Goal: Contribute content: Contribute content

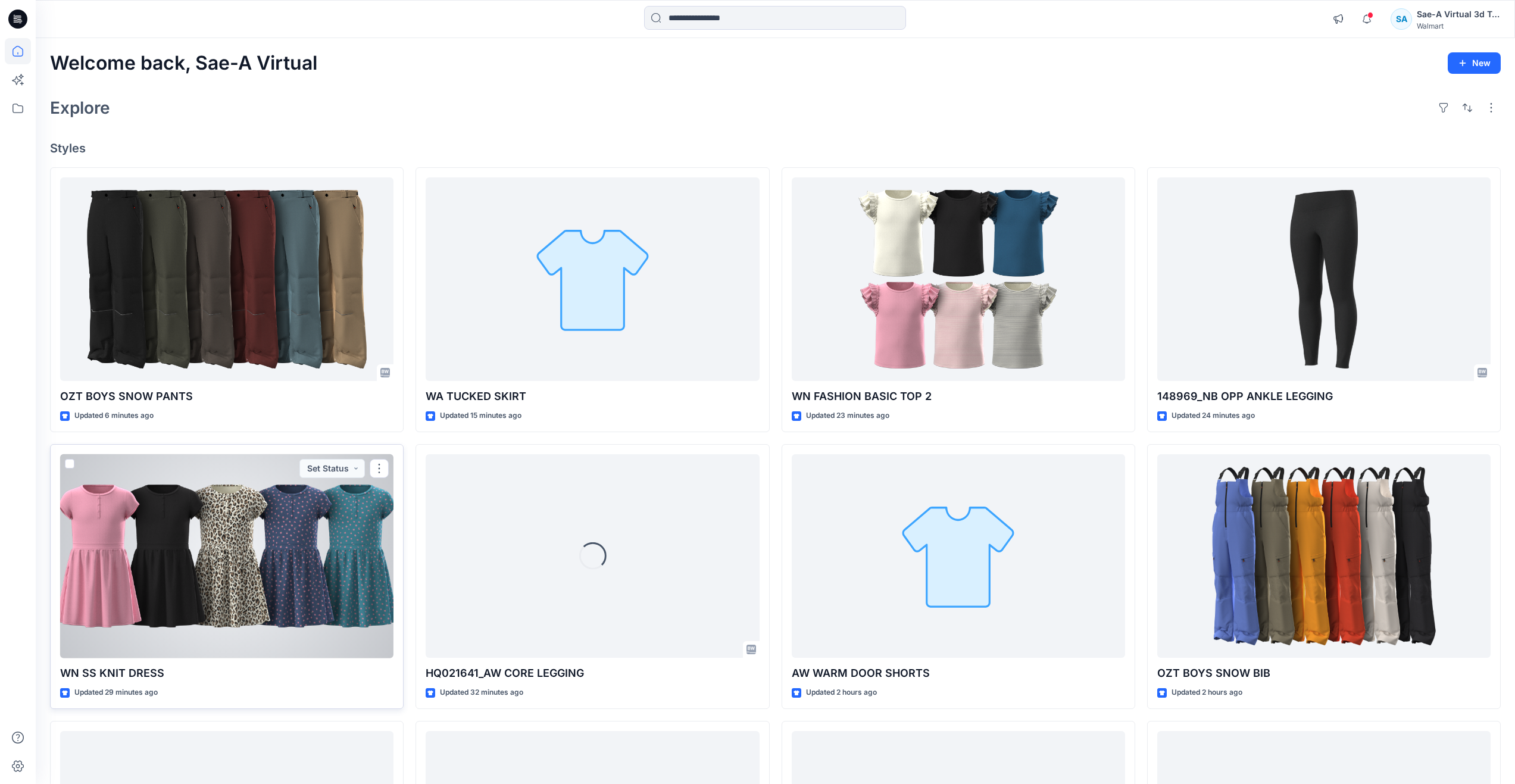
click at [251, 578] on div at bounding box center [226, 556] width 333 height 204
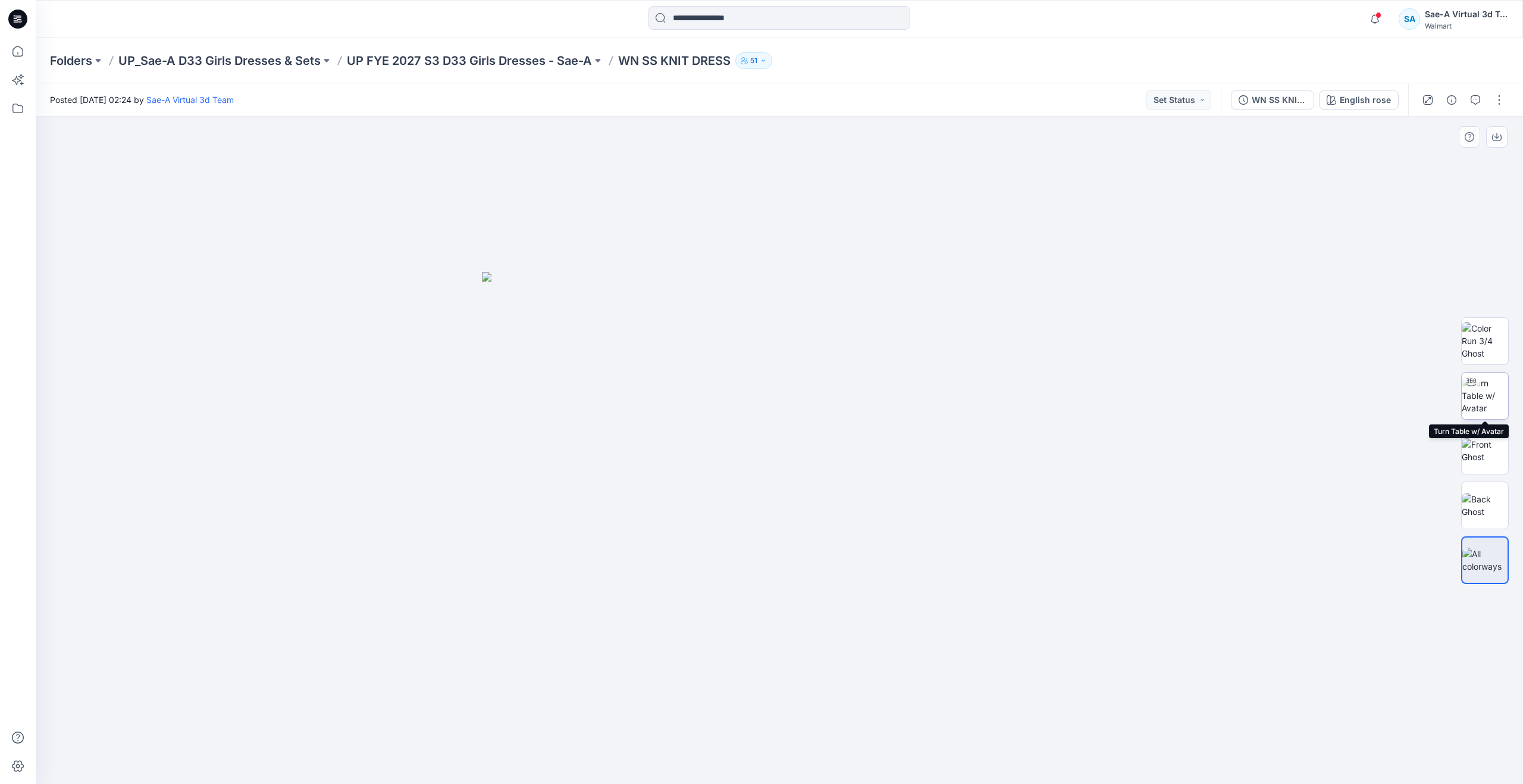
click at [1482, 395] on img at bounding box center [1485, 395] width 46 height 38
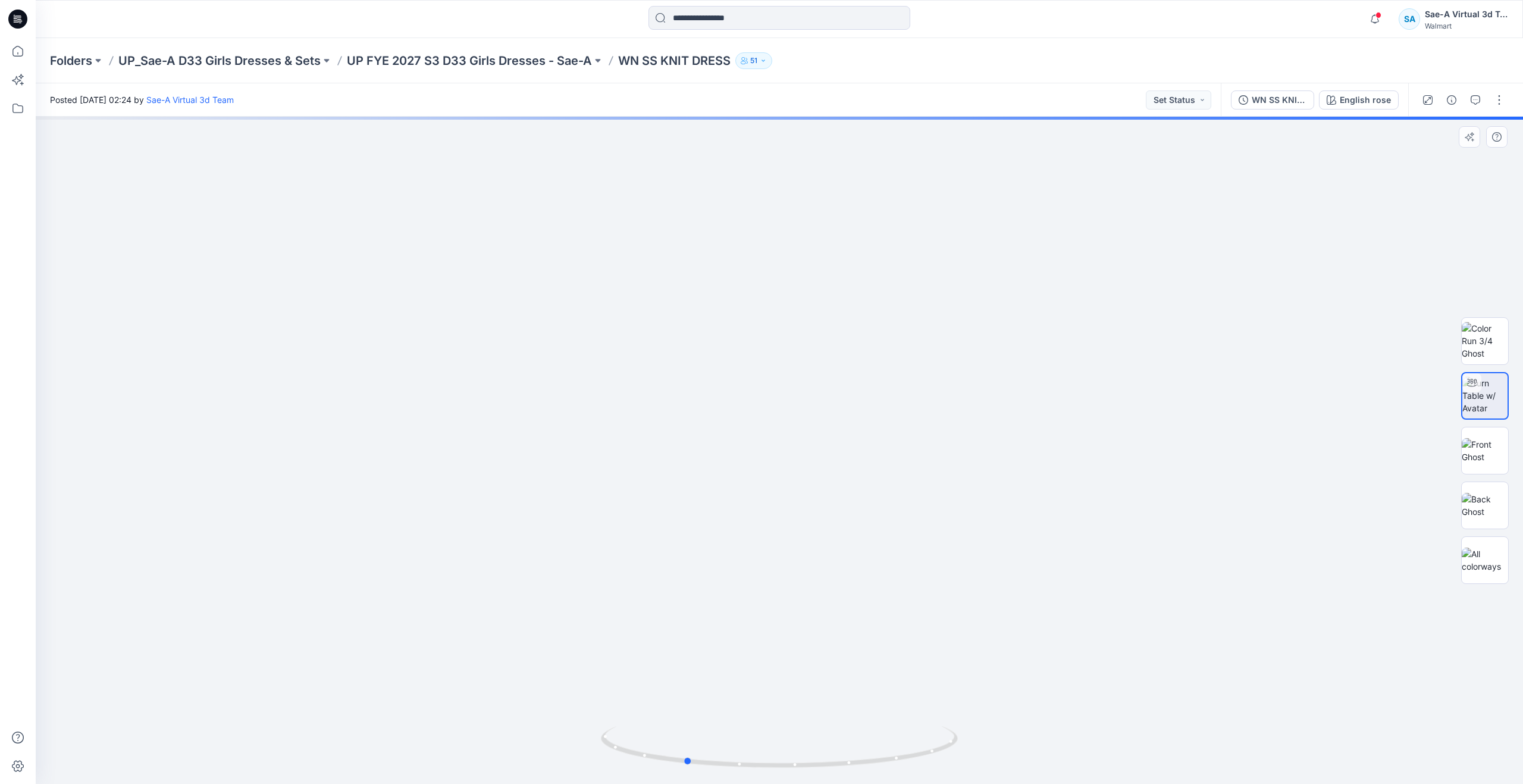
drag, startPoint x: 779, startPoint y: 766, endPoint x: 1203, endPoint y: 525, distance: 487.7
click at [735, 630] on div at bounding box center [780, 450] width 1488 height 667
drag, startPoint x: 1492, startPoint y: 449, endPoint x: 1493, endPoint y: 442, distance: 7.1
click at [1492, 449] on img at bounding box center [1485, 450] width 46 height 25
click at [1281, 93] on div "WN SS KNIT DRESS _FULL COLORWAYS" at bounding box center [1279, 100] width 54 height 13
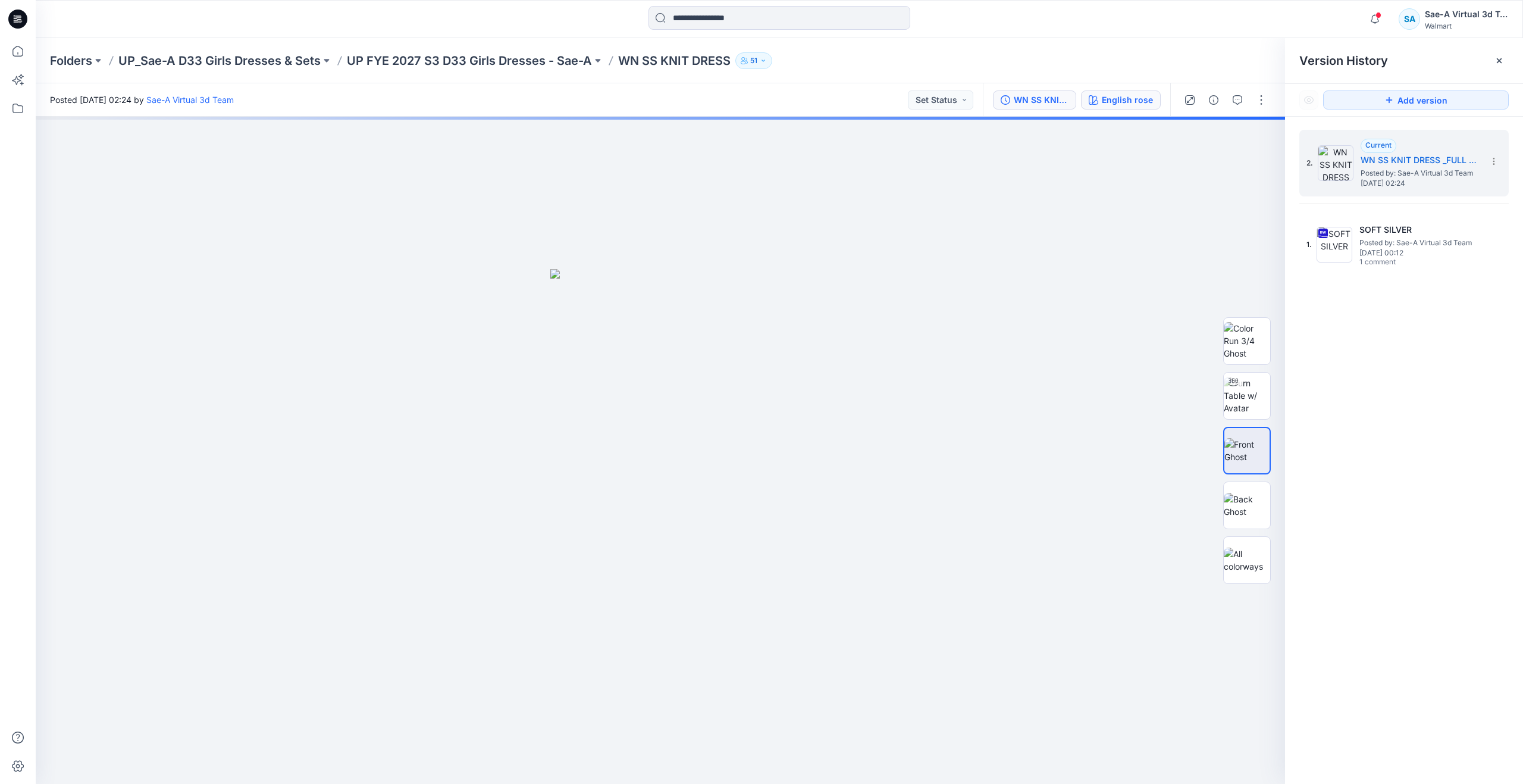
click at [1106, 90] on button "English rose" at bounding box center [1121, 100] width 79 height 19
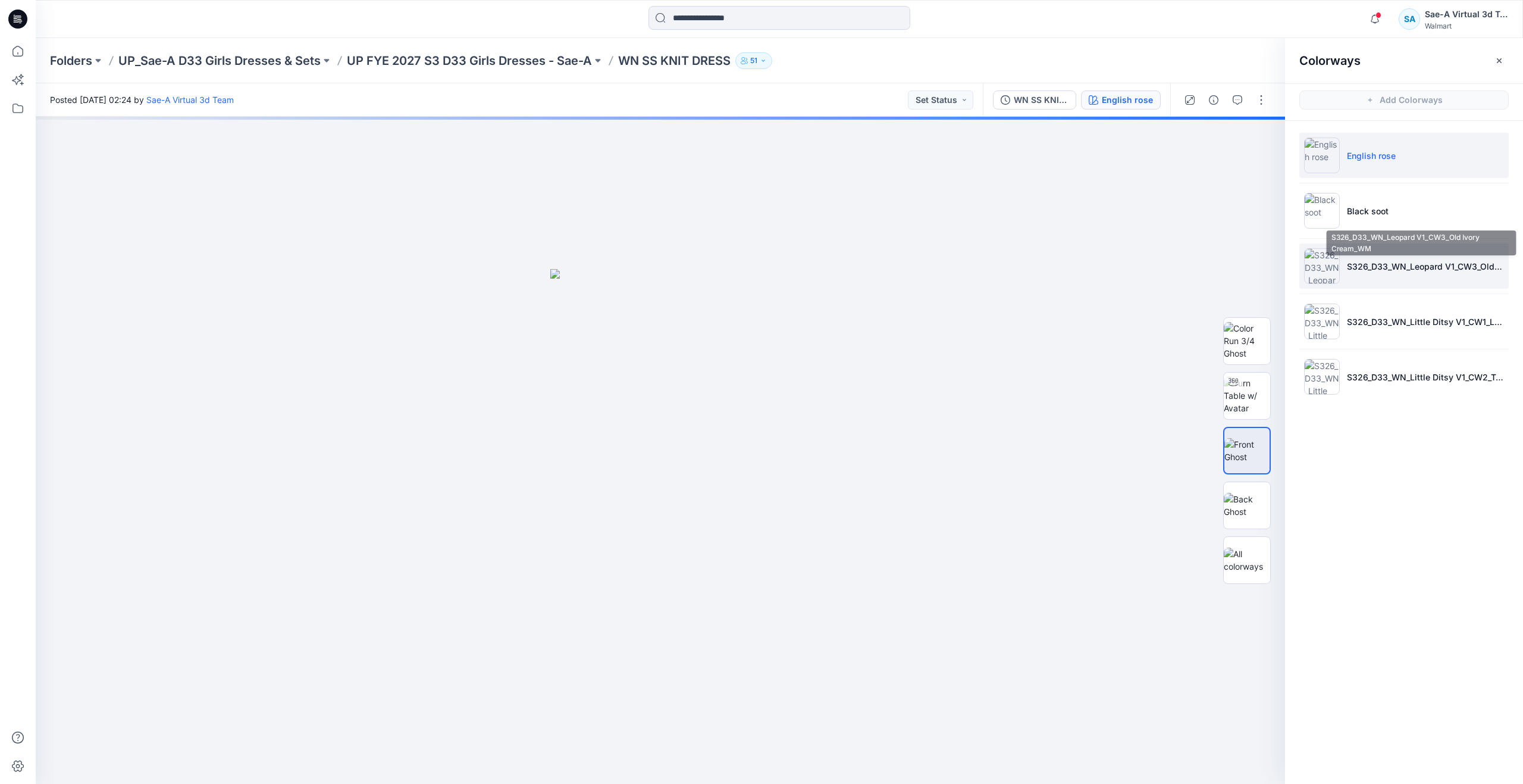
click at [1402, 270] on p "S326_D33_WN_Leopard V1_CW3_Old Ivory Cream_WM" at bounding box center [1426, 267] width 157 height 13
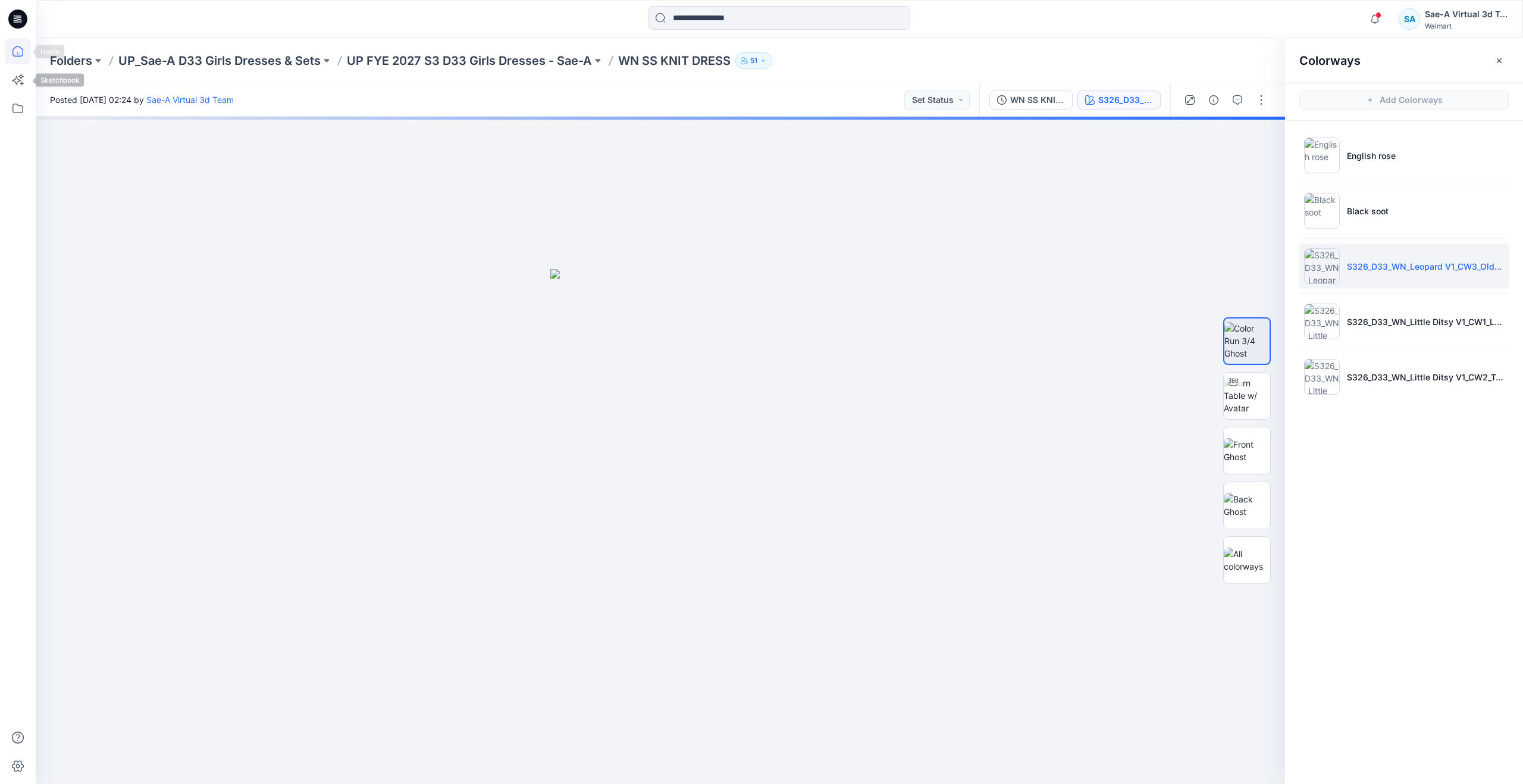
click at [12, 51] on icon at bounding box center [18, 51] width 26 height 26
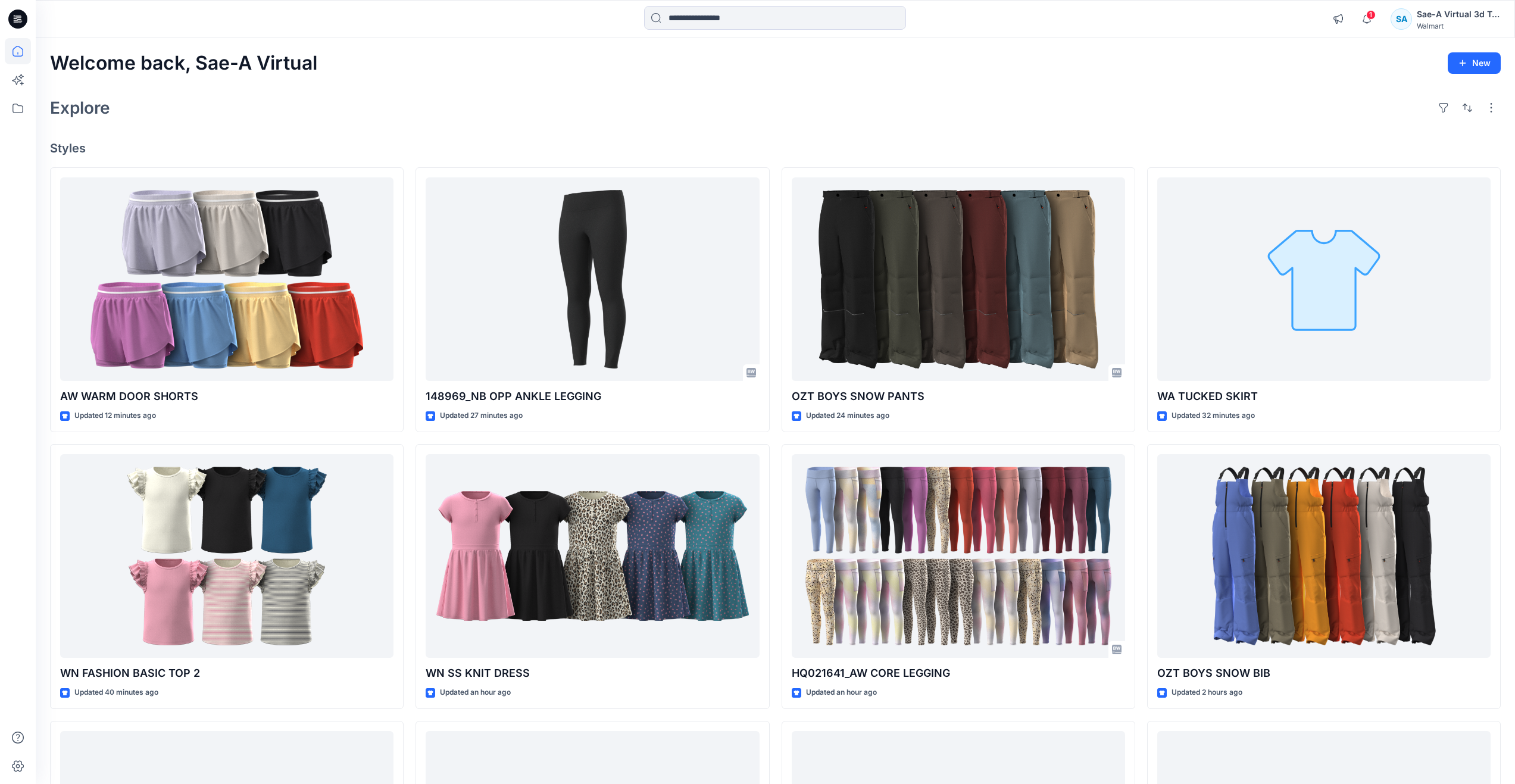
click at [362, 99] on div "Explore" at bounding box center [775, 107] width 1450 height 29
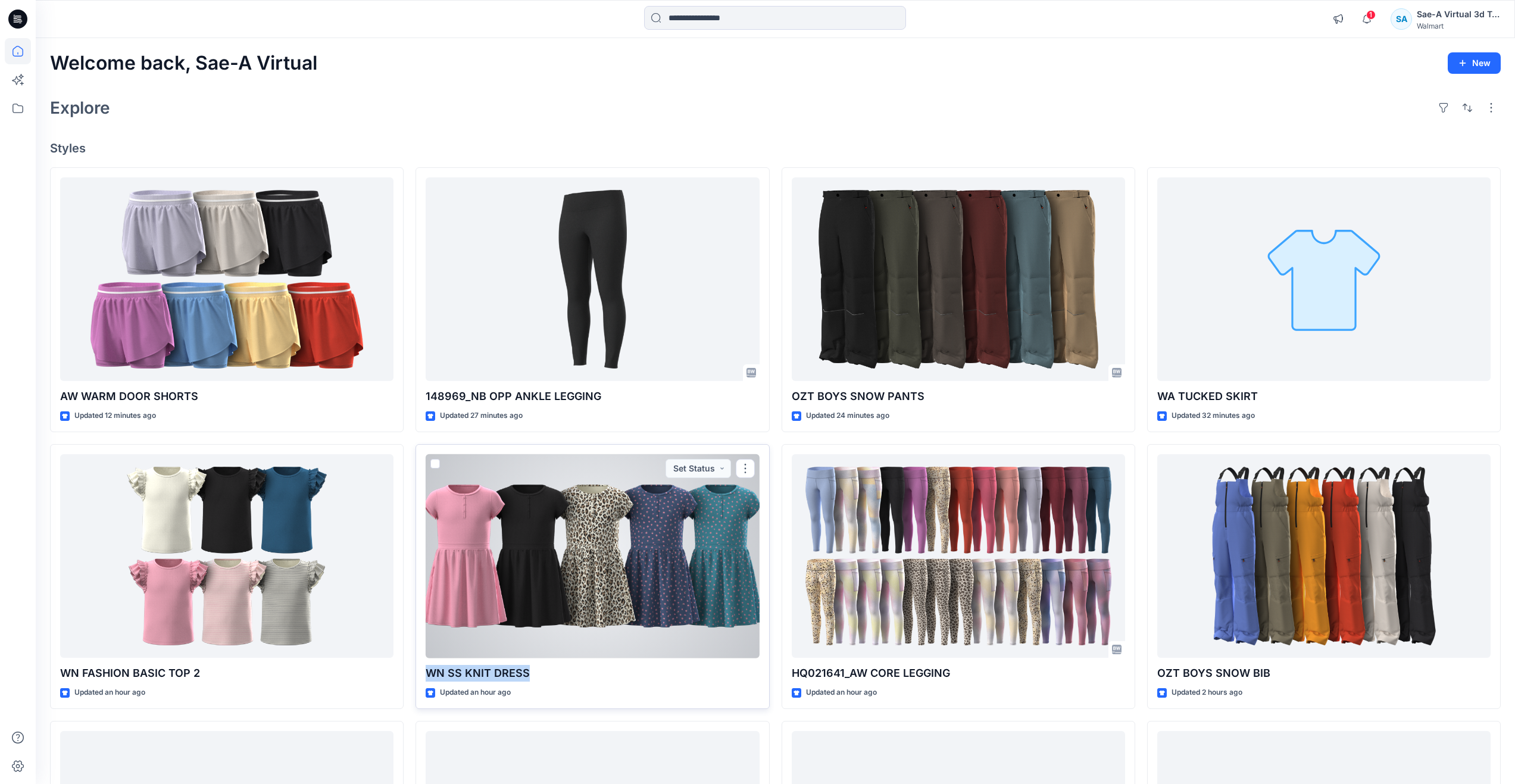
drag, startPoint x: 427, startPoint y: 671, endPoint x: 595, endPoint y: 677, distance: 168.1
click at [595, 677] on p "WN SS KNIT DRESS" at bounding box center [592, 673] width 333 height 17
click at [635, 573] on div at bounding box center [592, 556] width 333 height 204
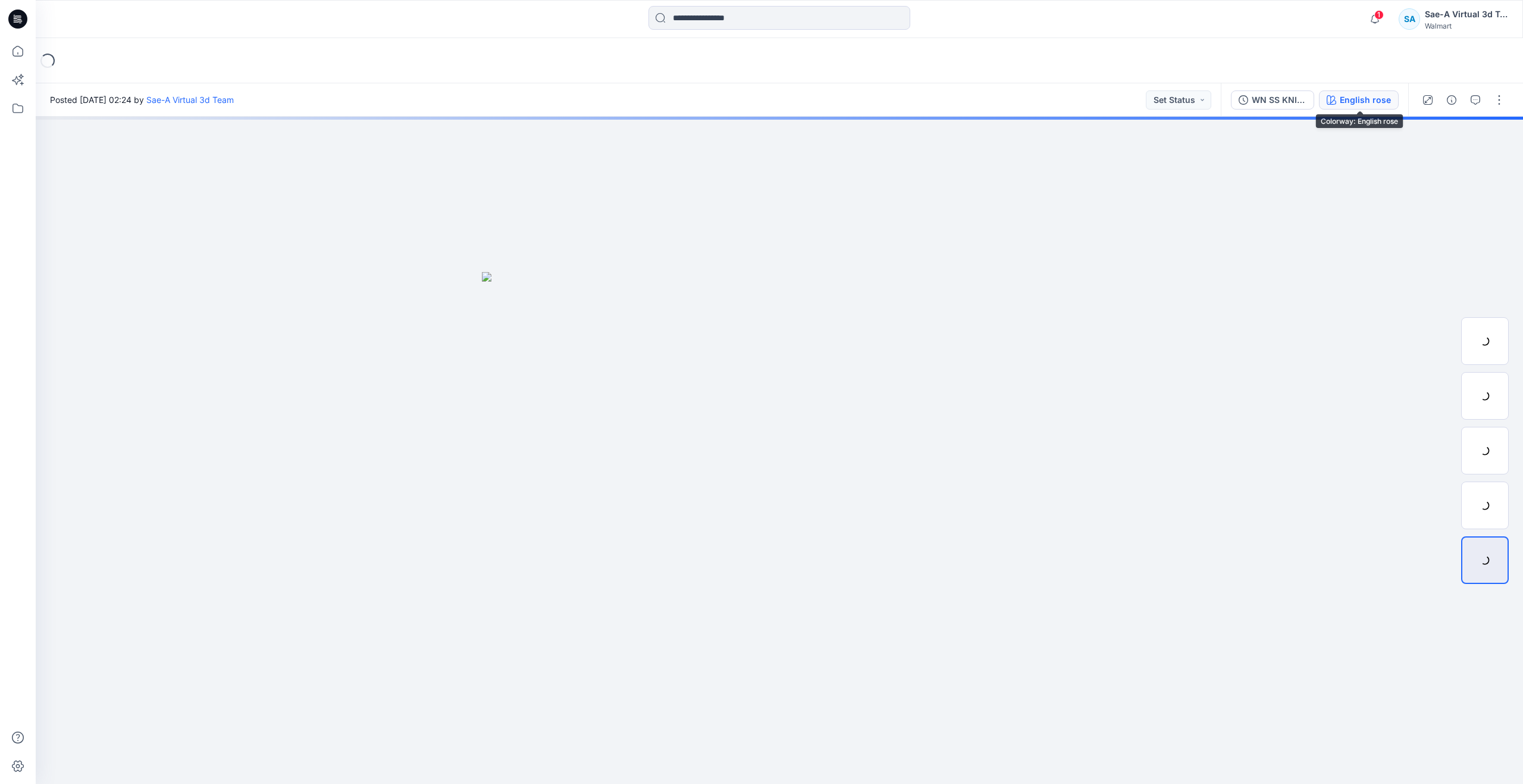
click at [1371, 102] on div "English rose" at bounding box center [1365, 100] width 51 height 13
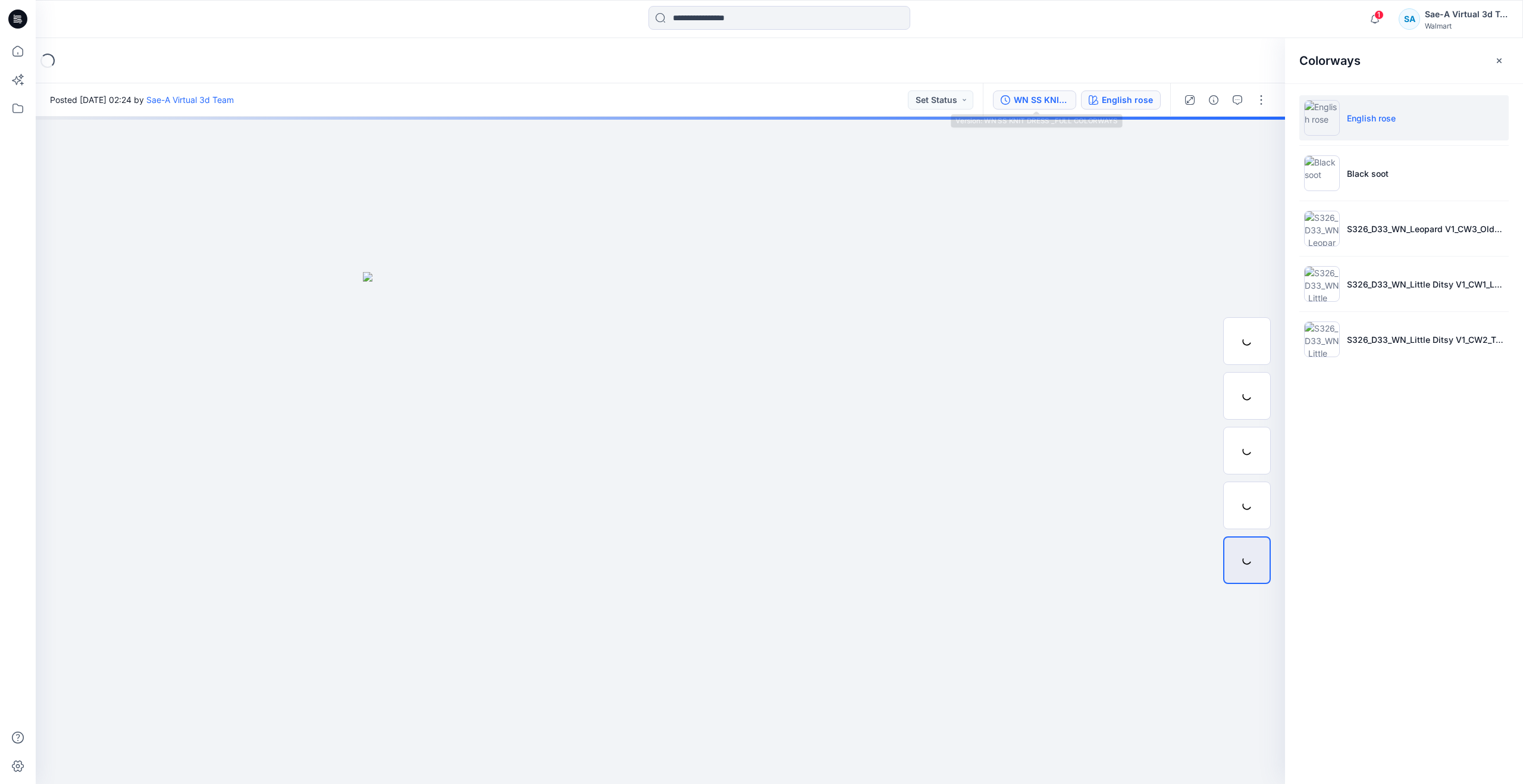
click at [1048, 103] on div "WN SS KNIT DRESS _FULL COLORWAYS" at bounding box center [1041, 100] width 54 height 13
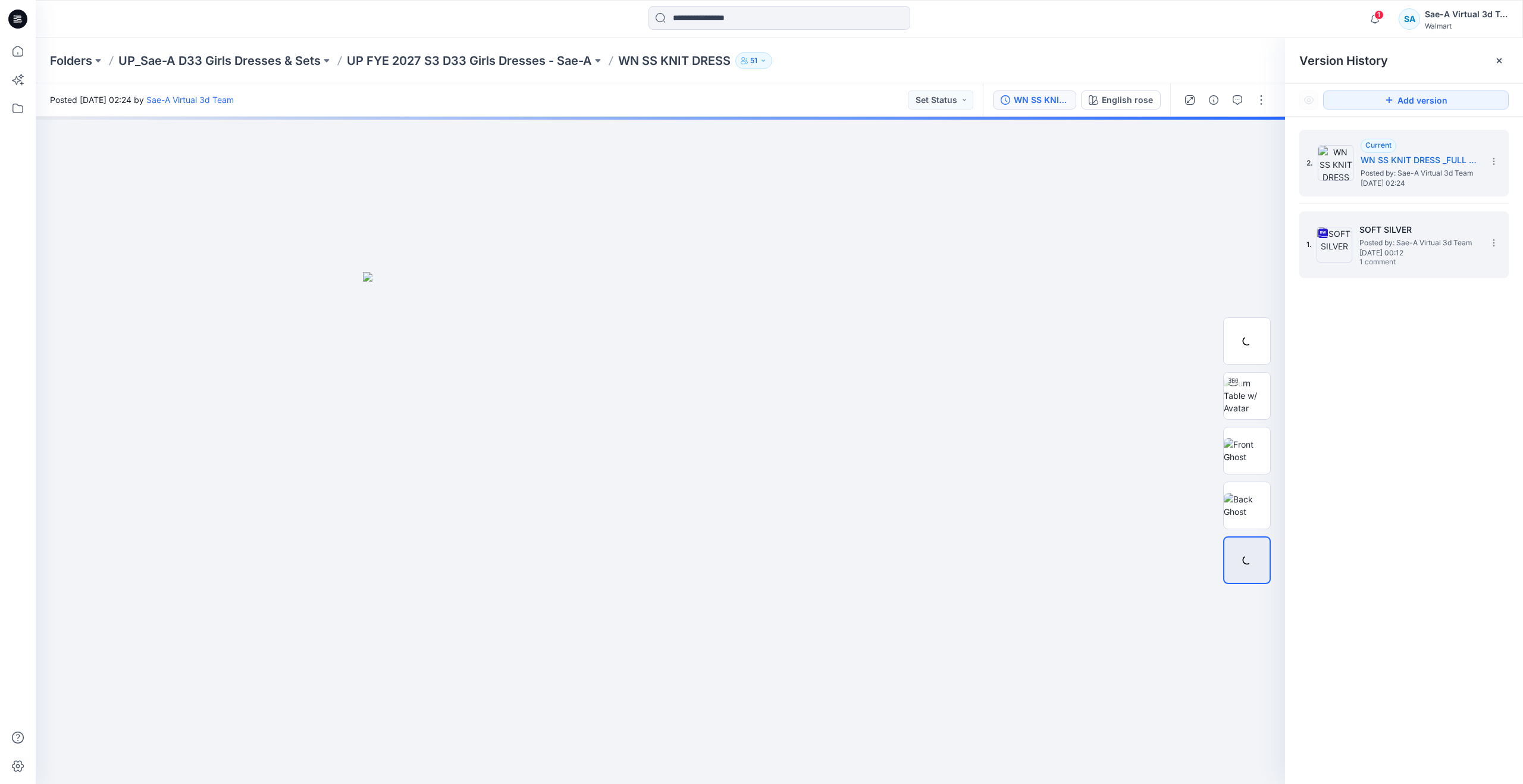
click at [1383, 225] on h5 "SOFT SILVER" at bounding box center [1419, 229] width 119 height 14
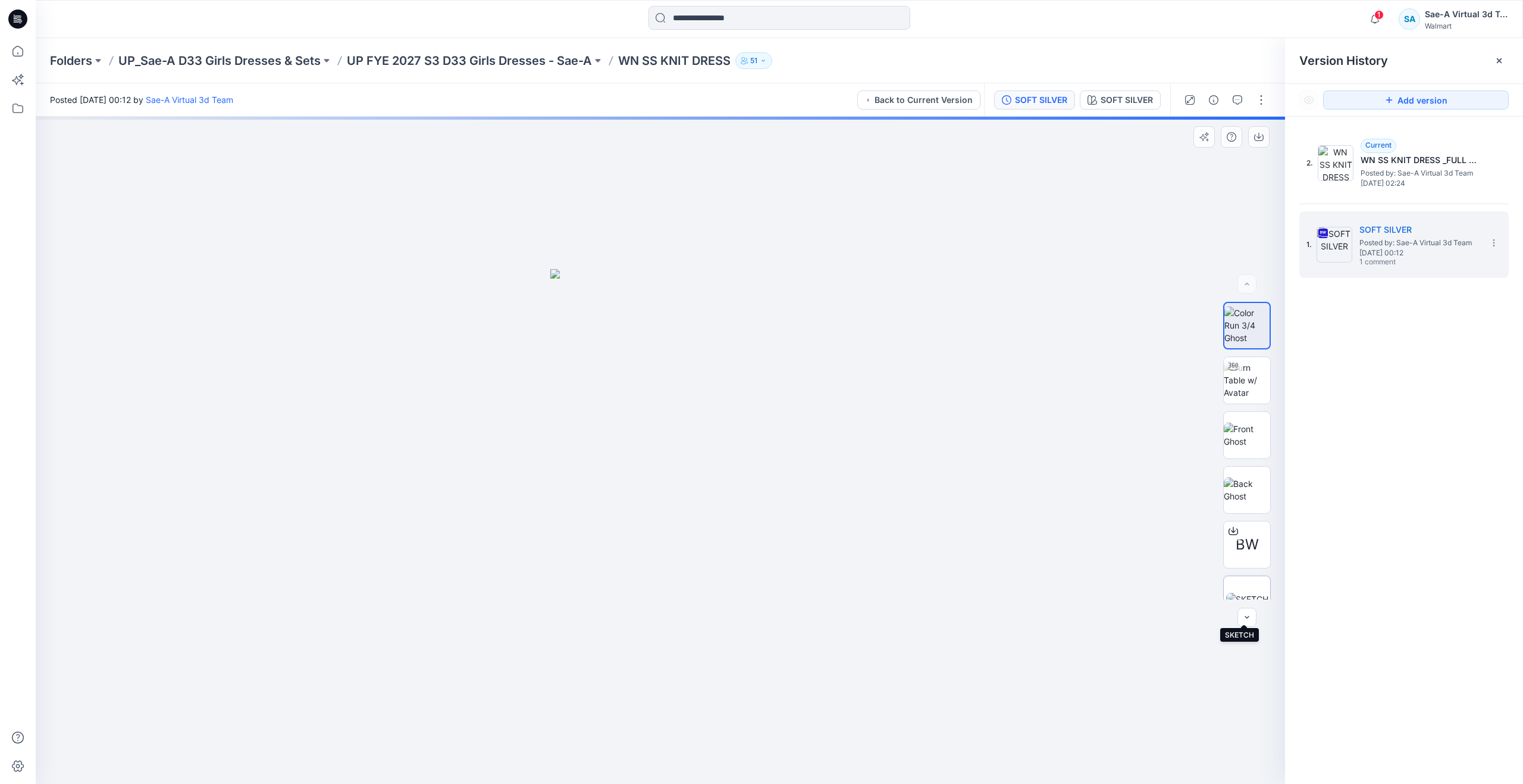
click at [1238, 593] on img at bounding box center [1248, 599] width 42 height 13
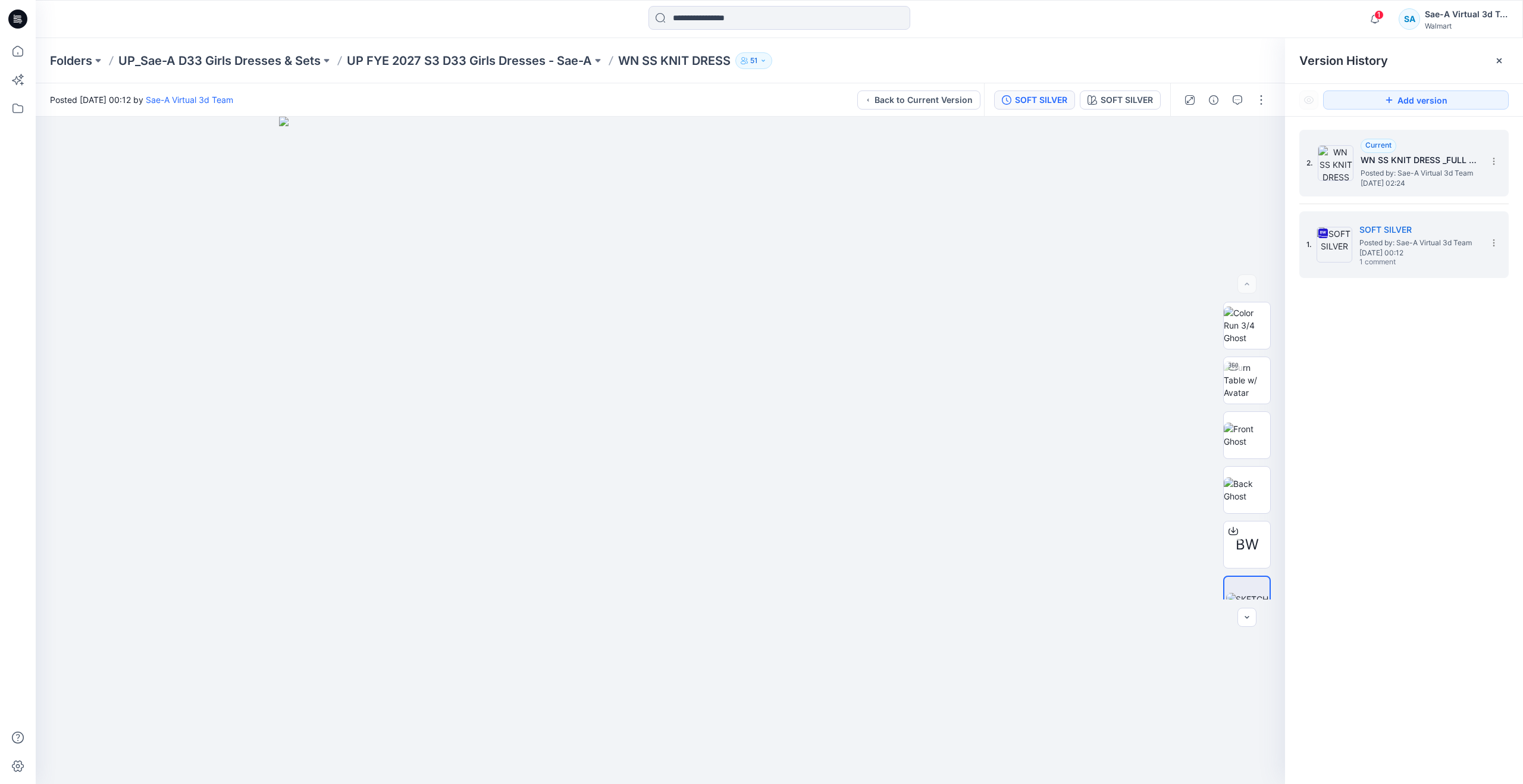
click at [1418, 167] on span "Posted by: Sae-A Virtual 3d Team" at bounding box center [1420, 173] width 119 height 12
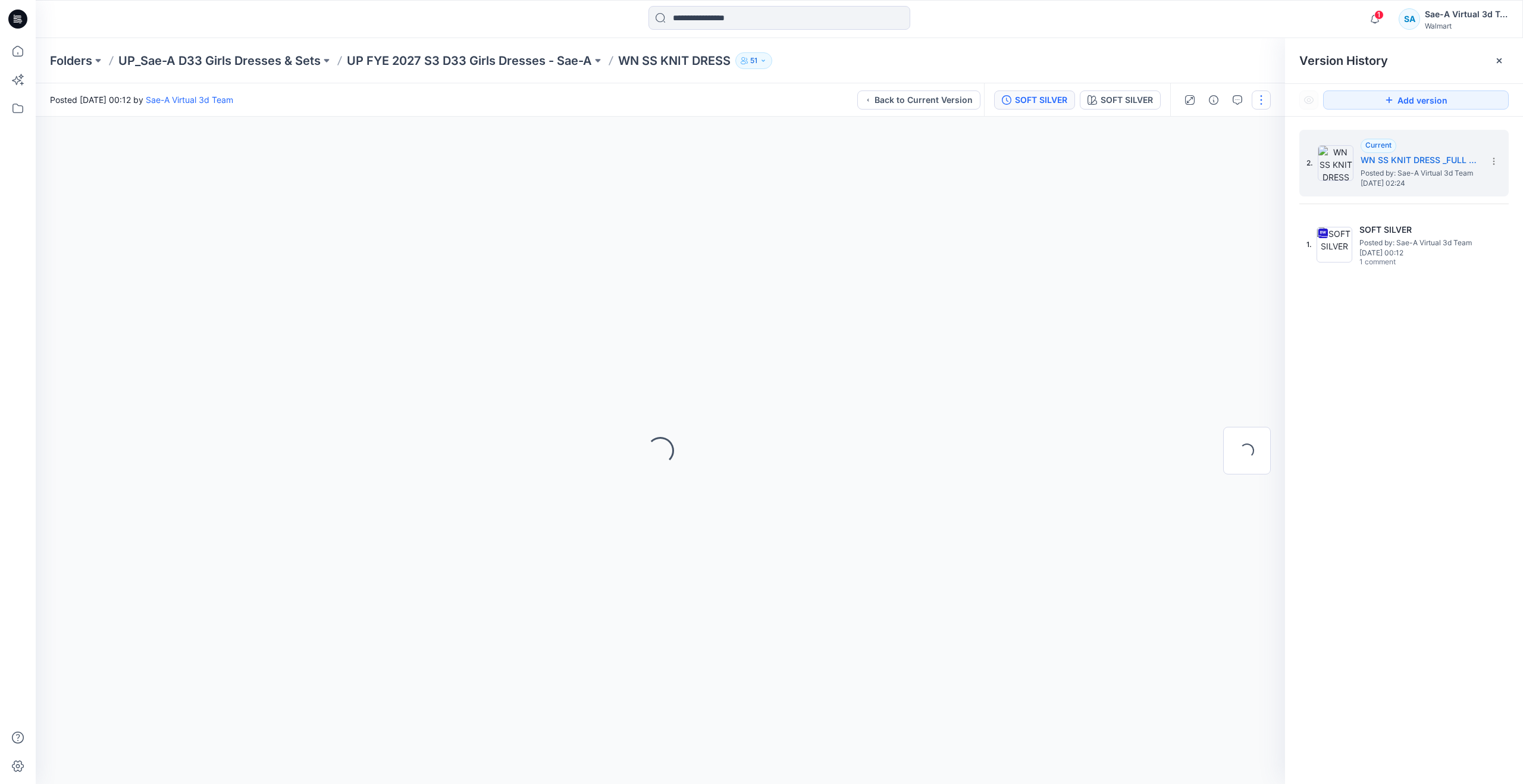
click at [1257, 98] on button "button" at bounding box center [1262, 100] width 19 height 19
click at [1187, 153] on button "Edit" at bounding box center [1212, 161] width 110 height 22
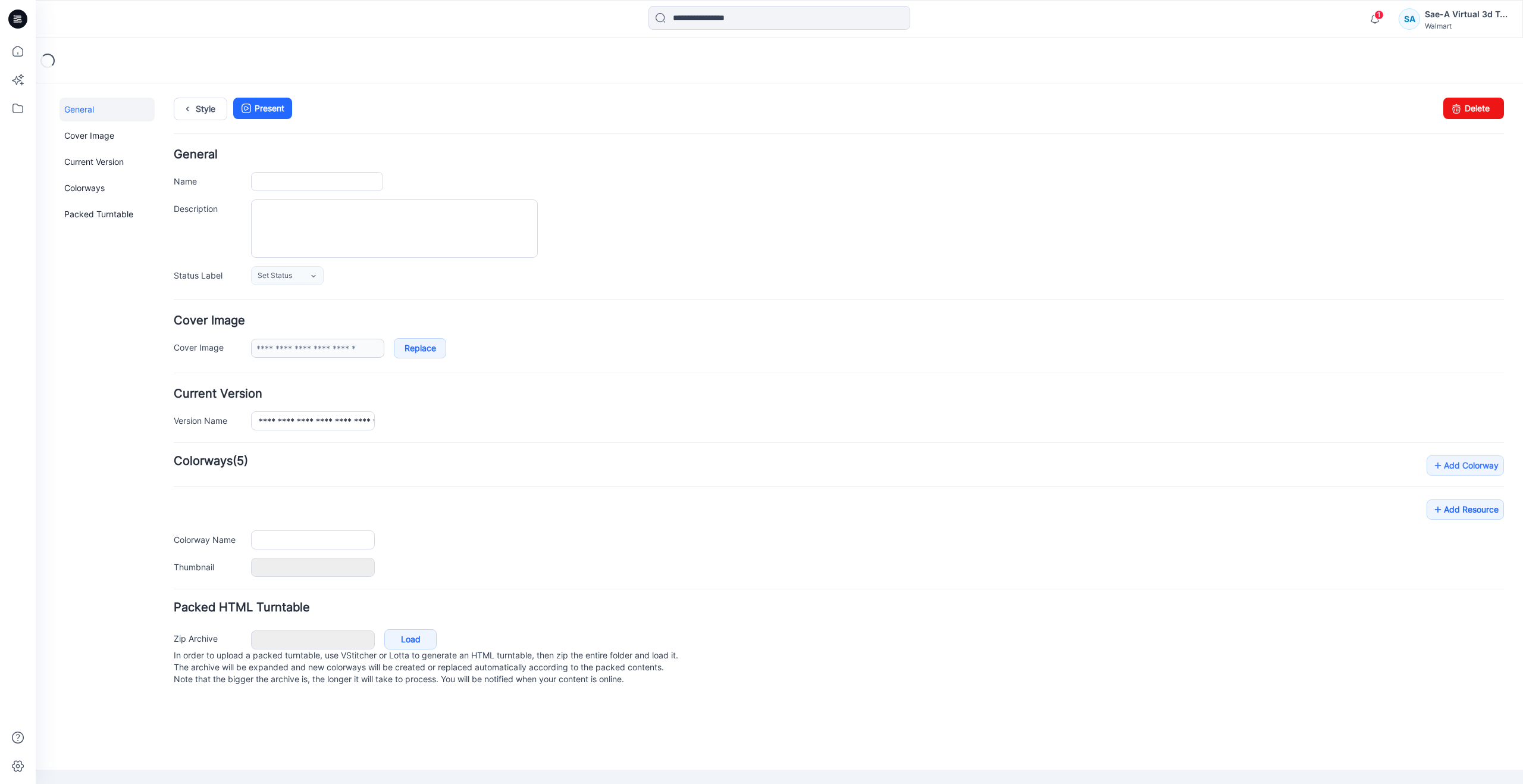
type input "**********"
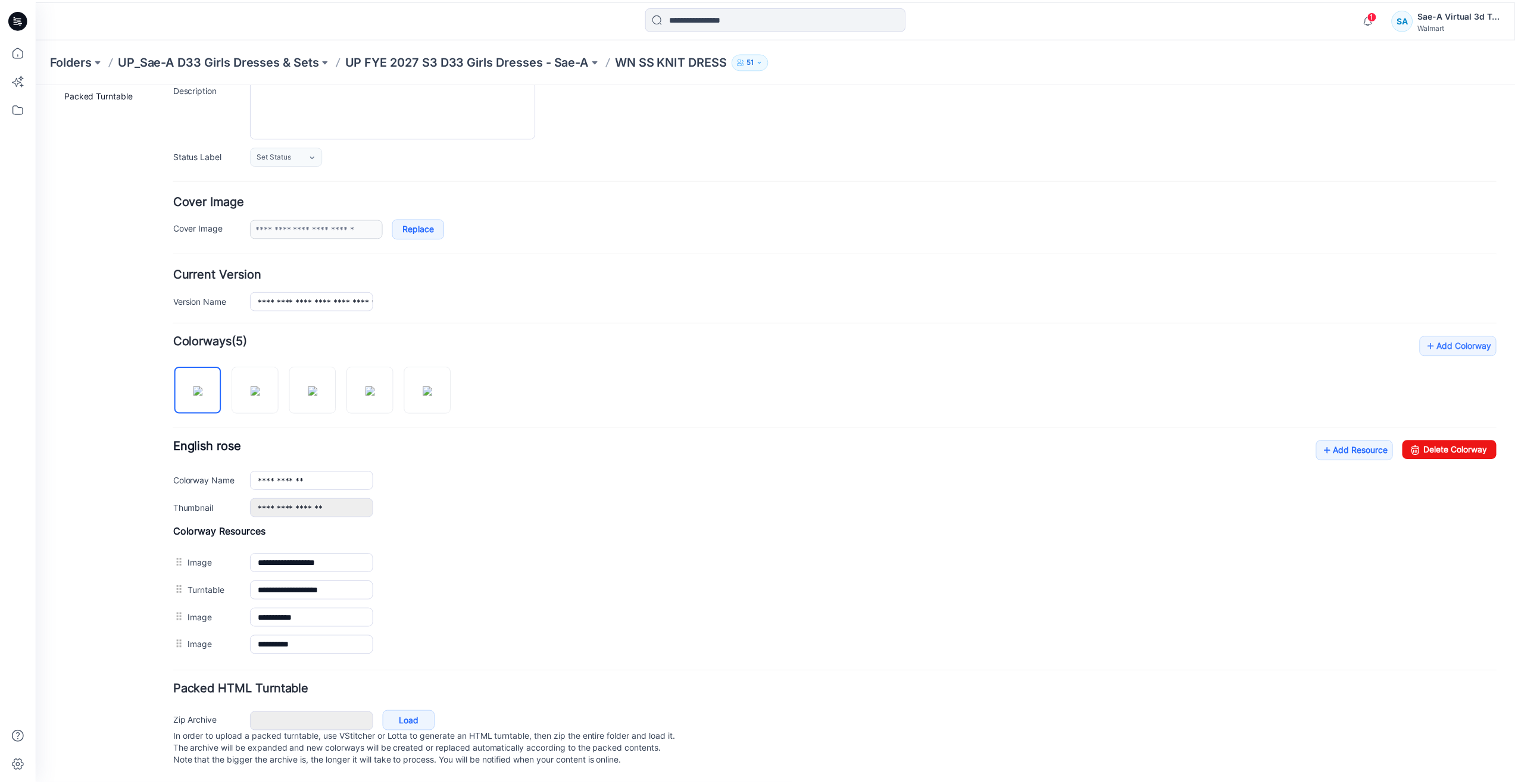
scroll to position [131, 0]
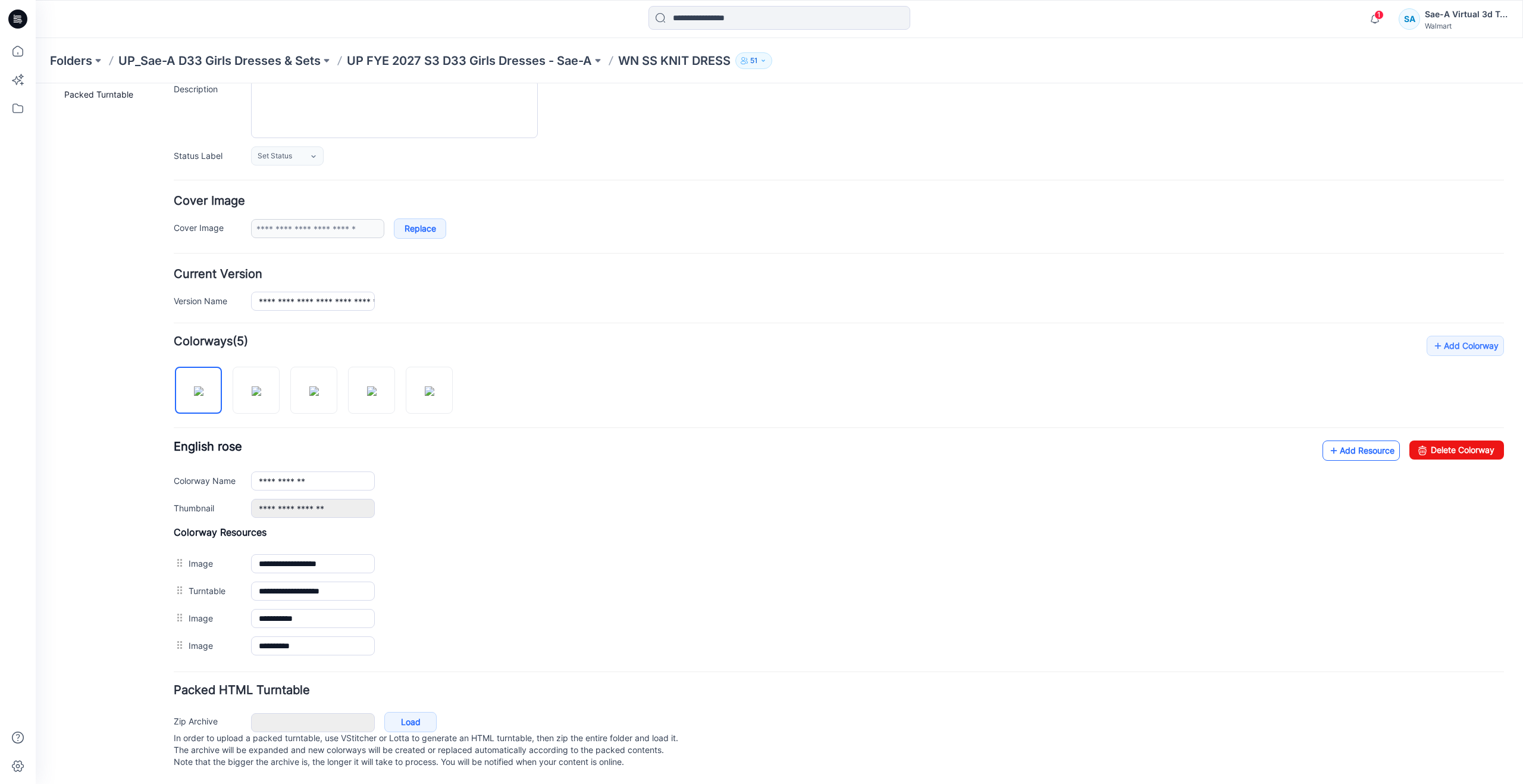
click at [1350, 440] on link "Add Resource" at bounding box center [1361, 451] width 78 height 20
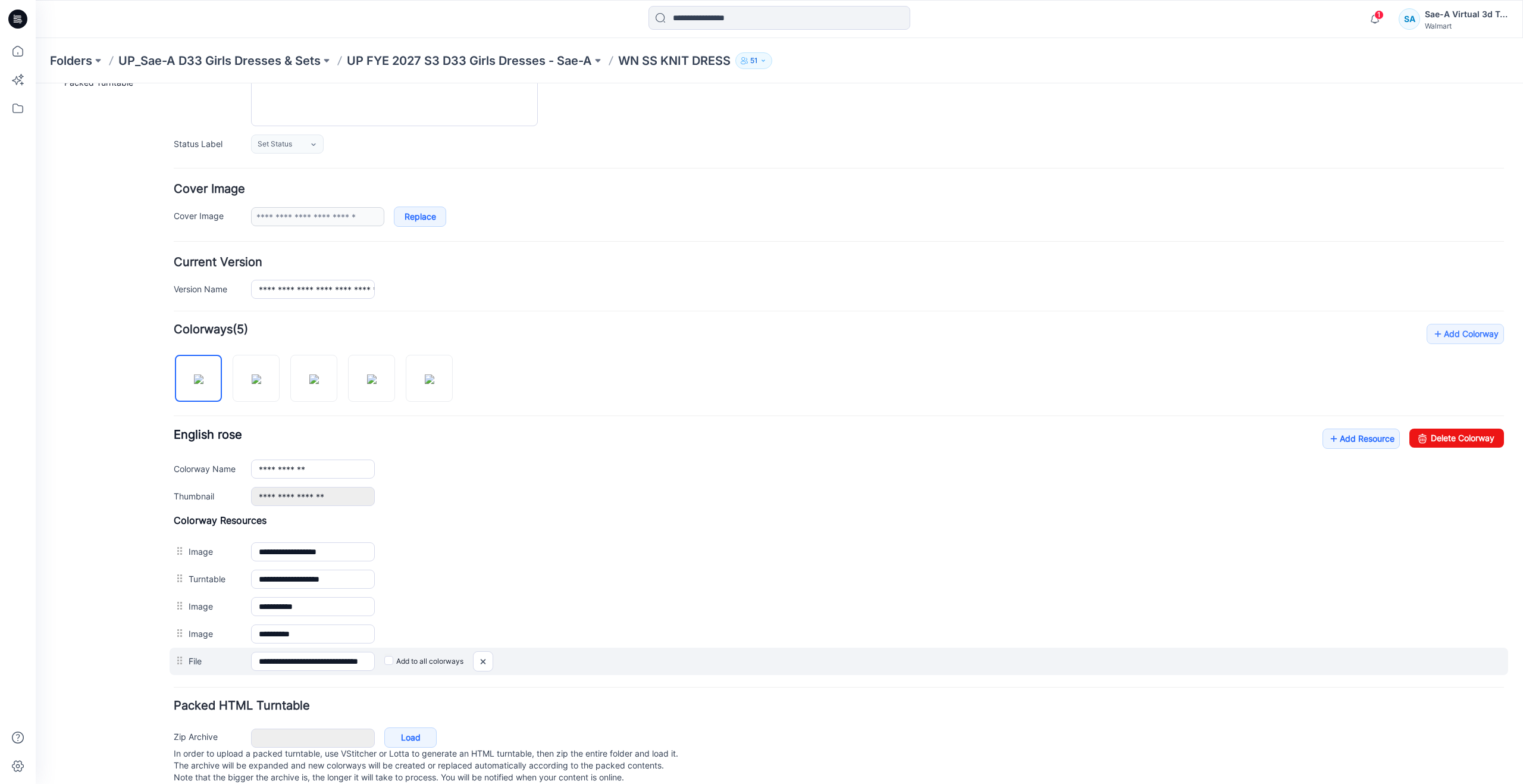
click at [393, 664] on label "Add to all colorways" at bounding box center [424, 661] width 79 height 19
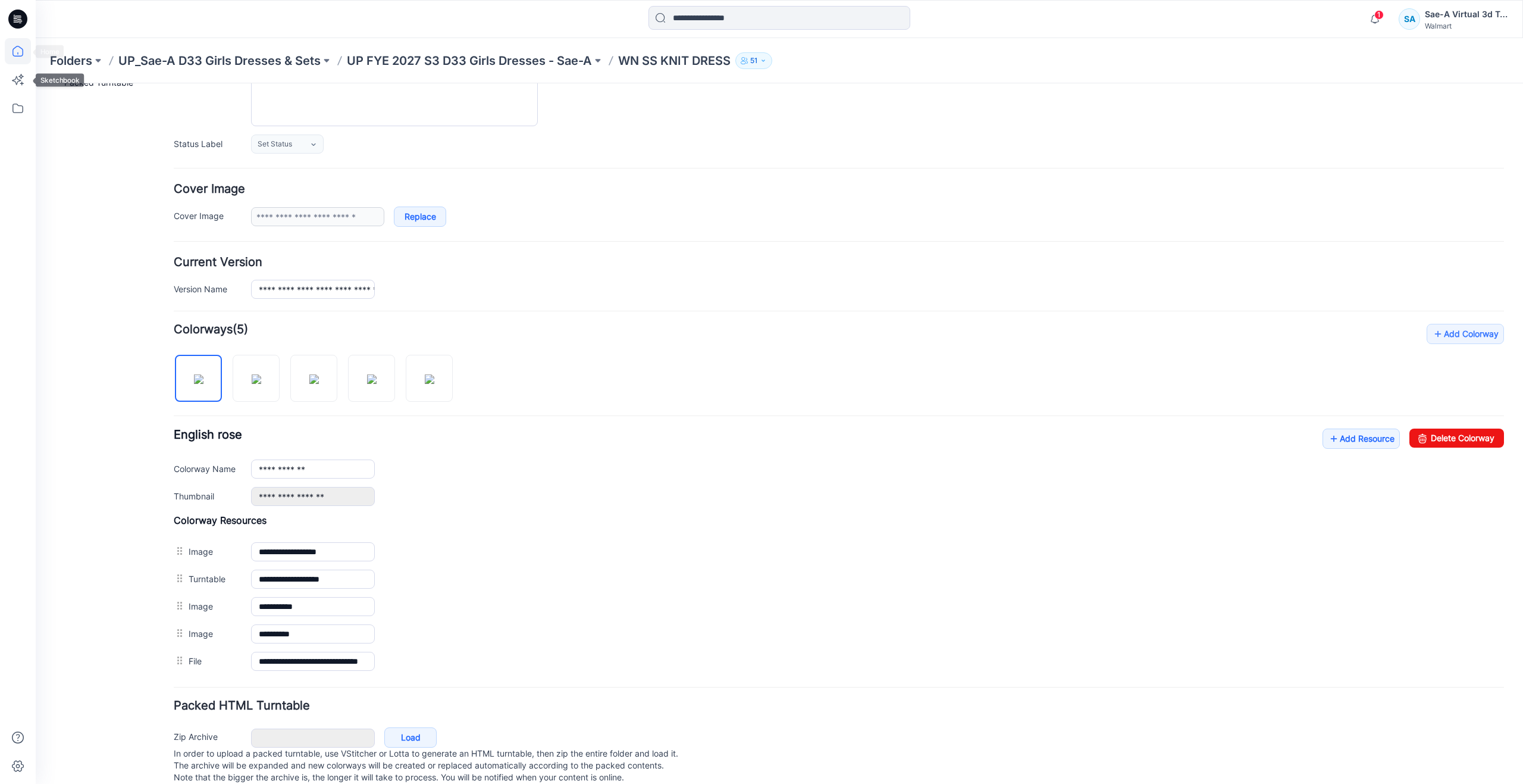
click at [24, 61] on icon at bounding box center [18, 51] width 26 height 26
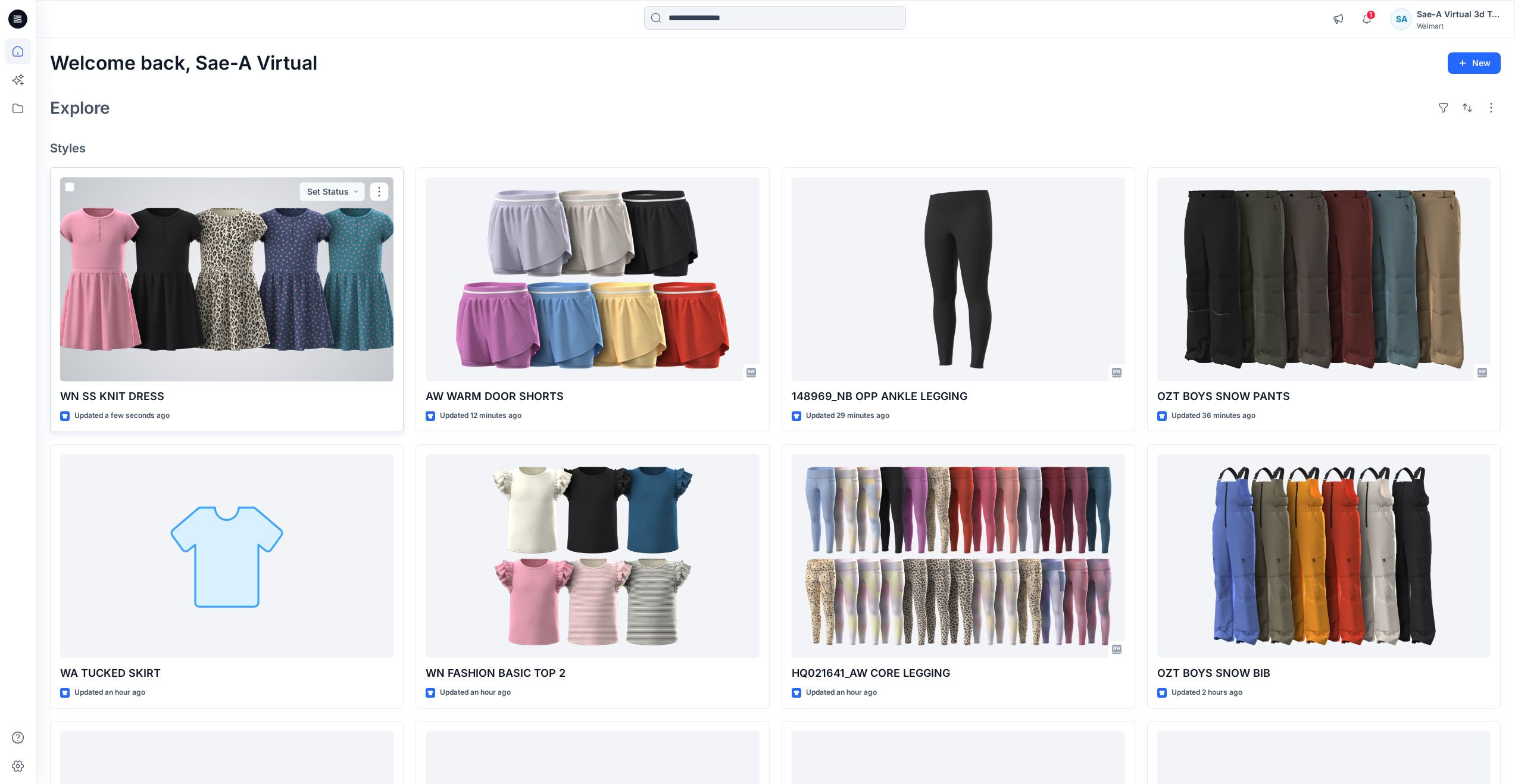
click at [178, 263] on div at bounding box center [226, 279] width 333 height 204
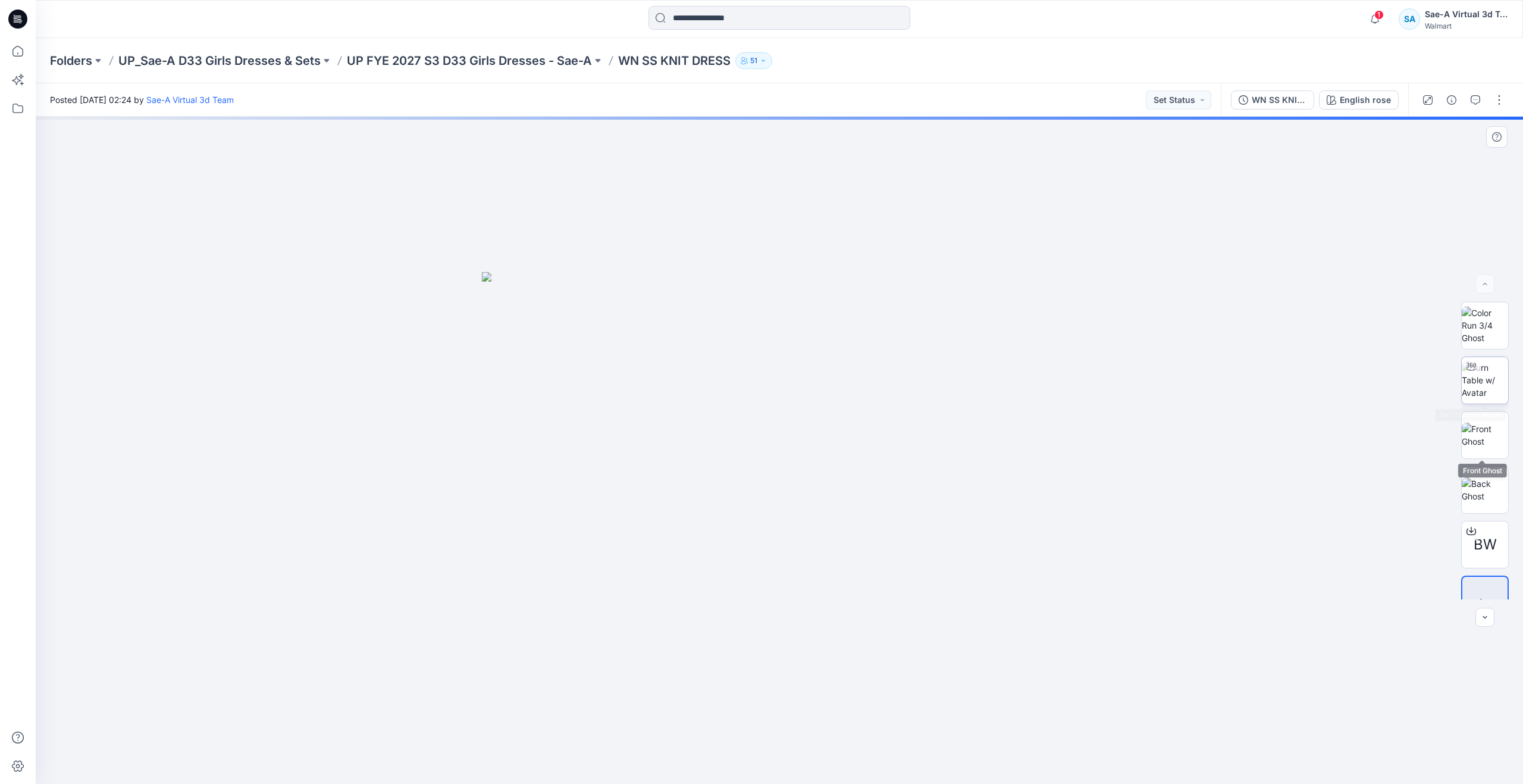
click at [1491, 385] on img at bounding box center [1485, 380] width 46 height 38
click at [1269, 98] on div "WN SS KNIT DRESS _FULL COLORWAYS" at bounding box center [1279, 100] width 54 height 13
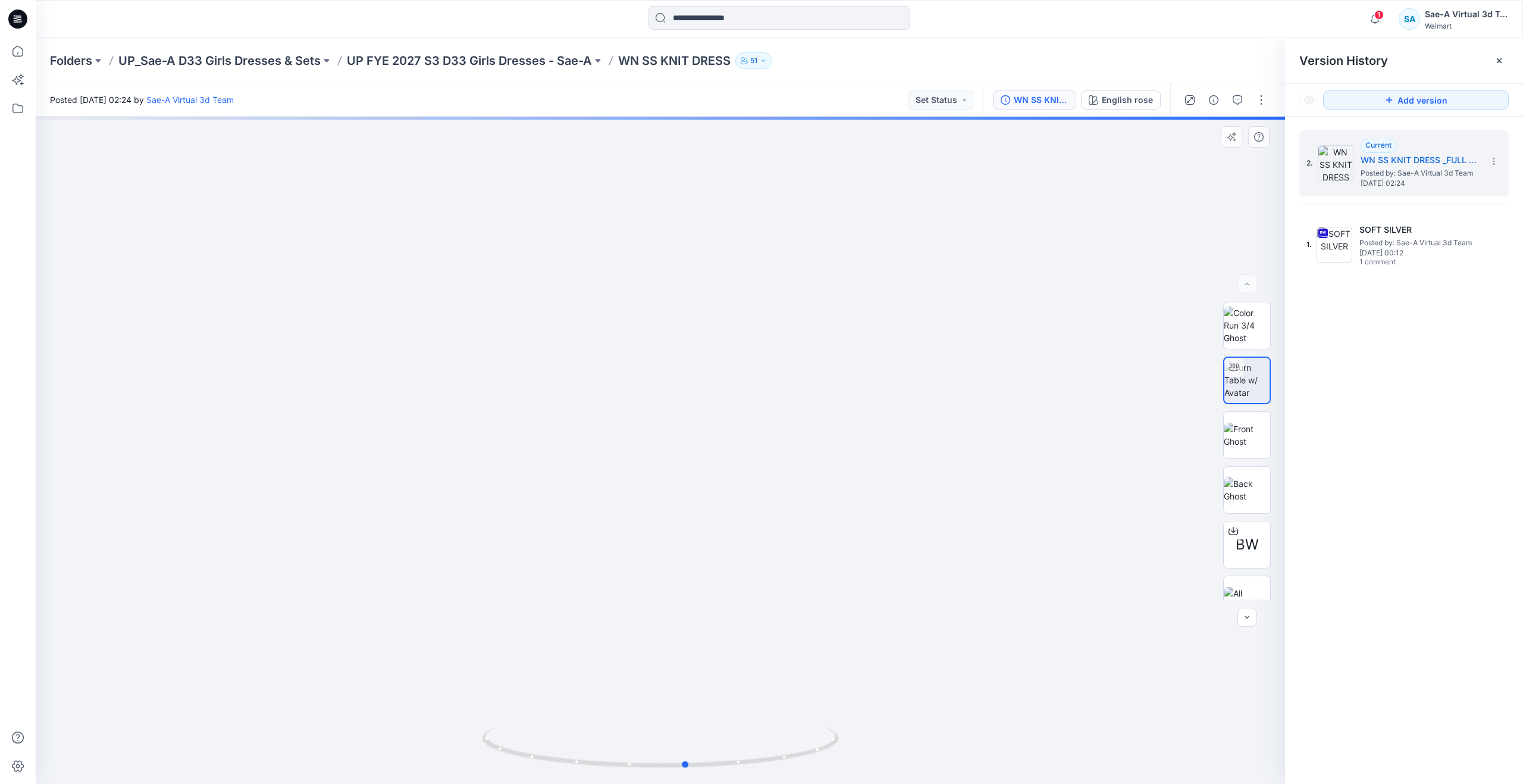
drag, startPoint x: 660, startPoint y: 759, endPoint x: 329, endPoint y: 642, distance: 351.1
click at [329, 642] on div at bounding box center [660, 450] width 1250 height 667
click at [1259, 428] on img at bounding box center [1247, 434] width 46 height 25
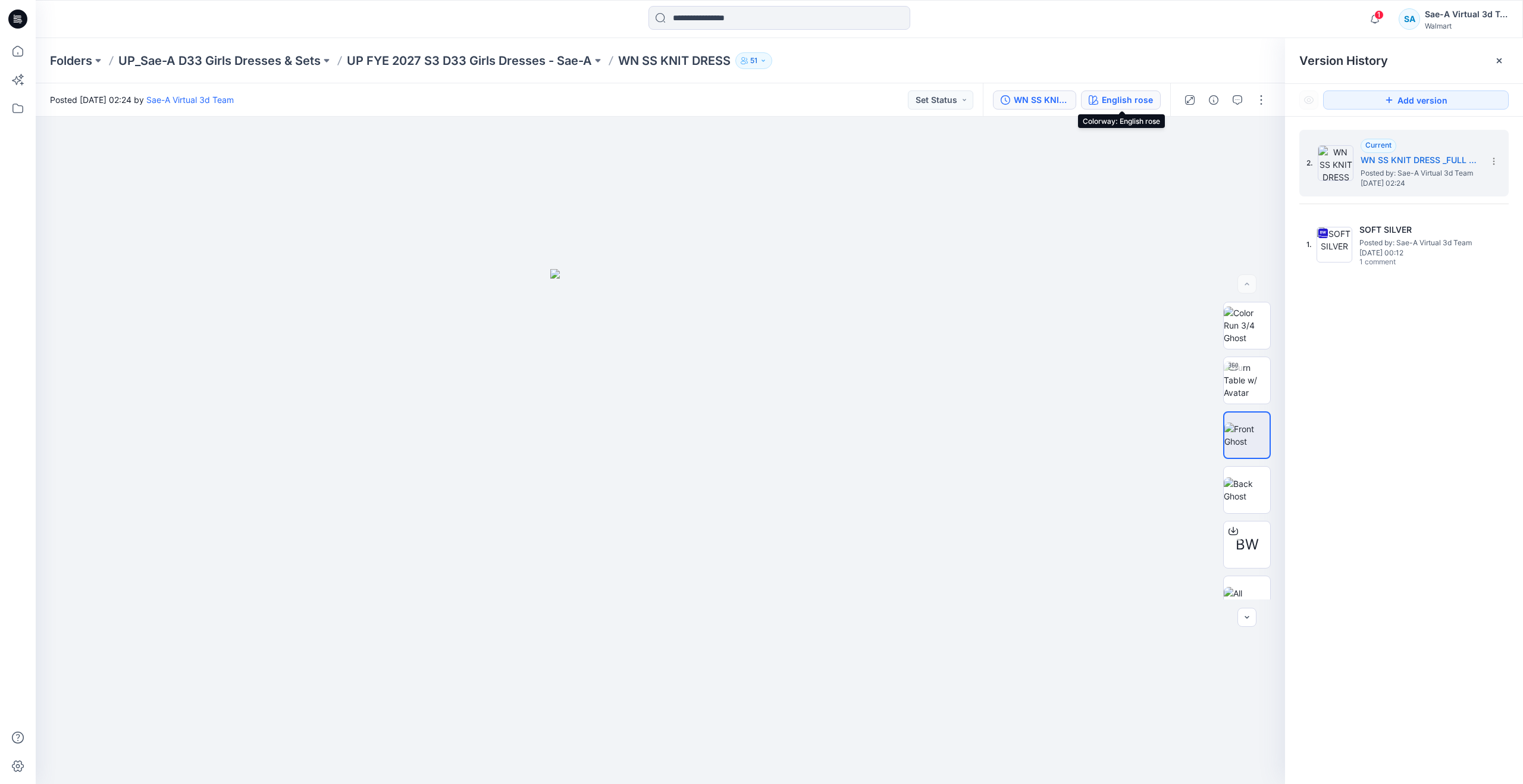
click at [1123, 91] on button "English rose" at bounding box center [1121, 100] width 79 height 19
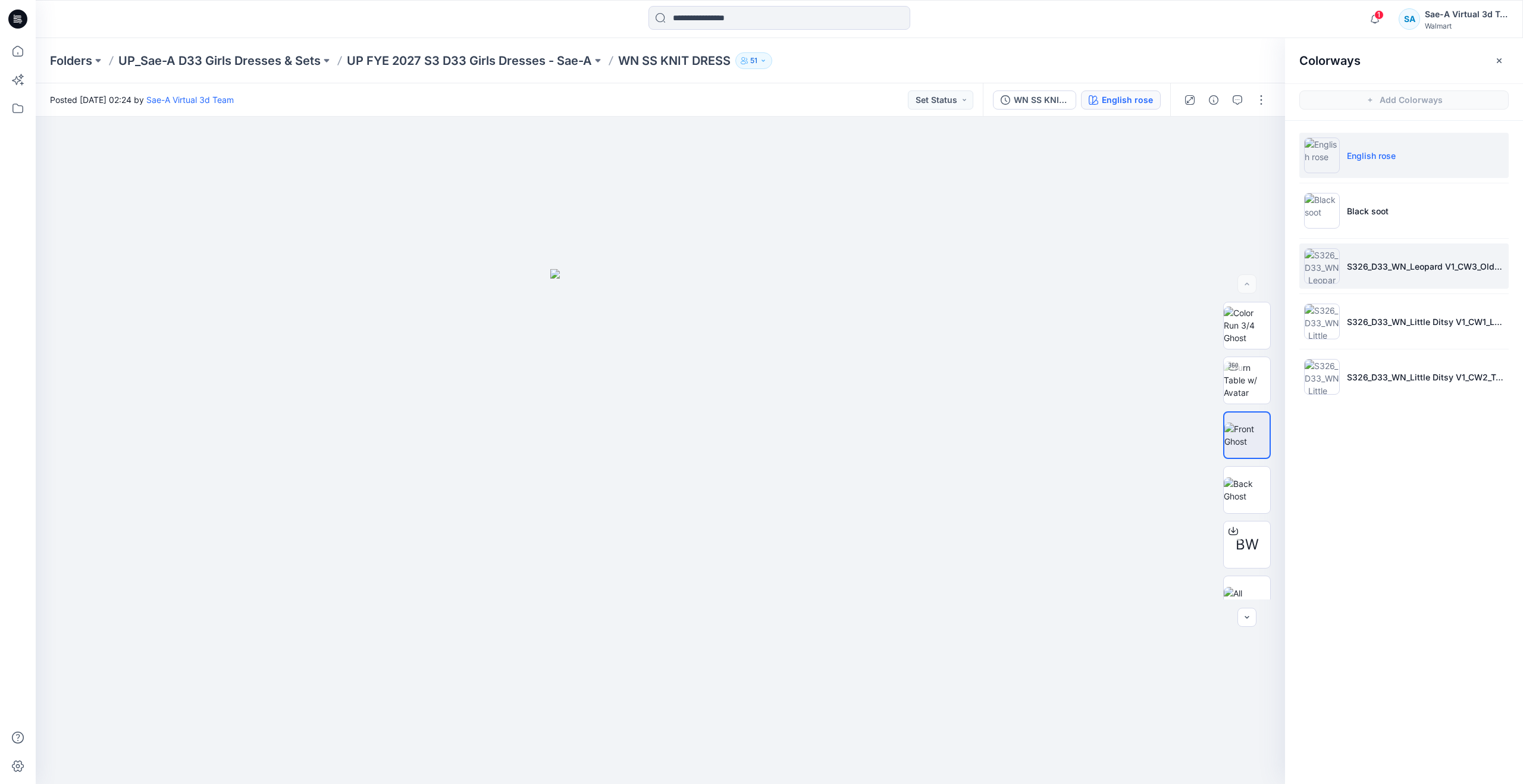
click at [1372, 271] on p "S326_D33_WN_Leopard V1_CW3_Old Ivory Cream_WM" at bounding box center [1426, 267] width 157 height 13
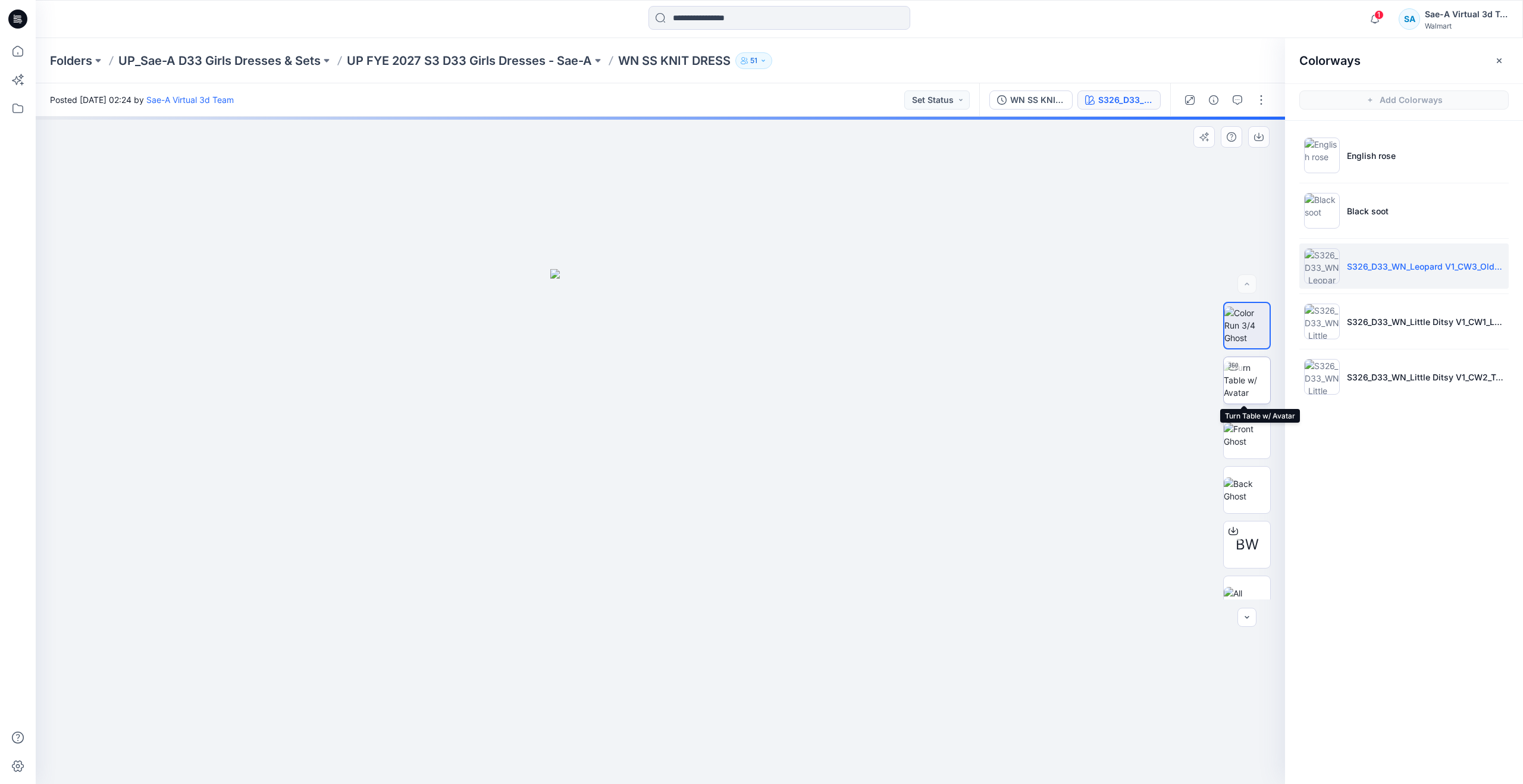
click at [1237, 390] on img at bounding box center [1247, 380] width 46 height 38
click at [376, 354] on div at bounding box center [660, 450] width 1250 height 667
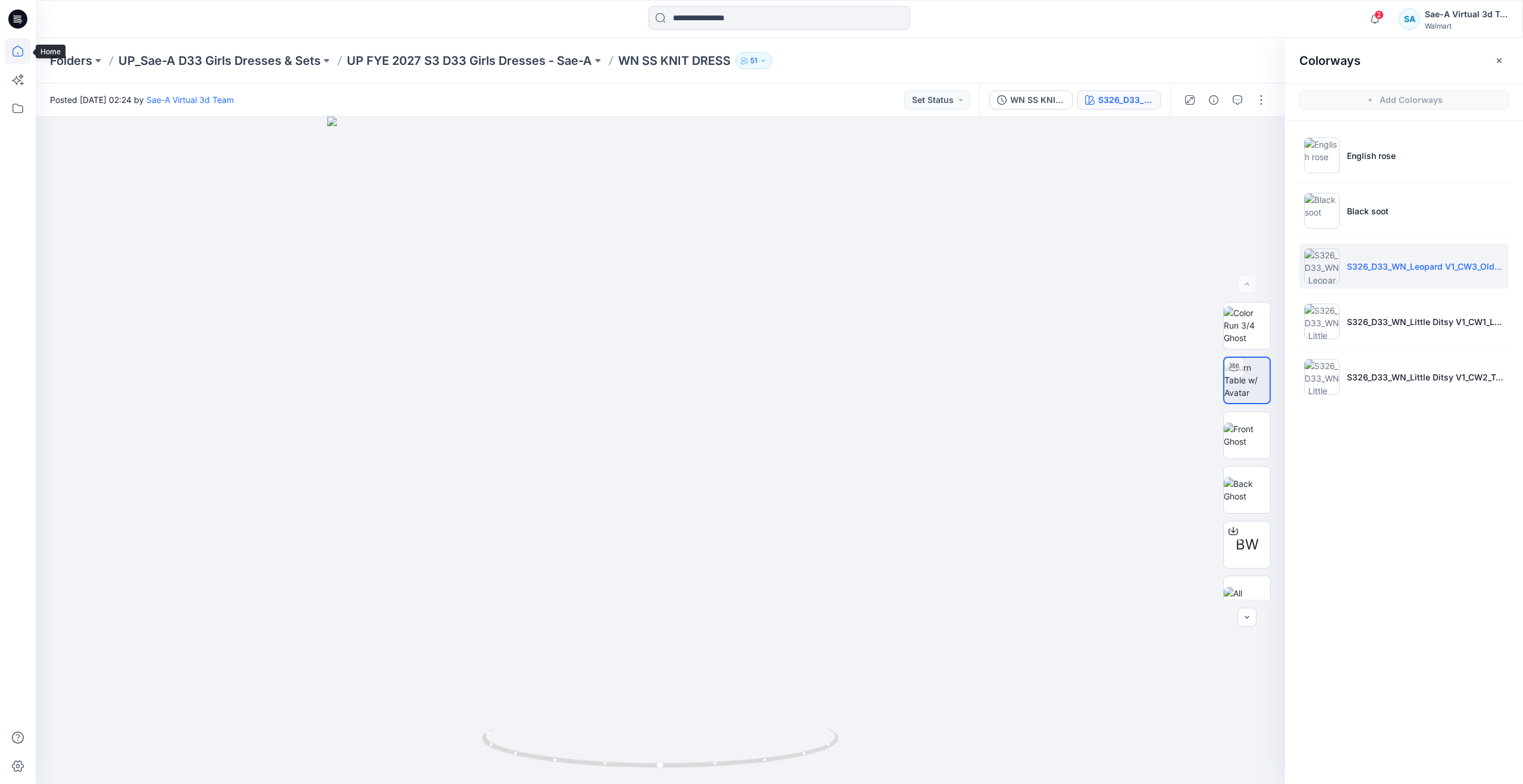
click at [27, 54] on icon at bounding box center [18, 51] width 26 height 26
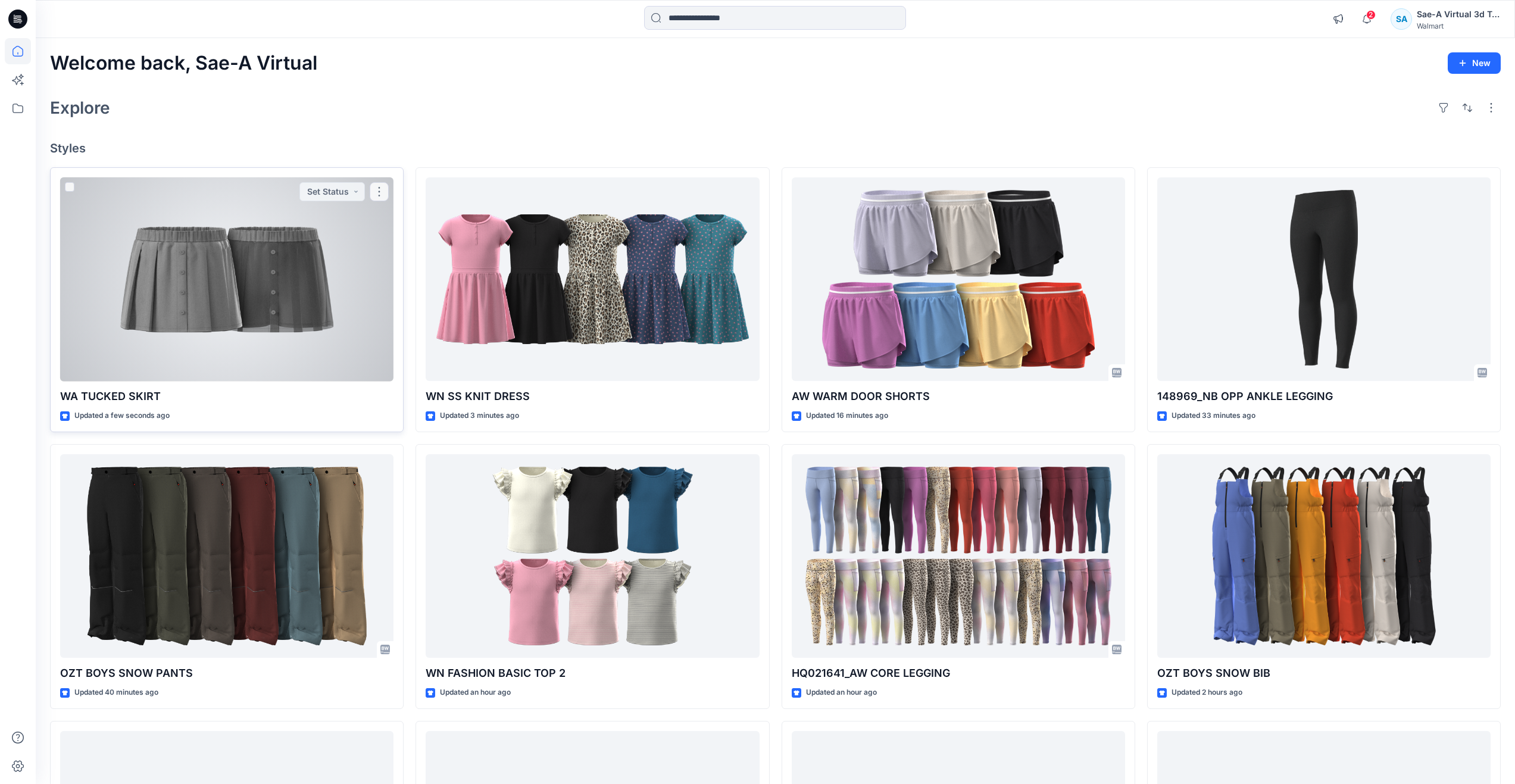
click at [339, 349] on div at bounding box center [226, 279] width 333 height 204
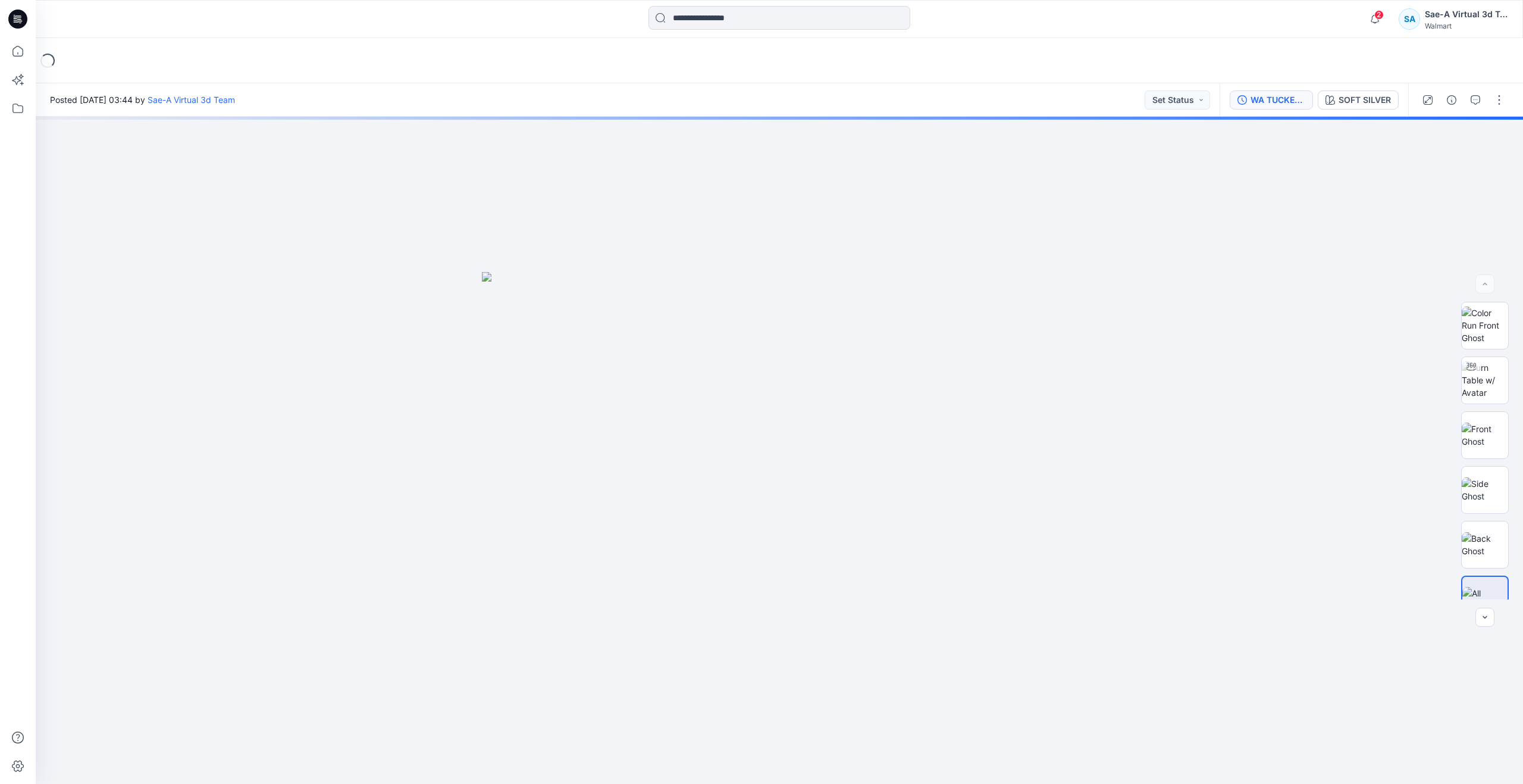
click at [1279, 104] on div "WA TUCKED SKIRT_REV1_SOFT SILVER" at bounding box center [1277, 100] width 54 height 13
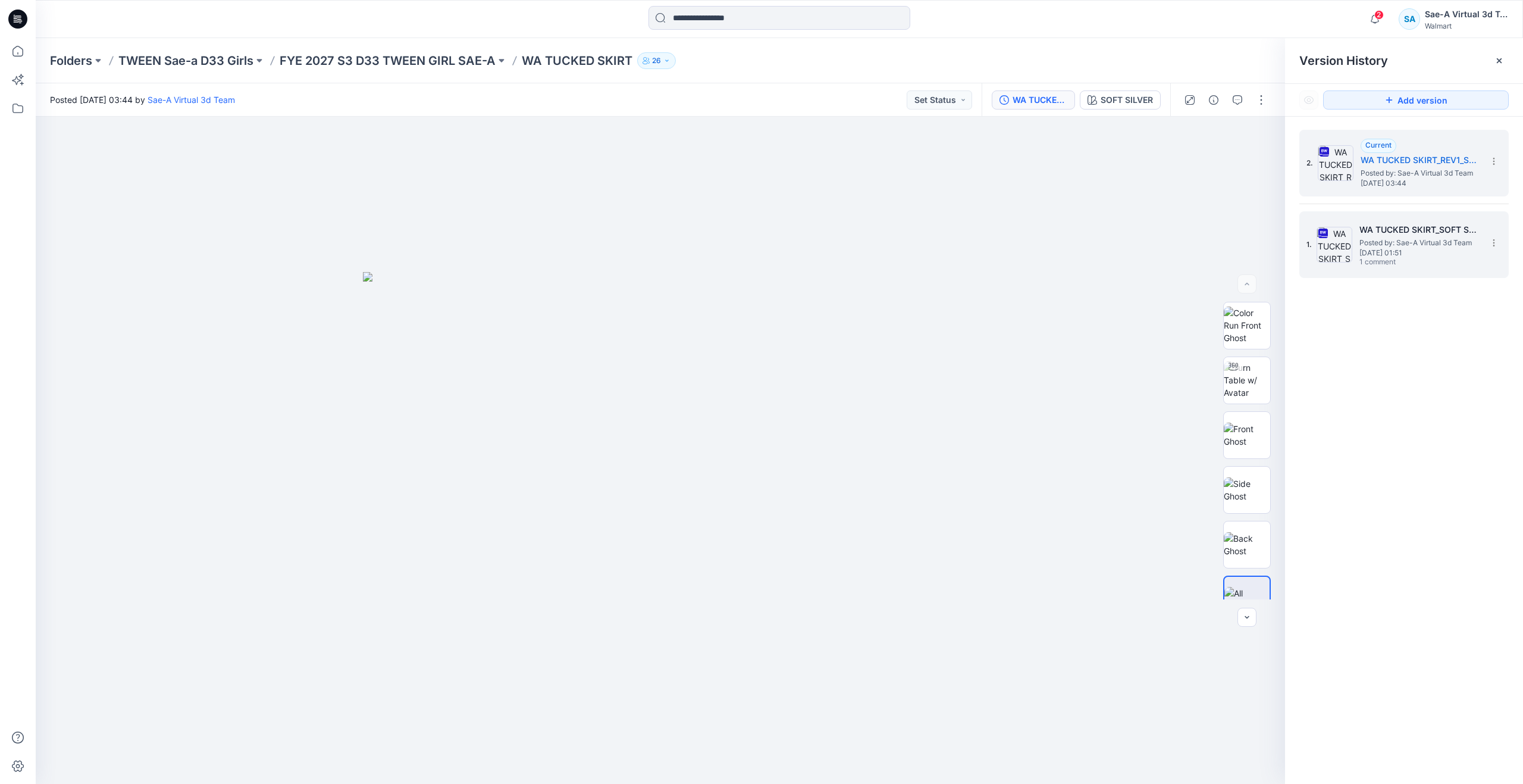
click at [1378, 247] on span "Posted by: Sae-A Virtual 3d Team" at bounding box center [1419, 242] width 119 height 12
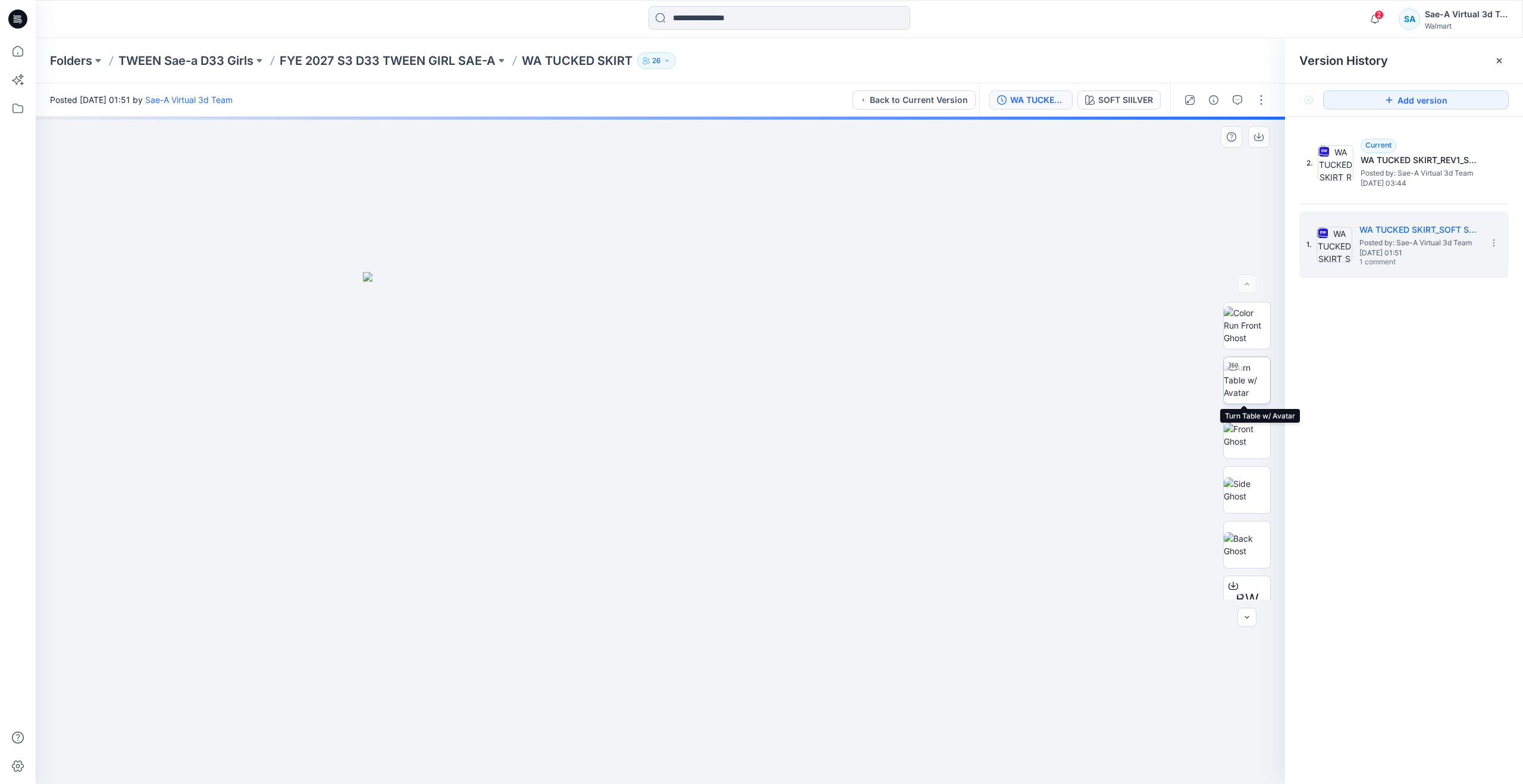
click at [1254, 378] on img at bounding box center [1247, 380] width 46 height 38
drag, startPoint x: 659, startPoint y: 761, endPoint x: 662, endPoint y: 730, distance: 31.1
click at [662, 730] on icon at bounding box center [662, 748] width 360 height 44
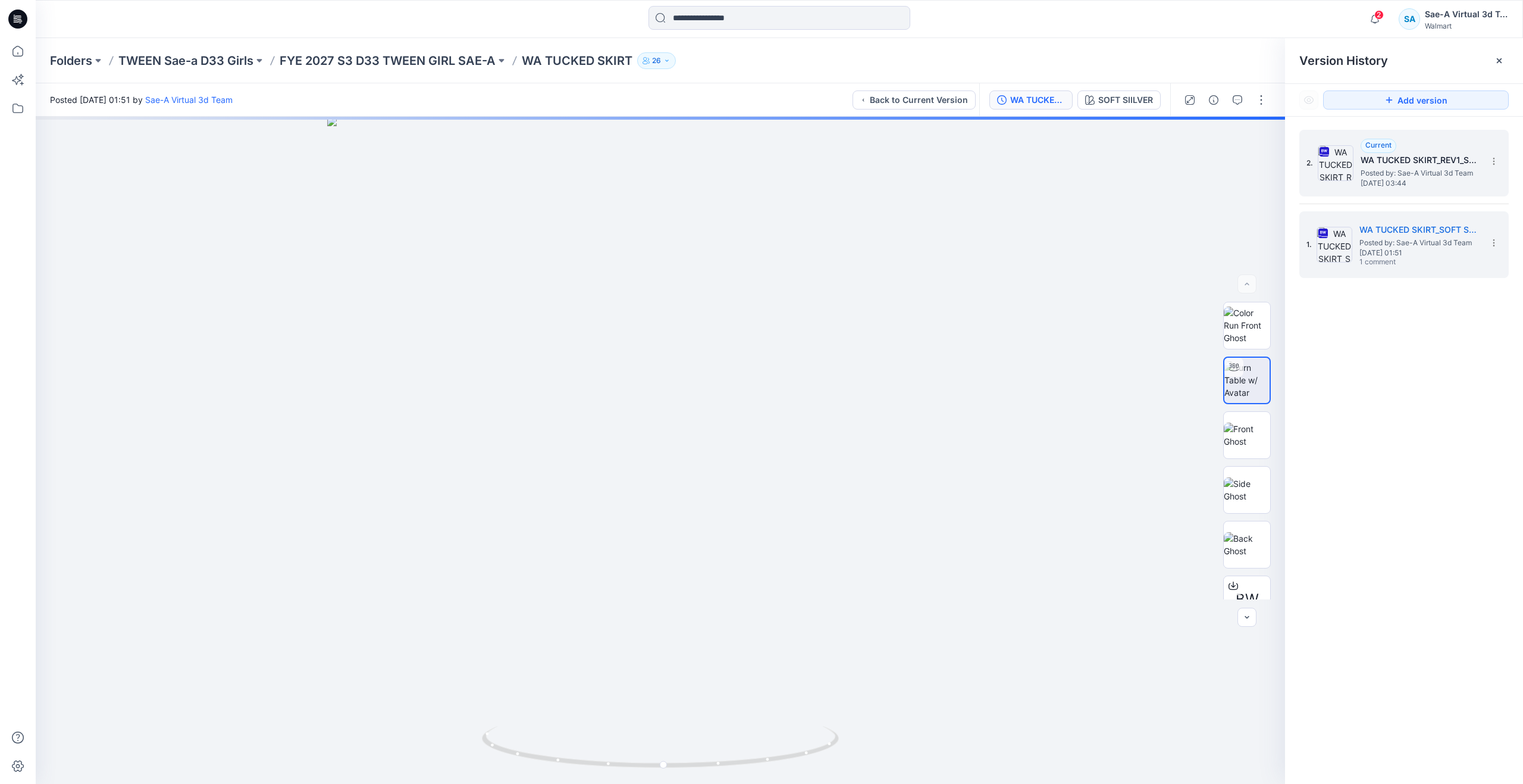
click at [1343, 186] on div "2. Current WA TUCKED SKIRT_REV1_SOFT SILVER Posted by: Sae-A Virtual 3d Team Tu…" at bounding box center [1396, 163] width 178 height 57
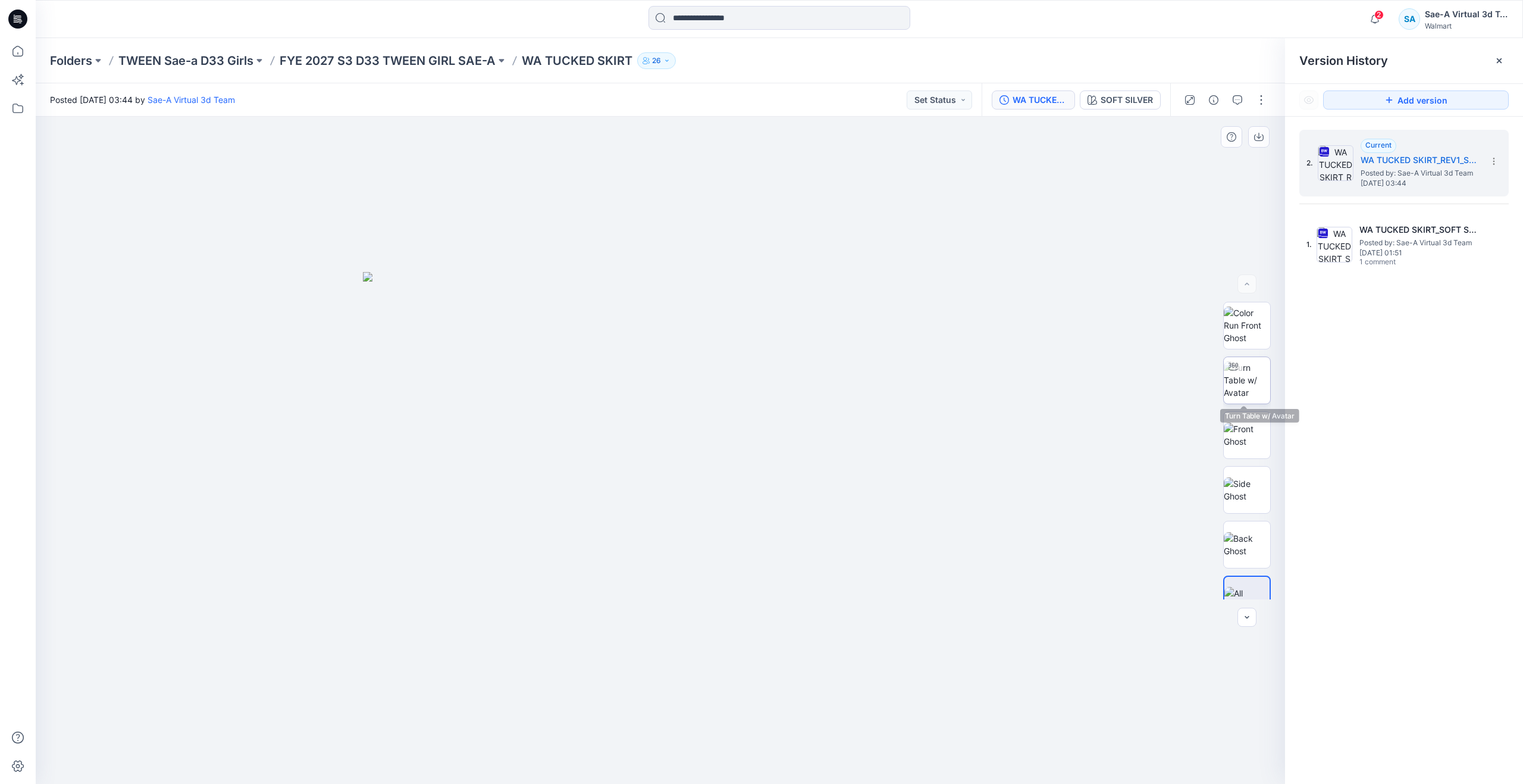
click at [1240, 375] on img at bounding box center [1247, 380] width 46 height 38
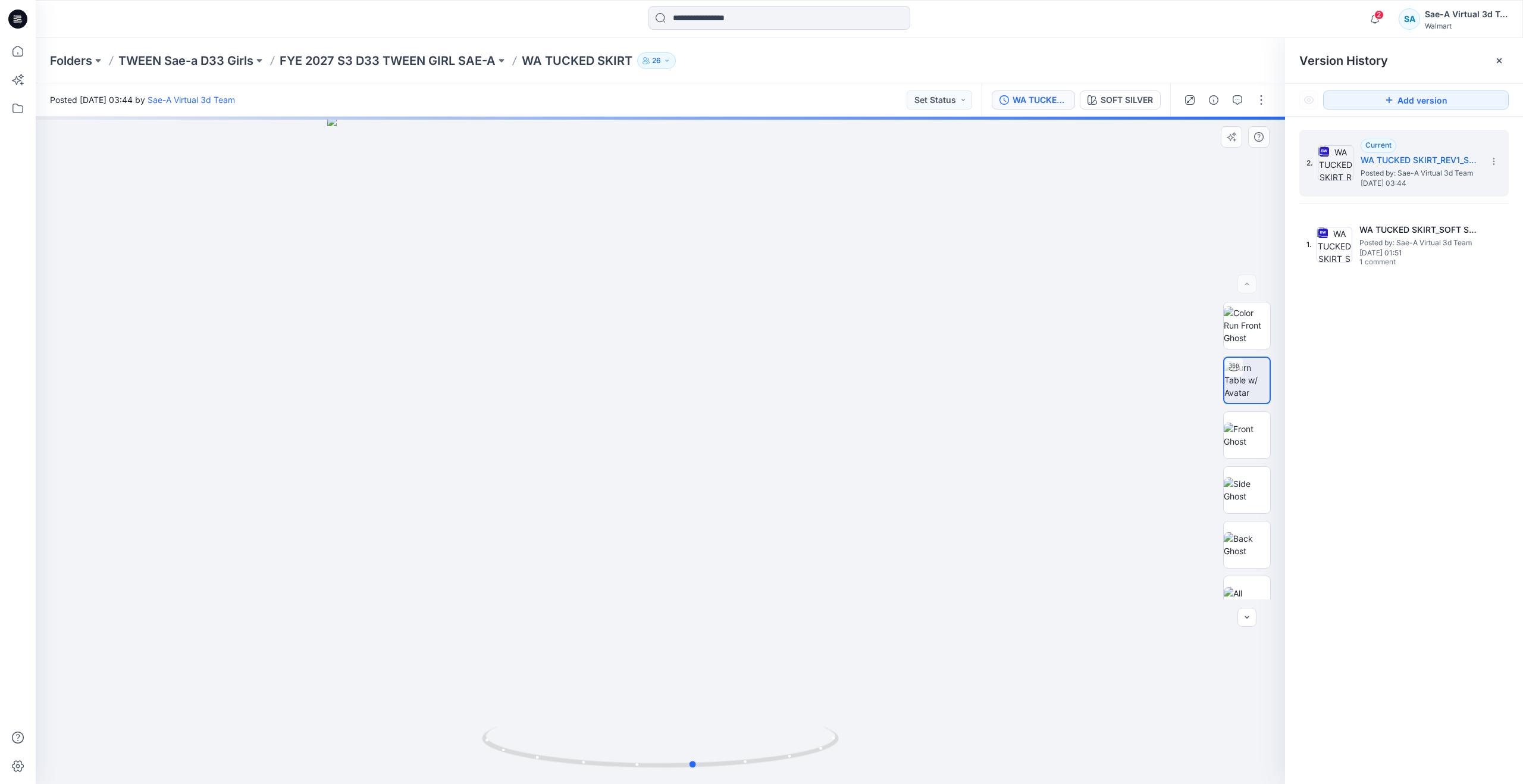
drag, startPoint x: 657, startPoint y: 766, endPoint x: 323, endPoint y: 715, distance: 337.9
click at [323, 715] on div at bounding box center [660, 450] width 1250 height 667
click at [21, 48] on icon at bounding box center [18, 52] width 11 height 11
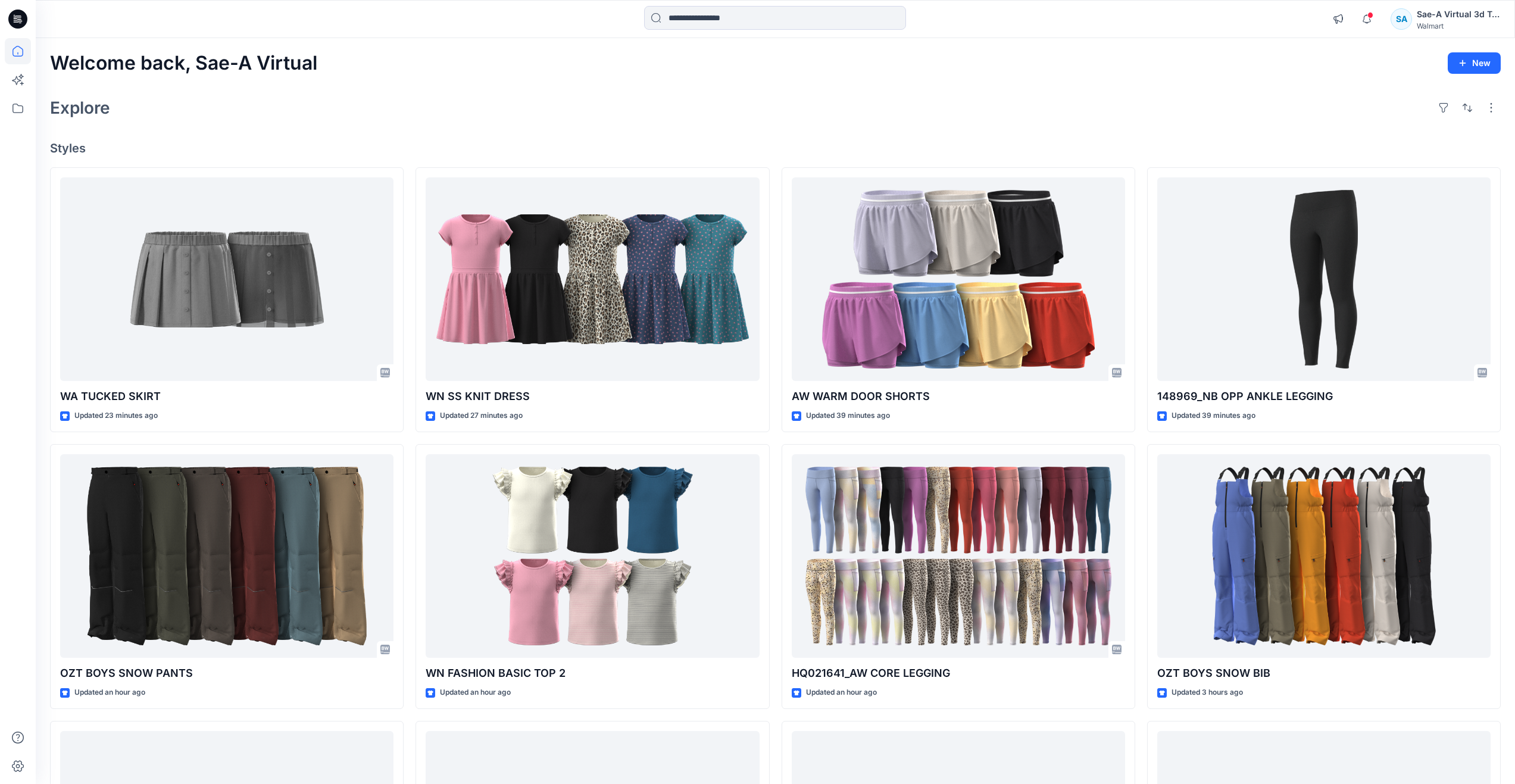
click at [394, 127] on div "Welcome back, Sae-A Virtual New Explore Styles WA TUCKED SKIRT Updated 23 minut…" at bounding box center [775, 540] width 1479 height 1005
click at [761, 77] on div "Welcome back, Sae-A Virtual New Explore Styles WA TUCKED SKIRT Updated 28 minut…" at bounding box center [775, 540] width 1479 height 1005
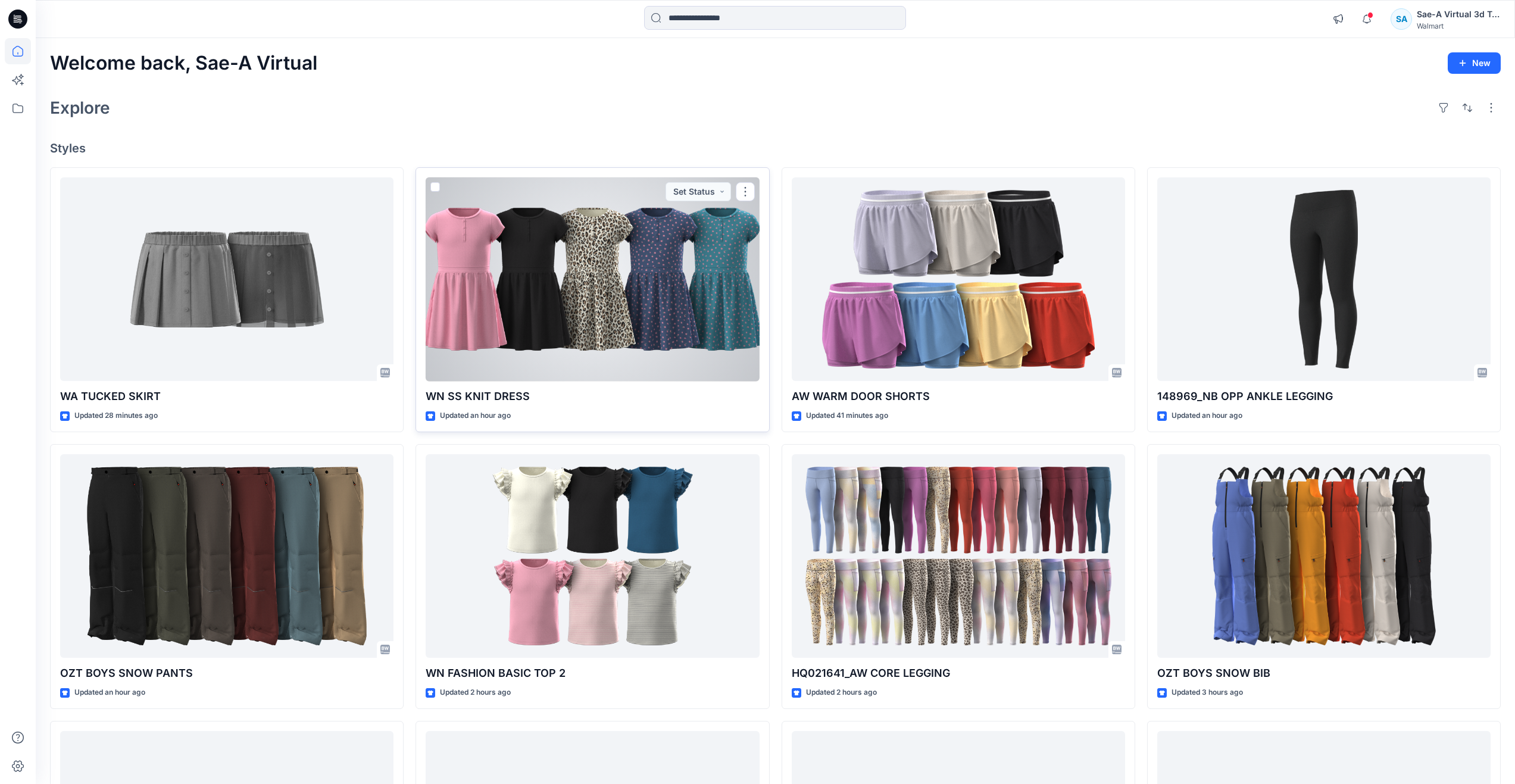
click at [587, 271] on div at bounding box center [592, 279] width 333 height 204
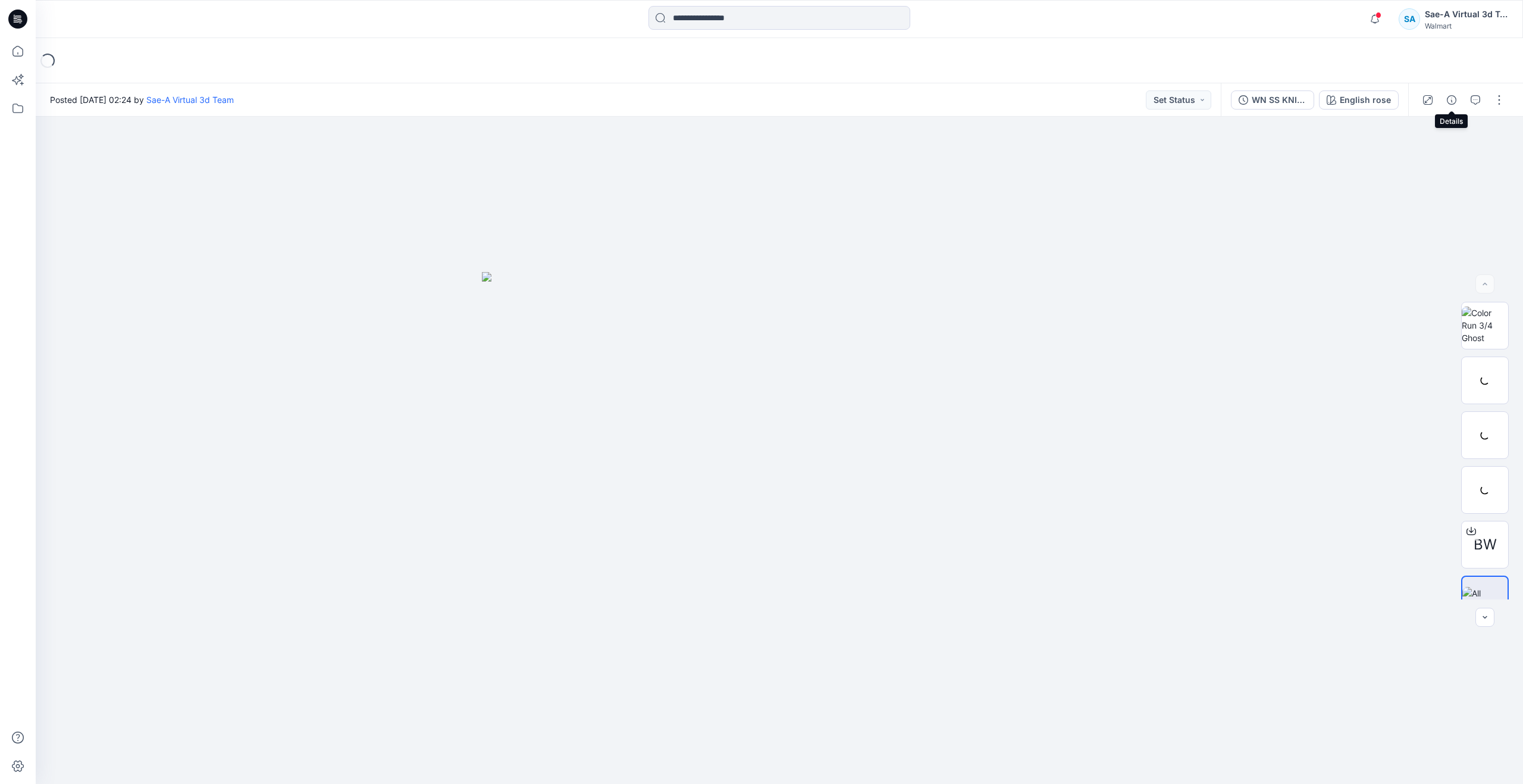
click at [1442, 110] on div at bounding box center [1463, 100] width 110 height 33
click at [1445, 103] on button "button" at bounding box center [1452, 100] width 19 height 19
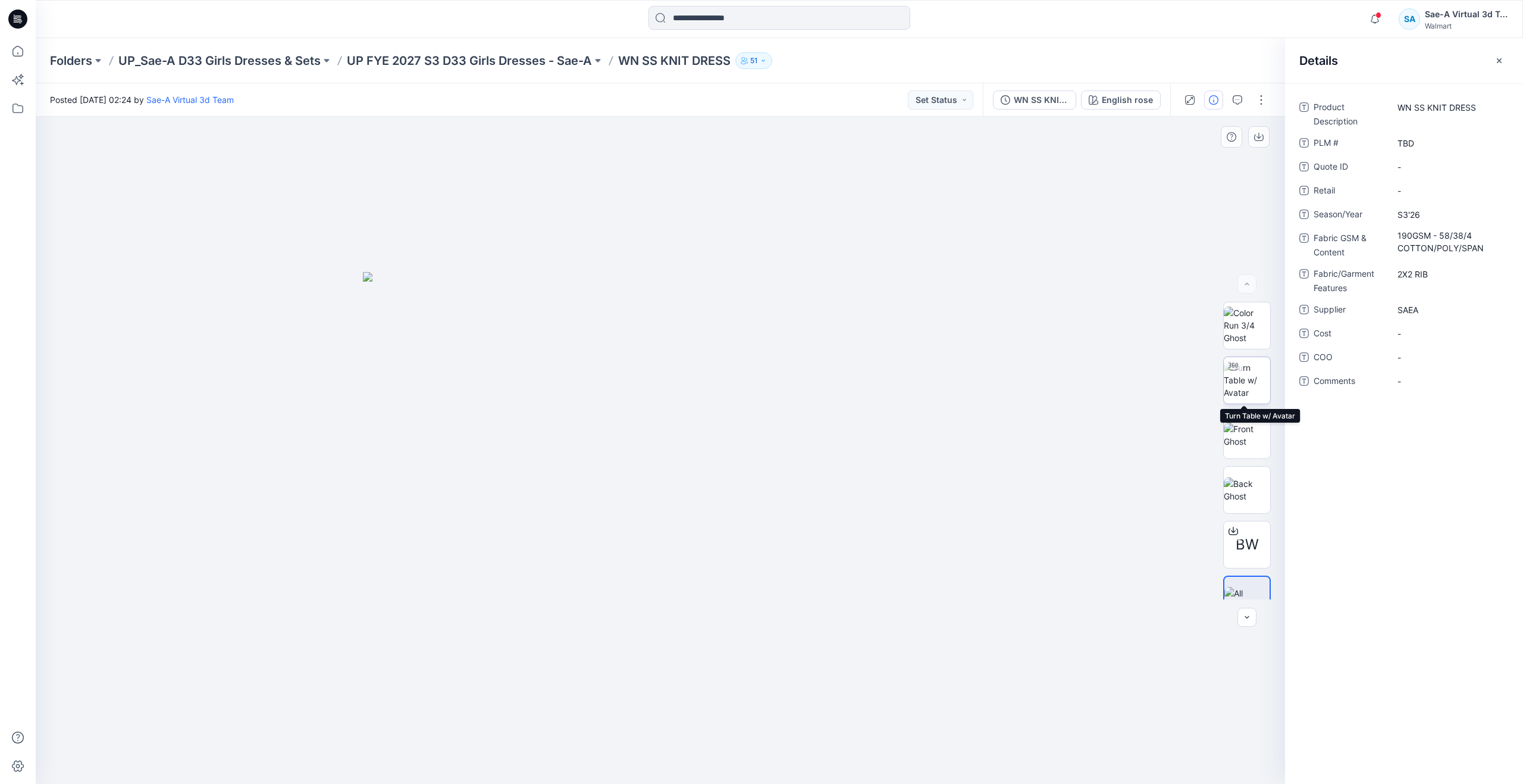
click at [1227, 384] on img at bounding box center [1247, 380] width 46 height 38
drag, startPoint x: 662, startPoint y: 758, endPoint x: 859, endPoint y: 633, distance: 233.3
click at [649, 706] on div at bounding box center [660, 450] width 1250 height 667
click at [1051, 94] on div "WN SS KNIT DRESS _FULL COLORWAYS" at bounding box center [1041, 100] width 54 height 13
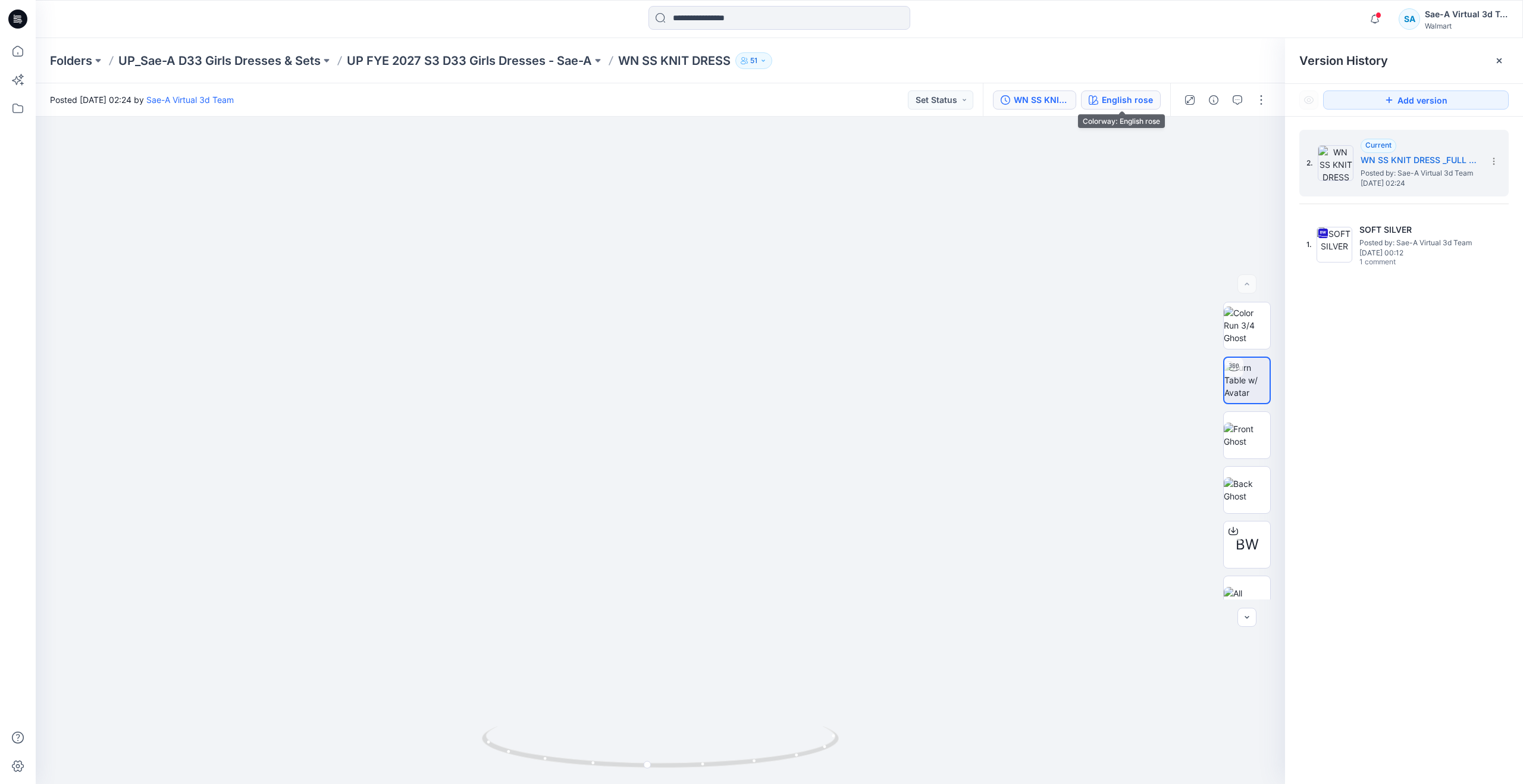
click at [1105, 96] on div "English rose" at bounding box center [1127, 100] width 51 height 13
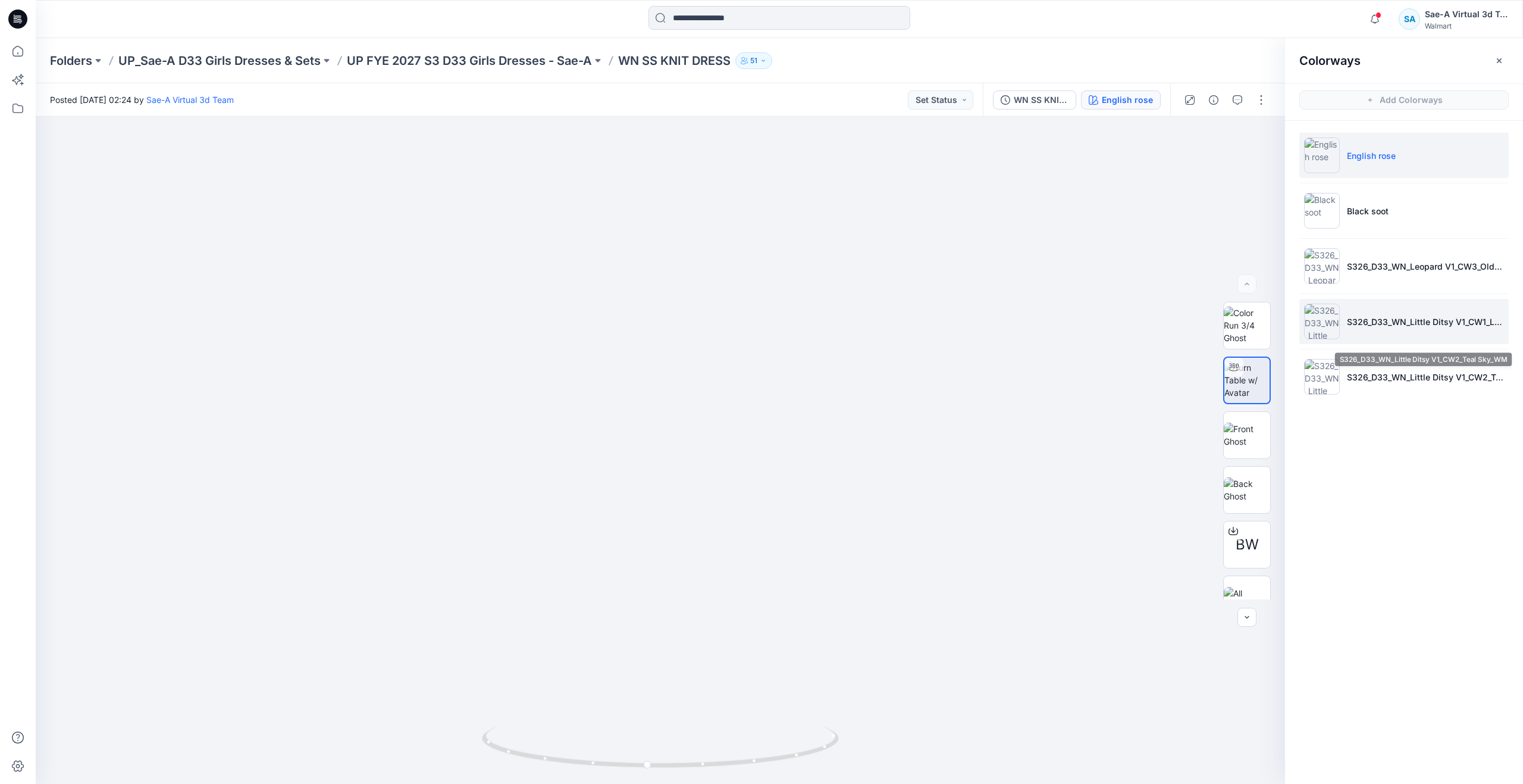
click at [1364, 337] on li "S326_D33_WN_Little Ditsy V1_CW1_London Blue_WM" at bounding box center [1404, 320] width 210 height 45
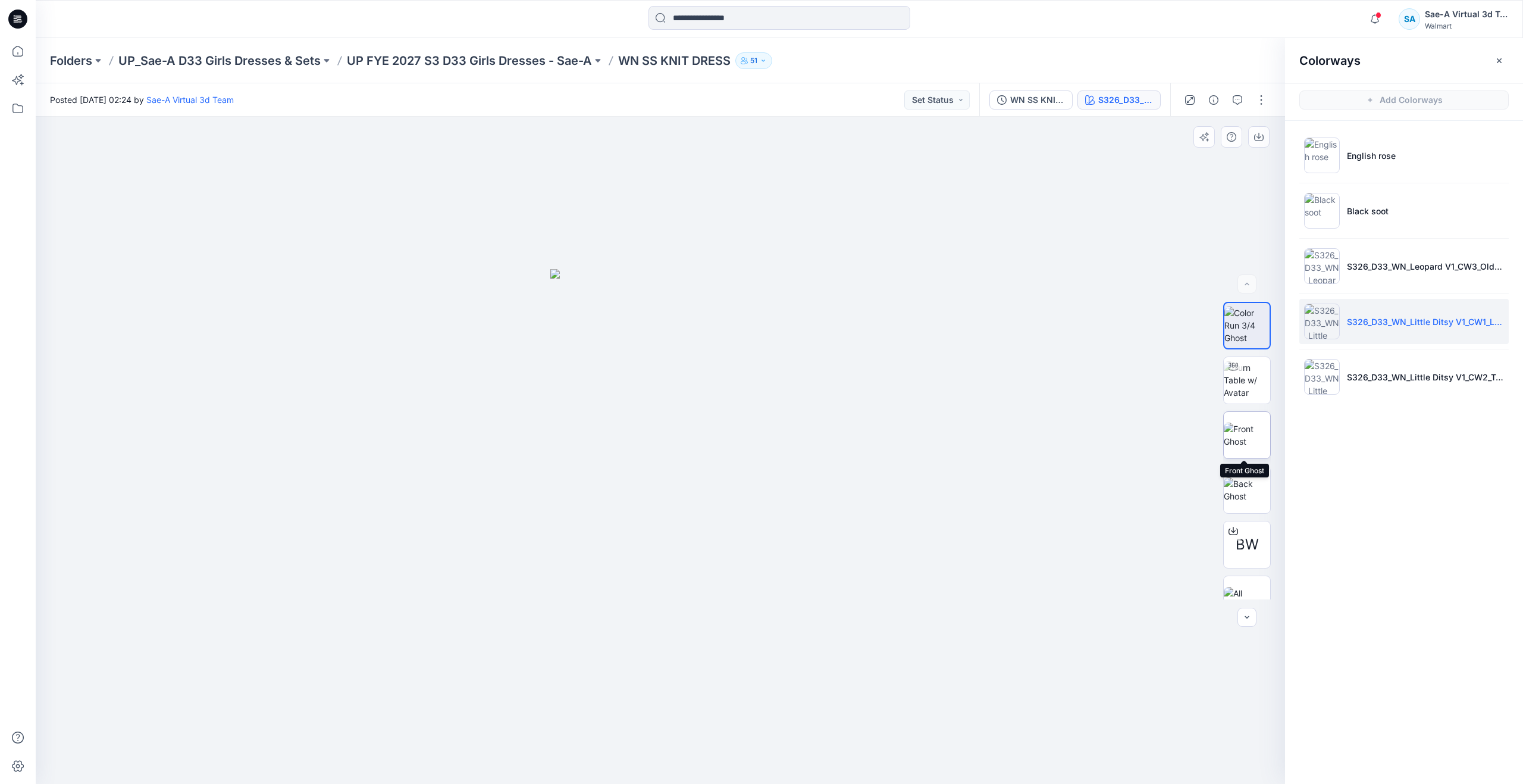
click at [1241, 424] on img at bounding box center [1247, 434] width 46 height 25
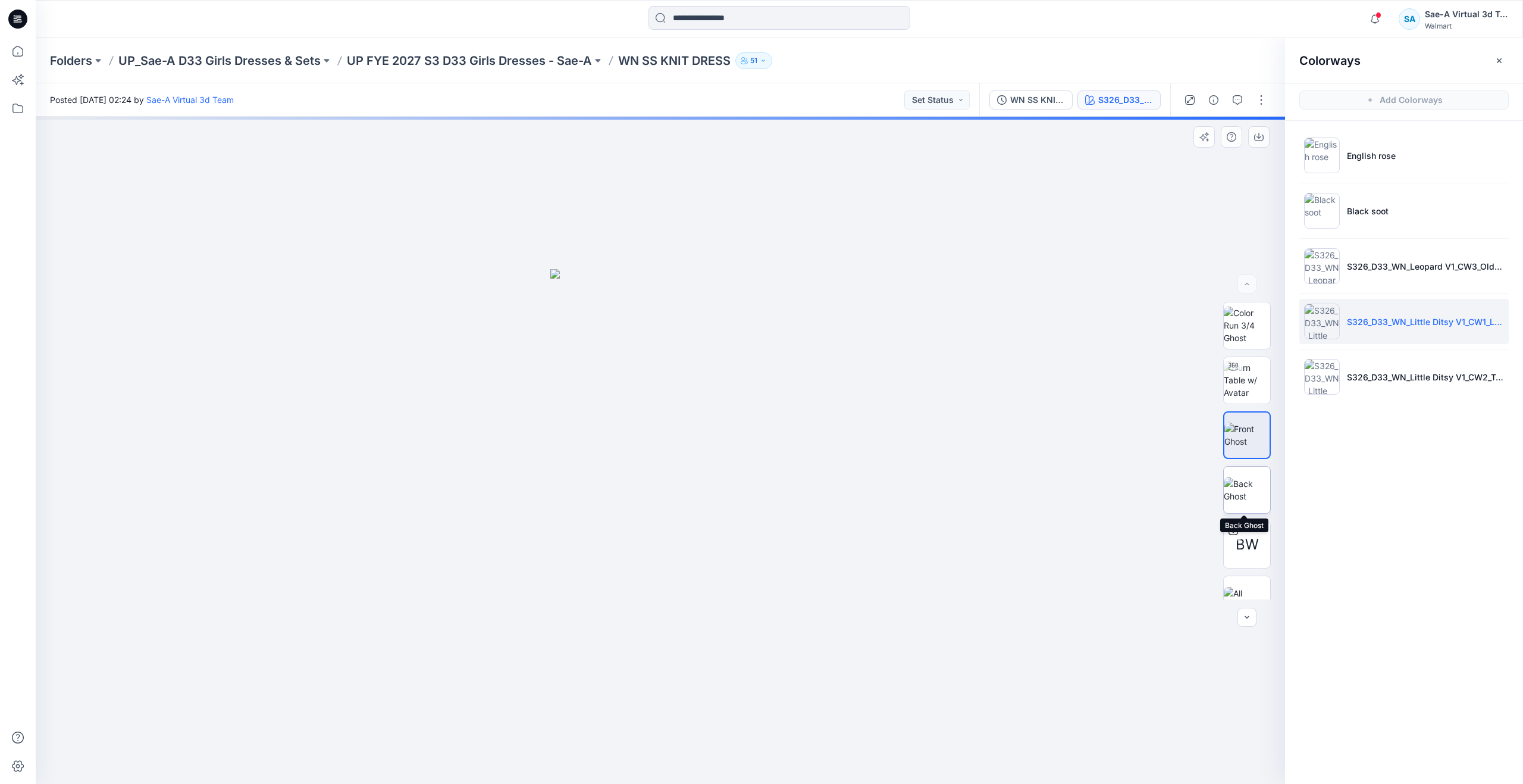
click at [1240, 491] on img at bounding box center [1247, 489] width 46 height 25
click at [1239, 422] on img at bounding box center [1247, 434] width 46 height 25
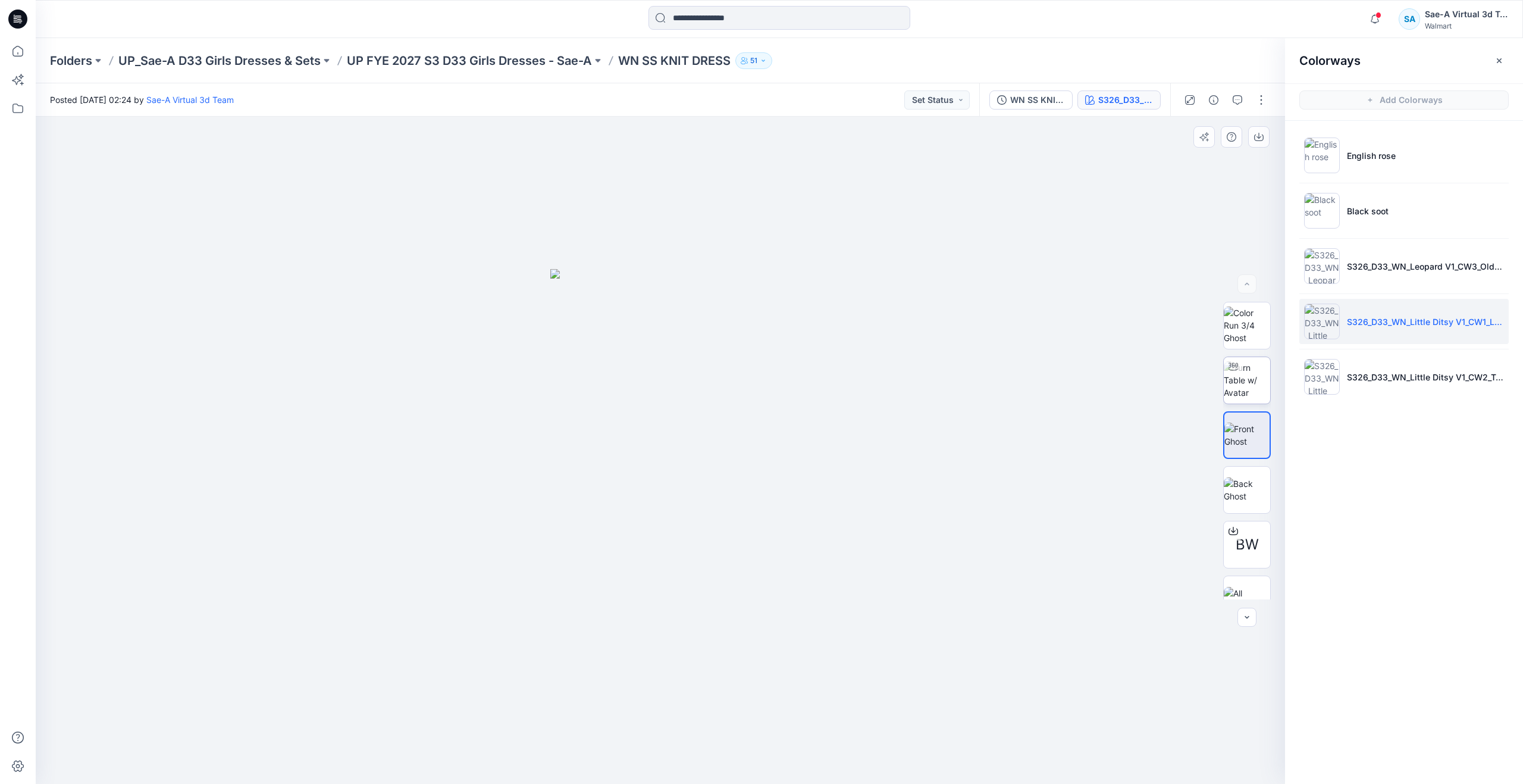
click at [1239, 386] on img at bounding box center [1247, 380] width 46 height 38
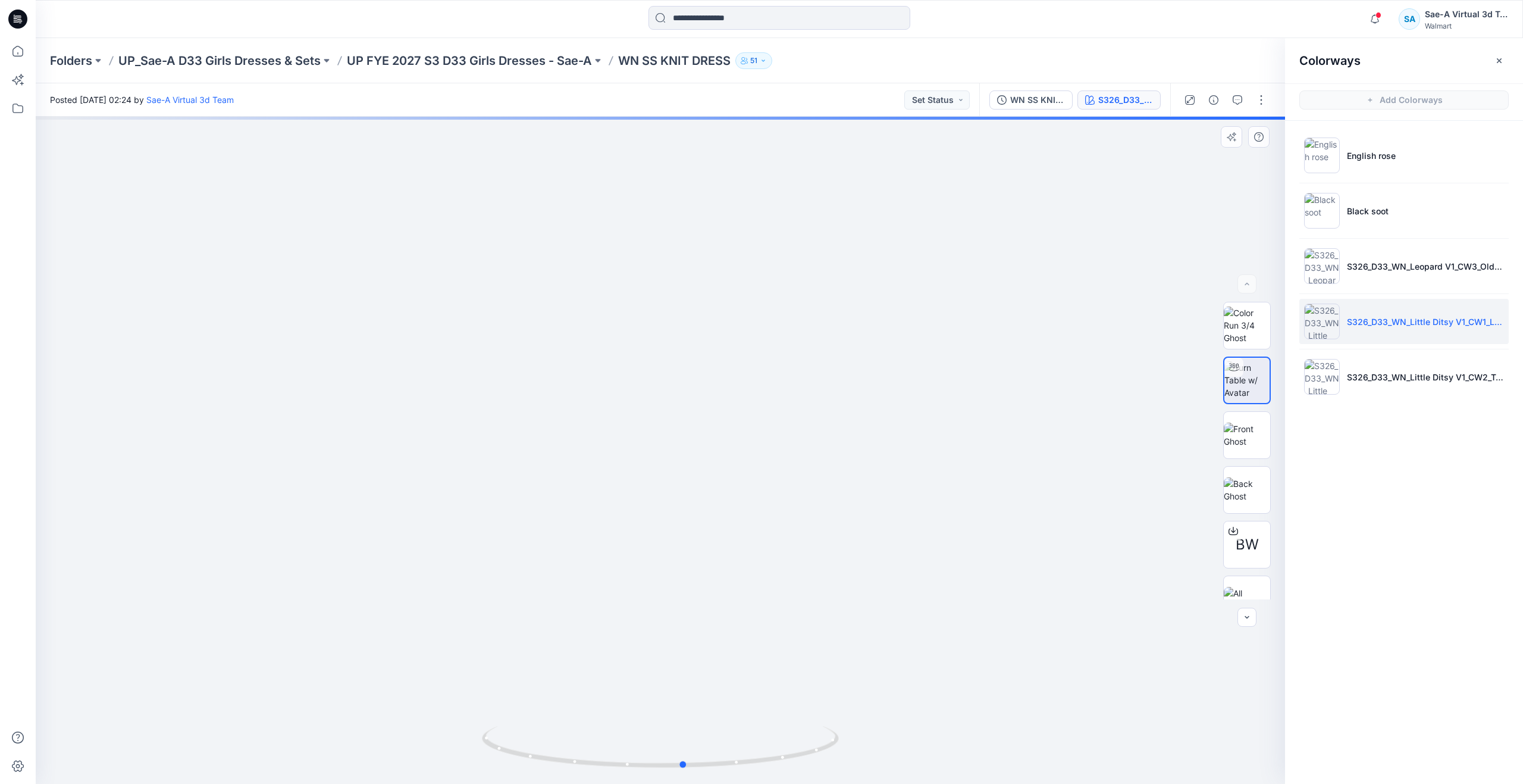
drag, startPoint x: 657, startPoint y: 764, endPoint x: 680, endPoint y: 708, distance: 60.5
click at [680, 708] on div at bounding box center [660, 450] width 1250 height 667
drag, startPoint x: 683, startPoint y: 767, endPoint x: 665, endPoint y: 607, distance: 161.0
click at [665, 607] on div at bounding box center [660, 450] width 1250 height 667
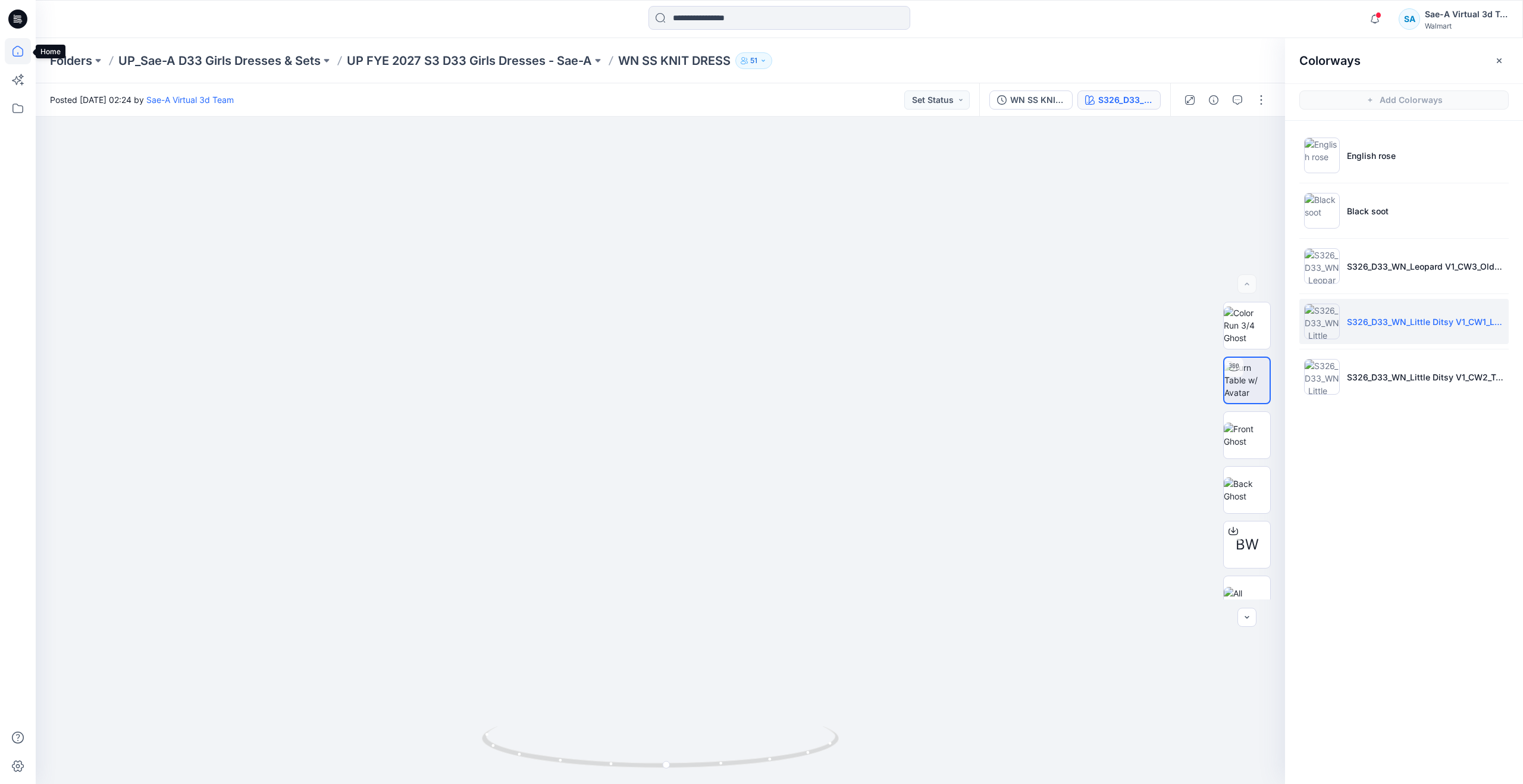
click at [13, 50] on icon at bounding box center [18, 52] width 11 height 11
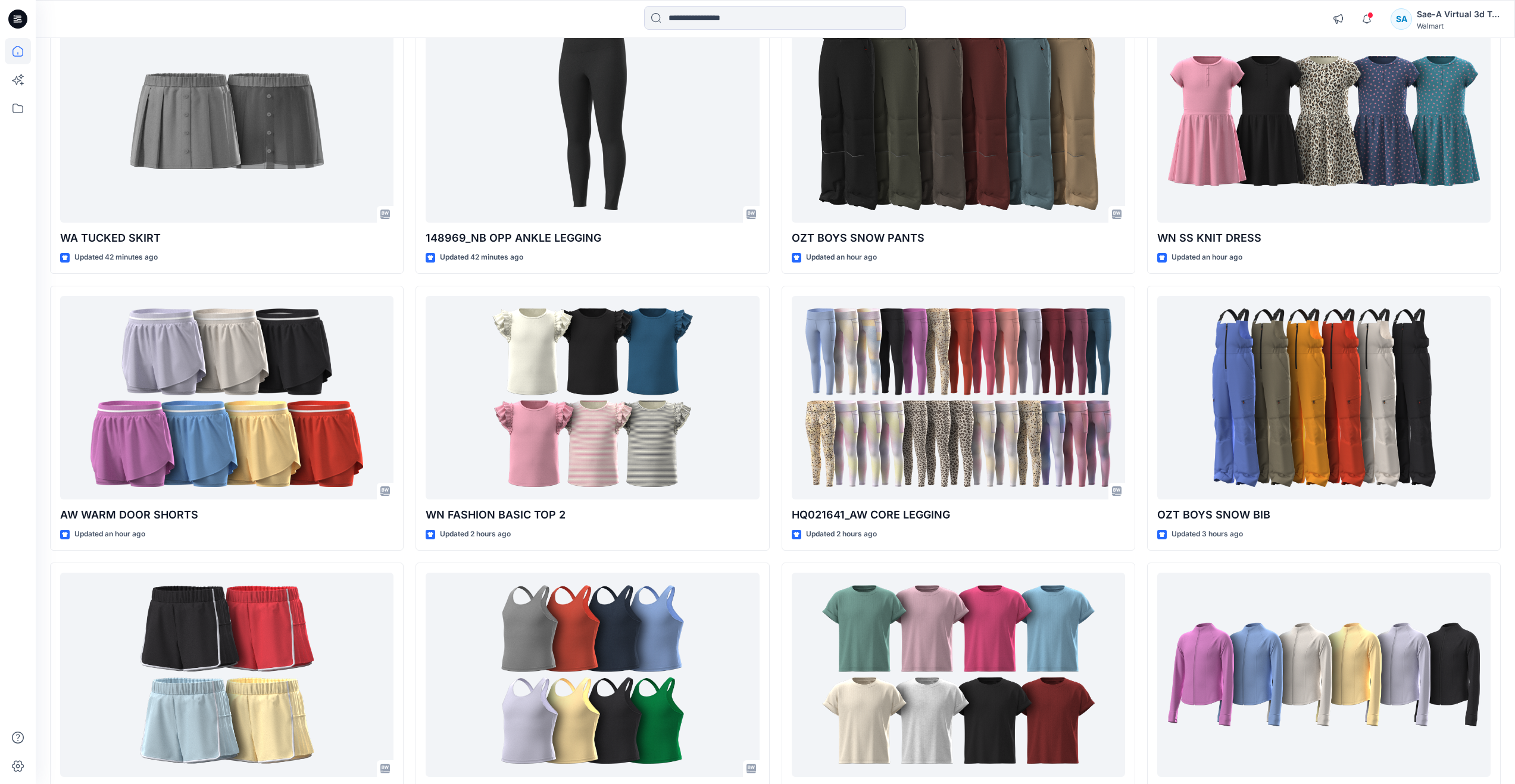
scroll to position [59, 0]
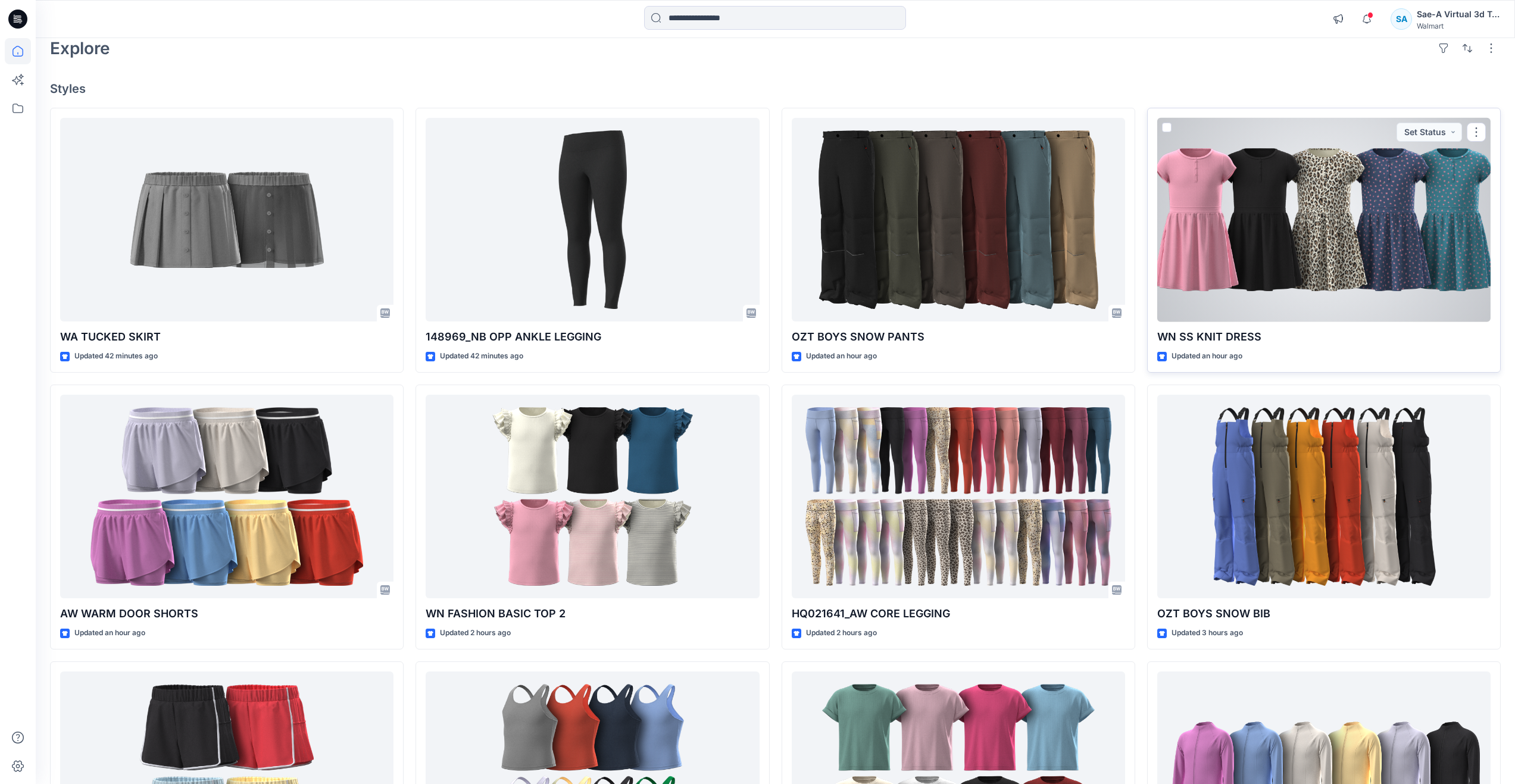
click at [1171, 259] on div at bounding box center [1324, 220] width 333 height 204
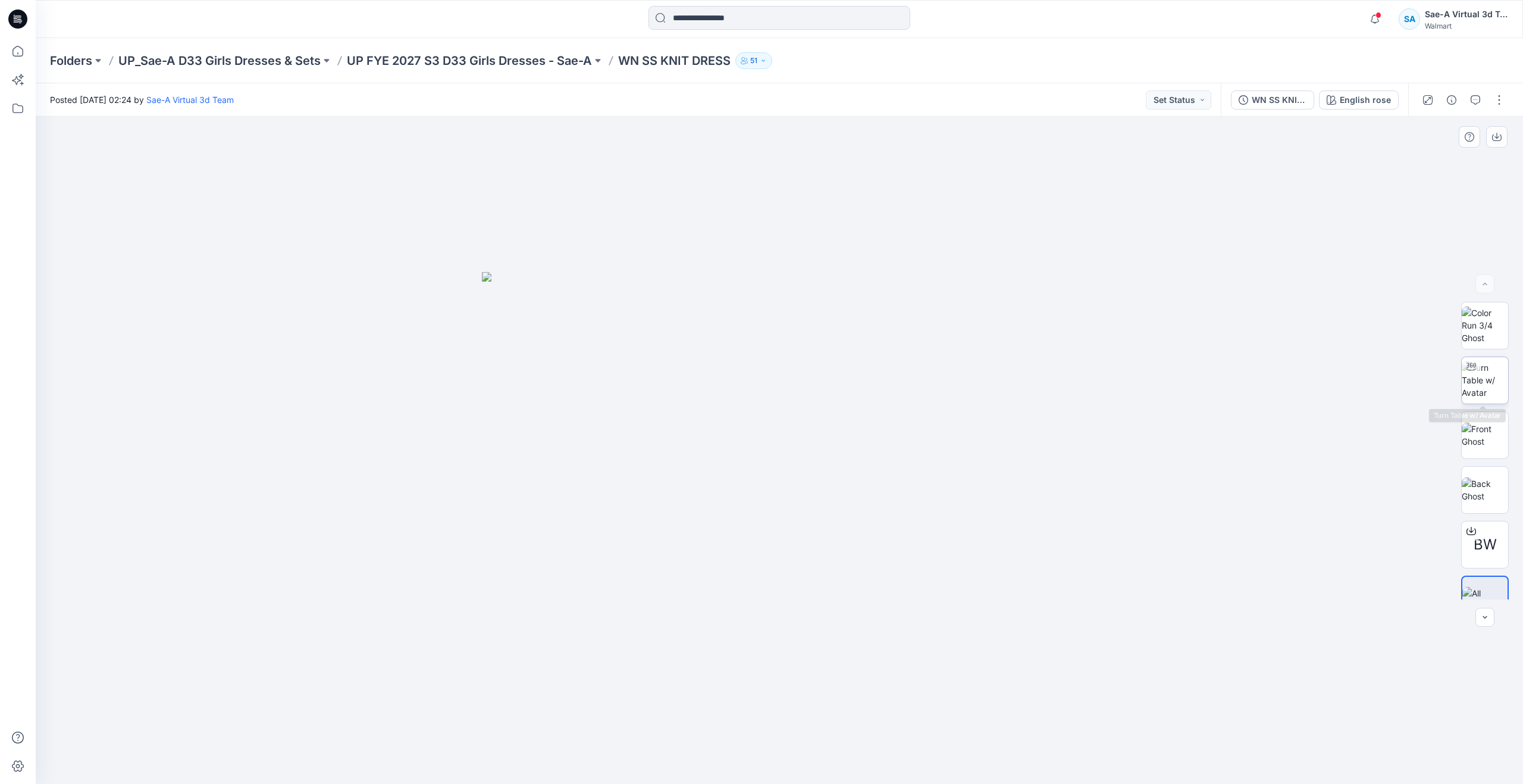
click at [1486, 378] on img at bounding box center [1485, 380] width 46 height 38
click at [1354, 114] on div "WN SS KNIT DRESS _FULL COLORWAYS English rose" at bounding box center [1314, 100] width 187 height 33
click at [1339, 109] on button "English rose" at bounding box center [1359, 100] width 79 height 19
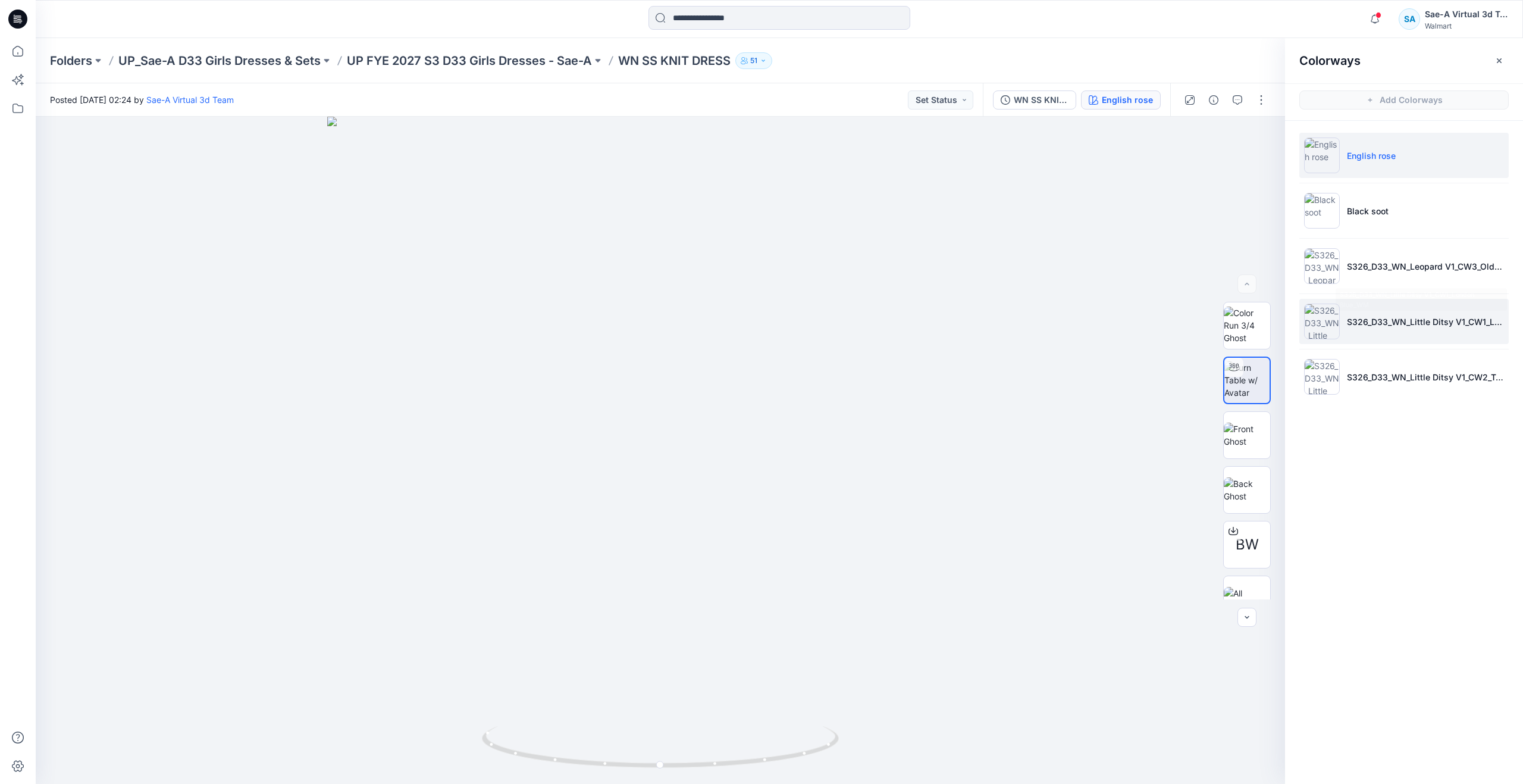
click at [1371, 308] on li "S326_D33_WN_Little Ditsy V1_CW1_London Blue_WM" at bounding box center [1404, 320] width 210 height 45
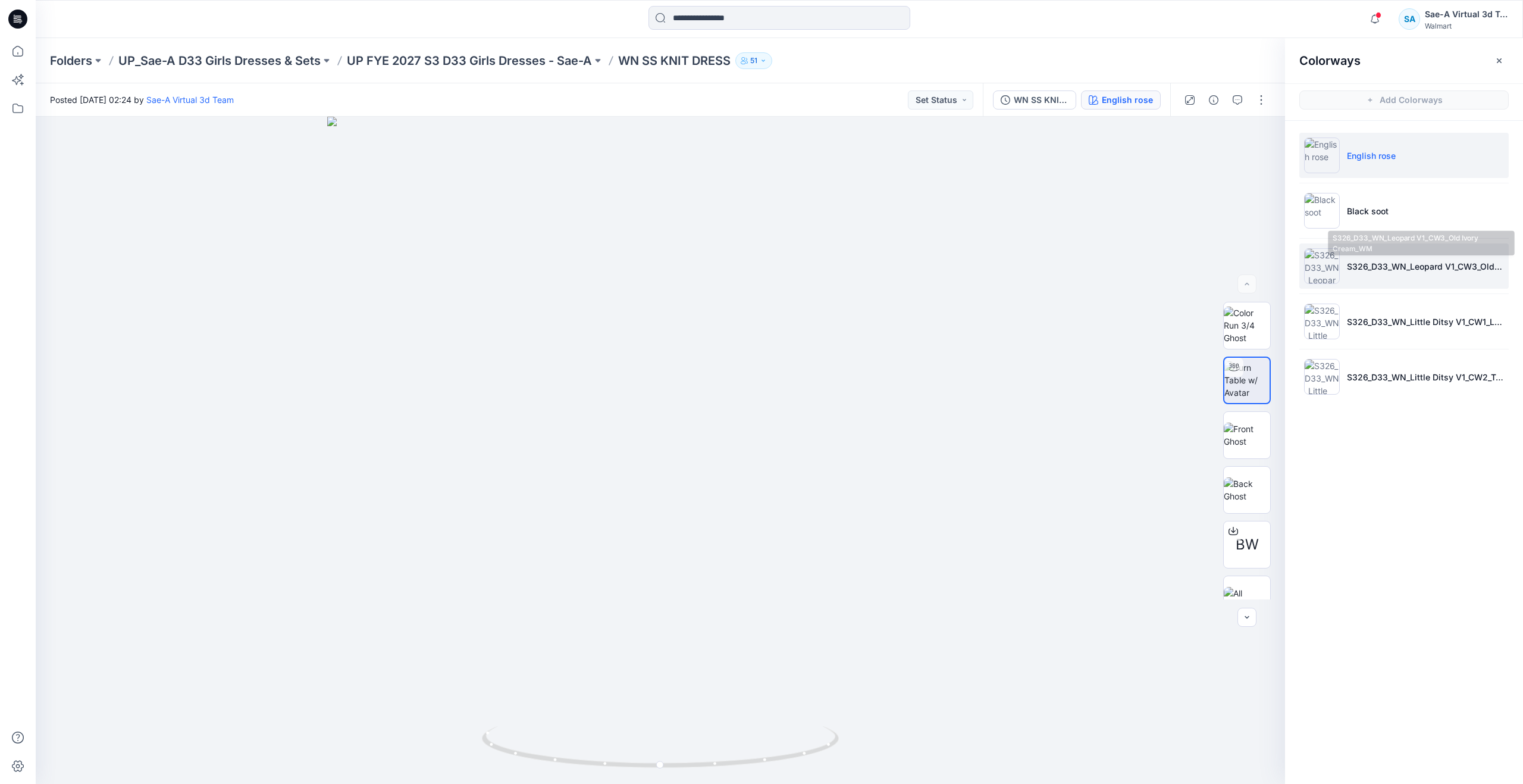
click at [1372, 271] on p "S326_D33_WN_Leopard V1_CW3_Old Ivory Cream_WM" at bounding box center [1426, 267] width 157 height 13
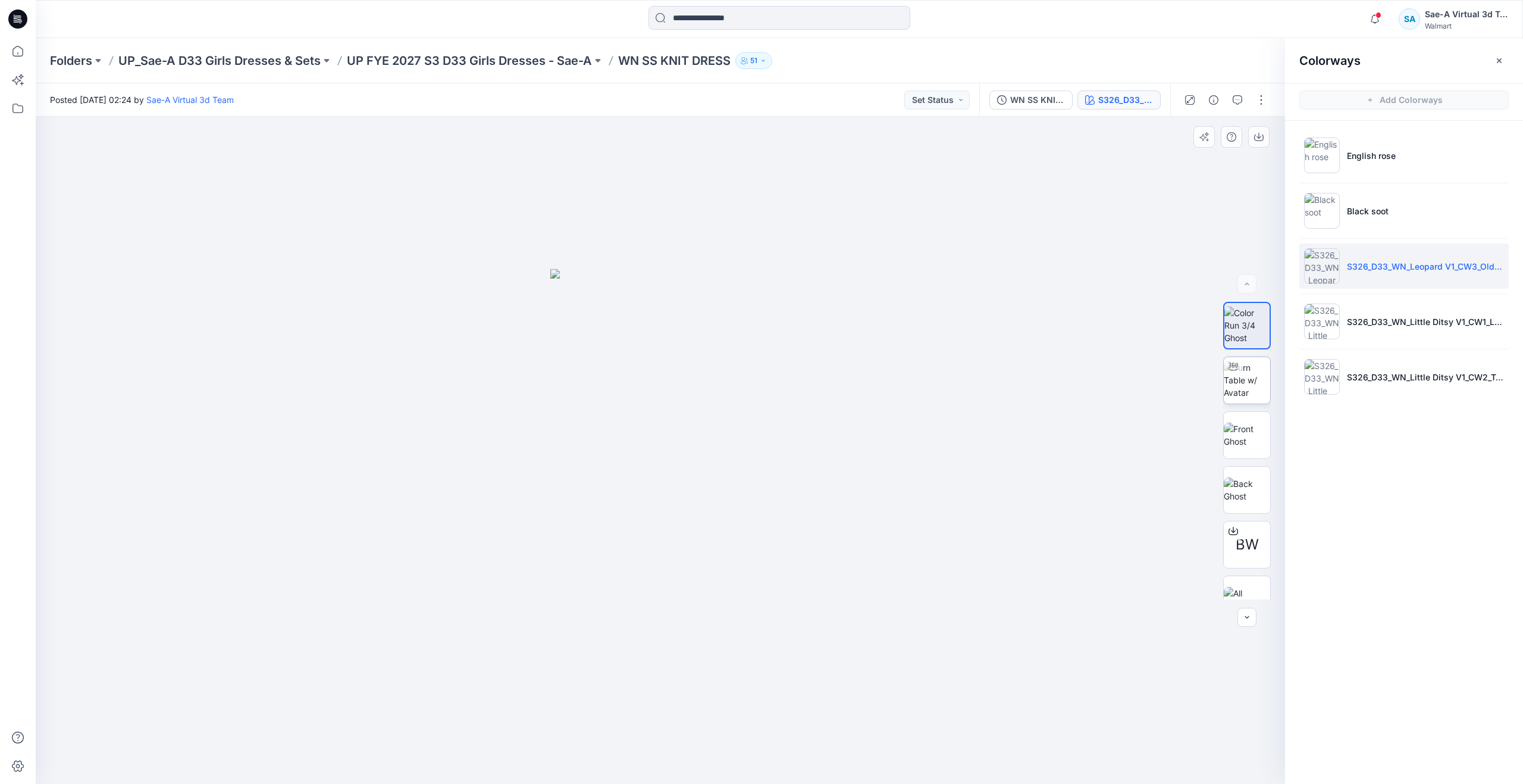
click at [1227, 373] on div at bounding box center [1233, 367] width 19 height 19
drag, startPoint x: 877, startPoint y: 557, endPoint x: 875, endPoint y: 493, distance: 64.0
drag, startPoint x: 791, startPoint y: 258, endPoint x: 816, endPoint y: 446, distance: 189.7
drag, startPoint x: 707, startPoint y: 253, endPoint x: 708, endPoint y: 199, distance: 54.0
drag, startPoint x: 749, startPoint y: 341, endPoint x: 748, endPoint y: 290, distance: 51.0
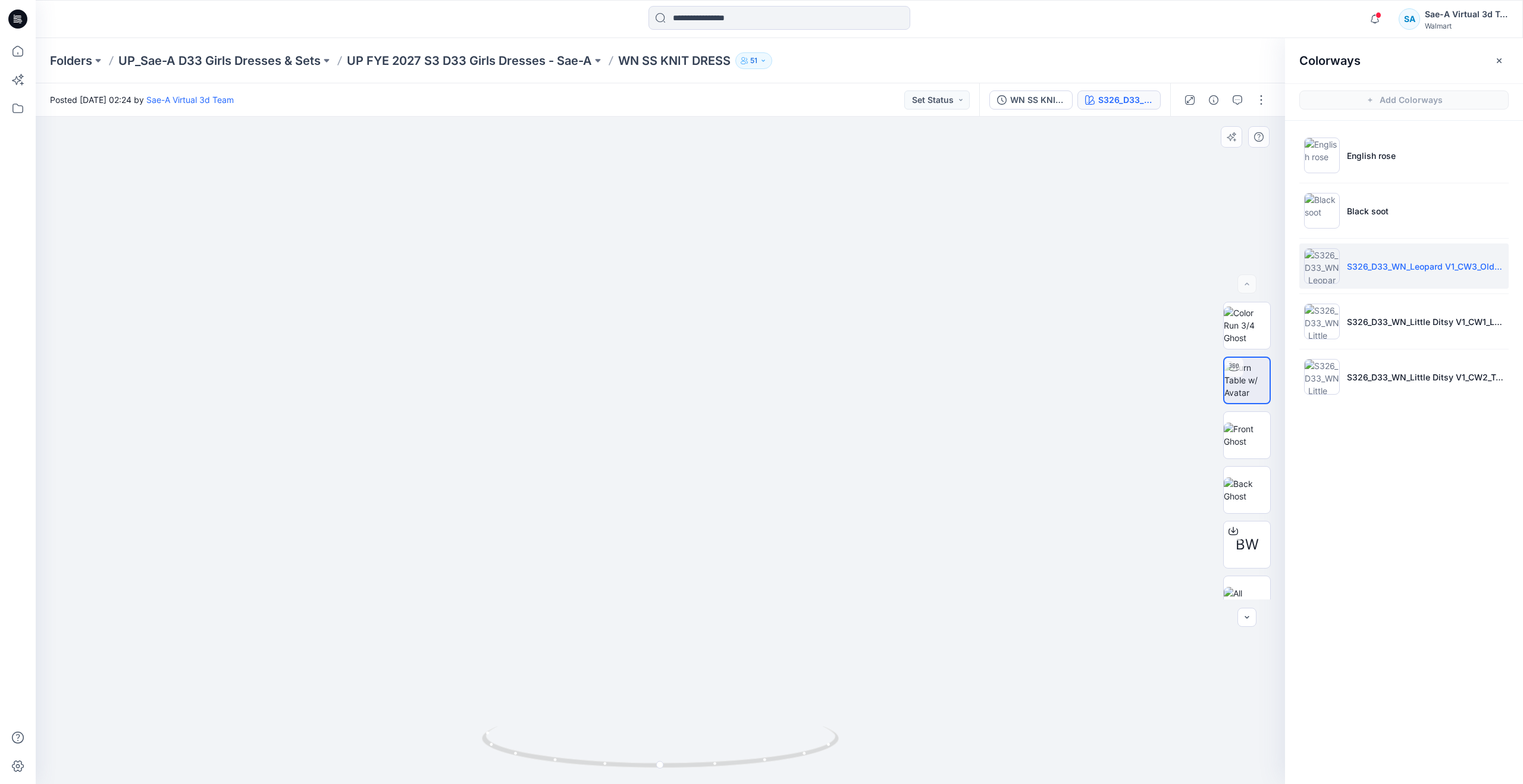
drag, startPoint x: 752, startPoint y: 457, endPoint x: 752, endPoint y: 438, distance: 19.0
drag, startPoint x: 665, startPoint y: 765, endPoint x: 700, endPoint y: 704, distance: 70.3
click at [700, 724] on div at bounding box center [660, 754] width 357 height 59
click at [27, 57] on icon at bounding box center [18, 51] width 26 height 26
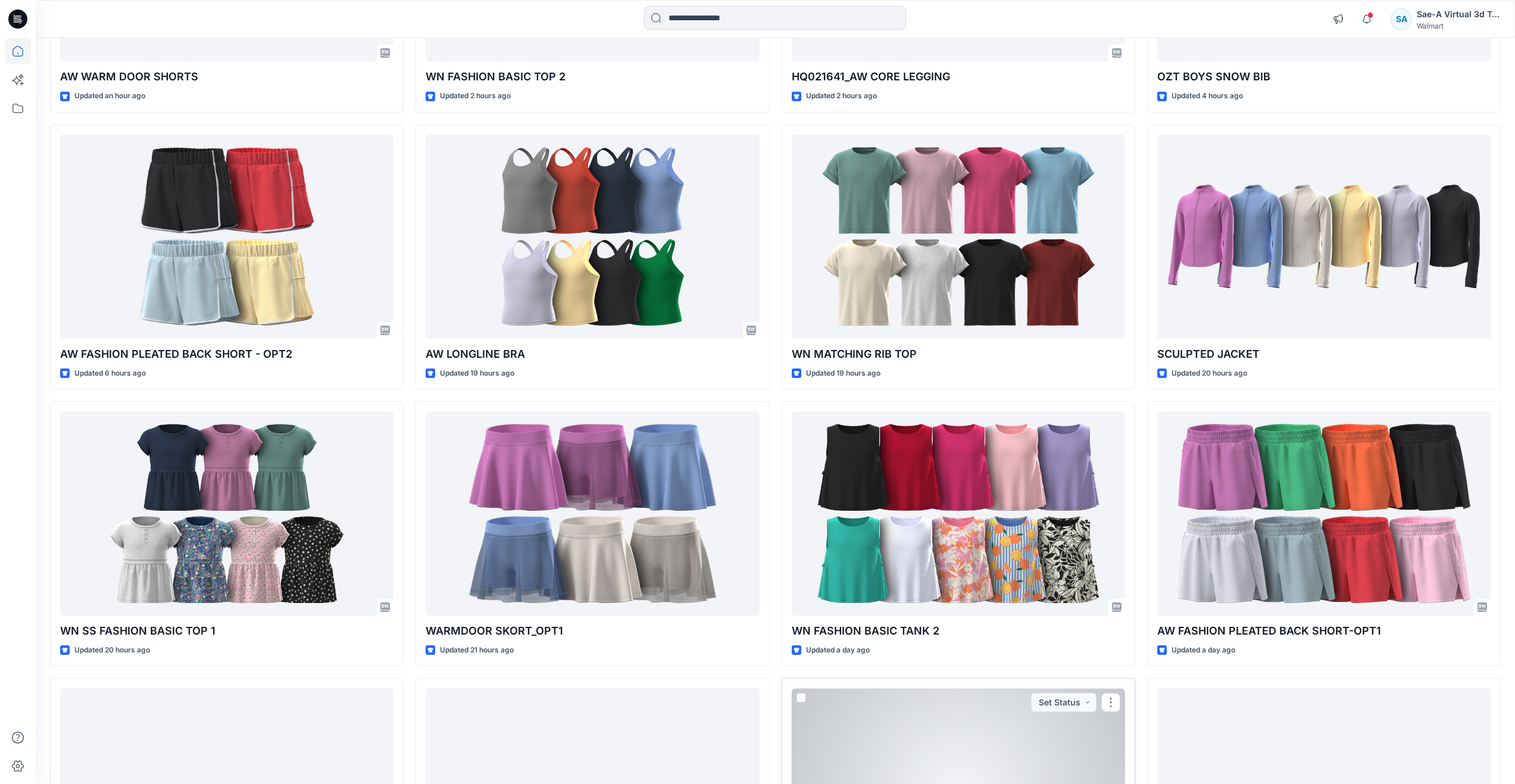
scroll to position [416, 0]
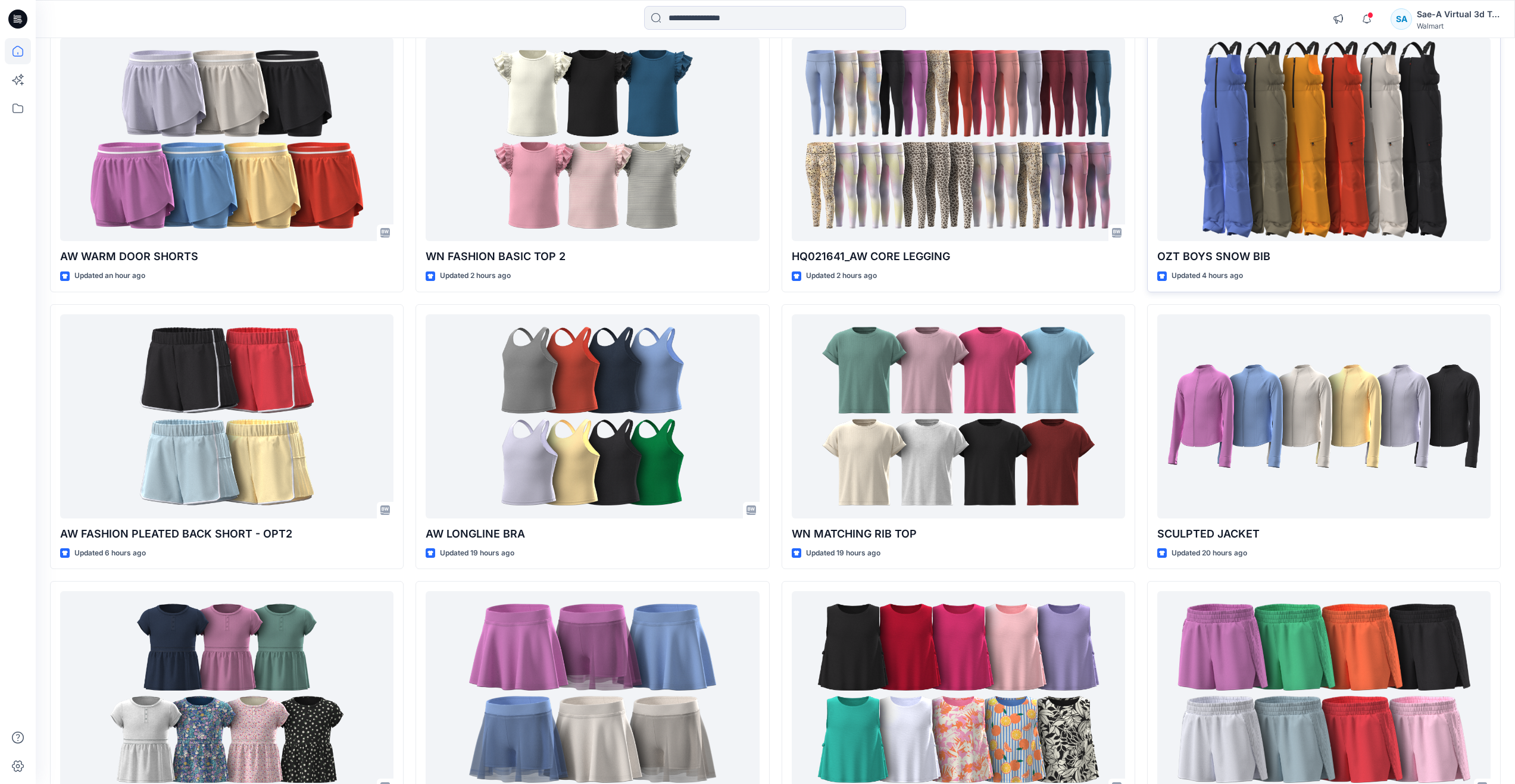
drag, startPoint x: 1143, startPoint y: 175, endPoint x: 1150, endPoint y: 185, distance: 12.2
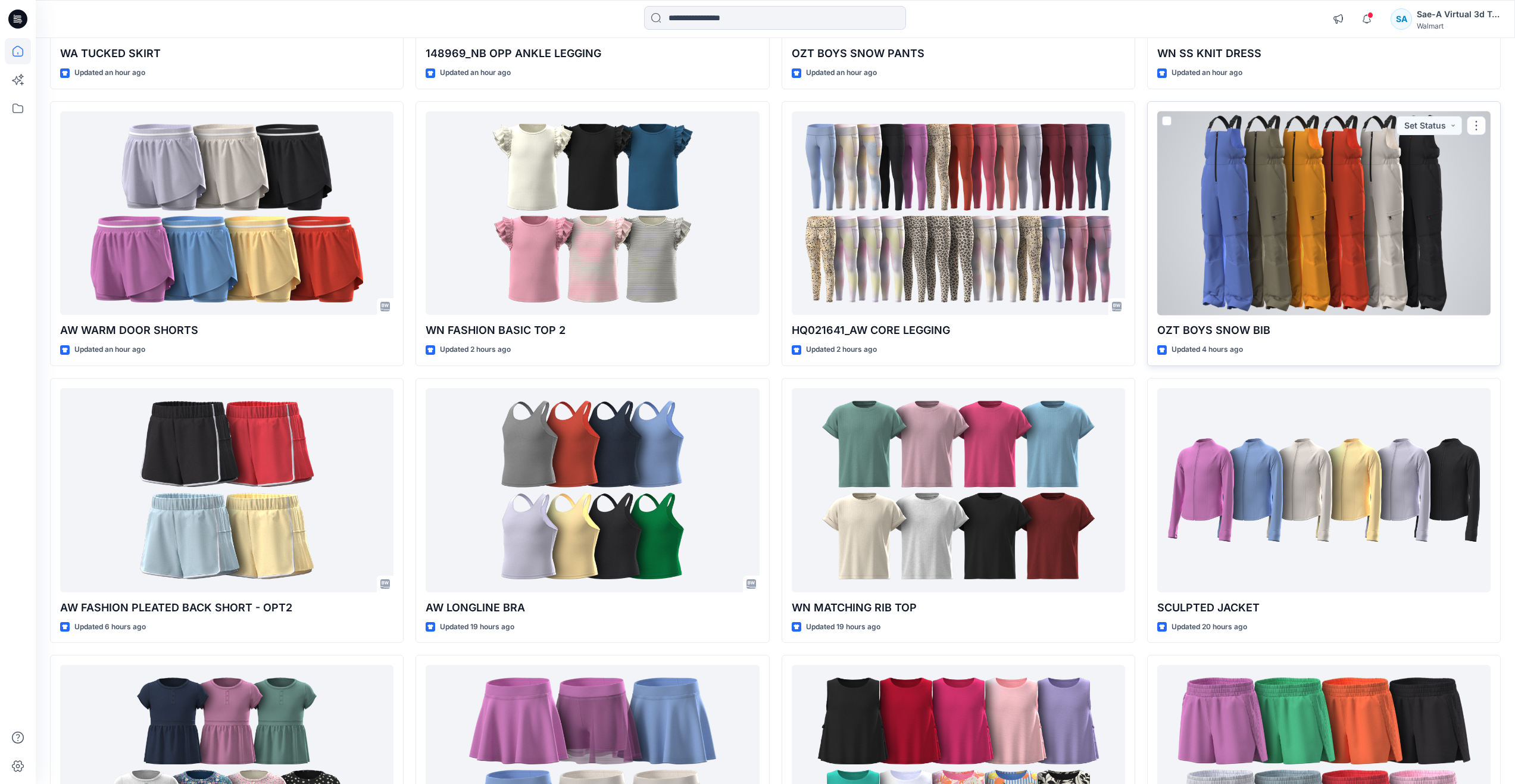
scroll to position [0, 0]
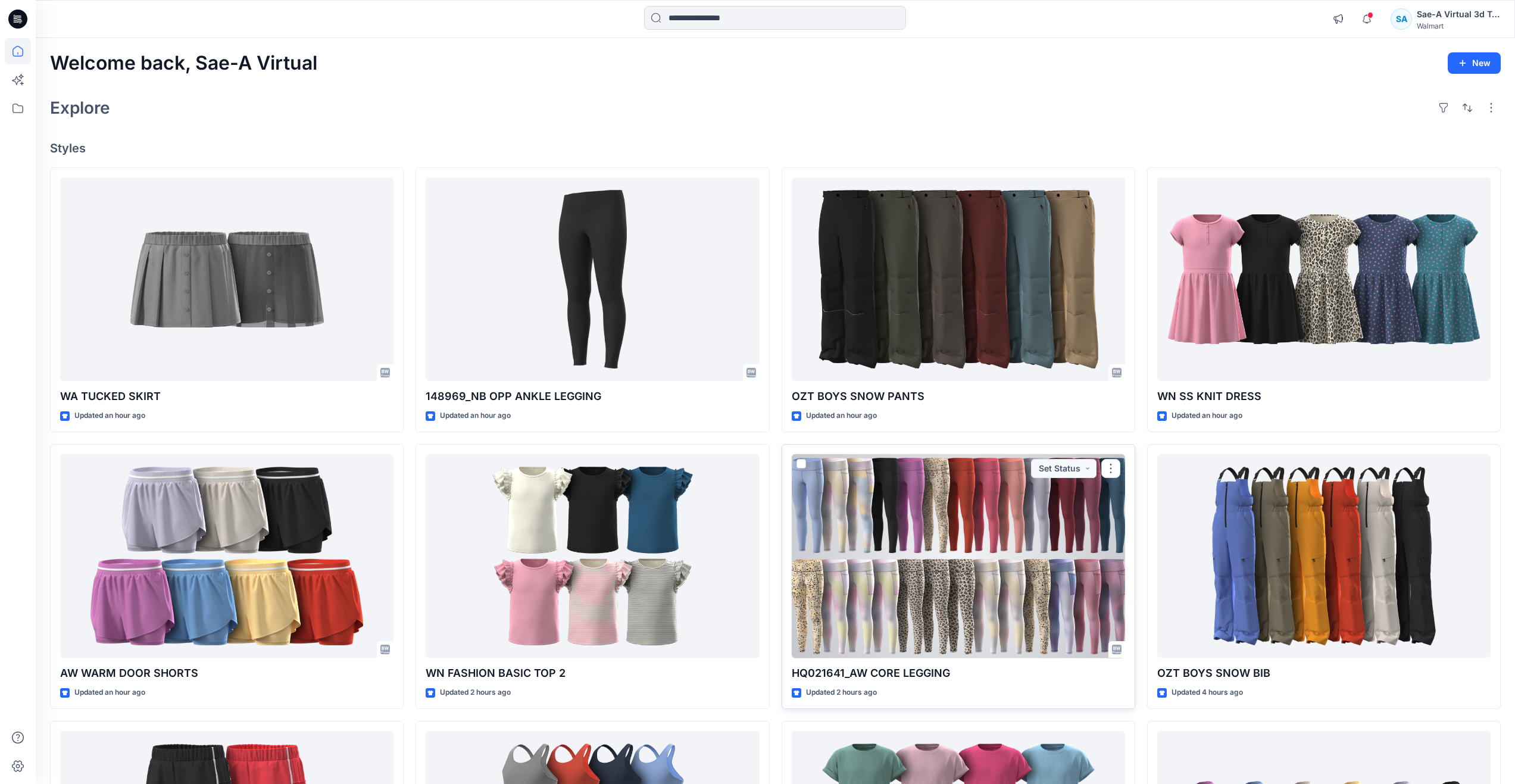
click at [940, 521] on div at bounding box center [958, 556] width 333 height 204
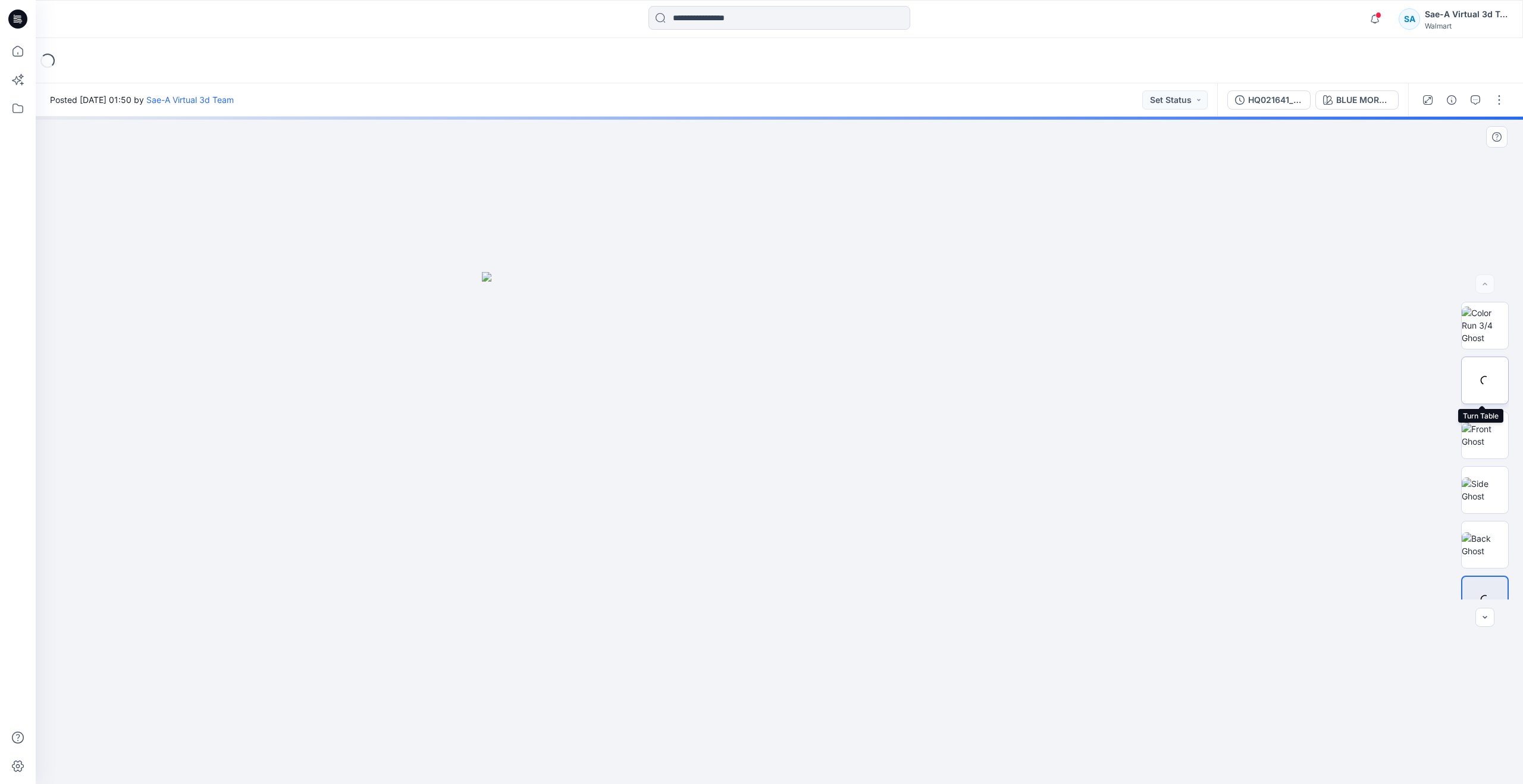
click at [1485, 386] on div at bounding box center [1485, 380] width 48 height 48
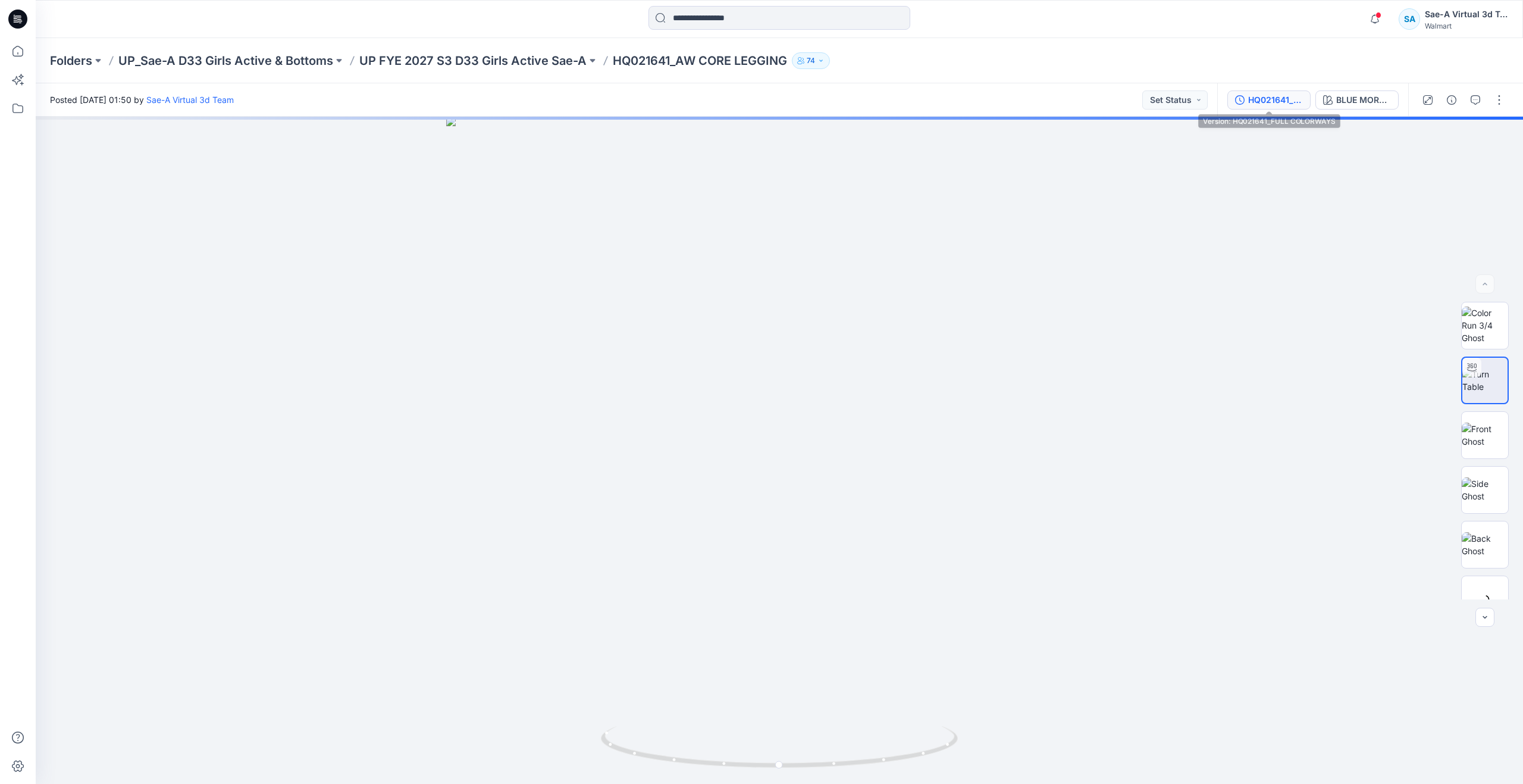
click at [1270, 105] on div "HQ021641_FULL COLORWAYS" at bounding box center [1275, 100] width 54 height 13
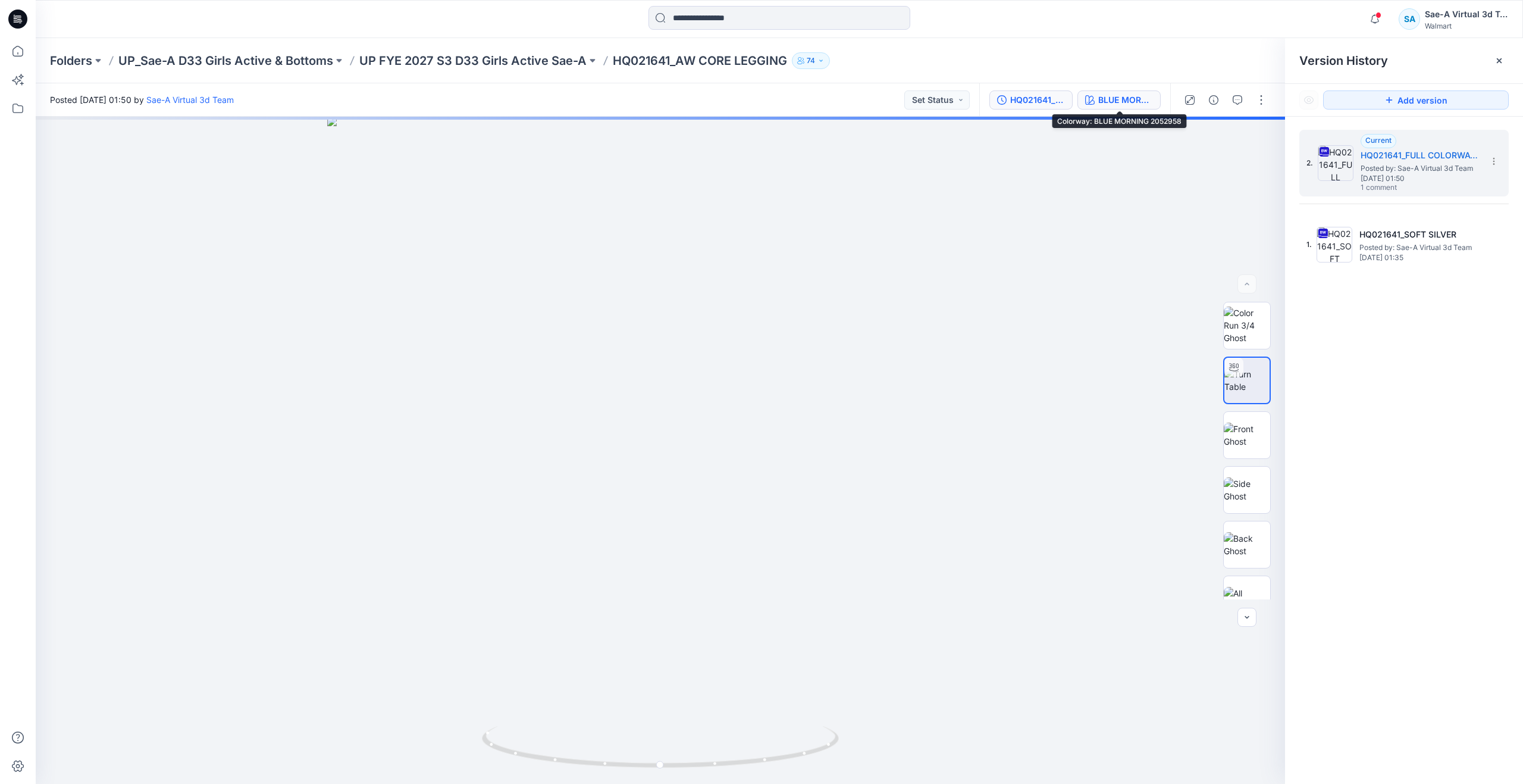
click at [1122, 96] on div "BLUE MORNING 2052958" at bounding box center [1125, 100] width 54 height 13
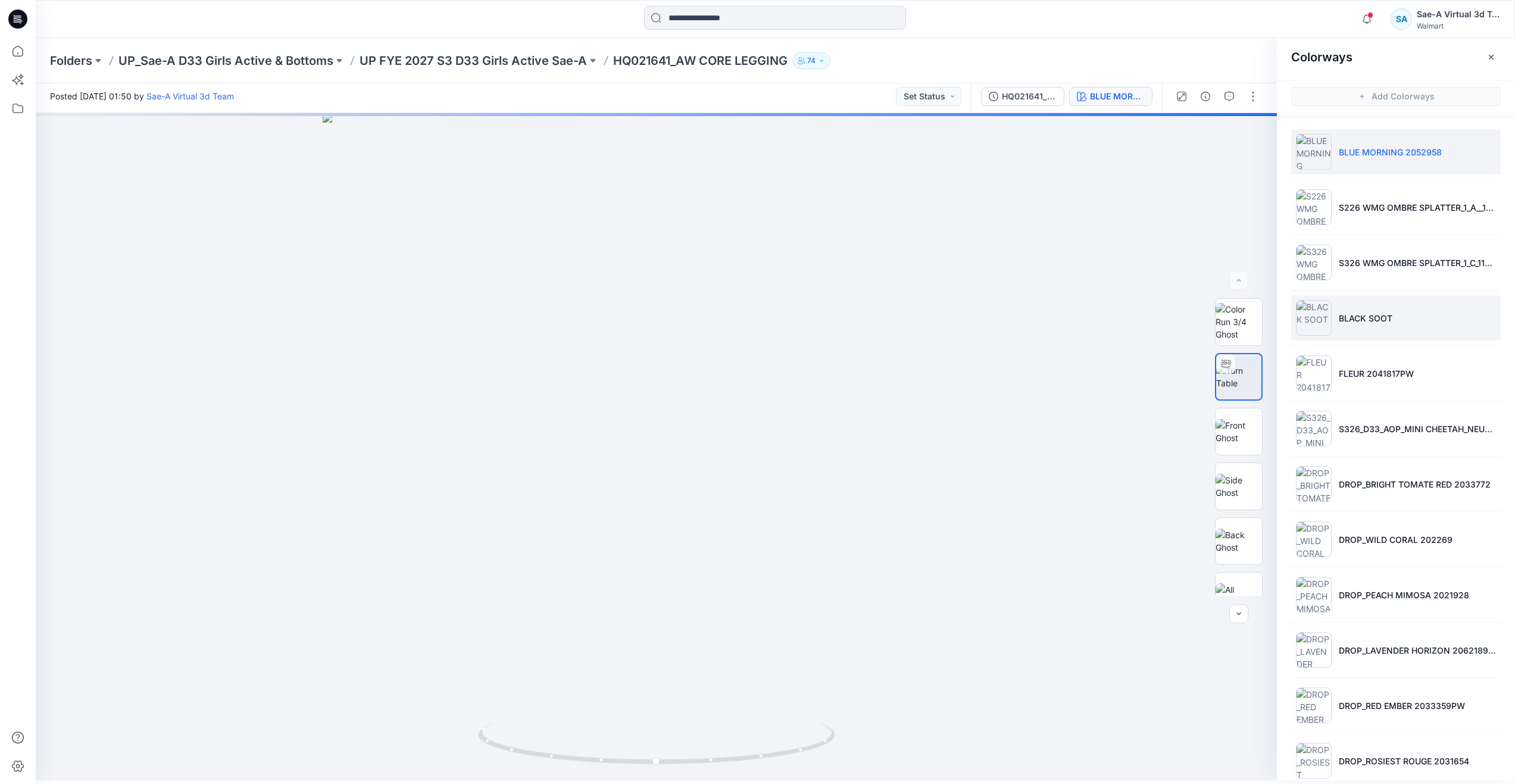
click at [1348, 317] on p "BLACK SOOT" at bounding box center [1365, 319] width 54 height 13
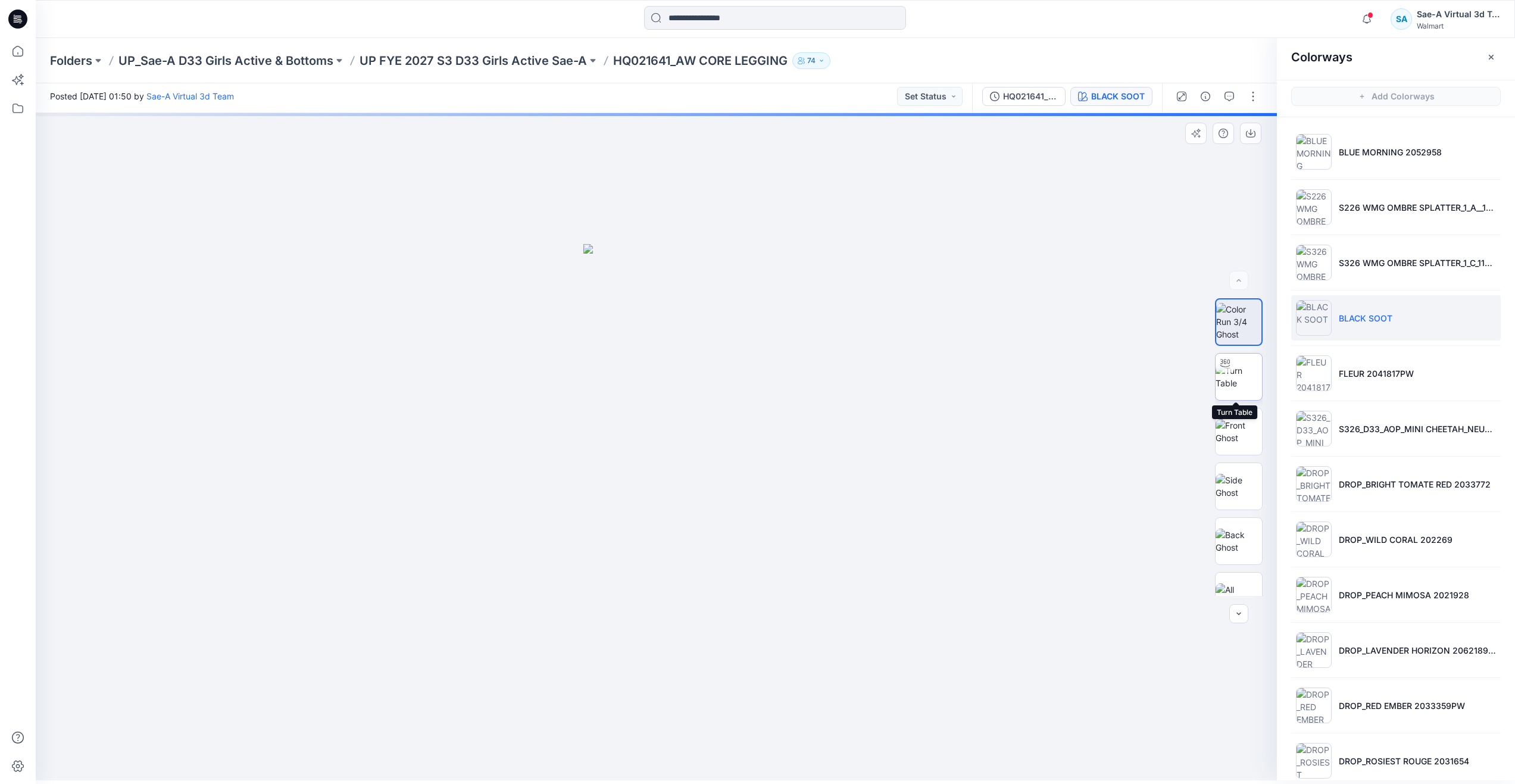
click at [1241, 385] on img at bounding box center [1239, 376] width 46 height 25
drag, startPoint x: 668, startPoint y: 760, endPoint x: 777, endPoint y: 728, distance: 113.6
click at [777, 728] on icon at bounding box center [658, 744] width 360 height 44
drag, startPoint x: 22, startPoint y: 53, endPoint x: 32, endPoint y: 53, distance: 10.0
click at [22, 53] on icon at bounding box center [18, 52] width 11 height 11
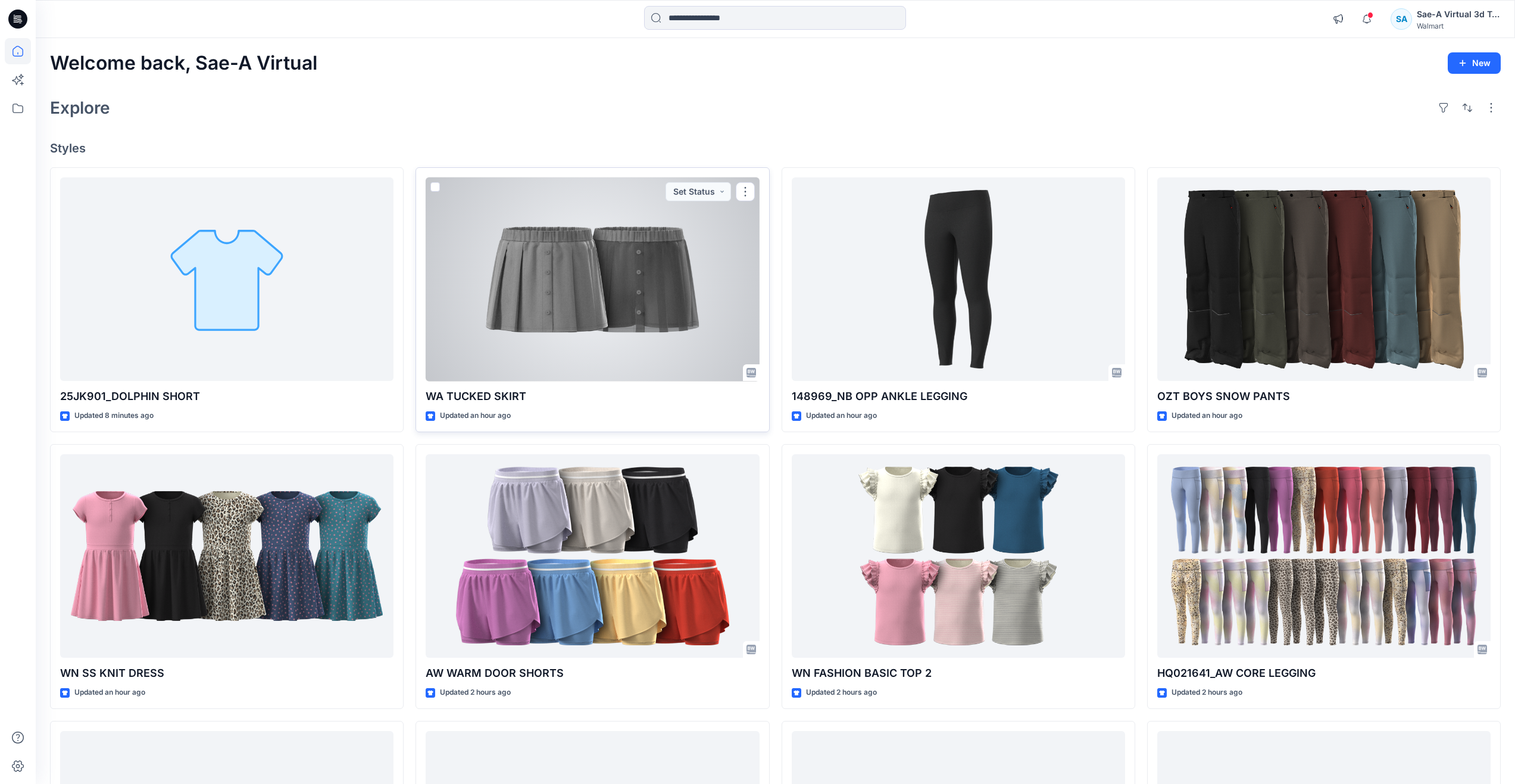
click at [598, 319] on div at bounding box center [592, 279] width 333 height 204
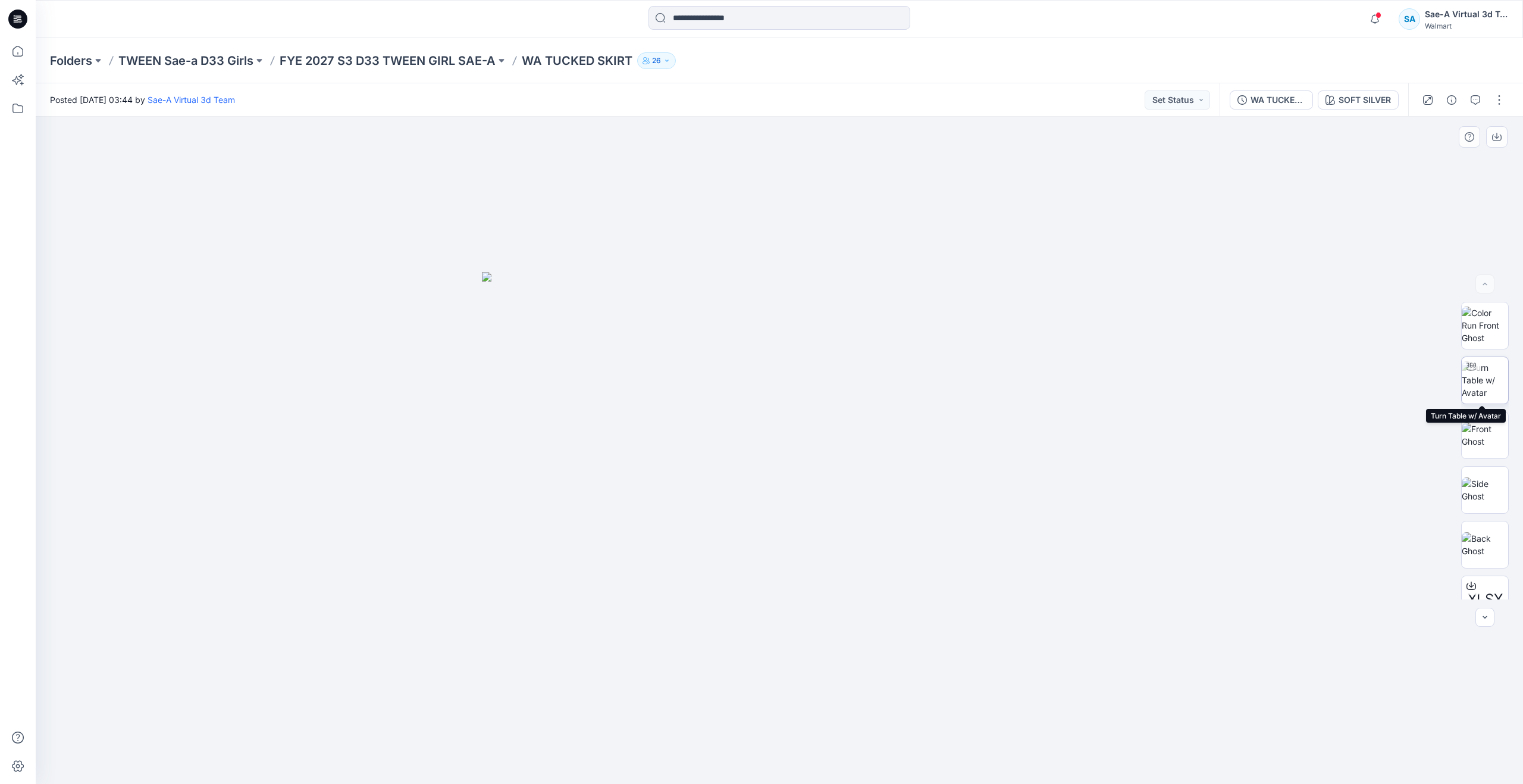
click at [1481, 387] on img at bounding box center [1485, 380] width 46 height 38
click at [1287, 98] on div "WA TUCKED SKIRT_REV1_SOFT SILVER" at bounding box center [1277, 100] width 54 height 13
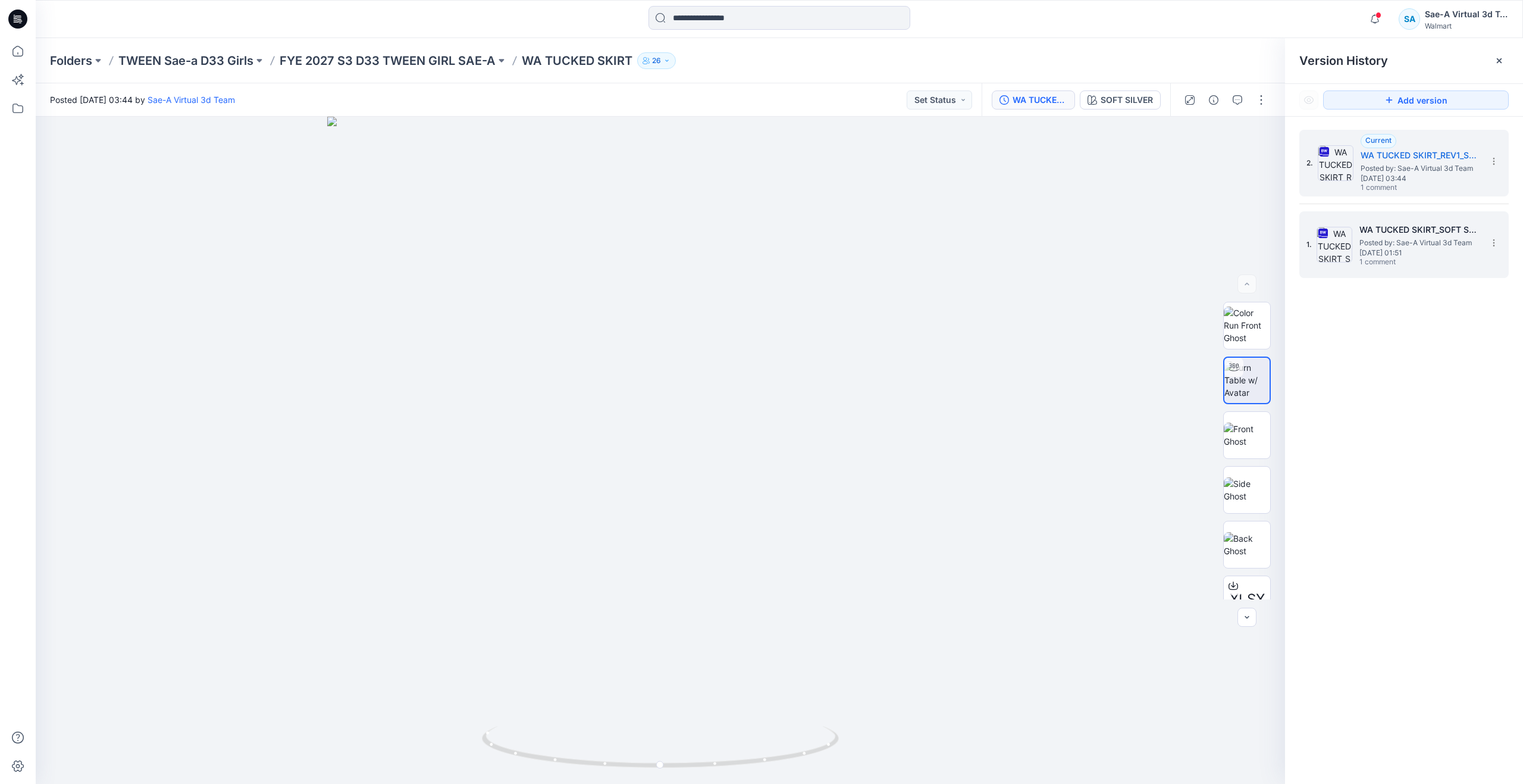
click at [1385, 243] on span "Posted by: Sae-A Virtual 3d Team" at bounding box center [1419, 242] width 119 height 12
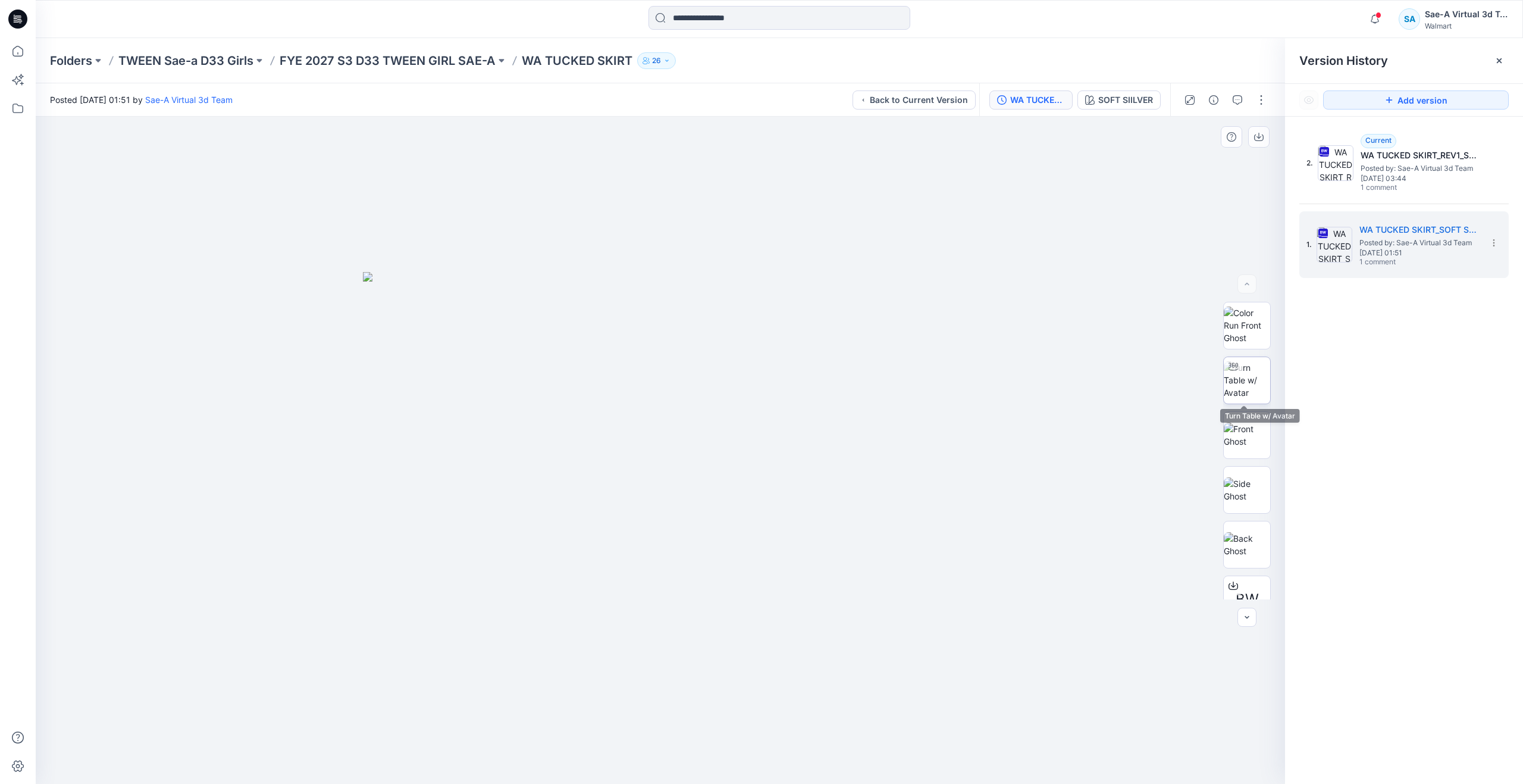
click at [1238, 376] on img at bounding box center [1247, 380] width 46 height 38
drag, startPoint x: 660, startPoint y: 764, endPoint x: 655, endPoint y: 710, distance: 54.2
click at [655, 710] on div at bounding box center [660, 450] width 1250 height 667
click at [30, 61] on icon at bounding box center [18, 51] width 26 height 26
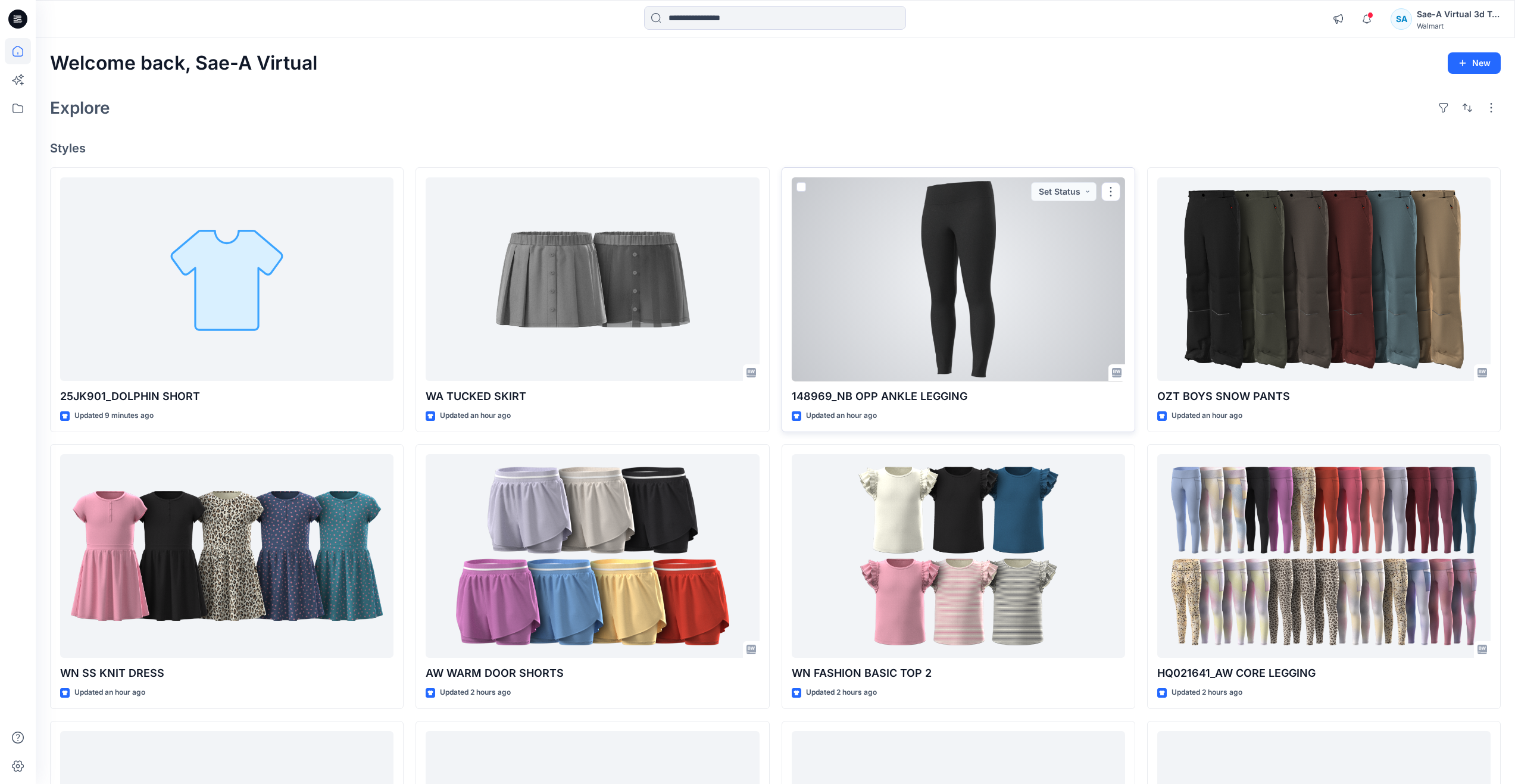
click at [1078, 345] on div at bounding box center [958, 279] width 333 height 204
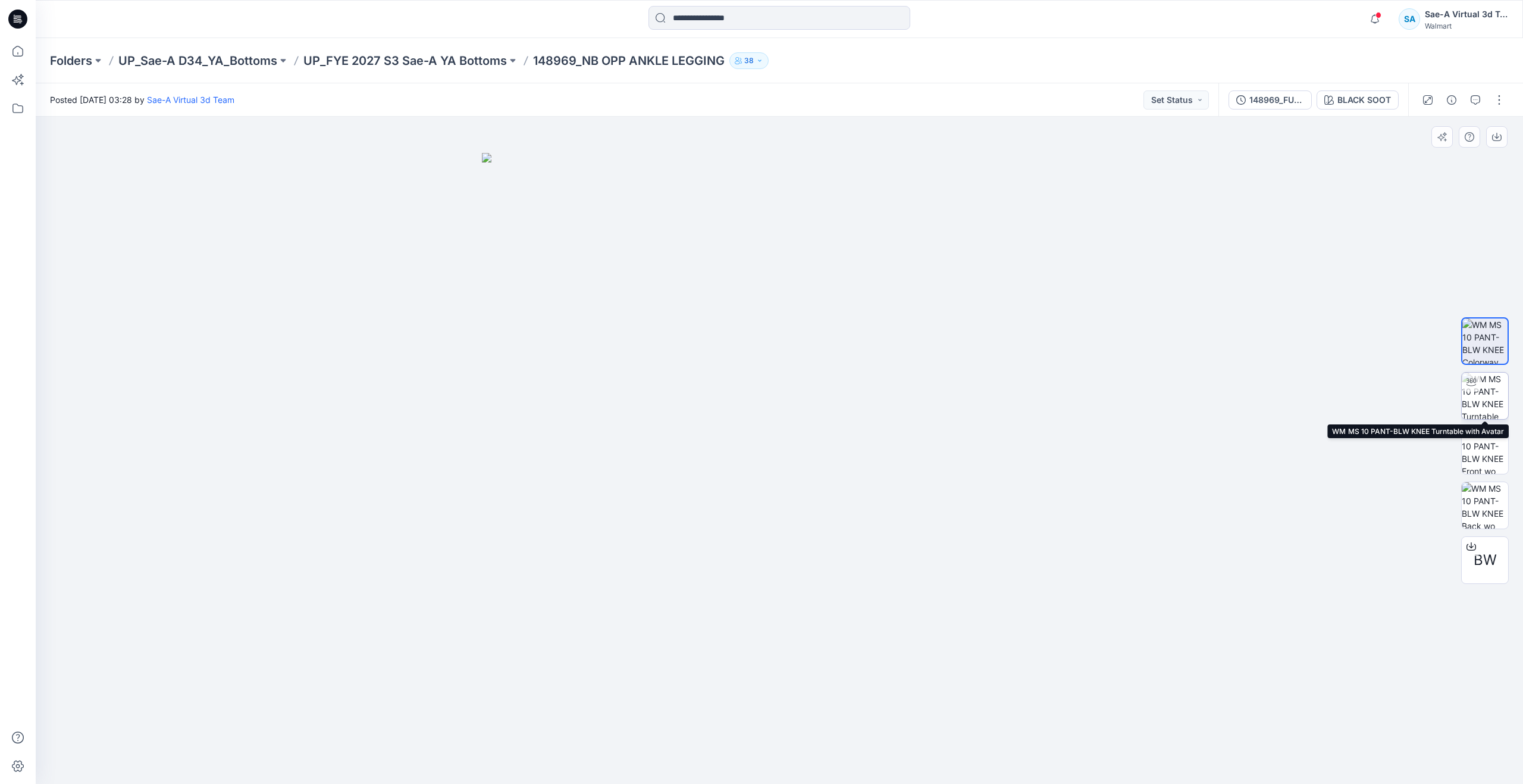
click at [1493, 397] on img at bounding box center [1485, 395] width 46 height 46
click at [1274, 103] on div "148969_FULL COLORWAYS" at bounding box center [1276, 100] width 54 height 13
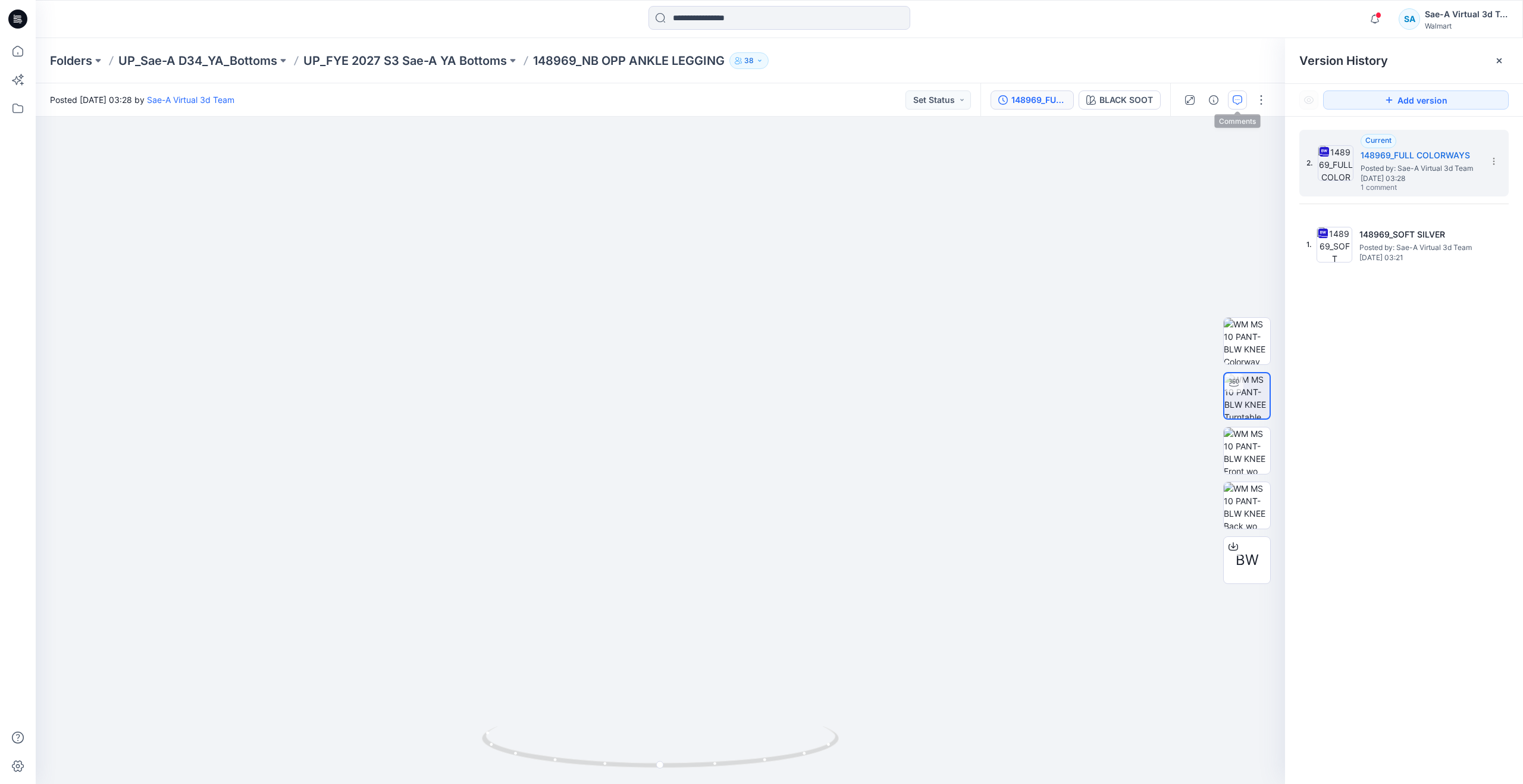
click at [1245, 98] on button "button" at bounding box center [1238, 100] width 19 height 19
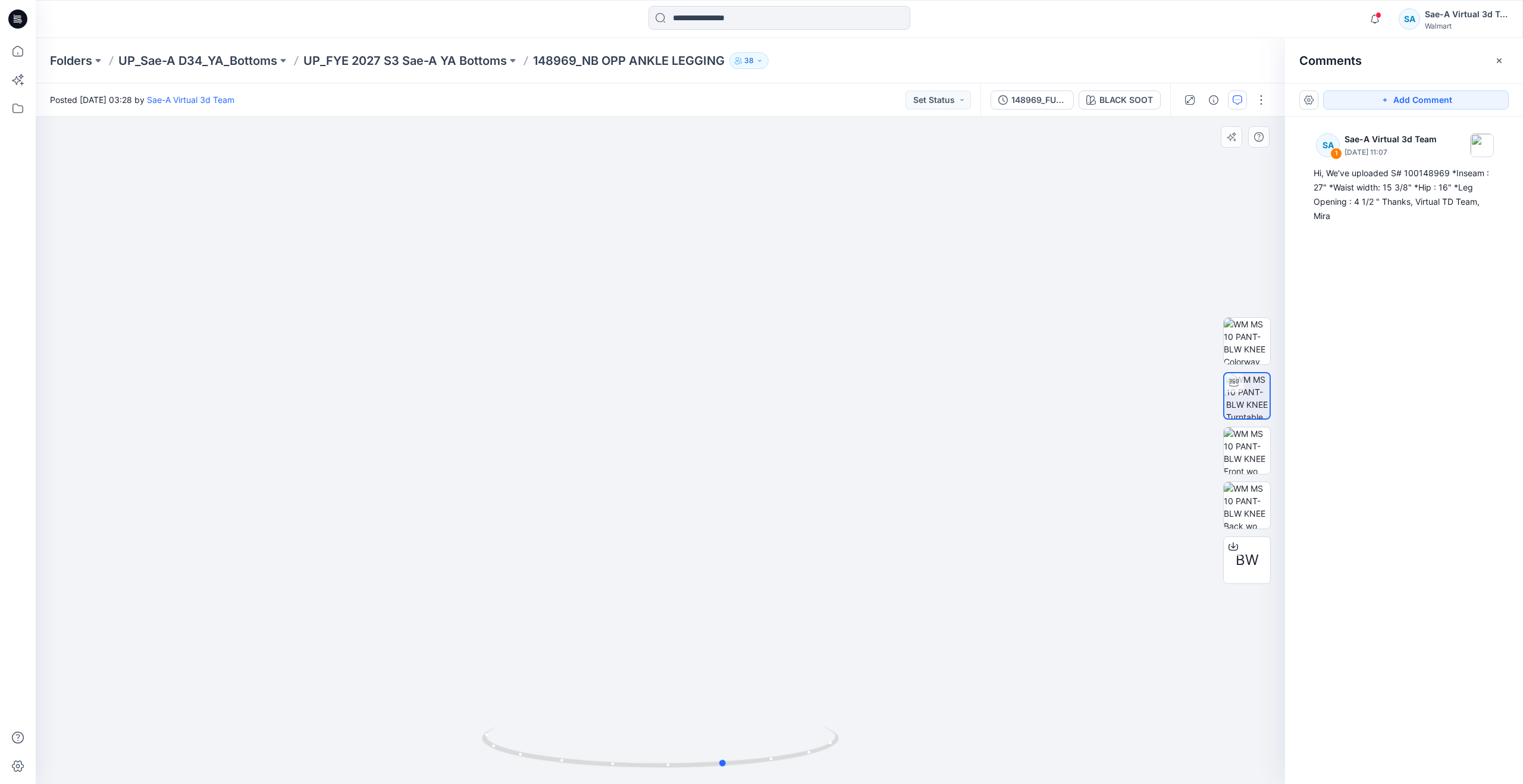
drag, startPoint x: 659, startPoint y: 767, endPoint x: 723, endPoint y: 663, distance: 122.1
click at [723, 663] on div at bounding box center [660, 450] width 1250 height 667
drag, startPoint x: 719, startPoint y: 764, endPoint x: 653, endPoint y: 740, distance: 70.2
click at [653, 740] on icon at bounding box center [662, 748] width 360 height 44
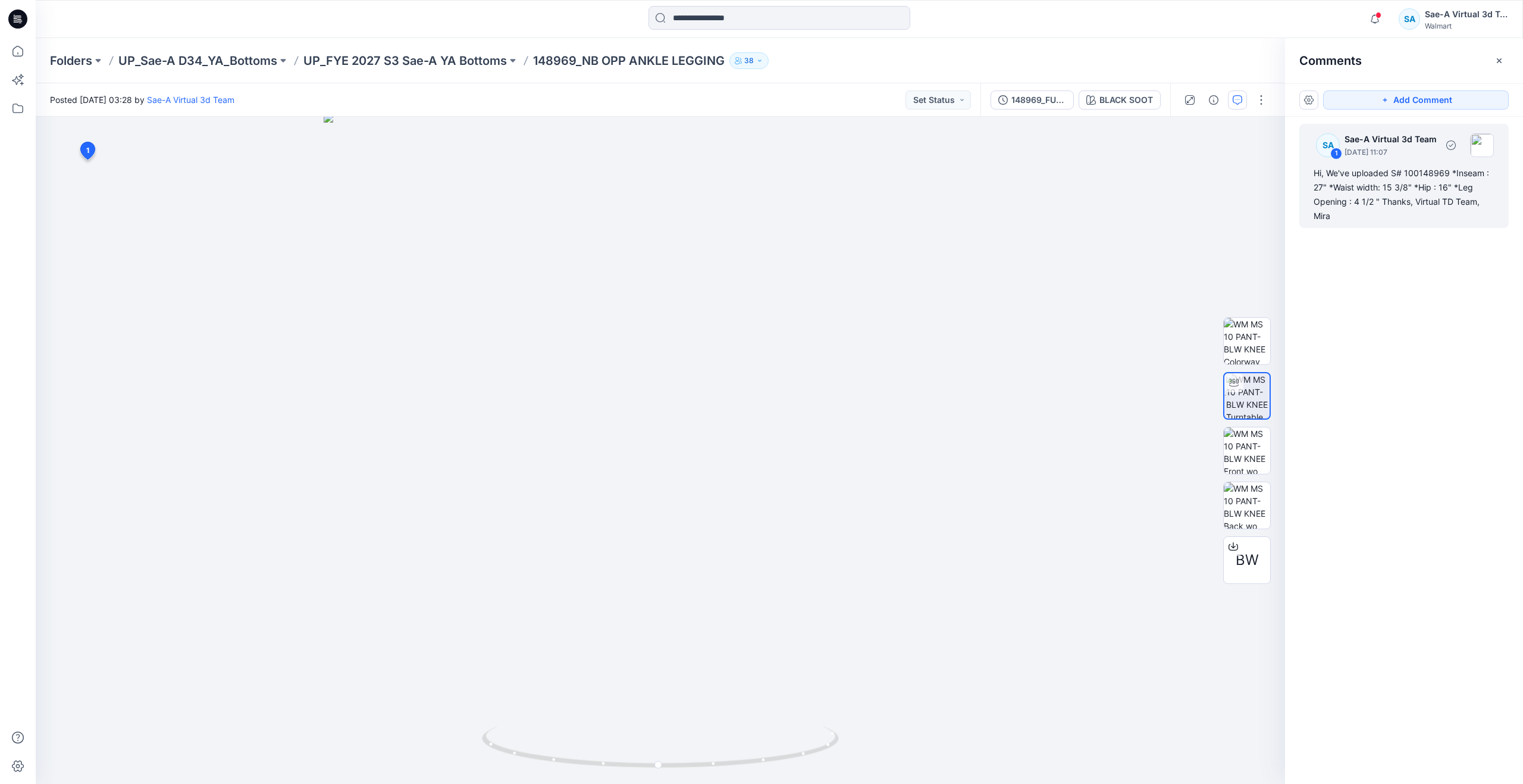
click at [1324, 205] on div "Hi, We've uploaded S# 100148969 *Inseam : 27" *Waist width: 15 3/8" *Hip : 16" …" at bounding box center [1405, 195] width 181 height 57
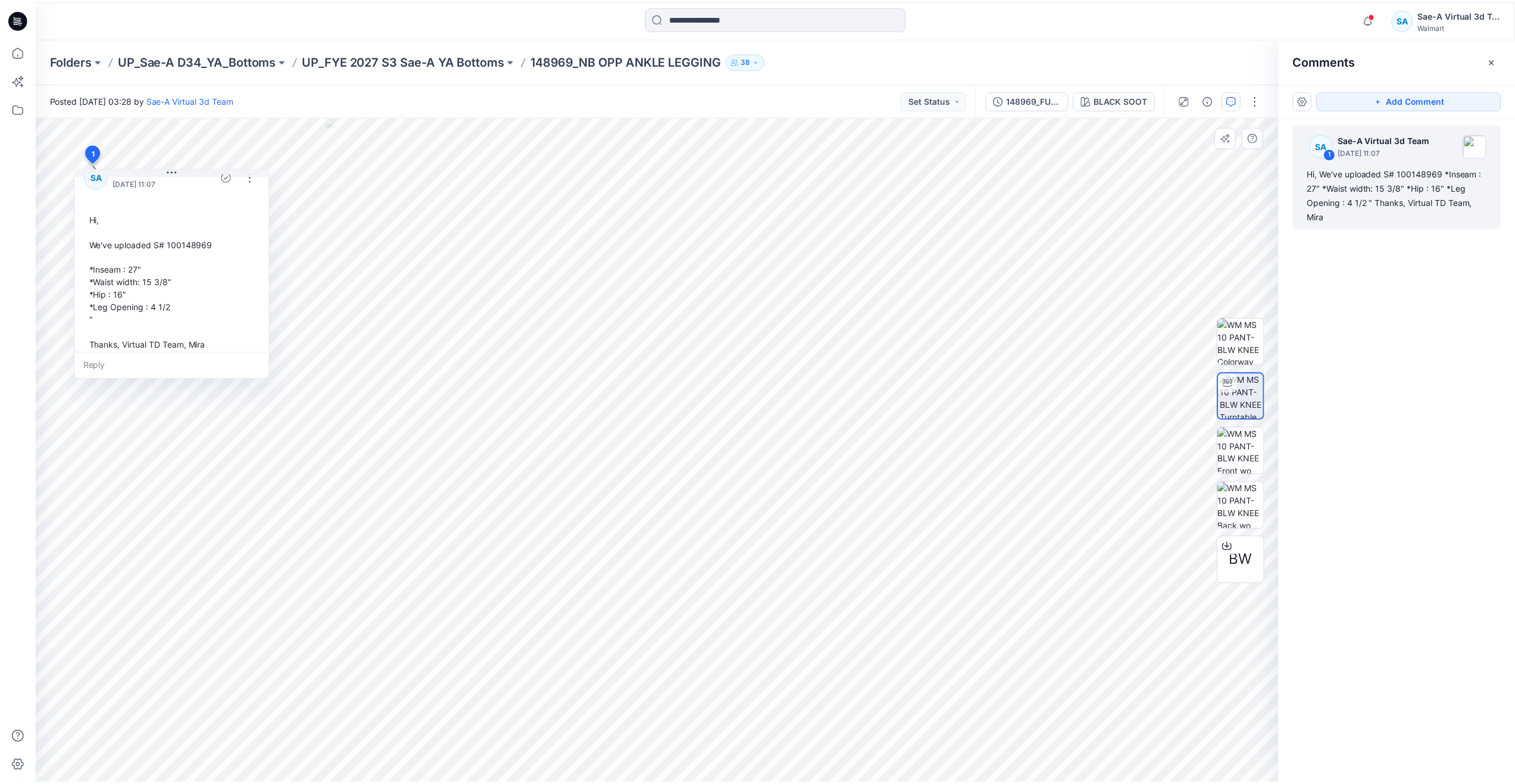
scroll to position [33, 0]
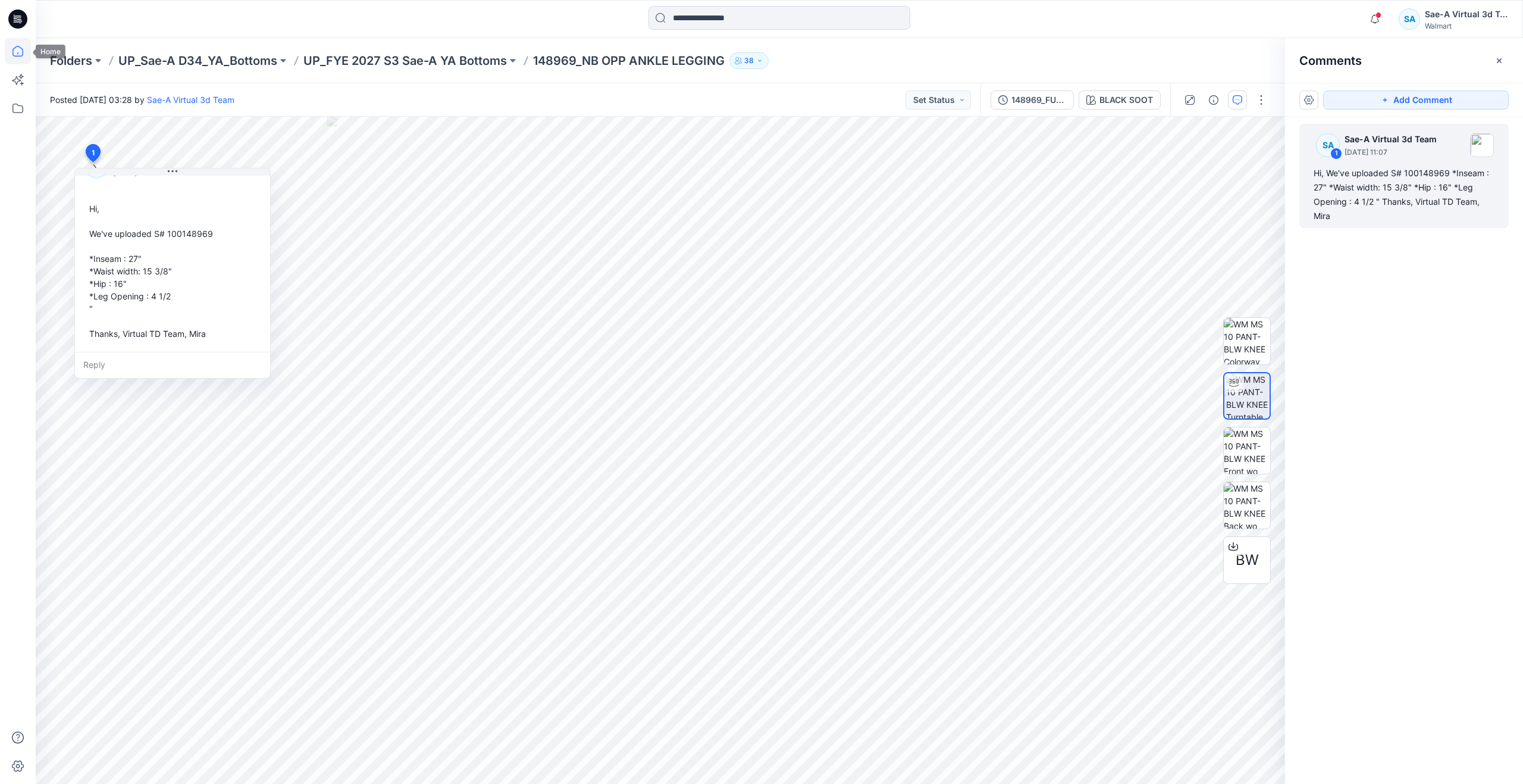
click at [18, 44] on icon at bounding box center [18, 51] width 26 height 26
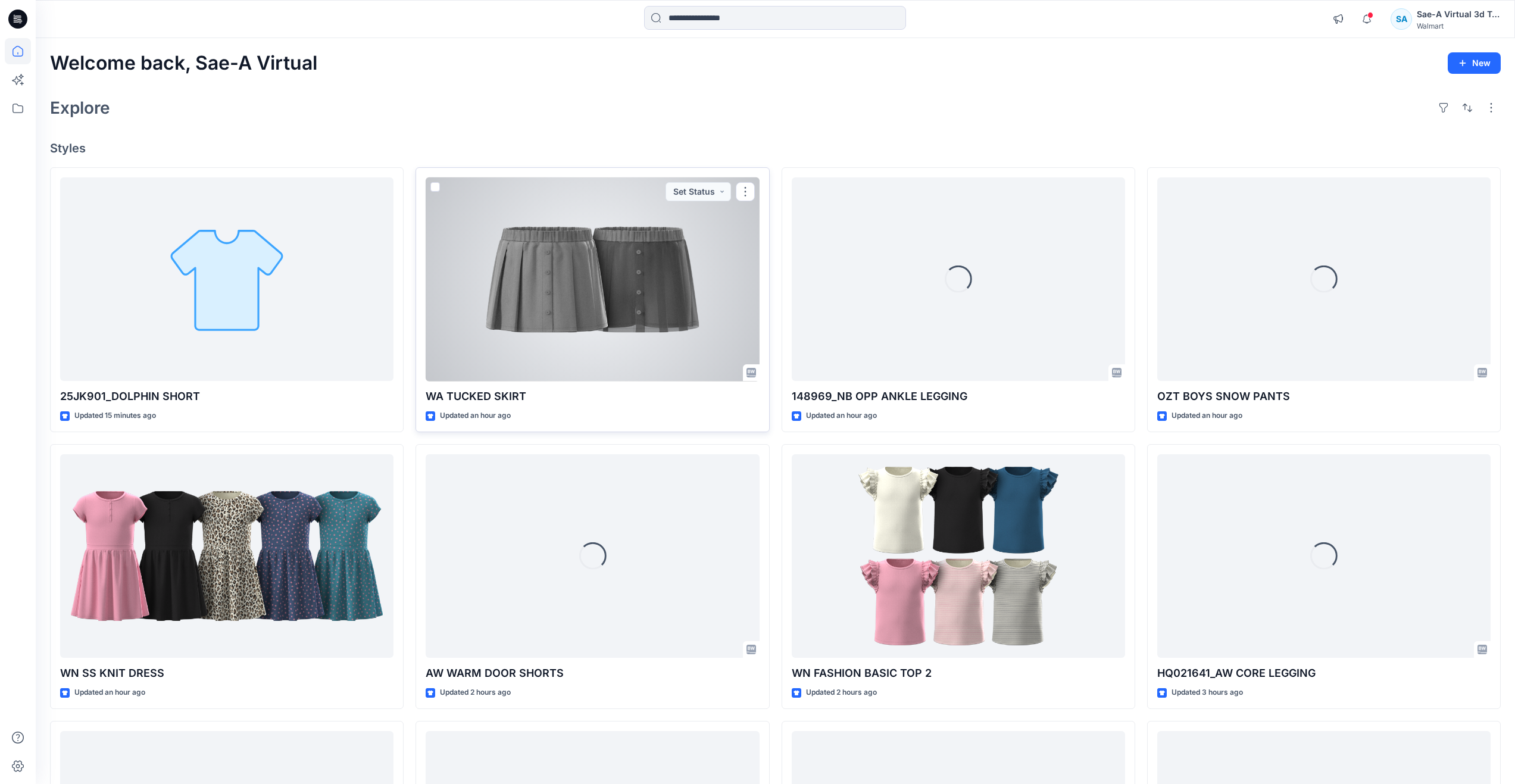
click at [563, 314] on div at bounding box center [592, 279] width 333 height 204
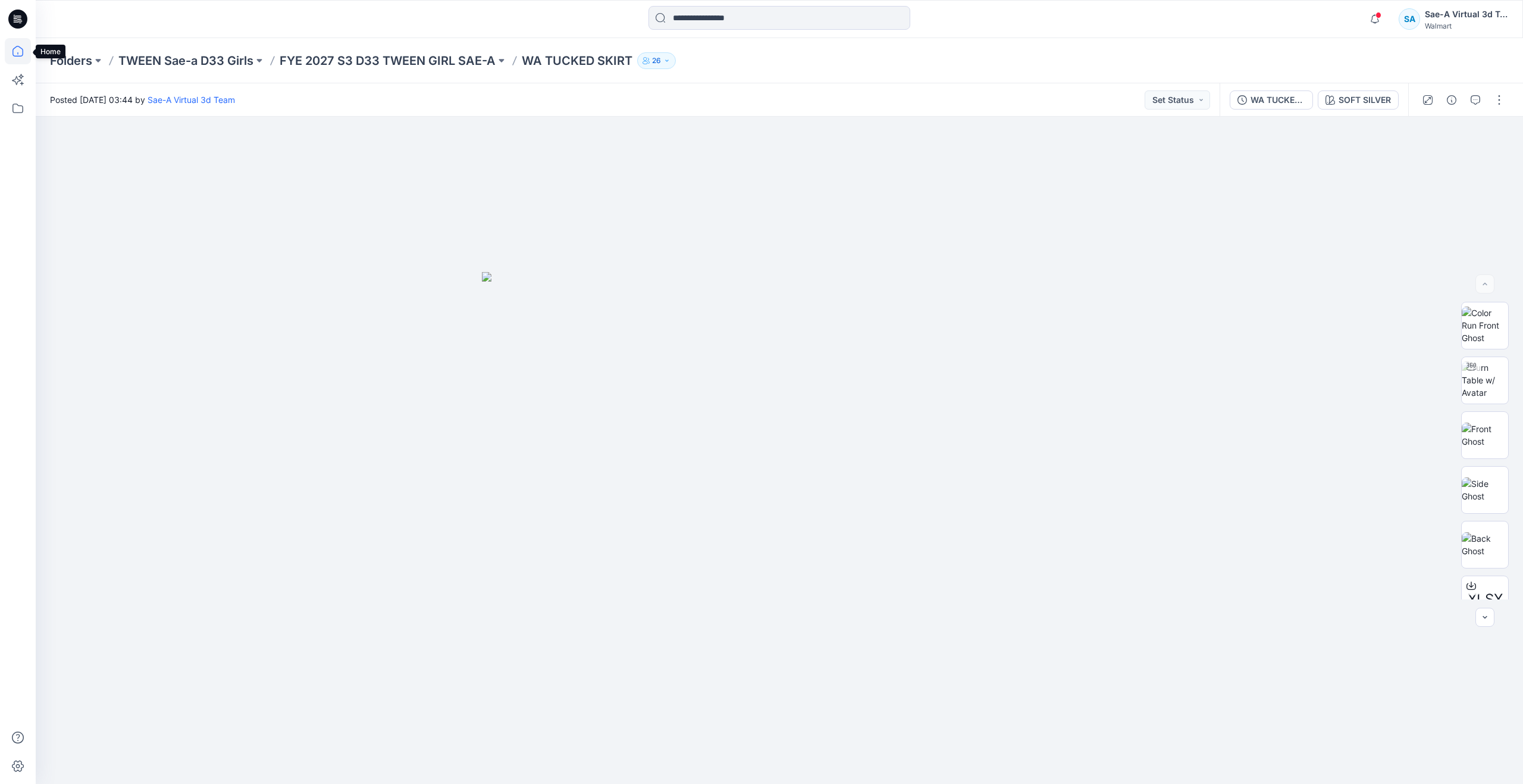
click at [18, 48] on icon at bounding box center [18, 51] width 26 height 26
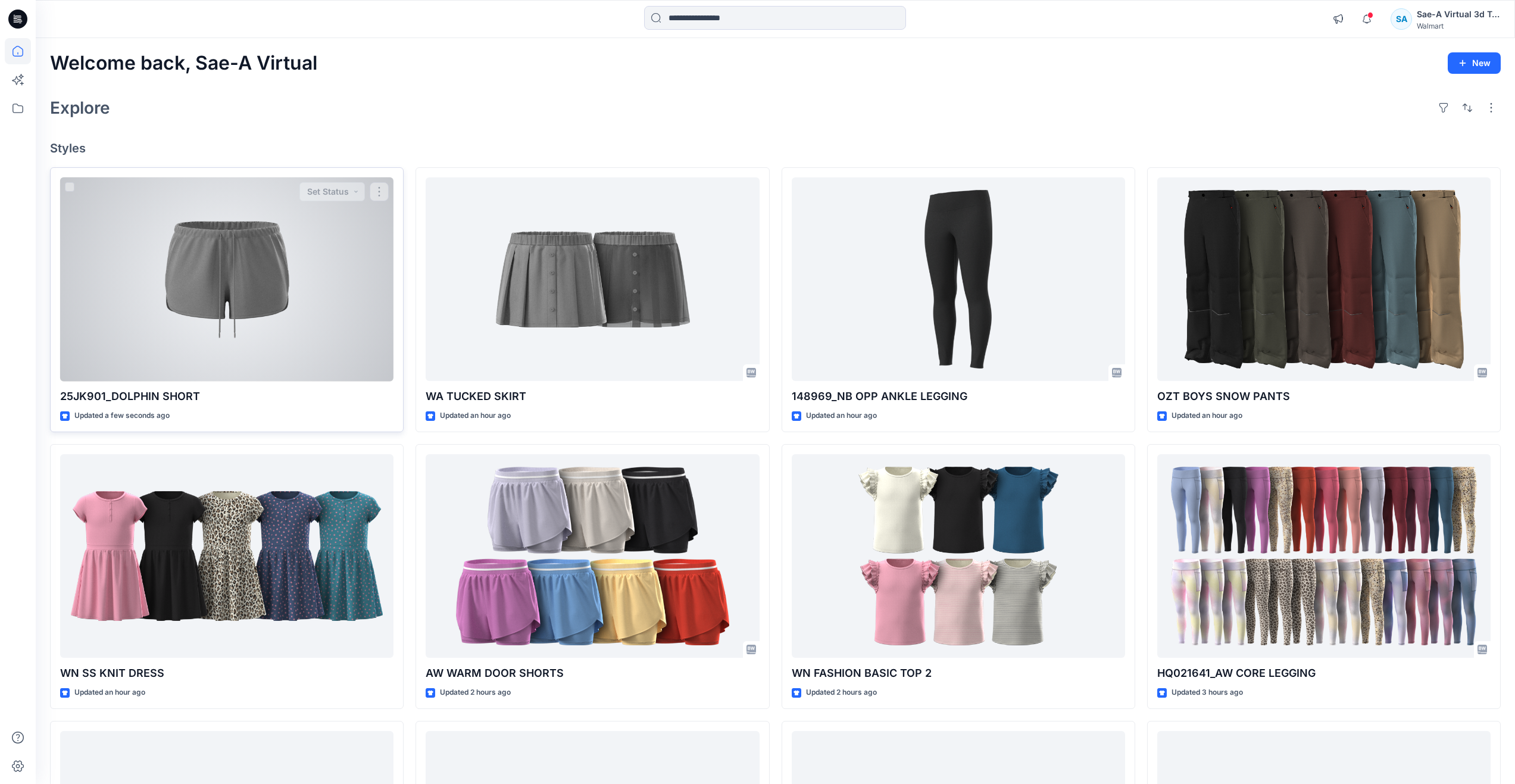
click at [217, 222] on div at bounding box center [226, 279] width 333 height 204
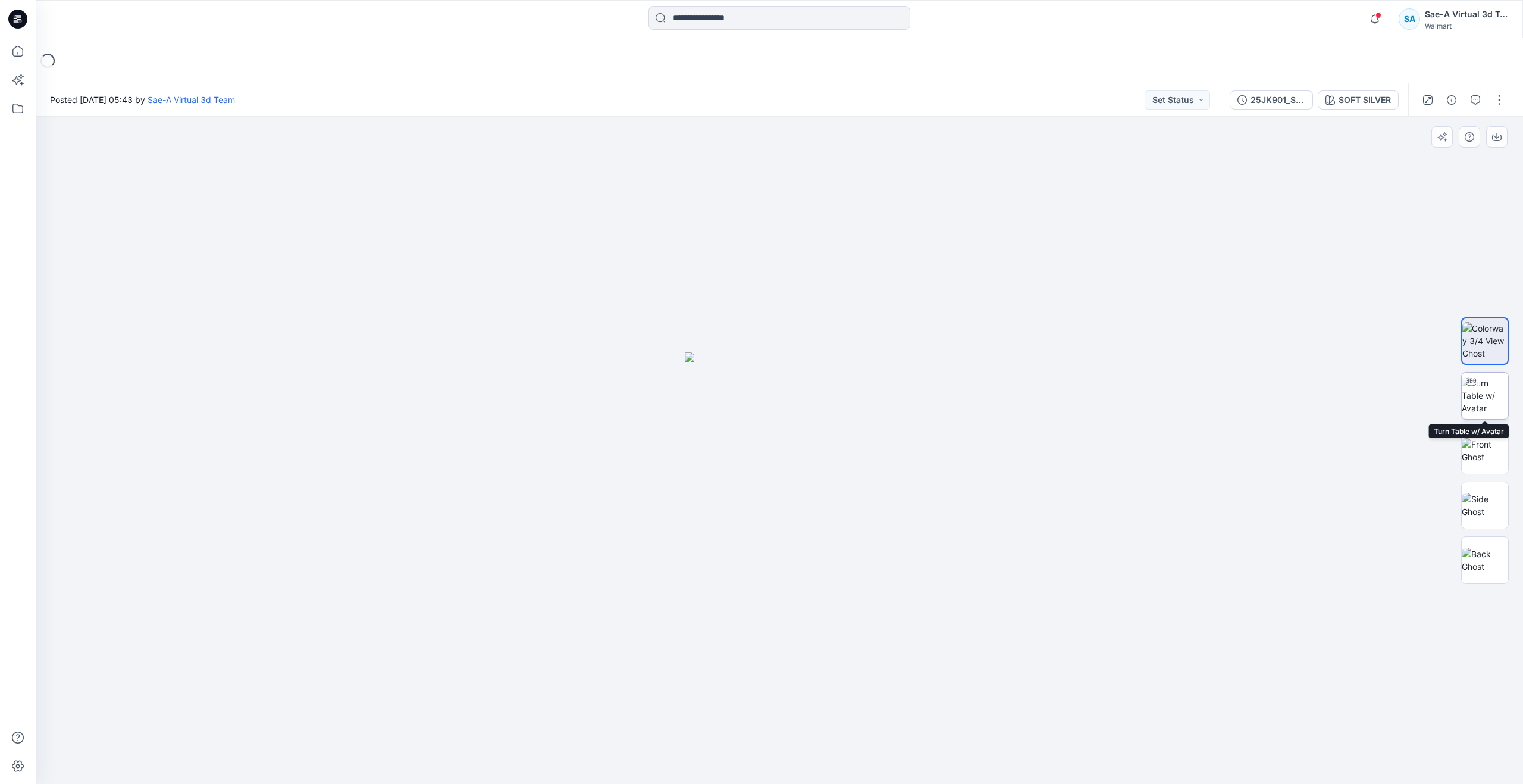
click at [1505, 398] on img at bounding box center [1485, 395] width 46 height 38
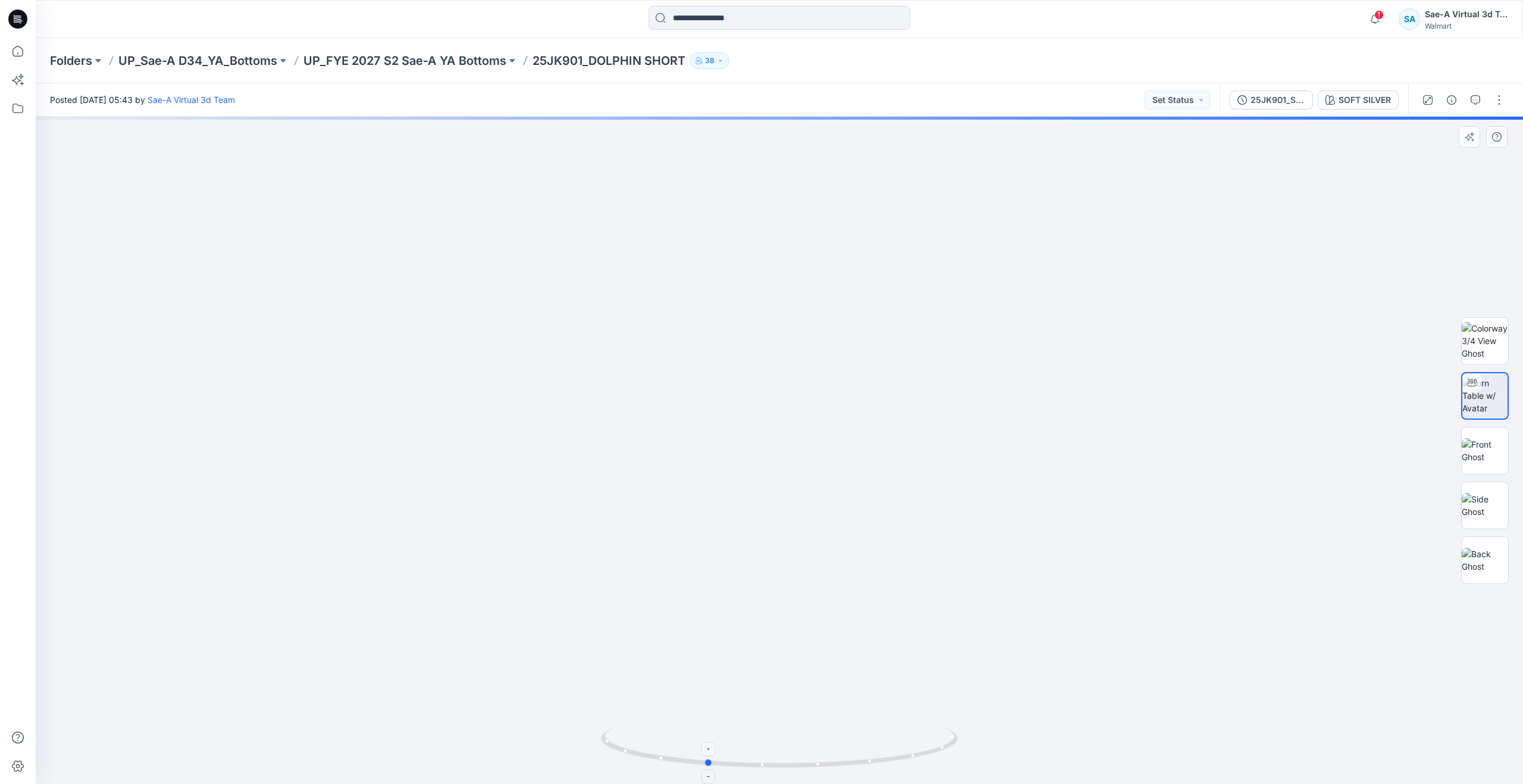
drag, startPoint x: 777, startPoint y: 765, endPoint x: 704, endPoint y: 750, distance: 74.5
click at [704, 750] on icon at bounding box center [781, 748] width 360 height 44
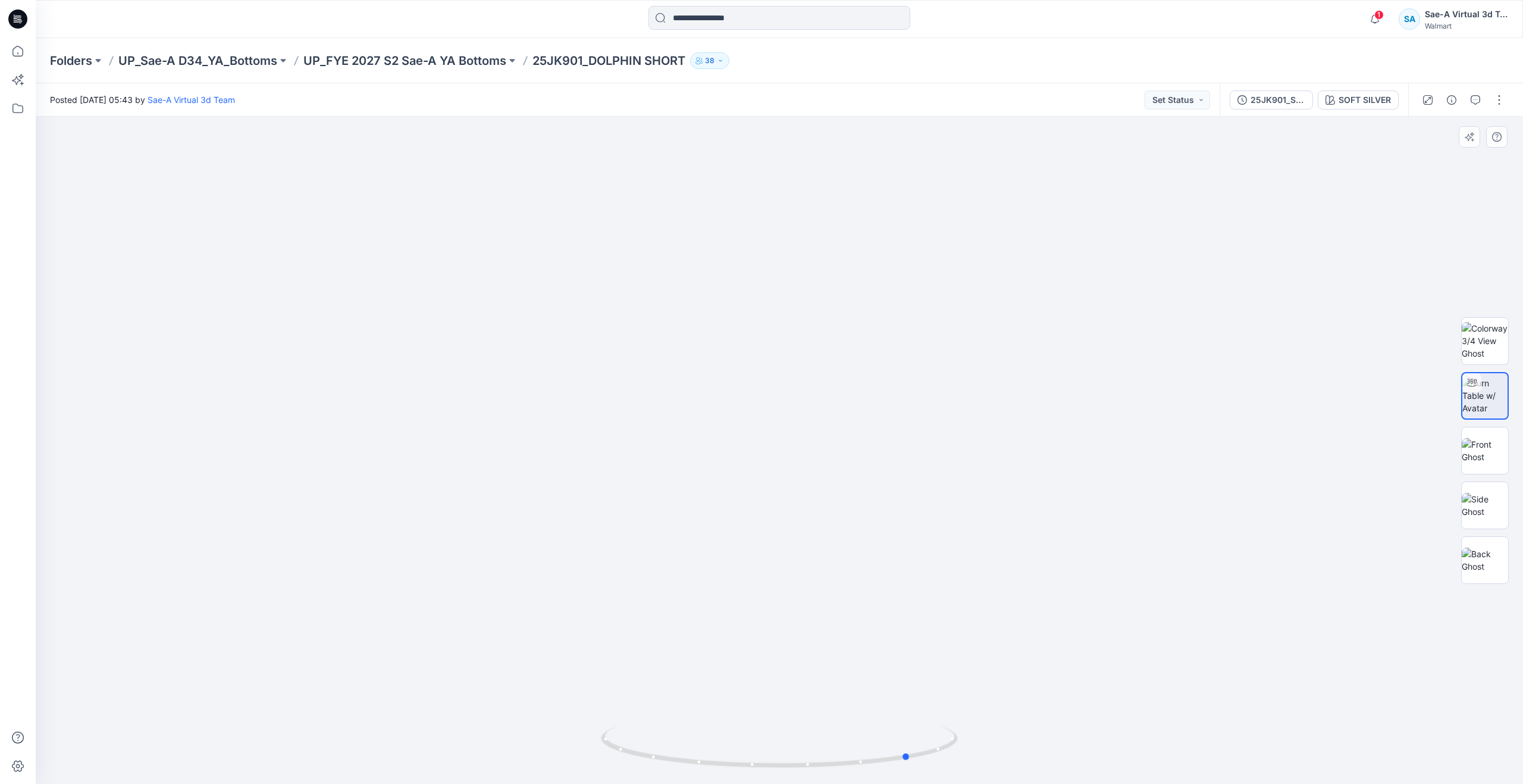
drag, startPoint x: 677, startPoint y: 749, endPoint x: 545, endPoint y: 684, distance: 147.1
click at [545, 684] on div at bounding box center [780, 450] width 1488 height 667
drag, startPoint x: 908, startPoint y: 511, endPoint x: 914, endPoint y: 489, distance: 22.8
click at [917, 476] on div at bounding box center [780, 450] width 1488 height 667
drag, startPoint x: 901, startPoint y: 754, endPoint x: 819, endPoint y: 677, distance: 112.5
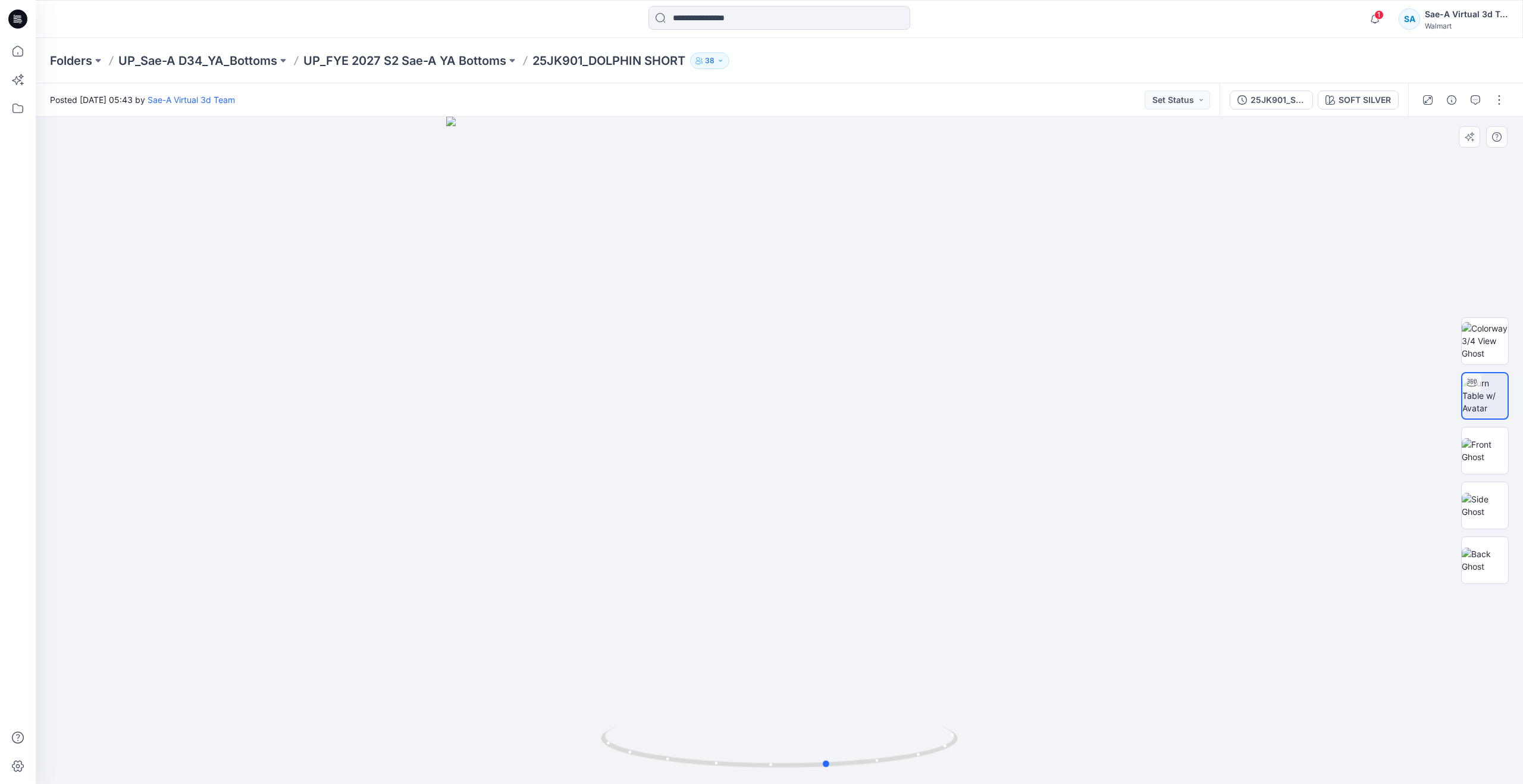
click at [819, 677] on div at bounding box center [780, 450] width 1488 height 667
click at [405, 59] on p "UP_FYE 2027 S2 Sae-A YA Bottoms" at bounding box center [405, 61] width 203 height 17
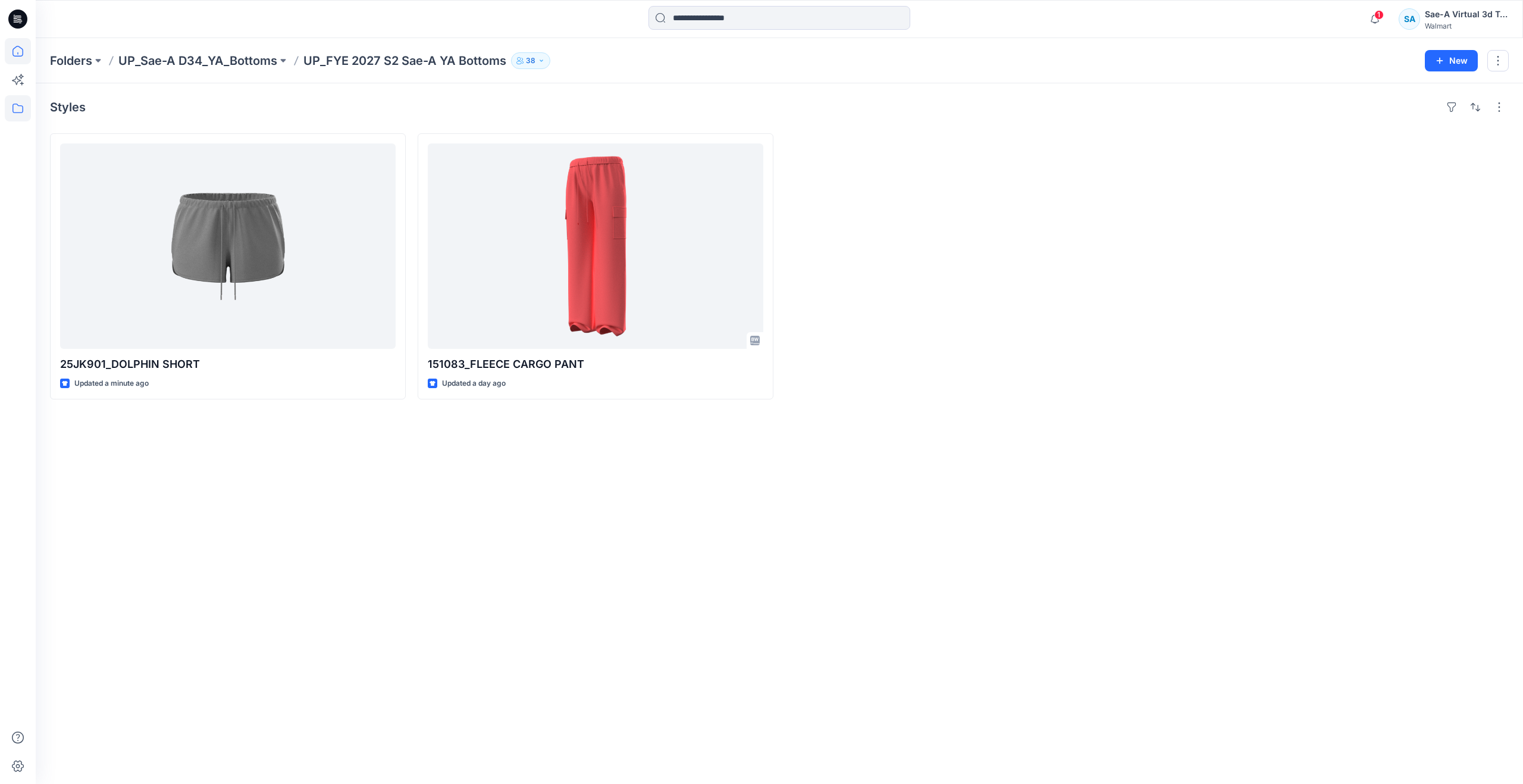
click at [20, 51] on icon at bounding box center [18, 51] width 26 height 26
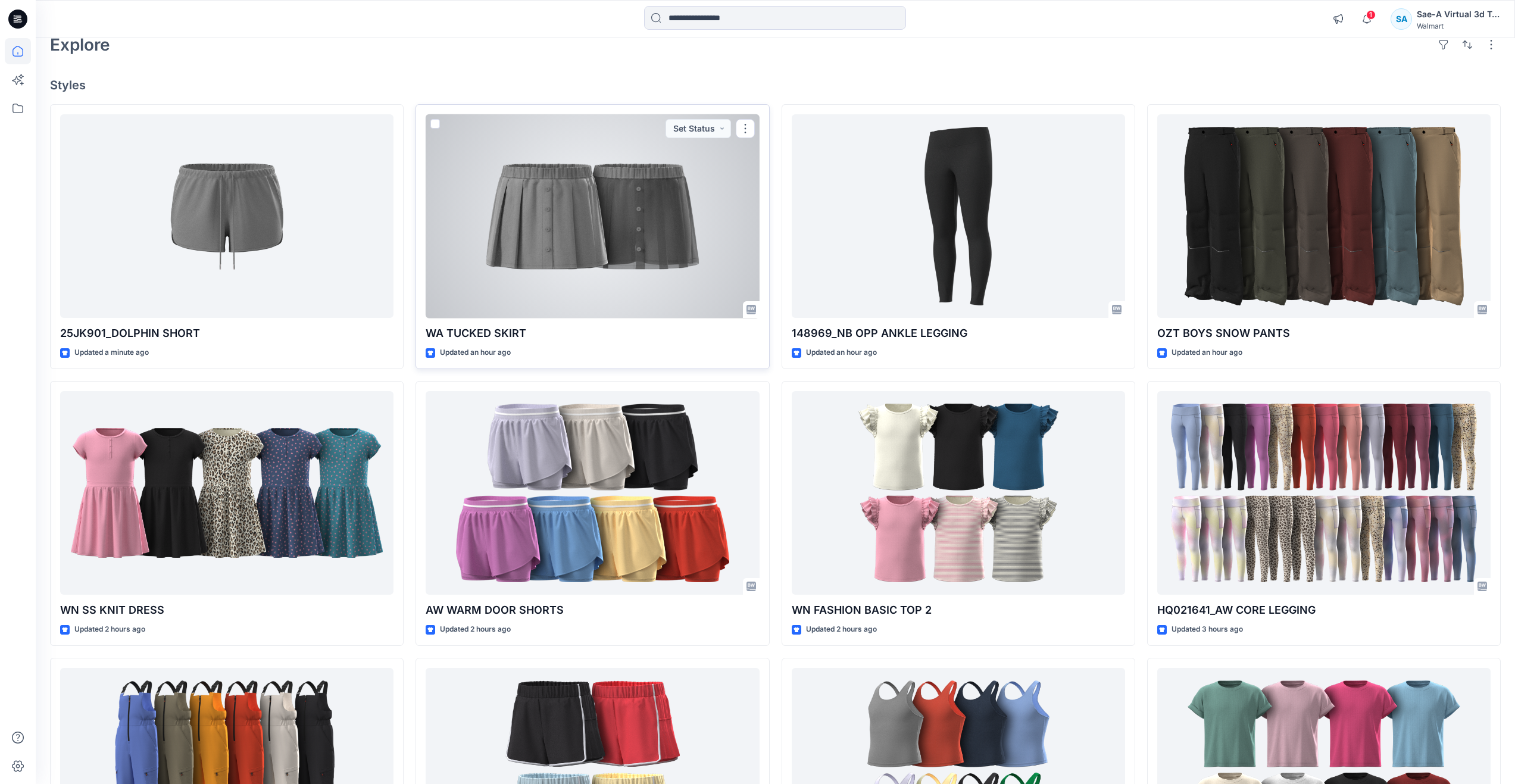
scroll to position [178, 0]
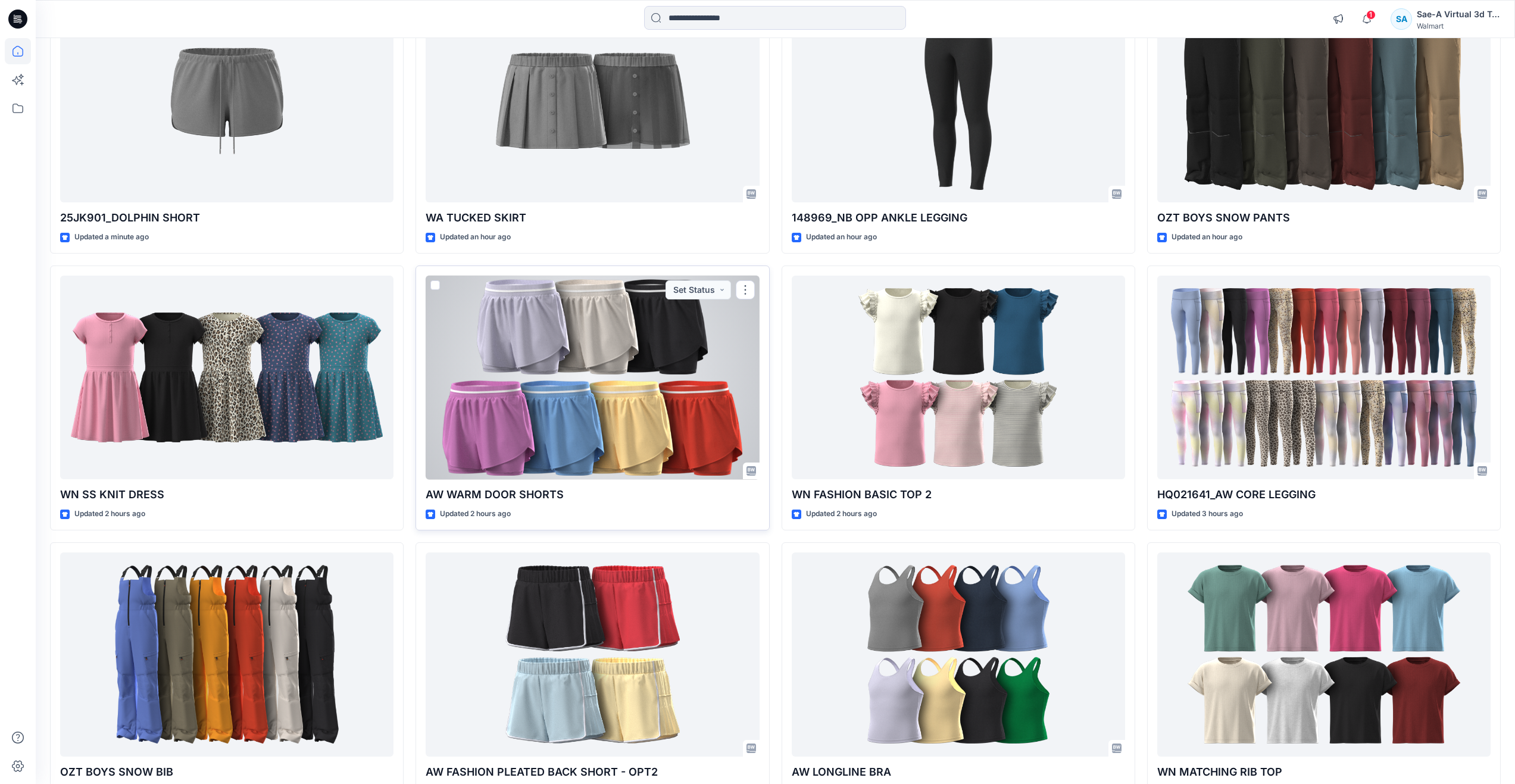
click at [732, 397] on div at bounding box center [592, 377] width 333 height 204
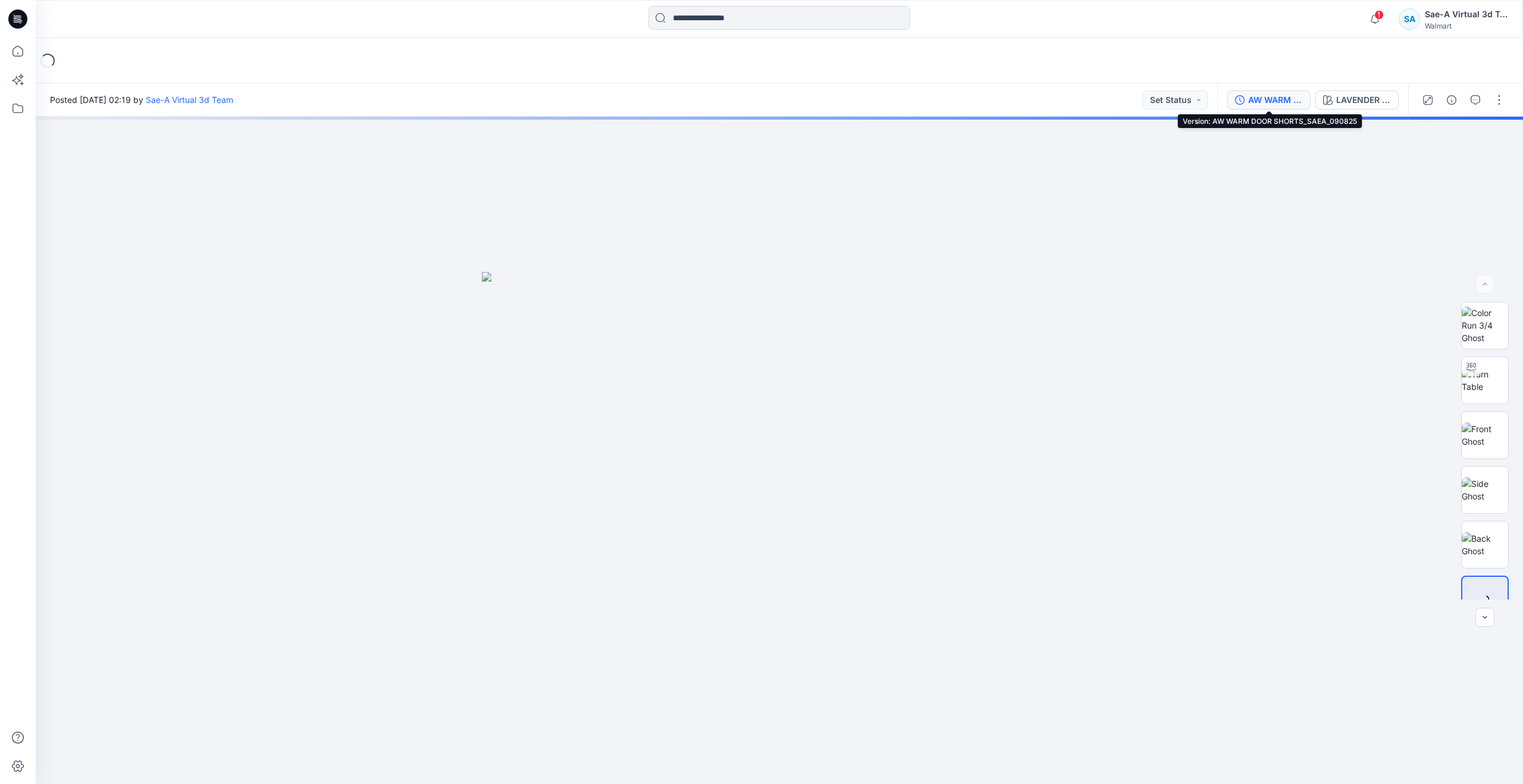
click at [1283, 106] on button "AW WARM DOOR SHORTS_SAEA_090825" at bounding box center [1269, 100] width 83 height 19
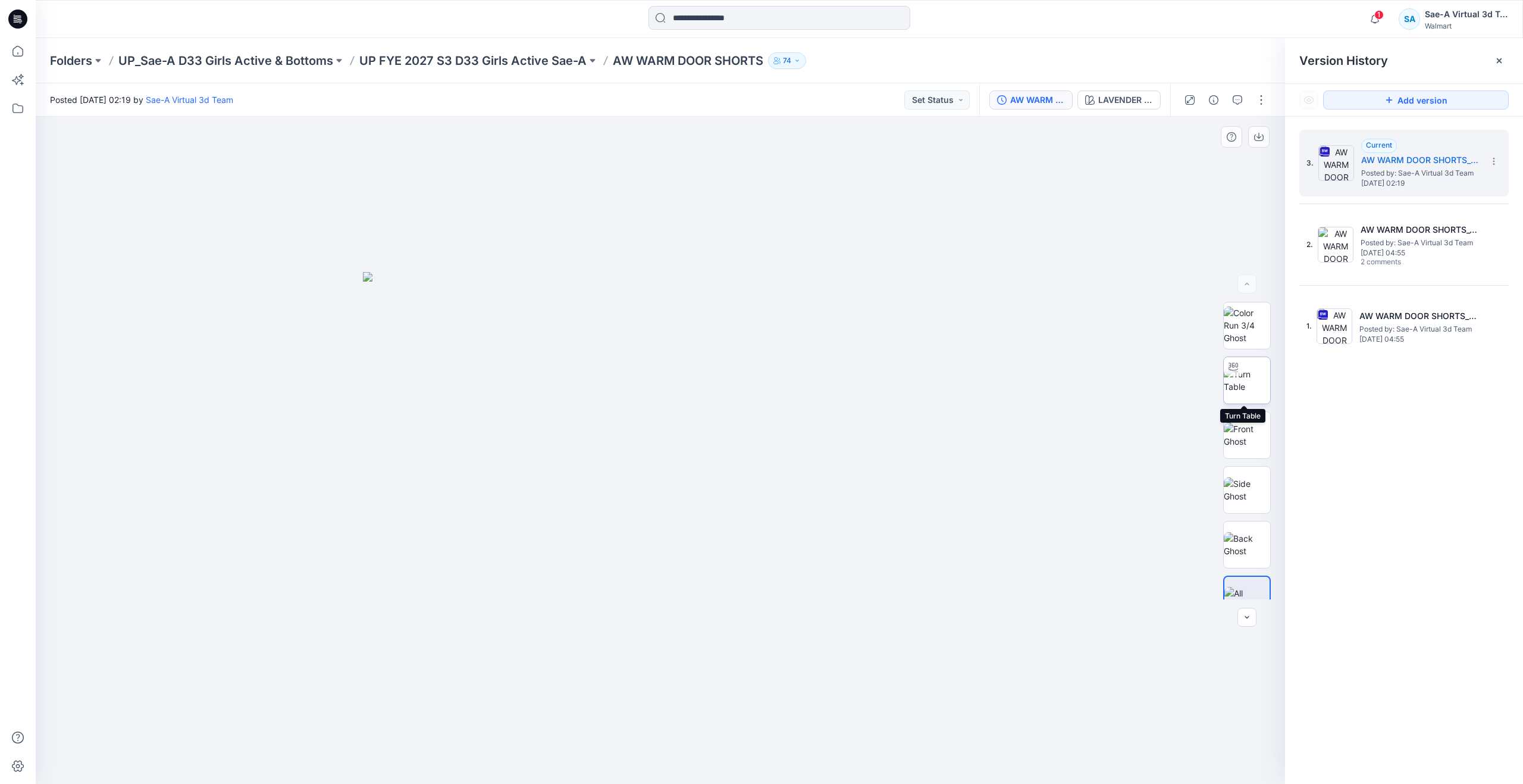
click at [1247, 382] on img at bounding box center [1247, 380] width 46 height 25
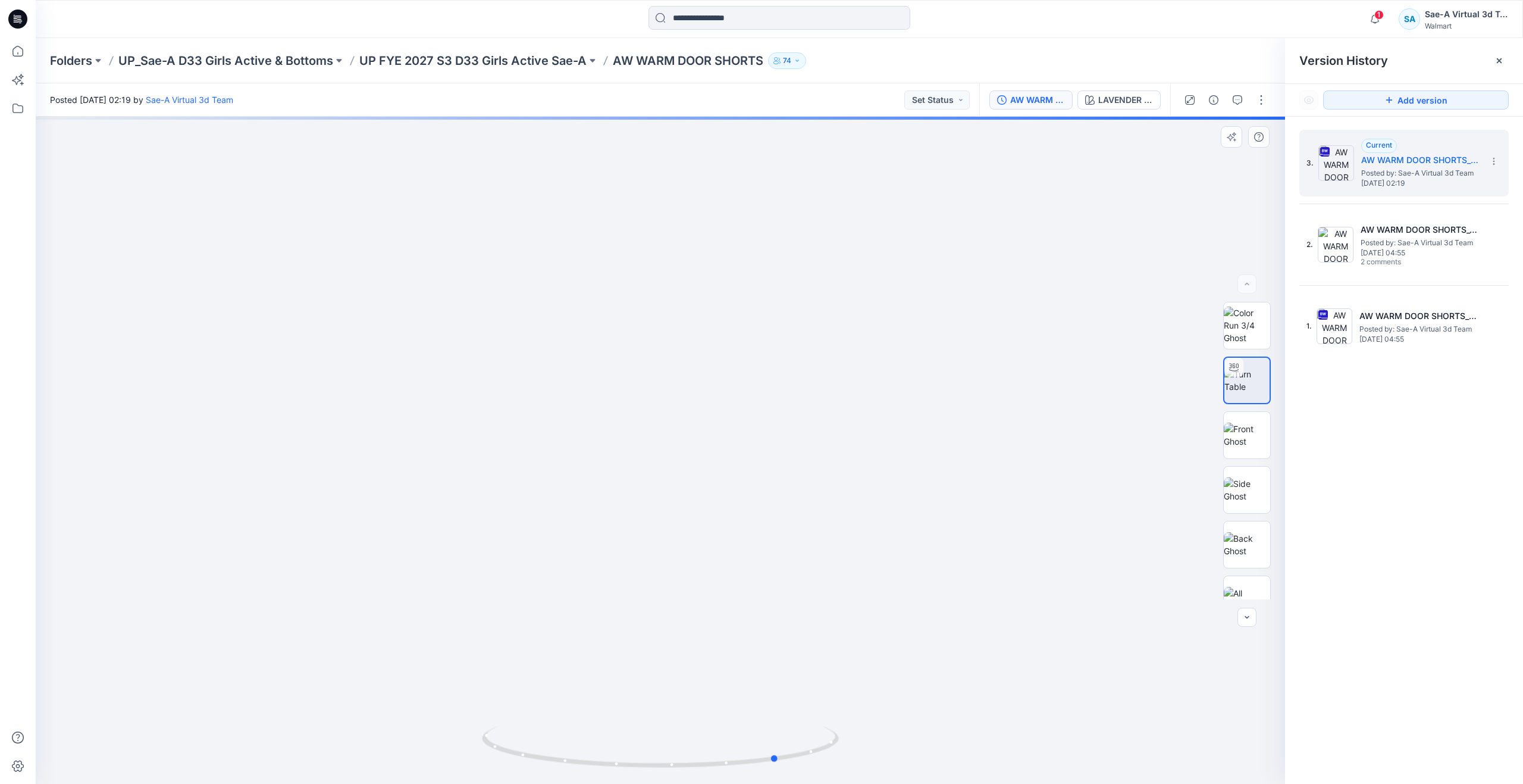
drag, startPoint x: 658, startPoint y: 760, endPoint x: 419, endPoint y: 696, distance: 247.4
click at [419, 696] on div at bounding box center [660, 450] width 1250 height 667
drag, startPoint x: 760, startPoint y: 651, endPoint x: 760, endPoint y: 636, distance: 15.0
drag, startPoint x: 784, startPoint y: 757, endPoint x: 853, endPoint y: 695, distance: 92.8
click at [853, 695] on div at bounding box center [660, 450] width 1250 height 667
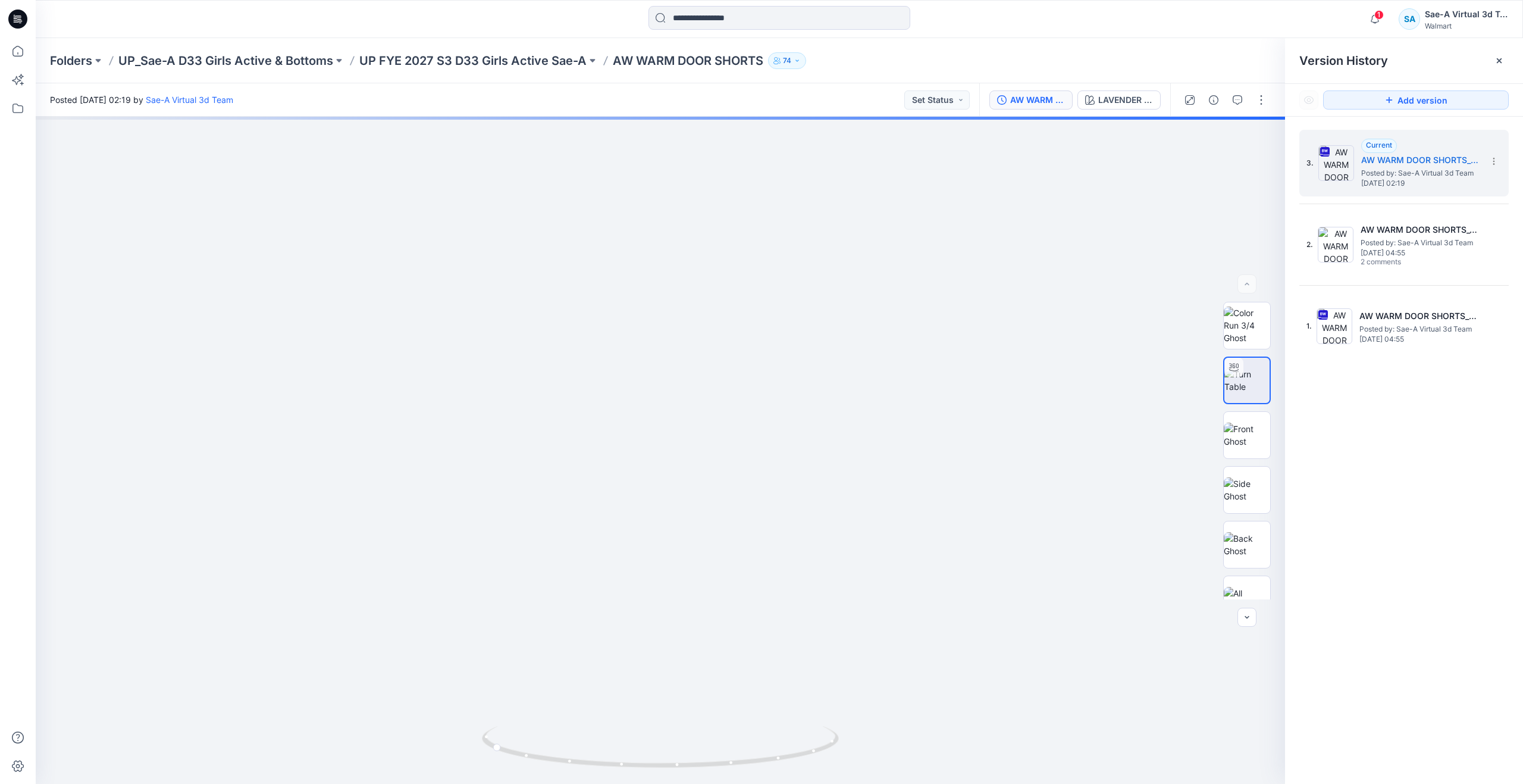
click at [31, 56] on div at bounding box center [18, 392] width 36 height 784
click at [18, 56] on icon at bounding box center [18, 52] width 11 height 11
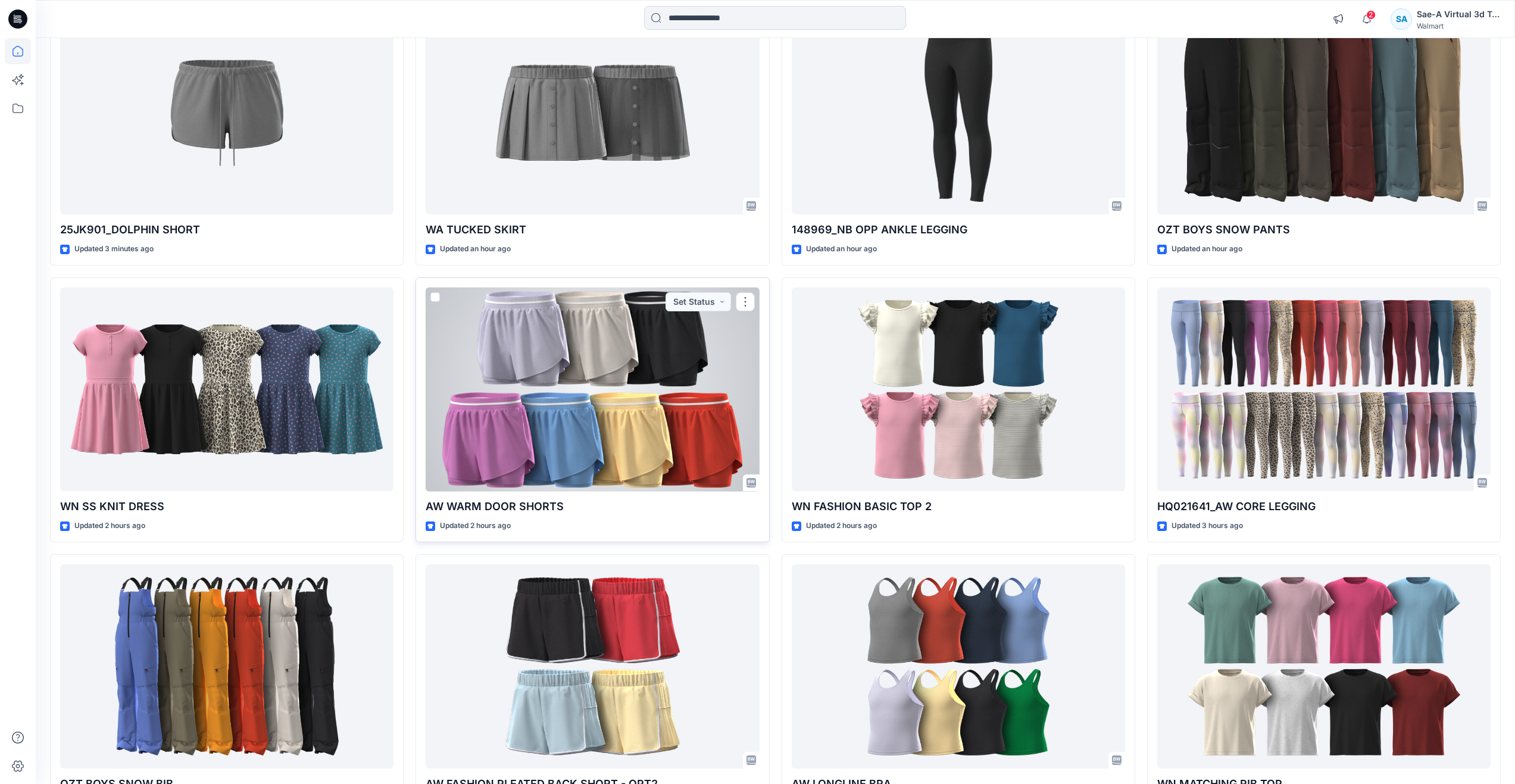
scroll to position [178, 0]
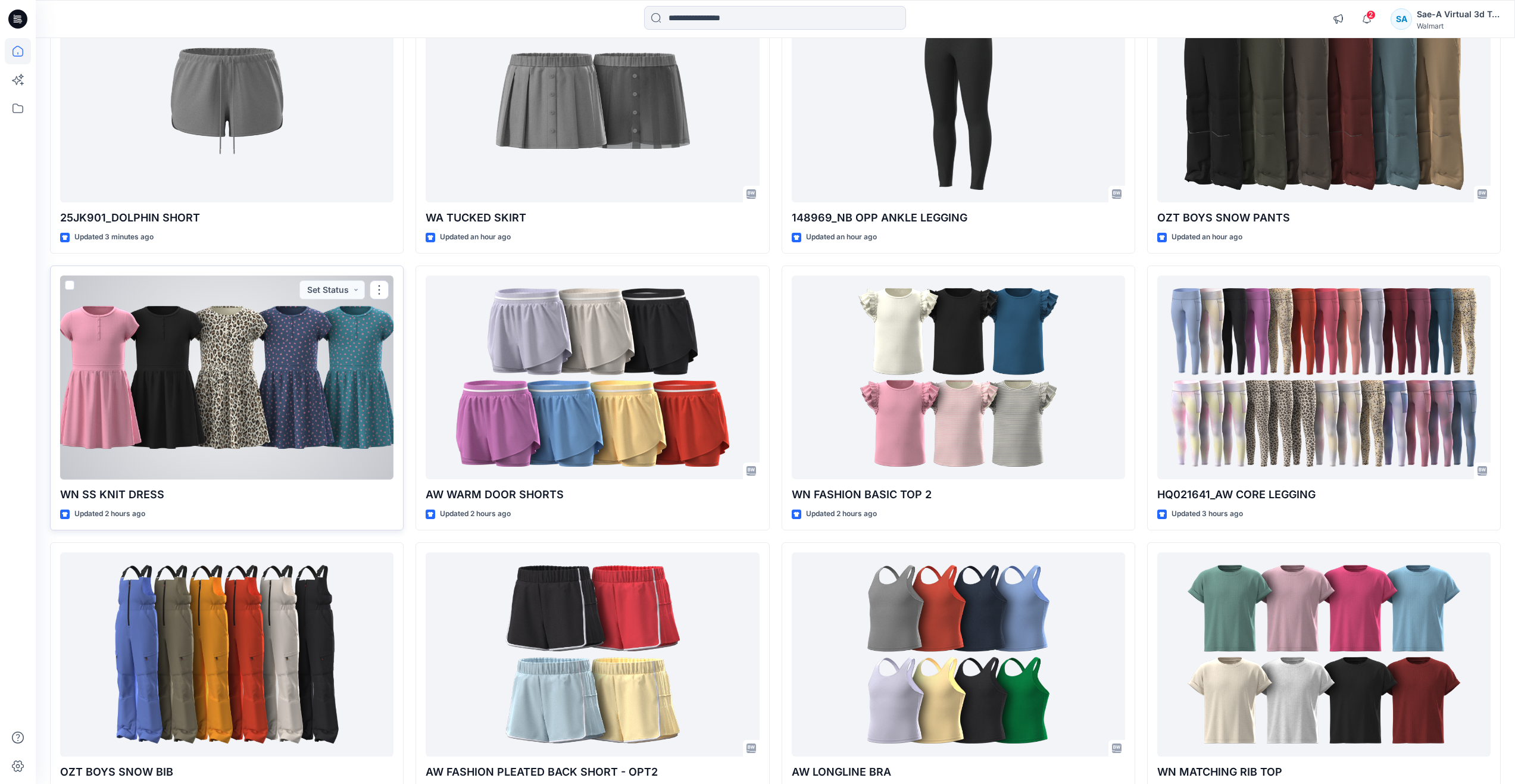
click at [255, 414] on div at bounding box center [226, 377] width 333 height 204
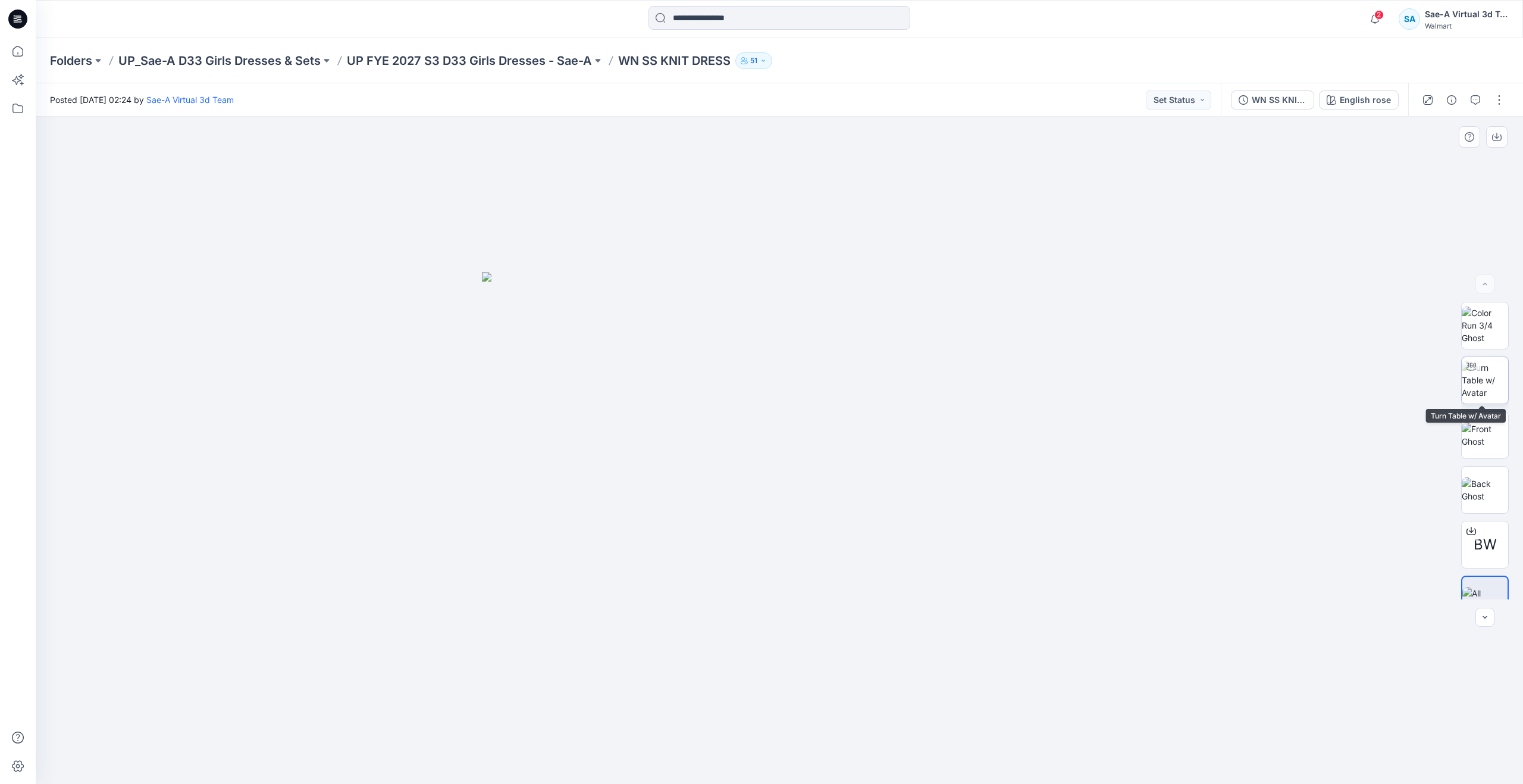
click at [1483, 376] on img at bounding box center [1485, 380] width 46 height 38
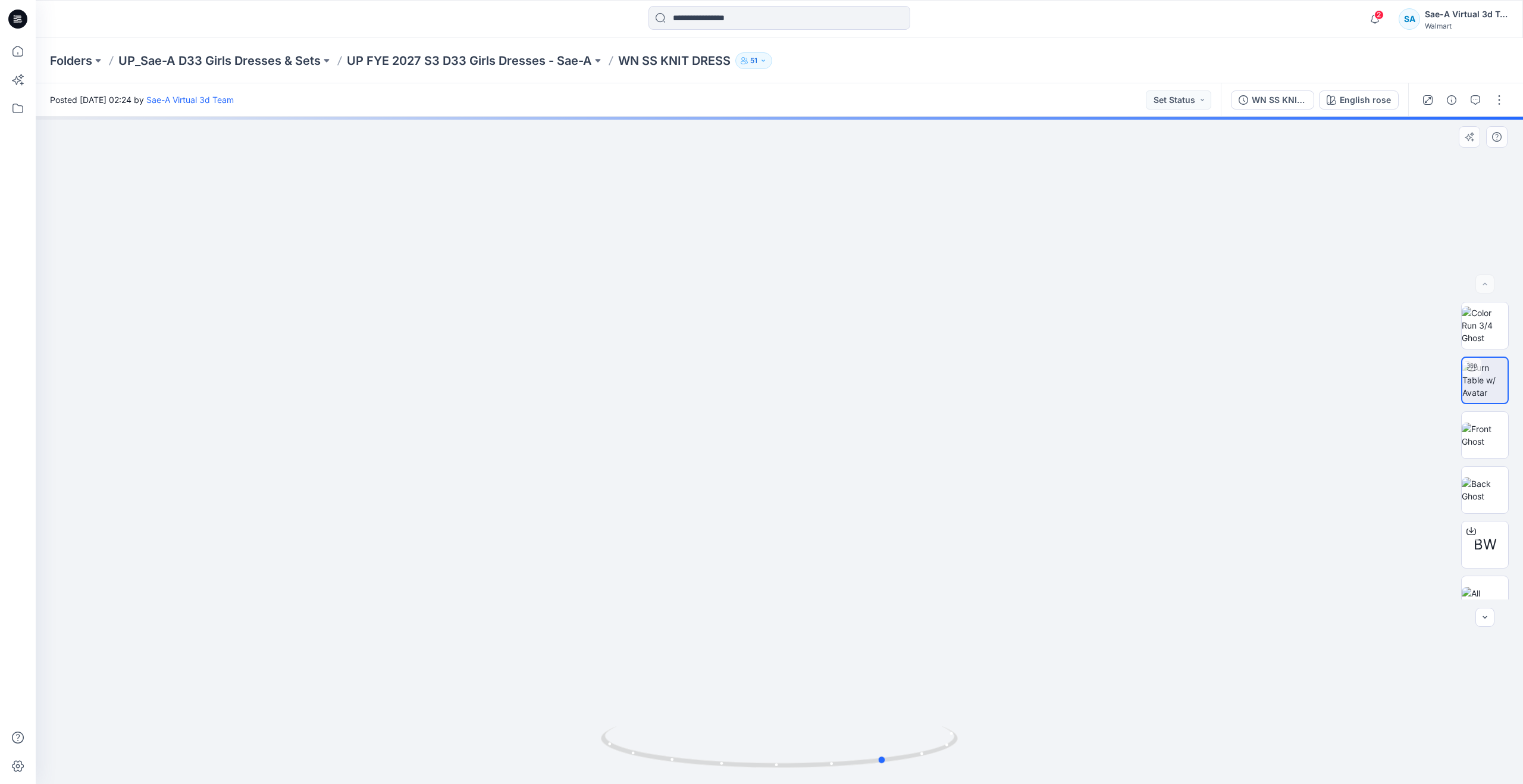
drag, startPoint x: 784, startPoint y: 768, endPoint x: 534, endPoint y: 729, distance: 253.0
click at [534, 729] on div at bounding box center [780, 450] width 1488 height 667
drag, startPoint x: 842, startPoint y: 664, endPoint x: 834, endPoint y: 702, distance: 38.8
drag, startPoint x: 883, startPoint y: 760, endPoint x: 779, endPoint y: 650, distance: 151.4
click at [779, 650] on div at bounding box center [780, 450] width 1488 height 667
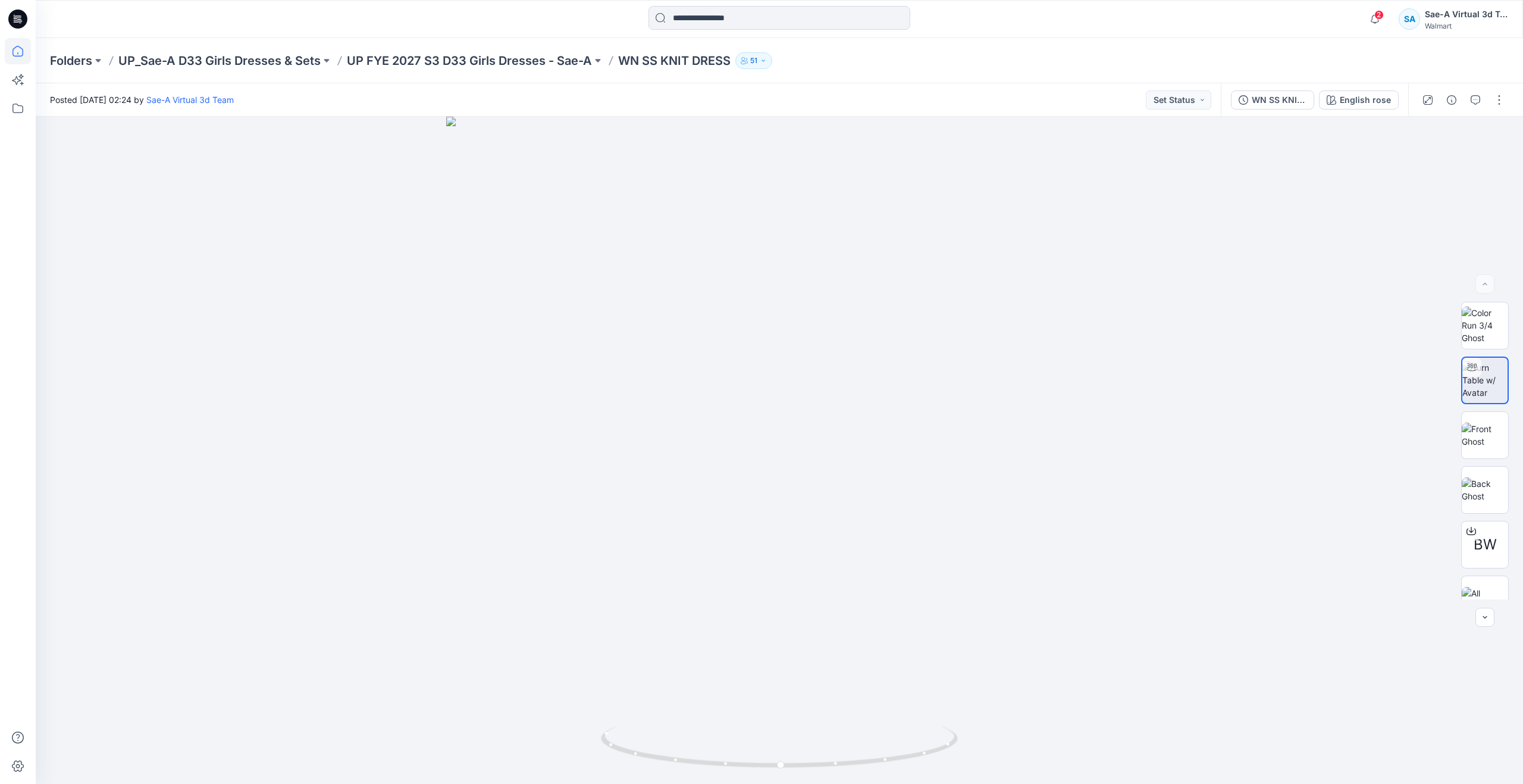
click at [16, 49] on icon at bounding box center [18, 51] width 26 height 26
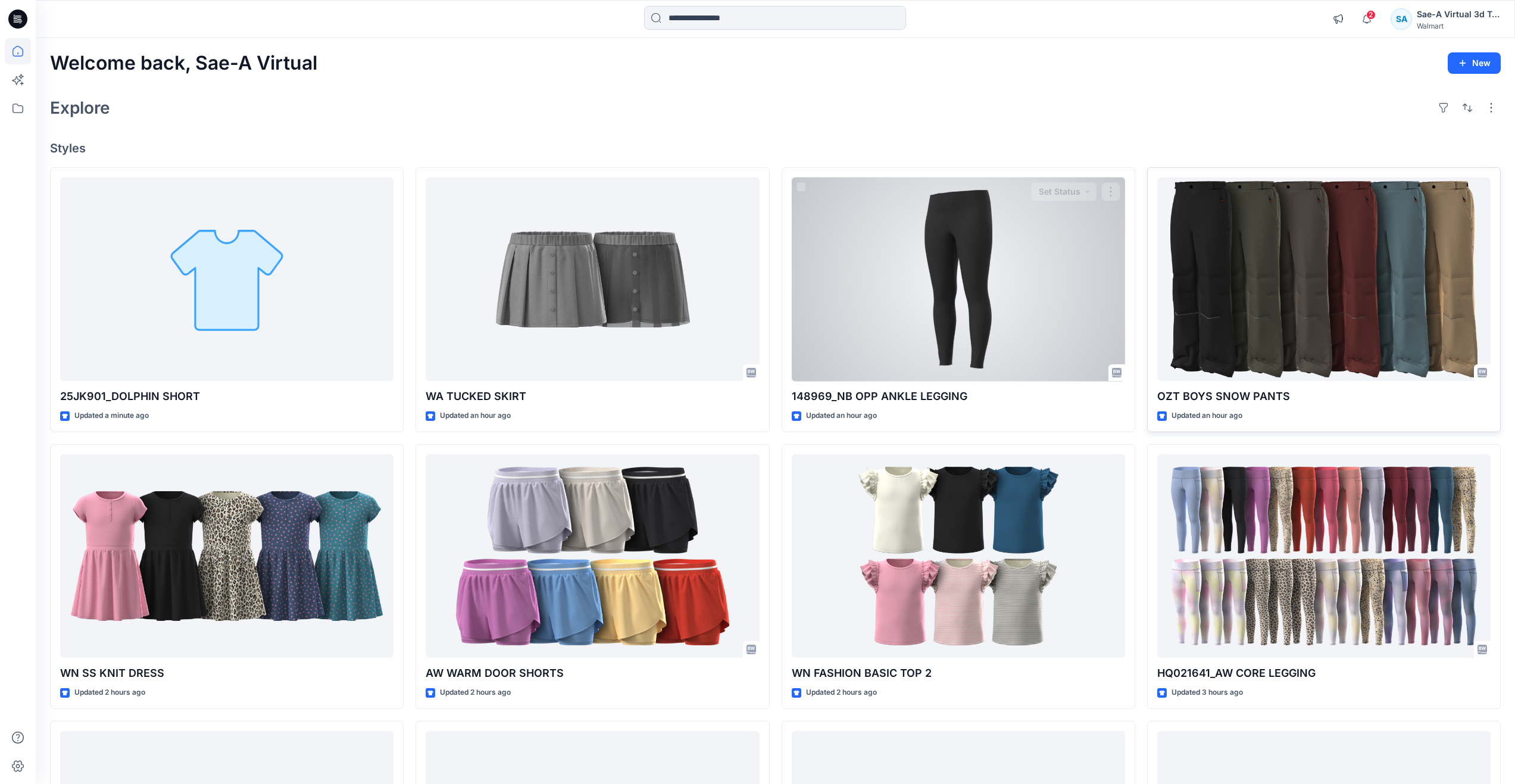
click at [1327, 322] on div at bounding box center [1324, 279] width 333 height 204
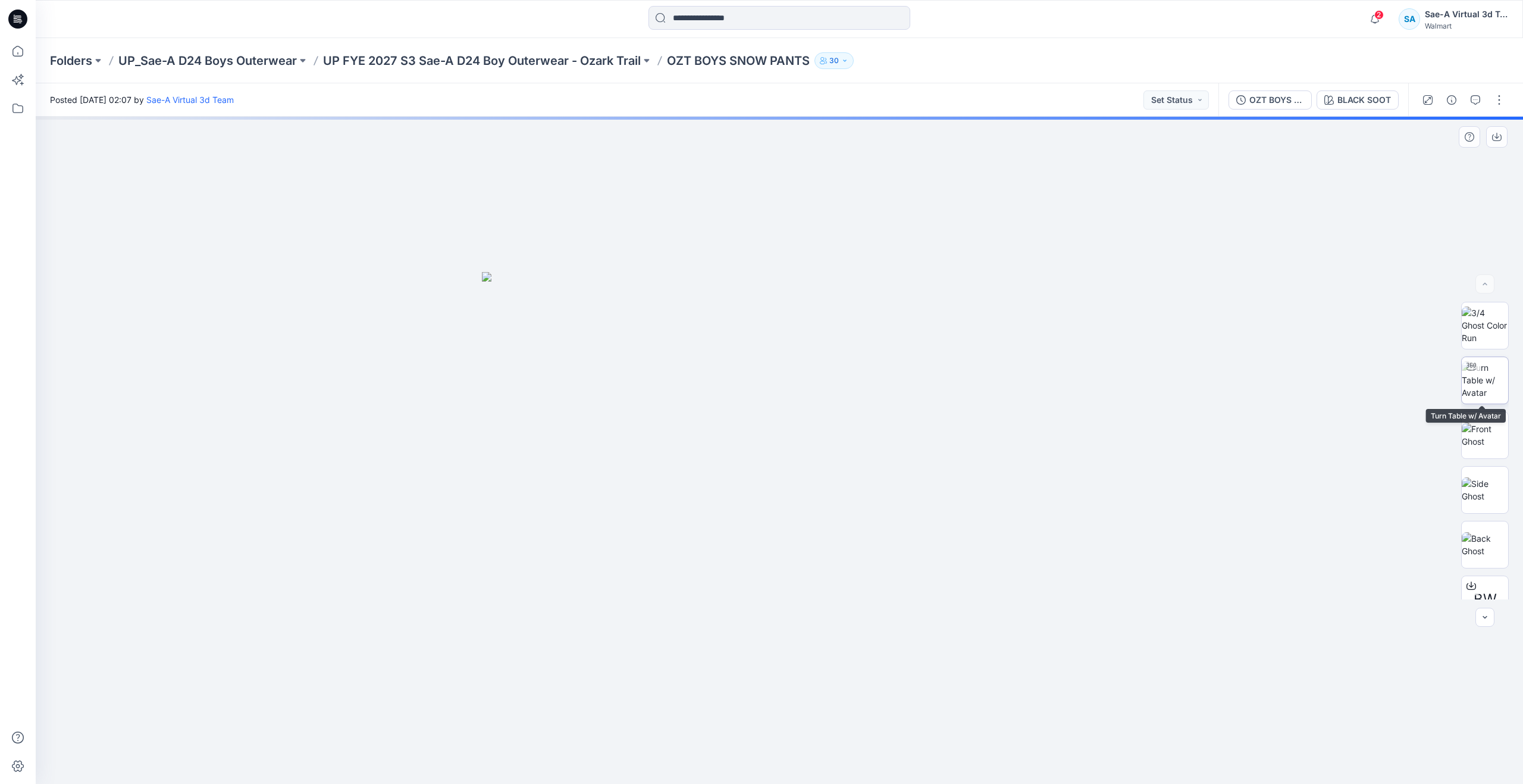
click at [1490, 380] on img at bounding box center [1485, 380] width 46 height 38
drag, startPoint x: 786, startPoint y: 597, endPoint x: 798, endPoint y: 537, distance: 61.2
drag, startPoint x: 804, startPoint y: 618, endPoint x: 785, endPoint y: 349, distance: 269.7
drag, startPoint x: 811, startPoint y: 603, endPoint x: 826, endPoint y: 545, distance: 59.9
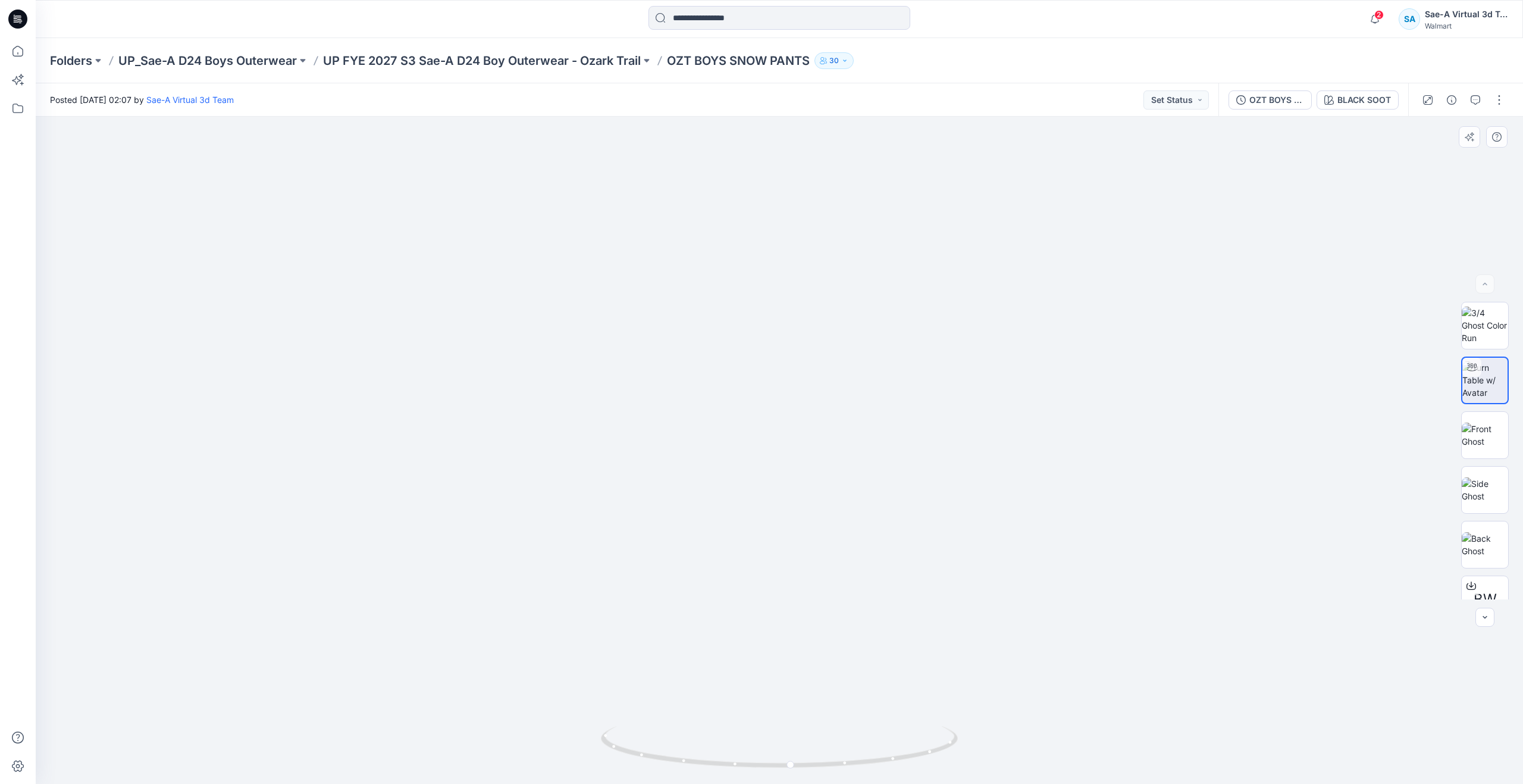
drag, startPoint x: 941, startPoint y: 435, endPoint x: 941, endPoint y: 416, distance: 19.0
drag, startPoint x: 791, startPoint y: 770, endPoint x: 434, endPoint y: 668, distance: 371.3
click at [434, 668] on div at bounding box center [780, 450] width 1488 height 667
click at [1278, 90] on div "OZT BOYS SNOW PANTS_ADM_SaeA_090925 BLACK SOOT" at bounding box center [1314, 100] width 190 height 33
click at [1275, 102] on div "OZT BOYS SNOW PANTS_ADM_SaeA_090925" at bounding box center [1276, 100] width 54 height 13
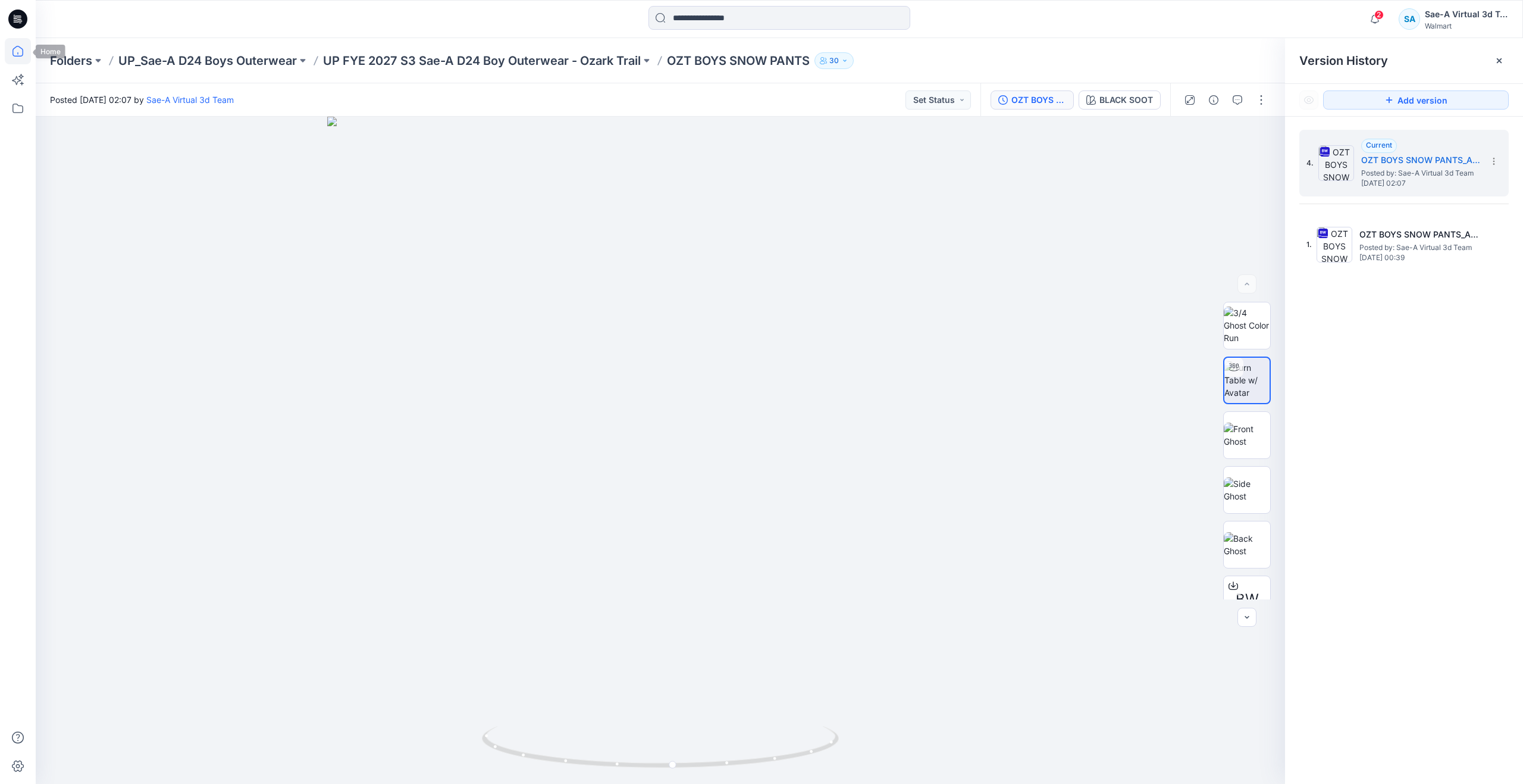
click at [22, 54] on icon at bounding box center [18, 51] width 26 height 26
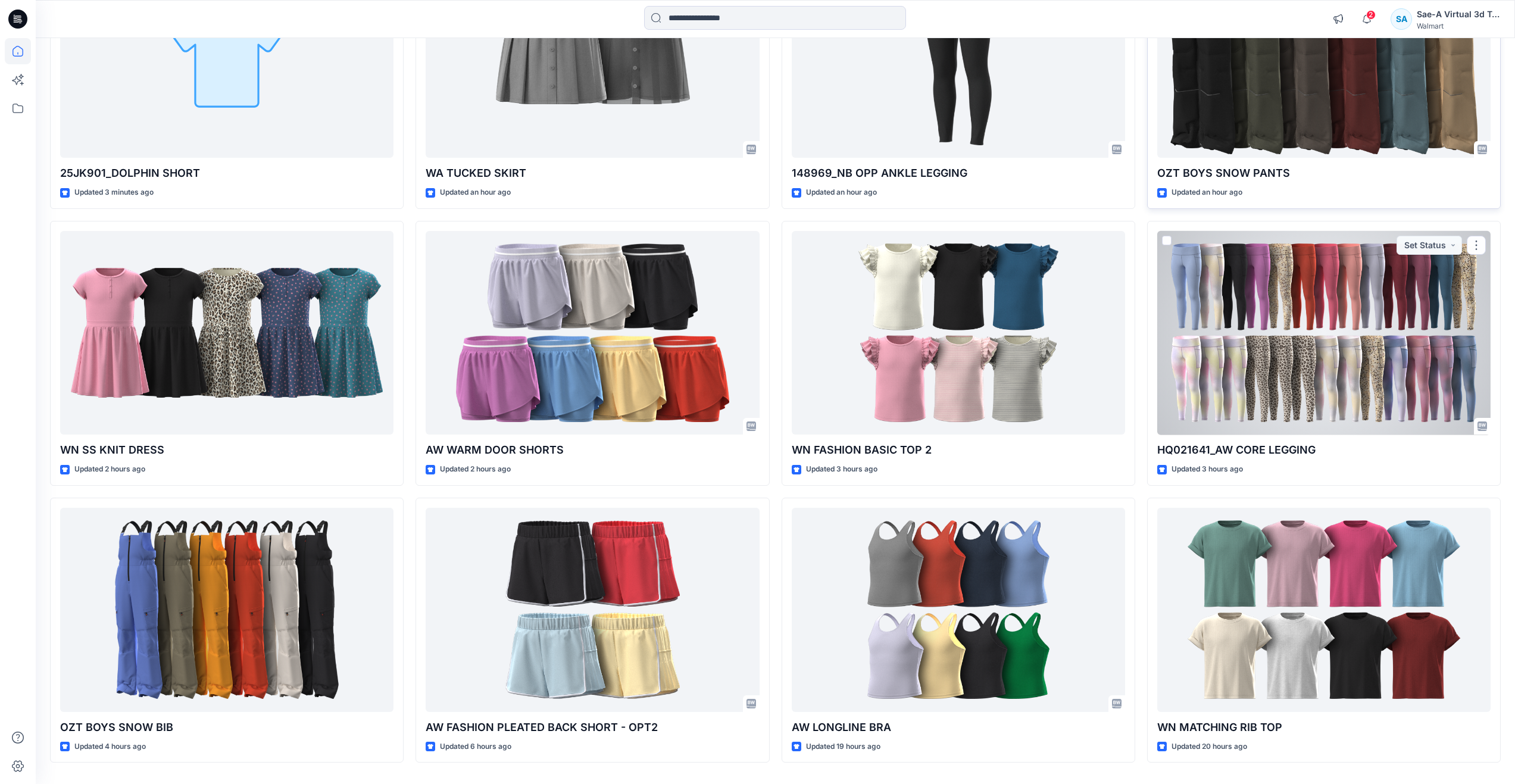
scroll to position [238, 0]
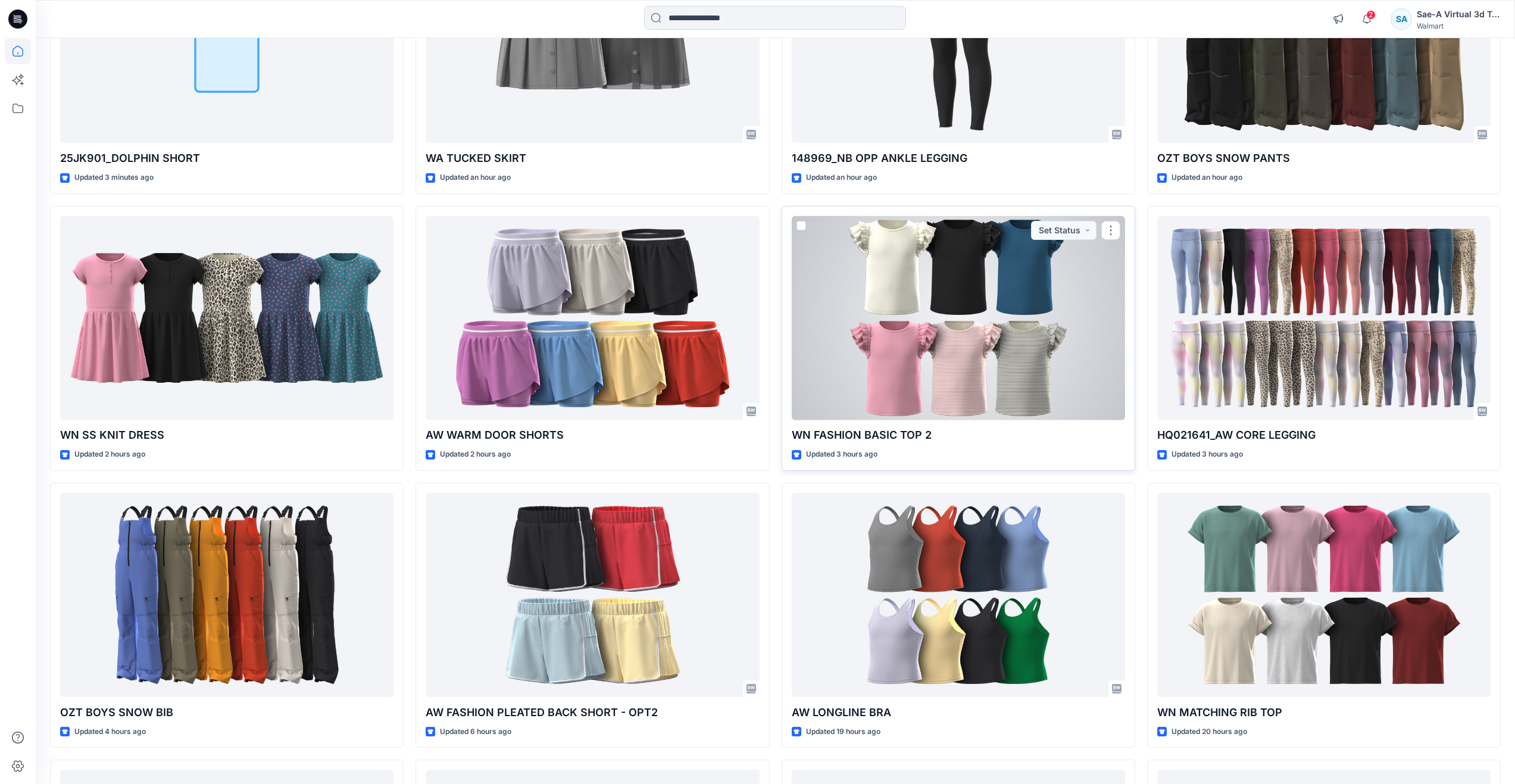
click at [901, 332] on div at bounding box center [958, 318] width 333 height 204
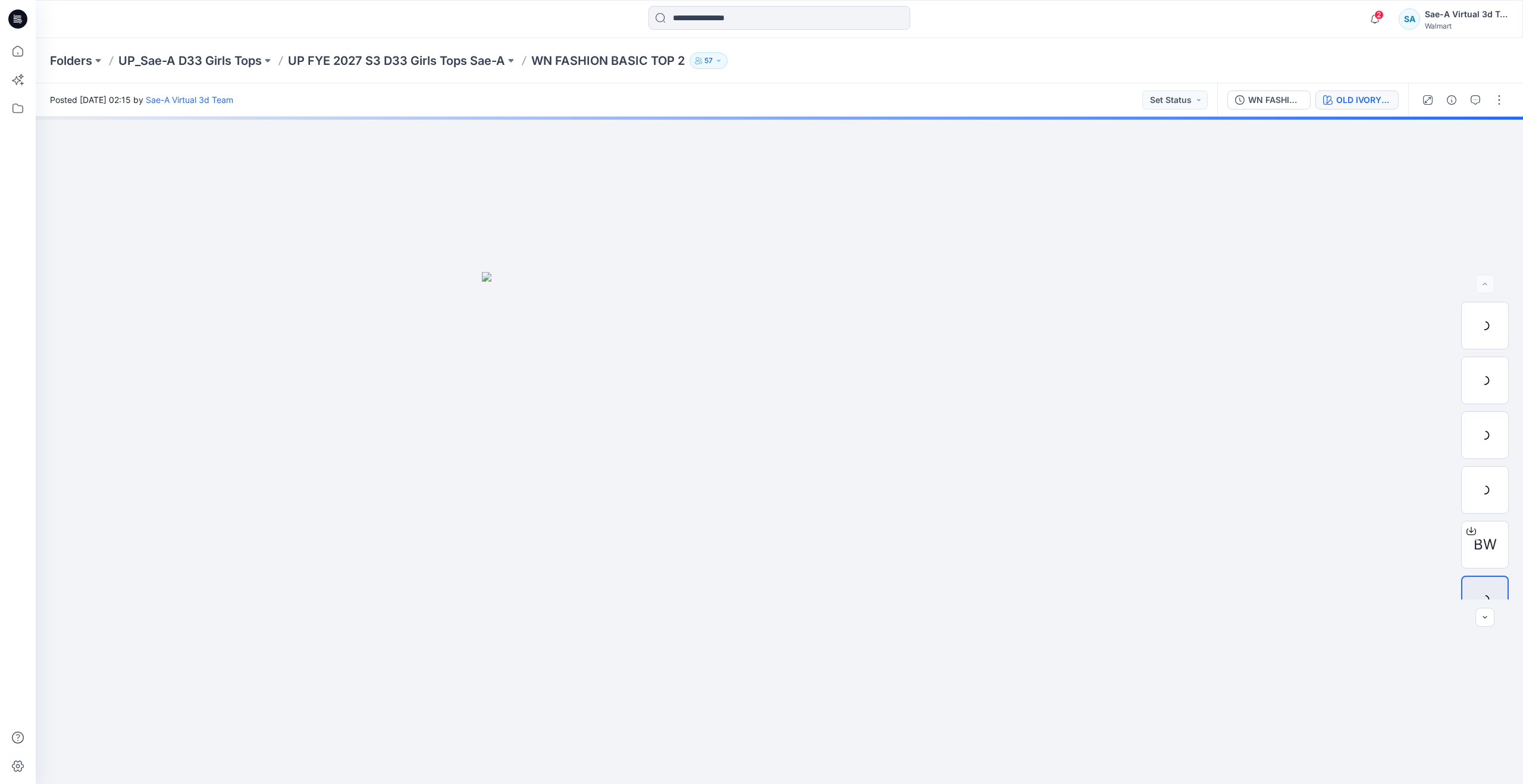
click at [1352, 100] on div "OLD IVORY CREAM" at bounding box center [1363, 100] width 54 height 13
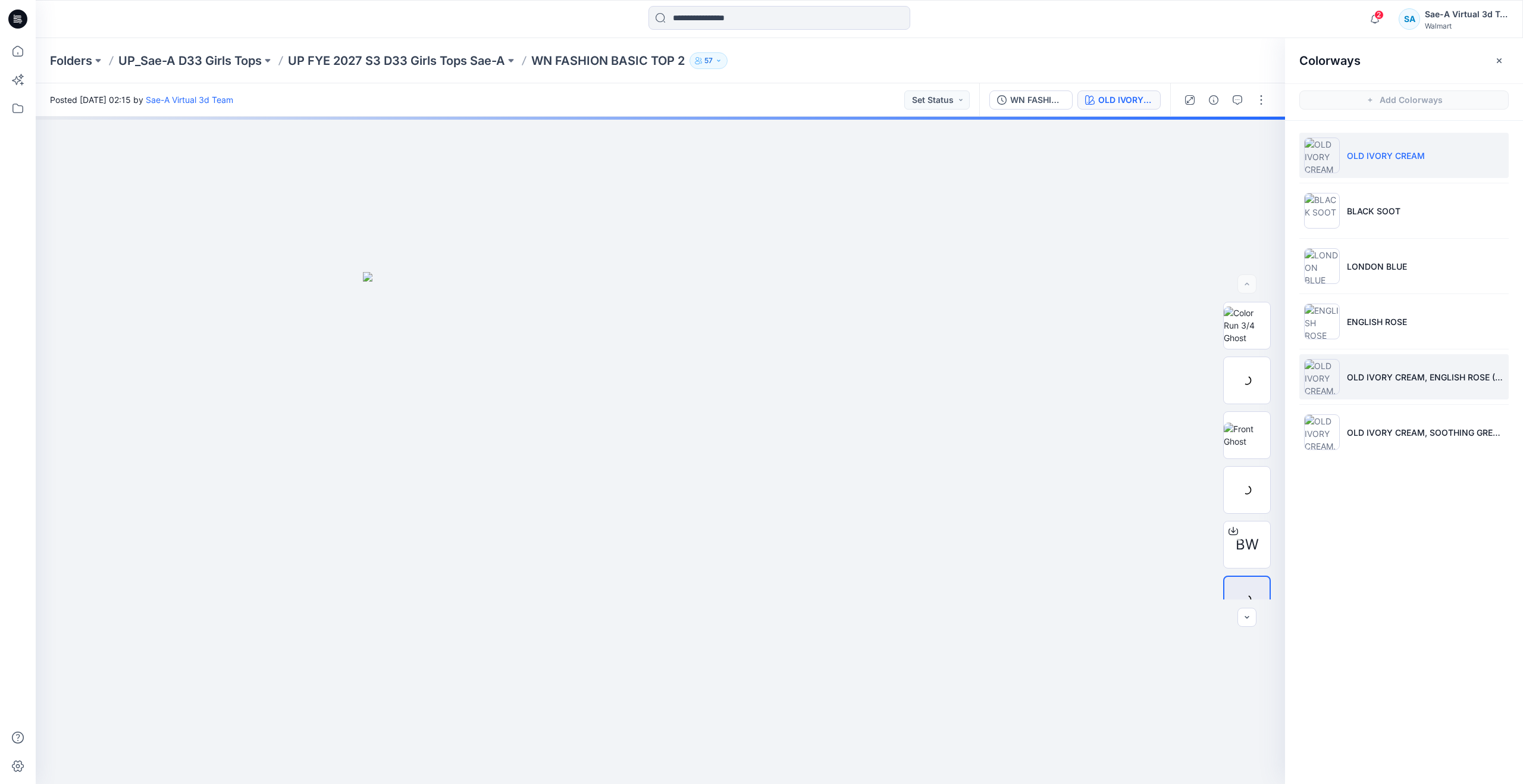
click at [1363, 367] on li "OLD IVORY CREAM, ENGLISH ROSE (STRIPE)" at bounding box center [1404, 376] width 210 height 45
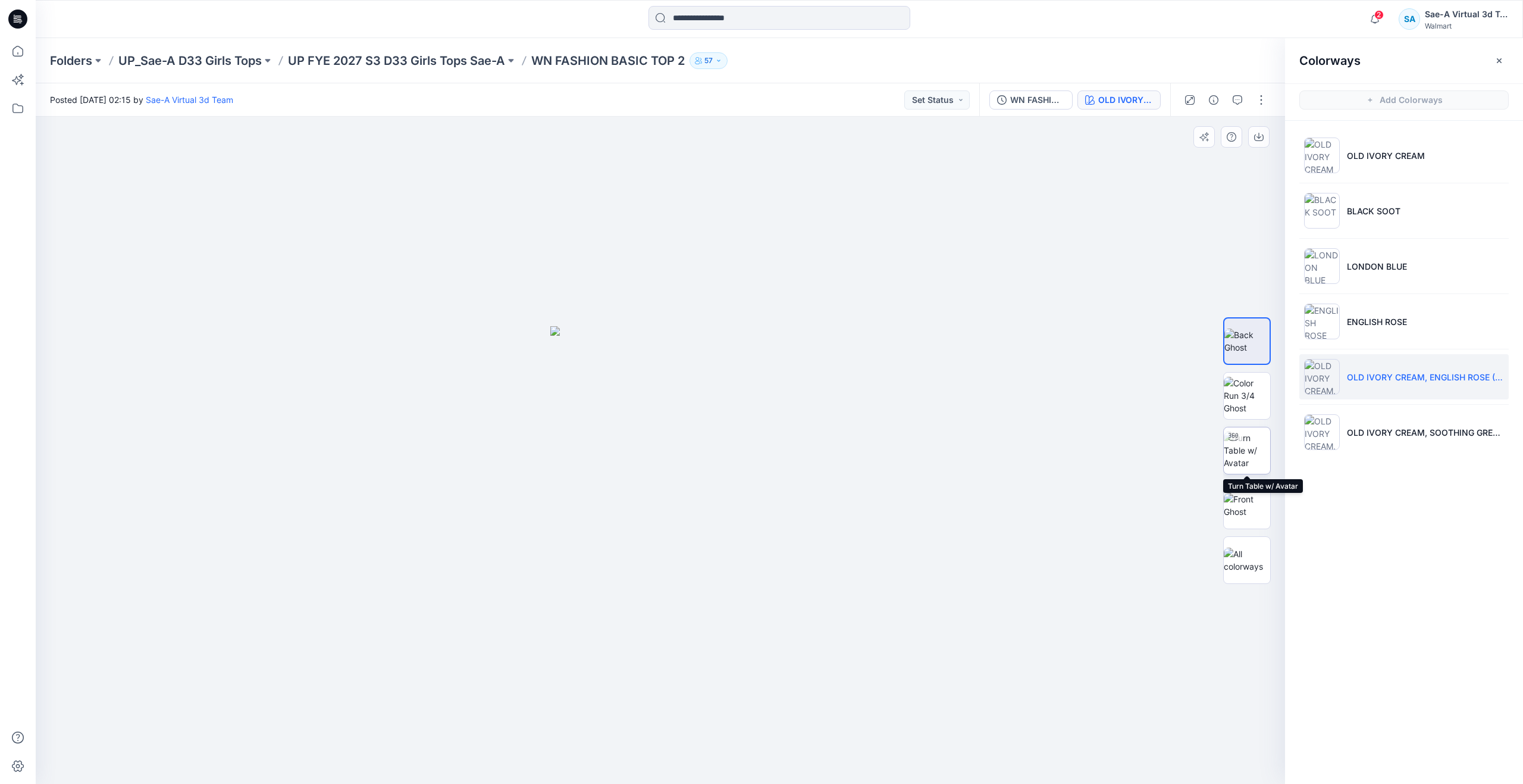
click at [1233, 446] on div at bounding box center [1233, 437] width 19 height 19
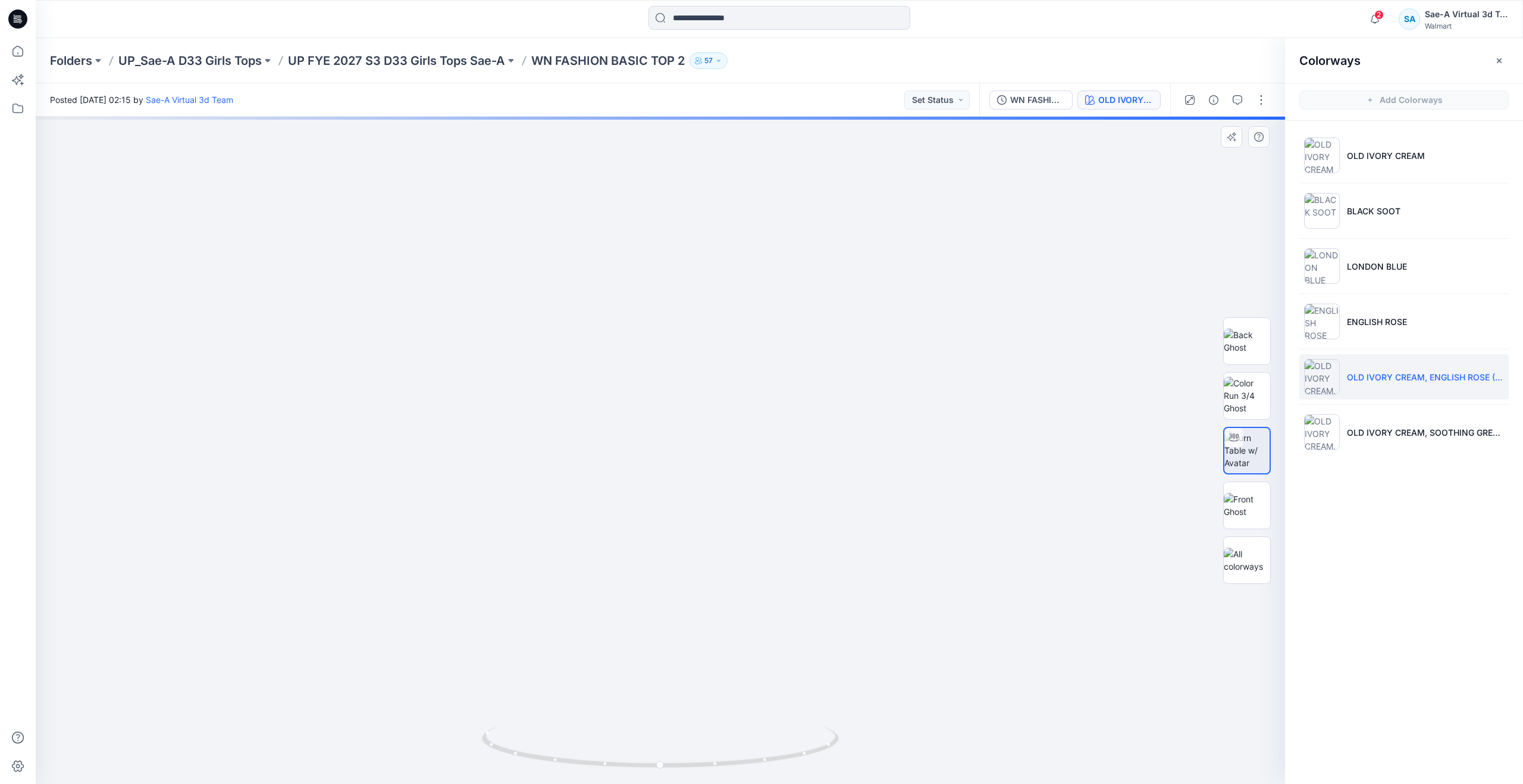
drag, startPoint x: 772, startPoint y: 511, endPoint x: 774, endPoint y: 572, distance: 61.0
drag, startPoint x: 21, startPoint y: 49, endPoint x: 25, endPoint y: 57, distance: 8.9
click at [21, 49] on icon at bounding box center [18, 51] width 26 height 26
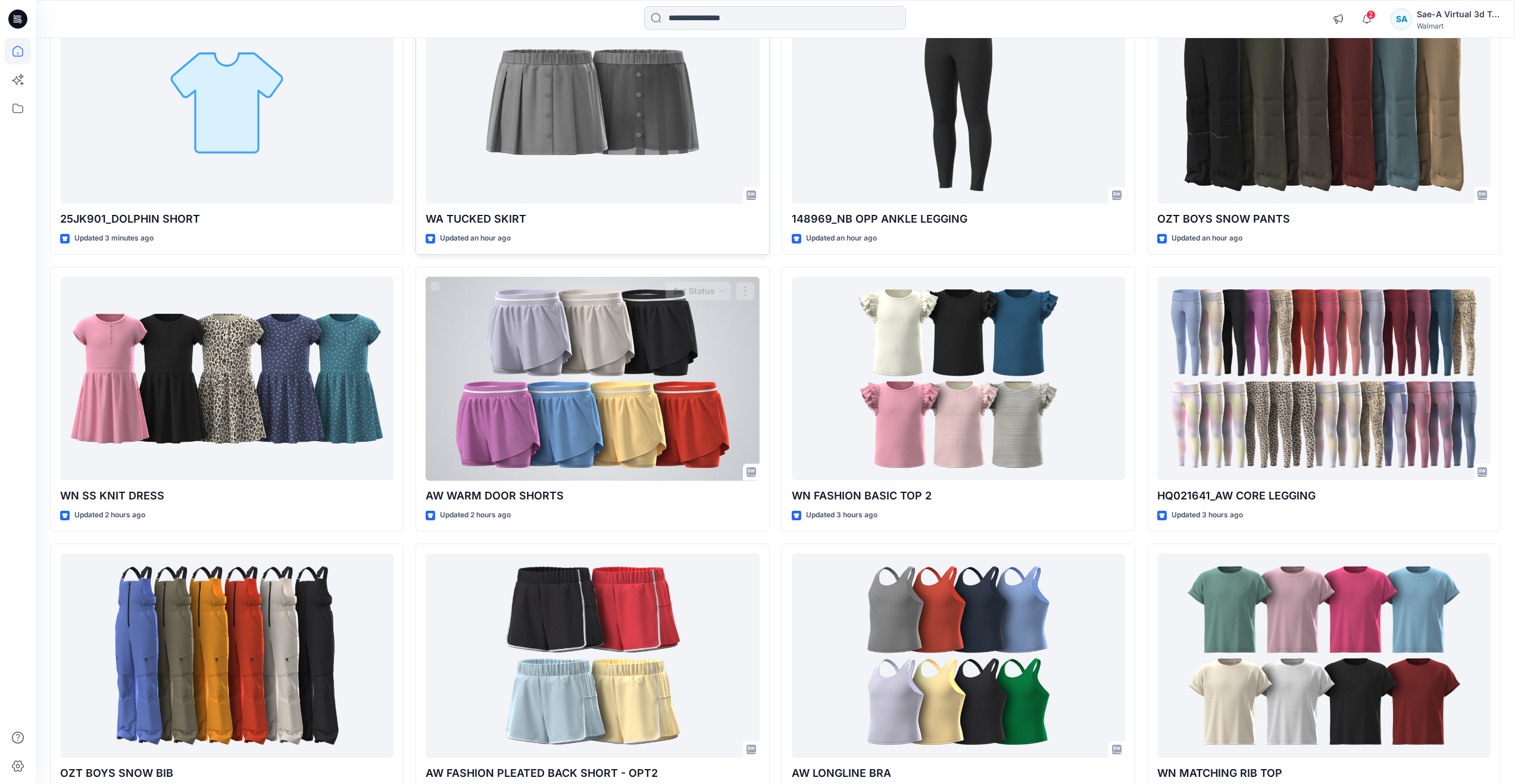
scroll to position [178, 0]
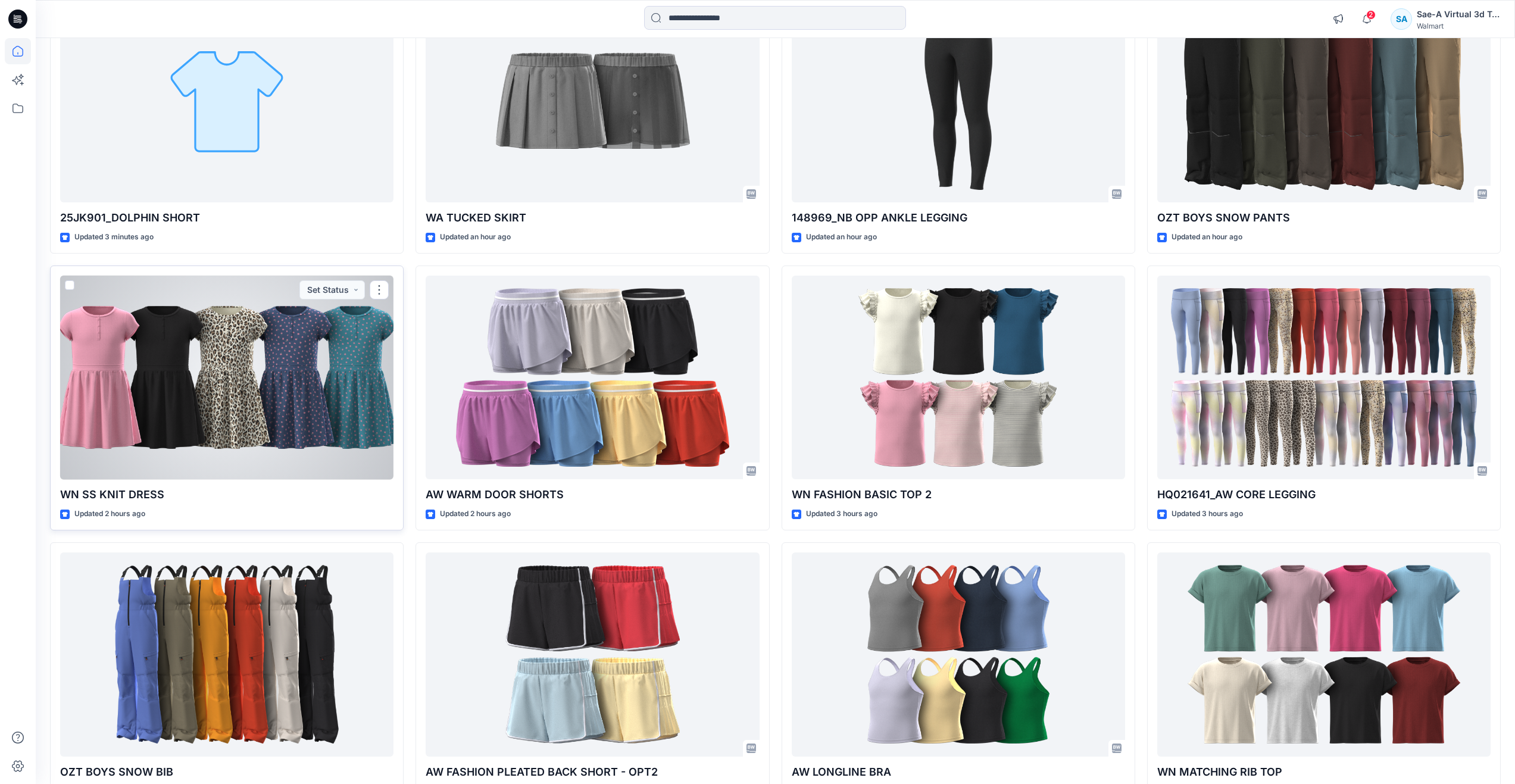
click at [263, 421] on div at bounding box center [226, 377] width 333 height 204
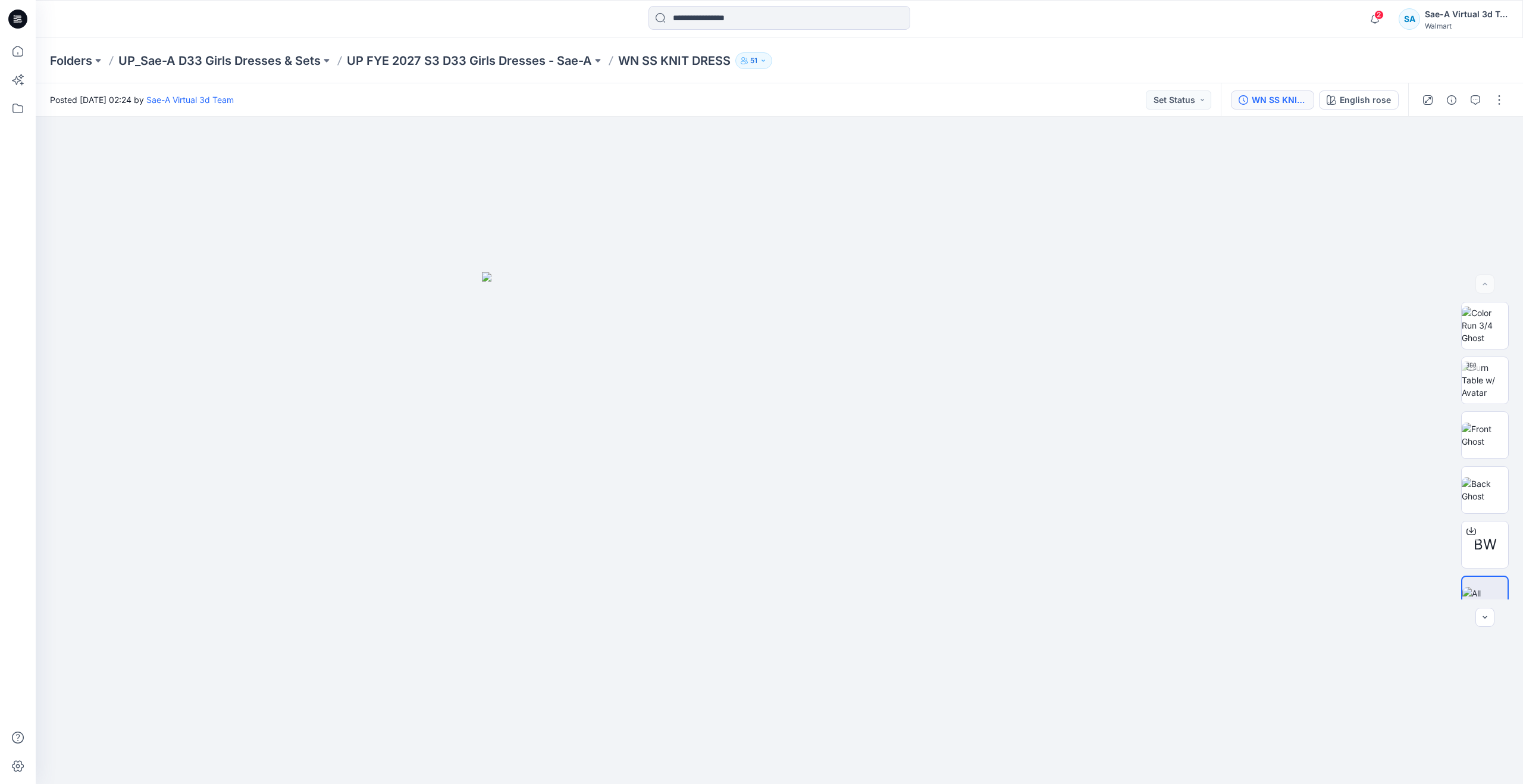
click at [1306, 100] on div "WN SS KNIT DRESS _FULL COLORWAYS" at bounding box center [1279, 100] width 54 height 13
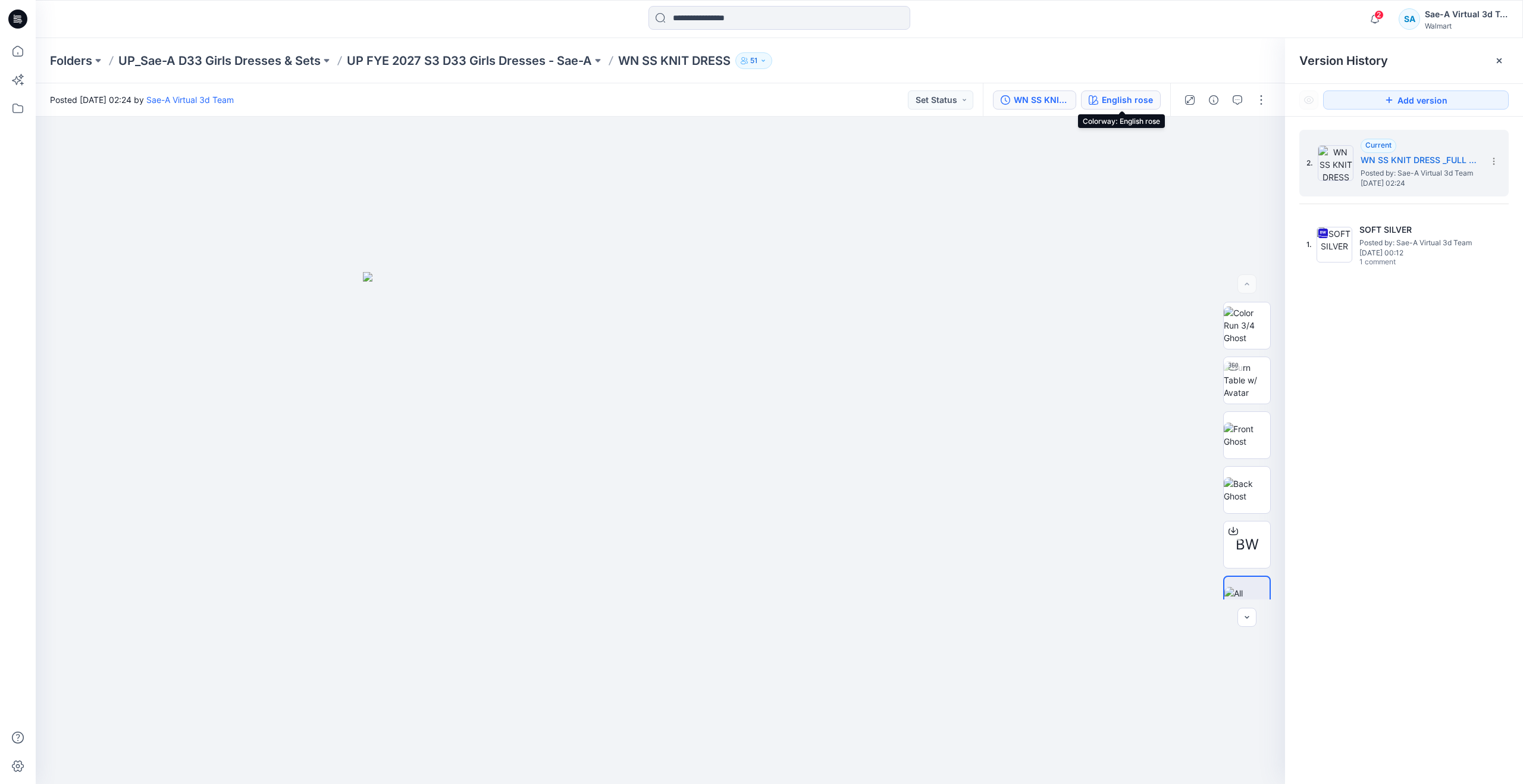
click at [1122, 100] on div "English rose" at bounding box center [1127, 100] width 51 height 13
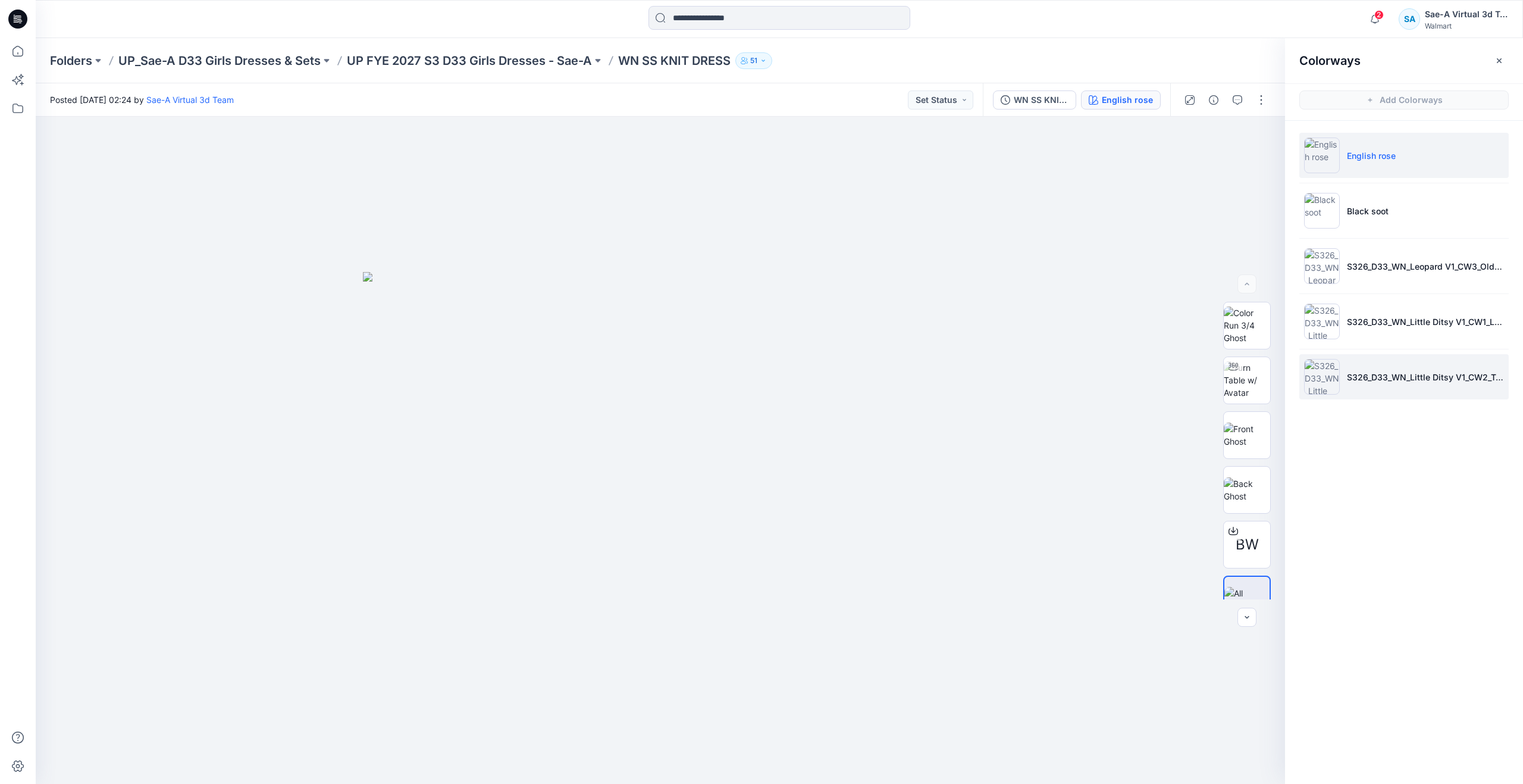
click at [1409, 386] on li "S326_D33_WN_Little Ditsy V1_CW2_Teal Sky_WM" at bounding box center [1404, 376] width 210 height 45
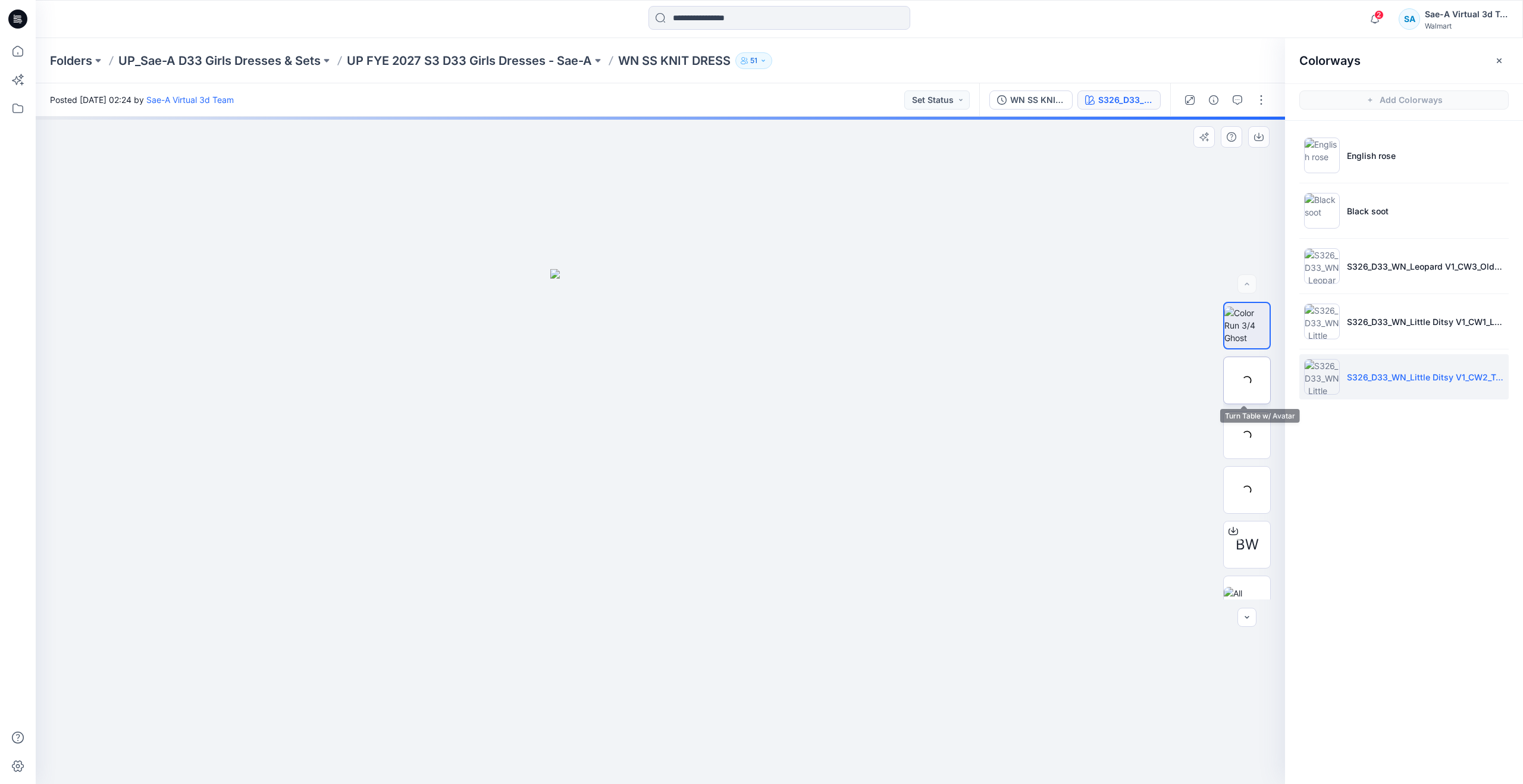
click at [1251, 388] on div at bounding box center [1248, 380] width 48 height 48
click at [1405, 325] on p "S326_D33_WN_Little Ditsy V1_CW1_London Blue_WM" at bounding box center [1426, 321] width 157 height 13
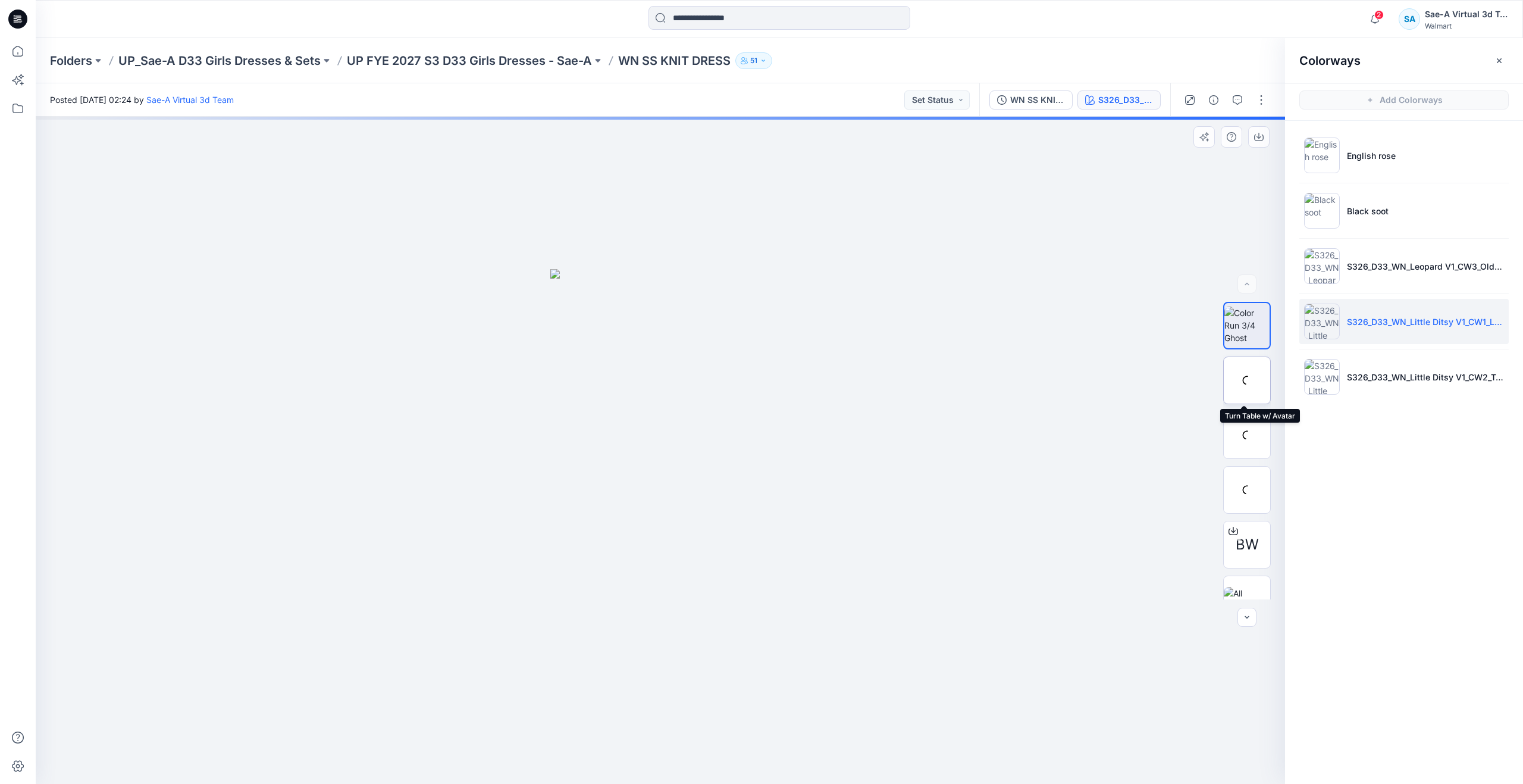
click at [1255, 377] on div at bounding box center [1248, 380] width 48 height 48
drag, startPoint x: 672, startPoint y: 762, endPoint x: 698, endPoint y: 706, distance: 61.7
click at [698, 706] on div at bounding box center [660, 450] width 1250 height 667
drag, startPoint x: 735, startPoint y: 446, endPoint x: 751, endPoint y: 541, distance: 96.3
click at [21, 56] on icon at bounding box center [18, 52] width 11 height 11
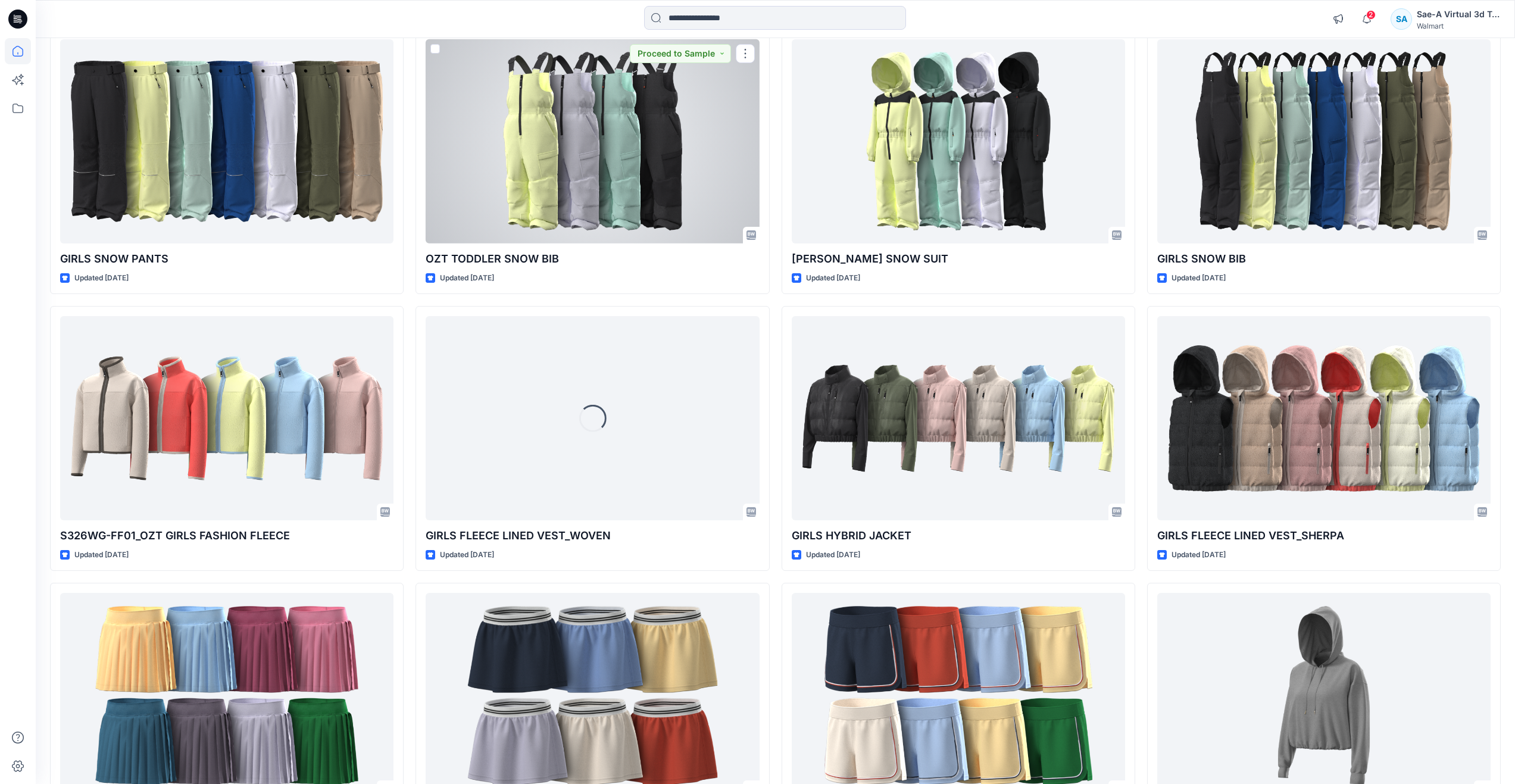
scroll to position [1803, 0]
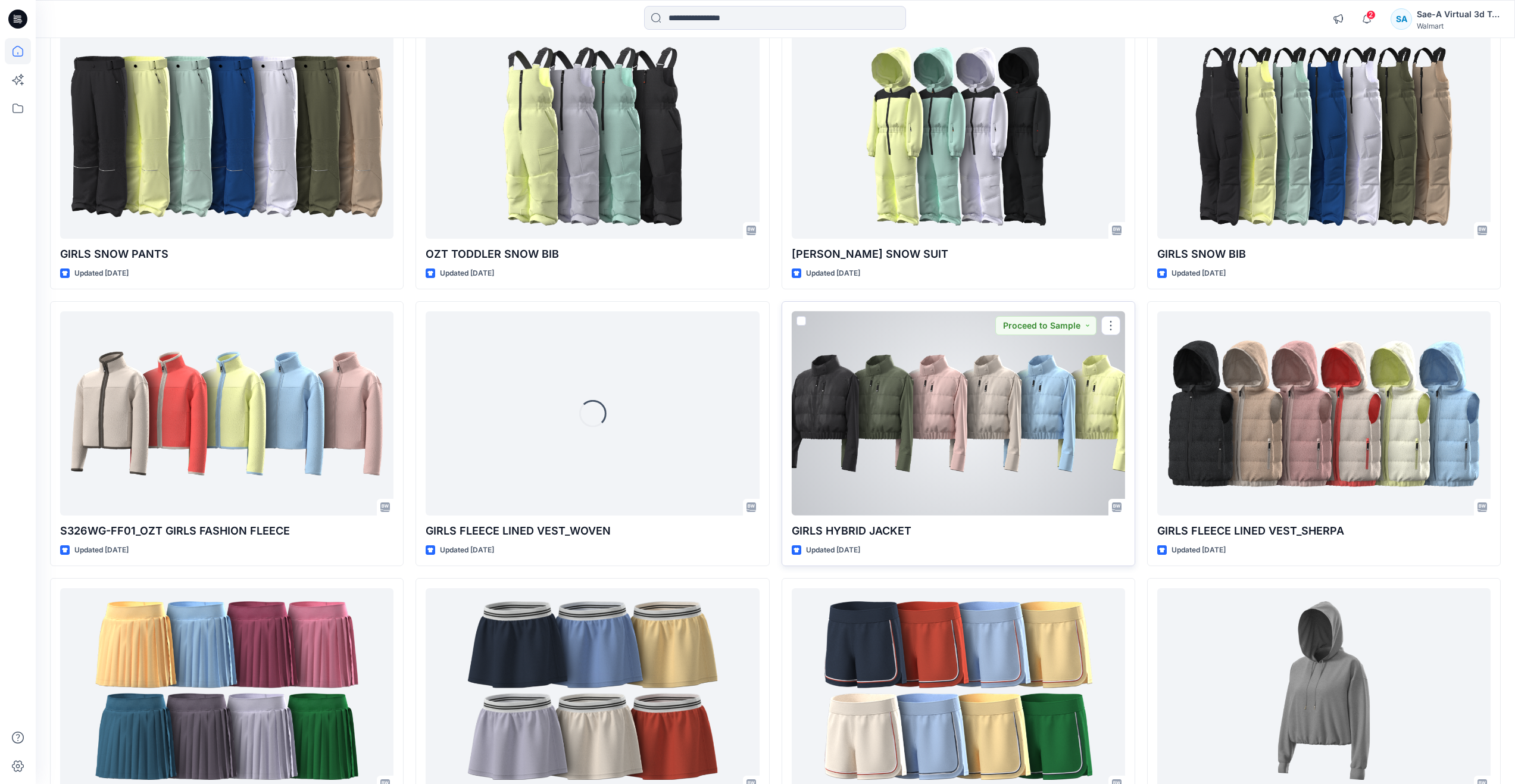
click at [1025, 386] on div at bounding box center [958, 413] width 333 height 204
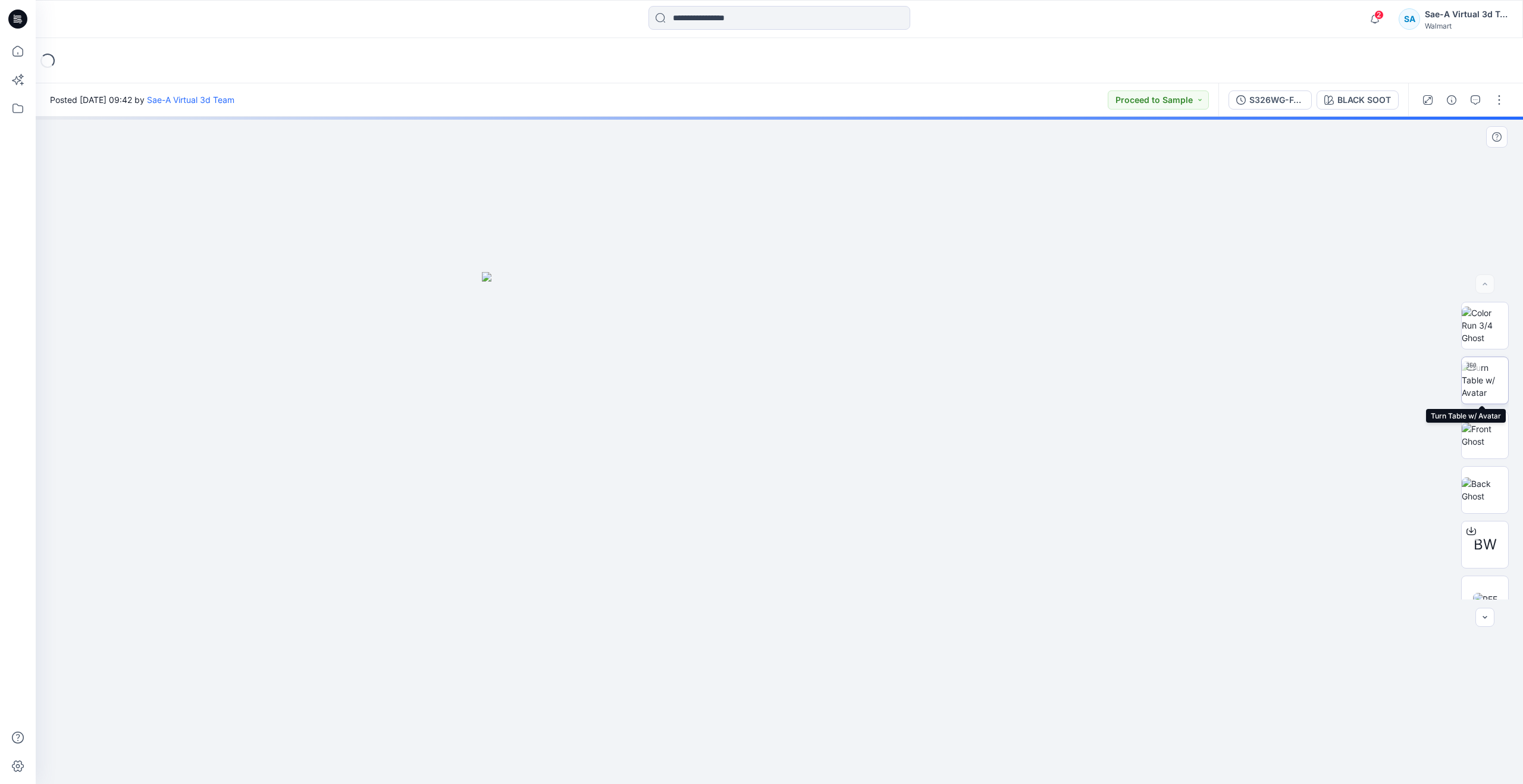
click at [1502, 371] on img at bounding box center [1485, 380] width 46 height 38
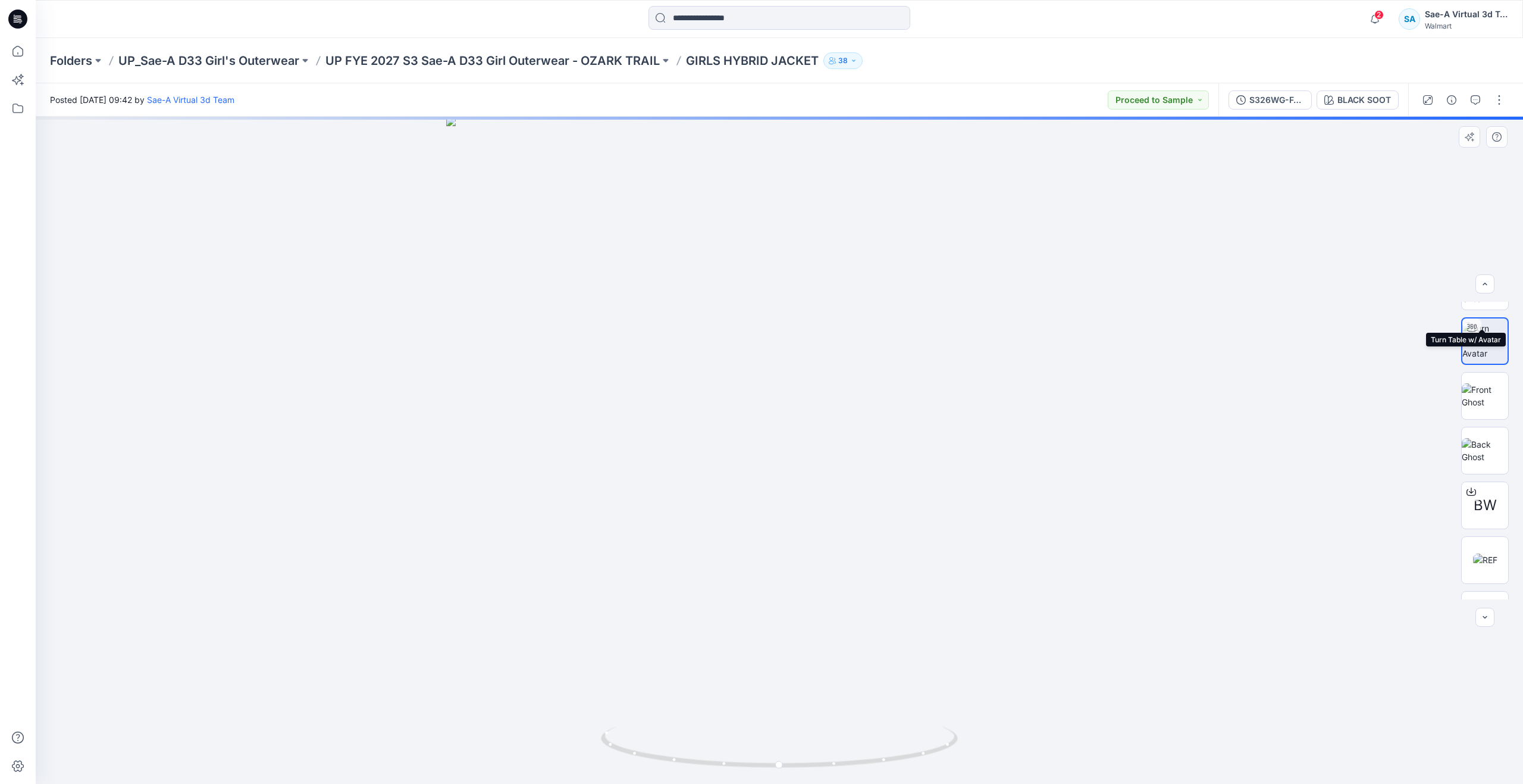
scroll to position [78, 0]
click at [1486, 514] on img at bounding box center [1485, 521] width 24 height 13
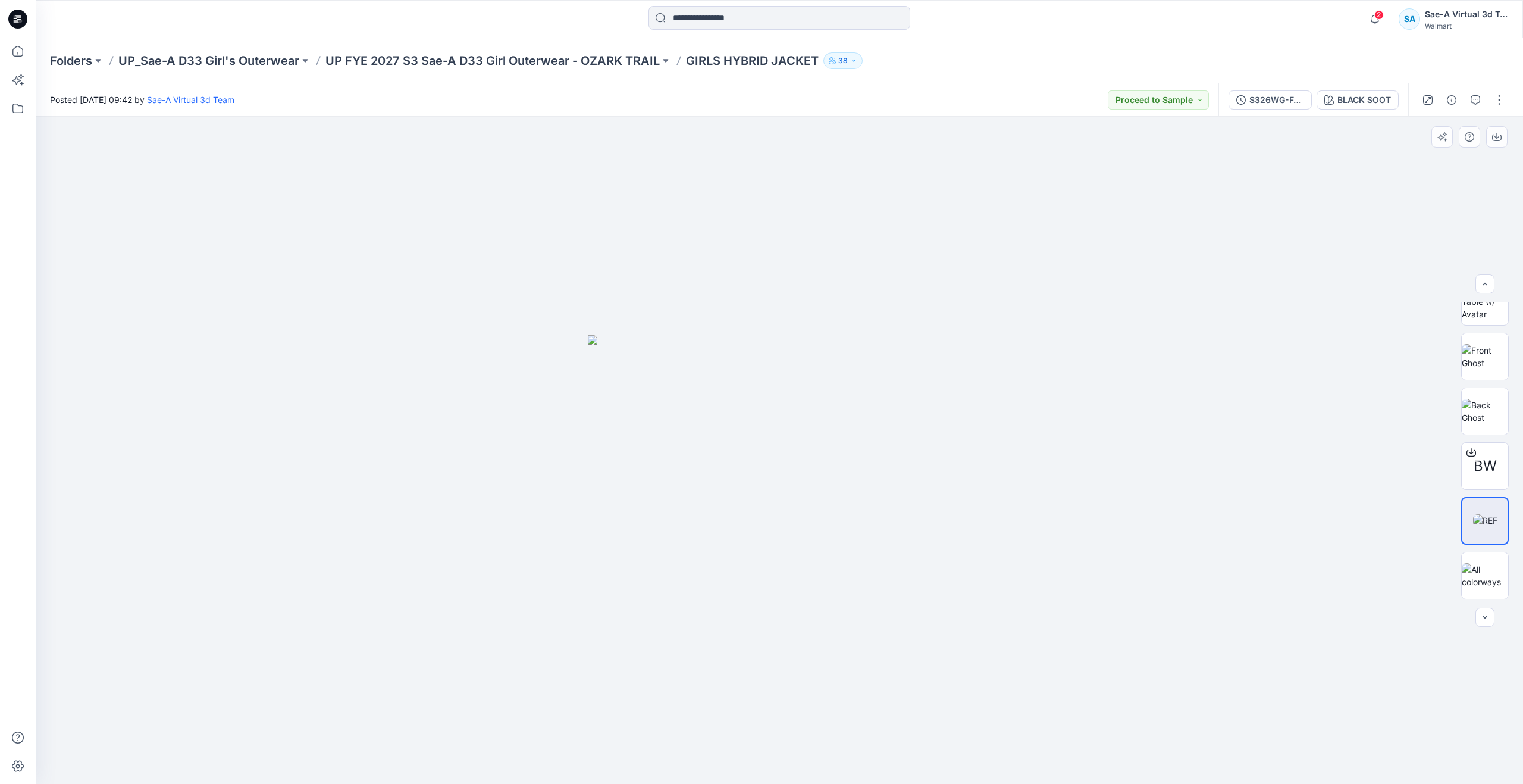
scroll to position [0, 0]
click at [1480, 376] on img at bounding box center [1485, 380] width 46 height 38
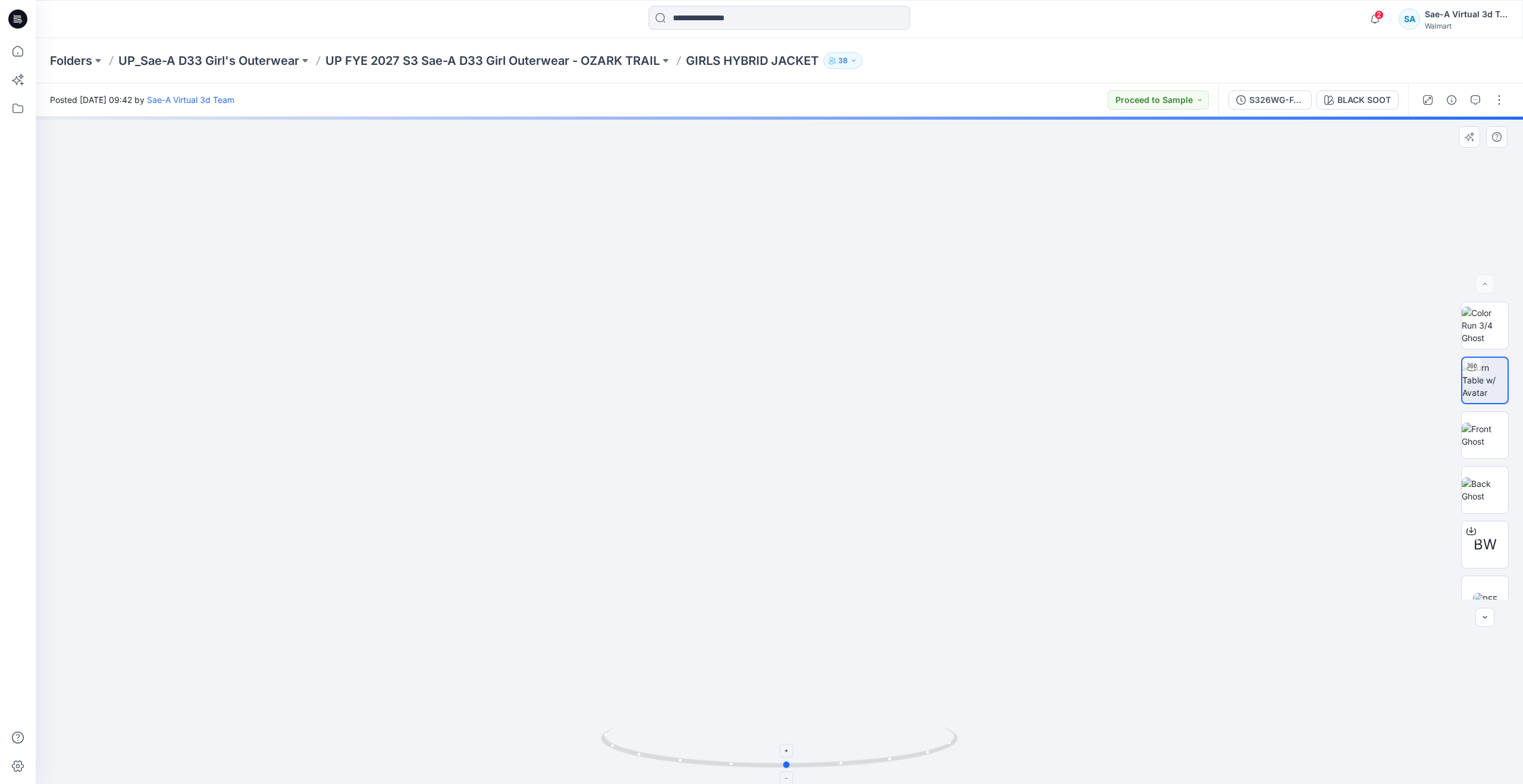
drag, startPoint x: 771, startPoint y: 755, endPoint x: 779, endPoint y: 731, distance: 25.3
click at [779, 731] on icon at bounding box center [781, 748] width 360 height 44
click at [1469, 96] on button "button" at bounding box center [1476, 100] width 19 height 19
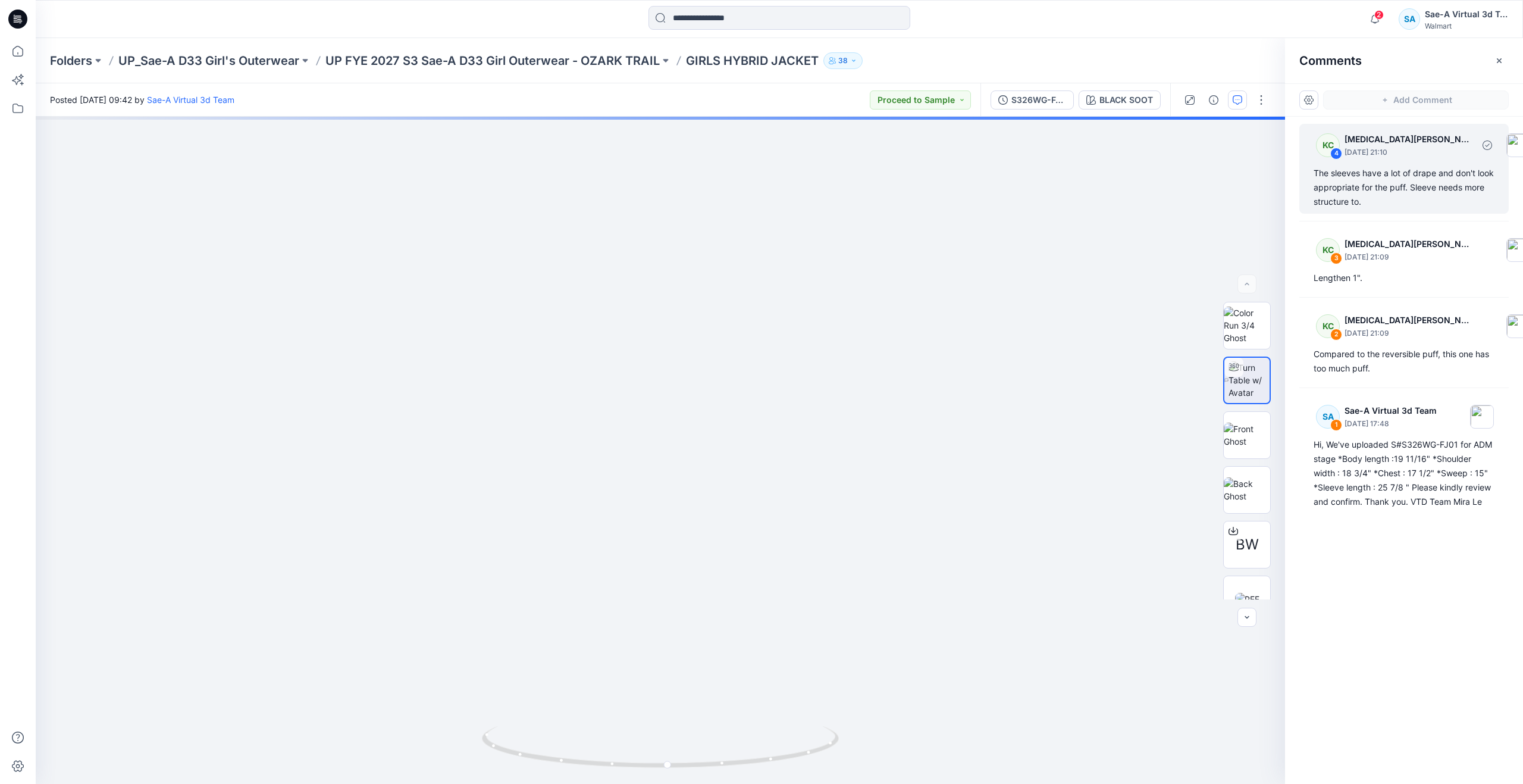
click at [1397, 203] on div "The sleeves have a lot of drape and don't look appropriate for the puff. Sleeve…" at bounding box center [1405, 187] width 181 height 42
click at [1384, 265] on div "KC 3 Kyra Cobb September 12, 2025 21:09" at bounding box center [1423, 249] width 234 height 32
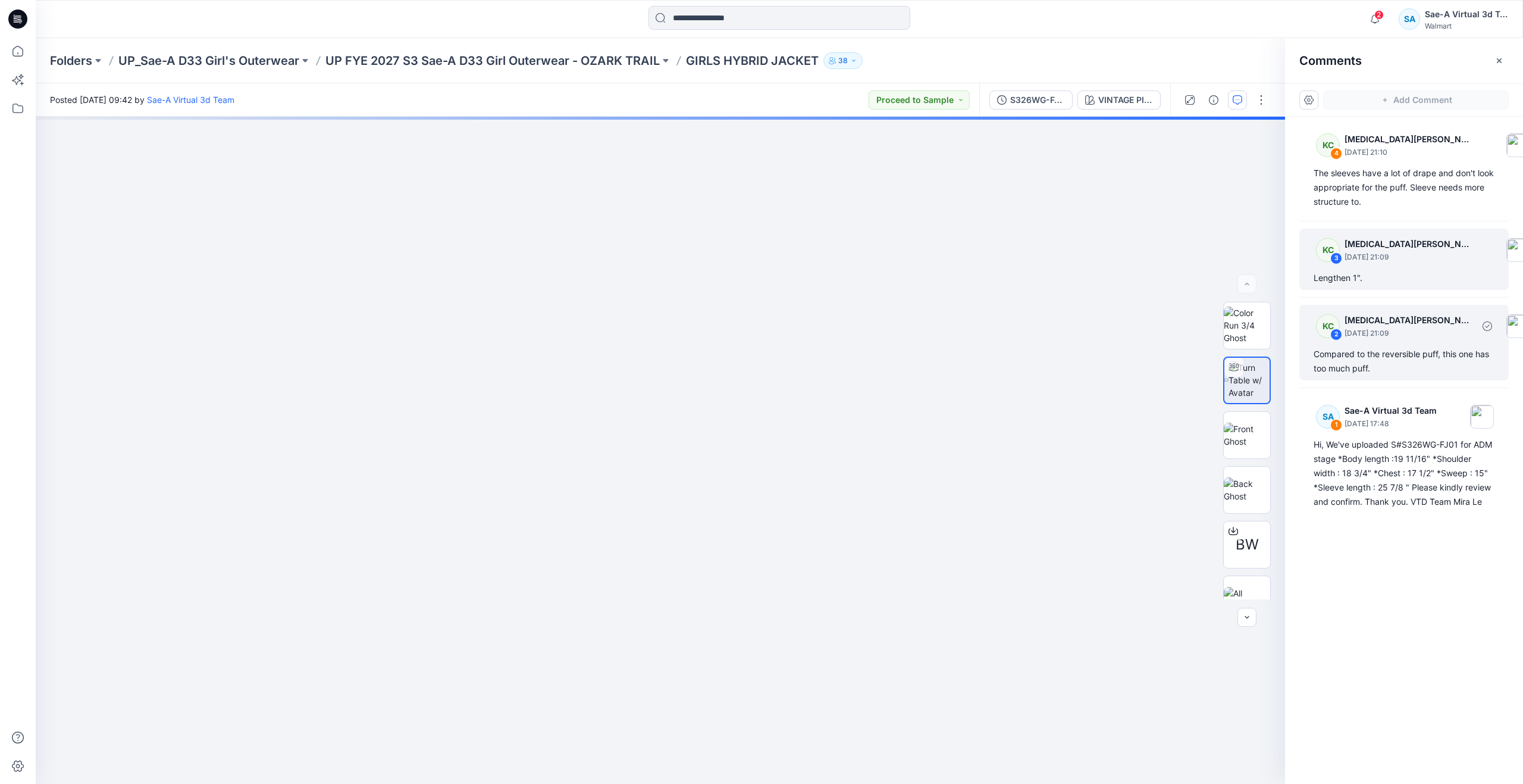
click at [1383, 377] on div "KC 2 Kyra Cobb September 12, 2025 21:09 Compared to the reversible puff, this o…" at bounding box center [1404, 343] width 210 height 76
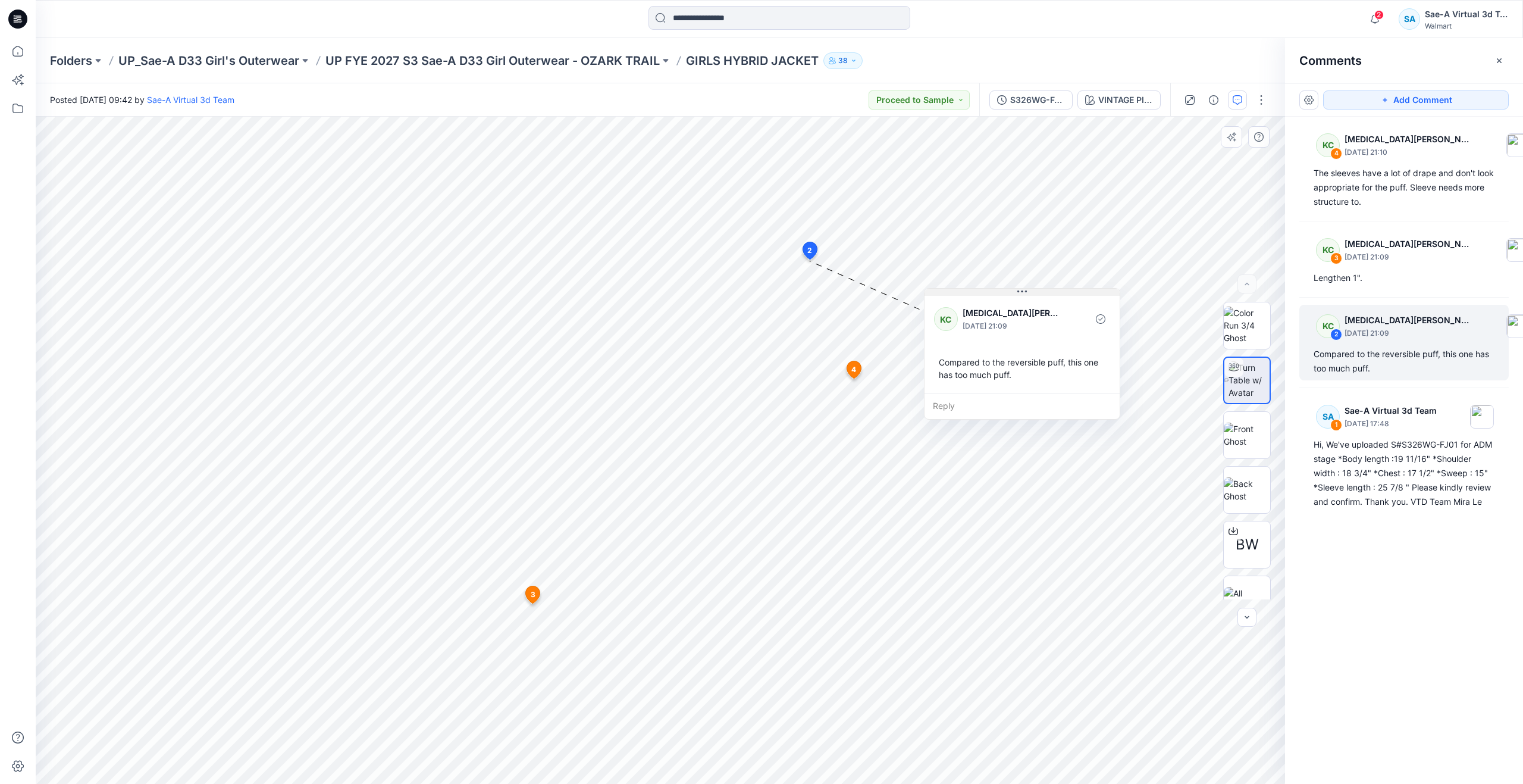
drag, startPoint x: 904, startPoint y: 265, endPoint x: 1036, endPoint y: 288, distance: 134.0
click at [1036, 288] on button at bounding box center [1021, 292] width 195 height 7
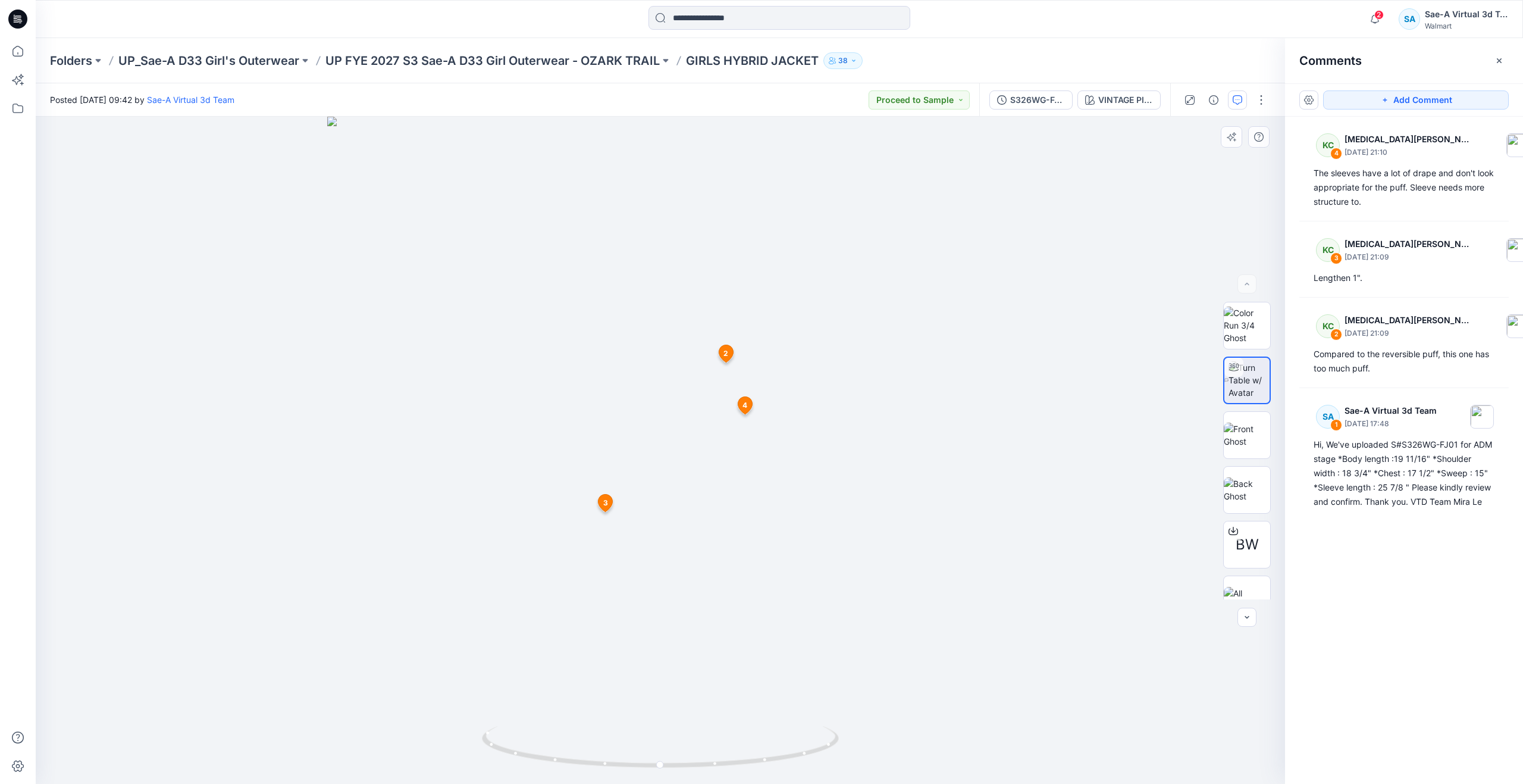
click at [741, 153] on img at bounding box center [660, 450] width 667 height 667
drag, startPoint x: 662, startPoint y: 765, endPoint x: 660, endPoint y: 737, distance: 28.1
click at [660, 737] on icon at bounding box center [662, 748] width 360 height 44
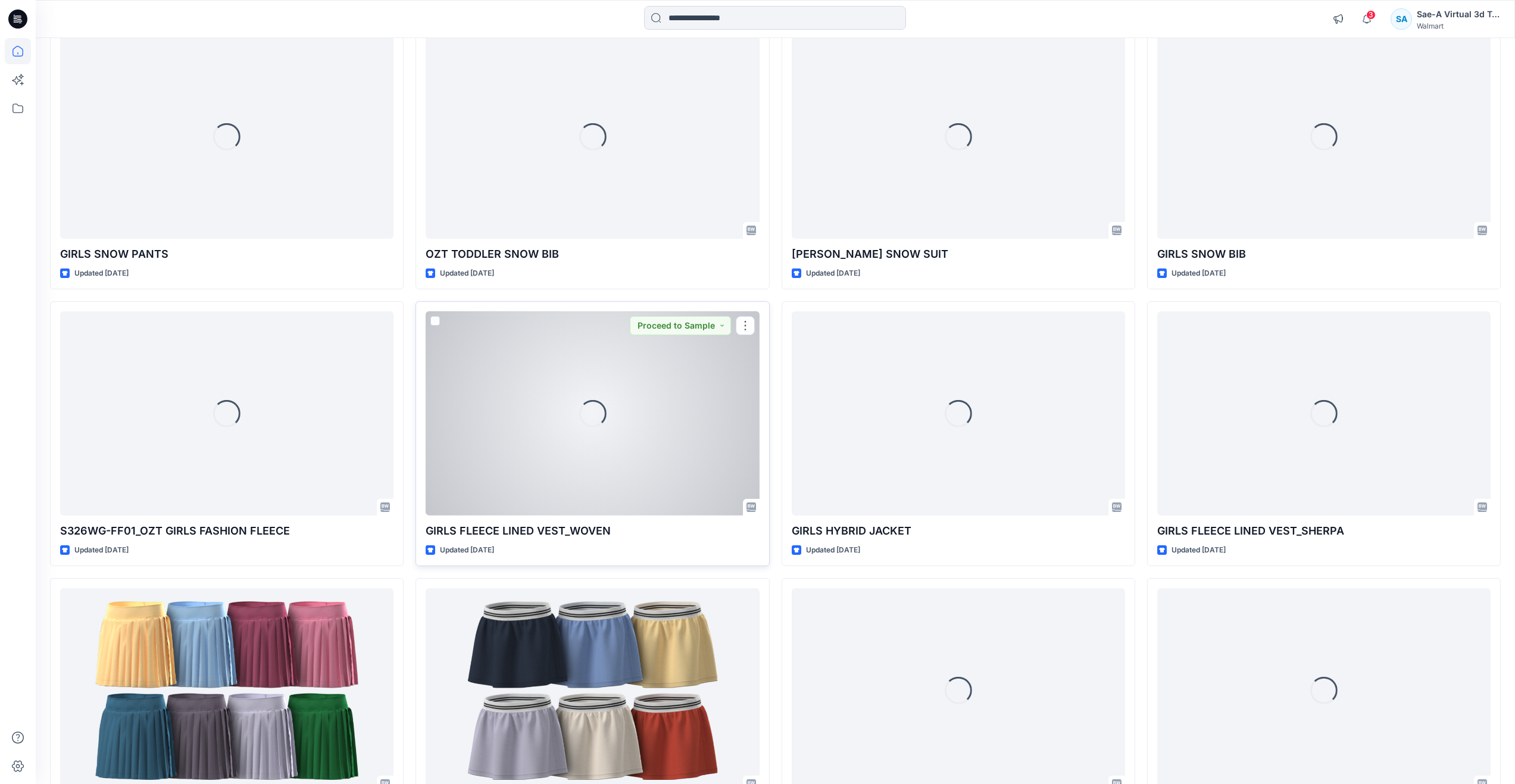
scroll to position [1920, 0]
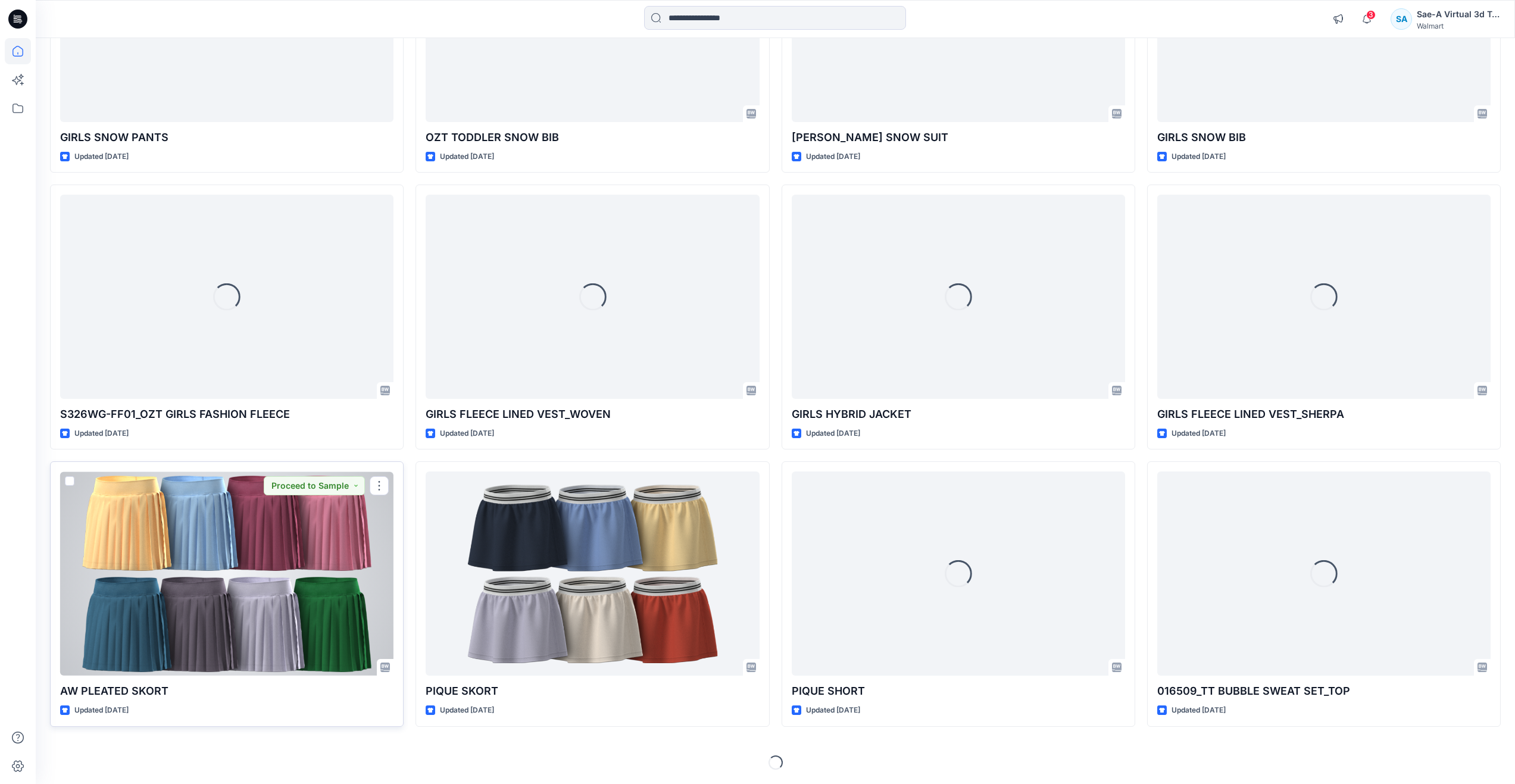
click at [222, 573] on div at bounding box center [226, 573] width 333 height 204
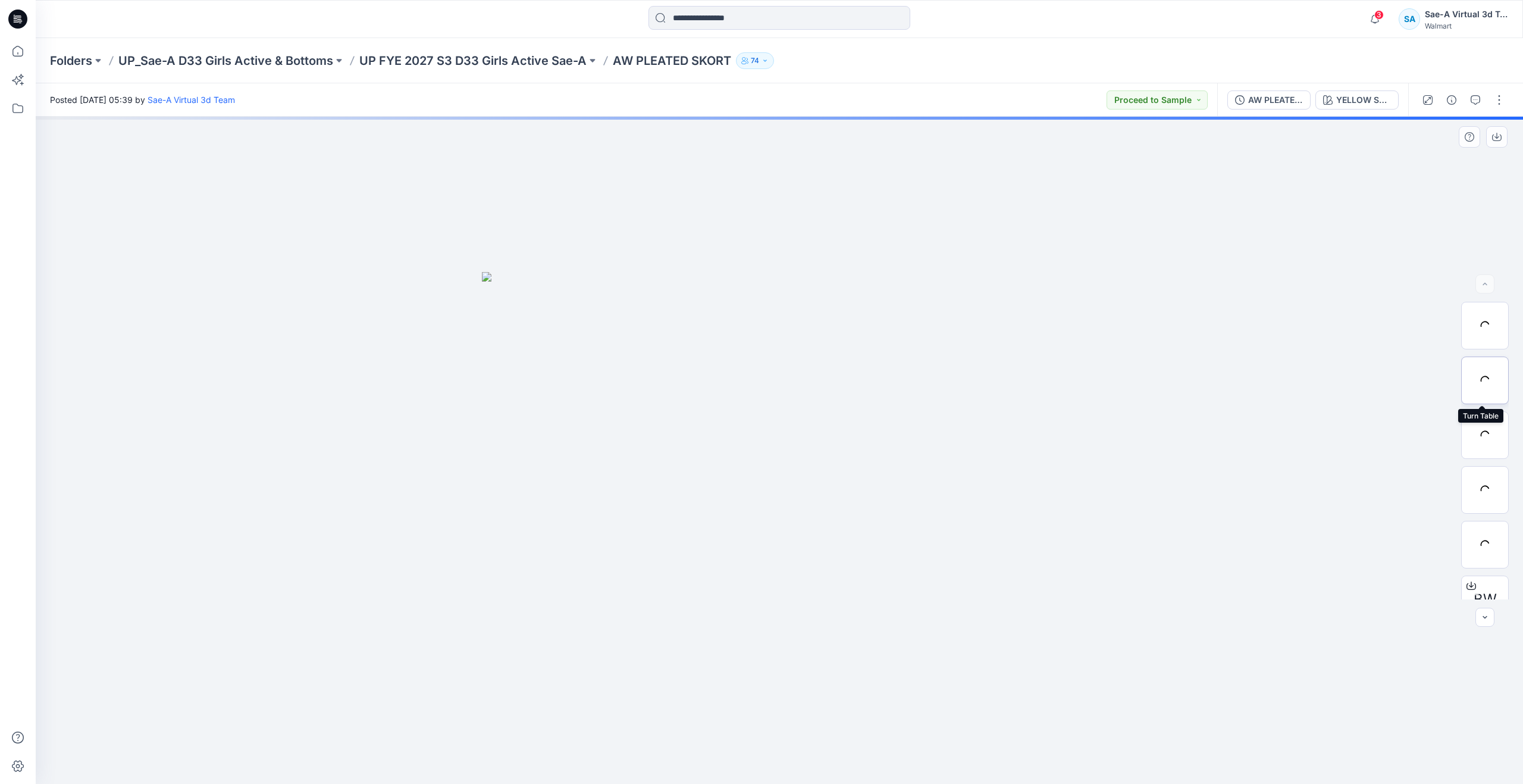
click at [1479, 379] on div at bounding box center [1485, 380] width 48 height 48
click at [1371, 20] on icon "button" at bounding box center [1375, 19] width 22 height 24
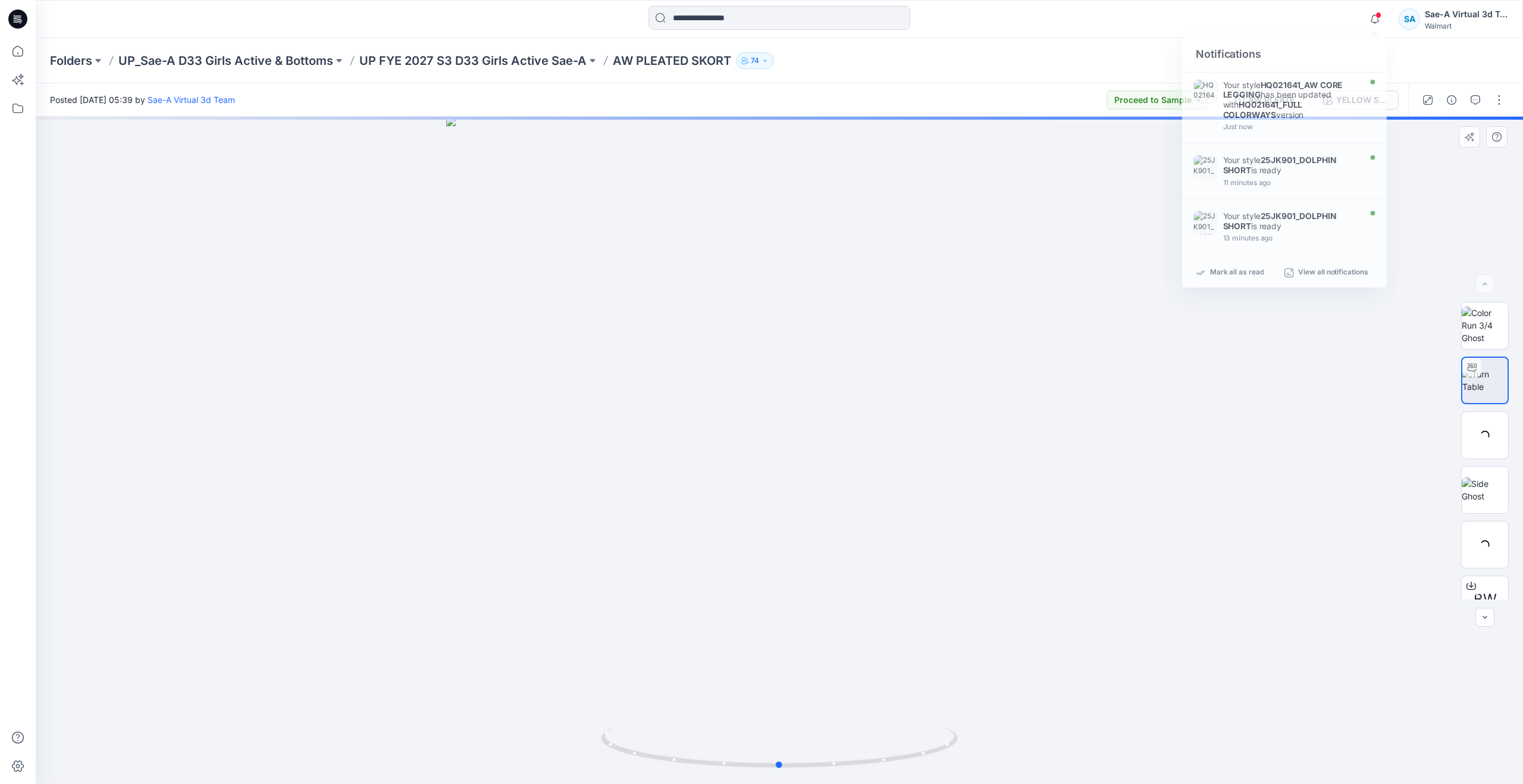
click at [1106, 259] on div at bounding box center [780, 450] width 1488 height 667
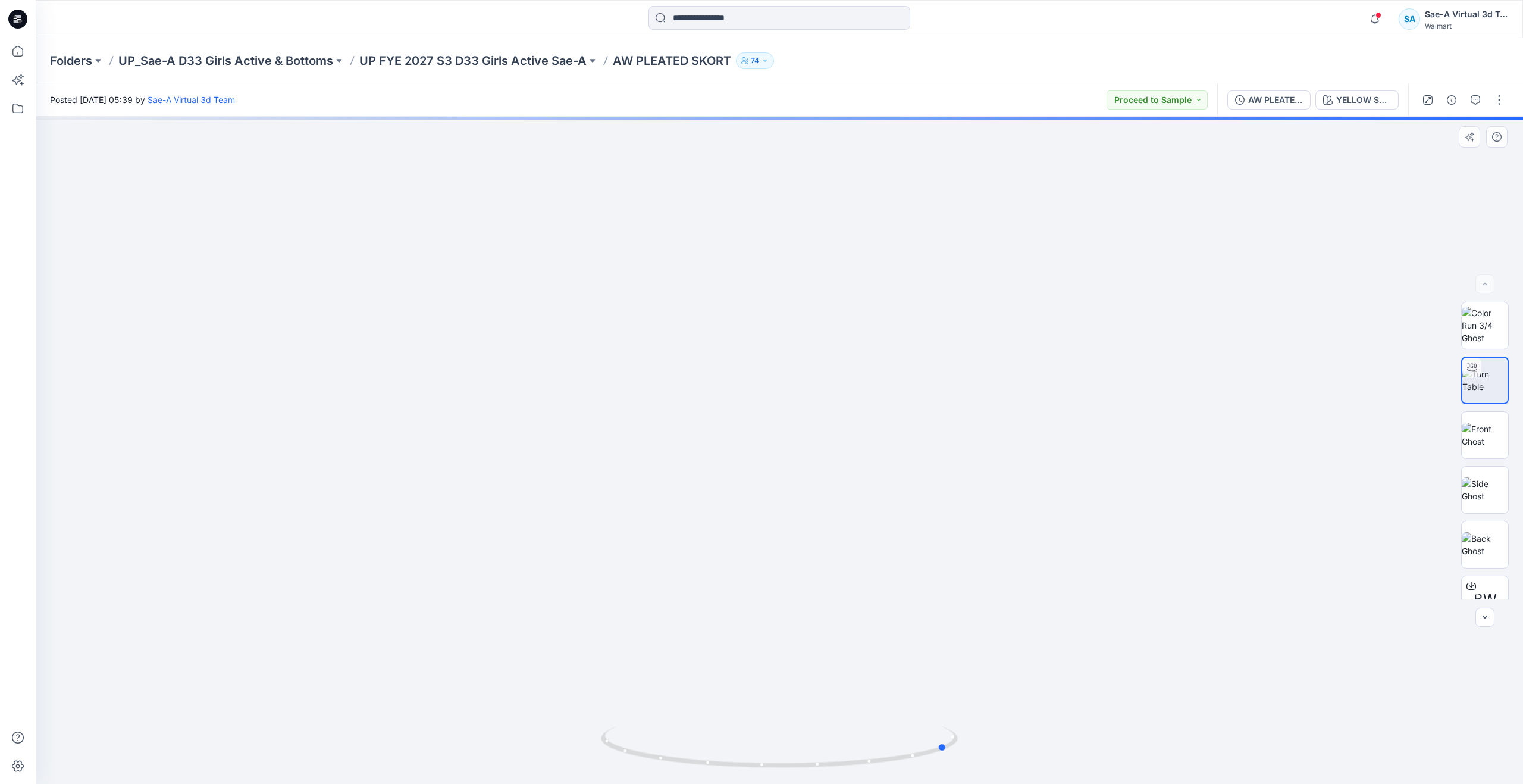
drag, startPoint x: 784, startPoint y: 766, endPoint x: 953, endPoint y: 714, distance: 176.8
click at [953, 714] on div at bounding box center [780, 450] width 1488 height 667
click at [24, 55] on icon at bounding box center [18, 51] width 26 height 26
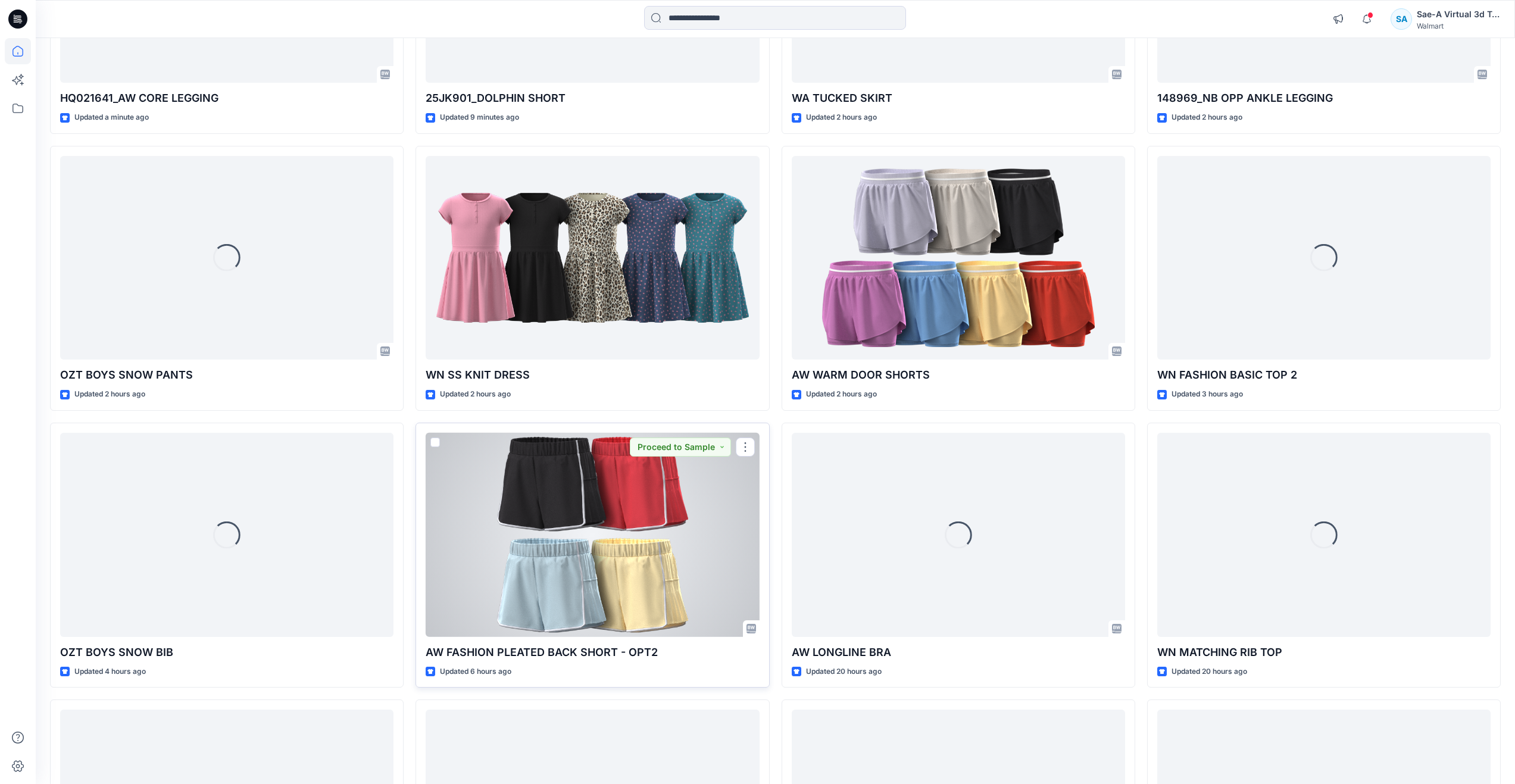
scroll to position [416, 0]
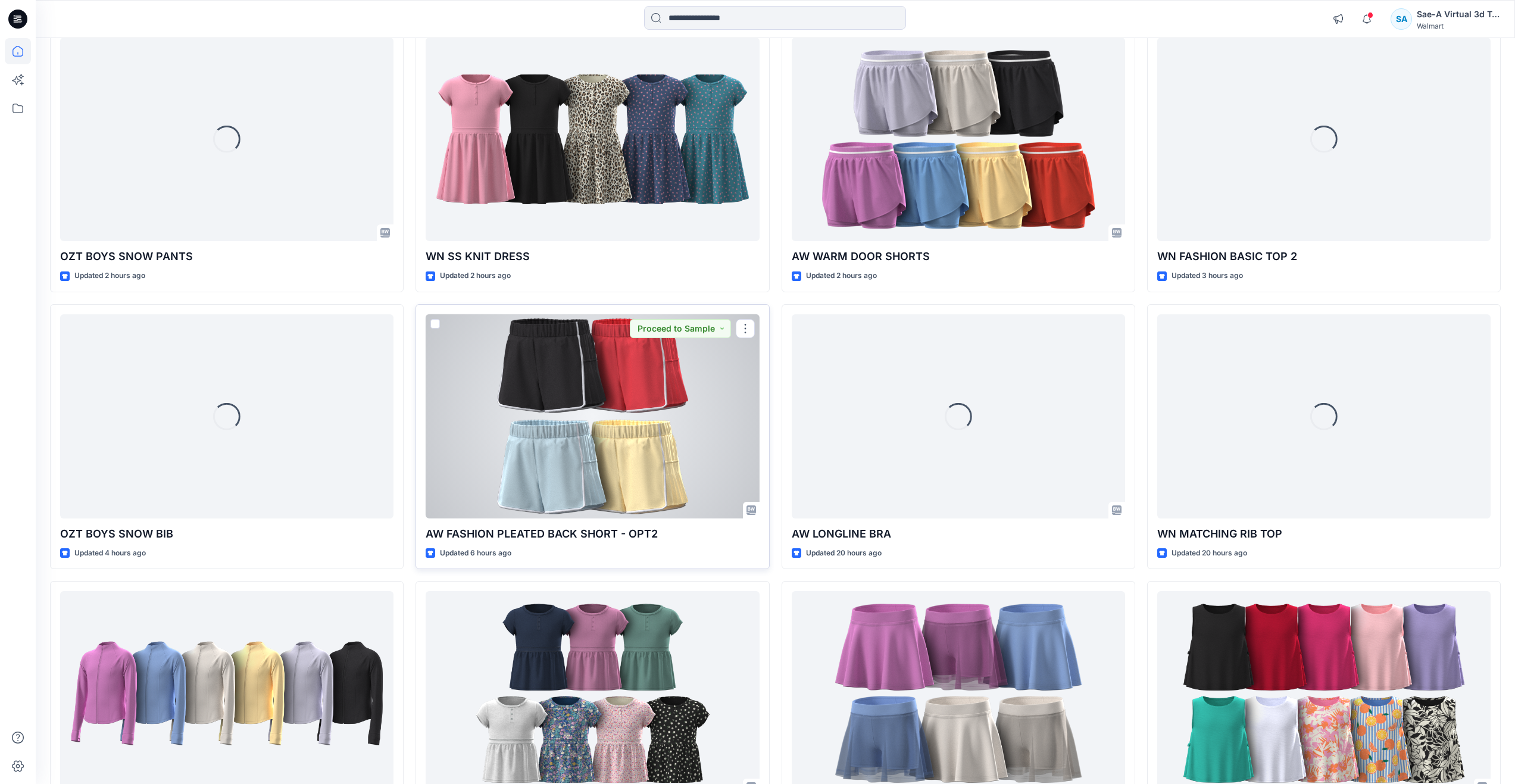
click at [538, 440] on div at bounding box center [592, 416] width 333 height 204
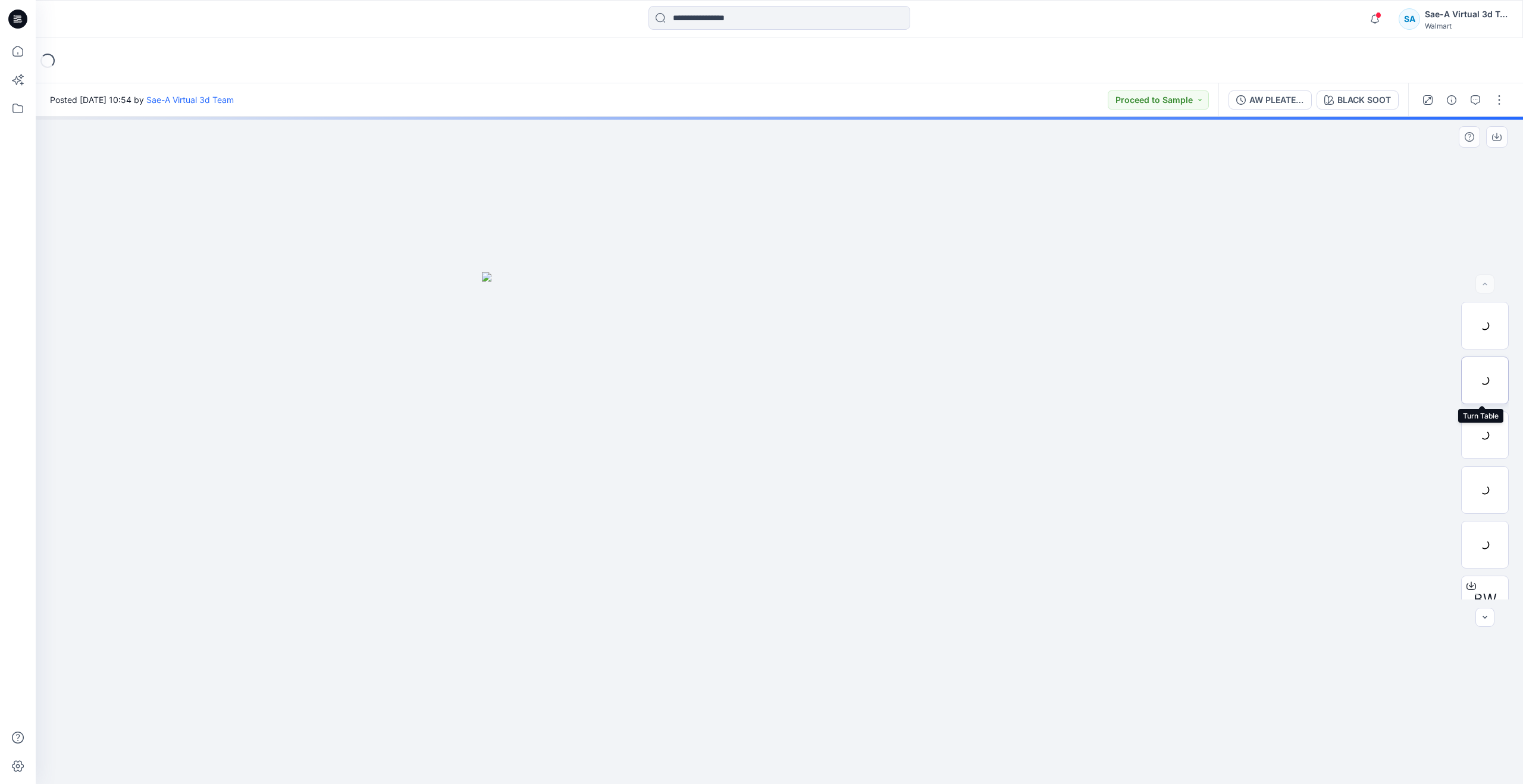
click at [1492, 377] on div at bounding box center [1485, 380] width 48 height 48
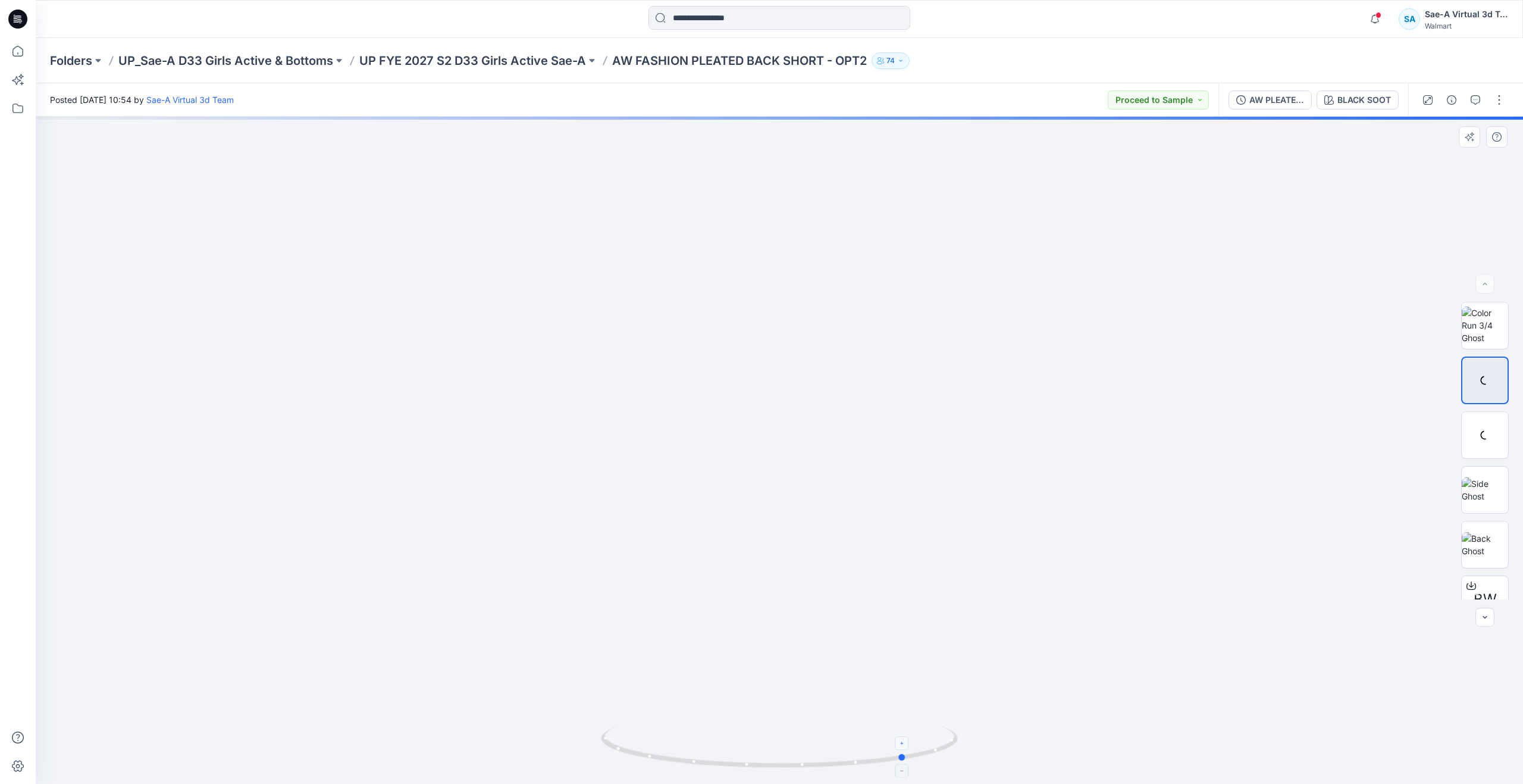
drag, startPoint x: 776, startPoint y: 763, endPoint x: 903, endPoint y: 743, distance: 128.6
click at [903, 743] on icon at bounding box center [781, 748] width 360 height 44
drag, startPoint x: 902, startPoint y: 755, endPoint x: 966, endPoint y: 718, distance: 73.9
click at [966, 718] on div at bounding box center [780, 450] width 1488 height 667
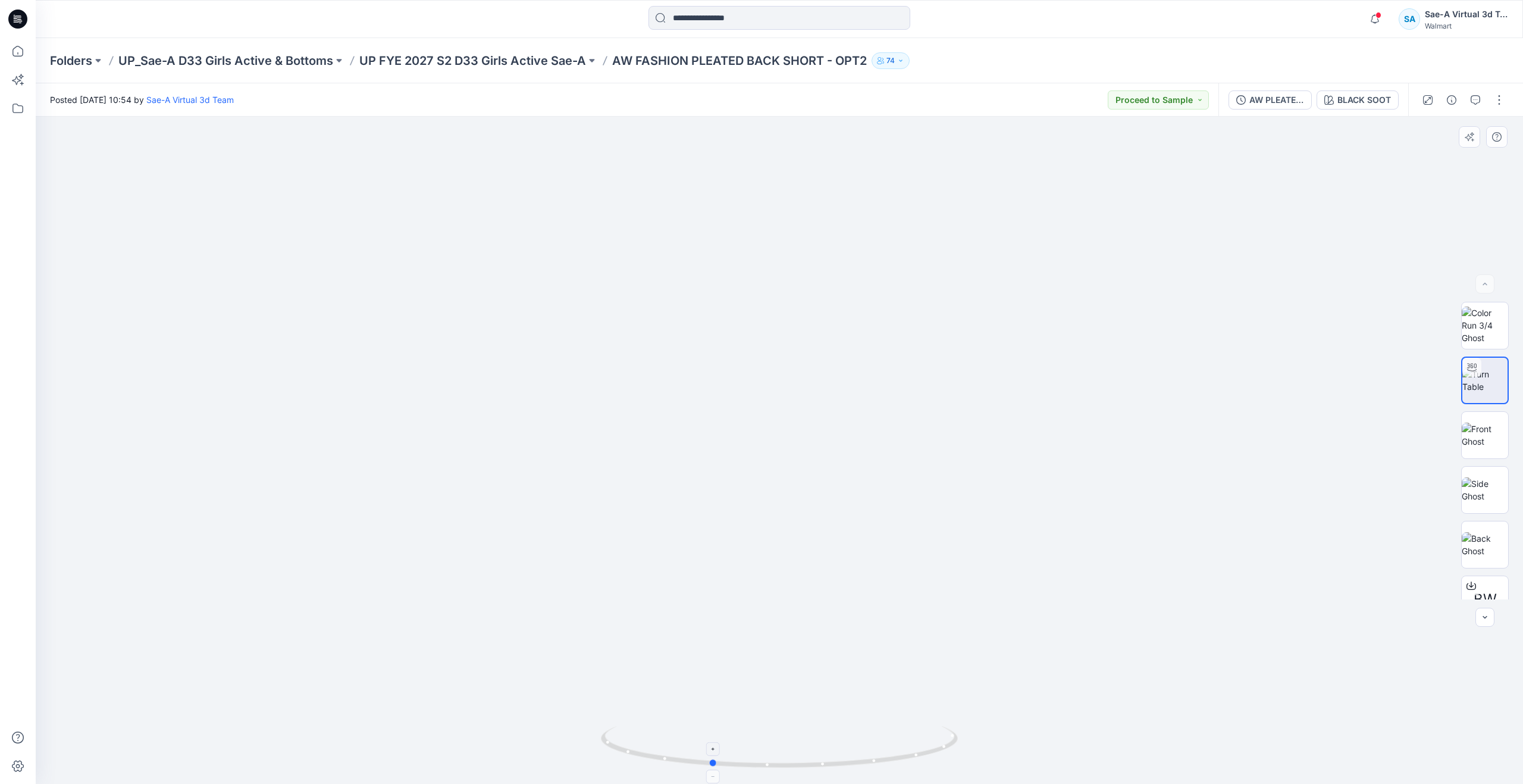
drag, startPoint x: 624, startPoint y: 752, endPoint x: 722, endPoint y: 754, distance: 98.0
click at [722, 754] on icon at bounding box center [781, 748] width 360 height 44
drag, startPoint x: 819, startPoint y: 553, endPoint x: 801, endPoint y: 342, distance: 211.8
drag, startPoint x: 717, startPoint y: 767, endPoint x: 688, endPoint y: 706, distance: 67.5
click at [688, 706] on div at bounding box center [780, 450] width 1488 height 667
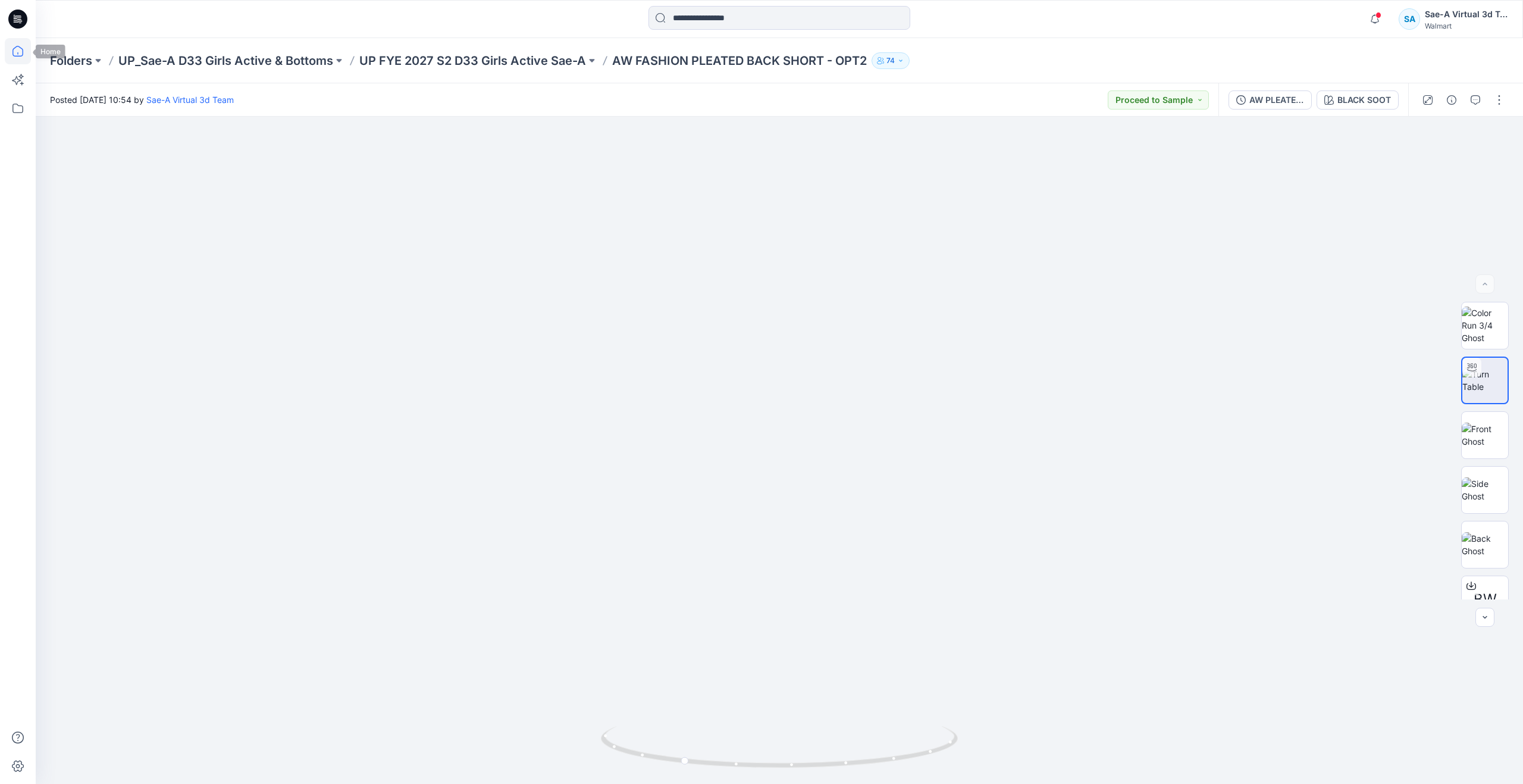
click at [20, 44] on icon at bounding box center [18, 51] width 26 height 26
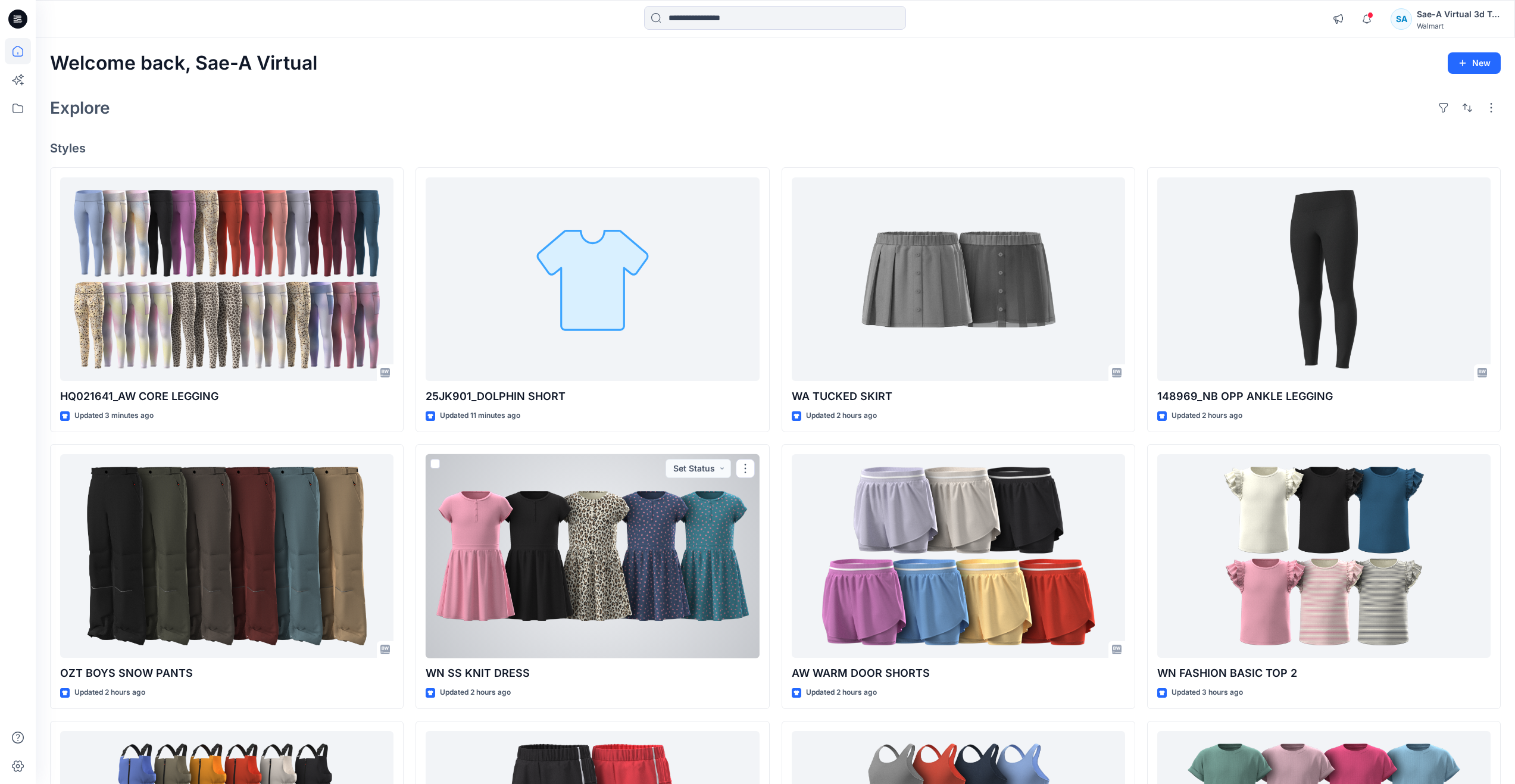
click at [598, 520] on div at bounding box center [592, 556] width 333 height 204
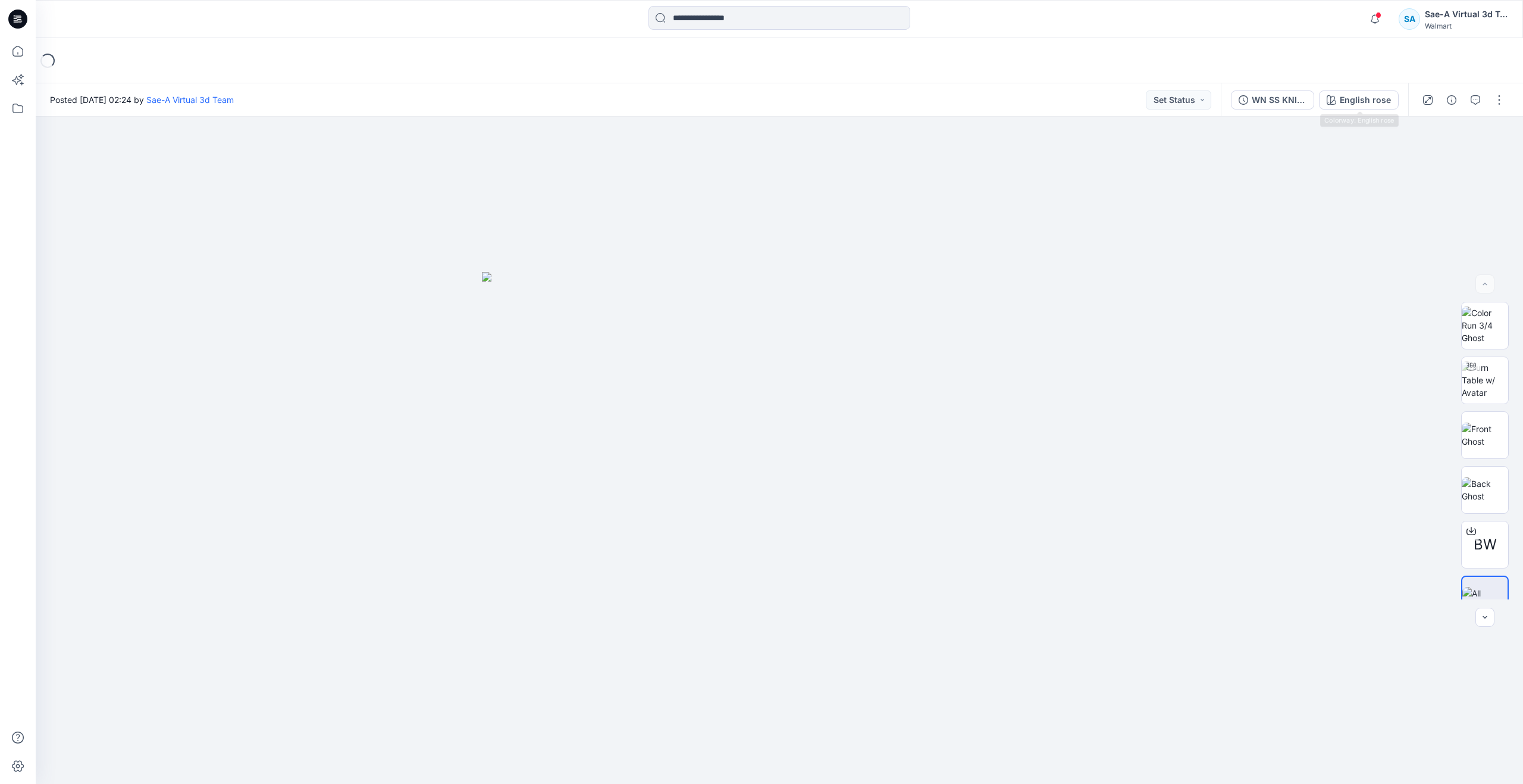
click at [1259, 114] on div "WN SS KNIT DRESS _FULL COLORWAYS English rose" at bounding box center [1314, 100] width 187 height 33
click at [1260, 103] on div "WN SS KNIT DRESS _FULL COLORWAYS" at bounding box center [1279, 100] width 54 height 13
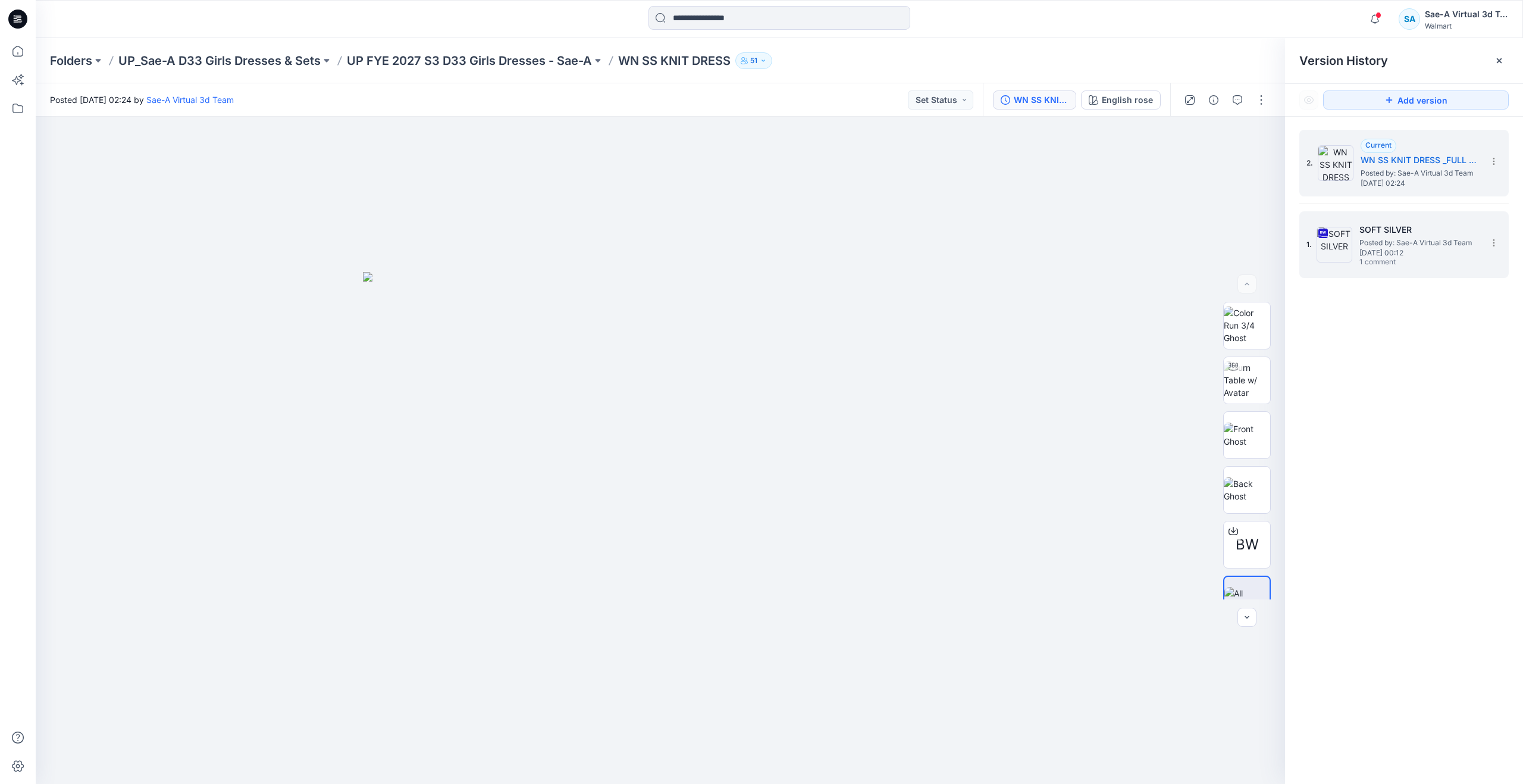
click at [1383, 238] on span "Posted by: Sae-A Virtual 3d Team" at bounding box center [1419, 242] width 119 height 12
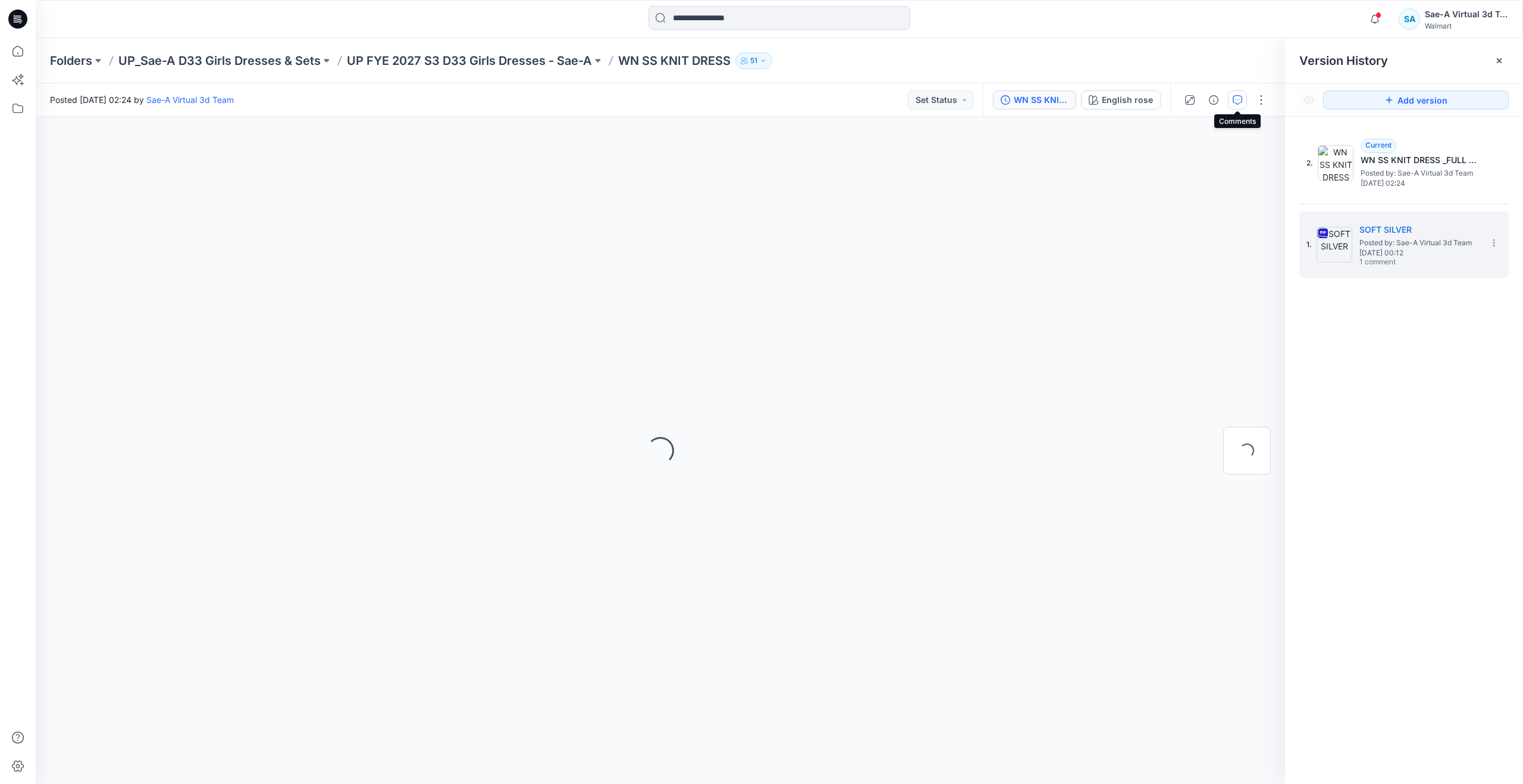
click at [1236, 103] on icon "button" at bounding box center [1238, 100] width 9 height 9
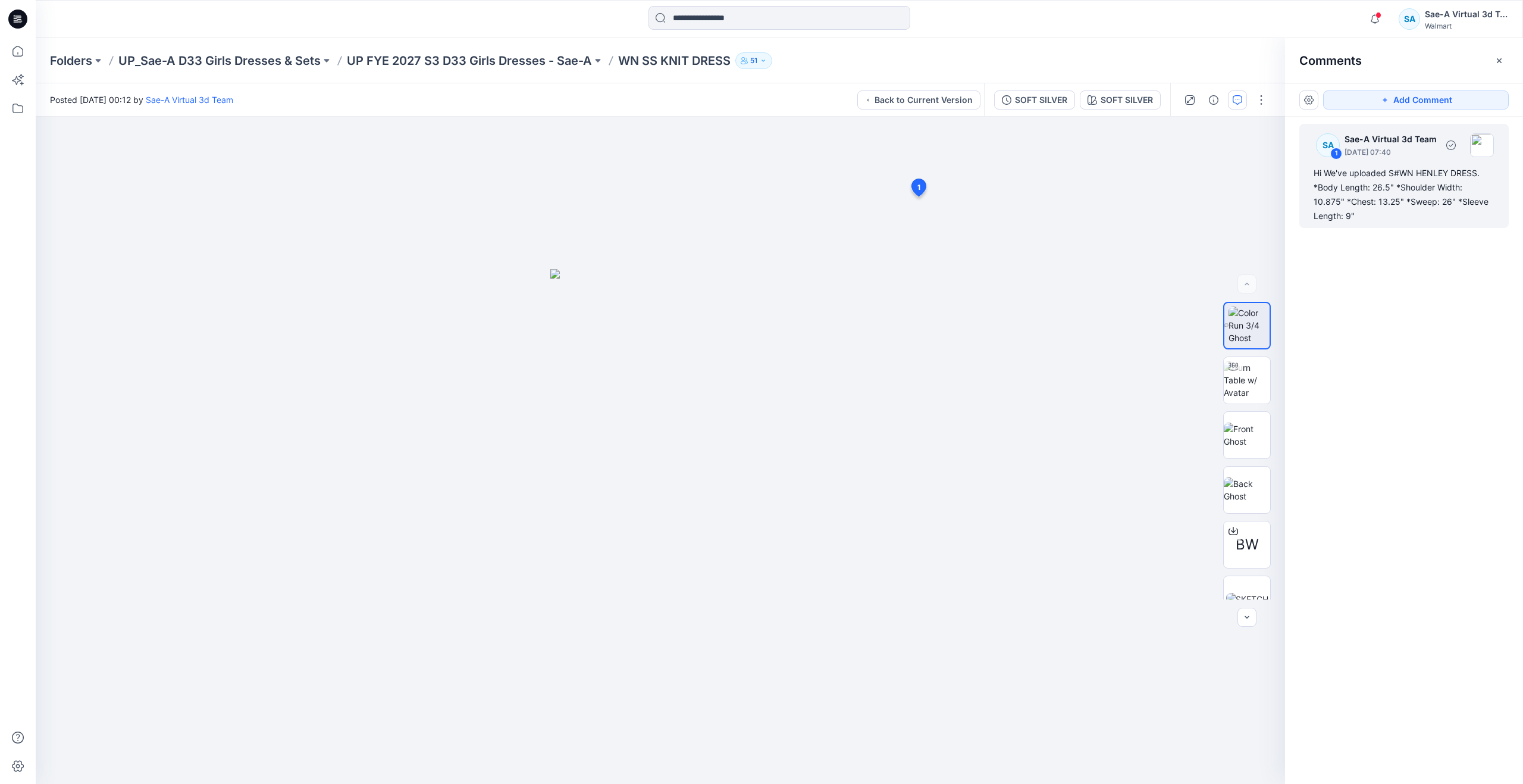
click at [1372, 198] on div "Hi We've uploaded S#WN HENLEY DRESS. *Body Length: 26.5" *Shoulder Width: 10.87…" at bounding box center [1405, 195] width 181 height 57
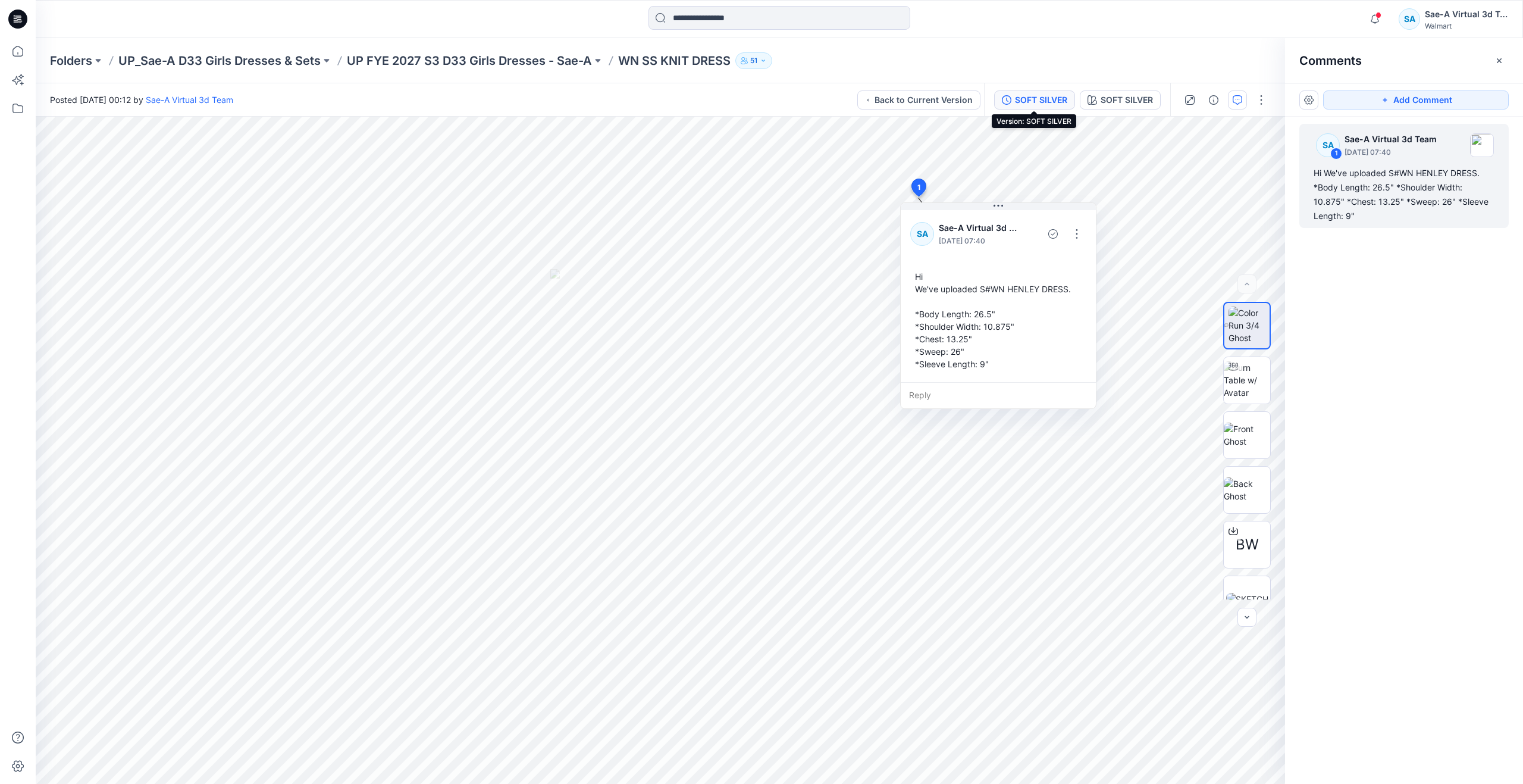
click at [1064, 100] on div "SOFT SILVER" at bounding box center [1041, 100] width 53 height 13
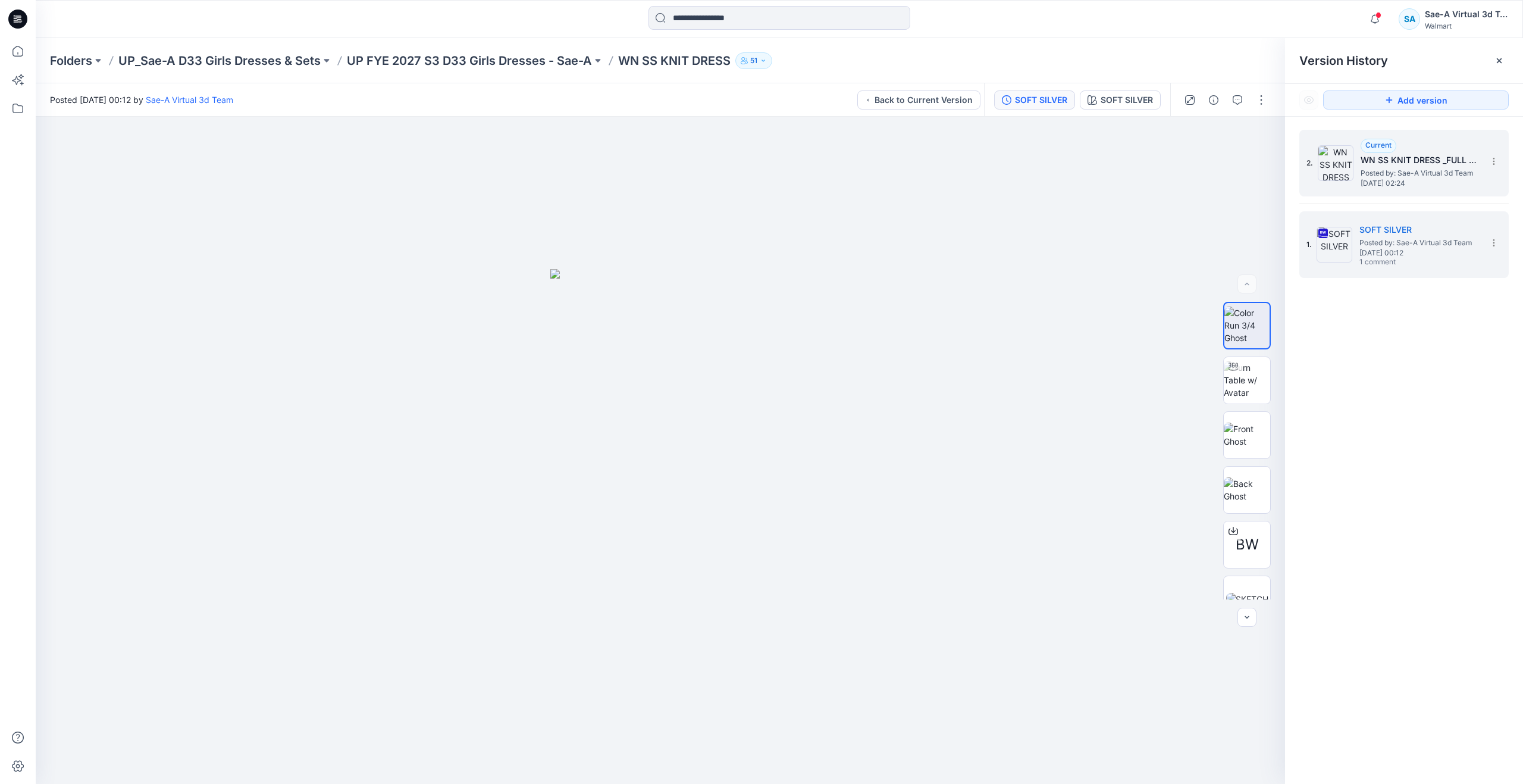
click at [1373, 139] on div "Current" at bounding box center [1379, 145] width 36 height 14
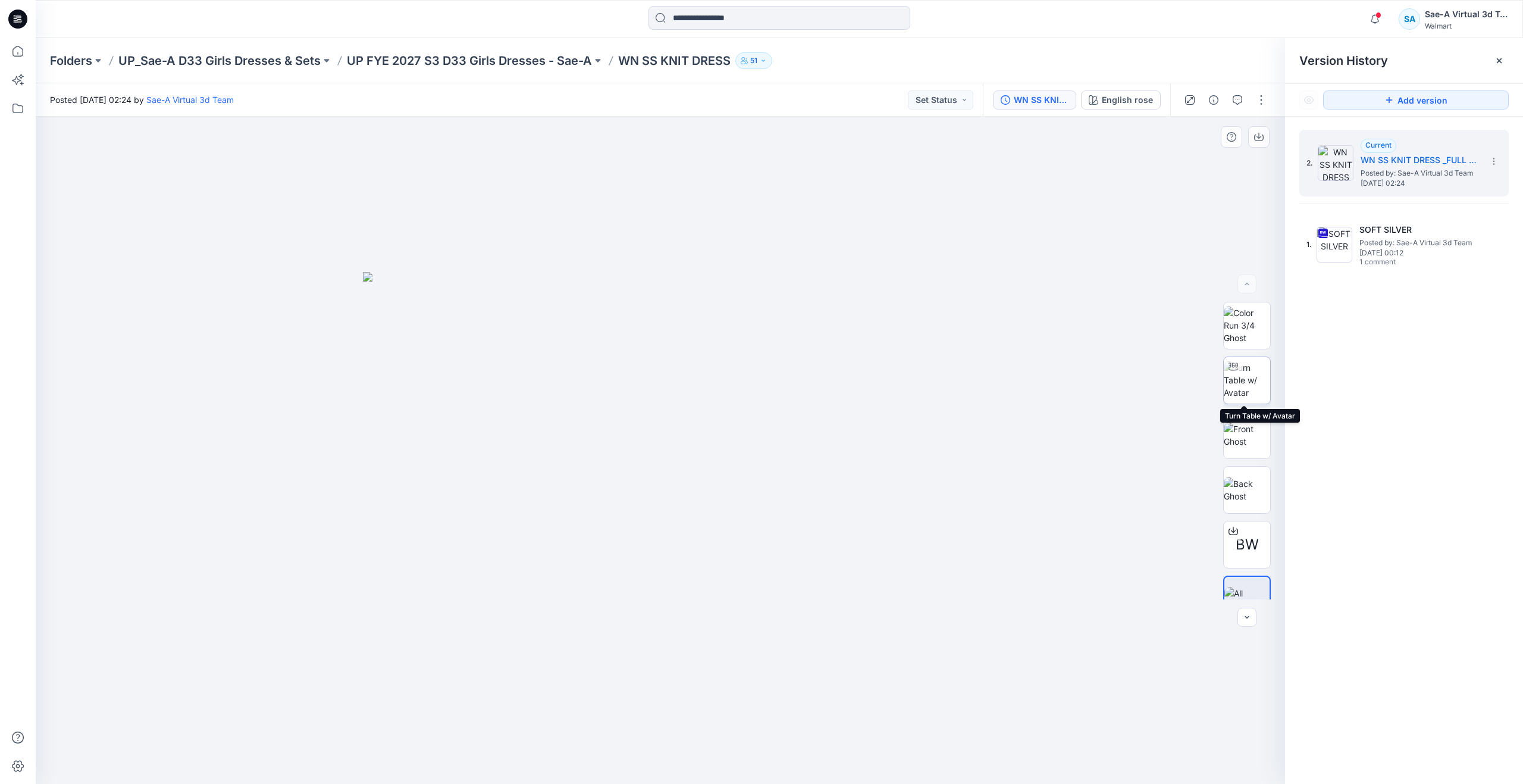
click at [1248, 380] on img at bounding box center [1247, 380] width 46 height 38
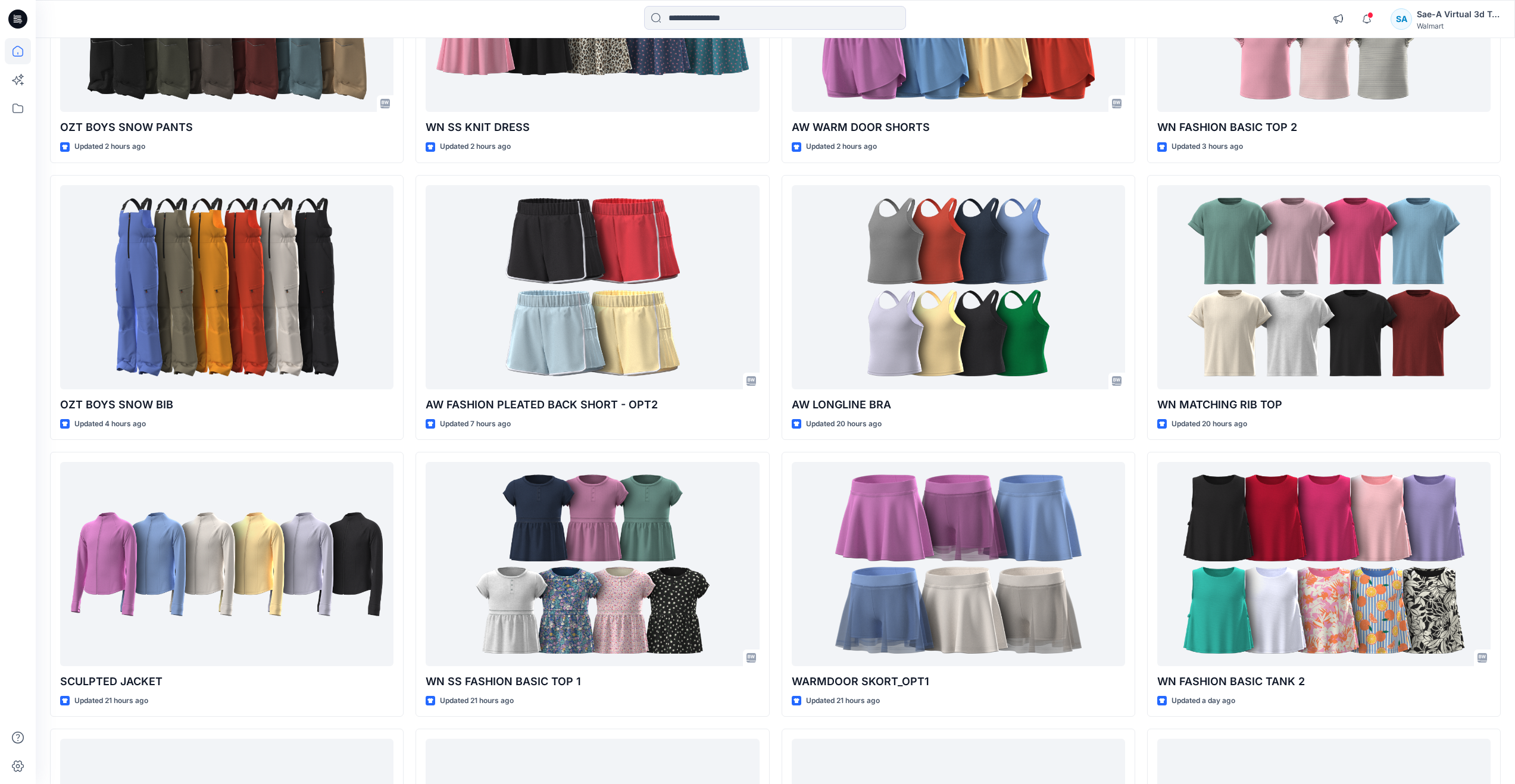
scroll to position [536, 0]
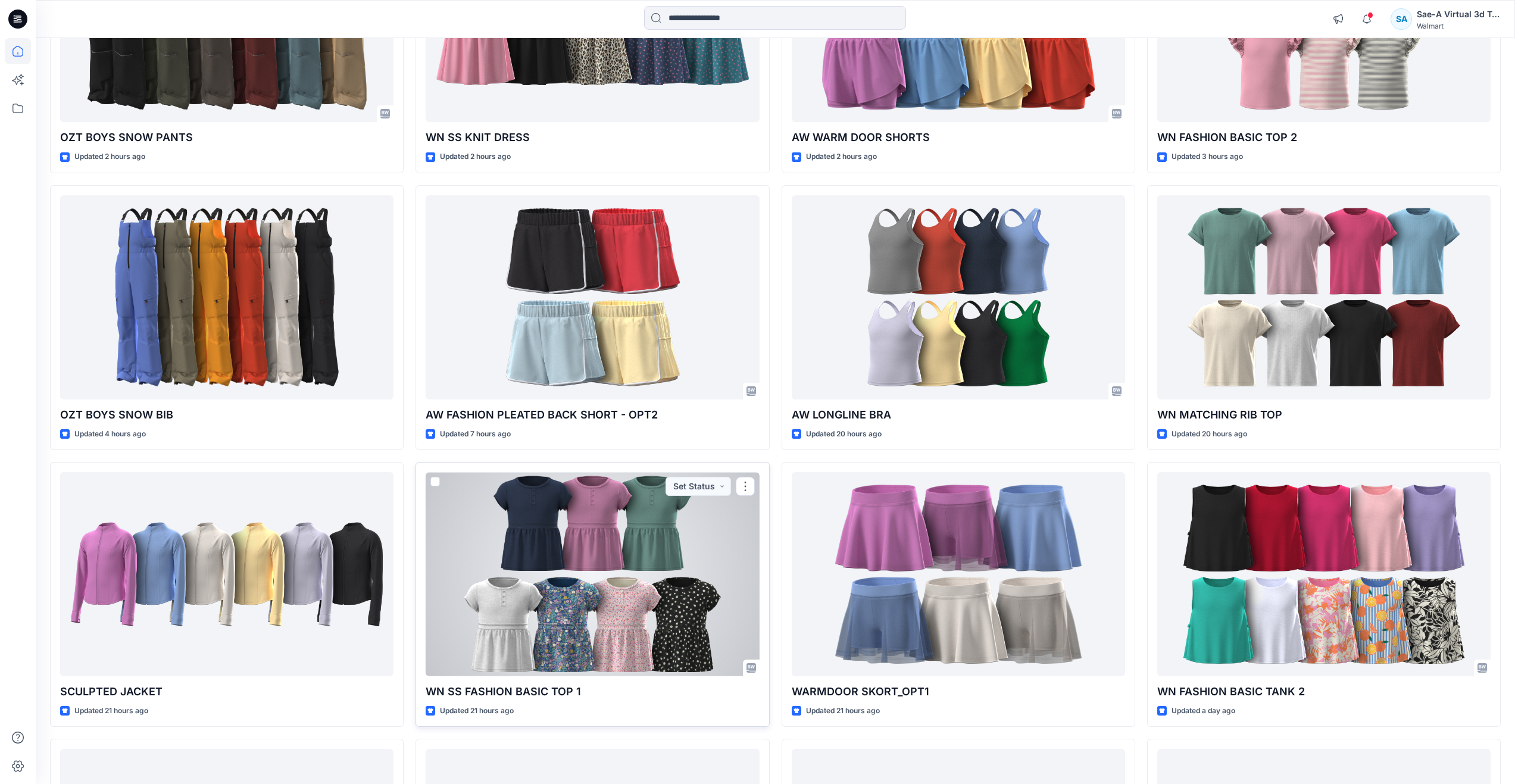
click at [629, 582] on div at bounding box center [592, 573] width 333 height 204
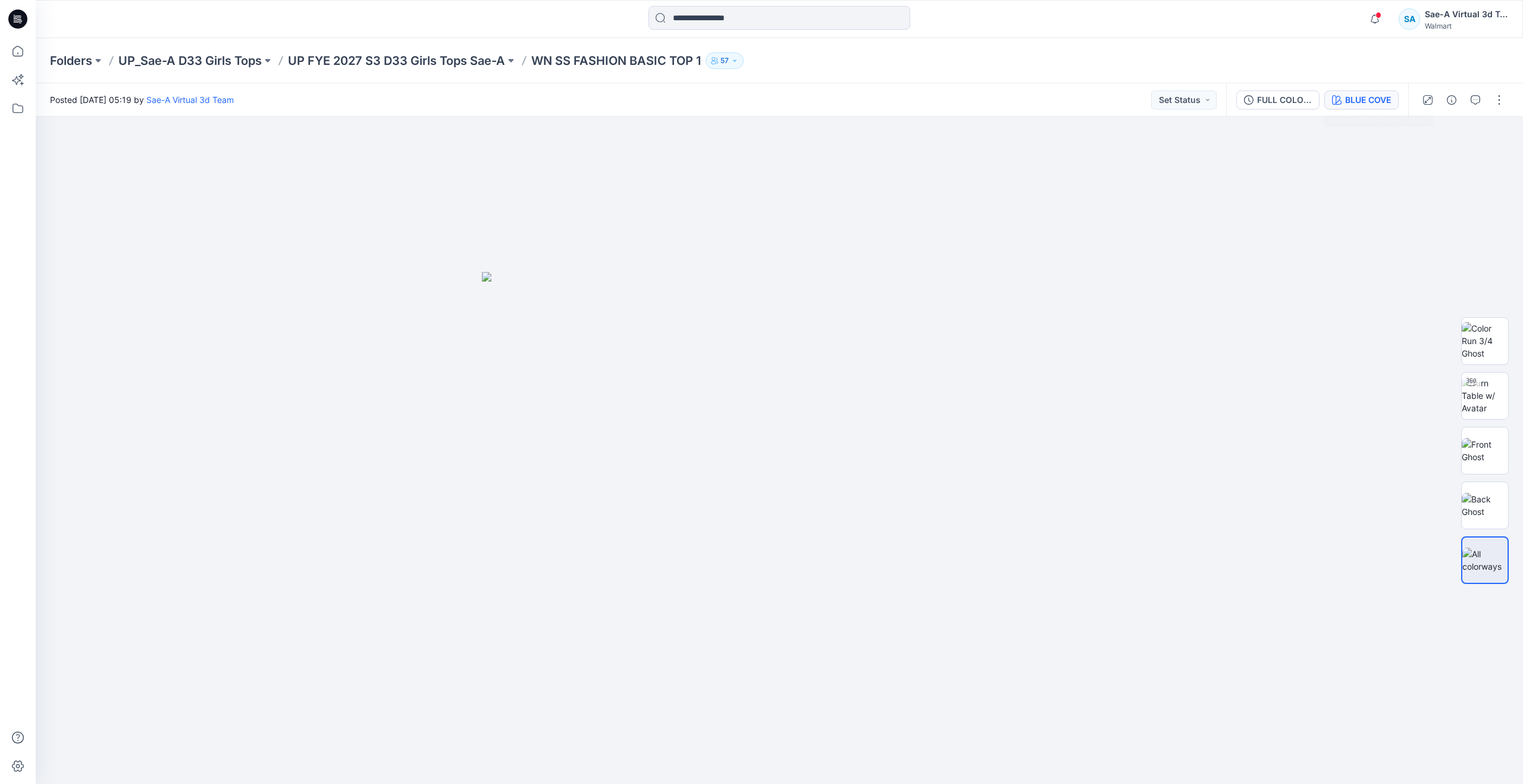
click at [1356, 99] on div "BLUE COVE" at bounding box center [1369, 100] width 46 height 13
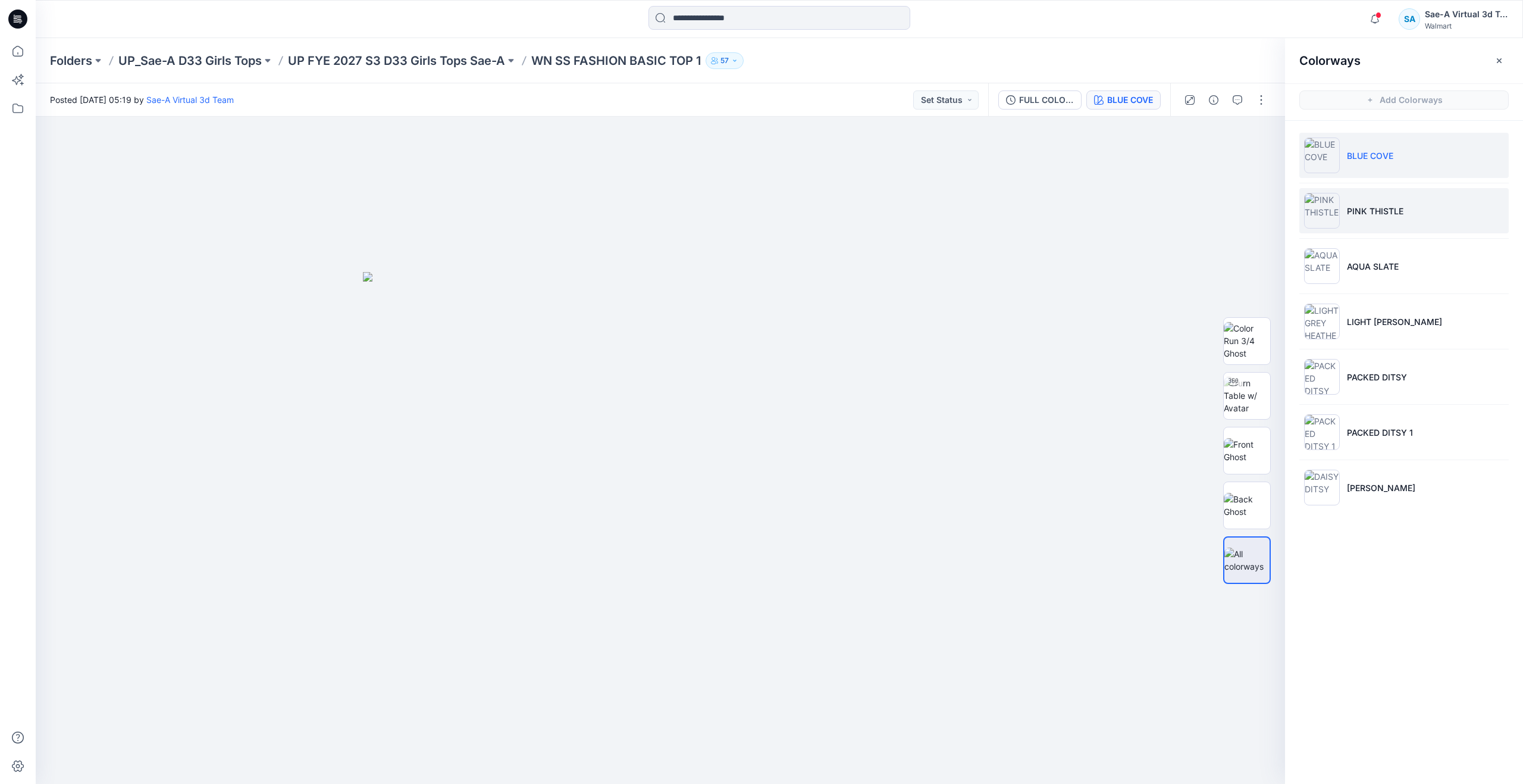
click at [1346, 222] on li "PINK THISTLE" at bounding box center [1404, 211] width 210 height 45
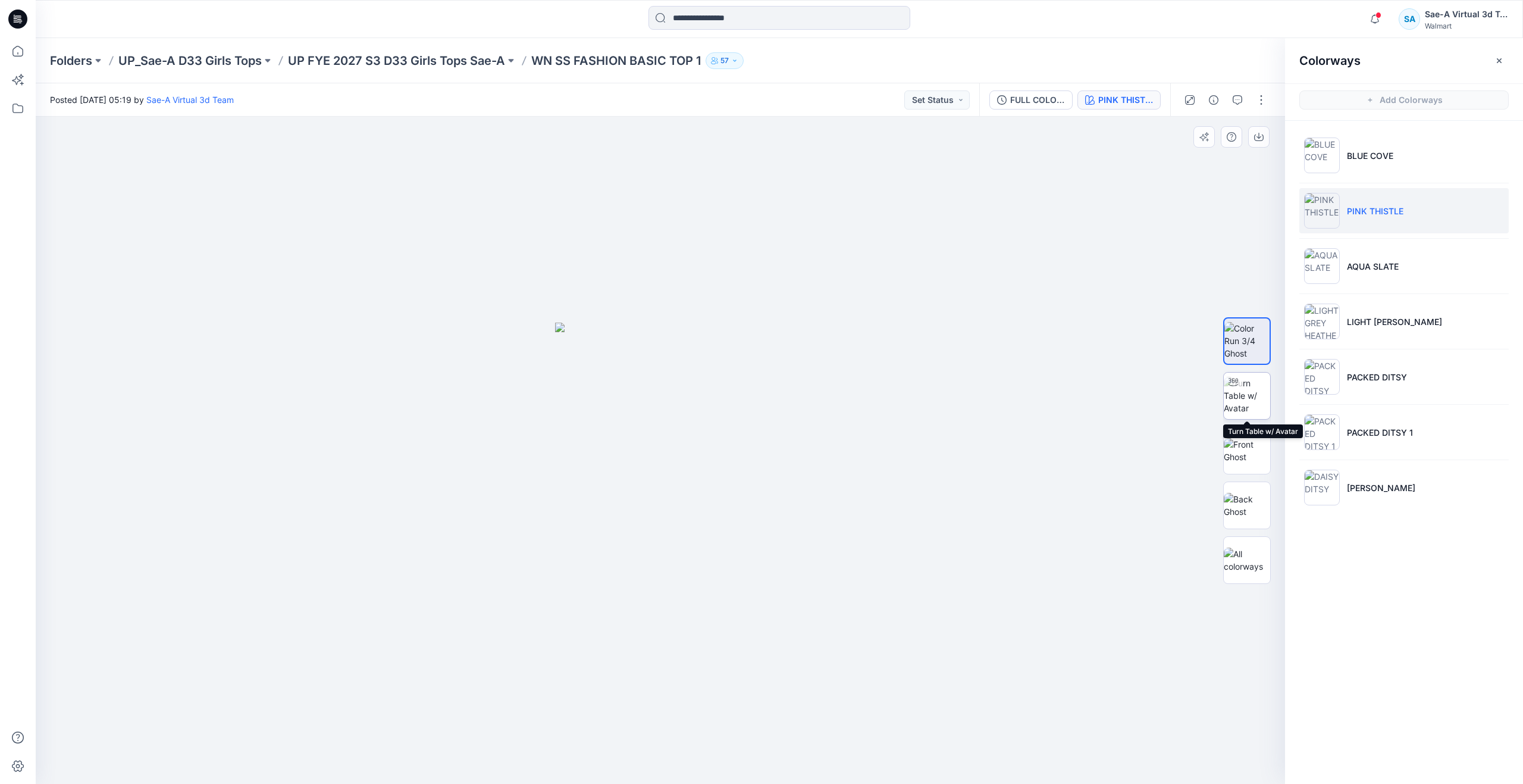
click at [1253, 397] on img at bounding box center [1247, 395] width 46 height 38
drag, startPoint x: 676, startPoint y: 767, endPoint x: 726, endPoint y: 718, distance: 70.0
click at [726, 718] on div at bounding box center [660, 450] width 1250 height 667
drag, startPoint x: 711, startPoint y: 768, endPoint x: 679, endPoint y: 731, distance: 48.9
click at [679, 731] on icon at bounding box center [662, 748] width 360 height 44
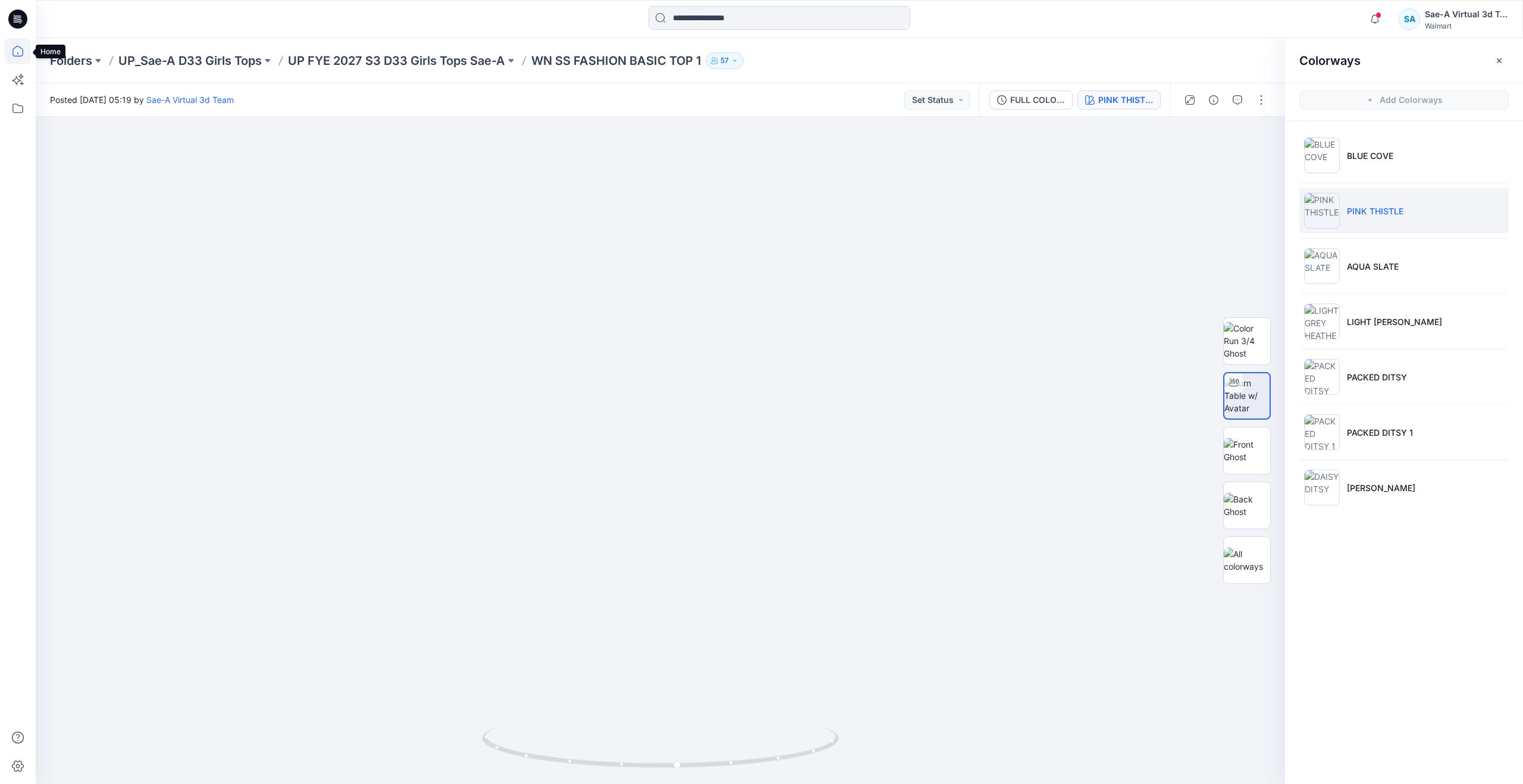
click at [18, 57] on icon at bounding box center [18, 51] width 26 height 26
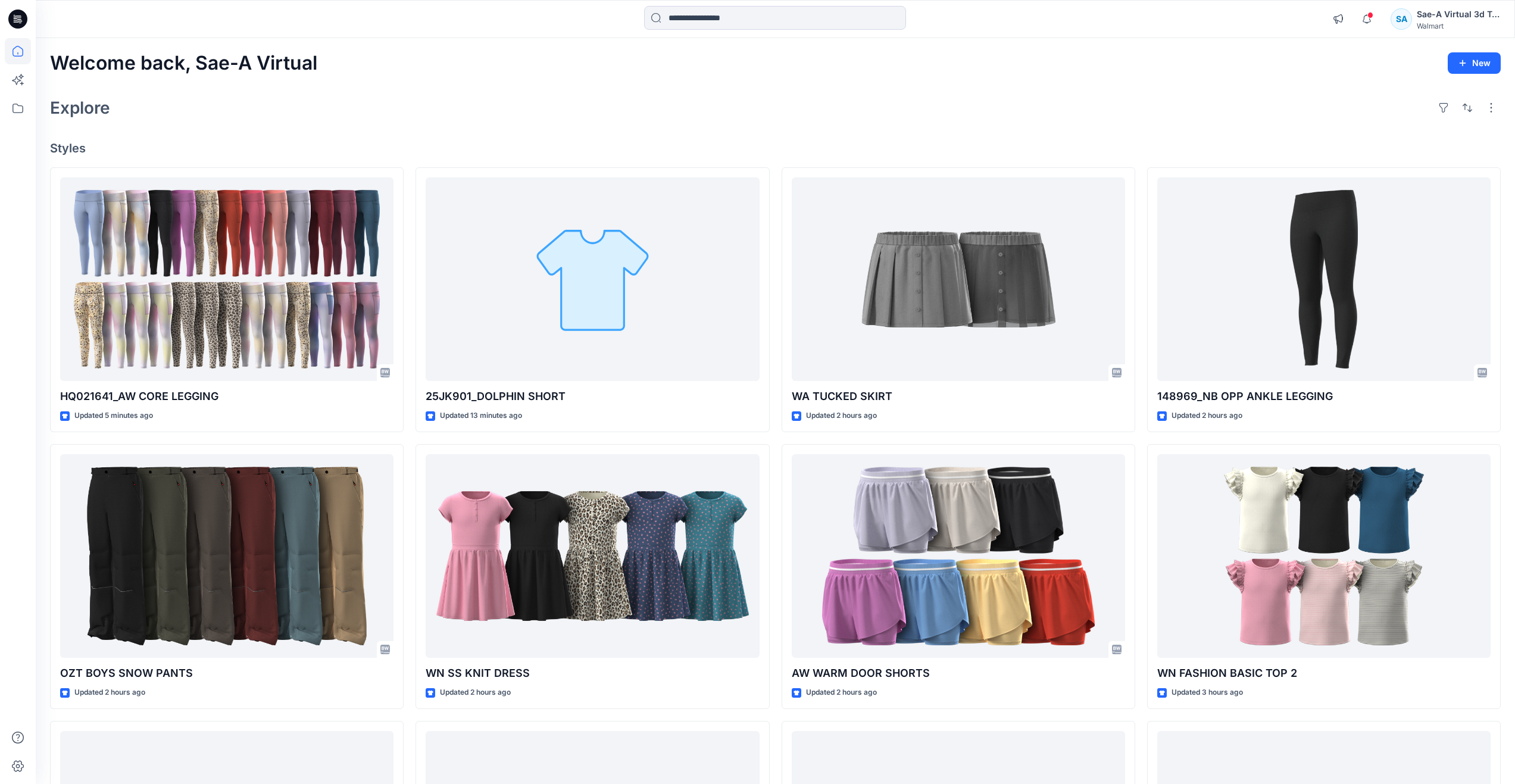
click at [671, 71] on div "Welcome back, Sae-A Virtual New" at bounding box center [775, 64] width 1450 height 22
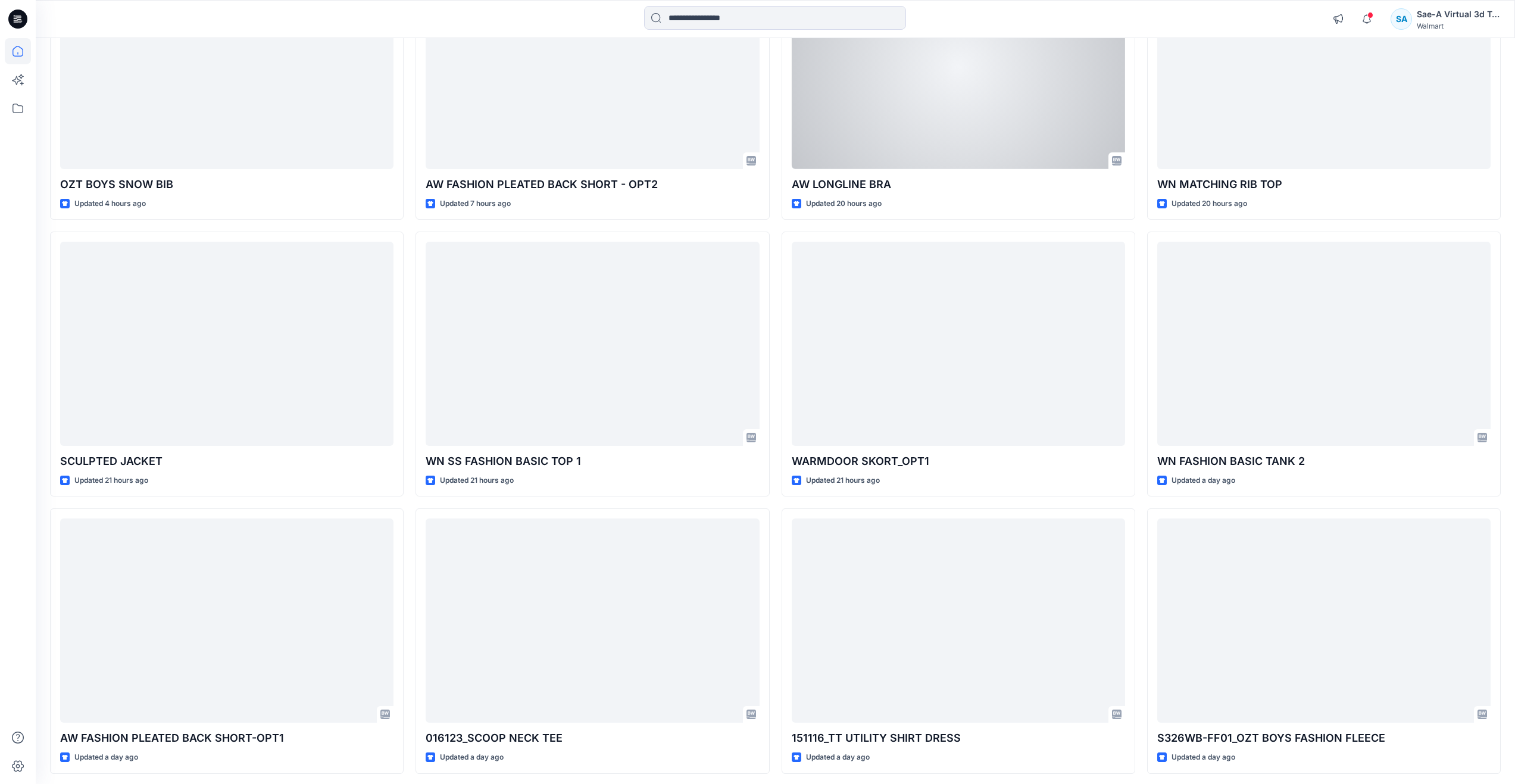
scroll to position [774, 0]
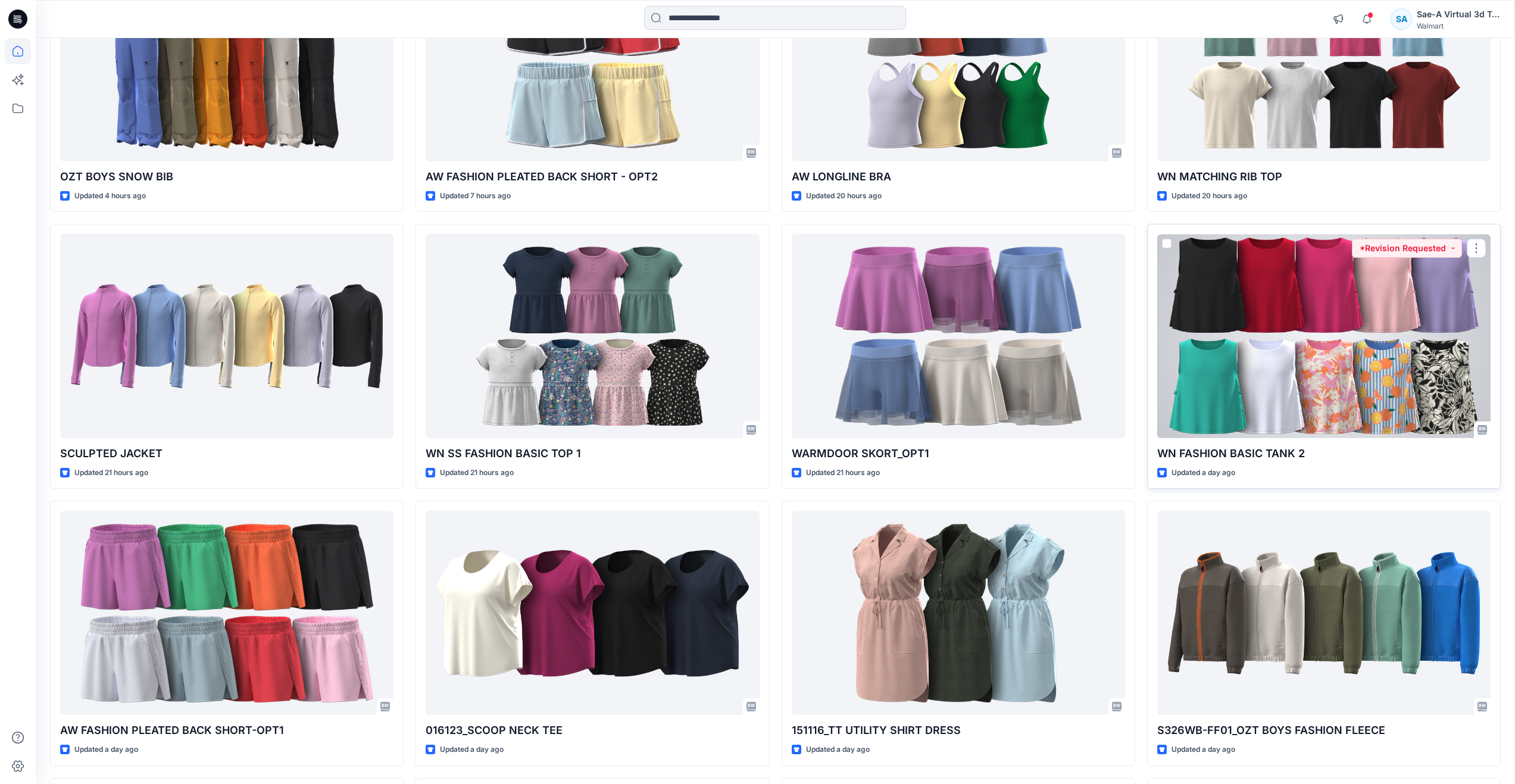
click at [1257, 372] on div at bounding box center [1324, 335] width 333 height 204
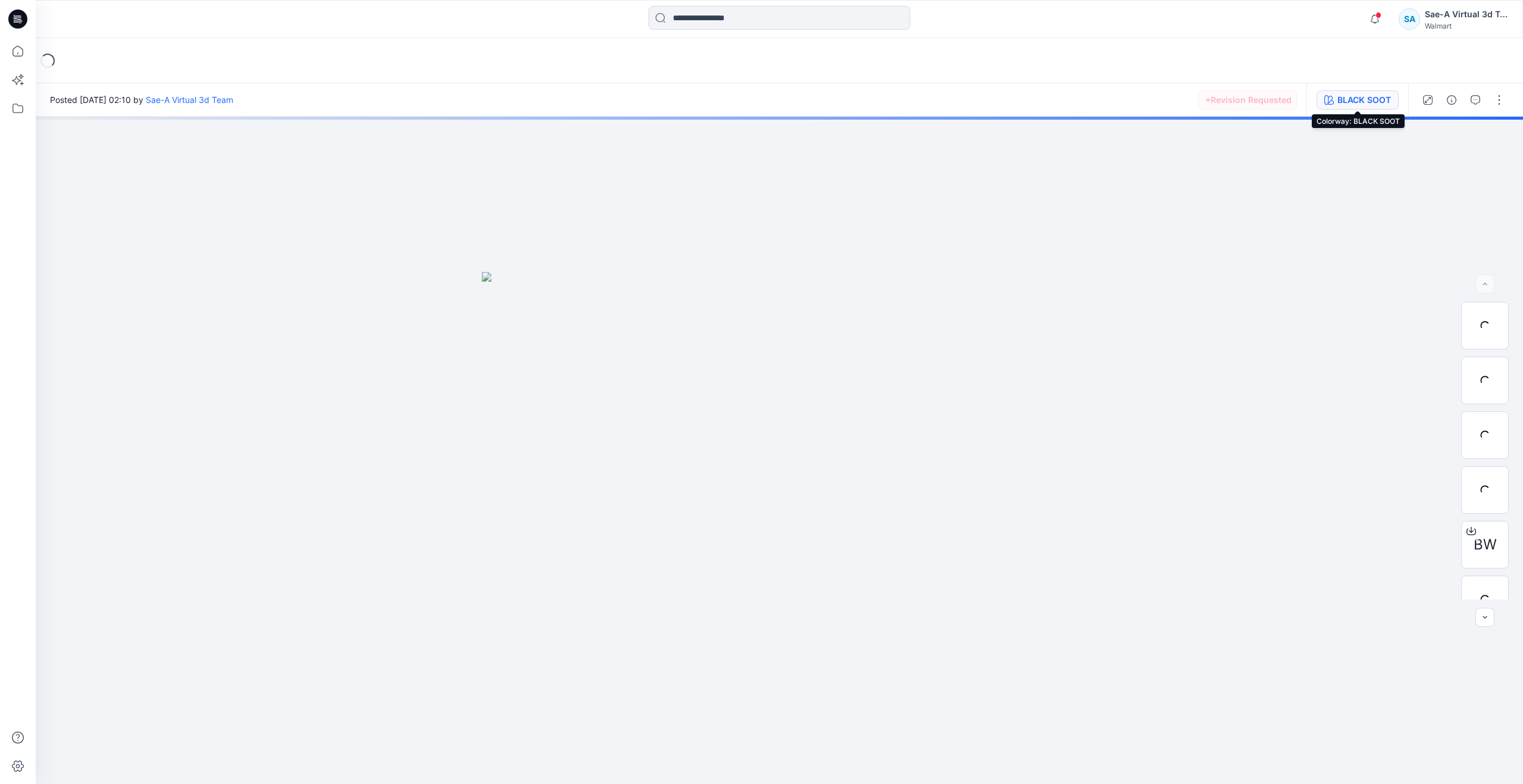
click at [1331, 98] on icon "button" at bounding box center [1329, 100] width 9 height 9
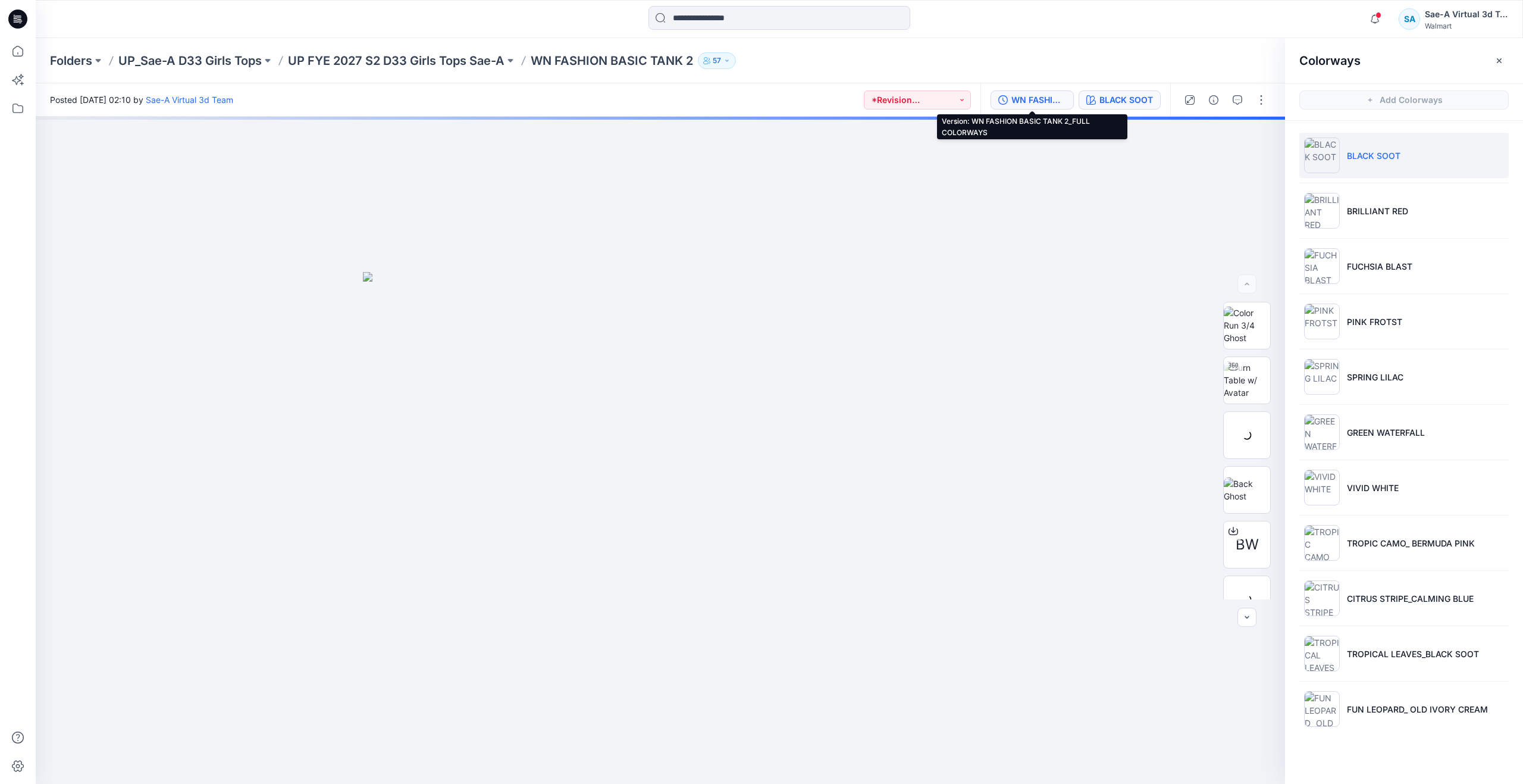
click at [1014, 109] on button "WN FASHION BASIC TANK 2_FULL COLORWAYS" at bounding box center [1033, 100] width 83 height 19
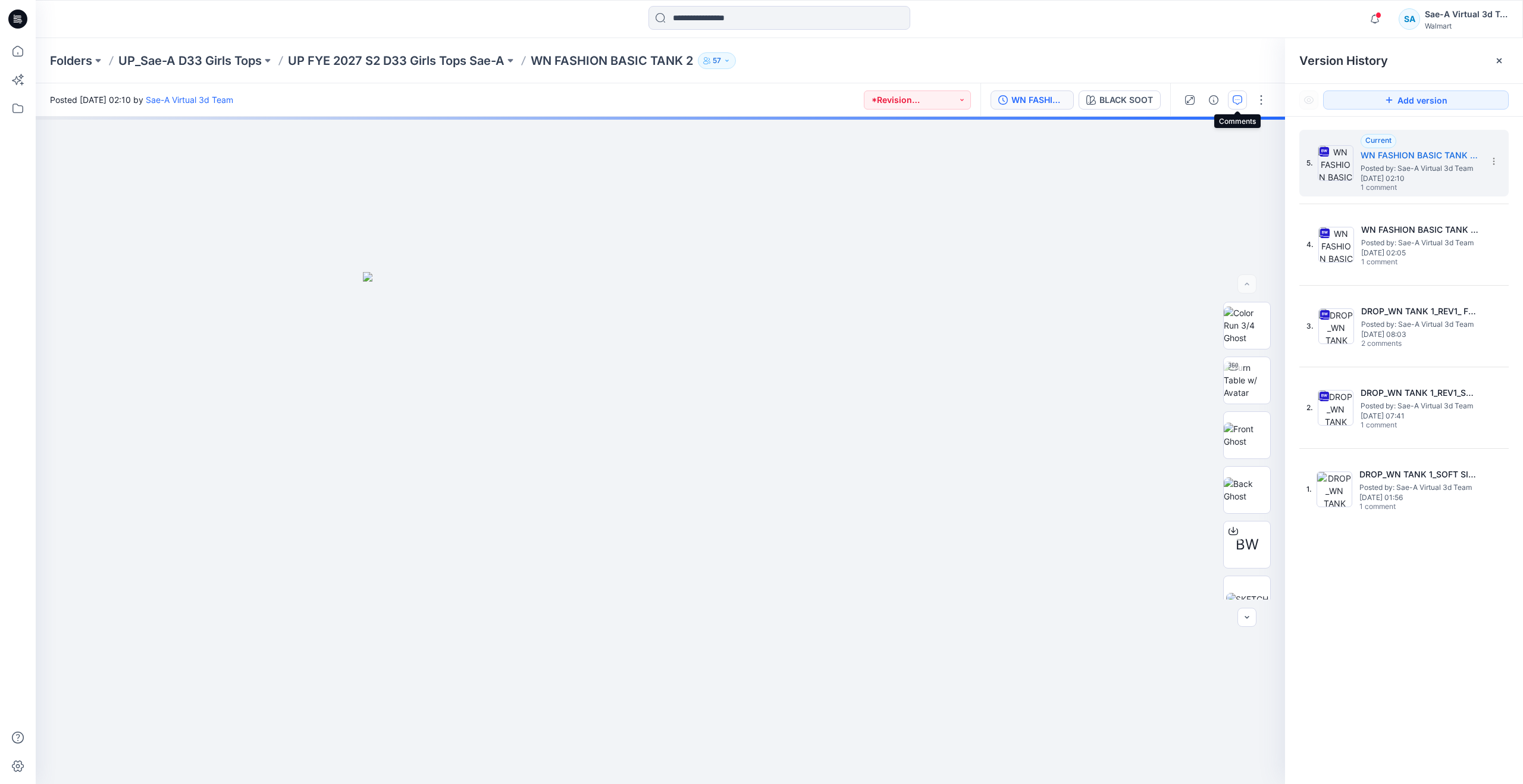
click at [1232, 100] on button "button" at bounding box center [1238, 100] width 19 height 19
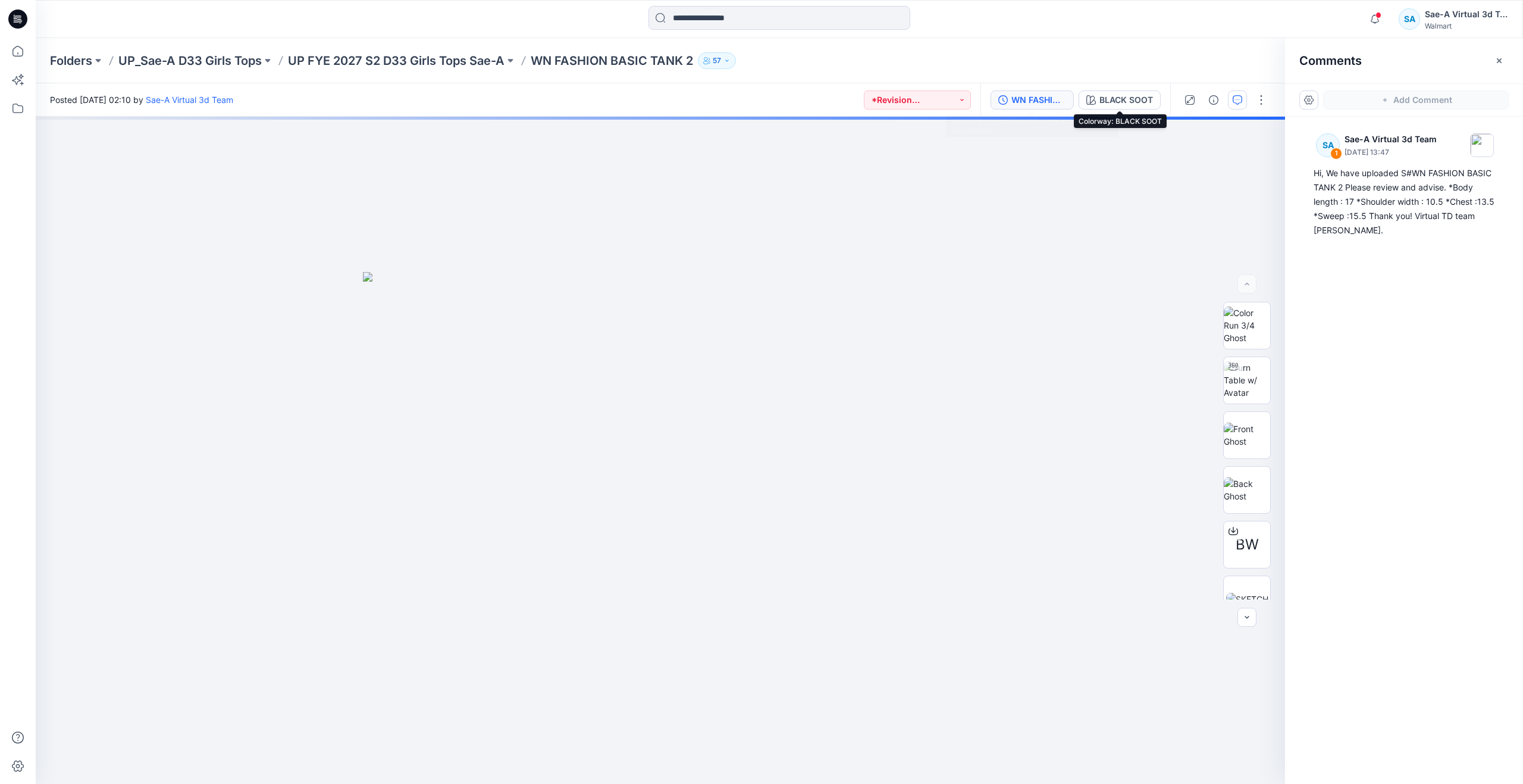
click at [1053, 100] on div "WN FASHION BASIC TANK 2_FULL COLORWAYS" at bounding box center [1038, 100] width 54 height 13
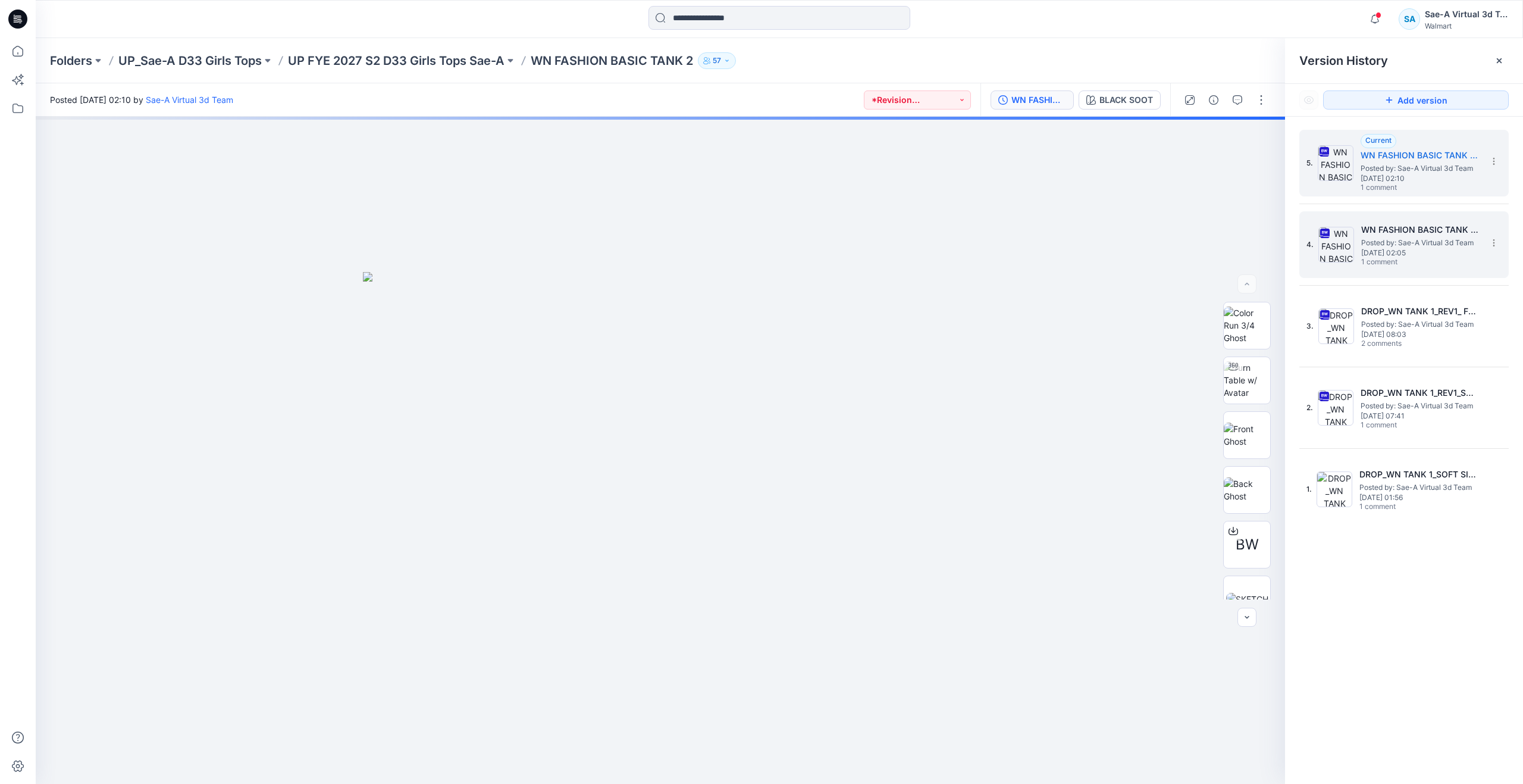
click at [1388, 256] on span "Friday, September 12, 2025 02:05" at bounding box center [1420, 252] width 119 height 8
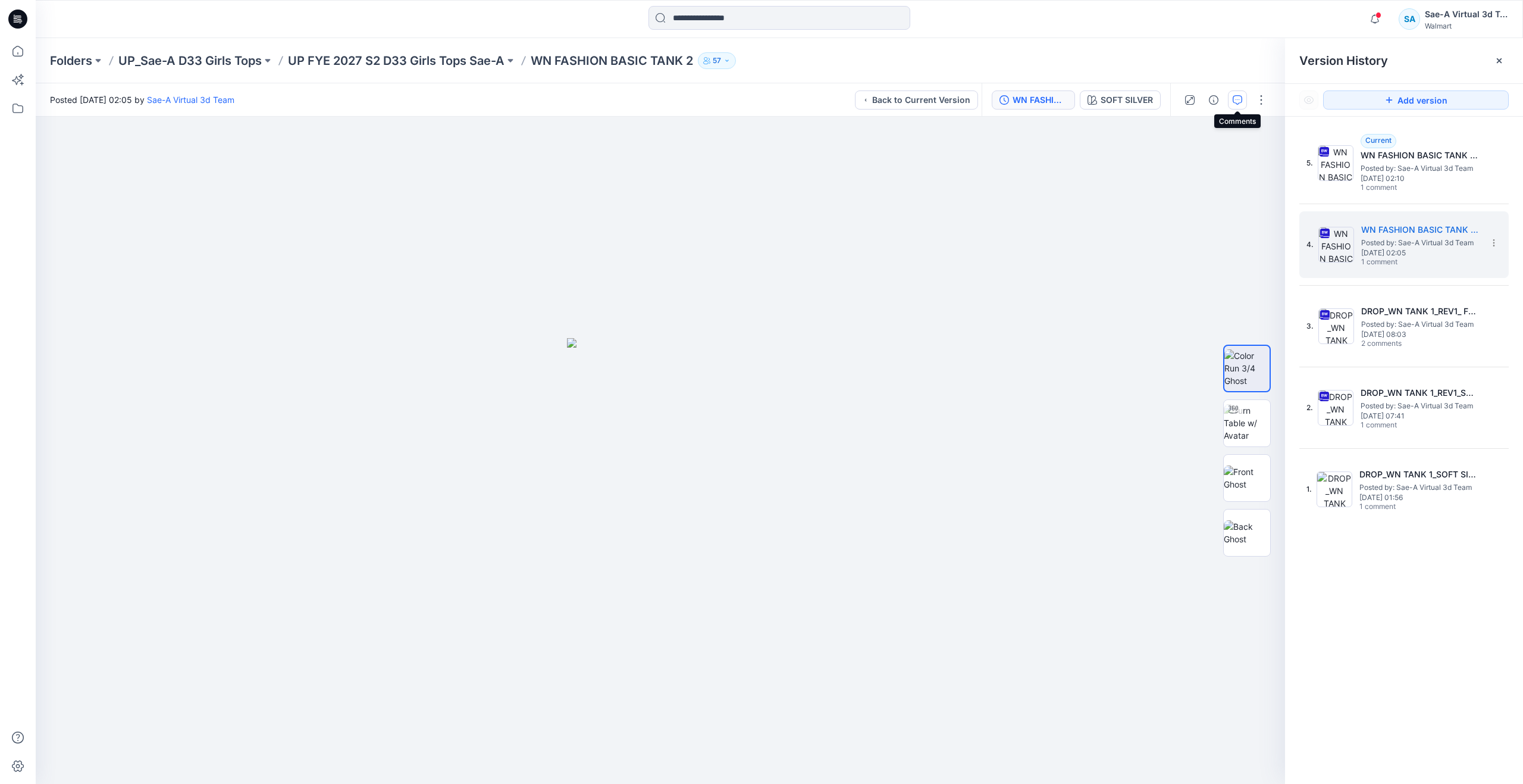
click at [1236, 101] on icon "button" at bounding box center [1238, 100] width 9 height 9
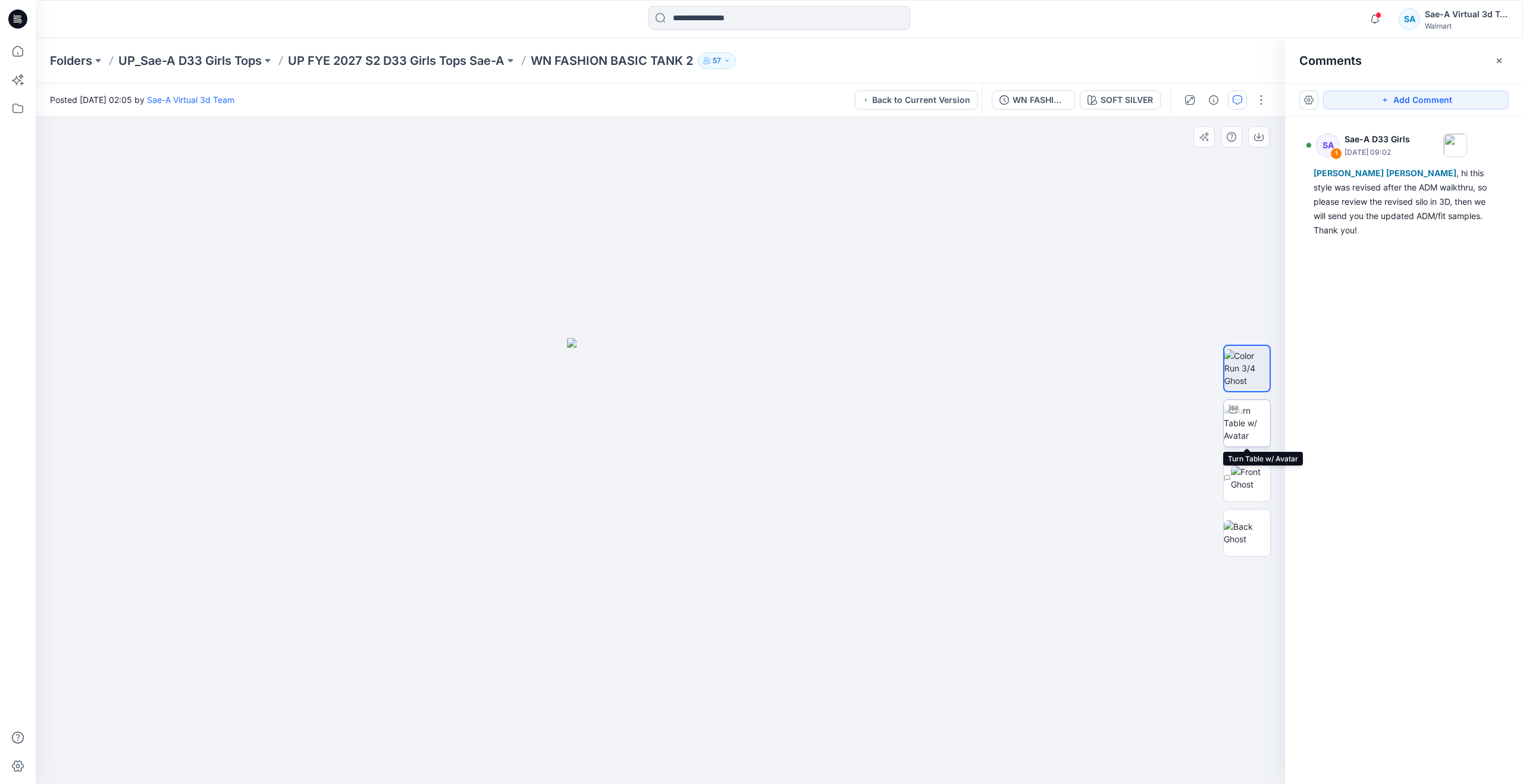
click at [1241, 421] on img at bounding box center [1247, 422] width 46 height 38
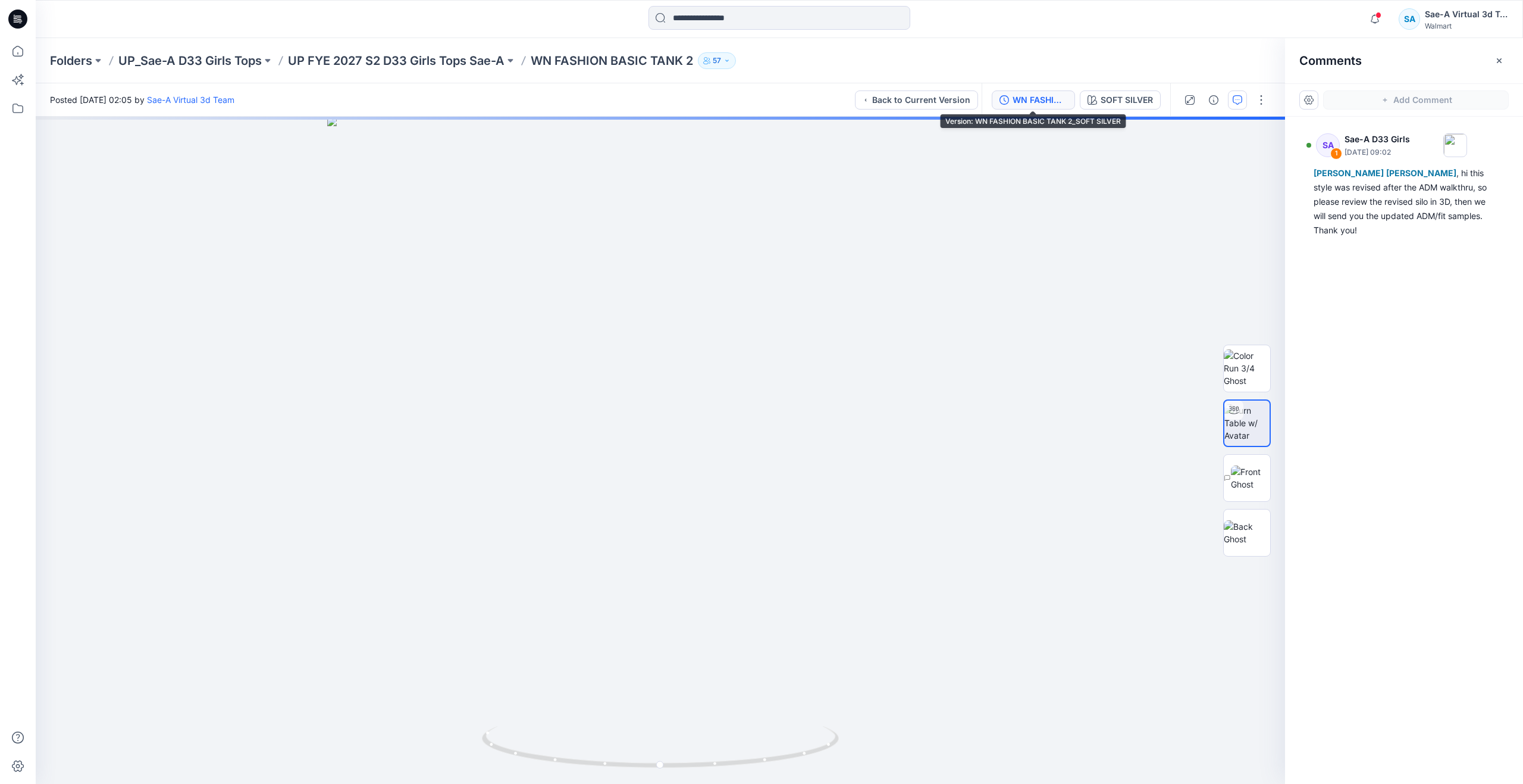
click at [1065, 100] on div "WN FASHION BASIC TANK 2_SOFT SILVER" at bounding box center [1040, 100] width 54 height 13
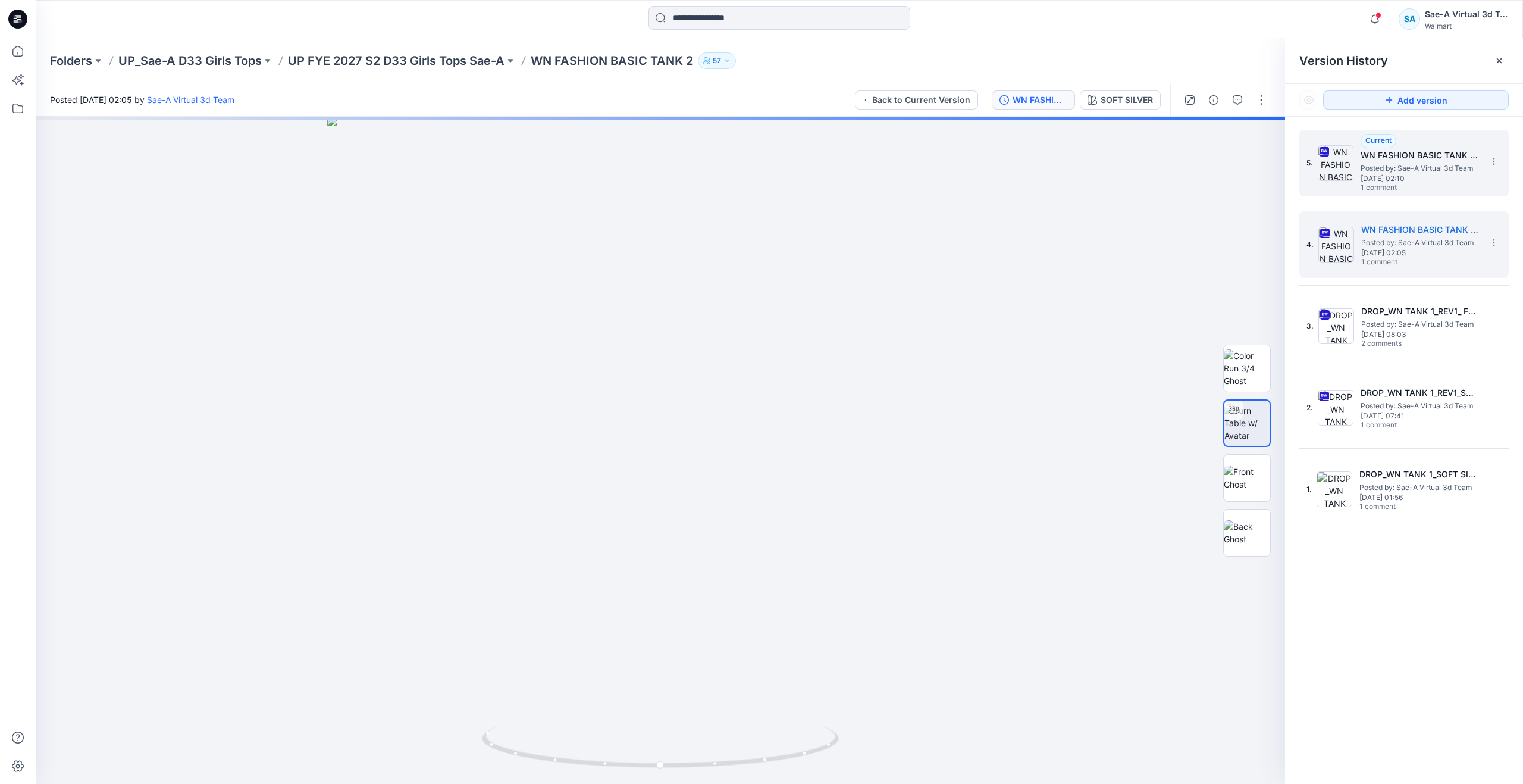
click at [1331, 173] on img at bounding box center [1336, 163] width 36 height 36
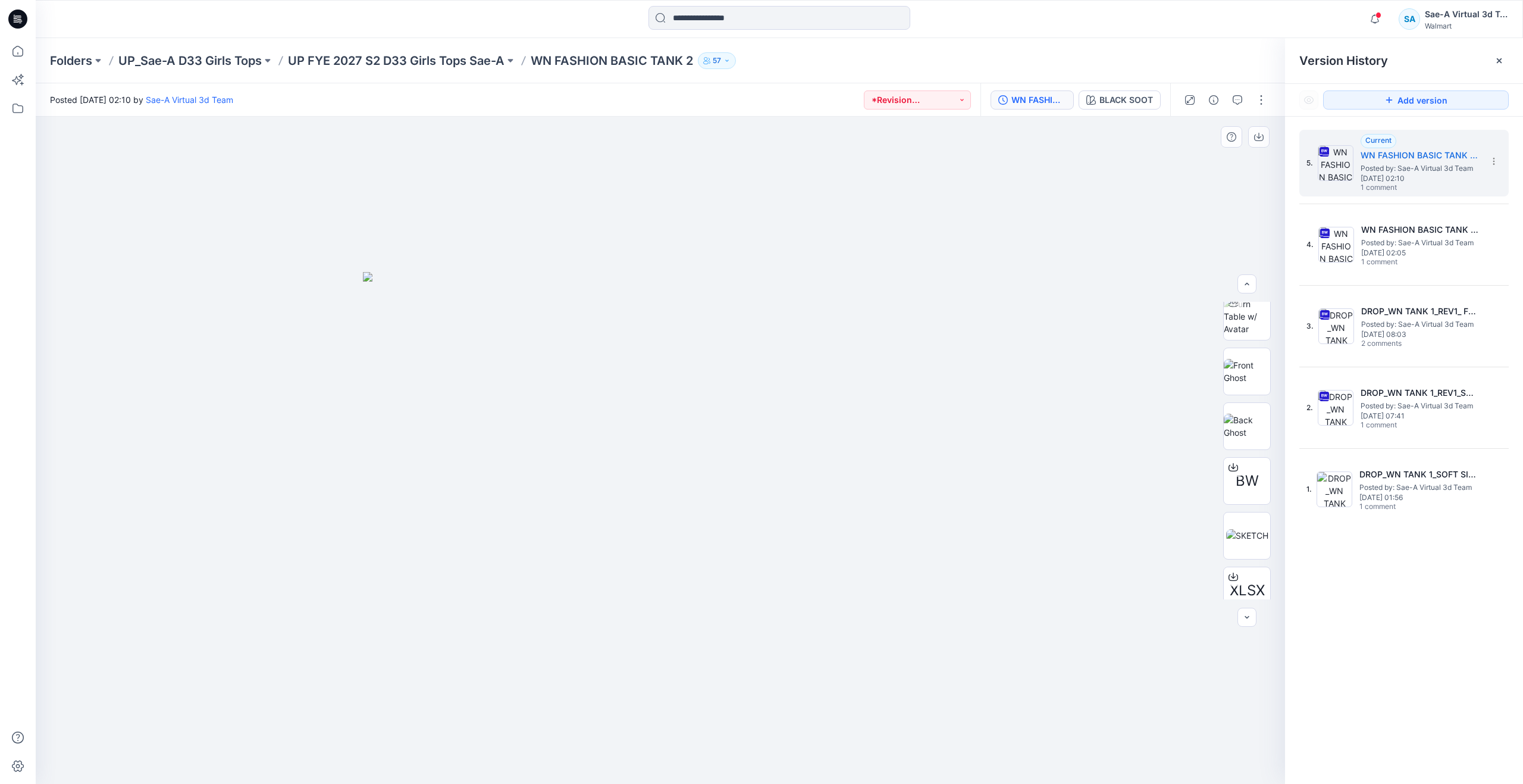
scroll to position [133, 0]
click at [1233, 459] on img at bounding box center [1248, 465] width 42 height 13
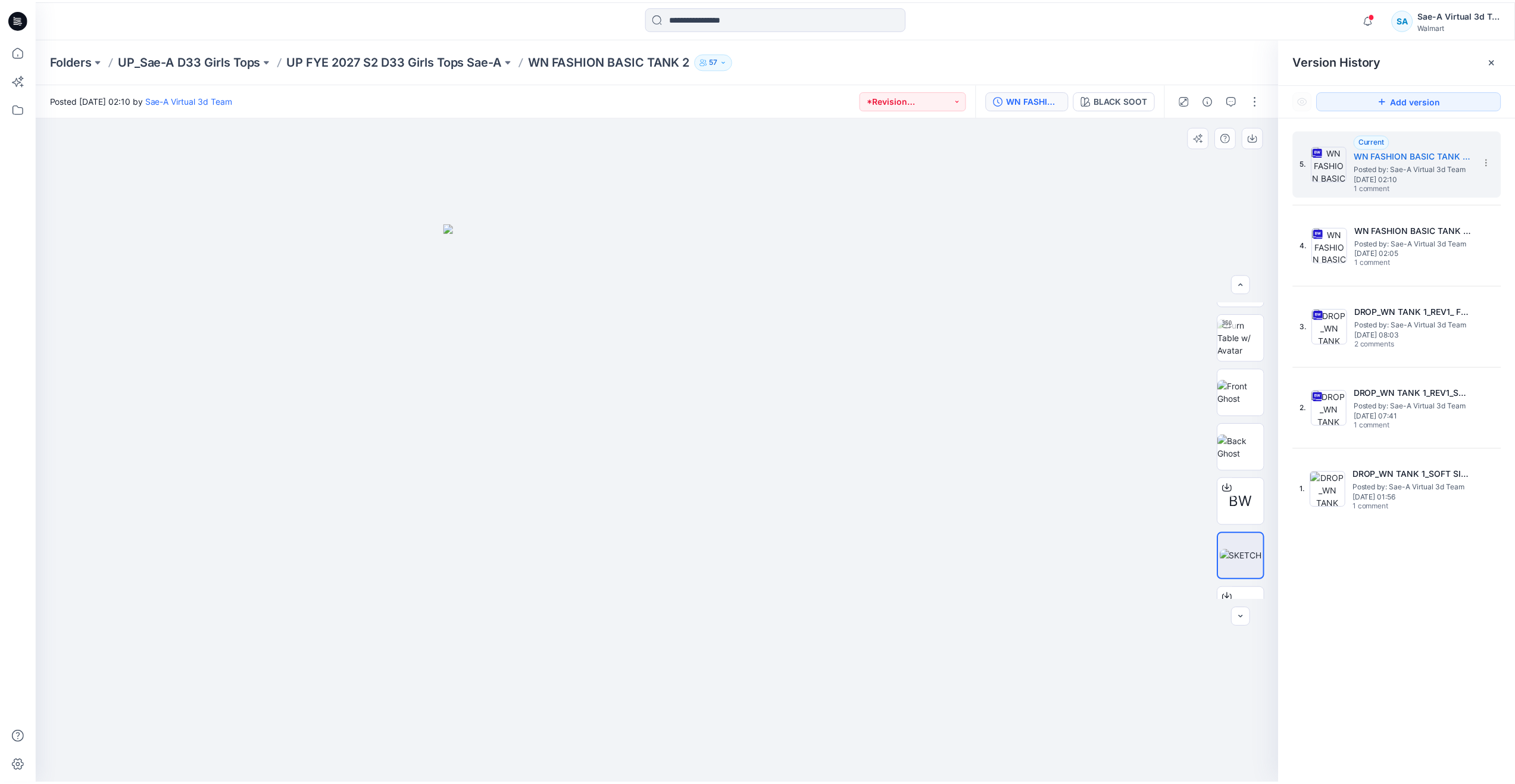
scroll to position [14, 0]
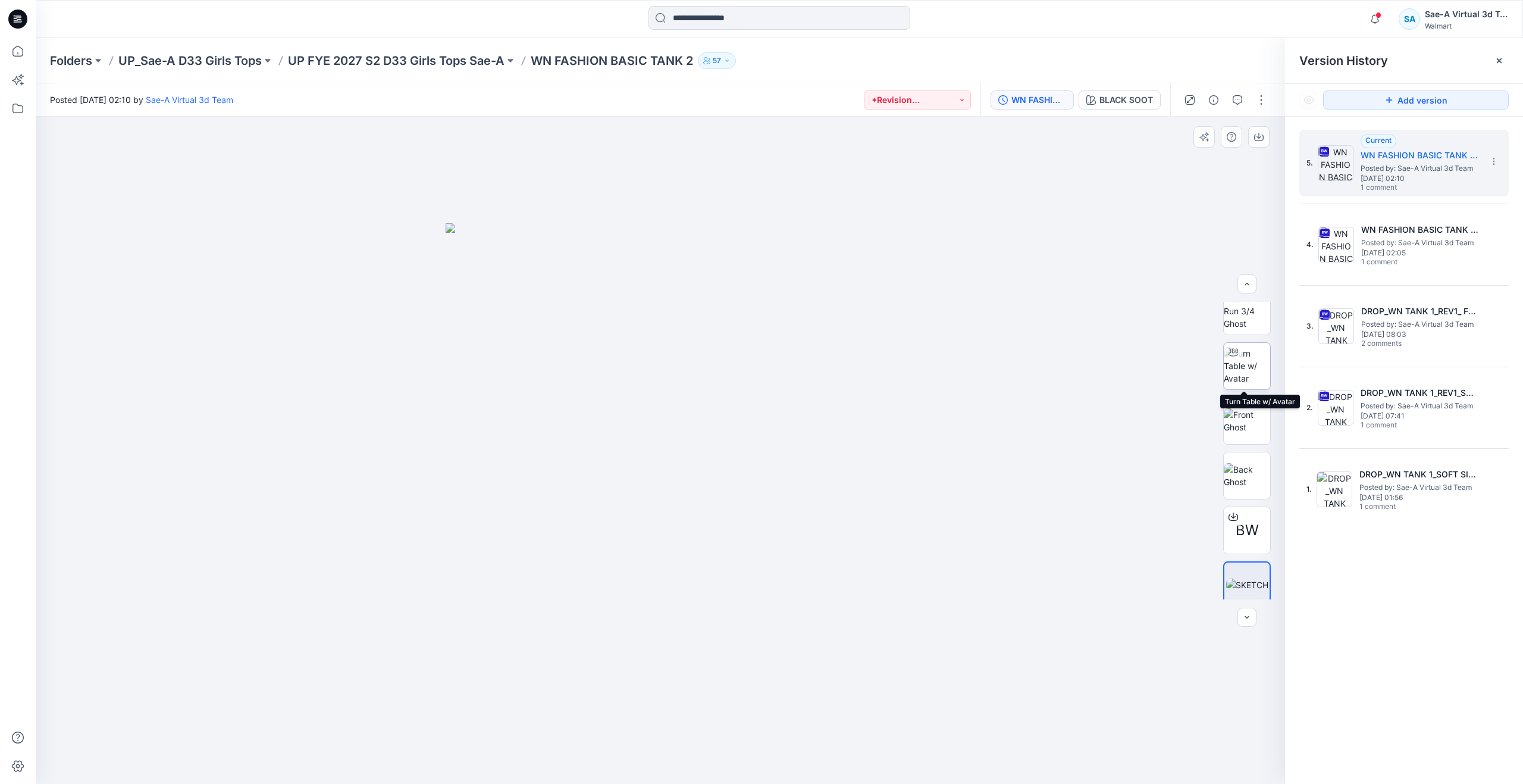
click at [1226, 361] on div at bounding box center [1233, 352] width 19 height 19
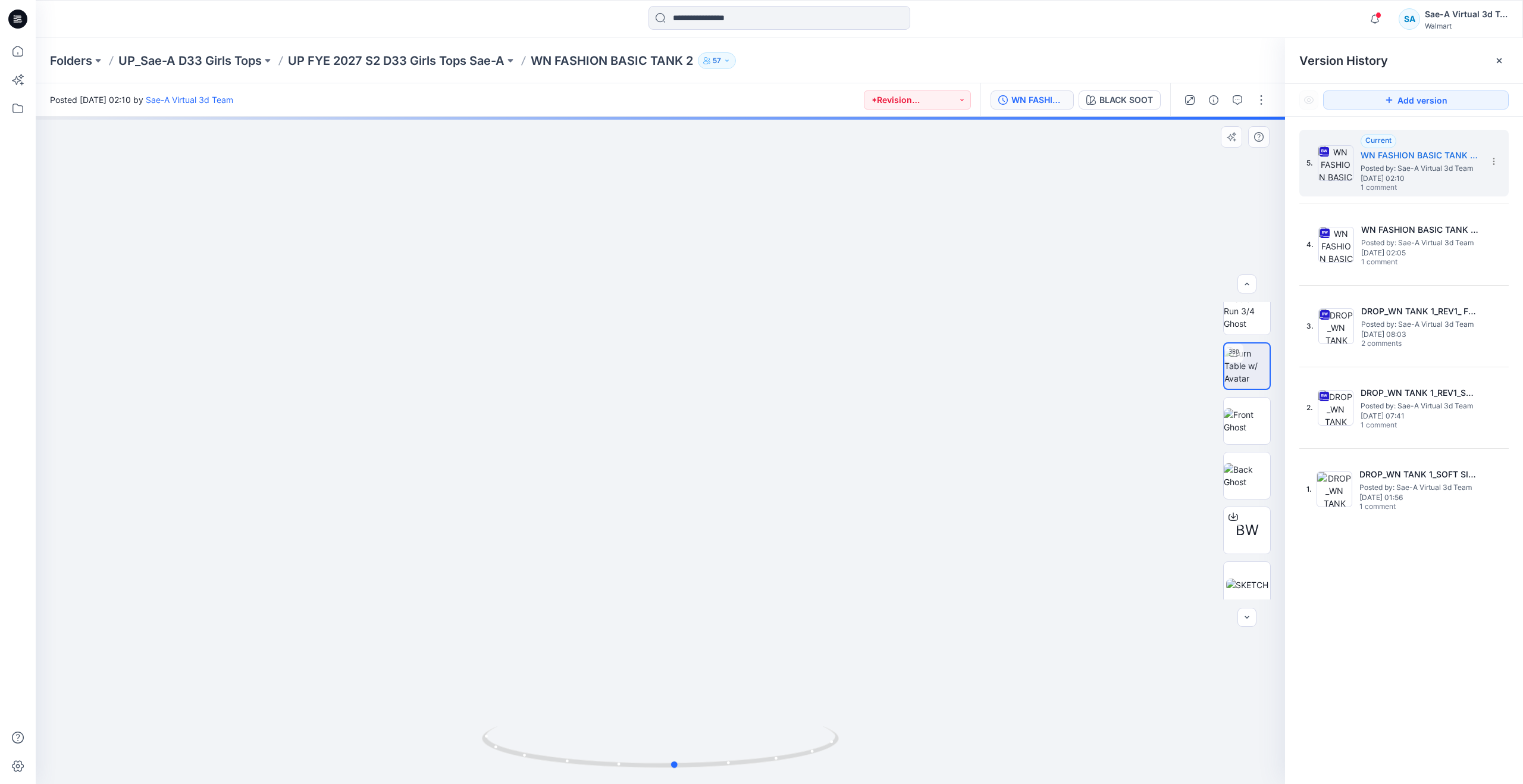
drag, startPoint x: 650, startPoint y: 765, endPoint x: 674, endPoint y: 704, distance: 65.6
click at [674, 704] on div at bounding box center [660, 450] width 1250 height 667
click at [23, 53] on icon at bounding box center [18, 52] width 11 height 11
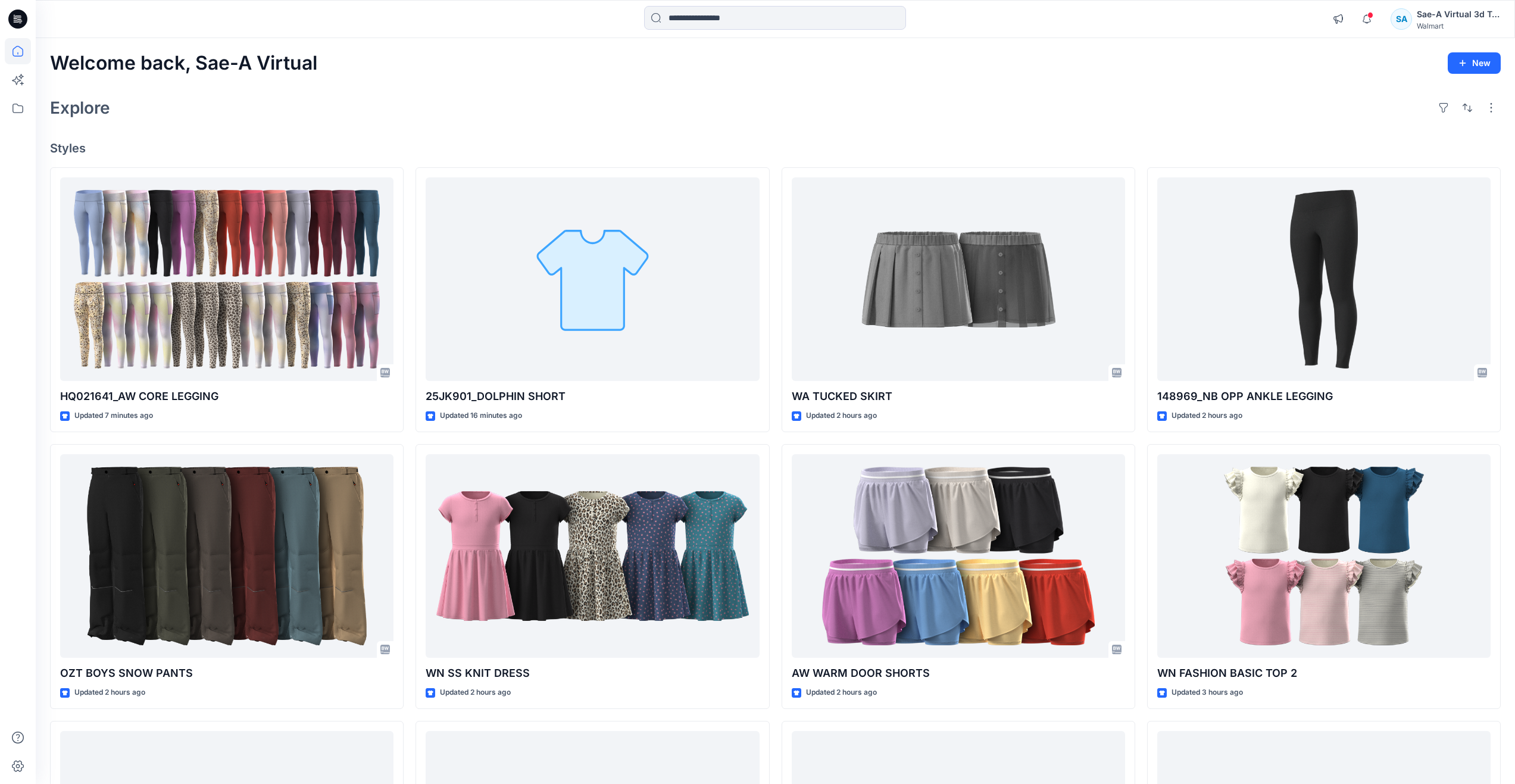
click at [756, 150] on h4 "Styles" at bounding box center [775, 148] width 1450 height 14
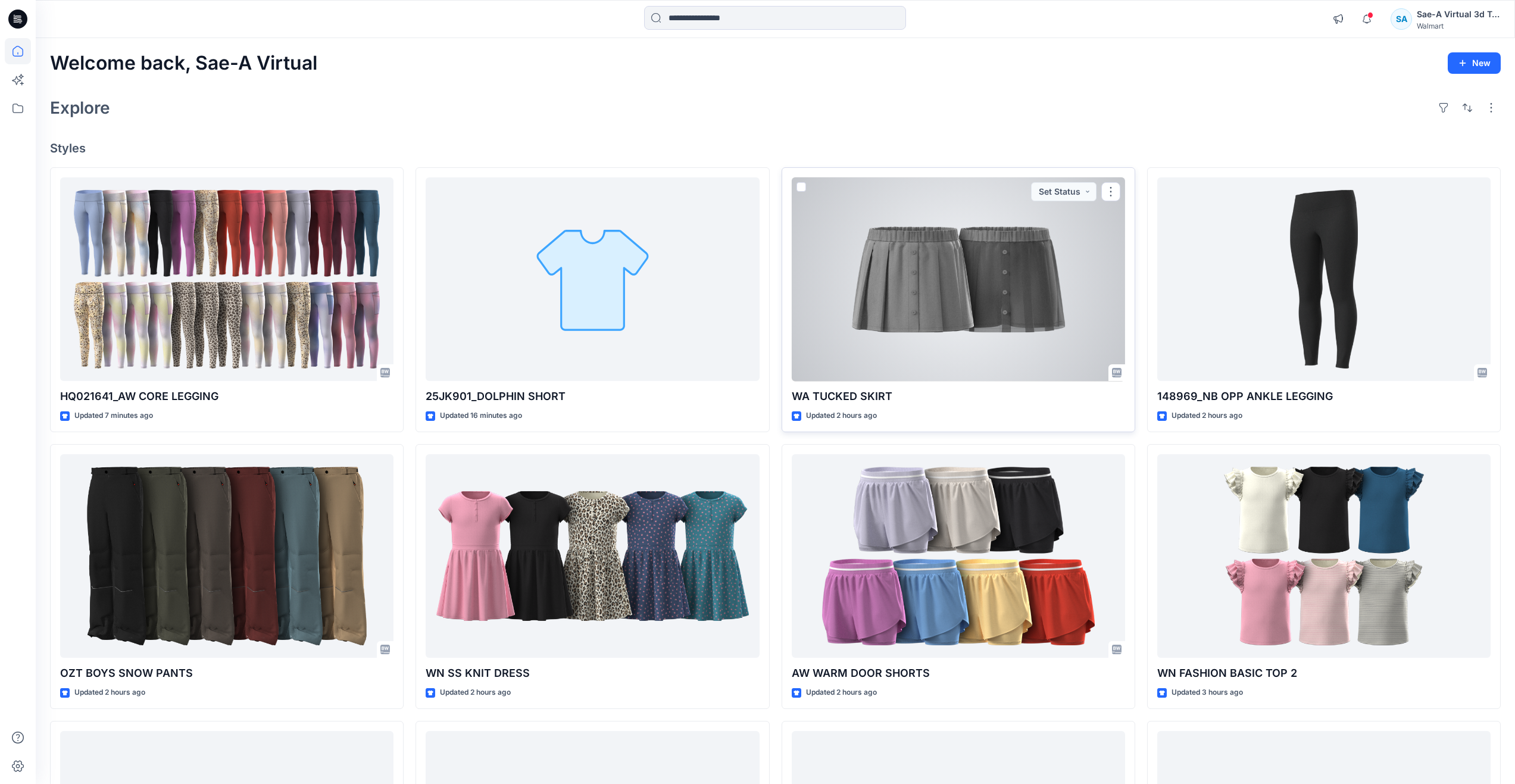
click at [954, 353] on div at bounding box center [958, 279] width 333 height 204
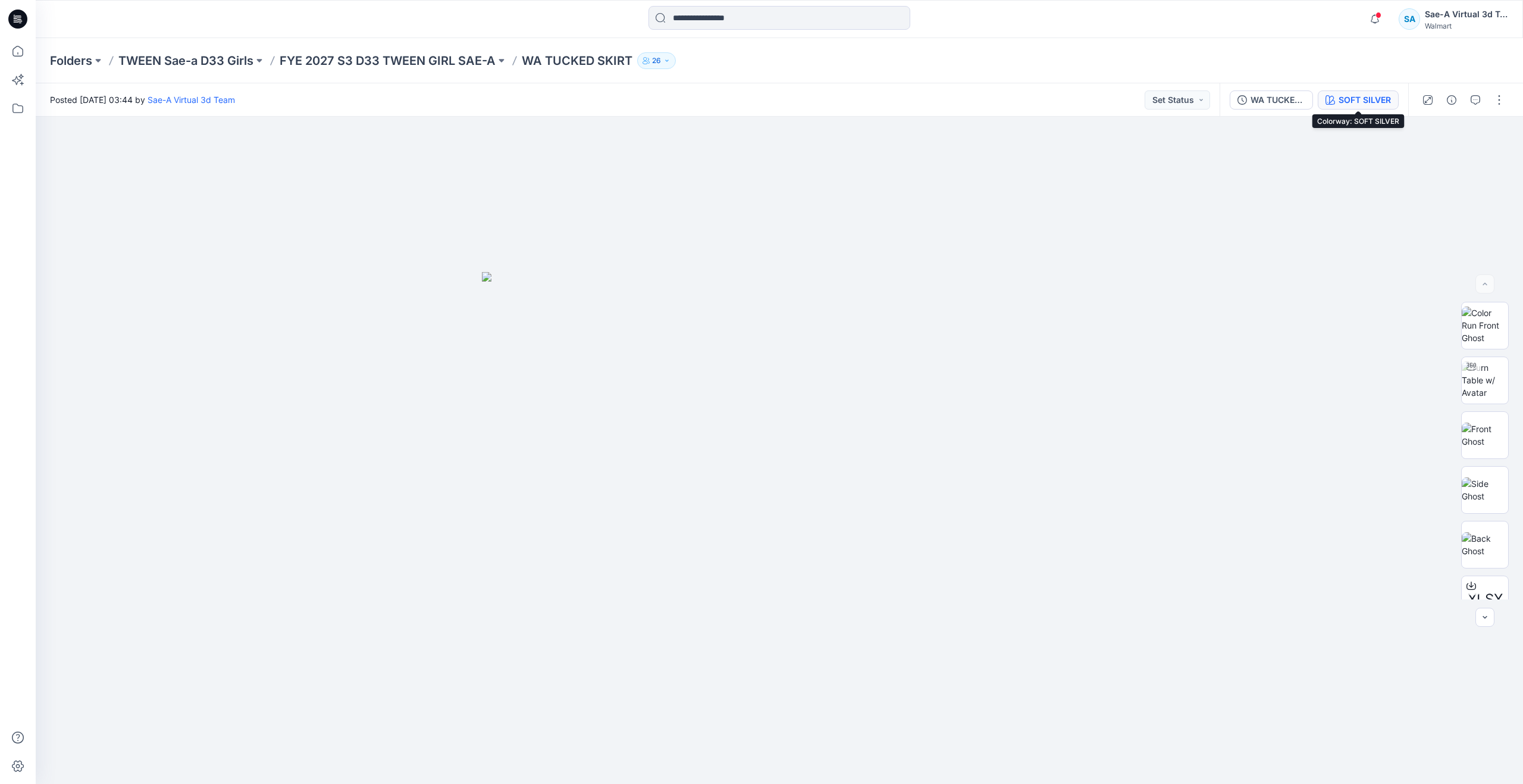
click at [1330, 102] on icon "button" at bounding box center [1331, 100] width 9 height 9
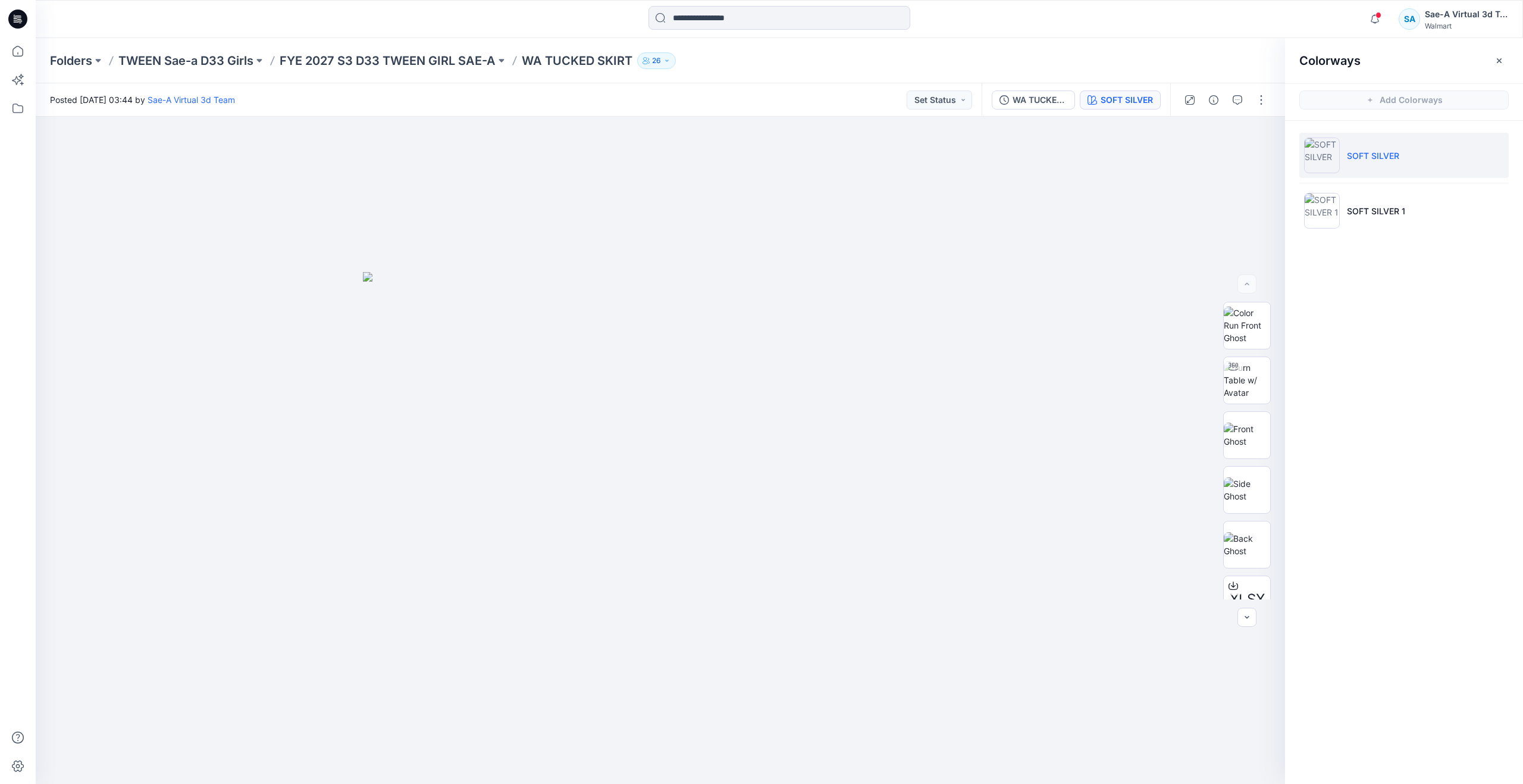
click at [1360, 179] on ul "SOFT SILVER SOFT SILVER 1" at bounding box center [1405, 183] width 238 height 125
click at [1358, 208] on p "SOFT SILVER 1" at bounding box center [1376, 211] width 58 height 13
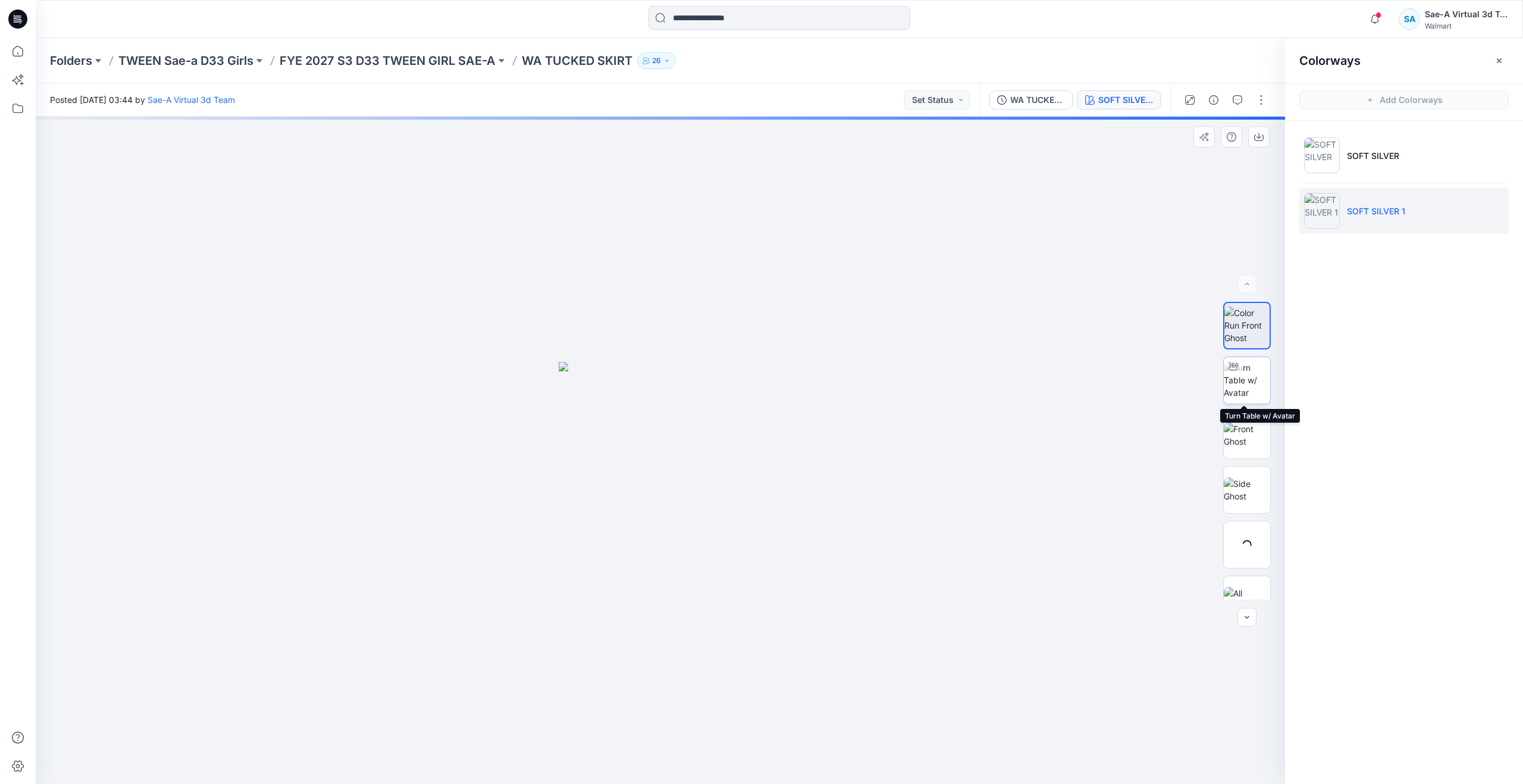
click at [1237, 386] on img at bounding box center [1247, 380] width 46 height 38
drag, startPoint x: 665, startPoint y: 764, endPoint x: 335, endPoint y: 674, distance: 342.1
click at [335, 674] on div at bounding box center [660, 450] width 1250 height 667
drag, startPoint x: 546, startPoint y: 496, endPoint x: 546, endPoint y: 364, distance: 132.0
click at [25, 54] on icon at bounding box center [18, 51] width 26 height 26
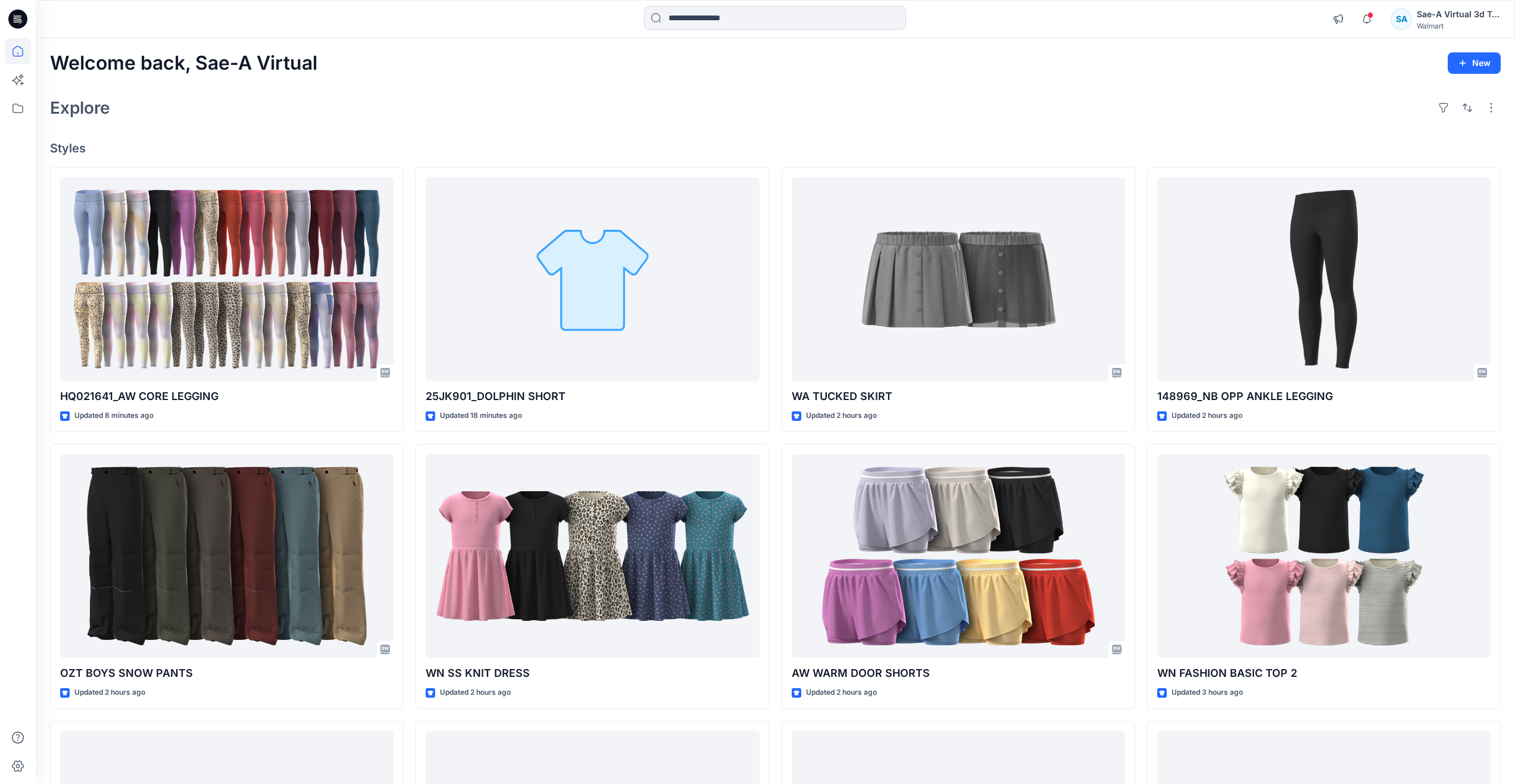
click at [545, 96] on div "Explore" at bounding box center [775, 107] width 1450 height 29
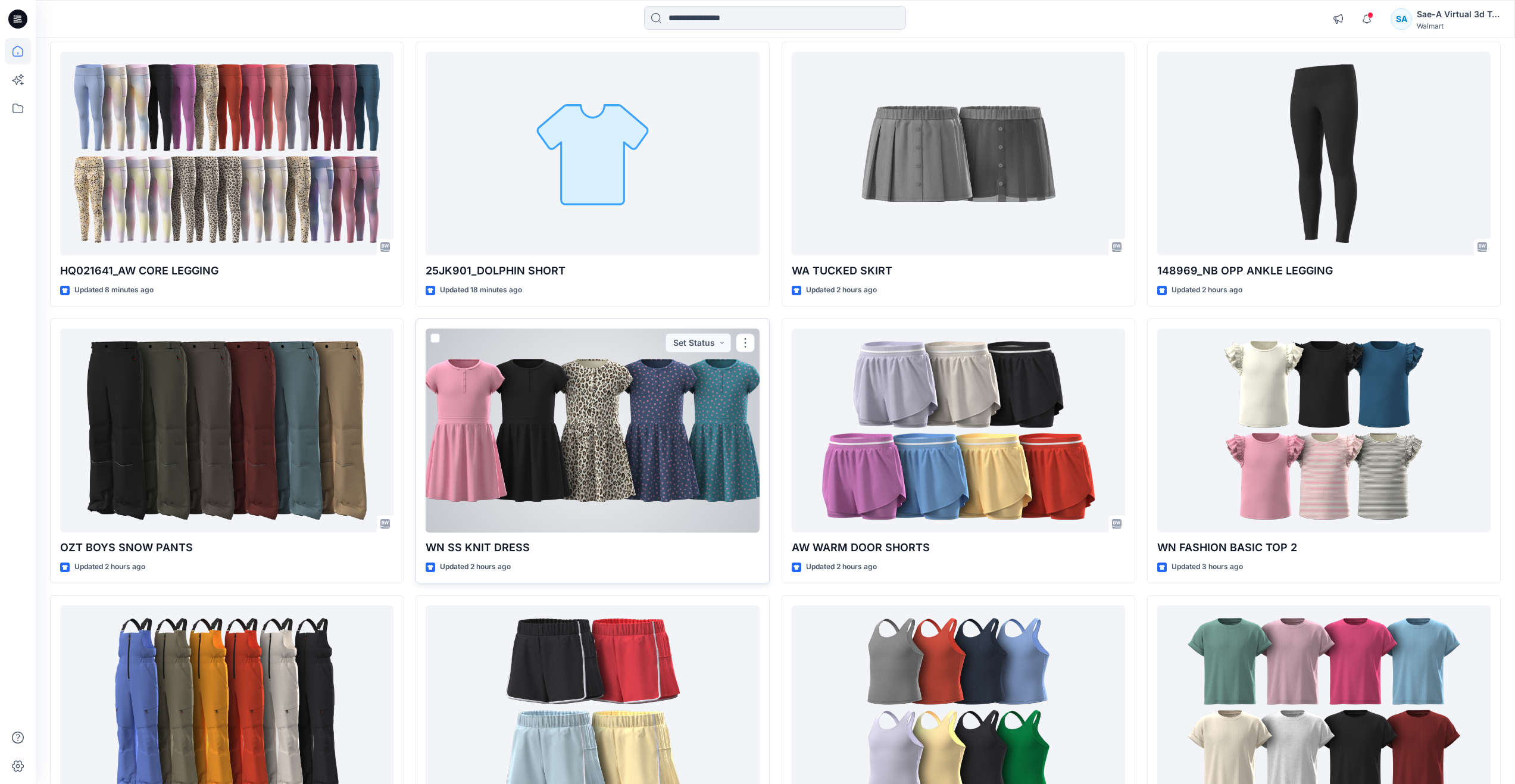
scroll to position [119, 0]
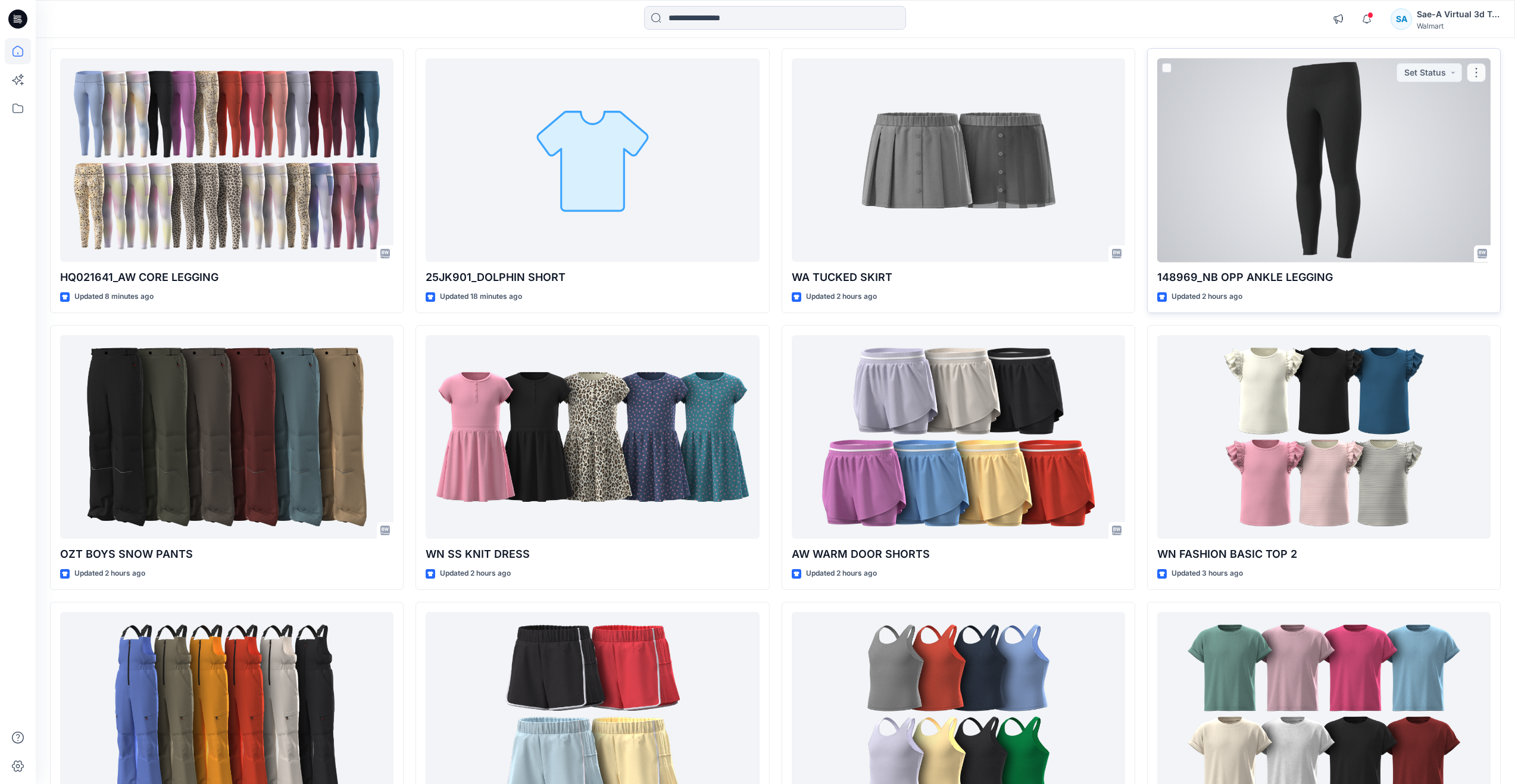
click at [1219, 129] on div at bounding box center [1324, 160] width 333 height 204
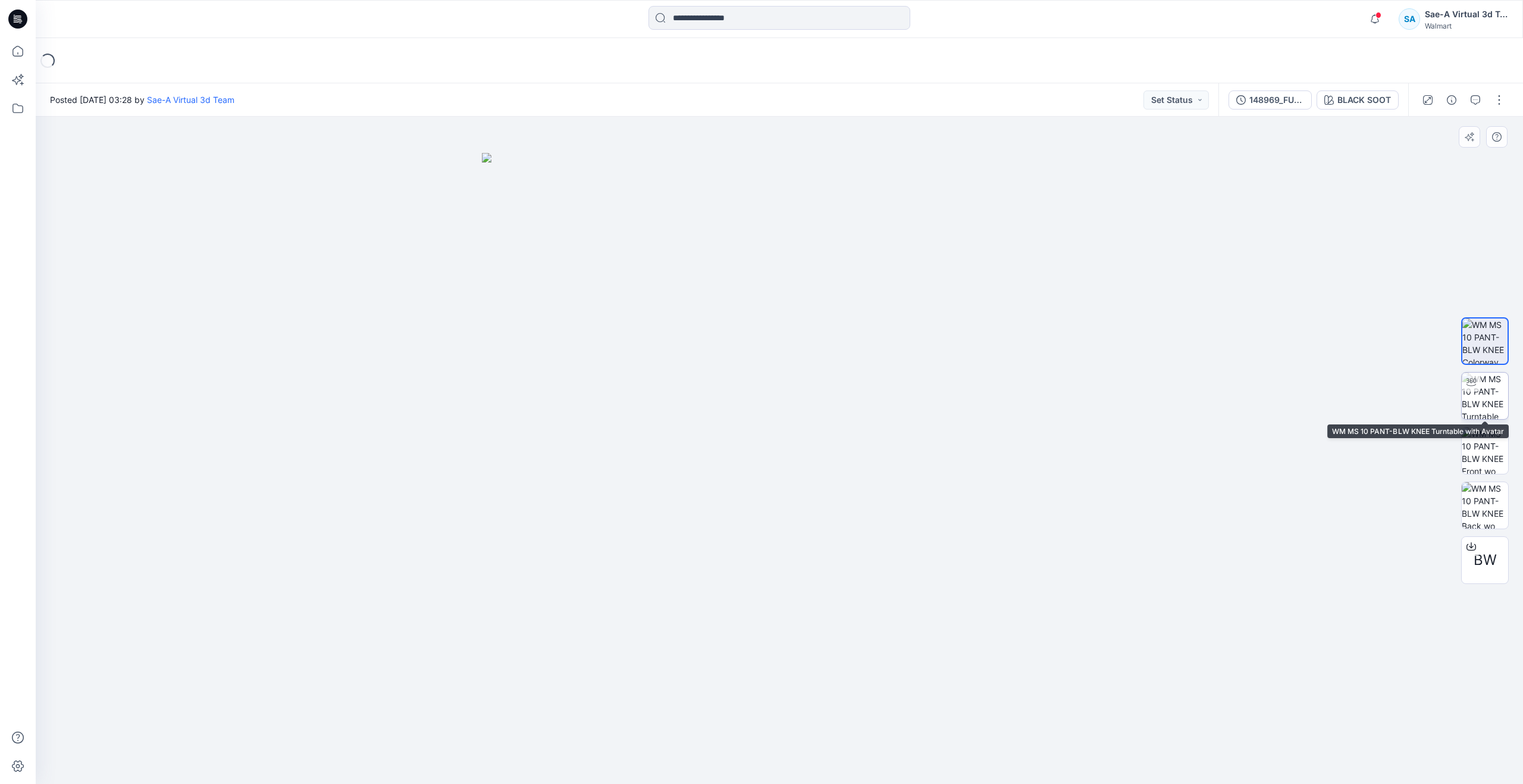
click at [1483, 374] on img at bounding box center [1485, 395] width 46 height 46
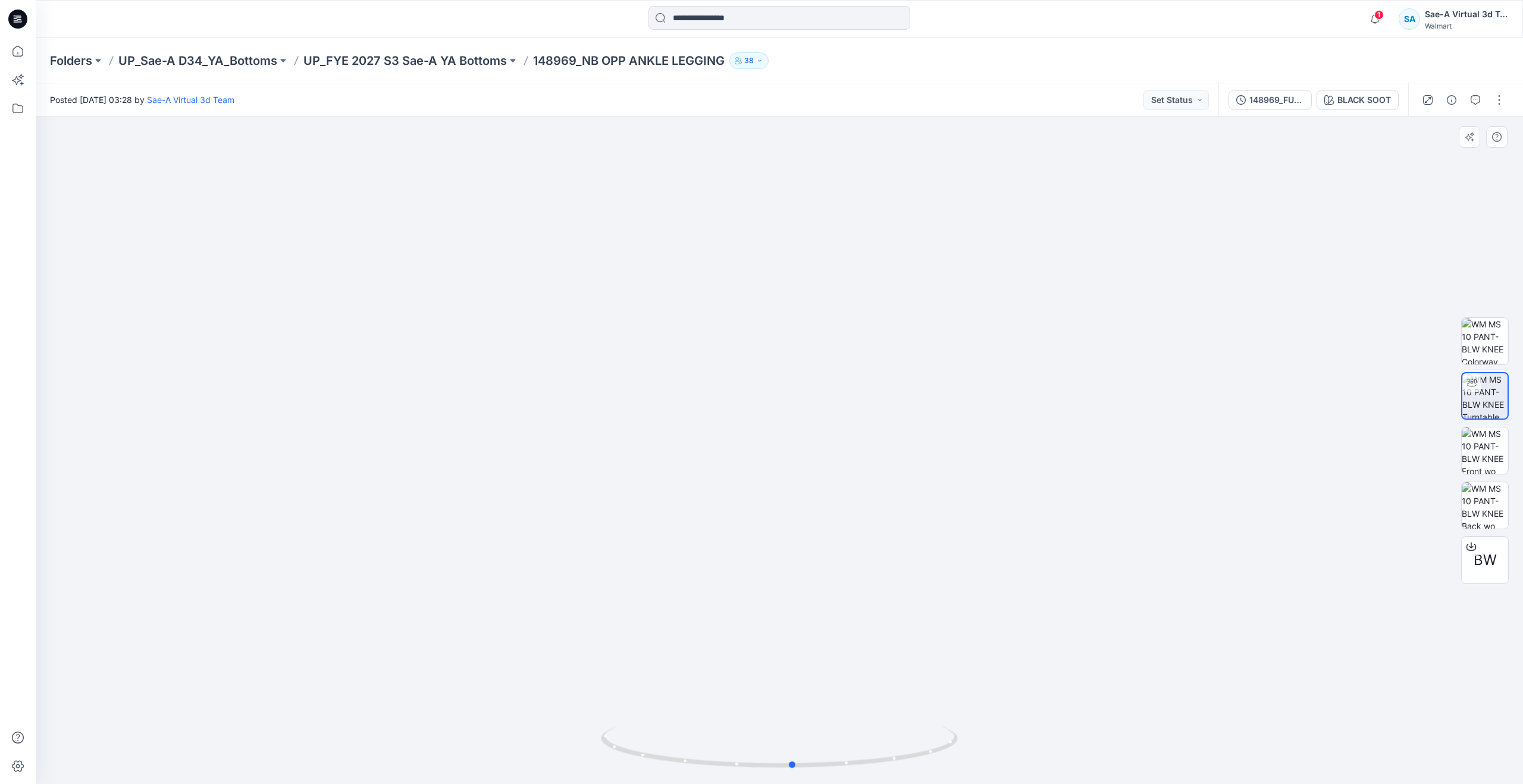
drag, startPoint x: 781, startPoint y: 767, endPoint x: 438, endPoint y: 652, distance: 361.8
click at [438, 652] on div at bounding box center [780, 450] width 1488 height 667
click at [14, 46] on icon at bounding box center [18, 51] width 26 height 26
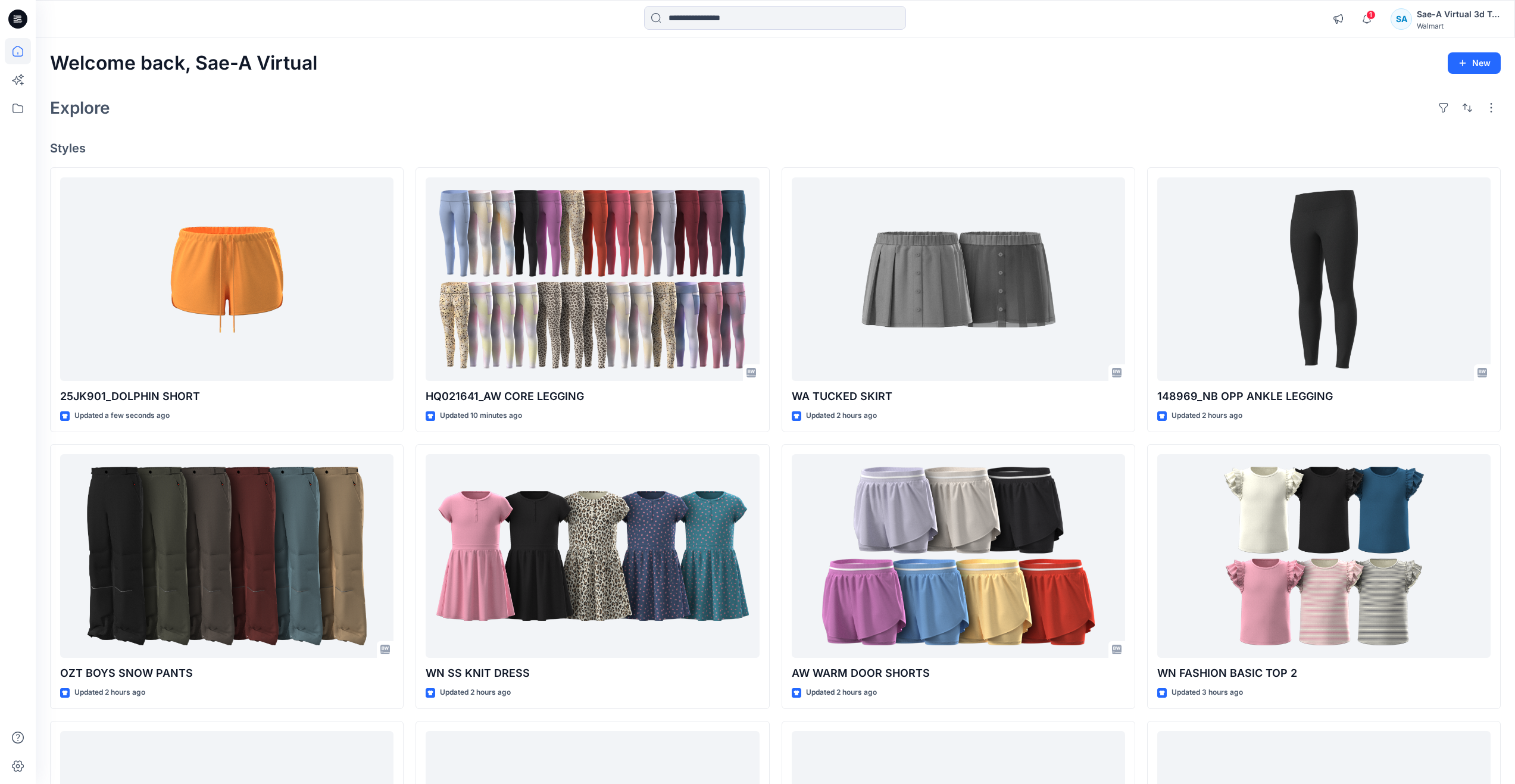
click at [345, 114] on div "Explore" at bounding box center [775, 107] width 1450 height 29
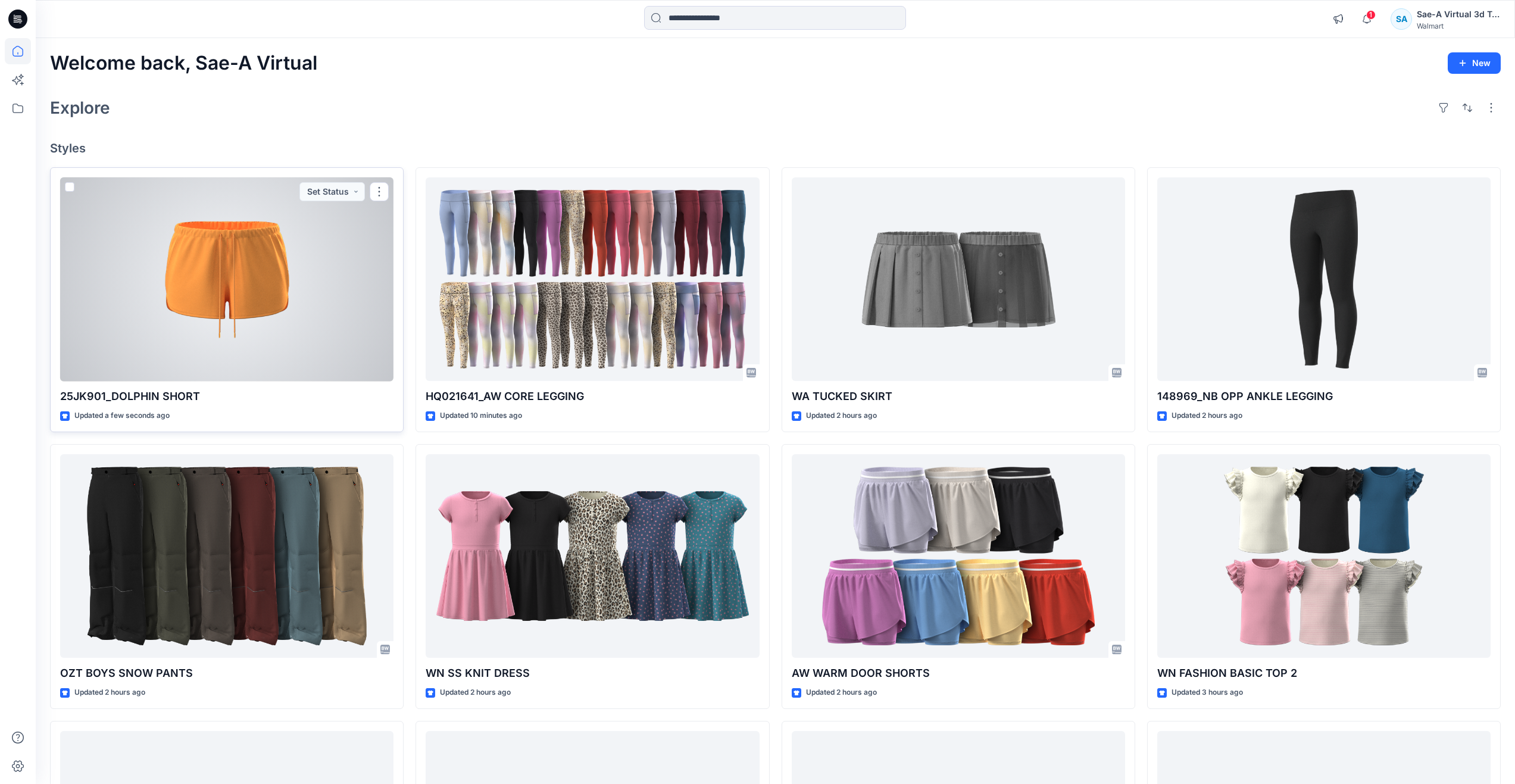
click at [217, 350] on div at bounding box center [226, 279] width 333 height 204
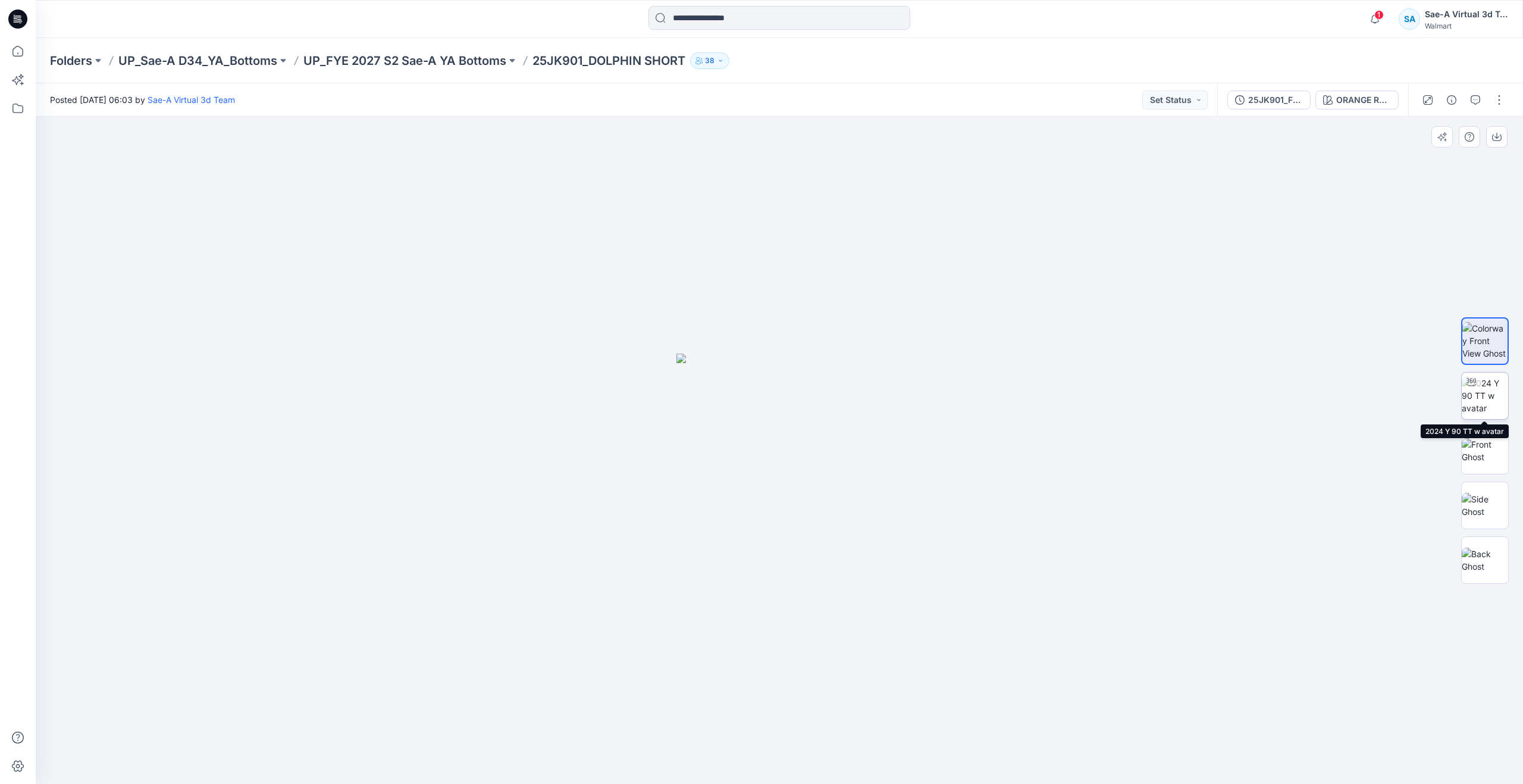
click at [1488, 392] on img at bounding box center [1485, 395] width 46 height 38
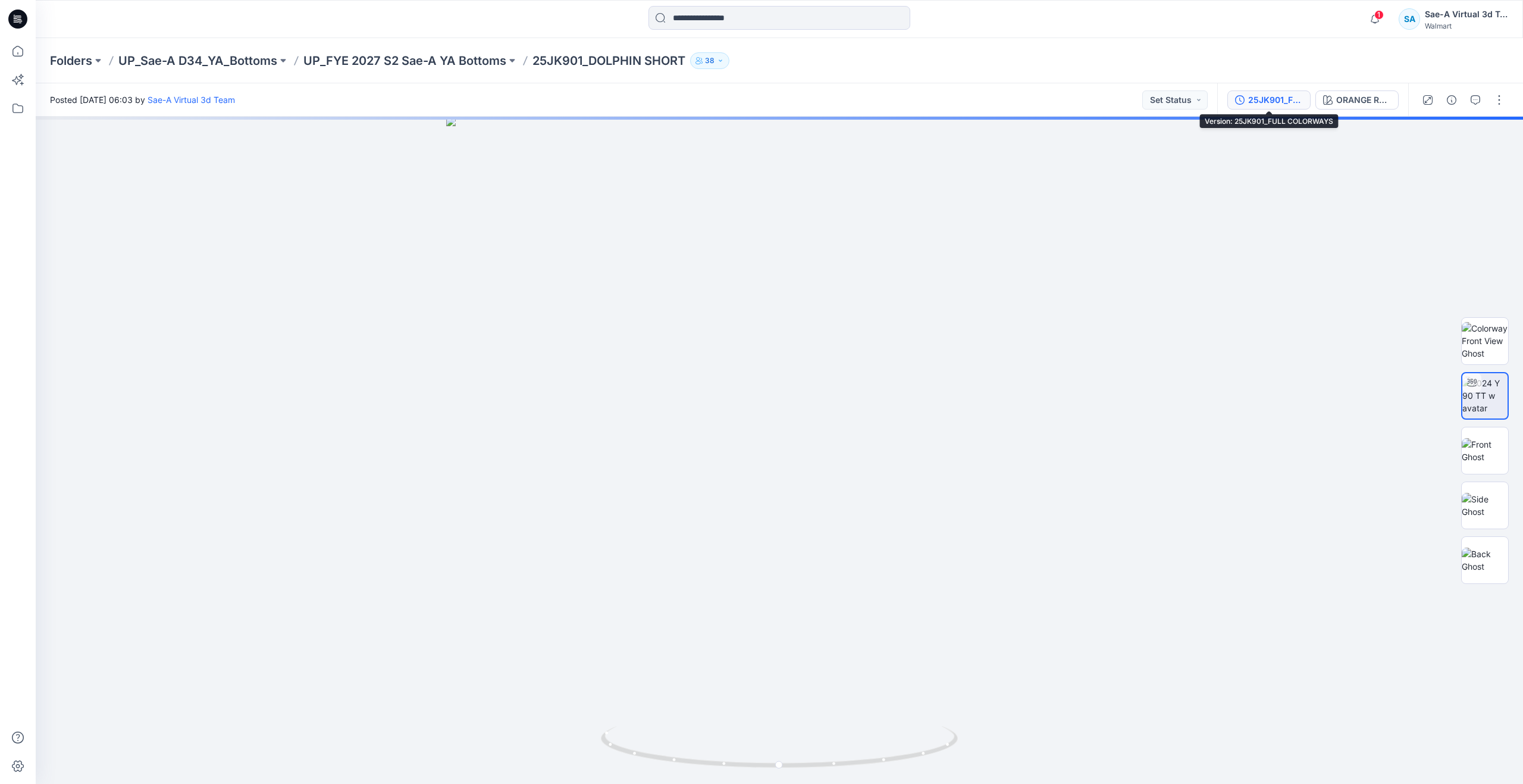
click at [1286, 103] on div "25JK901_FULL COLORWAYS" at bounding box center [1275, 100] width 54 height 13
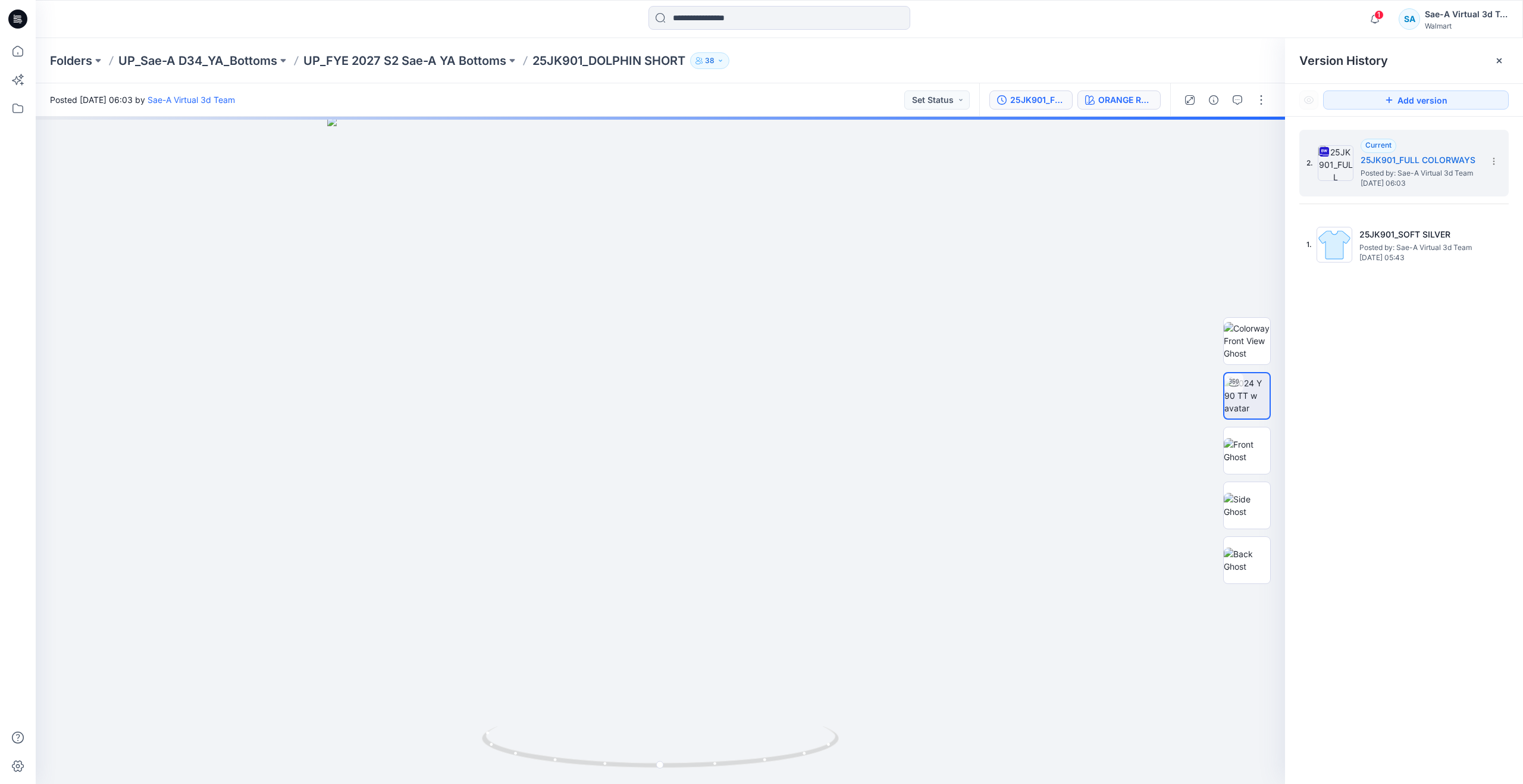
click at [1104, 92] on button "ORANGE RADIANCE" at bounding box center [1119, 100] width 83 height 19
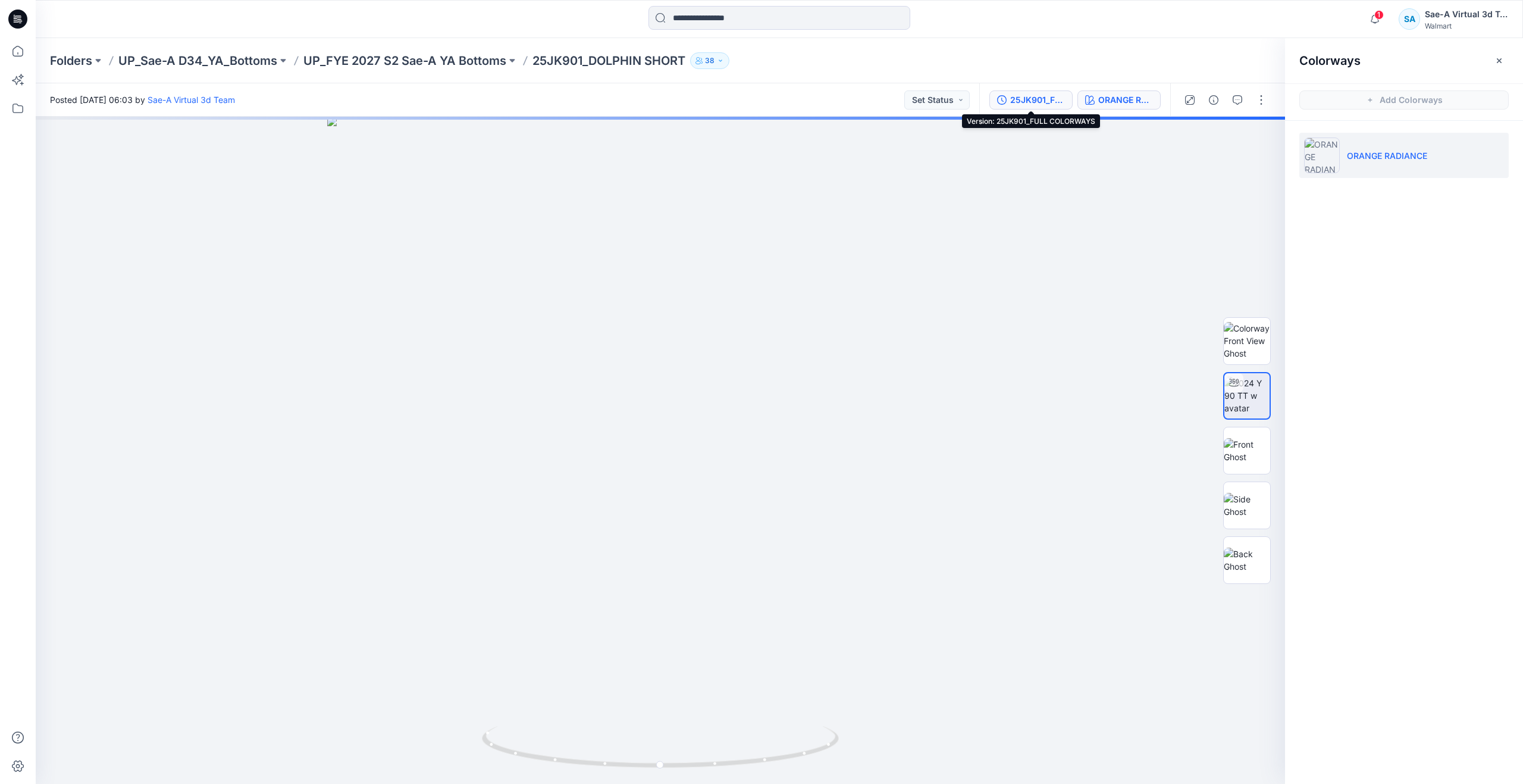
click at [1009, 98] on button "25JK901_FULL COLORWAYS" at bounding box center [1031, 100] width 83 height 19
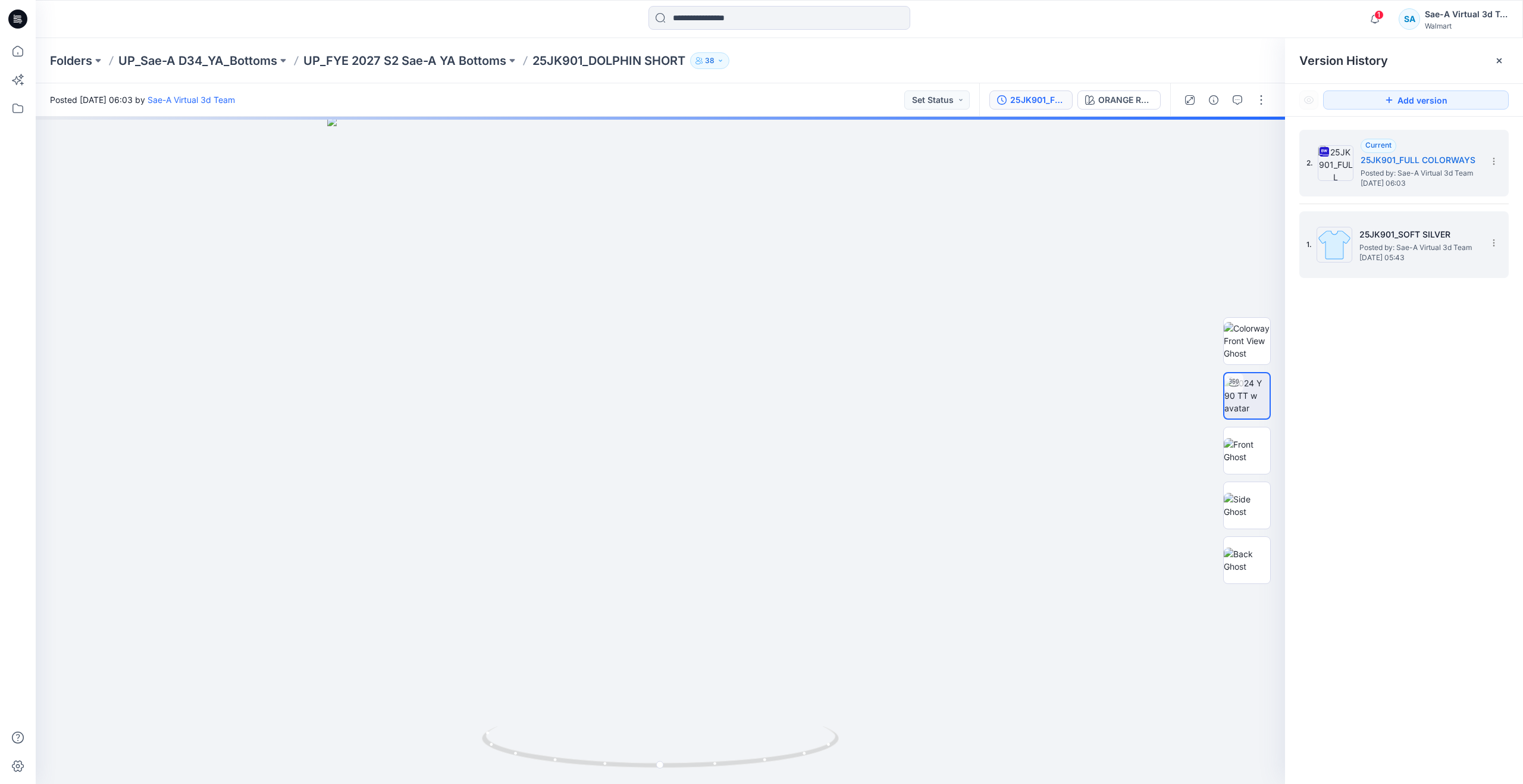
click at [1376, 232] on h5 "25JK901_SOFT SILVER" at bounding box center [1419, 234] width 119 height 14
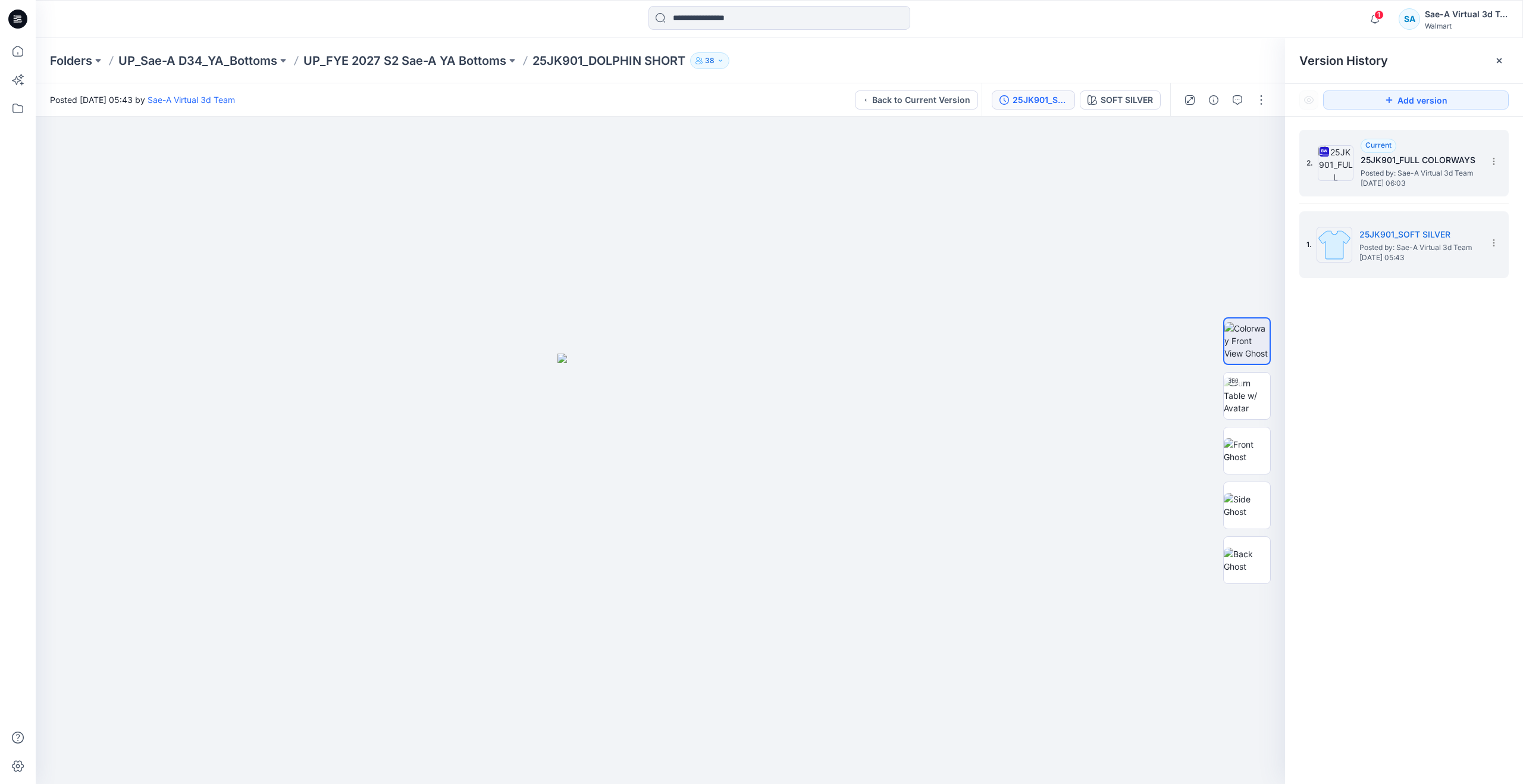
click at [1367, 191] on div "2. Current 25JK901_FULL COLORWAYS Posted by: Sae-A Virtual 3d Team Tuesday, Sep…" at bounding box center [1404, 163] width 210 height 66
click at [1366, 244] on span "Posted by: Sae-A Virtual 3d Team" at bounding box center [1419, 247] width 119 height 12
click at [1380, 178] on span "Posted by: Sae-A Virtual 3d Team" at bounding box center [1420, 173] width 119 height 12
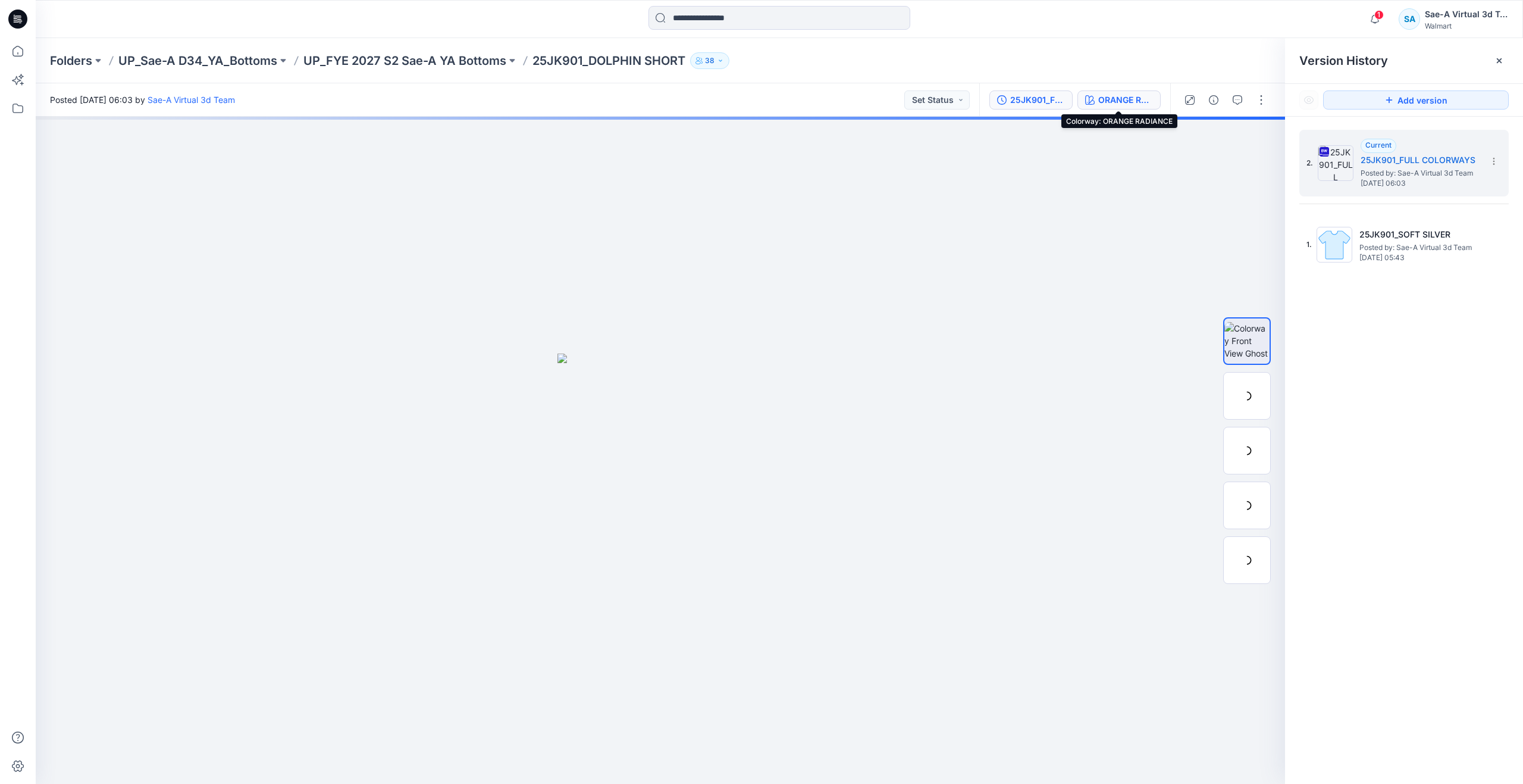
click at [1111, 96] on div "ORANGE RADIANCE" at bounding box center [1125, 100] width 54 height 13
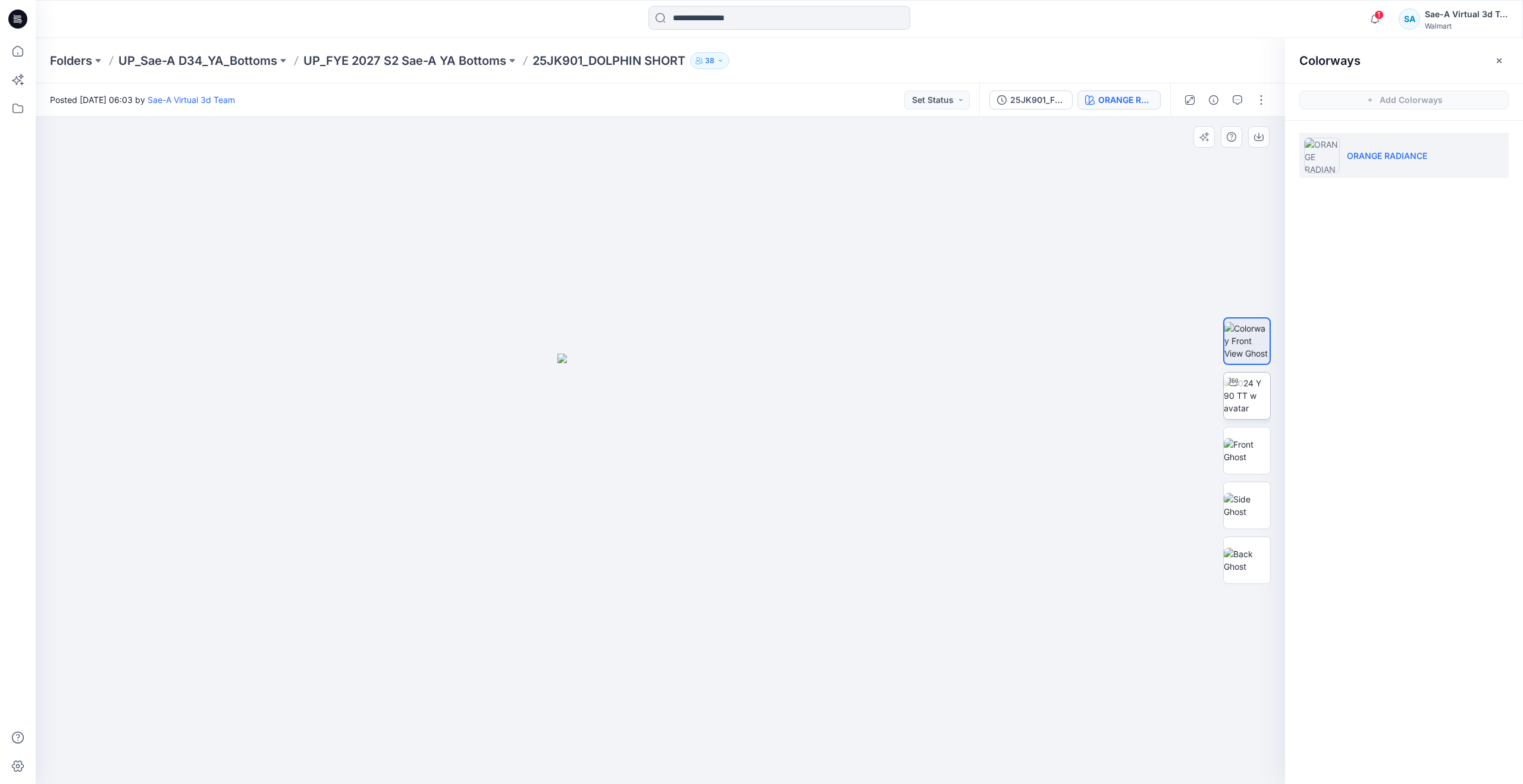
click at [1261, 409] on img at bounding box center [1247, 395] width 46 height 38
drag, startPoint x: 660, startPoint y: 758, endPoint x: 673, endPoint y: 745, distance: 18.4
click at [673, 745] on icon at bounding box center [662, 748] width 360 height 44
drag, startPoint x: 733, startPoint y: 477, endPoint x: 731, endPoint y: 344, distance: 133.0
click at [30, 57] on icon at bounding box center [18, 51] width 26 height 26
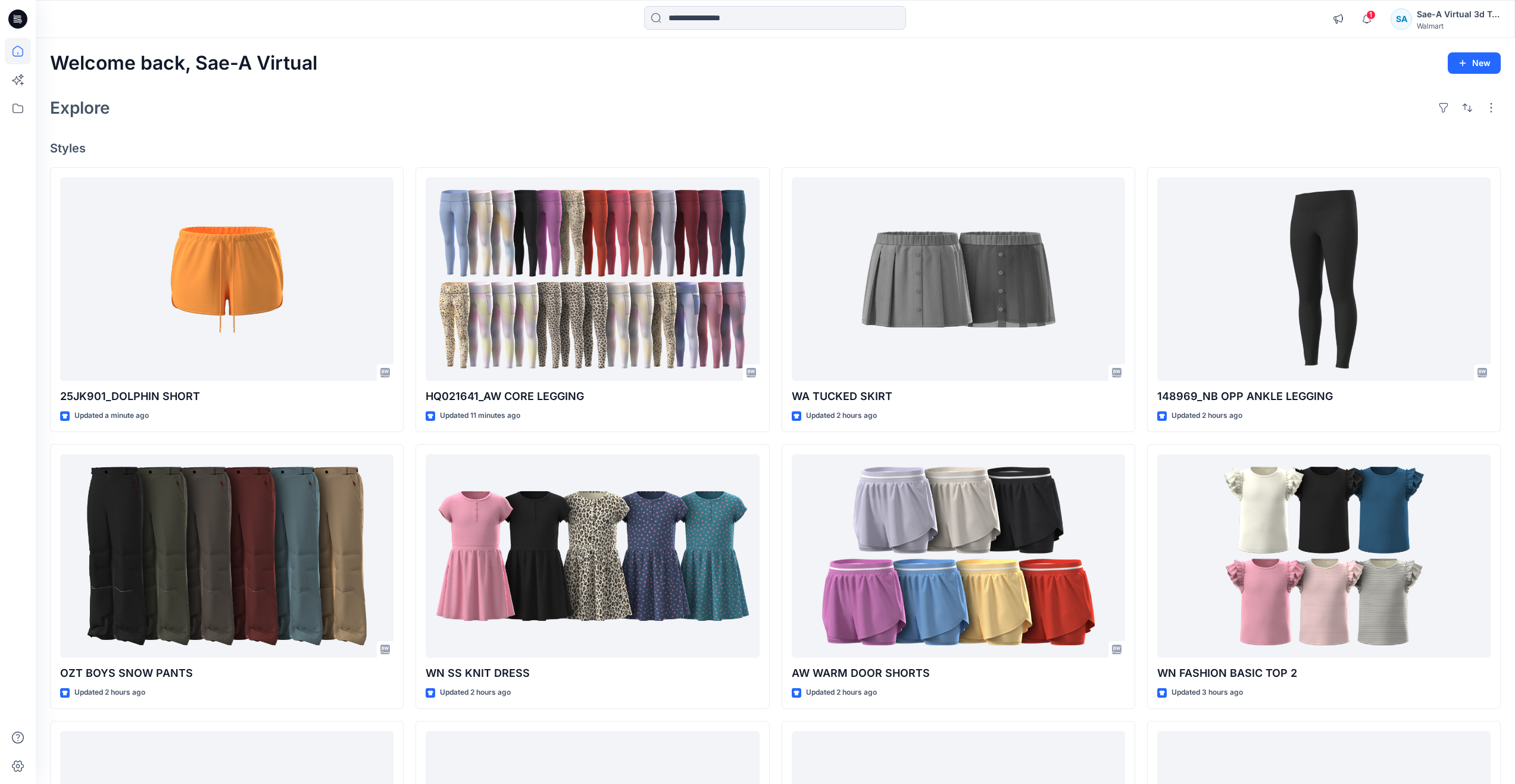
click at [442, 95] on div "Explore" at bounding box center [775, 107] width 1450 height 29
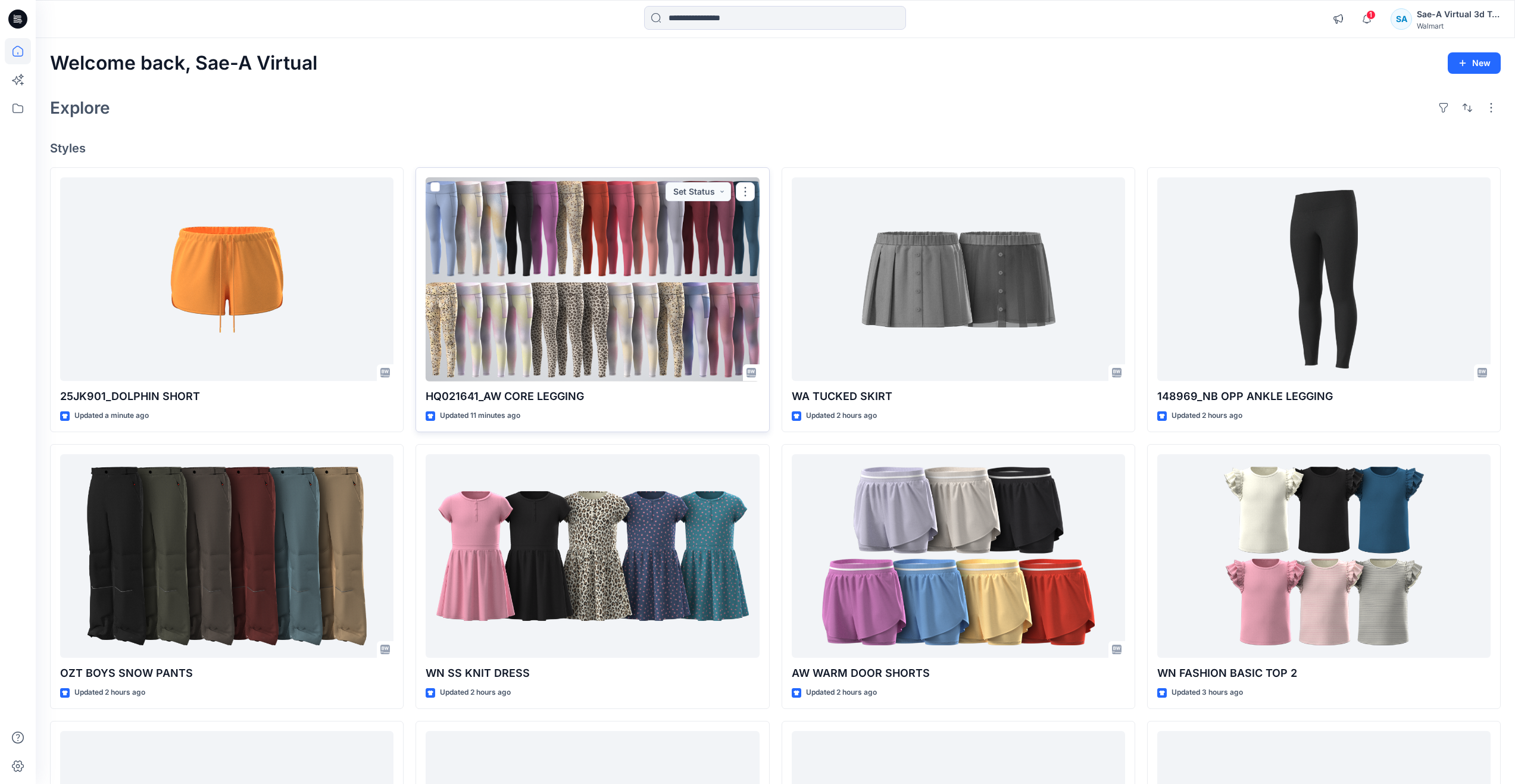
click at [511, 267] on div at bounding box center [592, 279] width 333 height 204
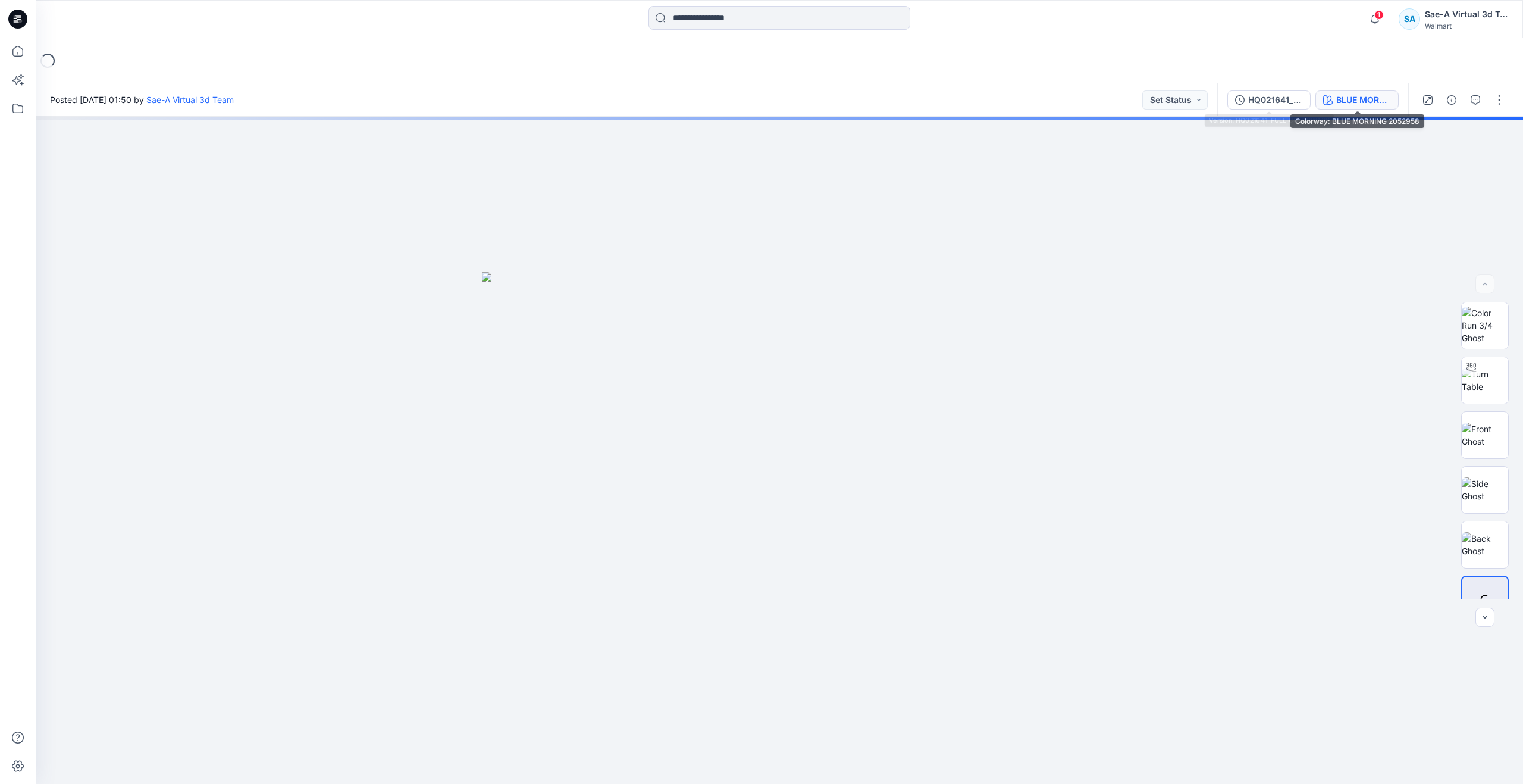
click at [1331, 96] on icon "button" at bounding box center [1328, 100] width 9 height 9
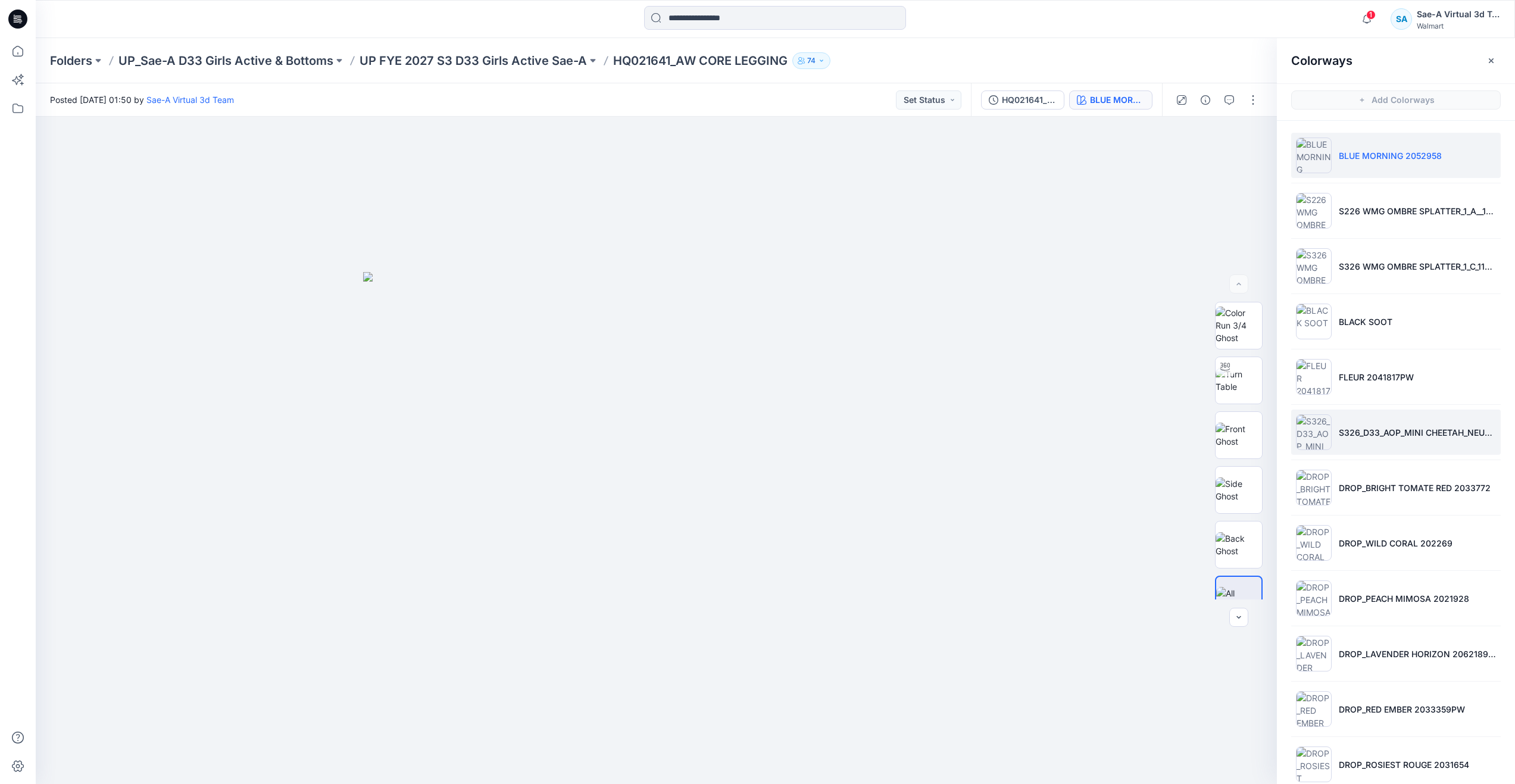
click at [1370, 424] on li "S326_D33_AOP_MINI CHEETAH_NEUTRAL_100 SCALE(0905)" at bounding box center [1396, 431] width 210 height 45
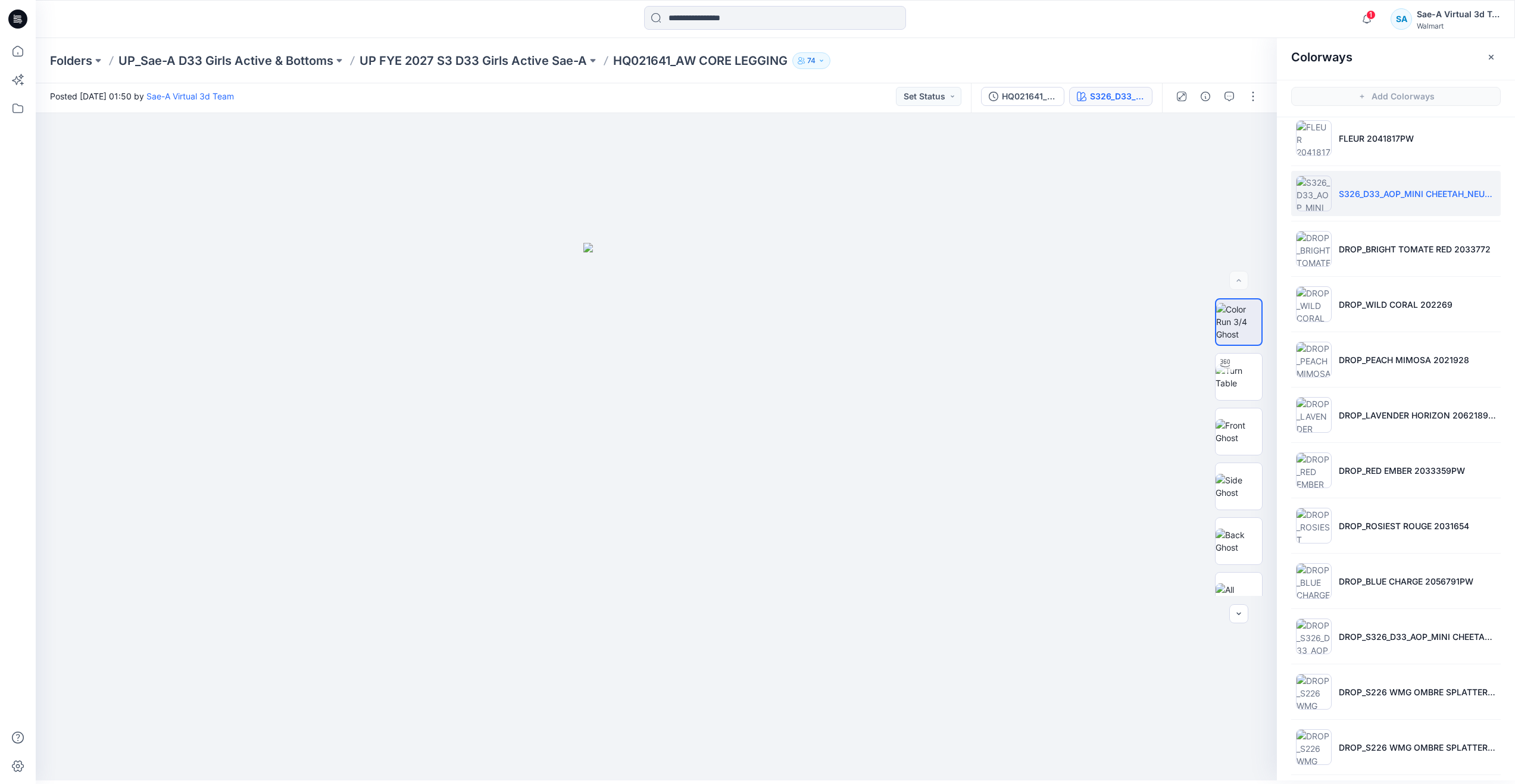
scroll to position [56, 0]
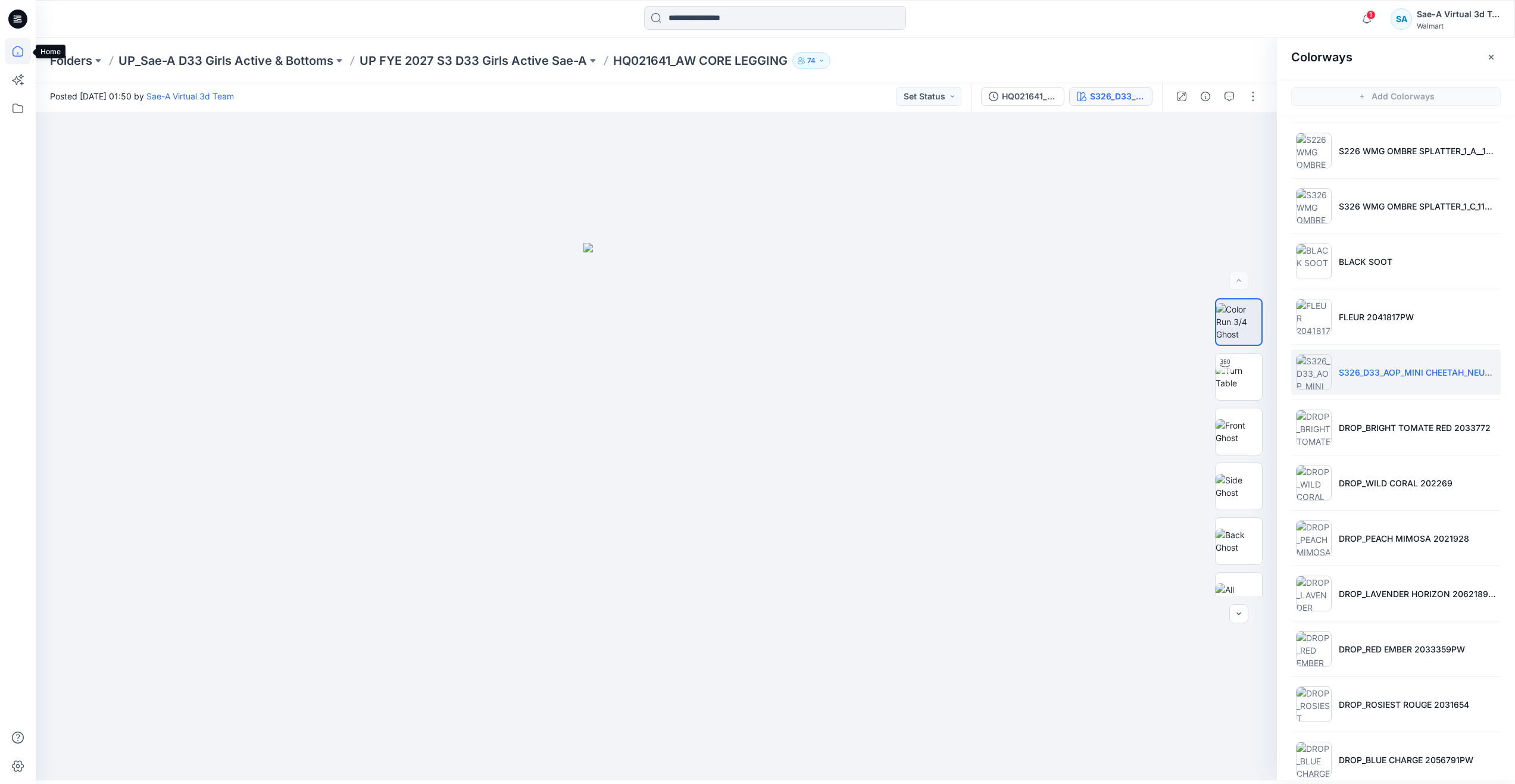
click at [14, 46] on icon at bounding box center [18, 51] width 26 height 26
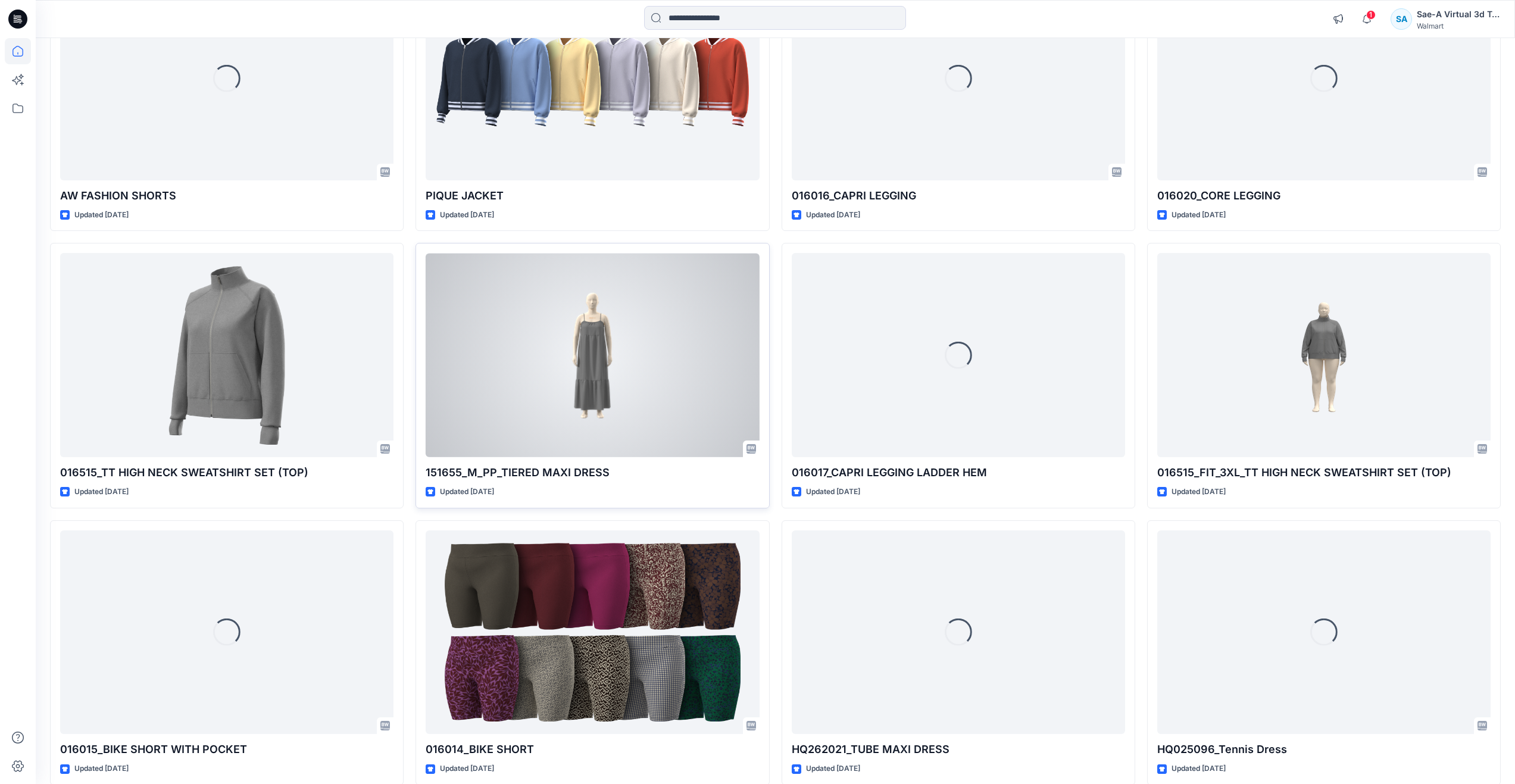
scroll to position [3524, 0]
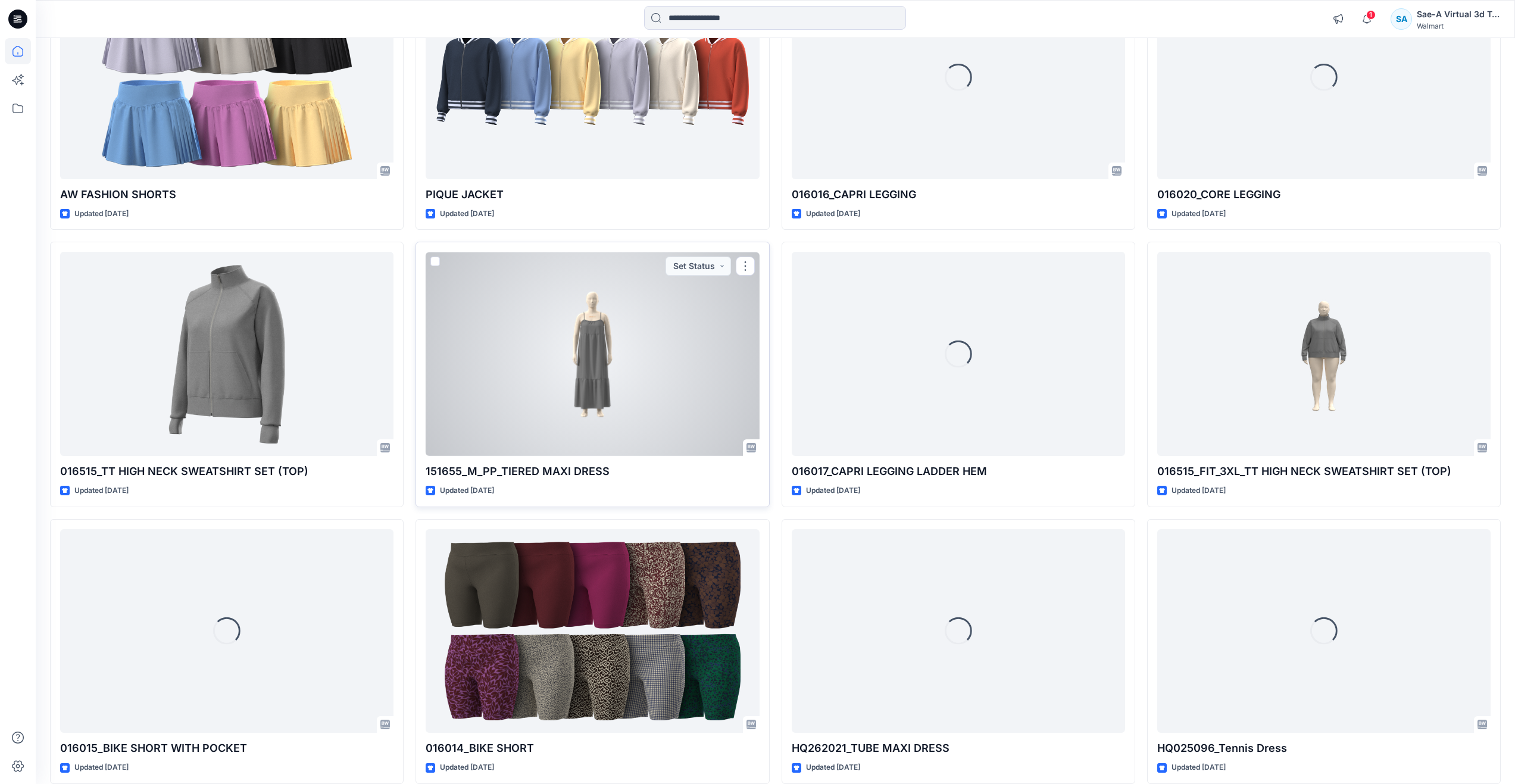
click at [527, 415] on div at bounding box center [592, 354] width 333 height 204
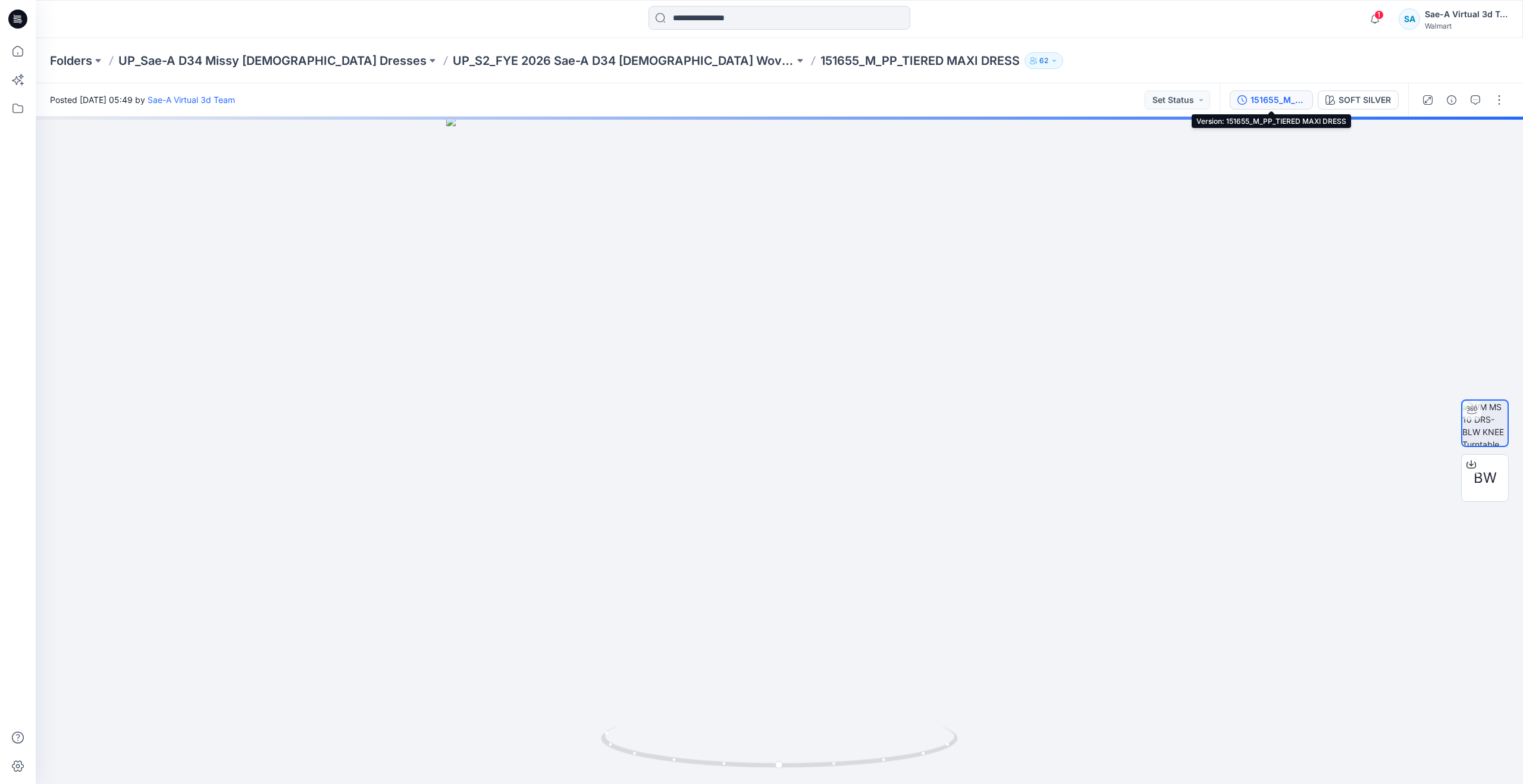
click at [1275, 104] on div "151655_M_PP_TIERED MAXI DRESS" at bounding box center [1277, 100] width 54 height 13
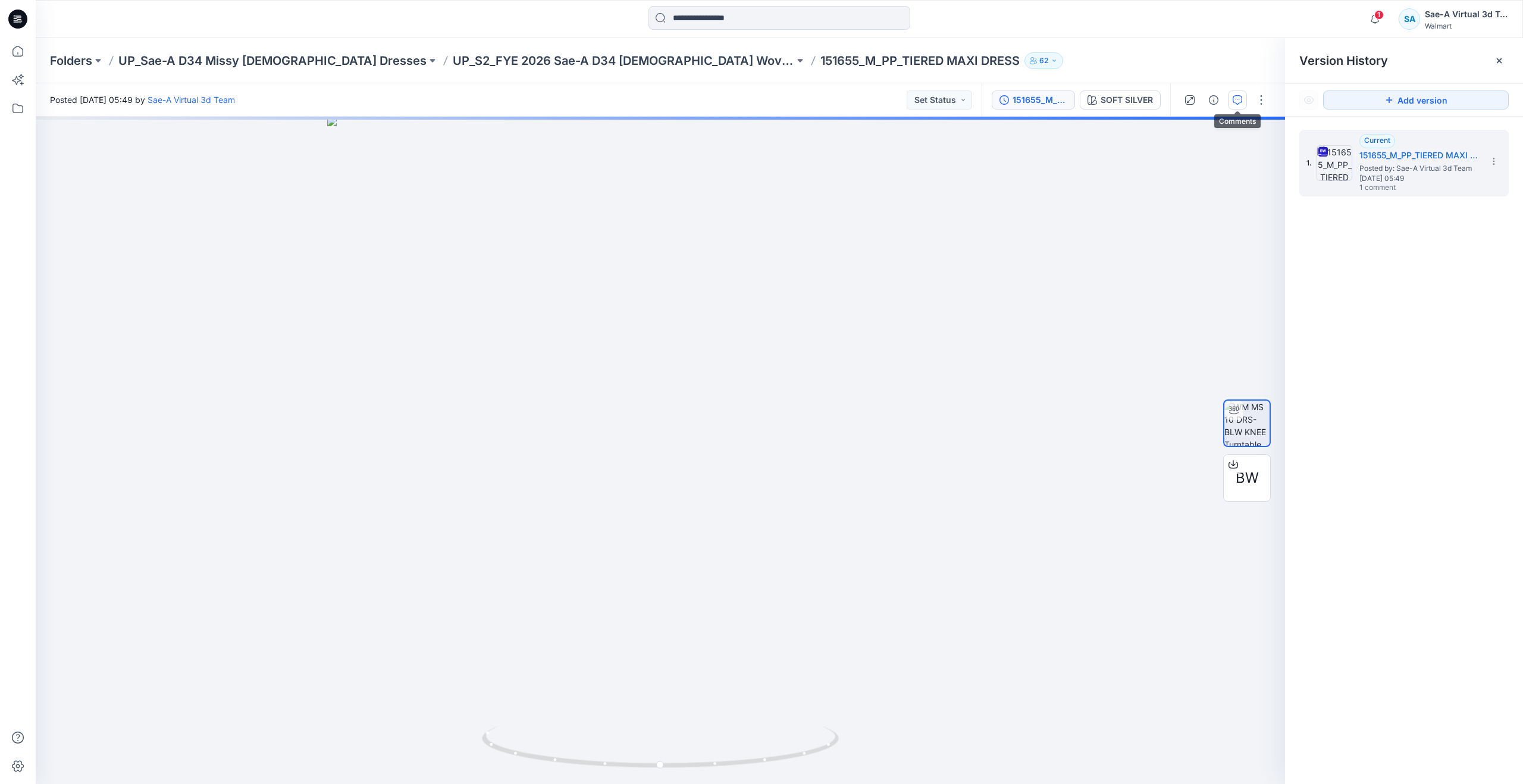
click at [1242, 106] on button "button" at bounding box center [1238, 100] width 19 height 19
drag, startPoint x: 671, startPoint y: 764, endPoint x: 340, endPoint y: 705, distance: 336.2
click at [340, 705] on div at bounding box center [660, 450] width 1250 height 667
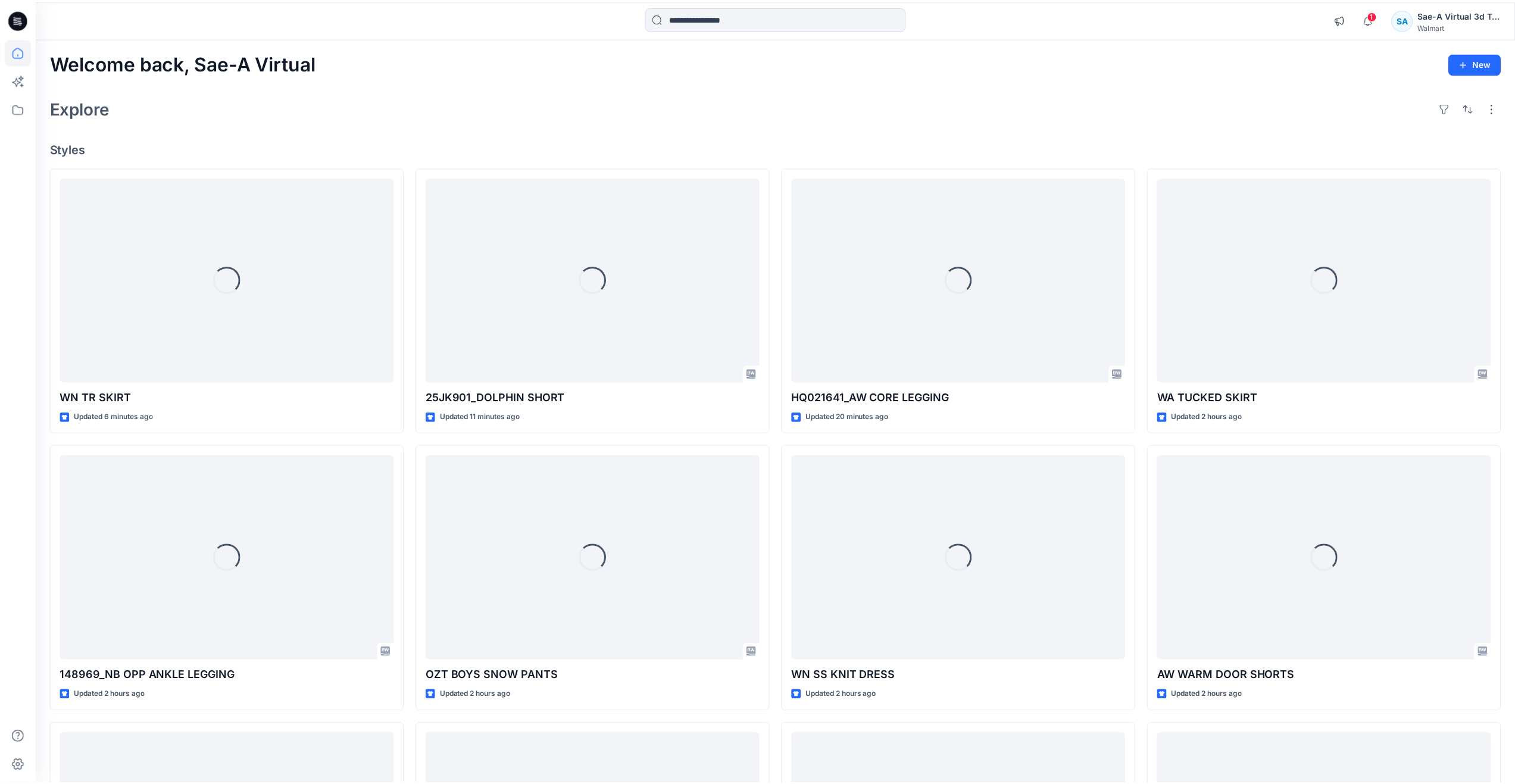
scroll to position [3524, 0]
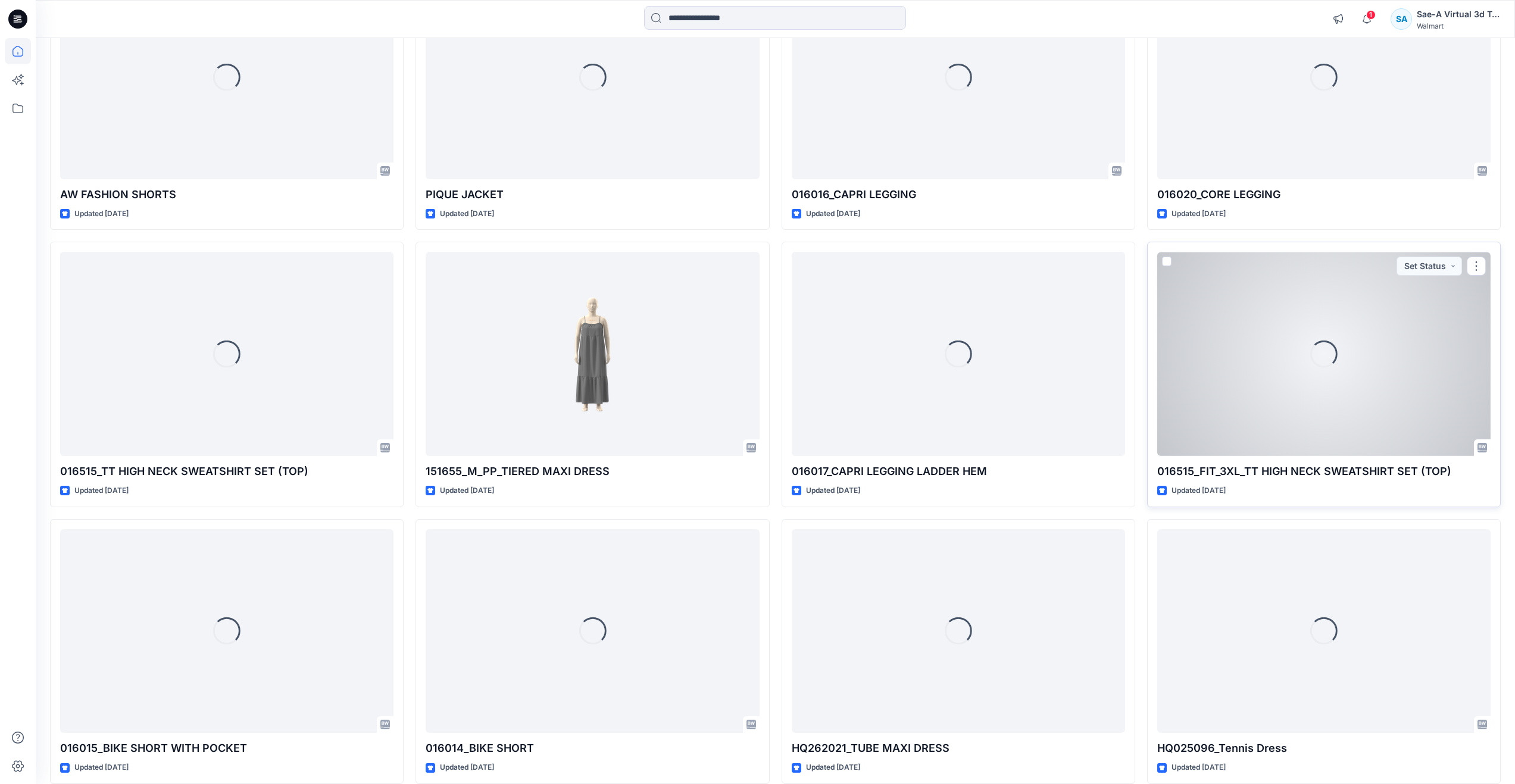
click at [1254, 407] on div "Loading..." at bounding box center [1324, 354] width 333 height 204
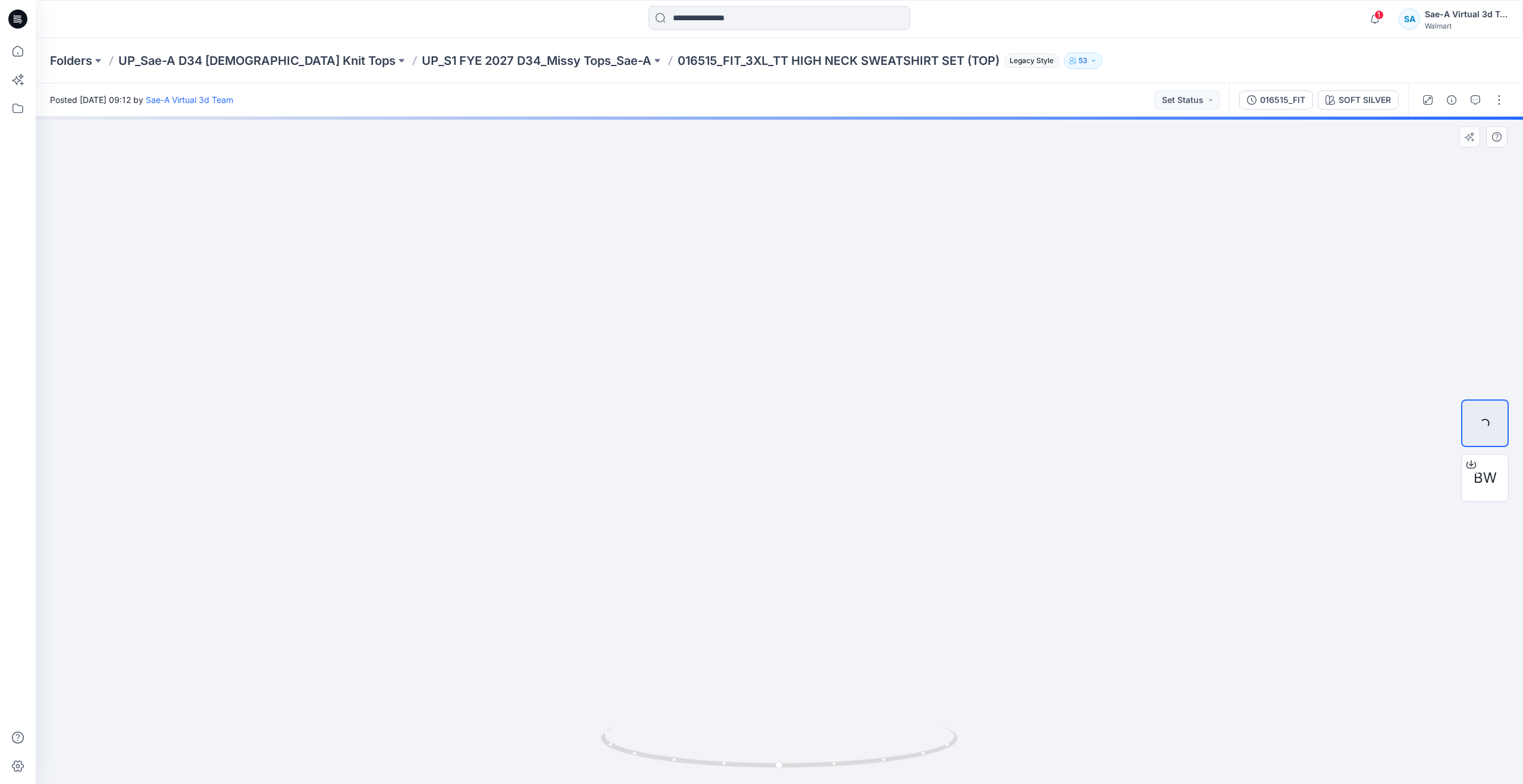
drag, startPoint x: 872, startPoint y: 362, endPoint x: 866, endPoint y: 501, distance: 139.1
drag, startPoint x: 780, startPoint y: 766, endPoint x: 809, endPoint y: 698, distance: 73.9
click at [809, 698] on div at bounding box center [780, 450] width 1488 height 667
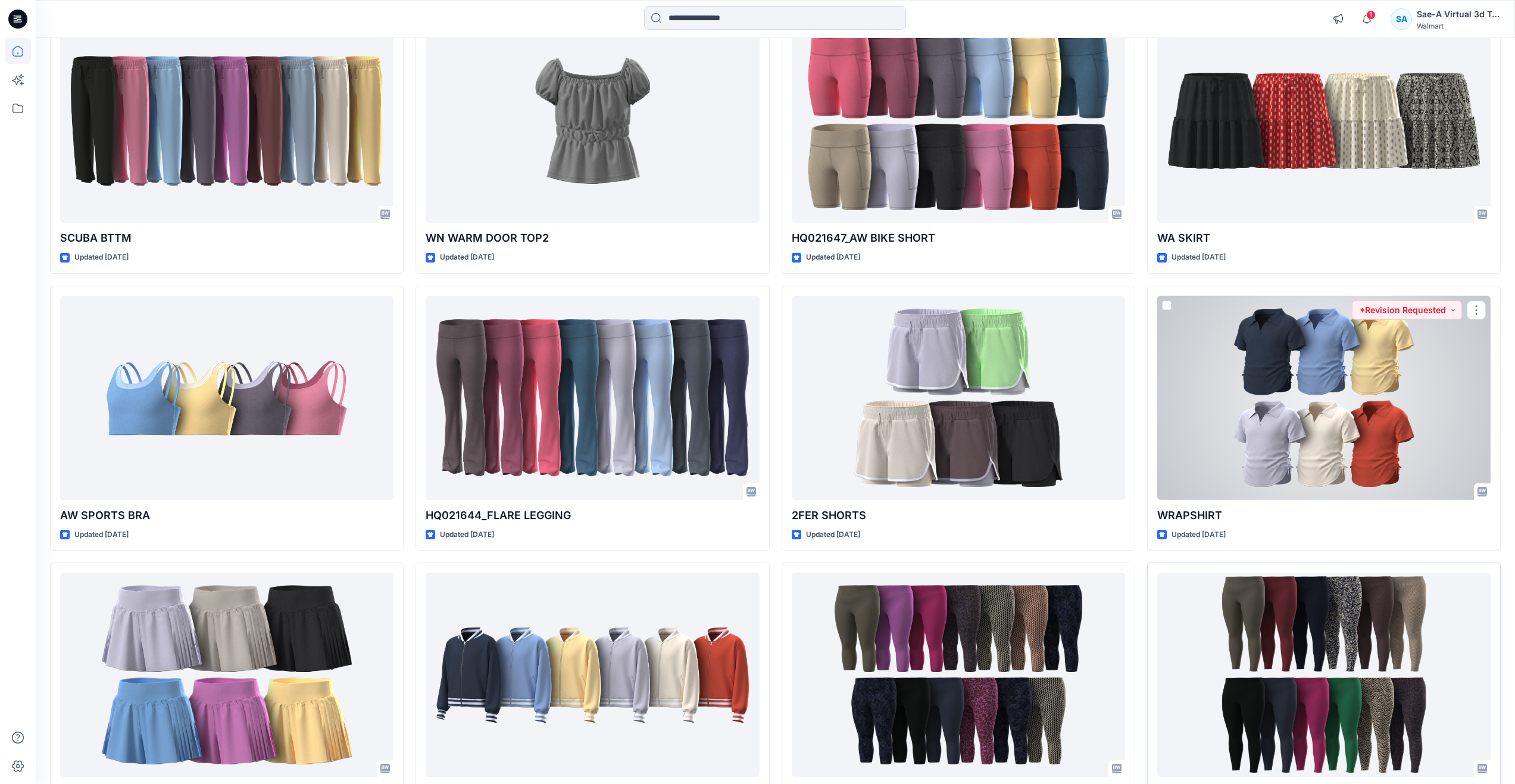
scroll to position [3224, 0]
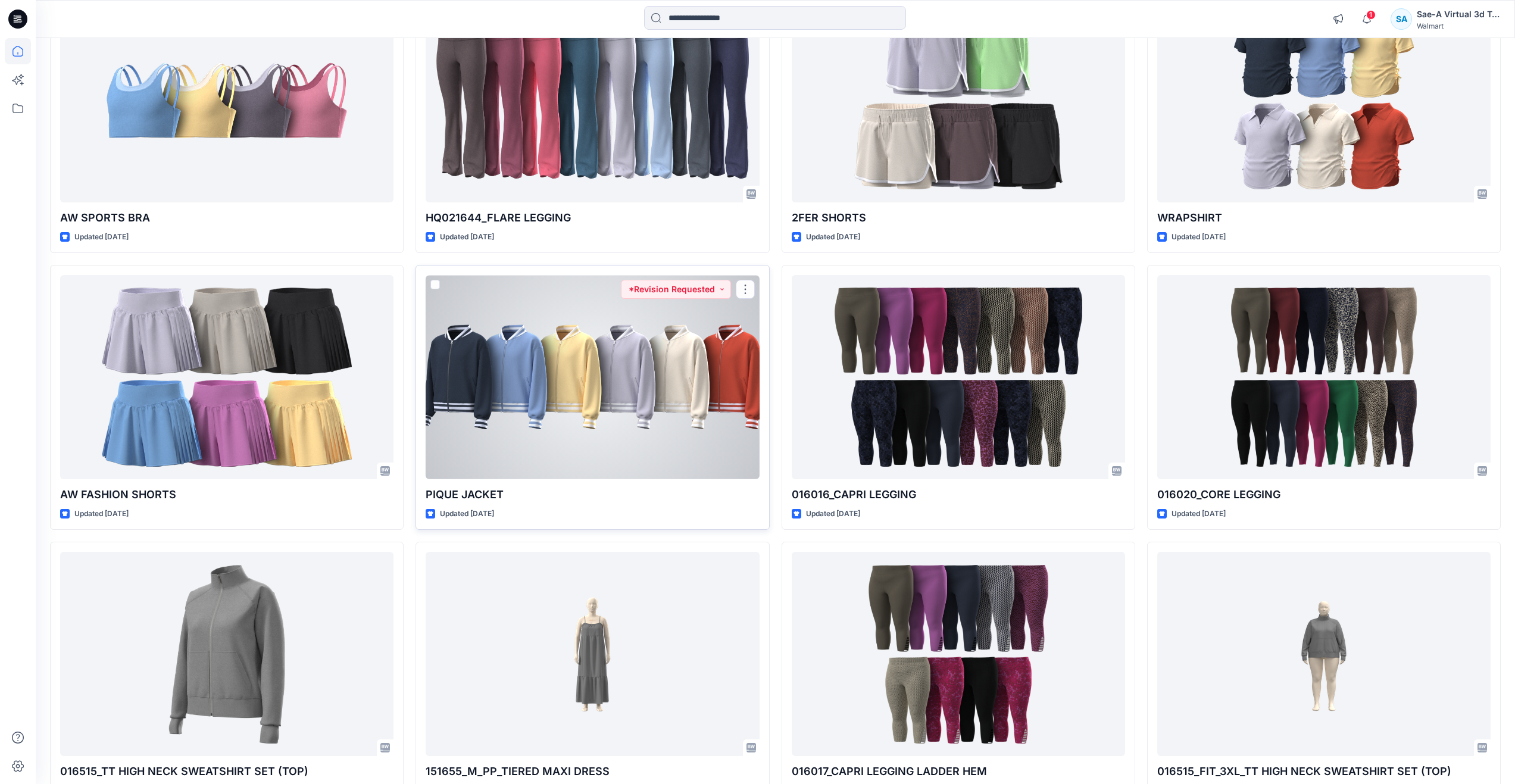
click at [671, 447] on div at bounding box center [592, 377] width 333 height 204
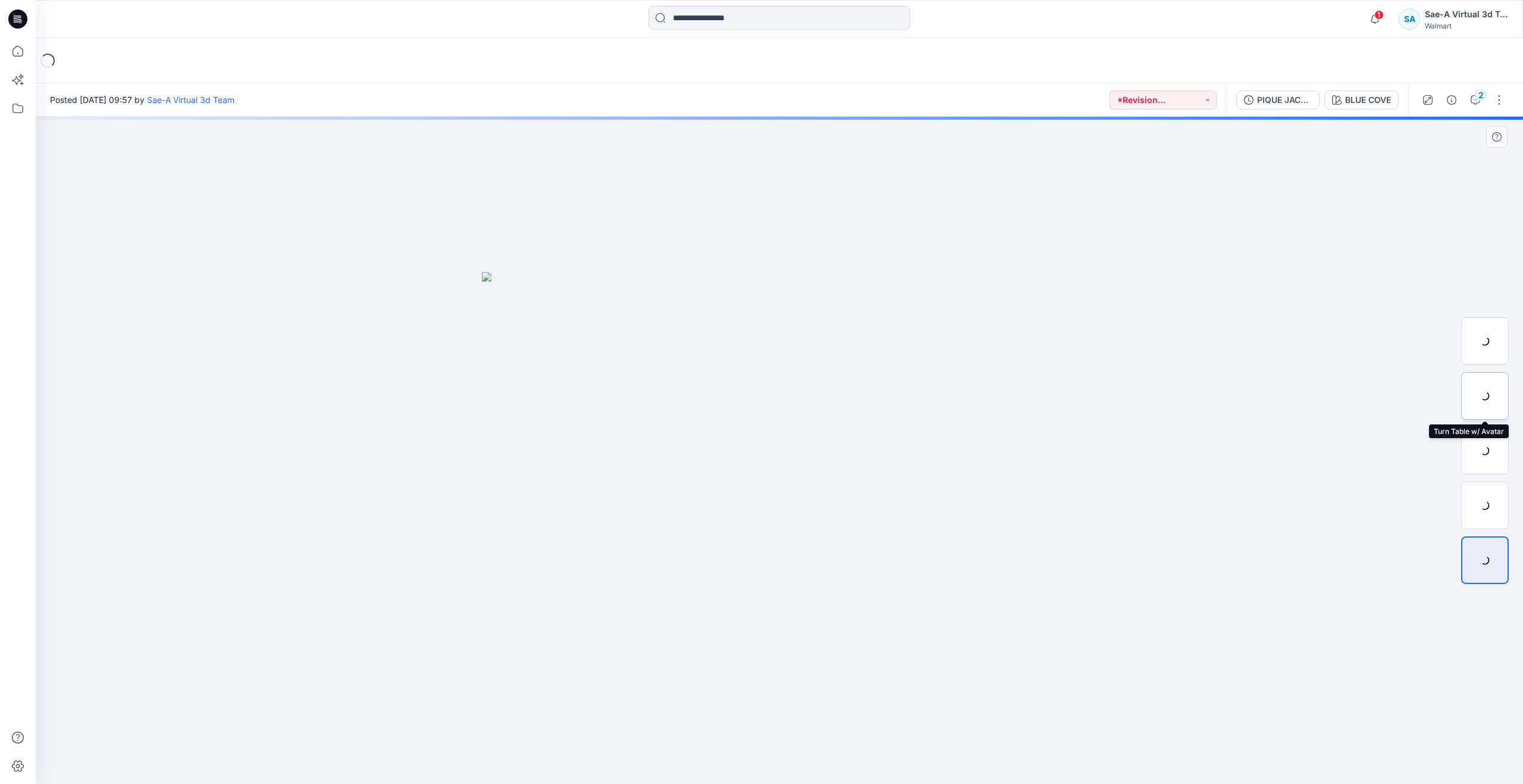
click at [1491, 397] on div at bounding box center [1485, 396] width 48 height 48
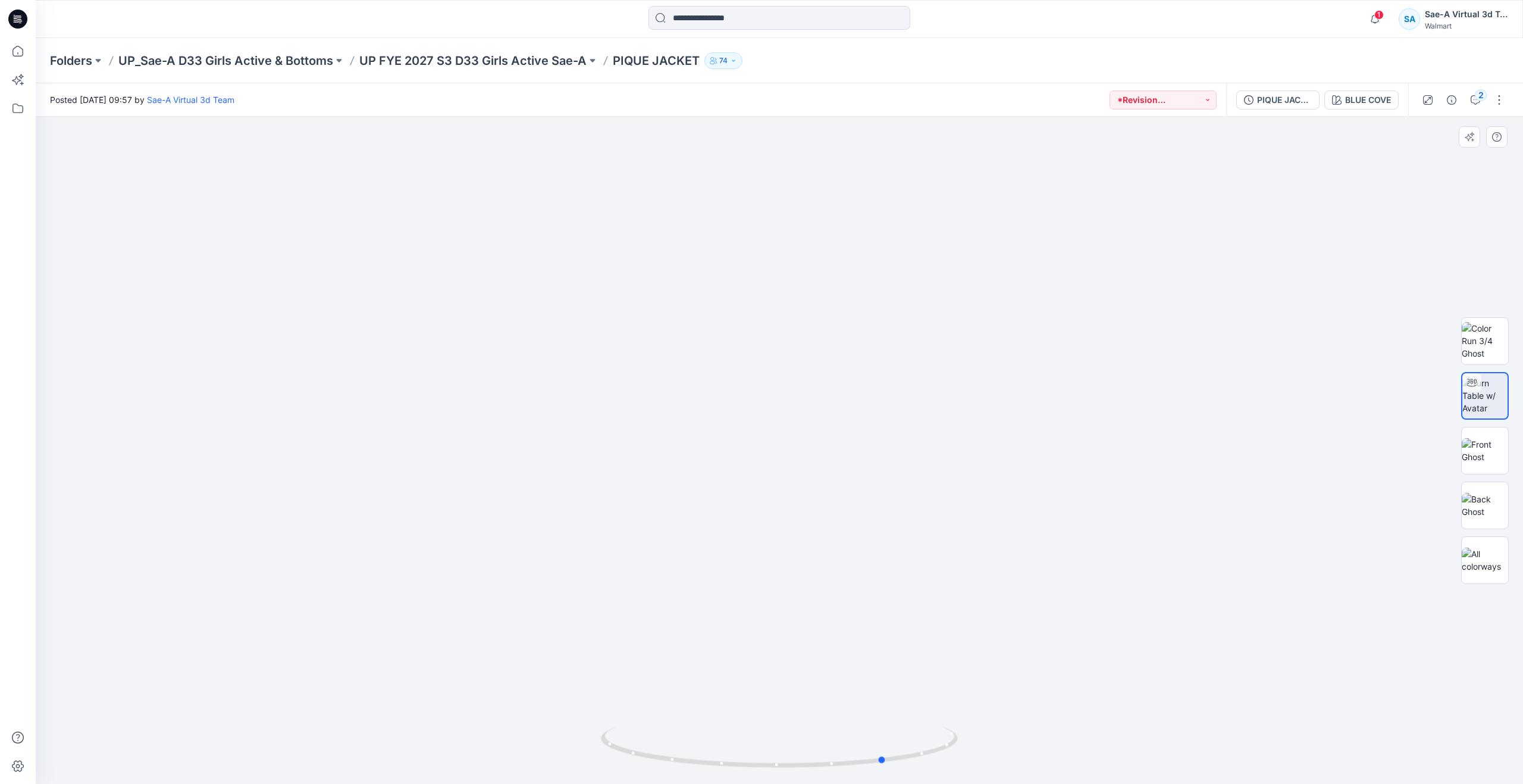
drag, startPoint x: 779, startPoint y: 764, endPoint x: 886, endPoint y: 690, distance: 130.1
click at [886, 690] on div at bounding box center [780, 450] width 1488 height 667
click at [1480, 91] on div "2" at bounding box center [1481, 95] width 12 height 12
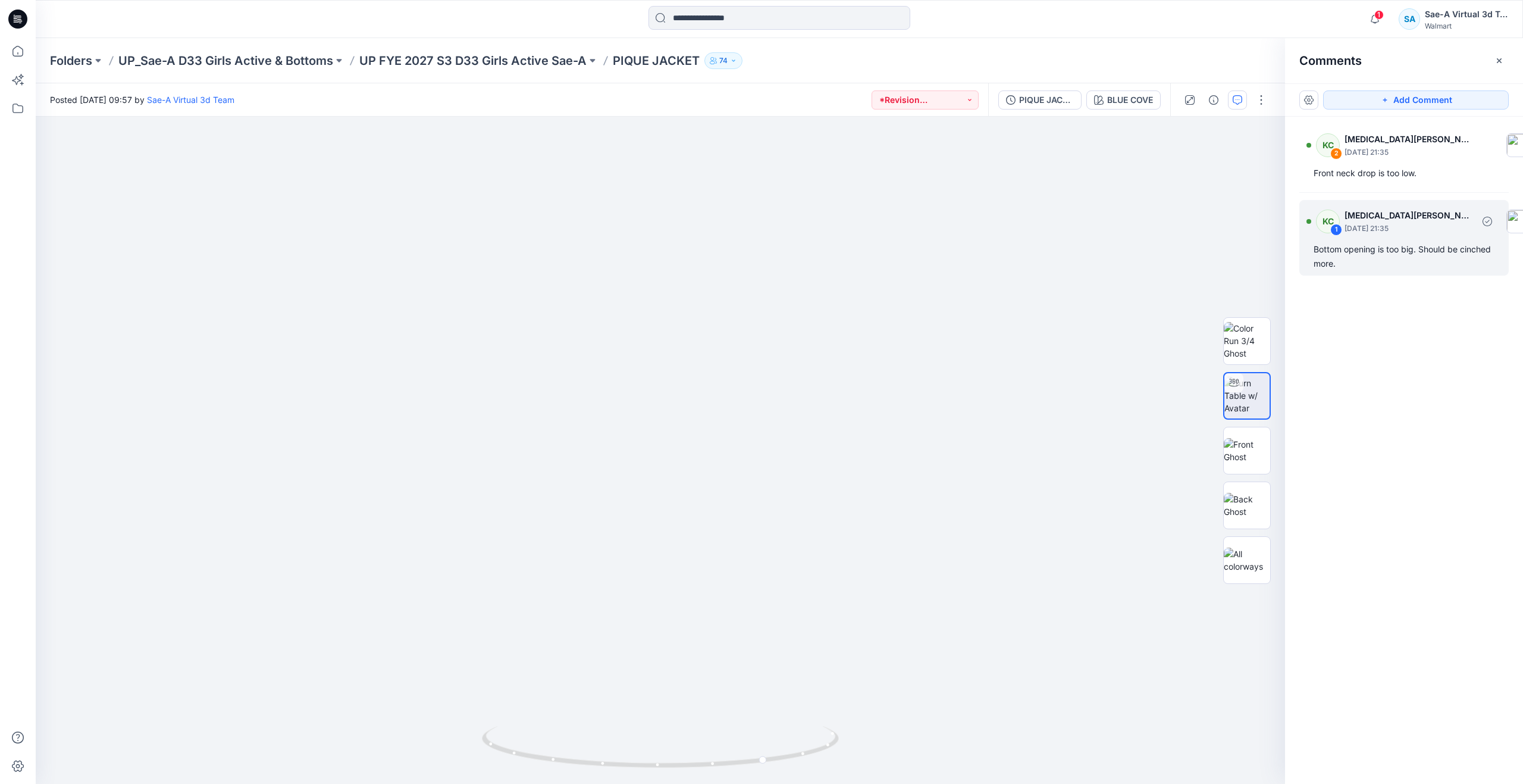
click at [1396, 253] on div "Bottom opening is too big. Should be cinched more." at bounding box center [1405, 256] width 181 height 29
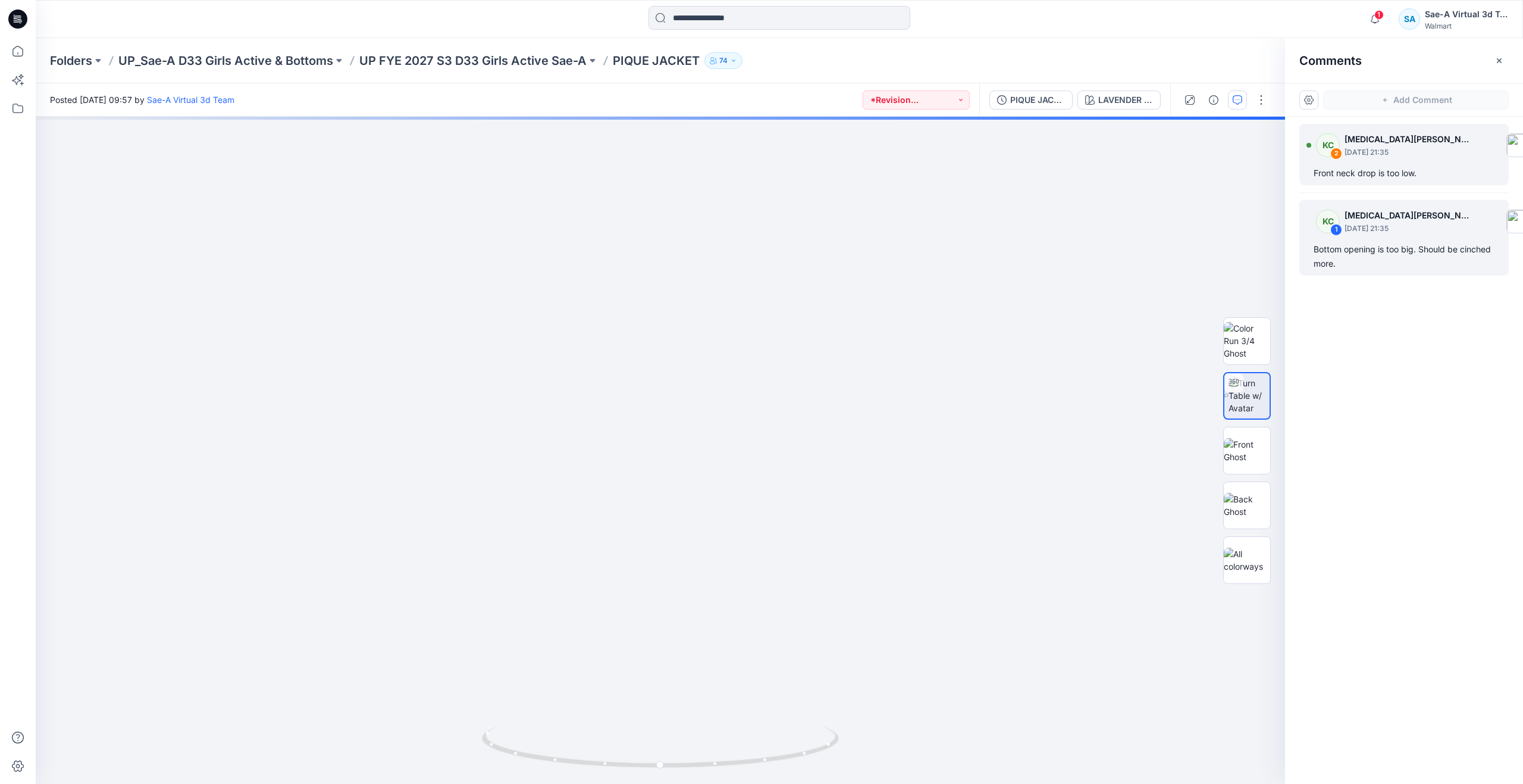
click at [1393, 180] on div "Front neck drop is too low." at bounding box center [1405, 173] width 181 height 14
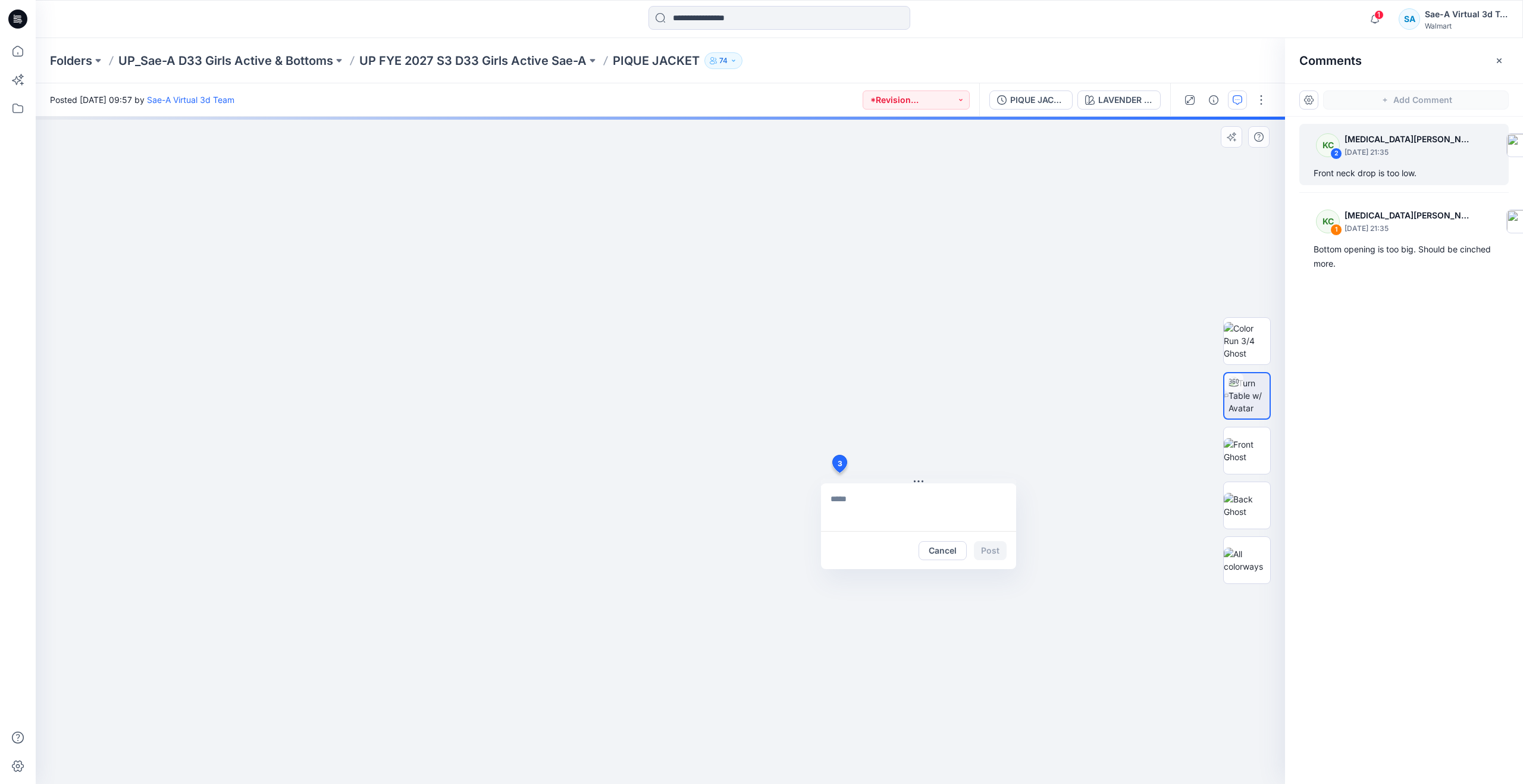
click at [839, 473] on div "3 Cancel Post" at bounding box center [660, 450] width 1250 height 667
click at [839, 473] on icon at bounding box center [840, 465] width 19 height 22
click at [951, 550] on button "Cancel" at bounding box center [943, 550] width 48 height 19
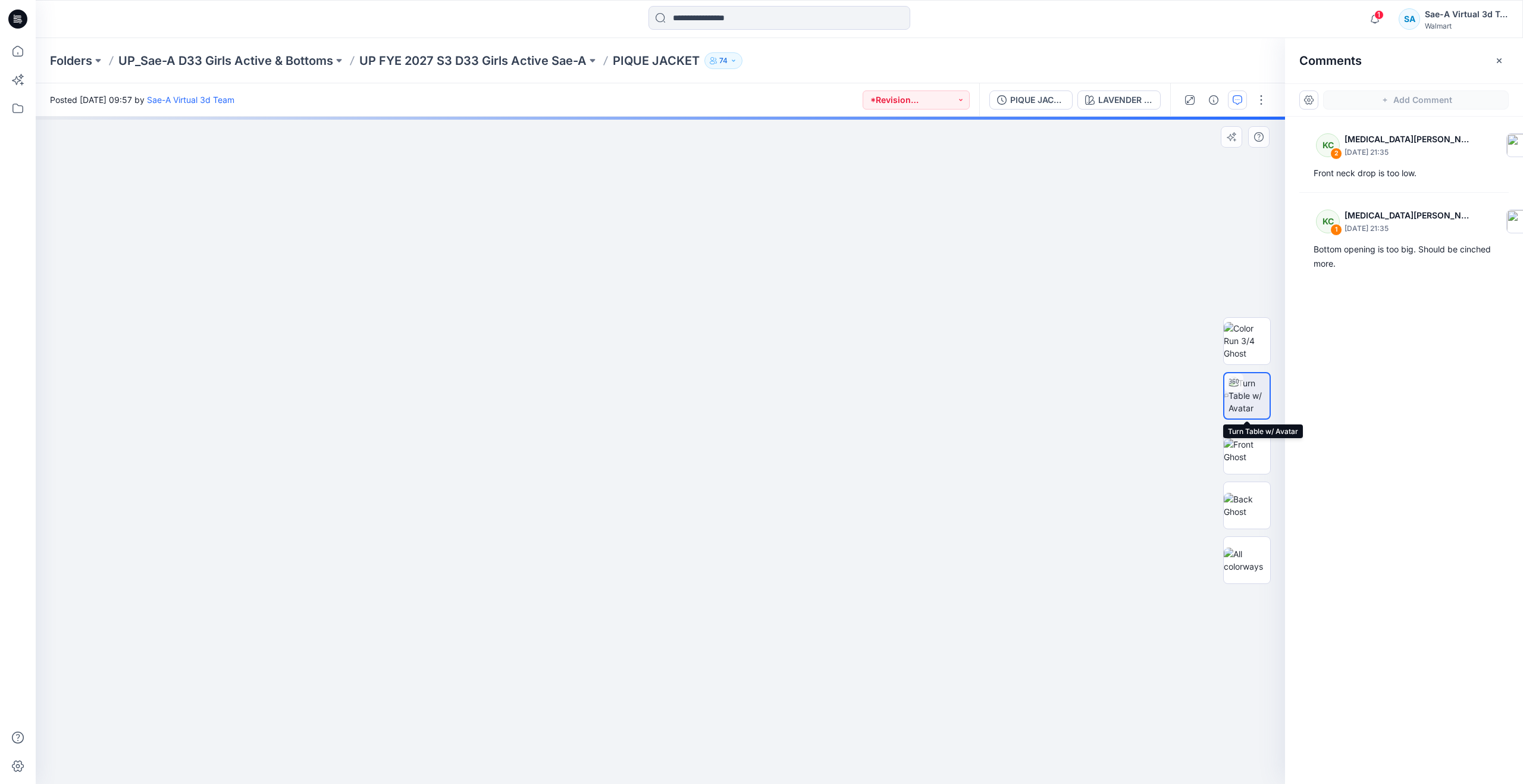
click at [1247, 407] on img at bounding box center [1249, 395] width 41 height 38
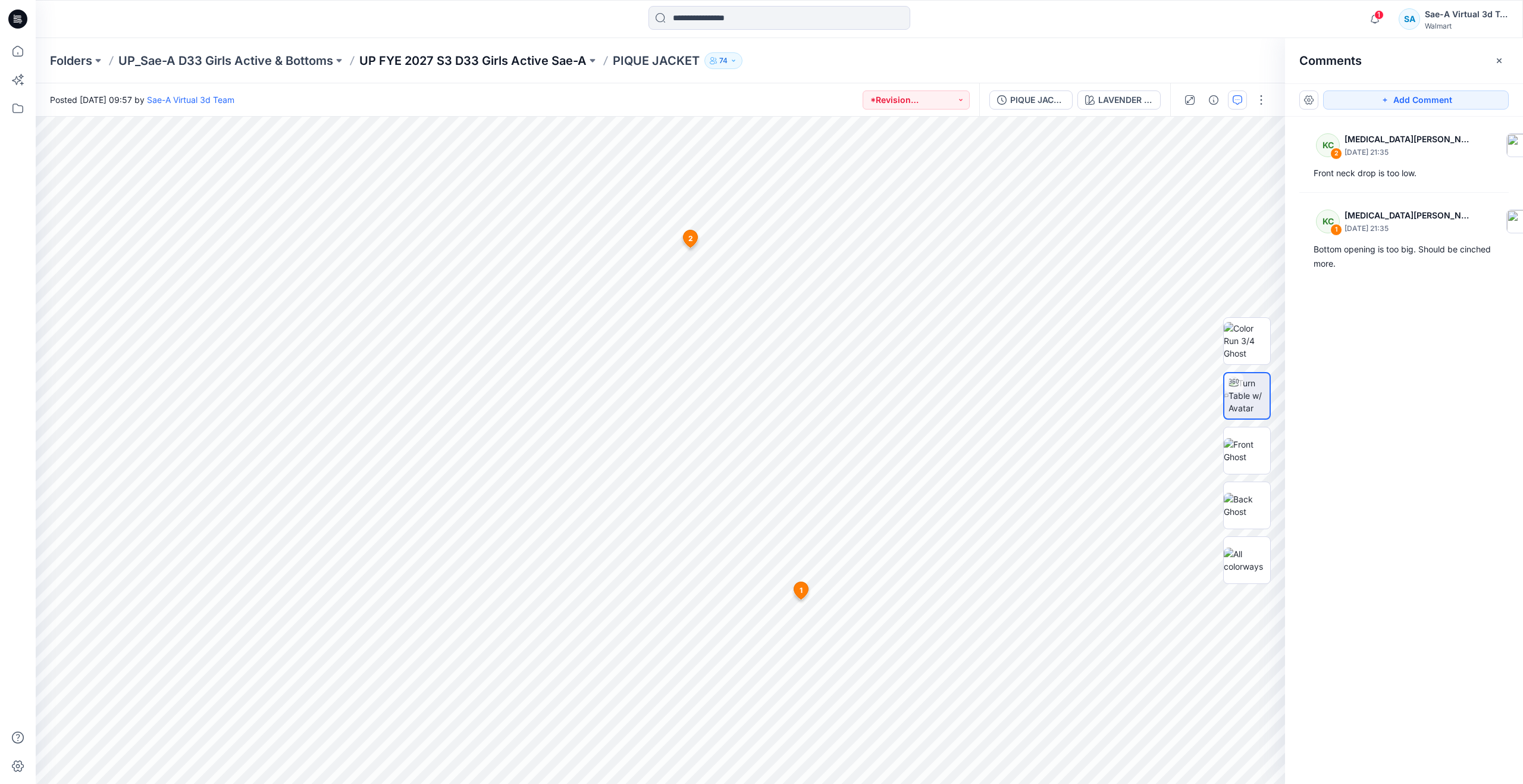
click at [441, 56] on p "UP FYE 2027 S3 D33 Girls Active Sae-A" at bounding box center [473, 61] width 227 height 17
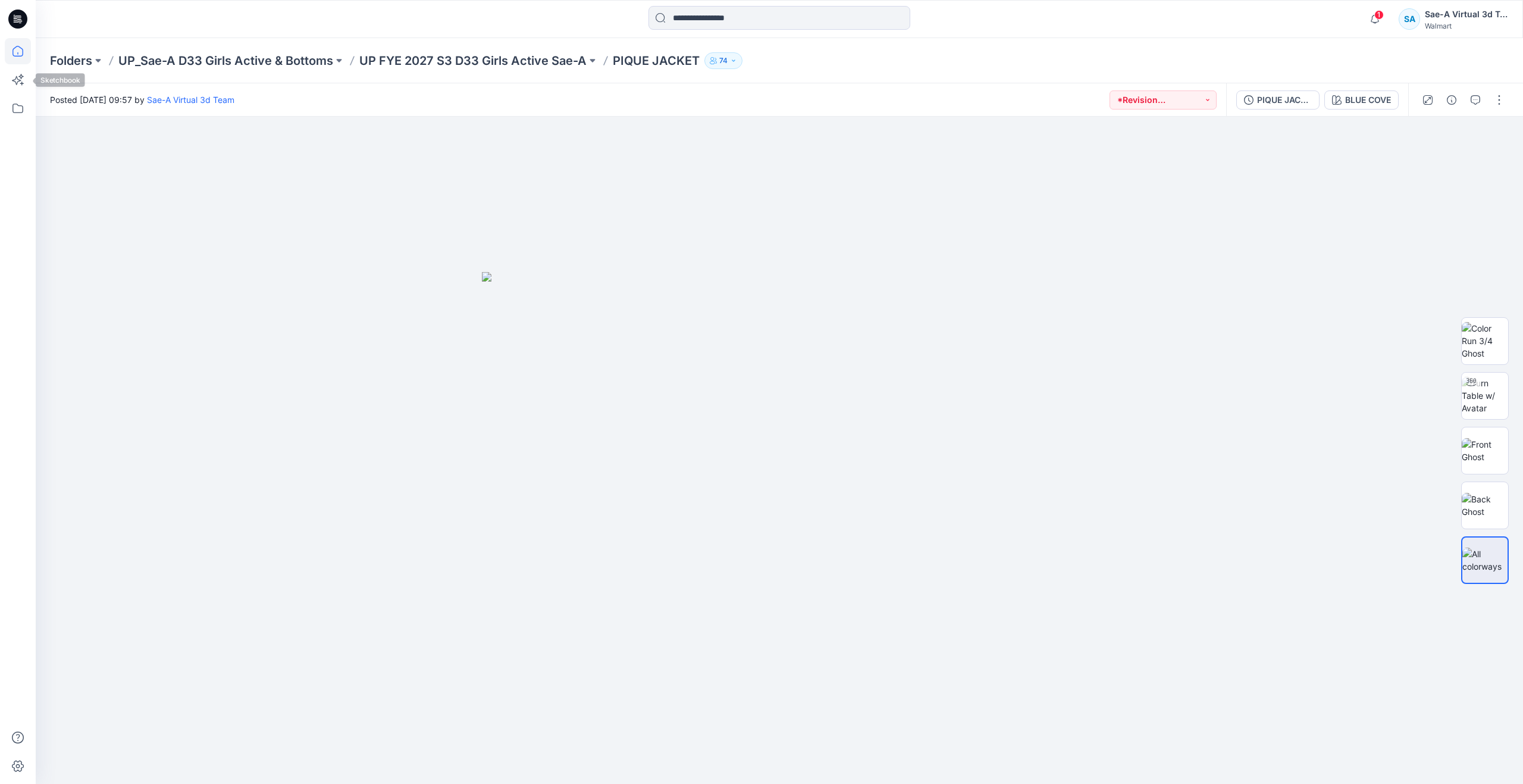
click at [17, 56] on icon at bounding box center [18, 52] width 11 height 11
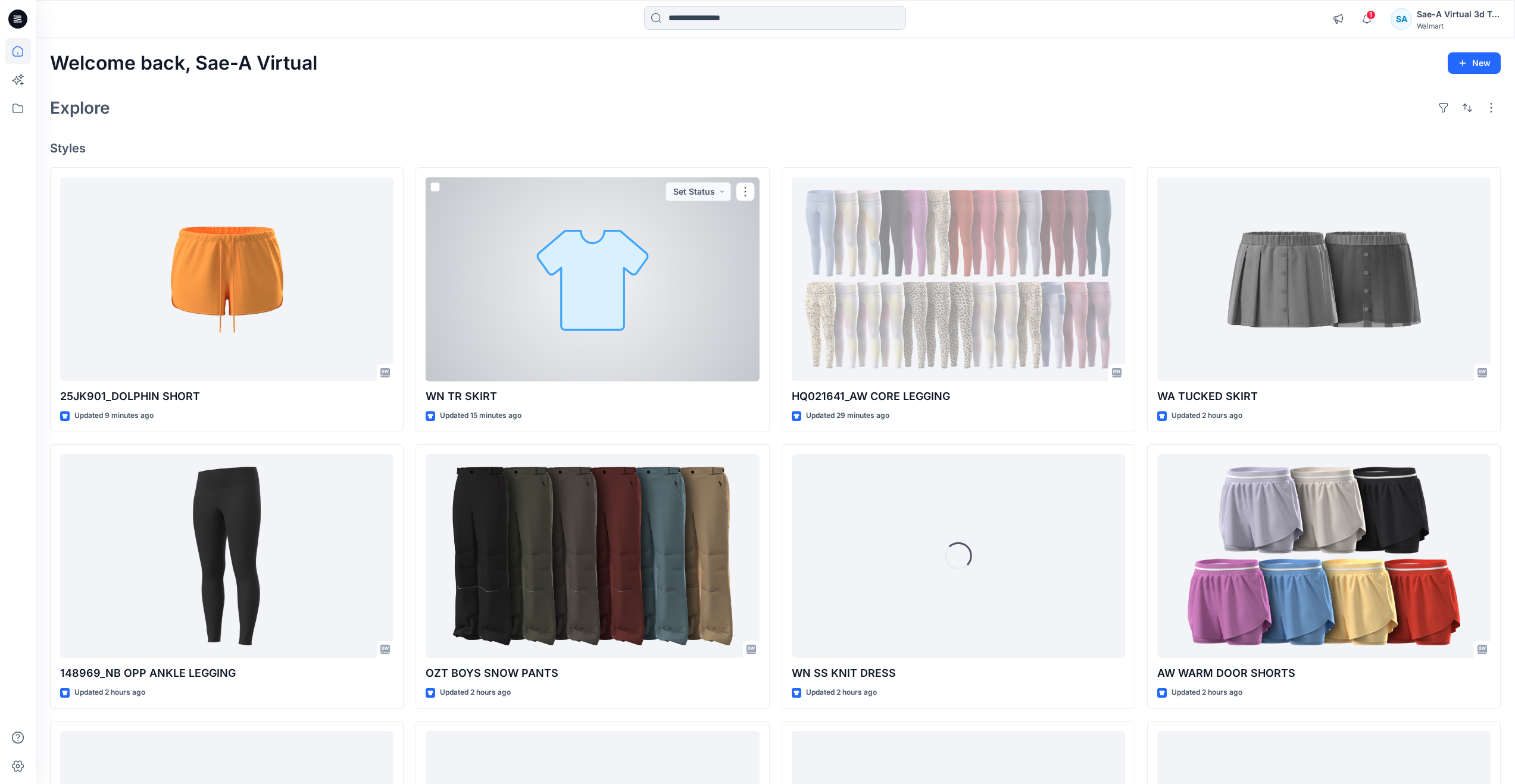
click at [594, 306] on div at bounding box center [592, 279] width 333 height 204
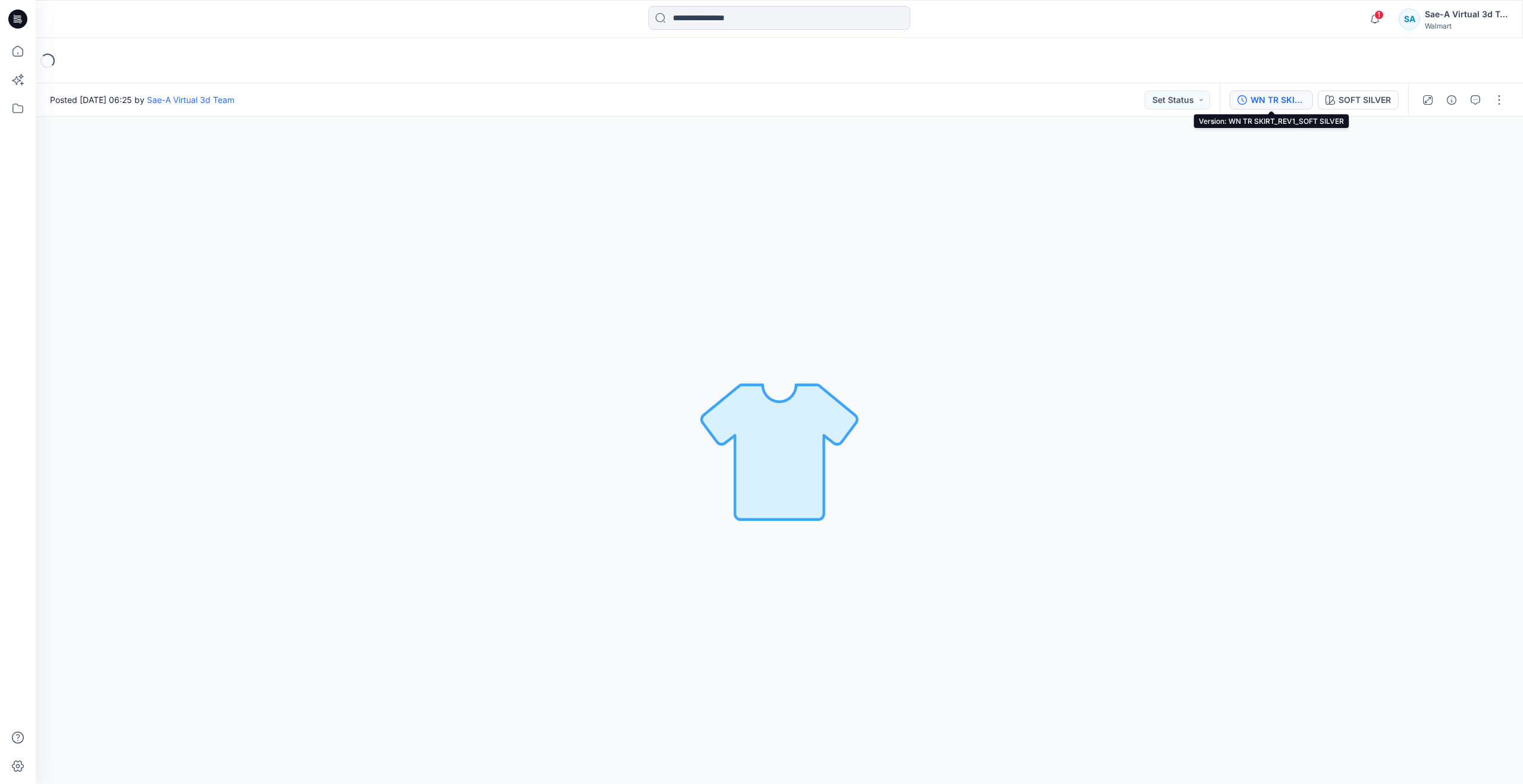
click at [1265, 95] on div "WN TR SKIRT_REV1_SOFT SILVER" at bounding box center [1277, 100] width 54 height 13
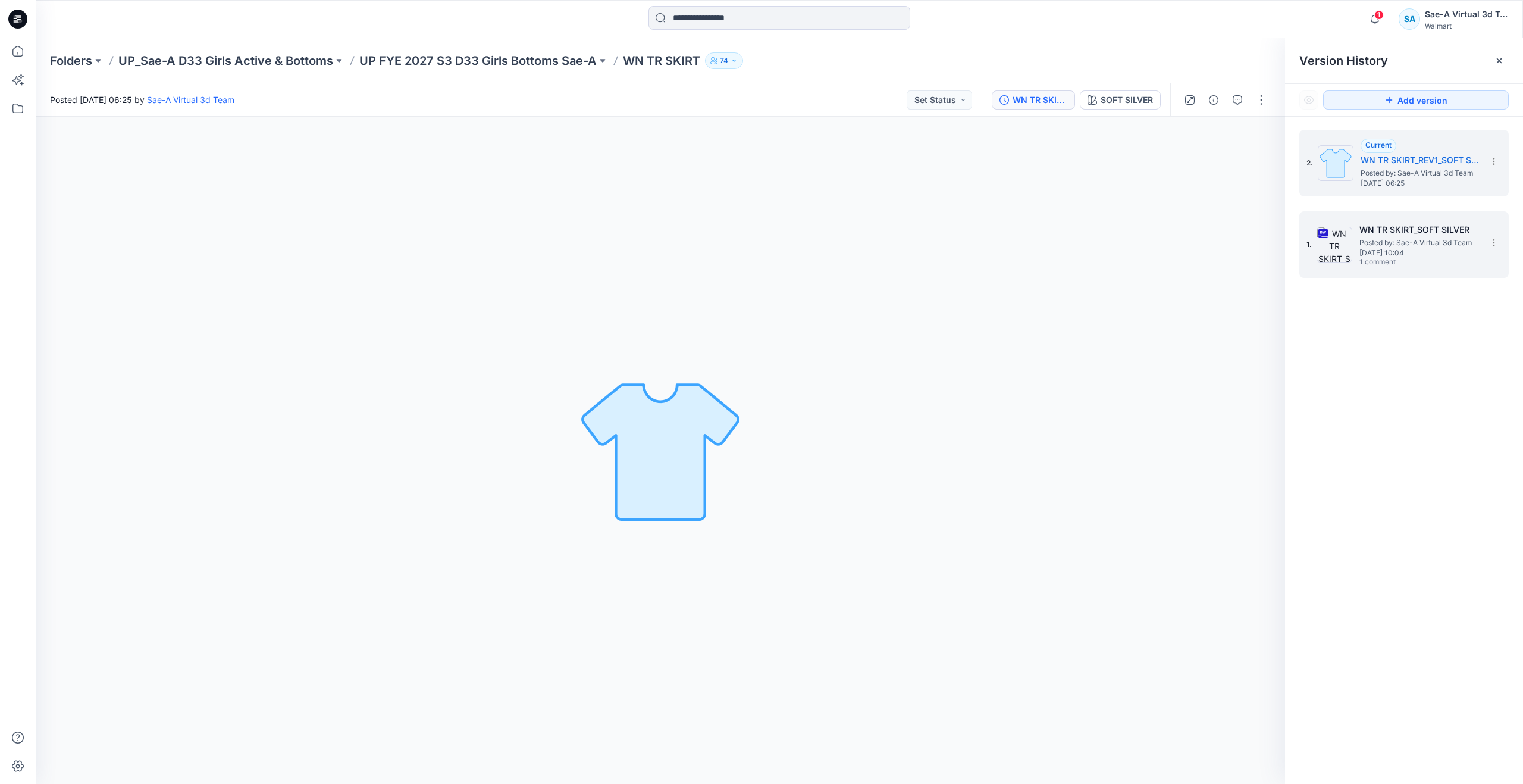
click at [1384, 259] on span "1 comment" at bounding box center [1401, 262] width 83 height 9
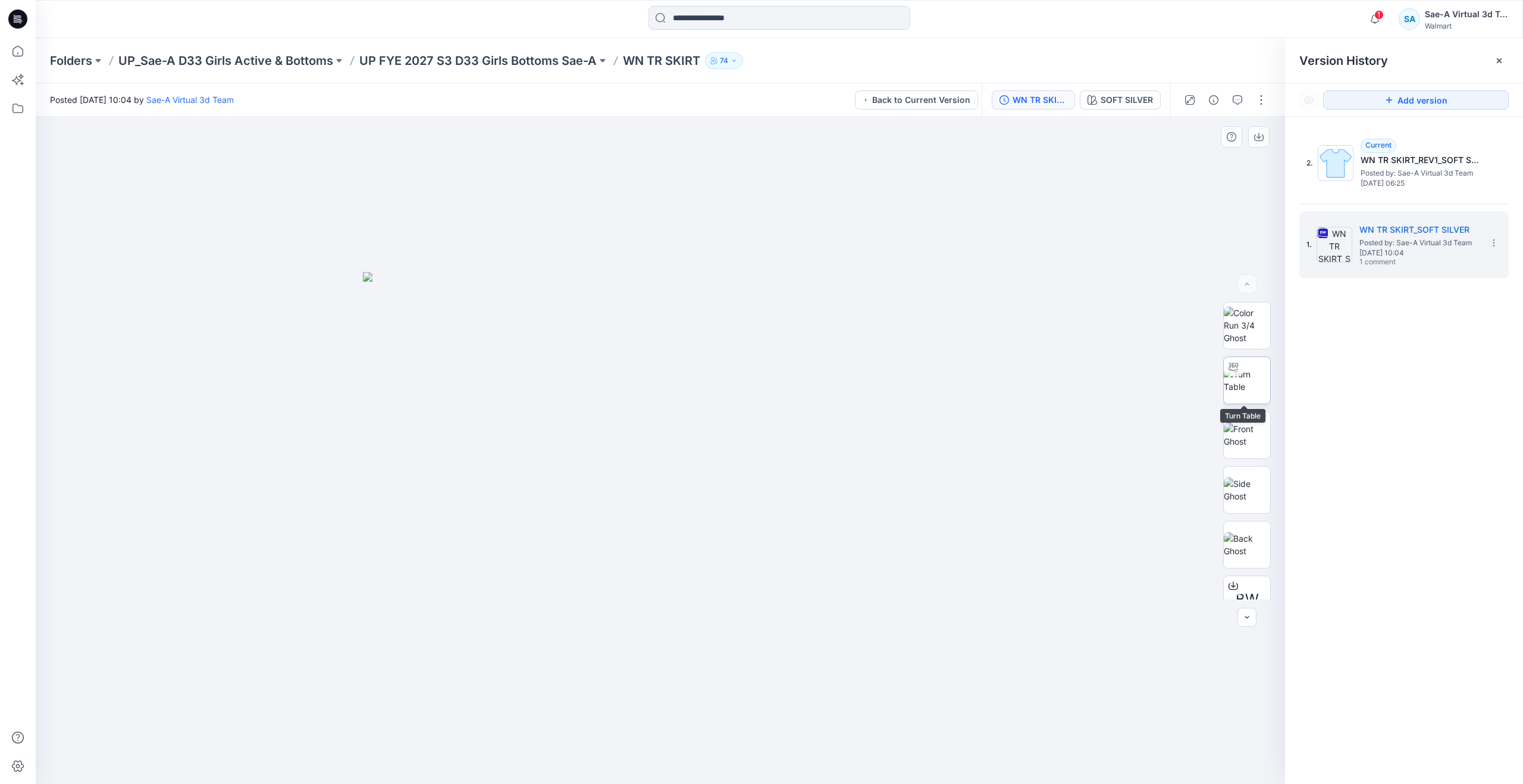
click at [1252, 379] on img at bounding box center [1247, 380] width 46 height 25
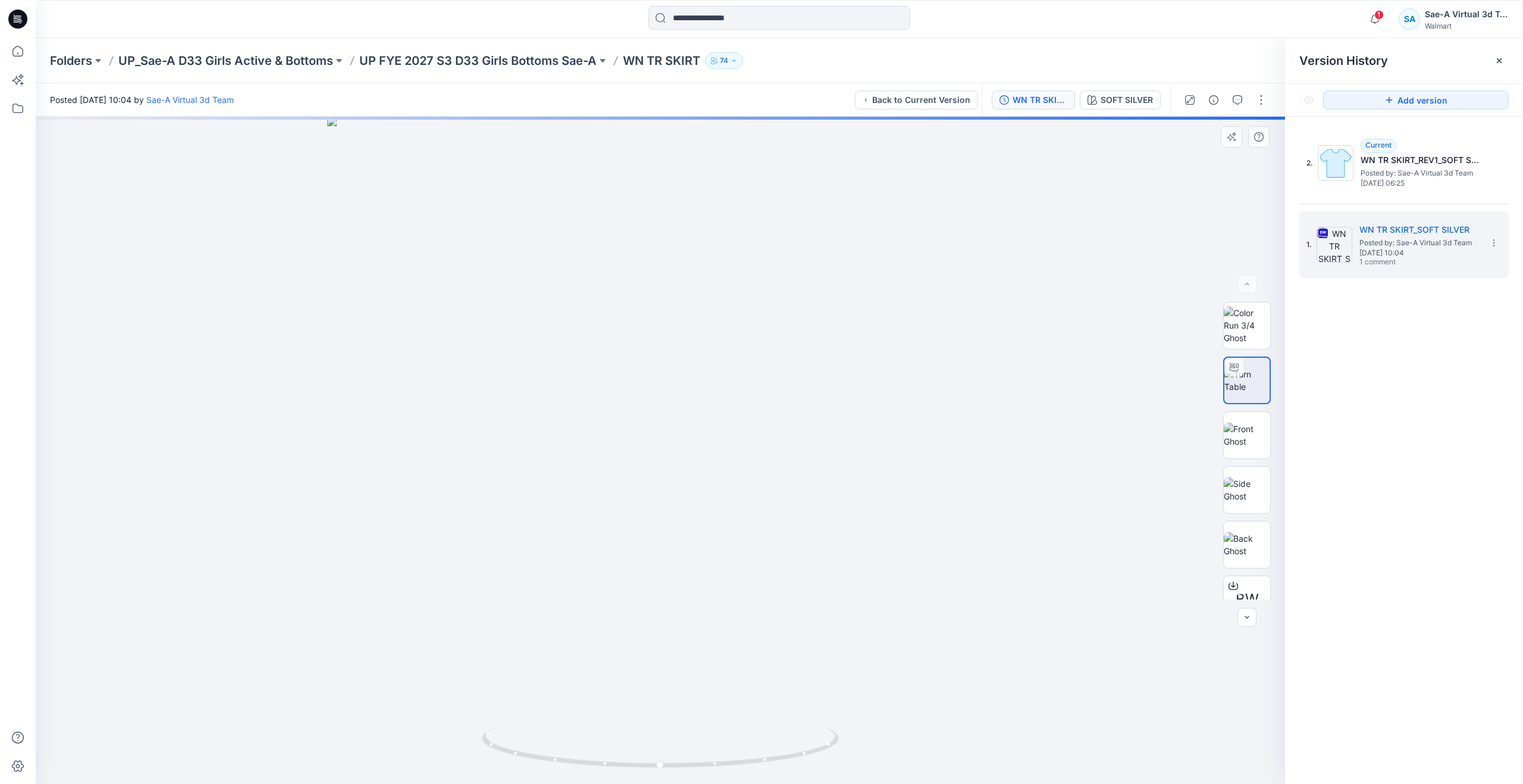
click at [815, 549] on div at bounding box center [660, 450] width 1250 height 667
drag, startPoint x: 670, startPoint y: 768, endPoint x: 705, endPoint y: 718, distance: 61.0
click at [705, 718] on div at bounding box center [660, 450] width 1250 height 667
click at [32, 41] on div at bounding box center [18, 392] width 36 height 784
click at [30, 44] on icon at bounding box center [18, 51] width 26 height 26
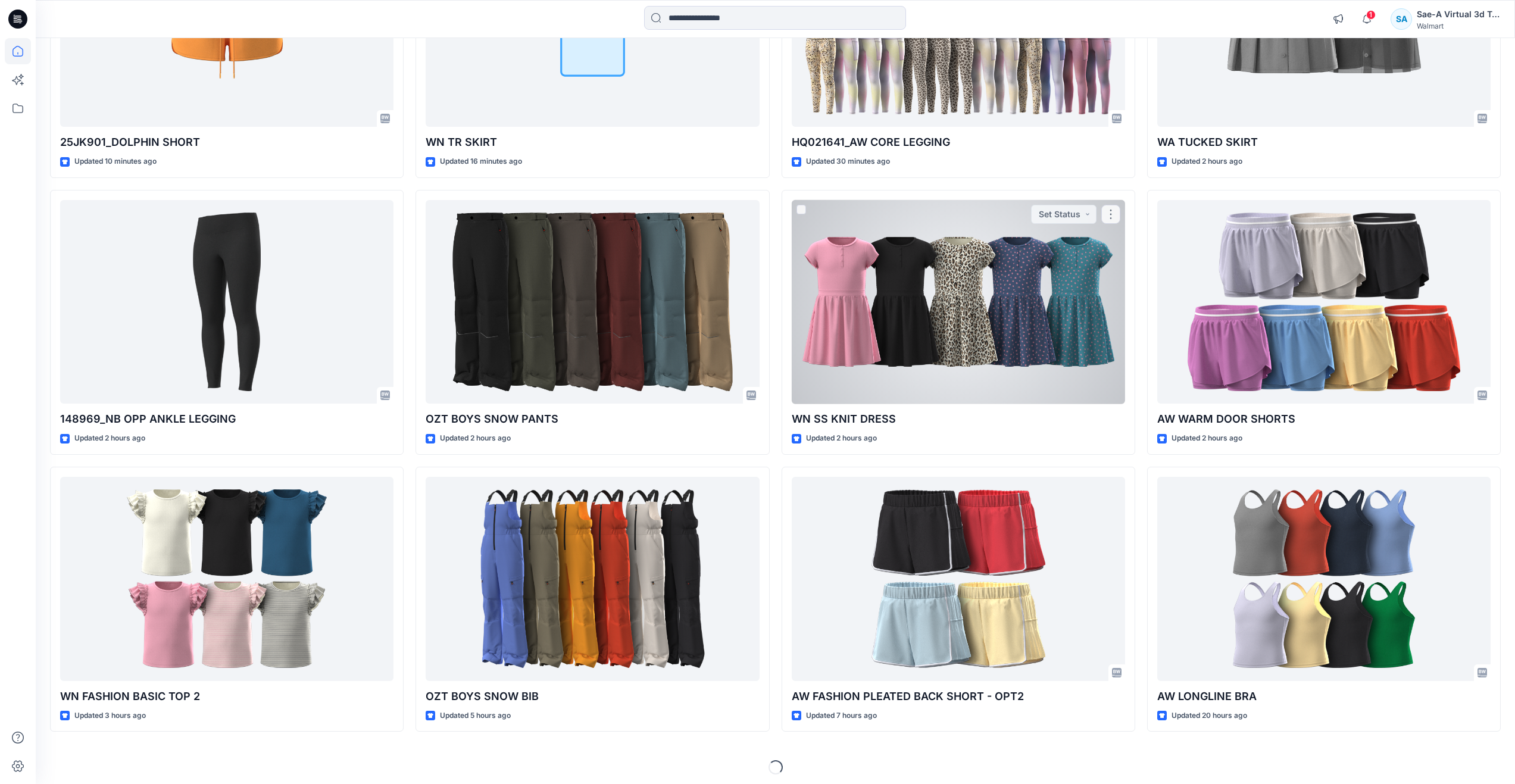
scroll to position [259, 0]
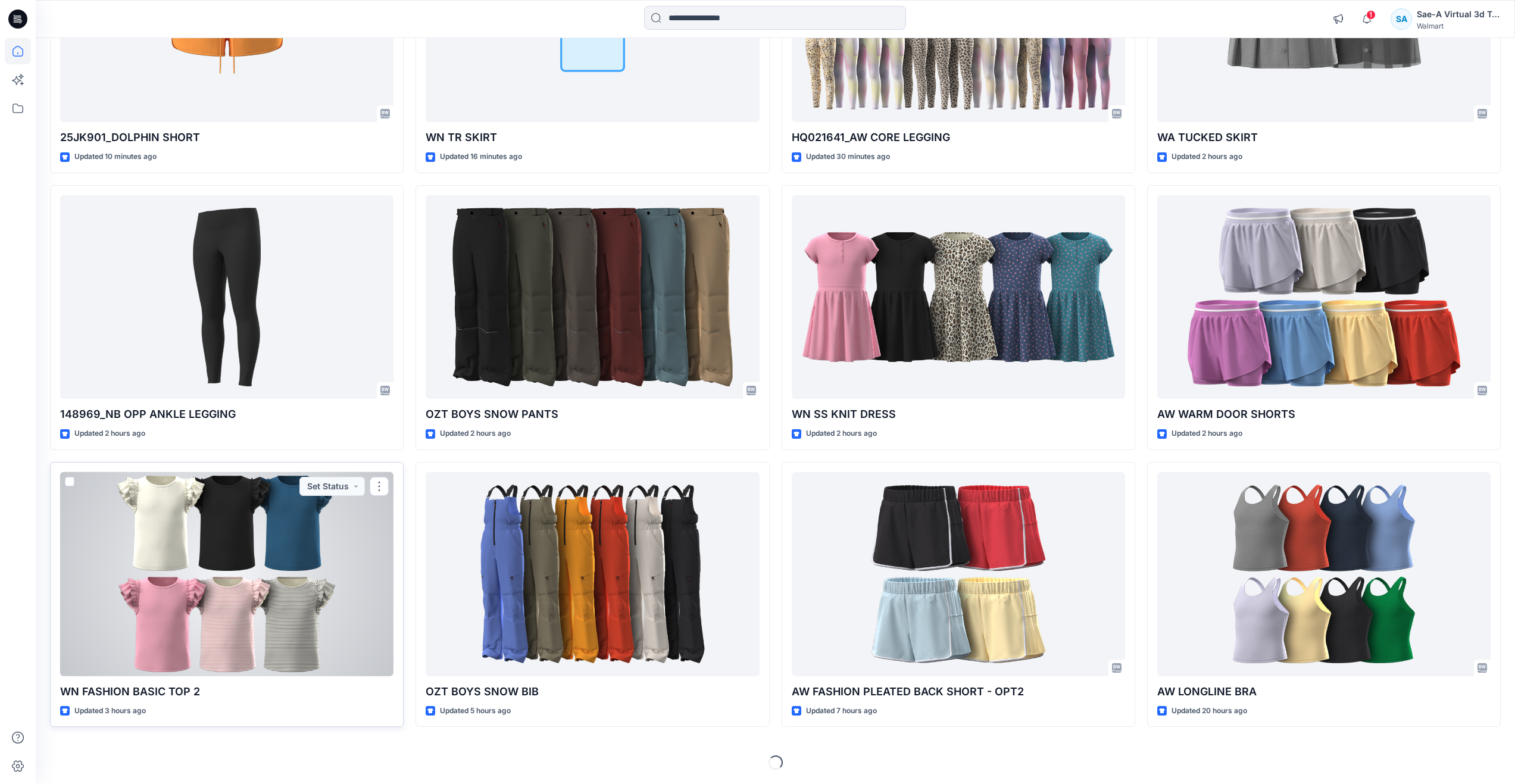
click at [188, 587] on div at bounding box center [226, 573] width 333 height 204
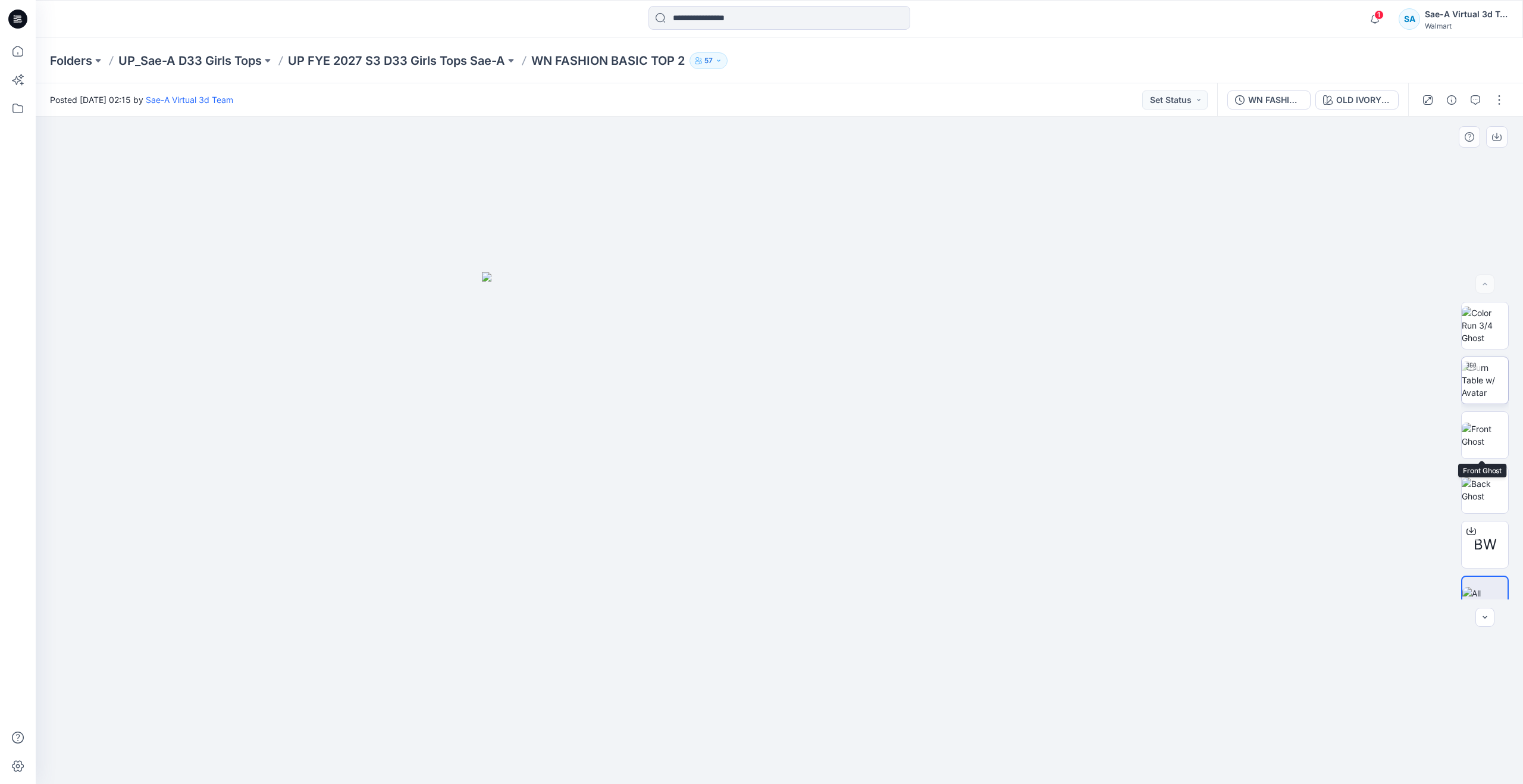
click at [1483, 390] on img at bounding box center [1485, 380] width 46 height 38
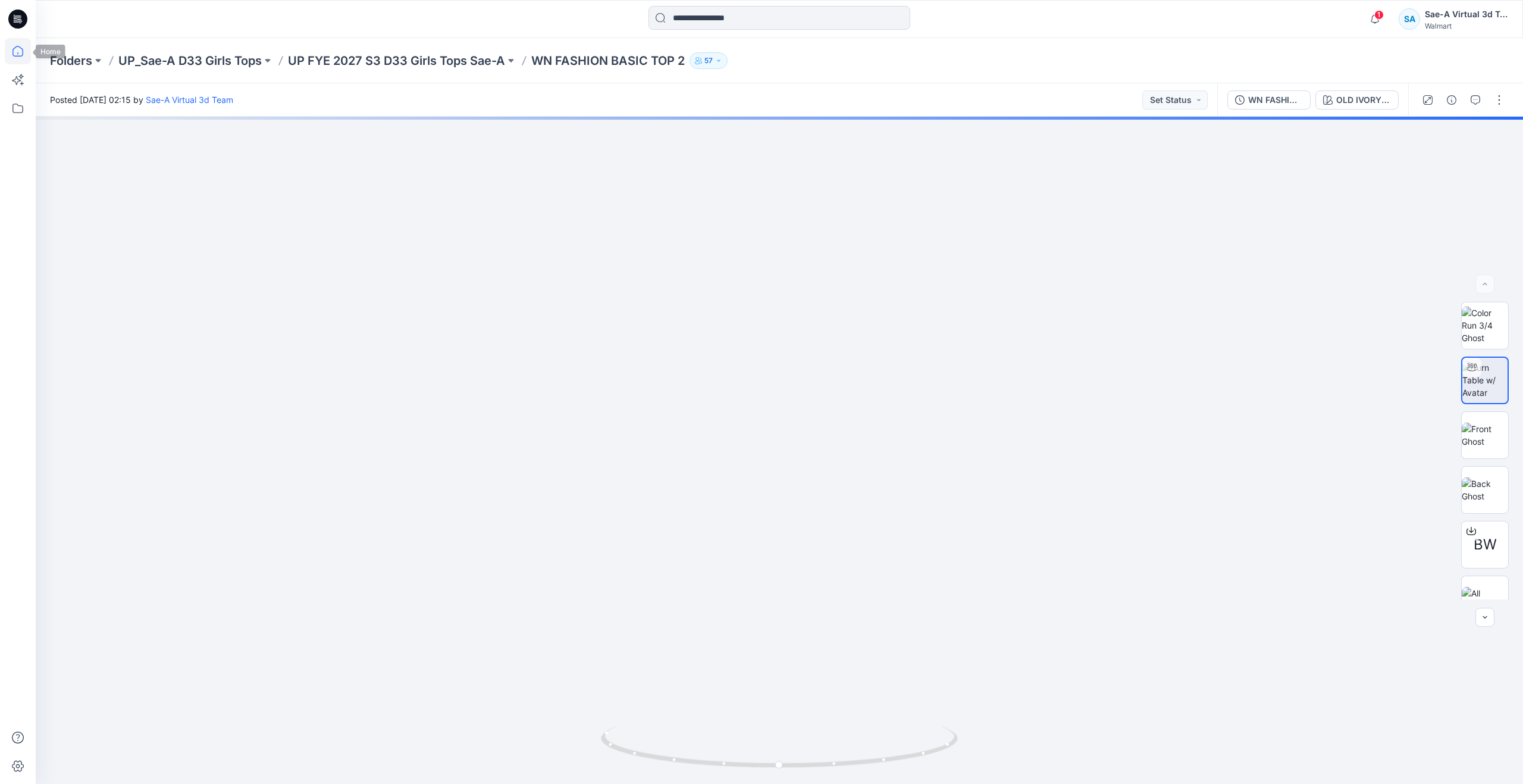
click at [18, 52] on icon at bounding box center [18, 51] width 26 height 26
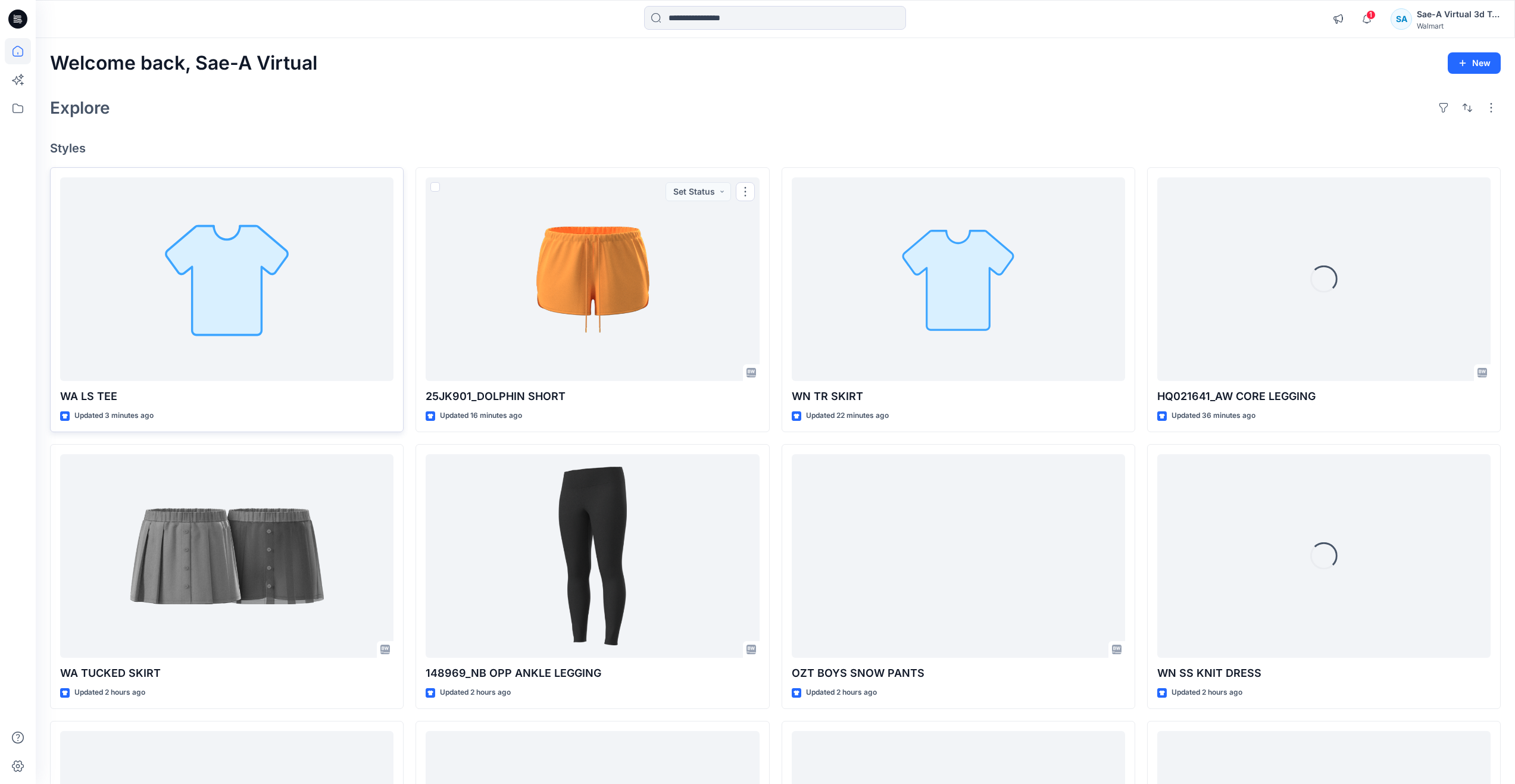
click at [257, 263] on div at bounding box center [226, 279] width 333 height 204
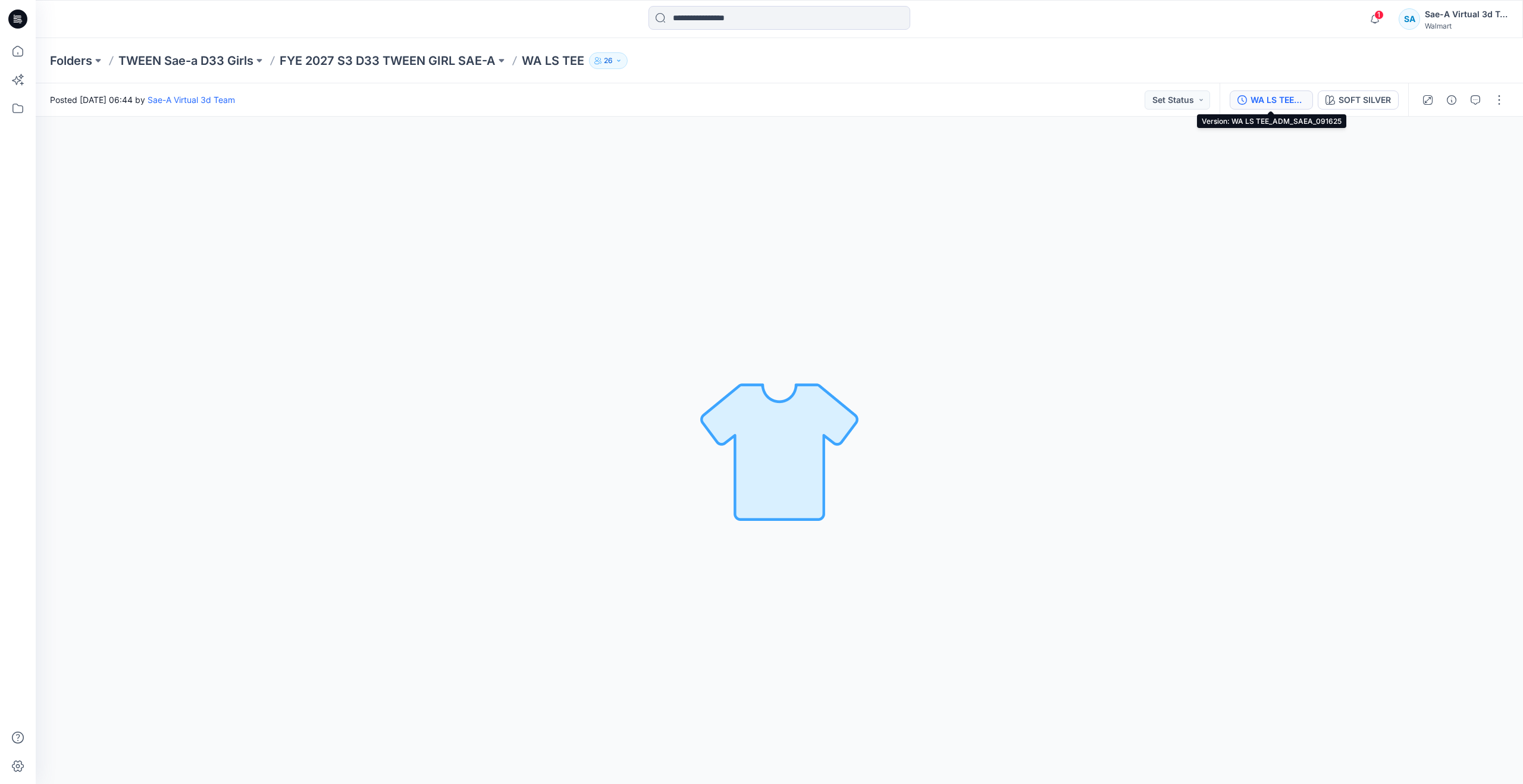
click at [1252, 106] on div "WA LS TEE_ADM_SAEA_091625" at bounding box center [1277, 100] width 54 height 13
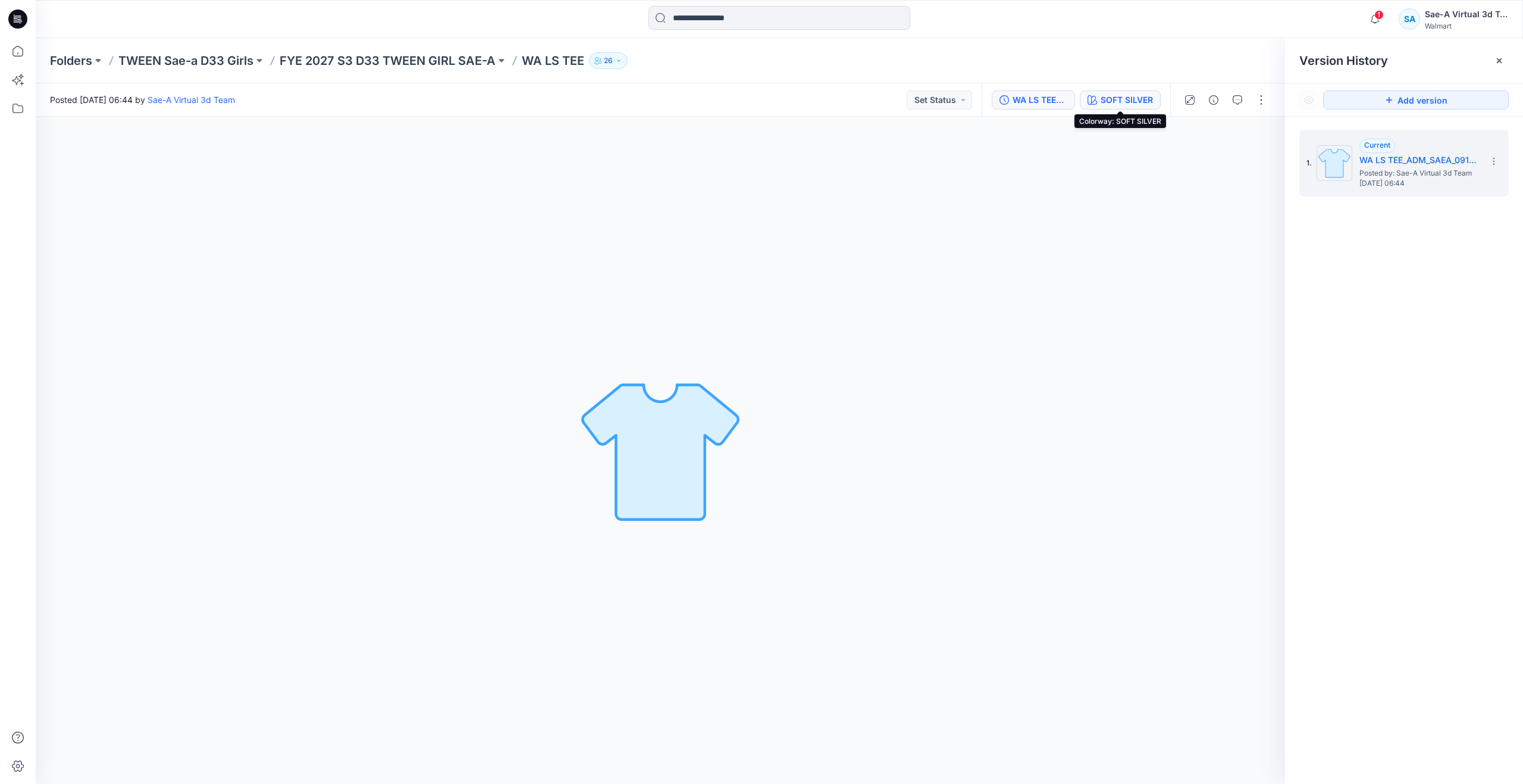
click at [1141, 99] on div "SOFT SILVER" at bounding box center [1127, 100] width 53 height 13
click at [419, 59] on p "FYE 2027 S3 D33 TWEEN GIRL SAE-A" at bounding box center [388, 61] width 216 height 17
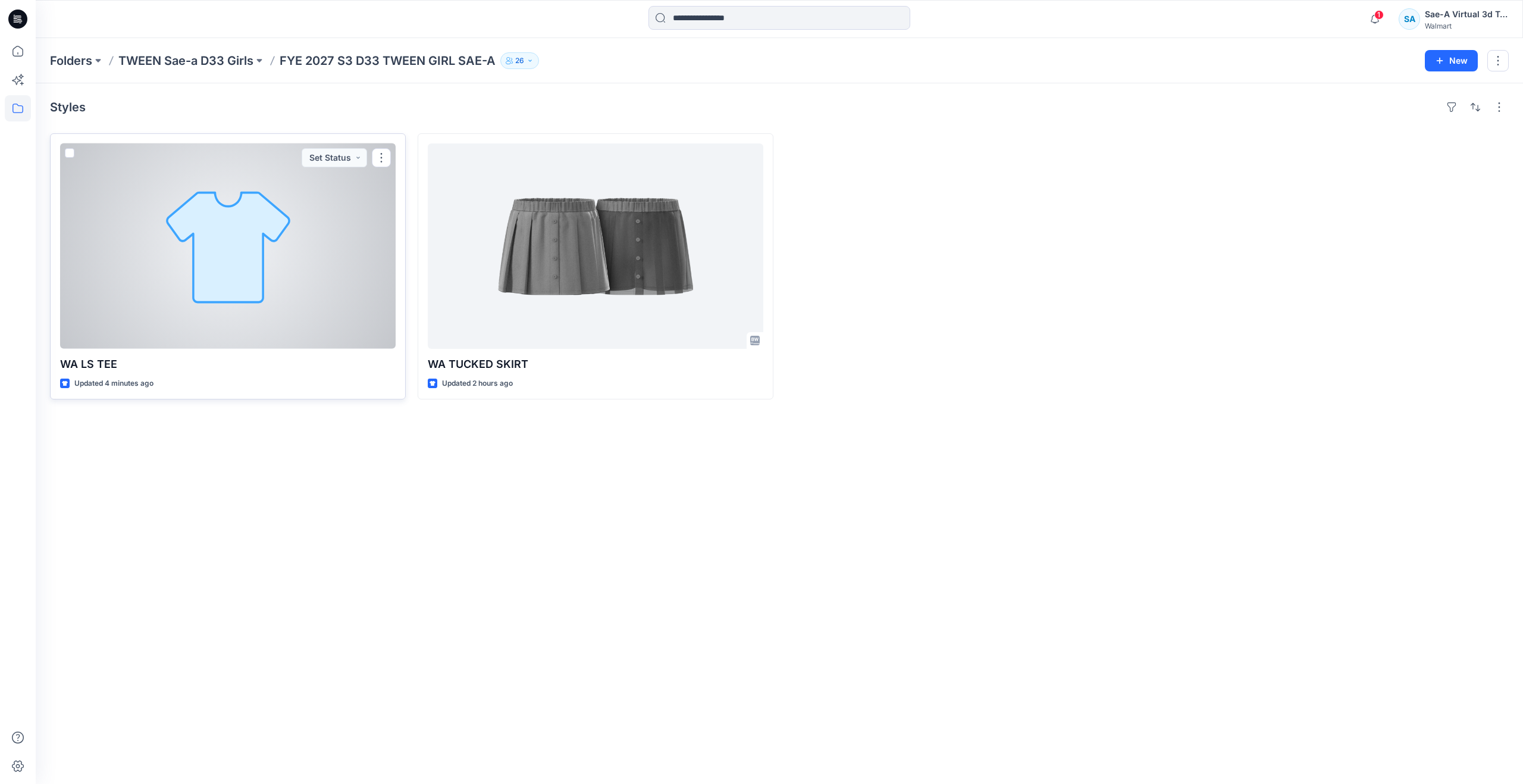
click at [250, 307] on div at bounding box center [227, 246] width 335 height 205
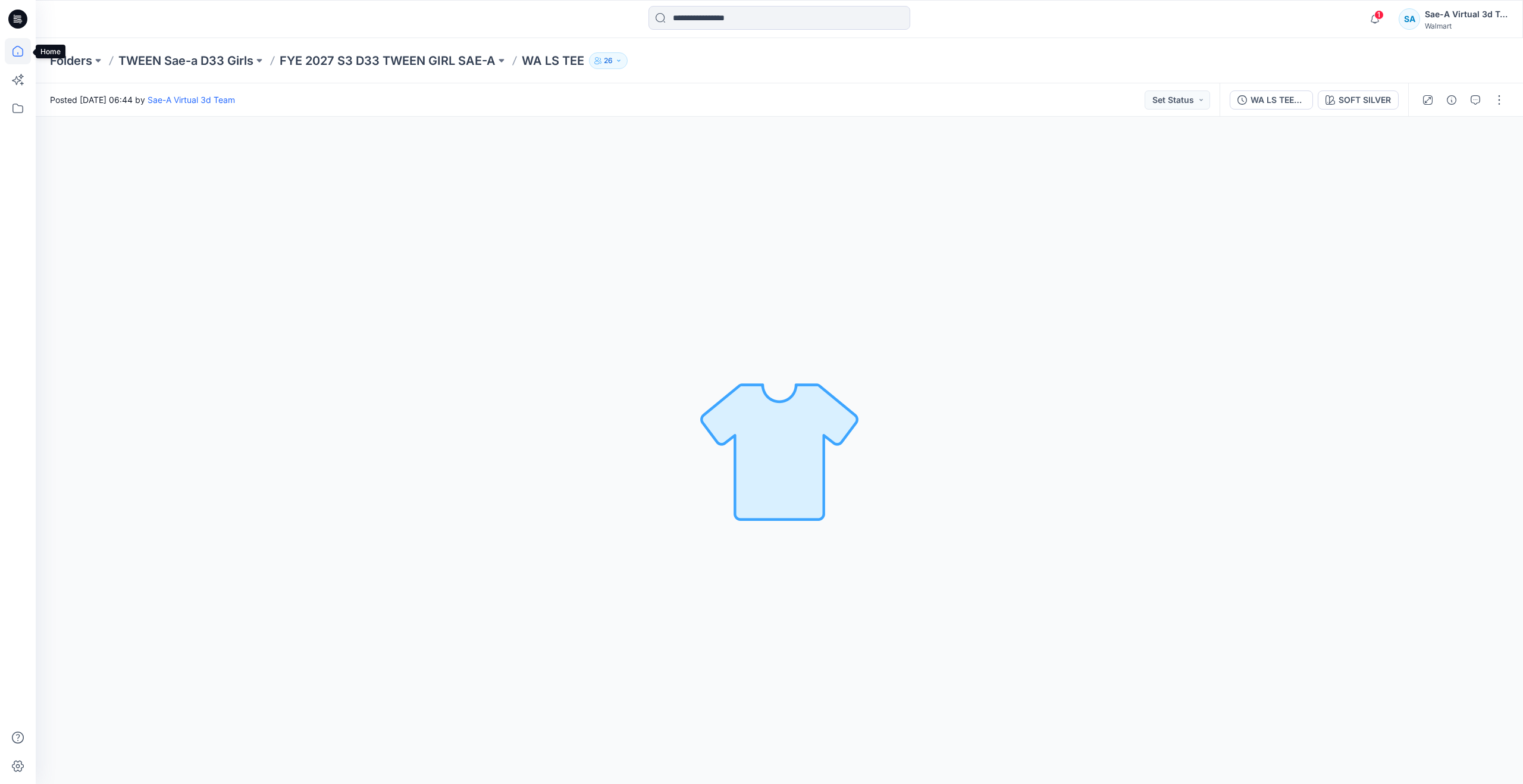
click at [15, 60] on icon at bounding box center [18, 51] width 26 height 26
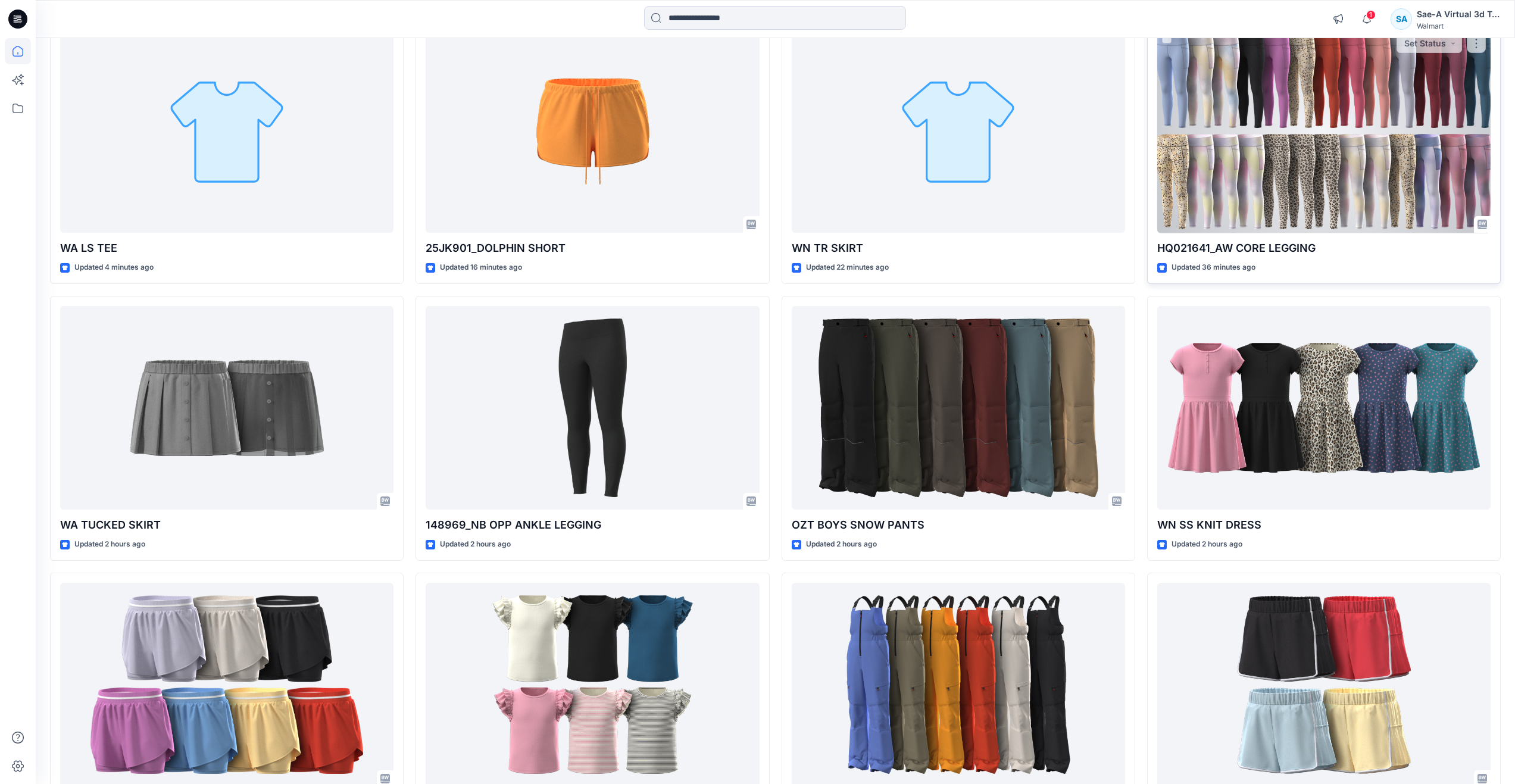
scroll to position [59, 0]
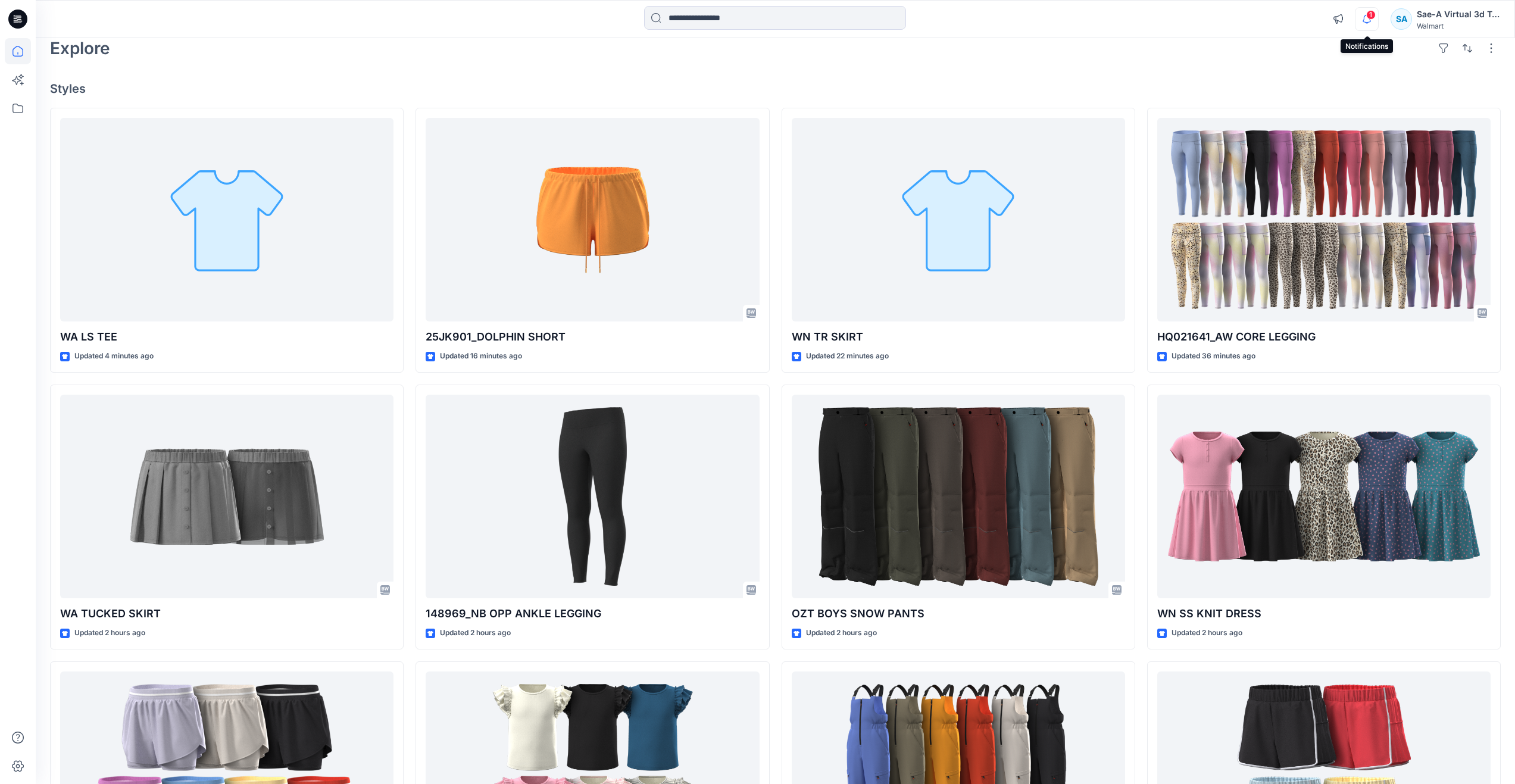
click at [1375, 22] on icon "button" at bounding box center [1366, 19] width 22 height 24
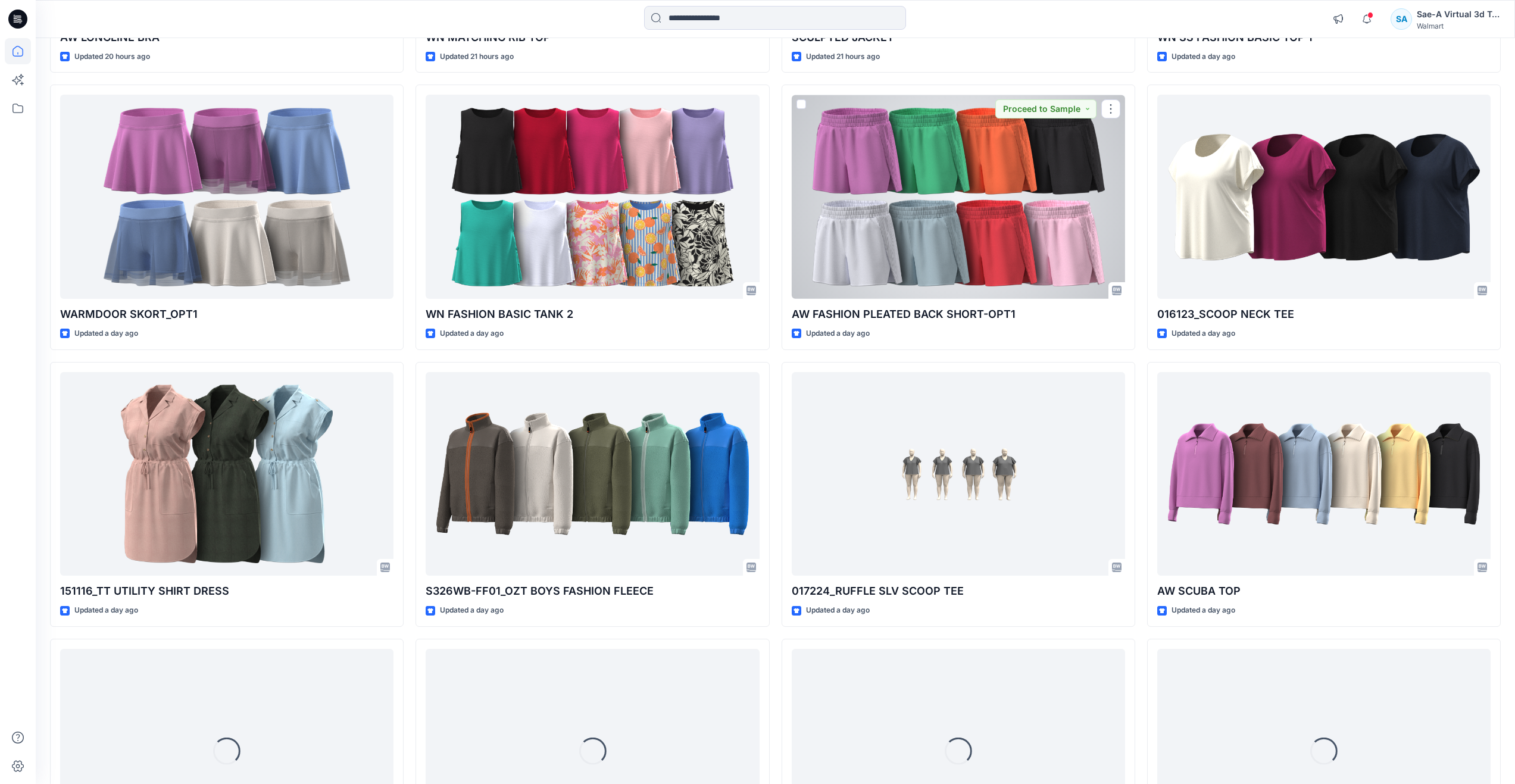
scroll to position [1190, 0]
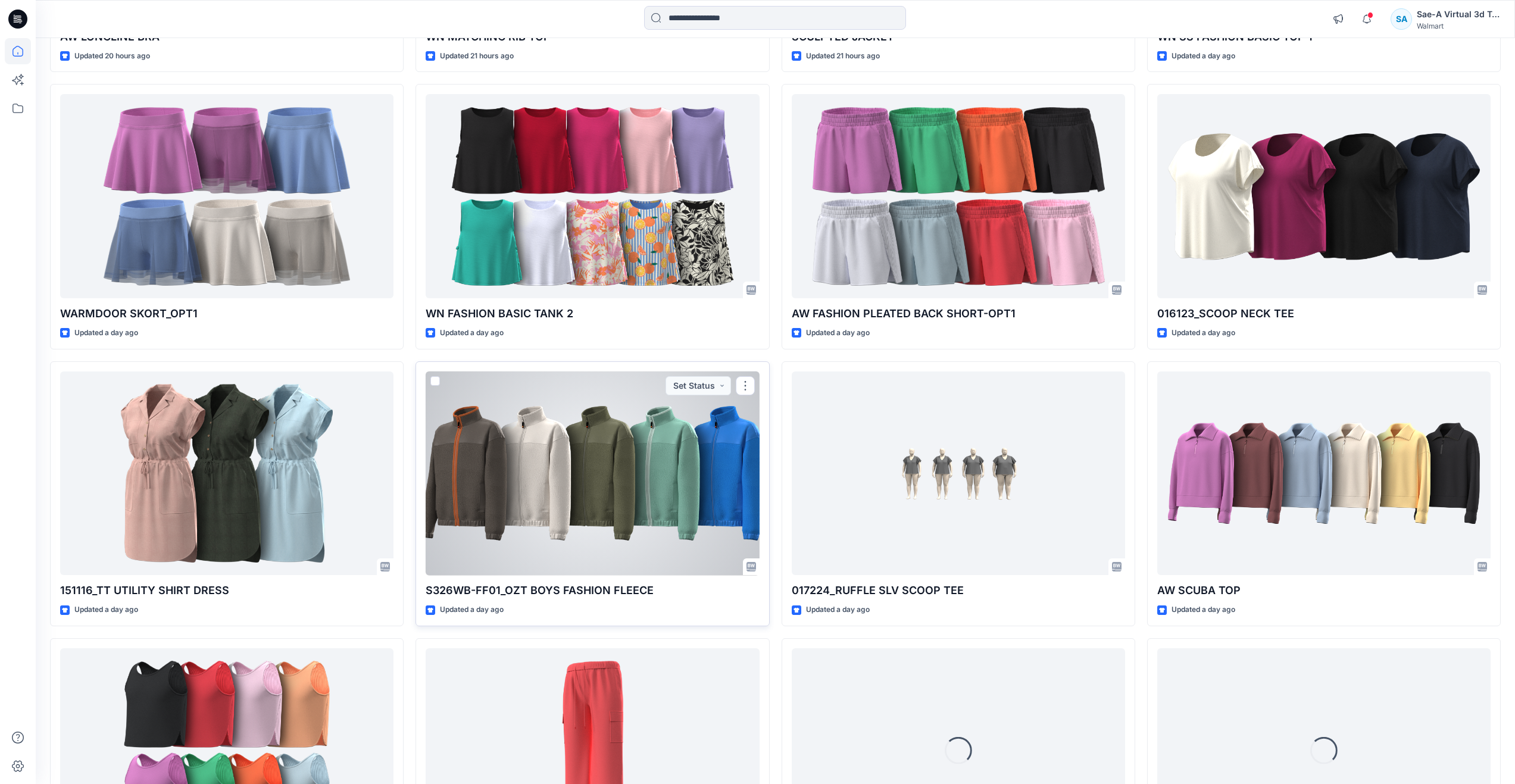
click at [659, 459] on div at bounding box center [592, 473] width 333 height 204
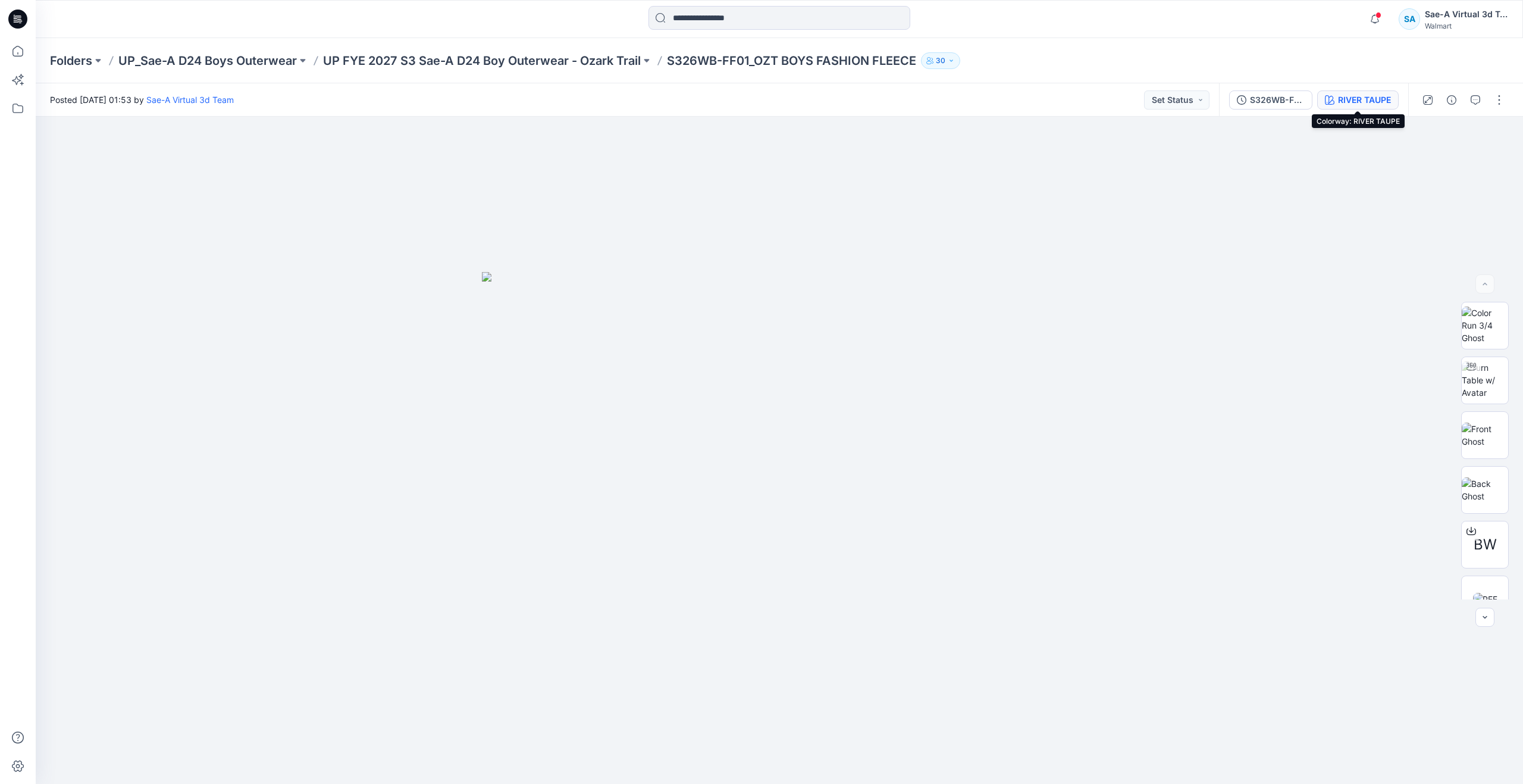
click at [1350, 103] on div "RIVER TAUPE" at bounding box center [1364, 100] width 53 height 13
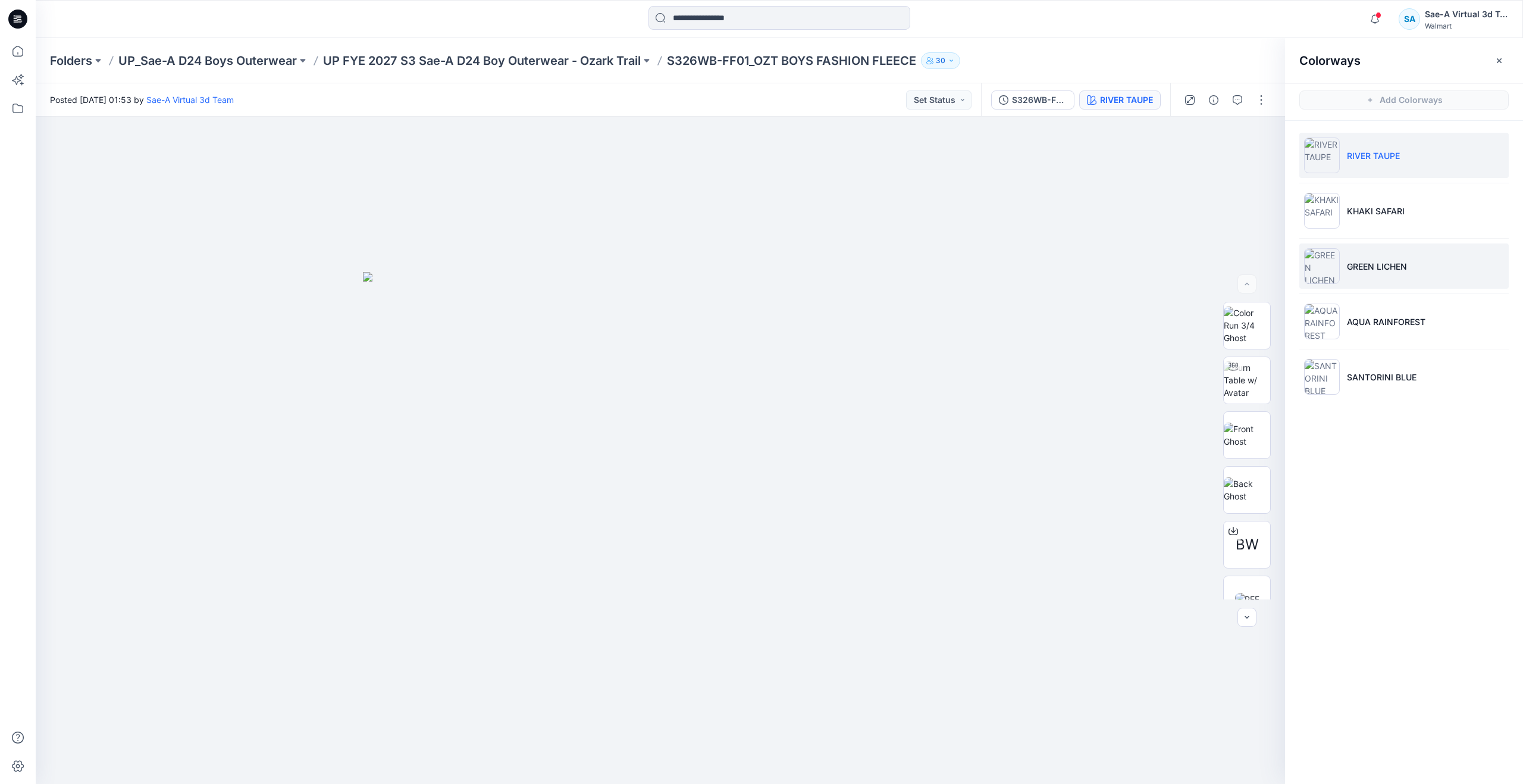
click at [1361, 275] on li "GREEN LICHEN" at bounding box center [1404, 266] width 210 height 45
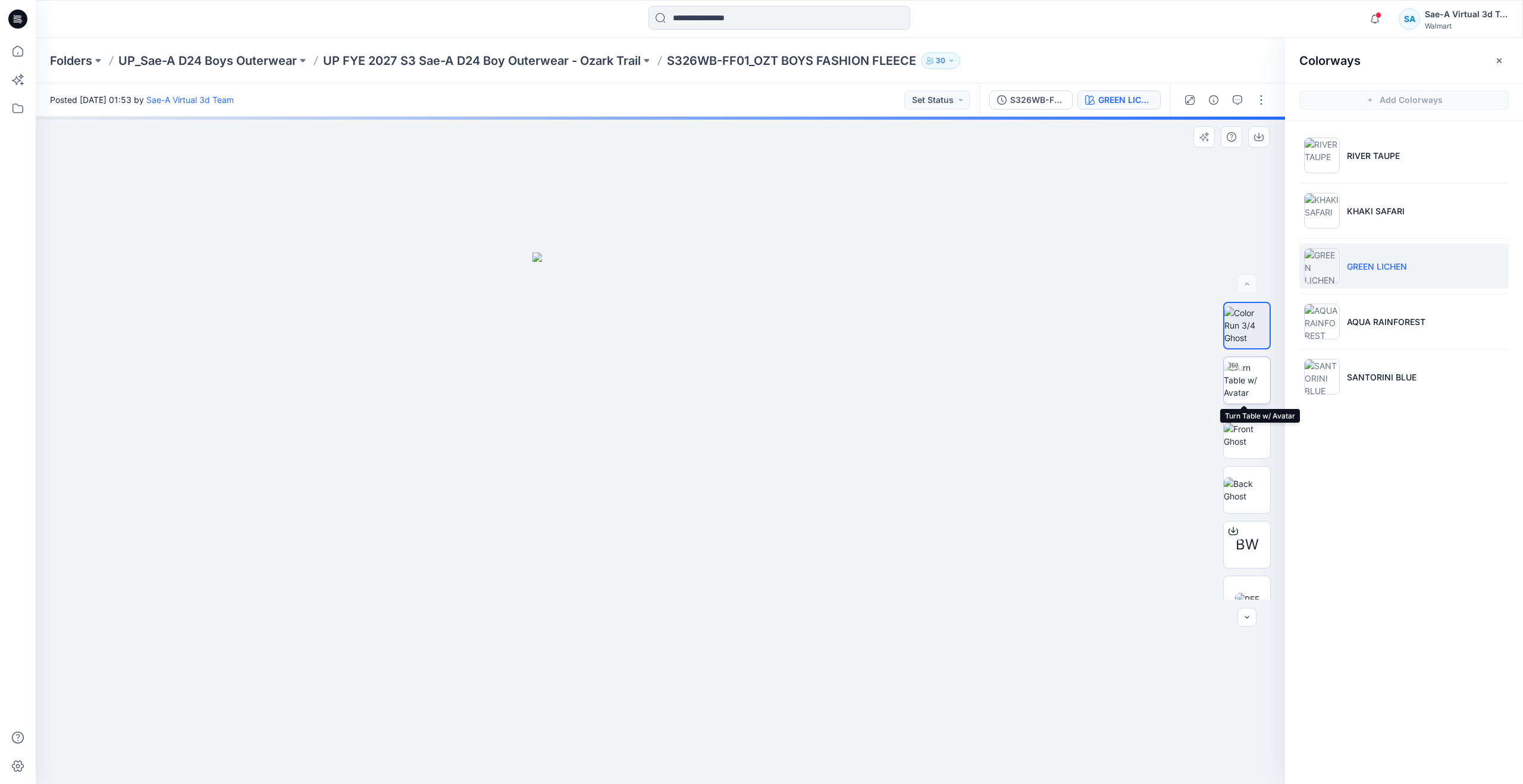
click at [1246, 386] on img at bounding box center [1247, 380] width 46 height 38
click at [1240, 437] on img at bounding box center [1247, 434] width 46 height 25
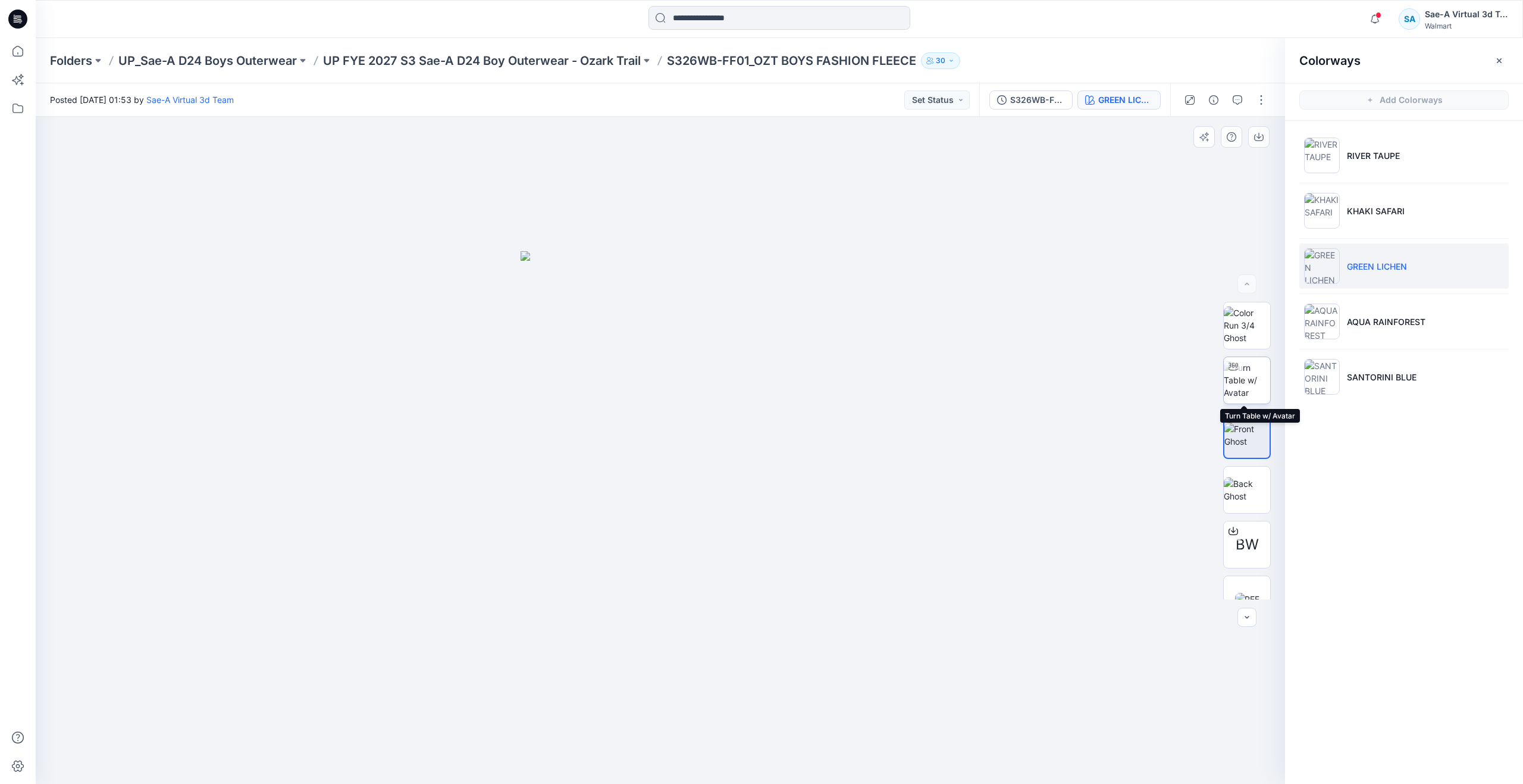
click at [1241, 385] on img at bounding box center [1247, 380] width 46 height 38
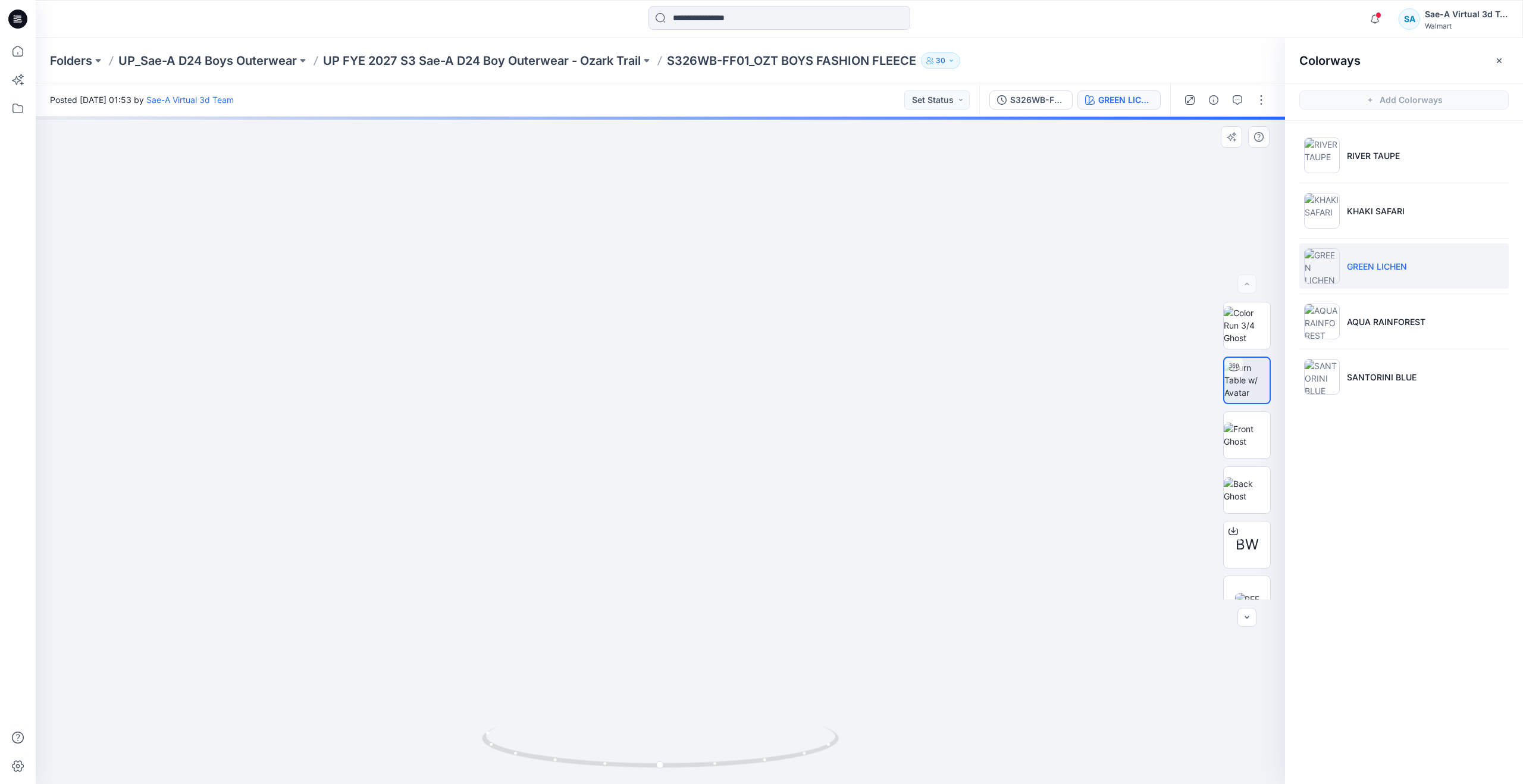
drag, startPoint x: 706, startPoint y: 591, endPoint x: 704, endPoint y: 674, distance: 83.0
drag, startPoint x: 704, startPoint y: 675, endPoint x: 706, endPoint y: 698, distance: 23.1
drag, startPoint x: 660, startPoint y: 763, endPoint x: 715, endPoint y: 683, distance: 97.1
click at [715, 683] on div at bounding box center [660, 450] width 1250 height 667
click at [24, 54] on icon at bounding box center [18, 51] width 26 height 26
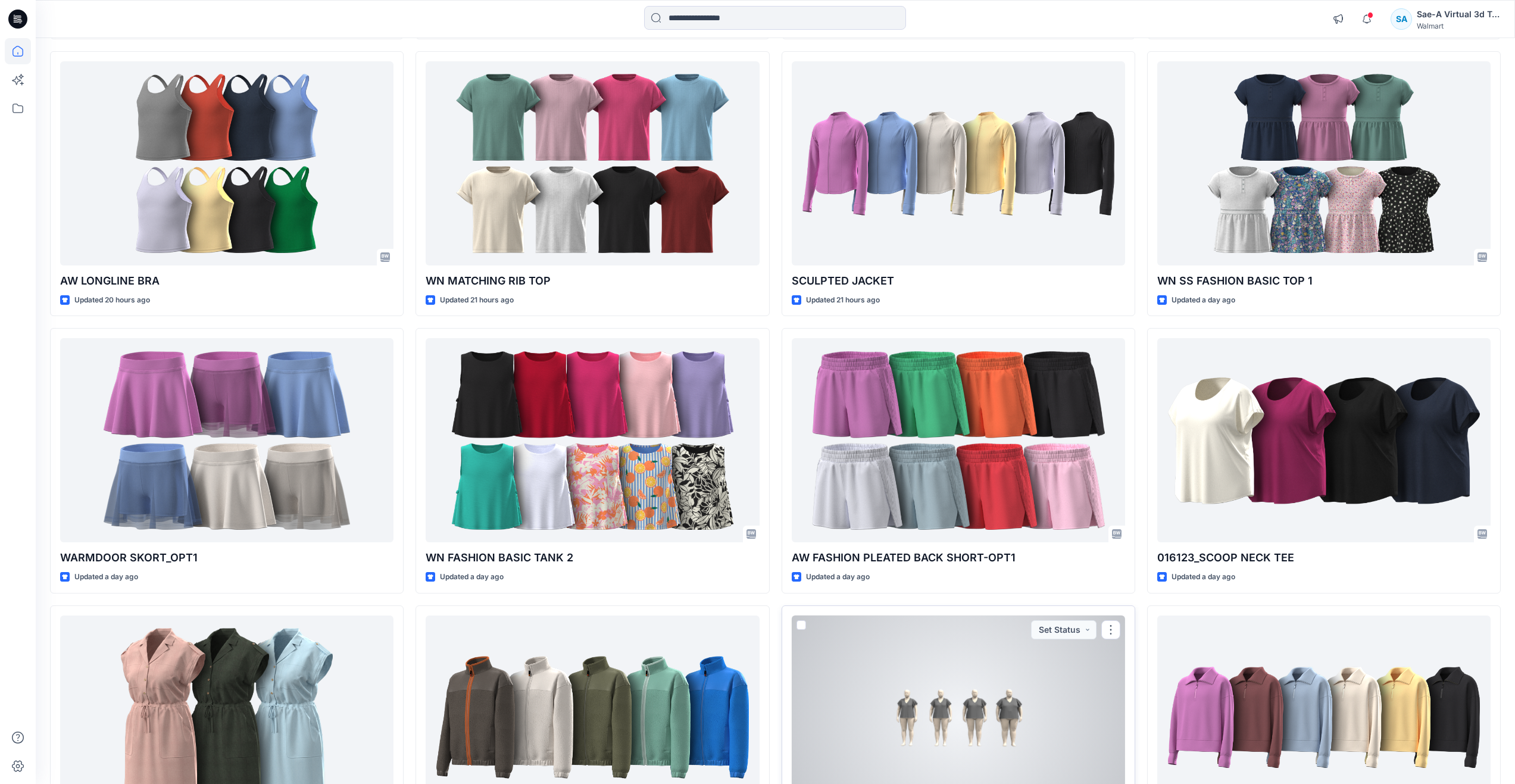
scroll to position [892, 0]
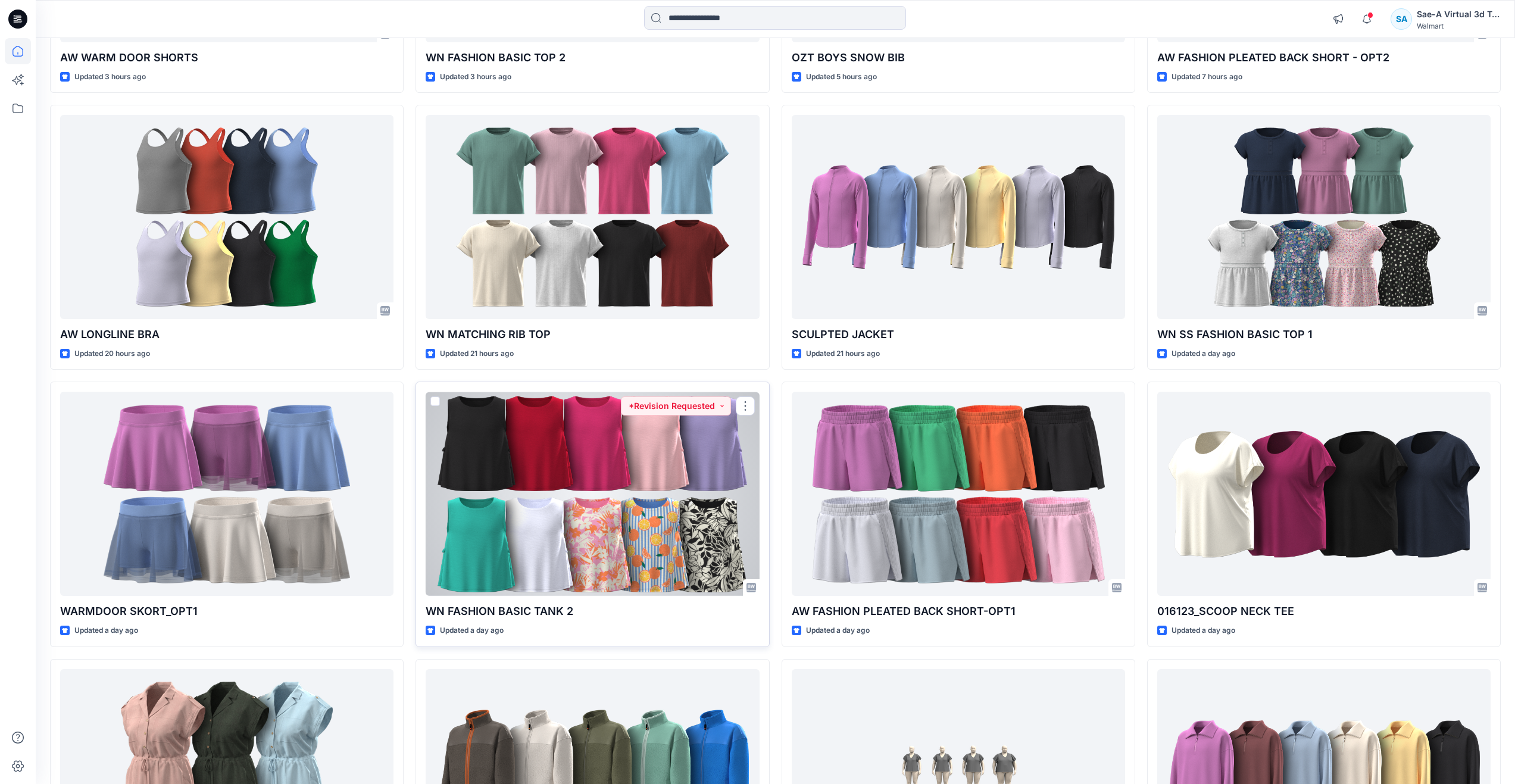
click at [556, 525] on div at bounding box center [592, 493] width 333 height 204
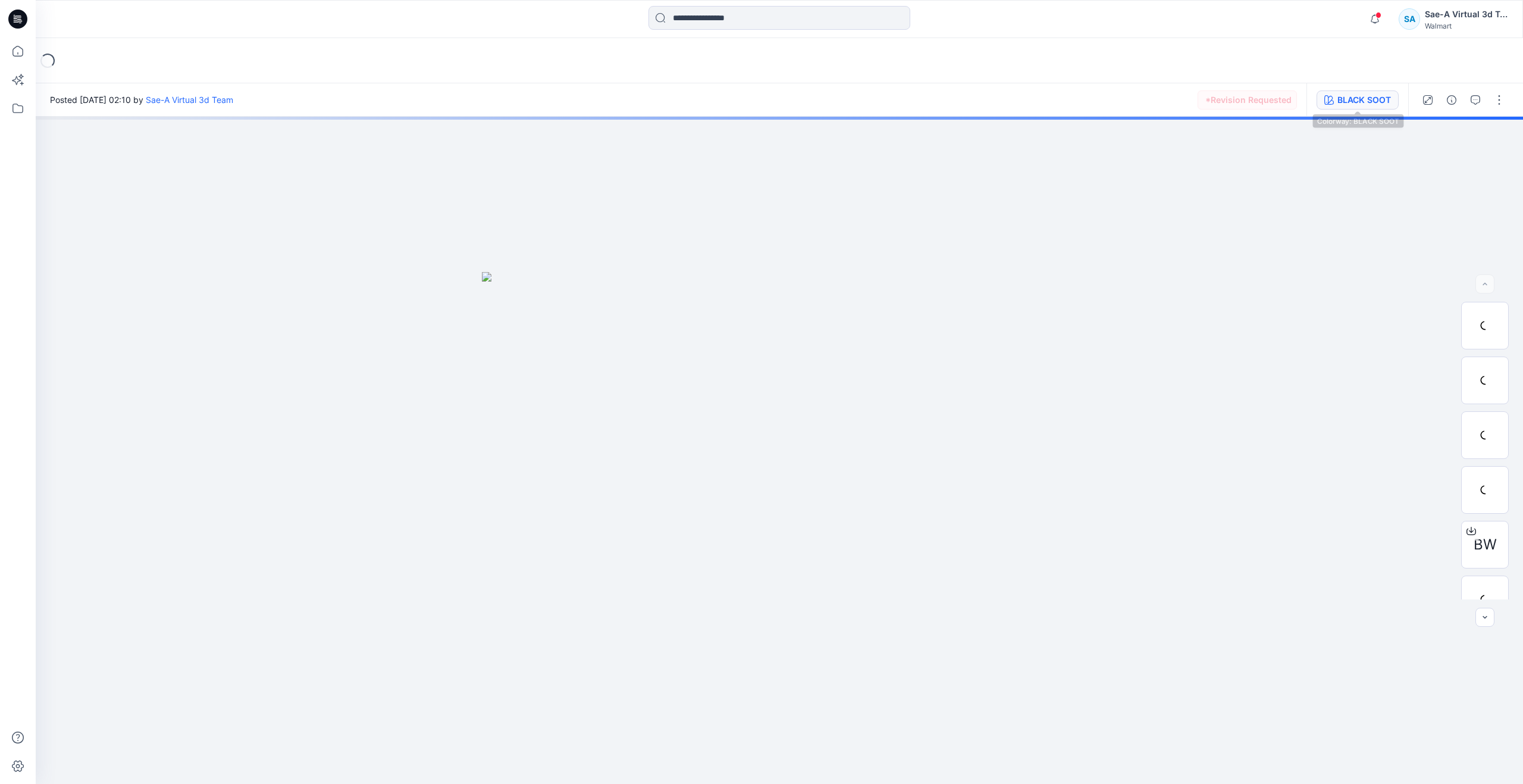
click at [1339, 101] on div "BLACK SOOT" at bounding box center [1364, 100] width 54 height 13
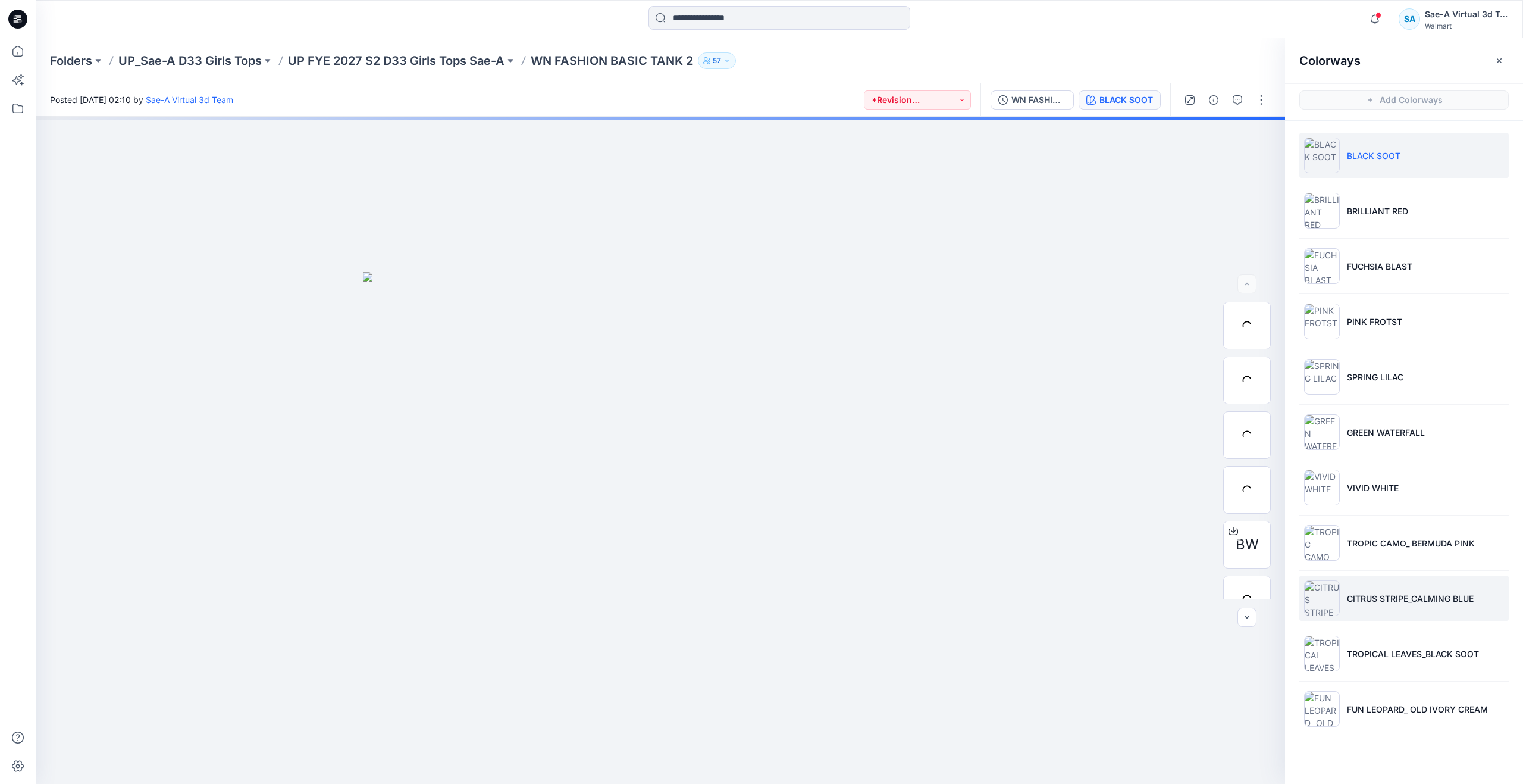
click at [1398, 610] on li "CITRUS STRIPE_CALMING BLUE" at bounding box center [1404, 597] width 210 height 45
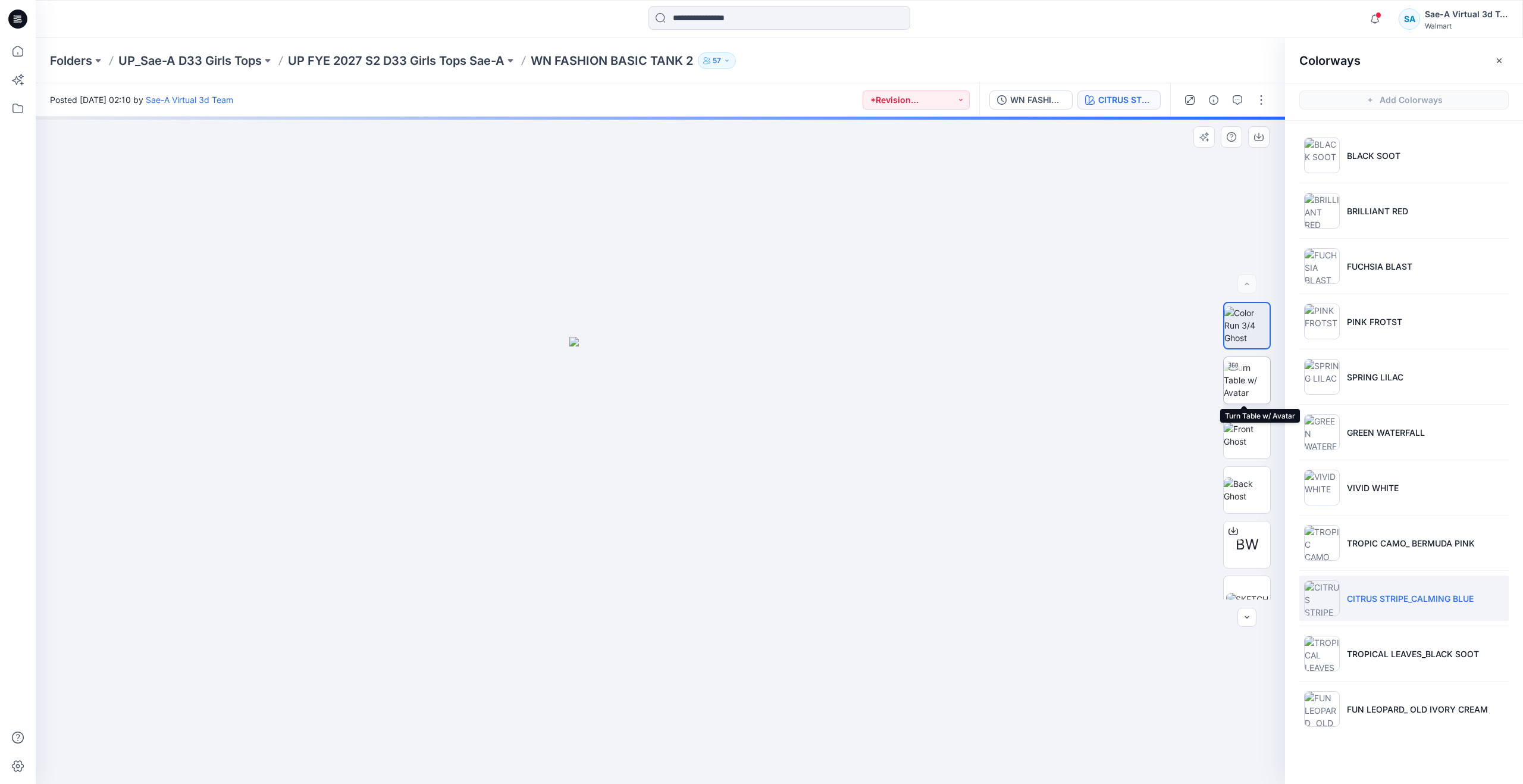
click at [1244, 389] on img at bounding box center [1247, 380] width 46 height 38
drag, startPoint x: 669, startPoint y: 765, endPoint x: 329, endPoint y: 712, distance: 344.1
click at [329, 712] on div at bounding box center [660, 450] width 1250 height 667
click at [22, 57] on icon at bounding box center [18, 51] width 26 height 26
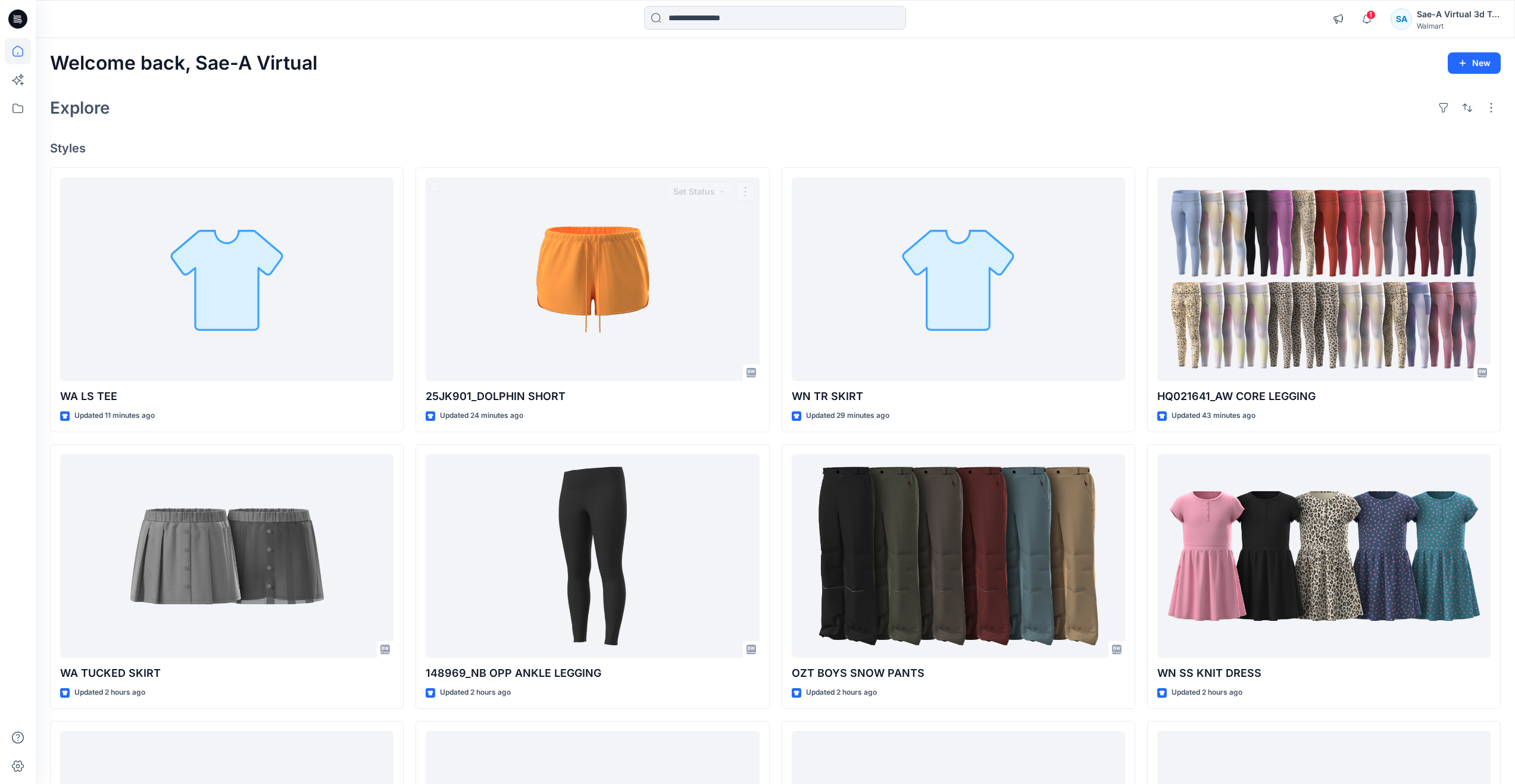
click at [446, 108] on div "Explore" at bounding box center [775, 107] width 1450 height 29
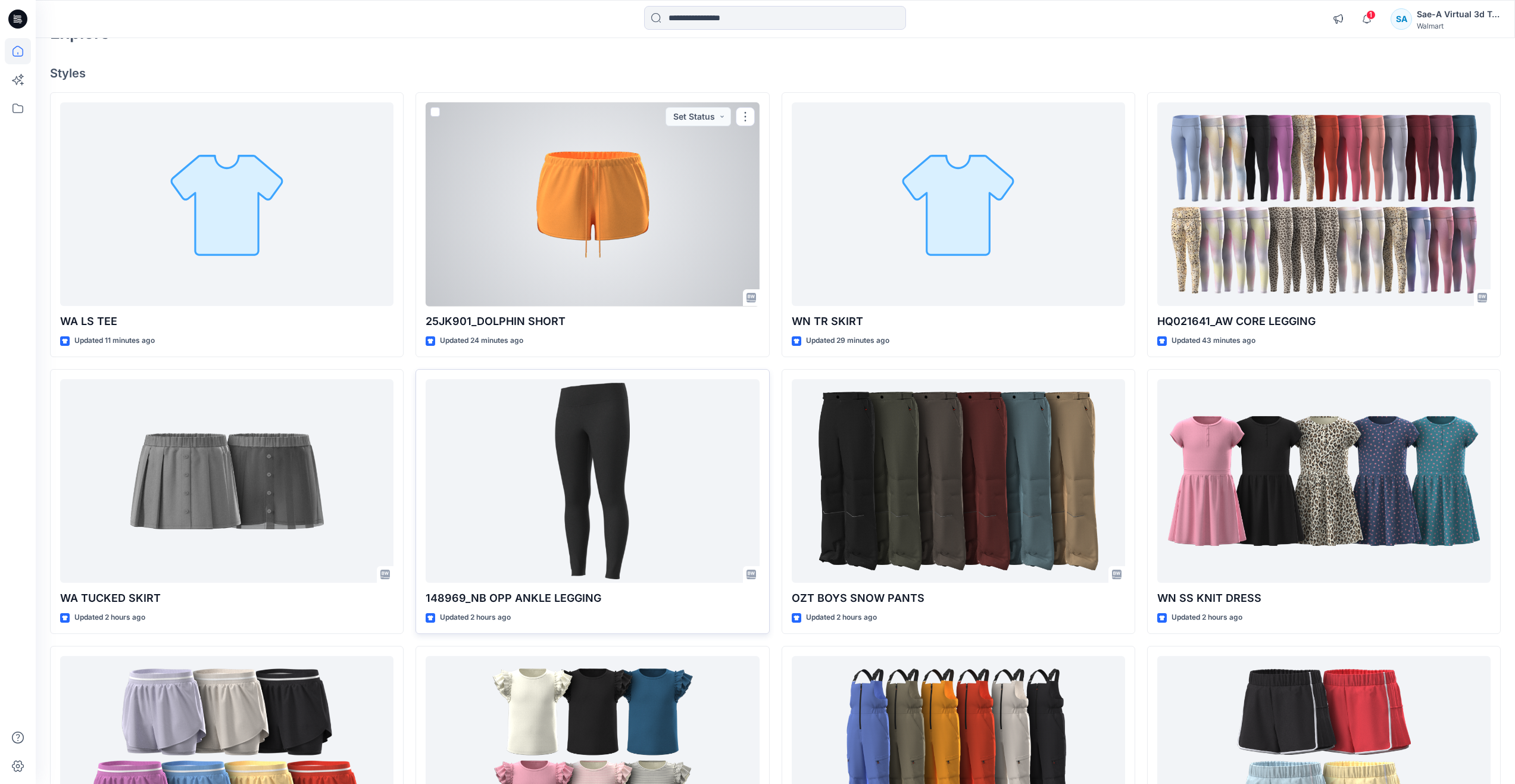
scroll to position [119, 0]
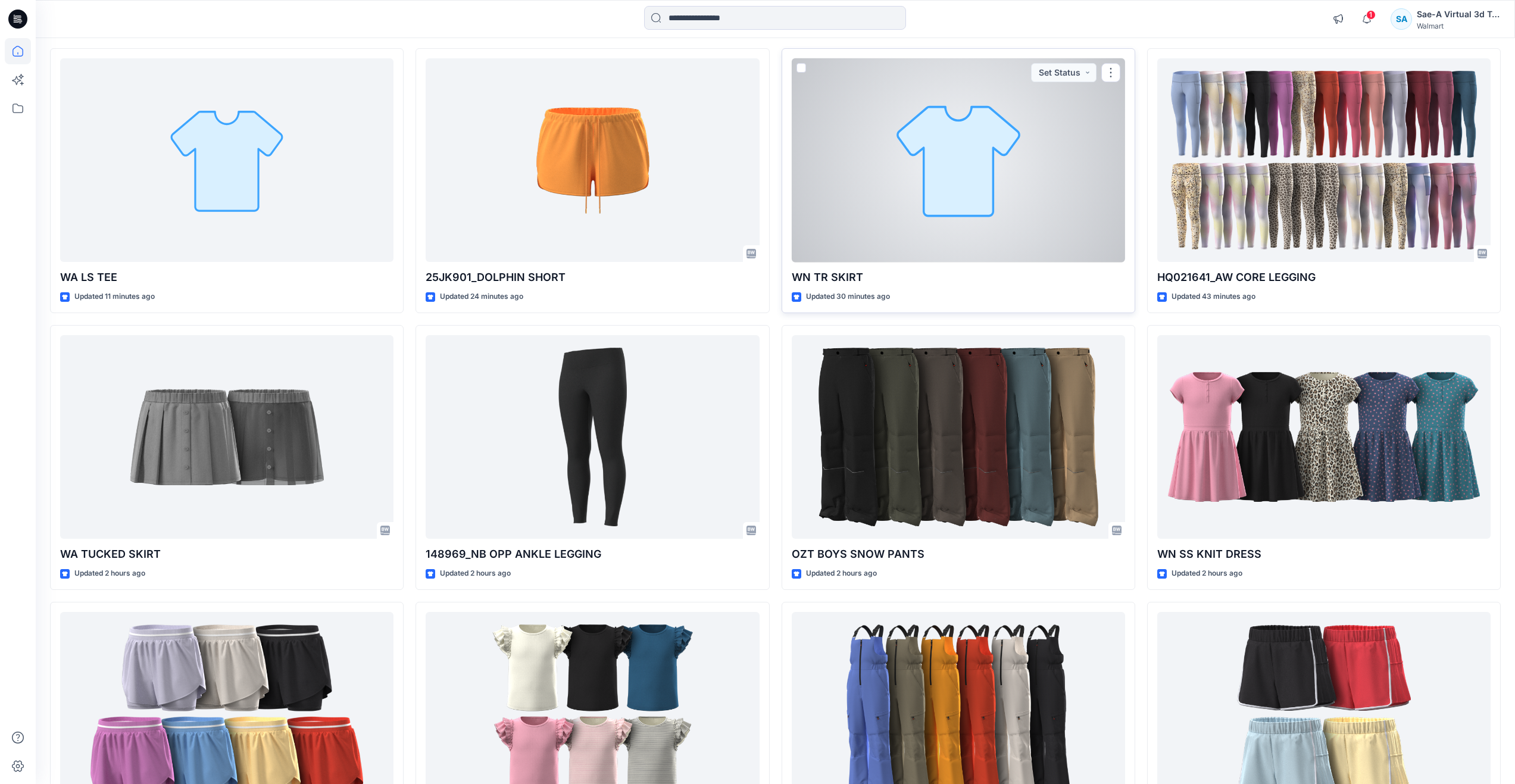
click at [868, 222] on div at bounding box center [958, 160] width 333 height 204
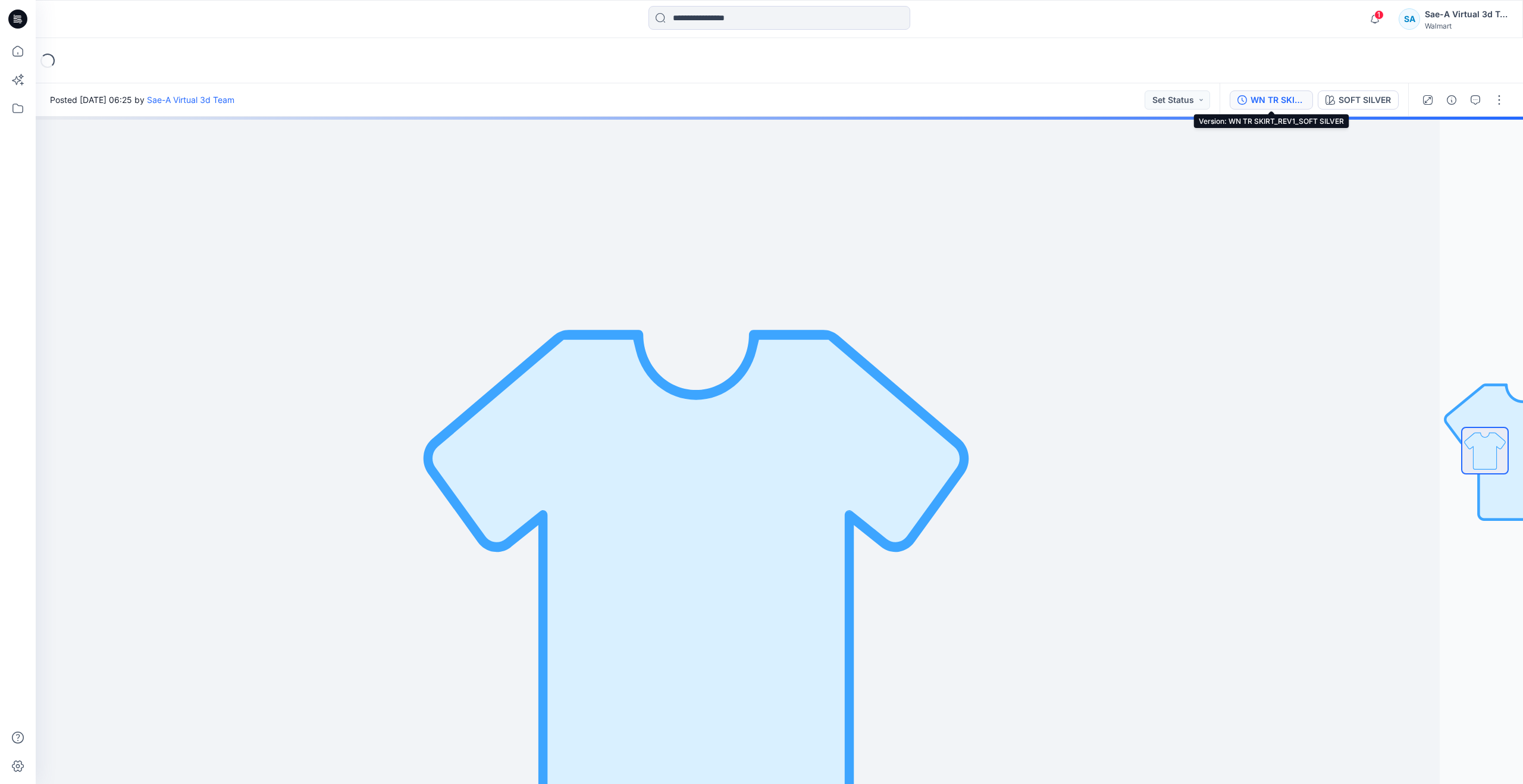
click at [1275, 93] on div "WN TR SKIRT_REV1_SOFT SILVER" at bounding box center [1277, 100] width 54 height 13
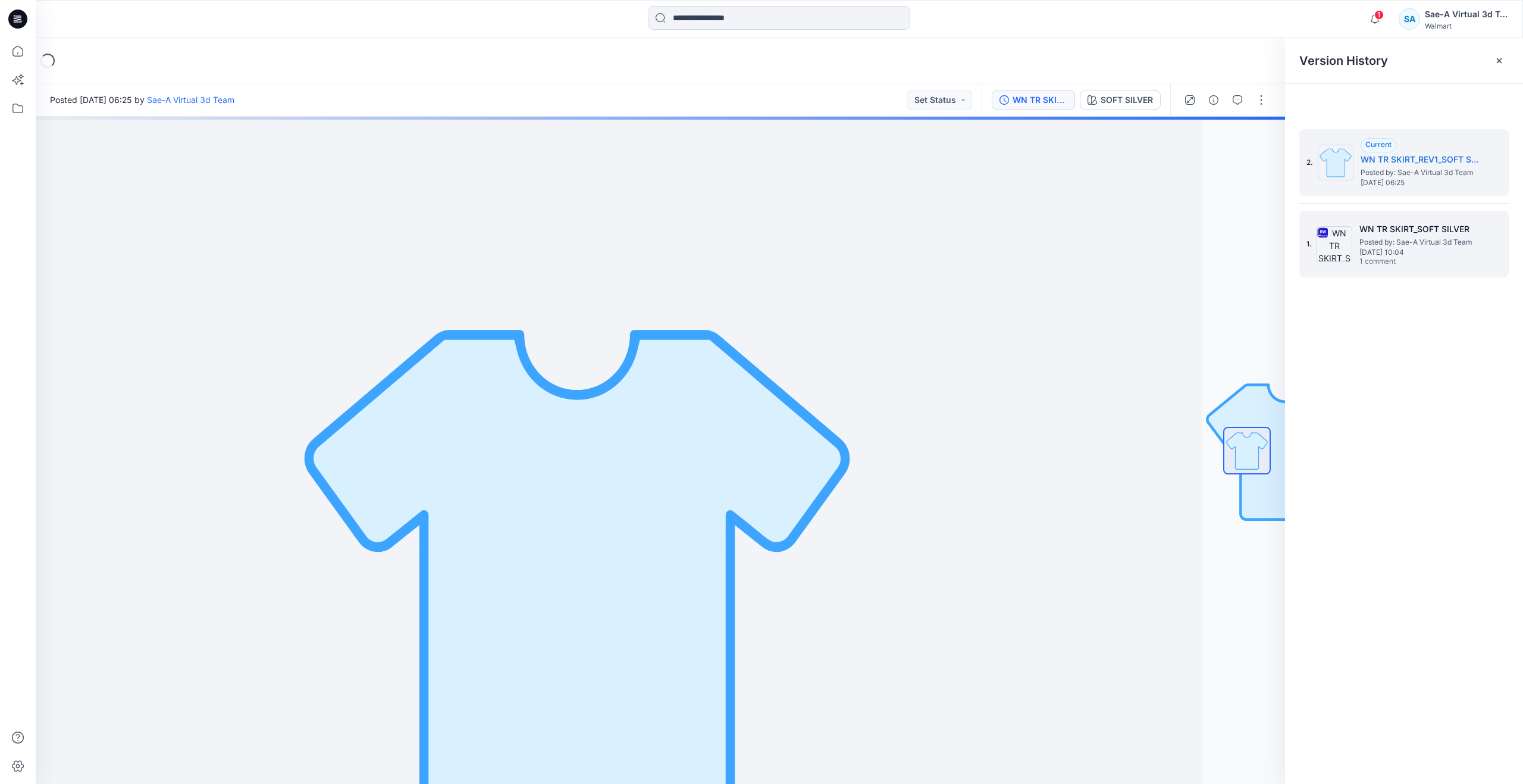
click at [1378, 269] on div "1. WN TR SKIRT_SOFT SILVER Posted by: Sae-A Virtual 3d Team Monday, September 0…" at bounding box center [1396, 244] width 178 height 57
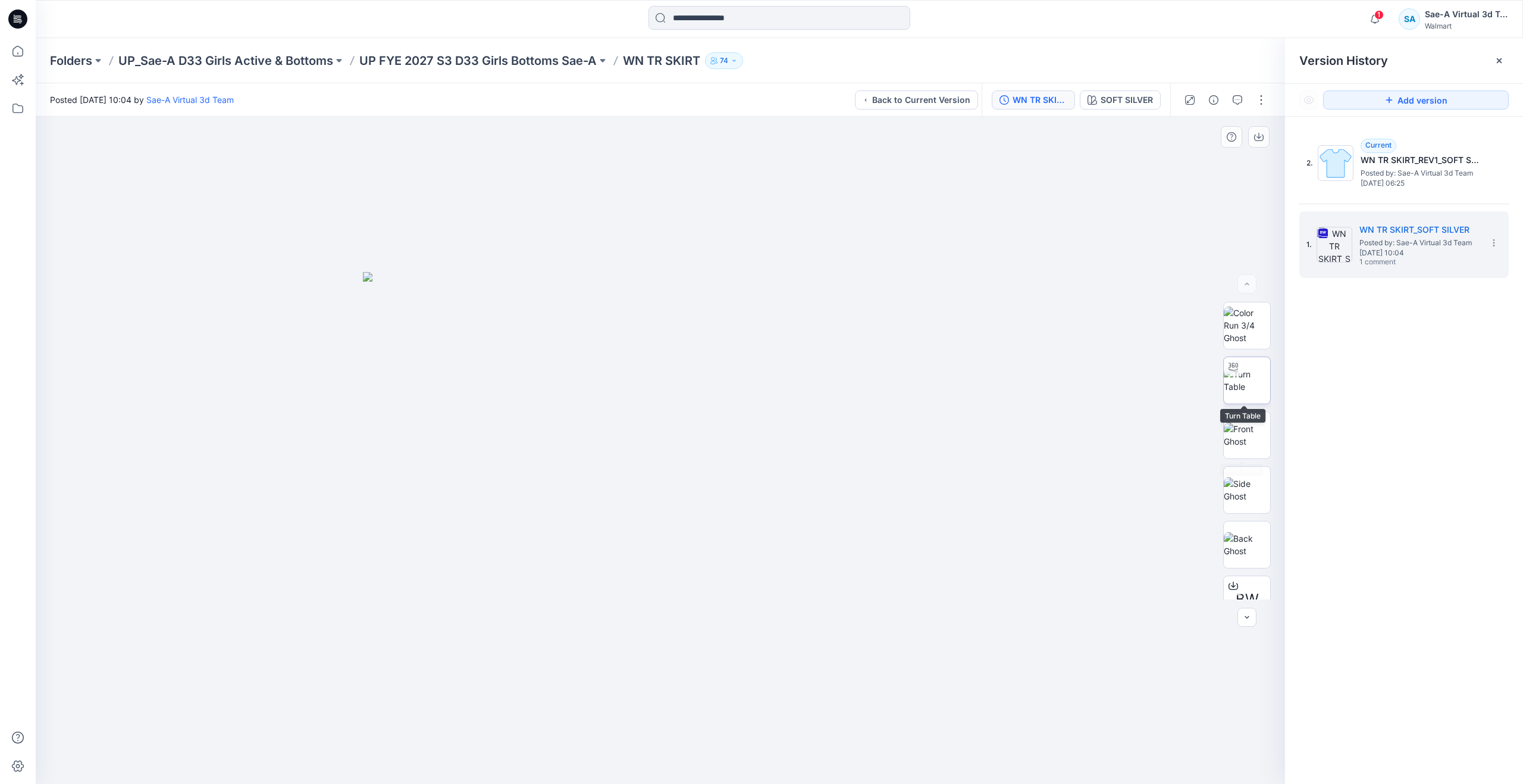
click at [1247, 392] on img at bounding box center [1247, 380] width 46 height 25
drag, startPoint x: 661, startPoint y: 764, endPoint x: 709, endPoint y: 740, distance: 53.7
click at [709, 740] on icon at bounding box center [662, 748] width 360 height 44
click at [17, 55] on icon at bounding box center [18, 51] width 26 height 26
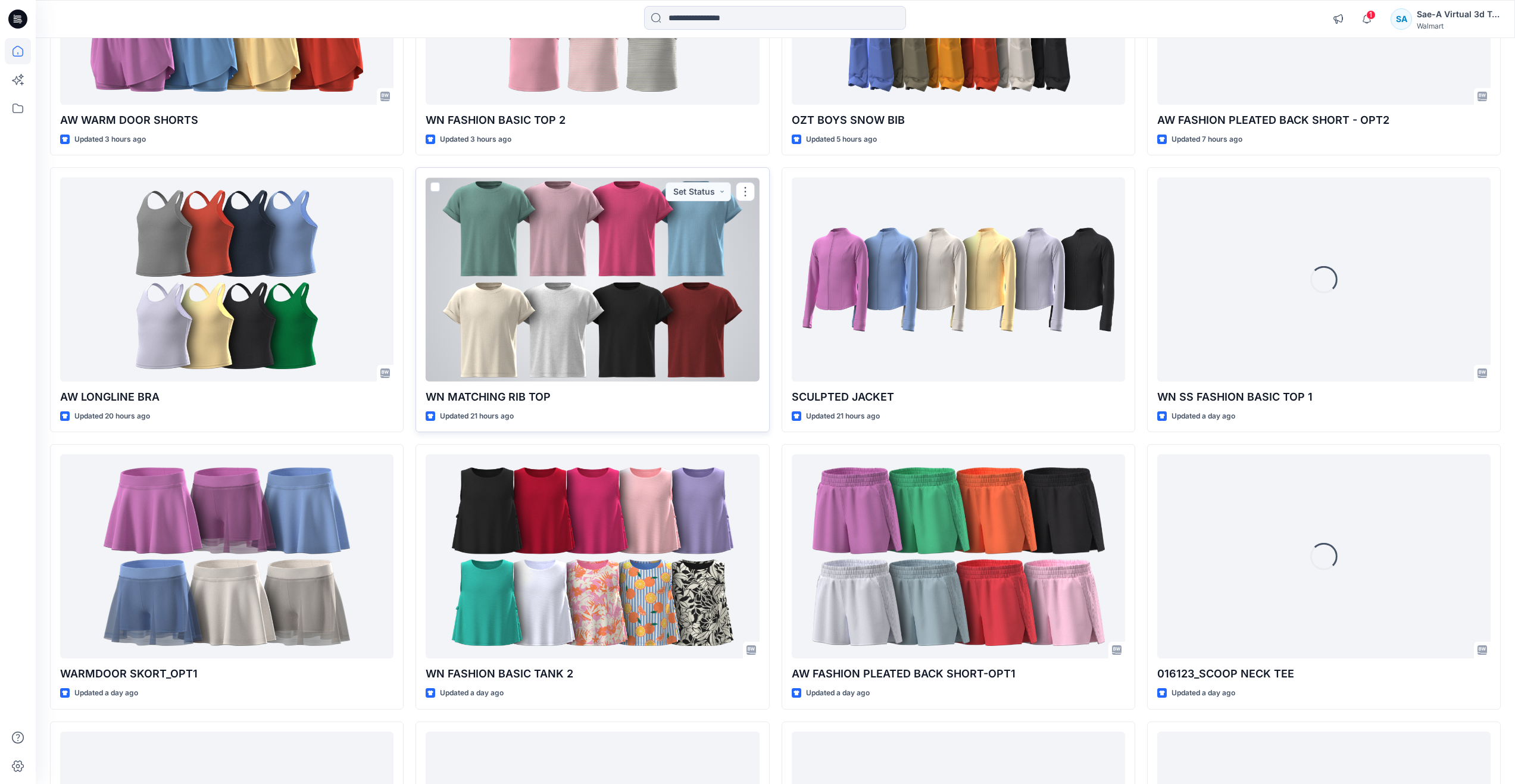
scroll to position [833, 0]
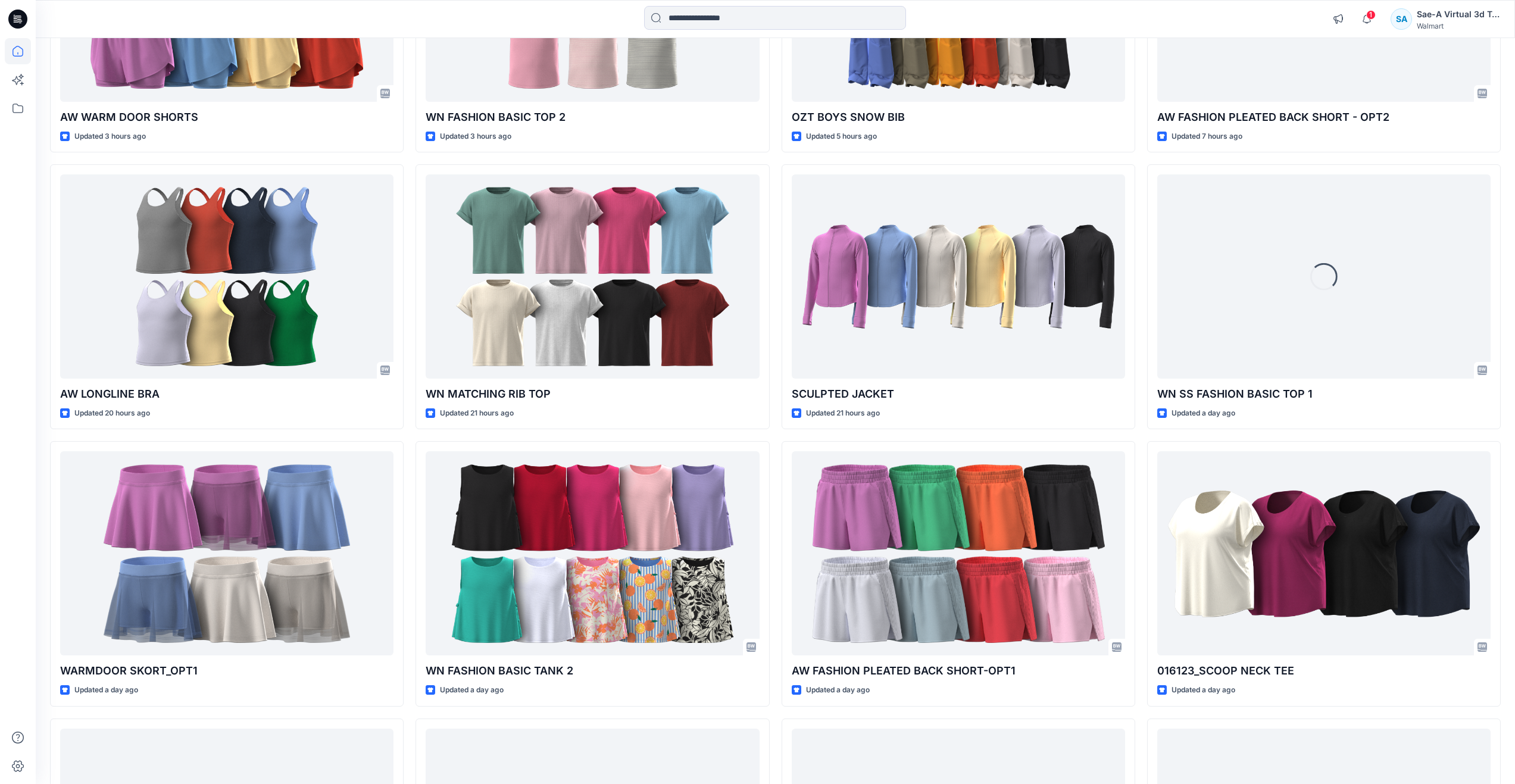
click at [780, 549] on div "WN TR SKIRT Updated a minute ago WA TUCKED SKIRT Updated 2 hours ago AW WARM DO…" at bounding box center [775, 573] width 1450 height 2479
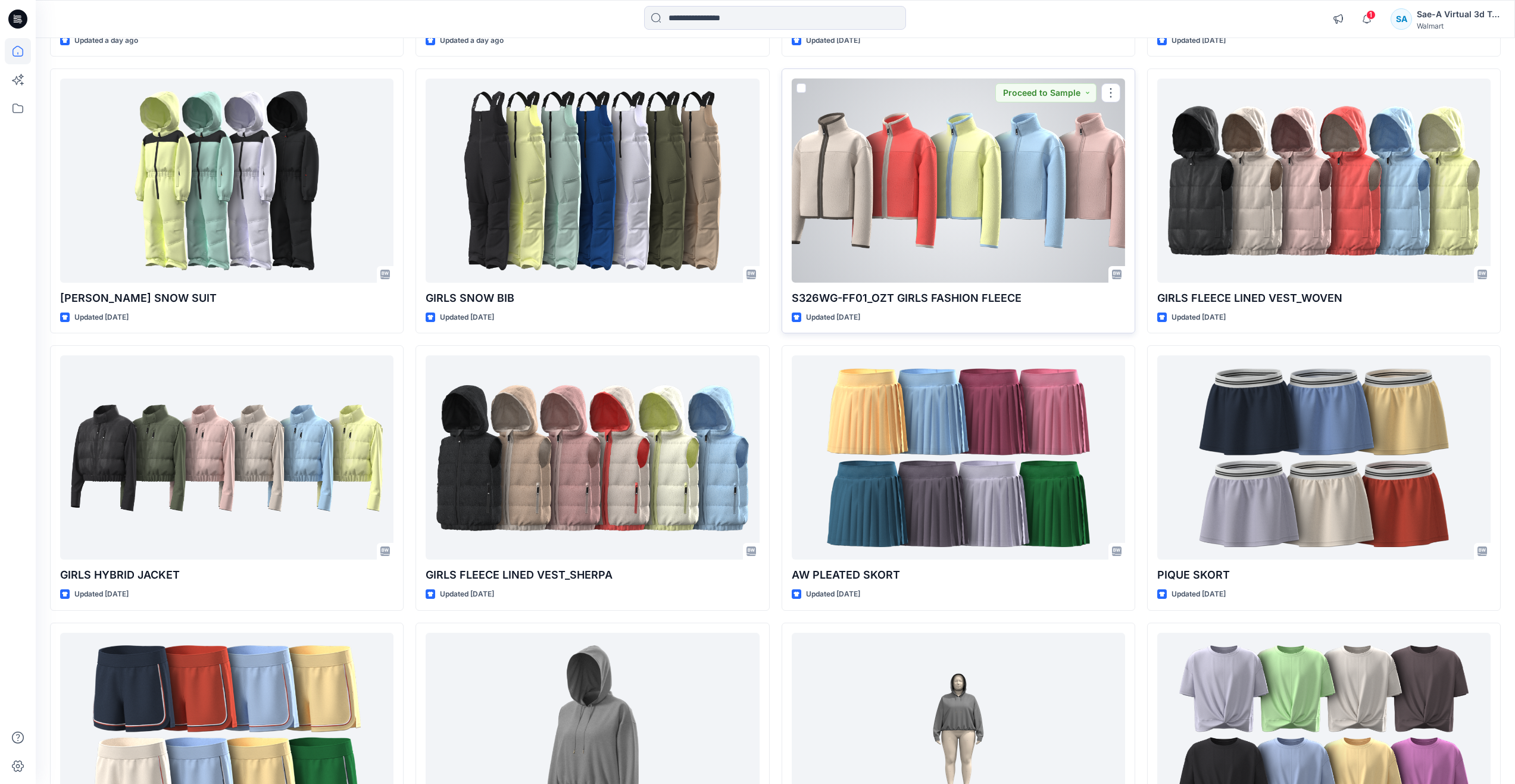
scroll to position [2039, 0]
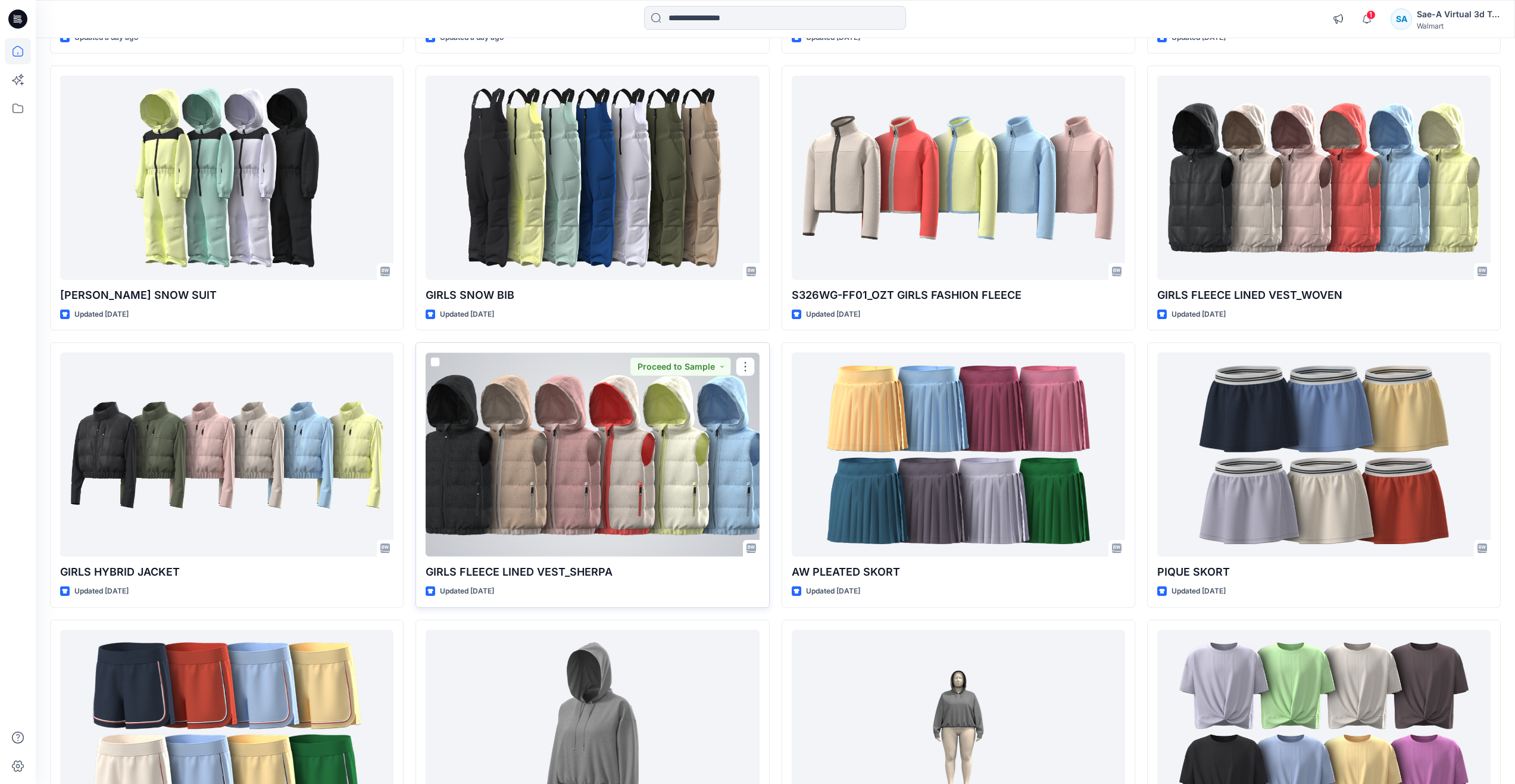
click at [548, 469] on div at bounding box center [592, 453] width 333 height 204
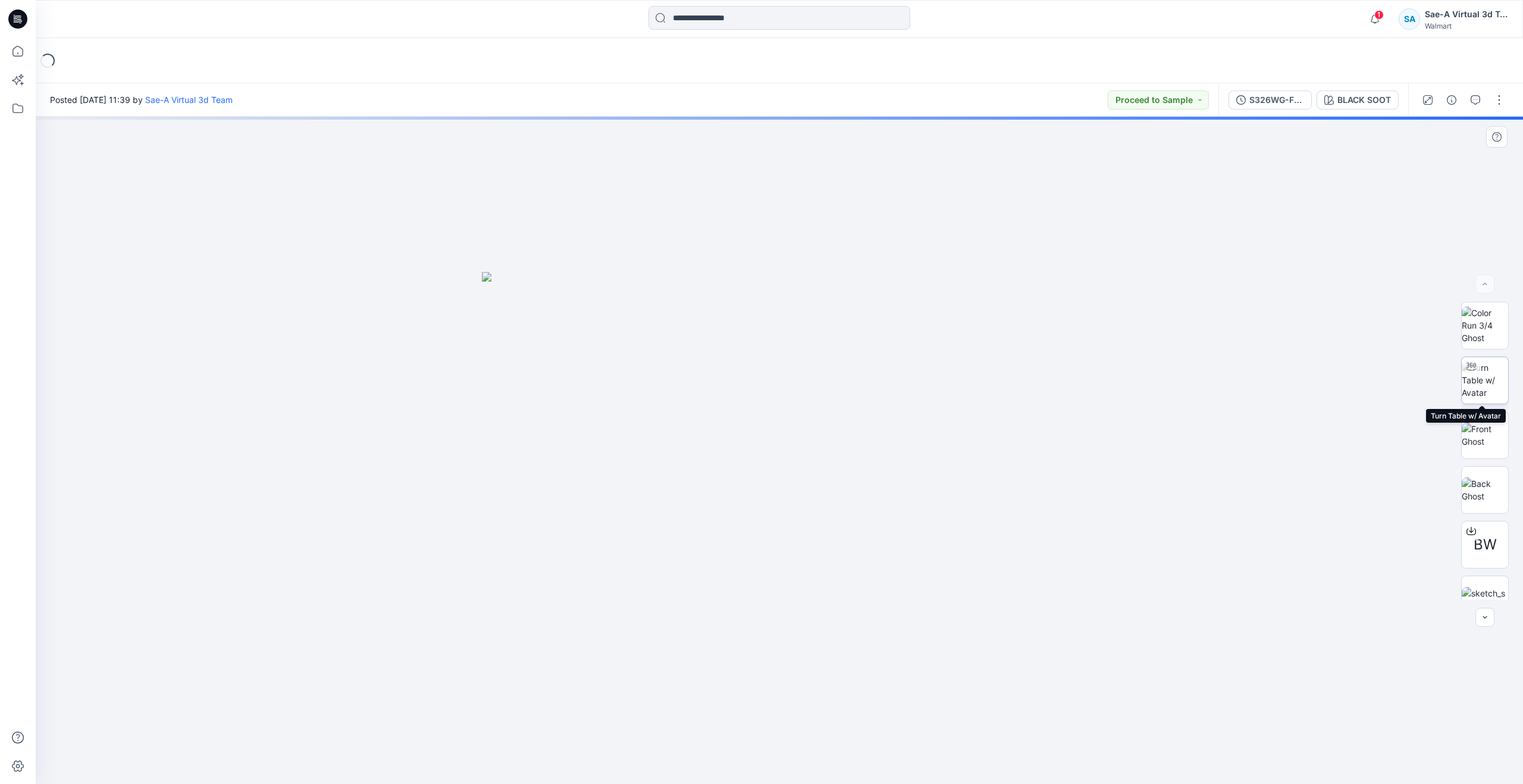
click at [1478, 374] on img at bounding box center [1485, 380] width 46 height 38
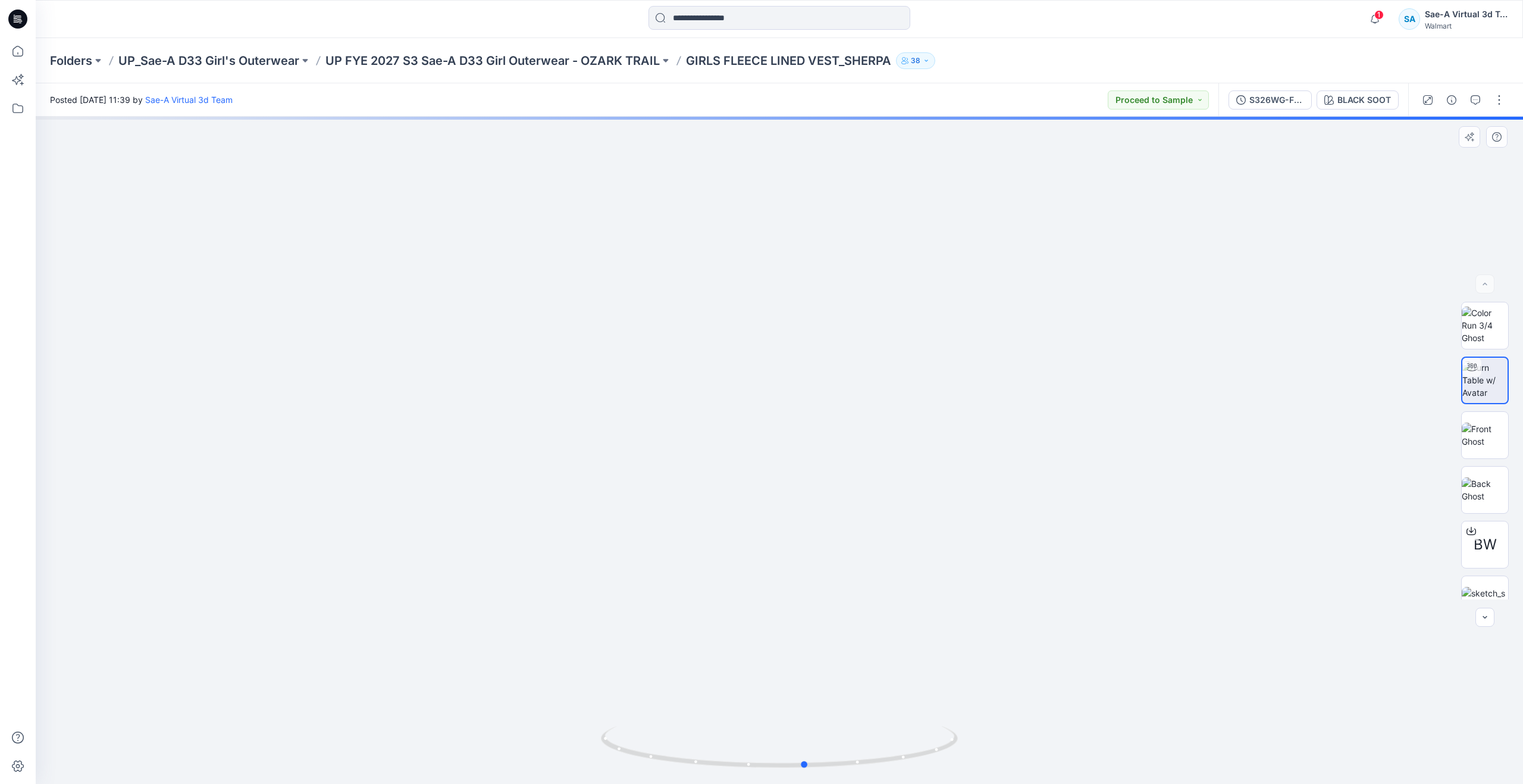
drag, startPoint x: 784, startPoint y: 766, endPoint x: 810, endPoint y: 688, distance: 82.2
click at [810, 688] on div at bounding box center [780, 450] width 1488 height 667
click at [1492, 438] on img at bounding box center [1485, 434] width 46 height 25
click at [1492, 361] on img at bounding box center [1485, 380] width 46 height 38
click at [1286, 103] on div "S326WG-FV01_FULL COLORWAYS" at bounding box center [1276, 100] width 54 height 13
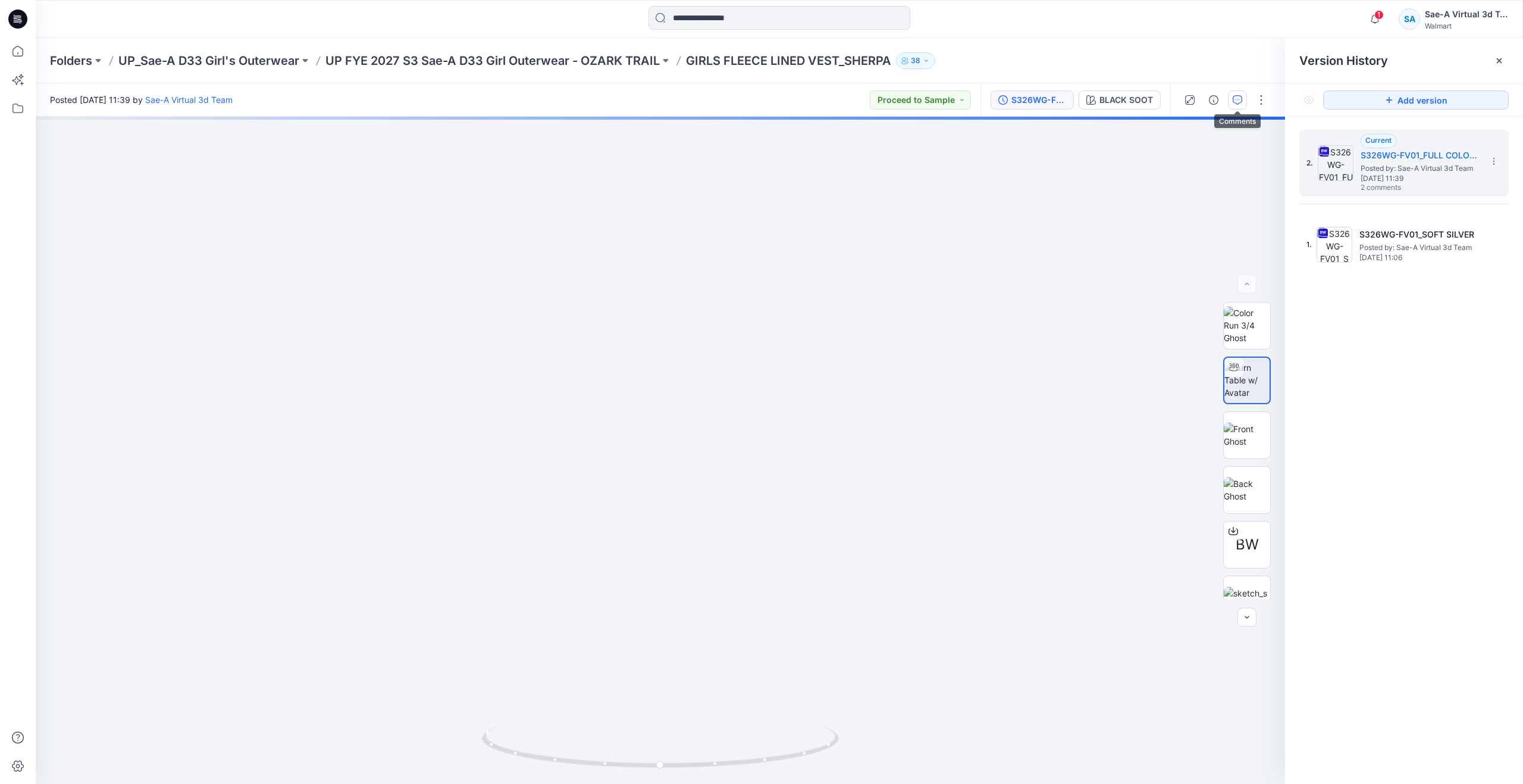
click at [1240, 99] on icon "button" at bounding box center [1238, 100] width 9 height 9
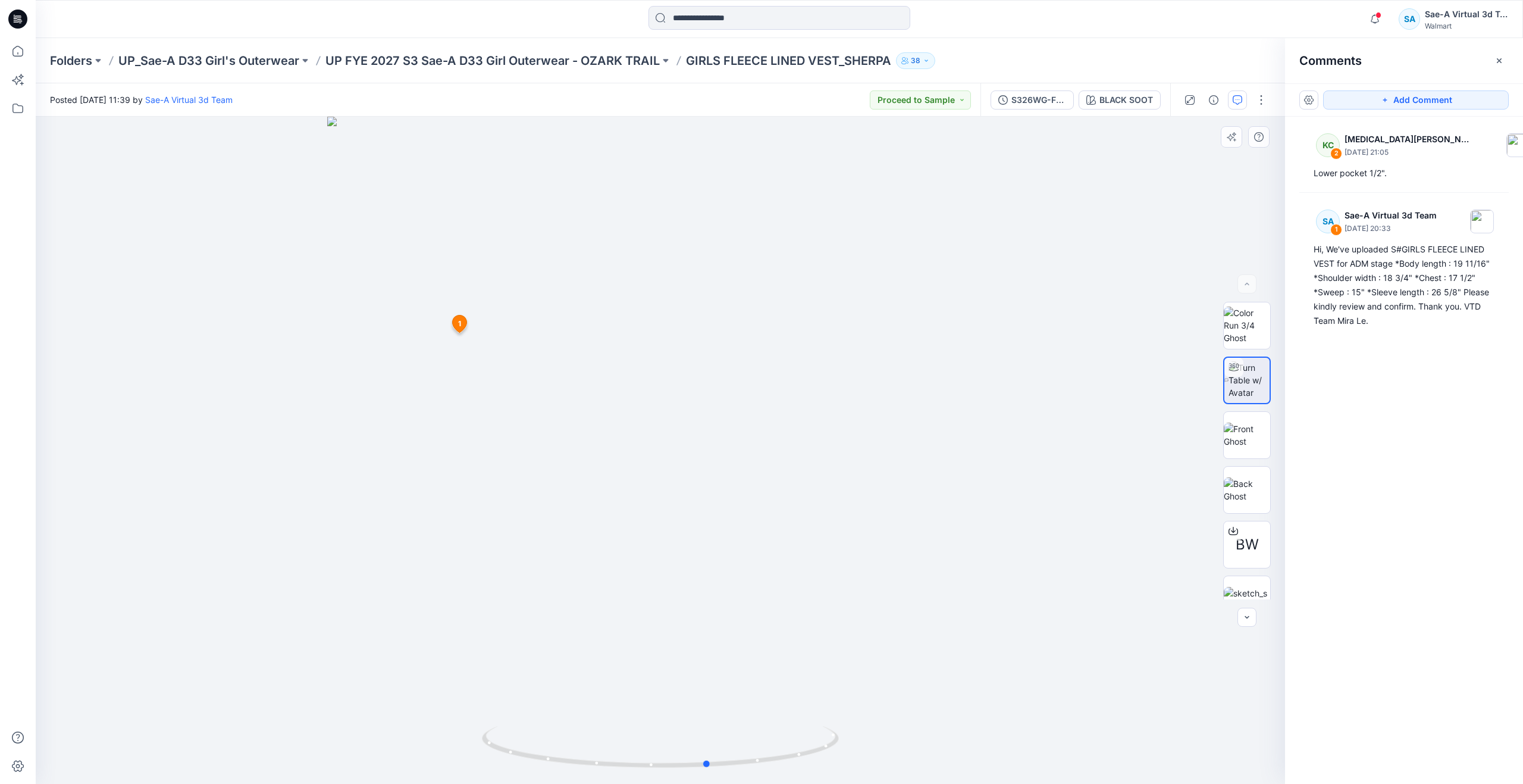
drag, startPoint x: 662, startPoint y: 766, endPoint x: 354, endPoint y: 572, distance: 364.0
click at [354, 572] on div at bounding box center [660, 450] width 1250 height 667
click at [12, 45] on icon at bounding box center [18, 51] width 26 height 26
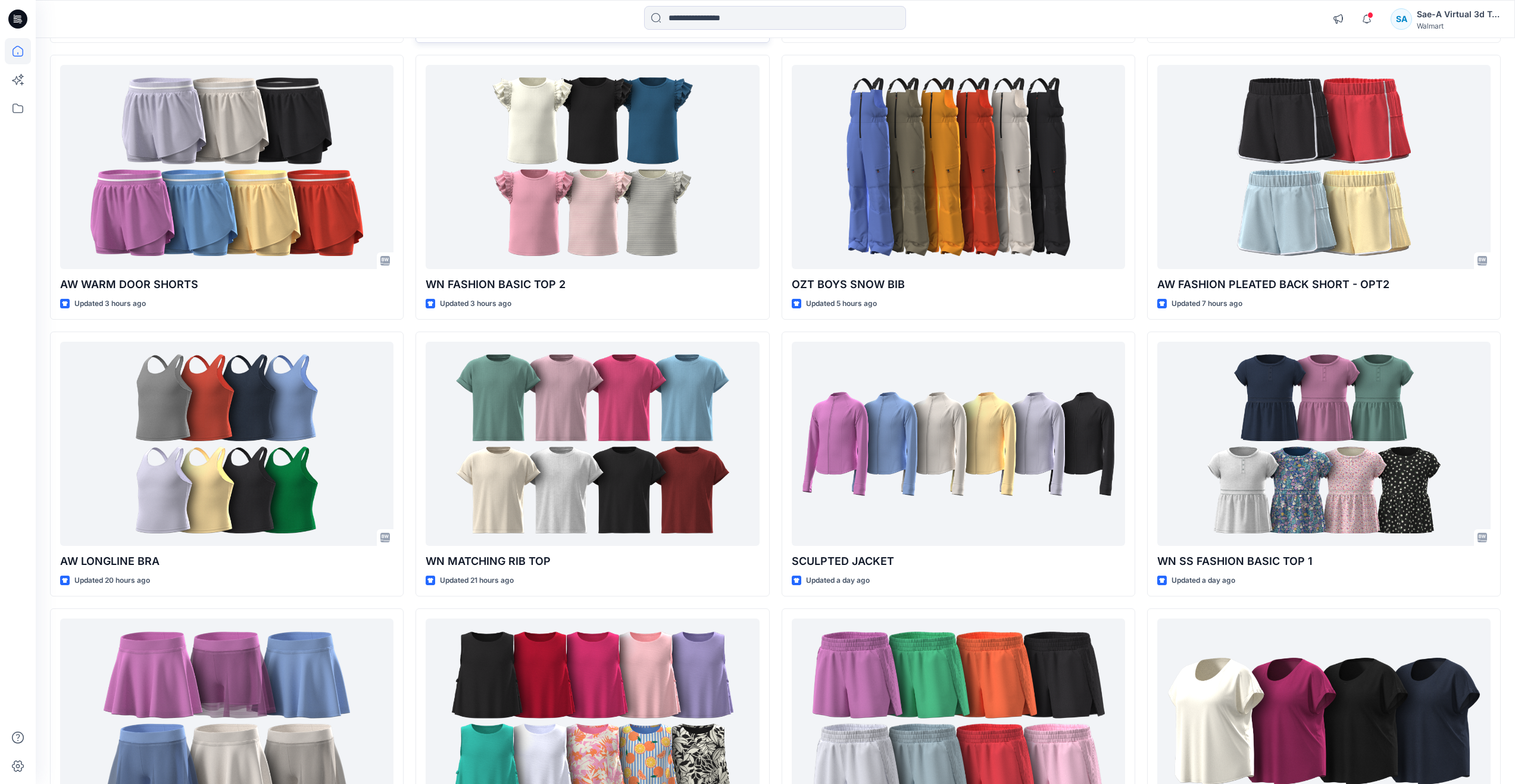
scroll to position [675, 0]
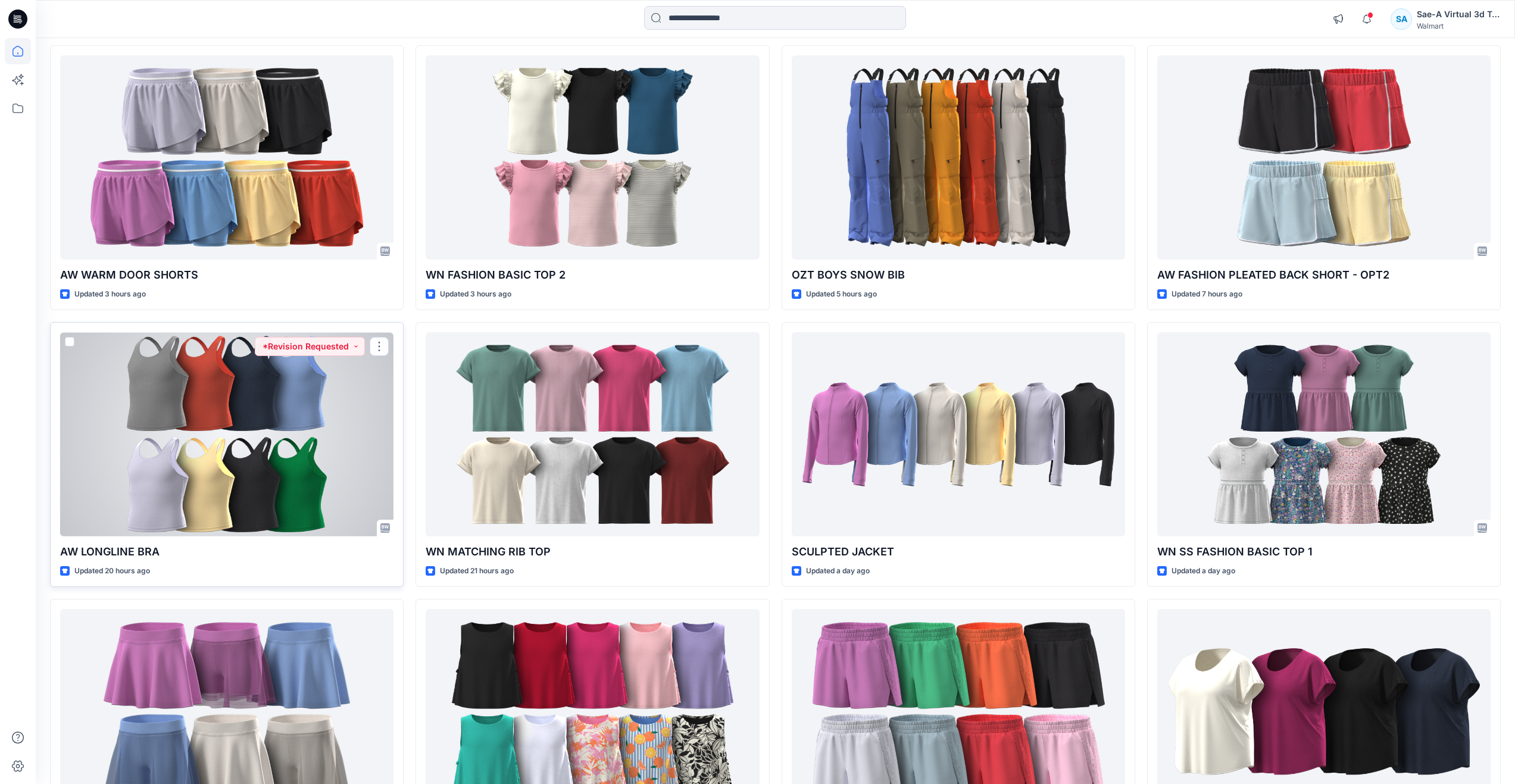
click at [205, 474] on div at bounding box center [226, 434] width 333 height 204
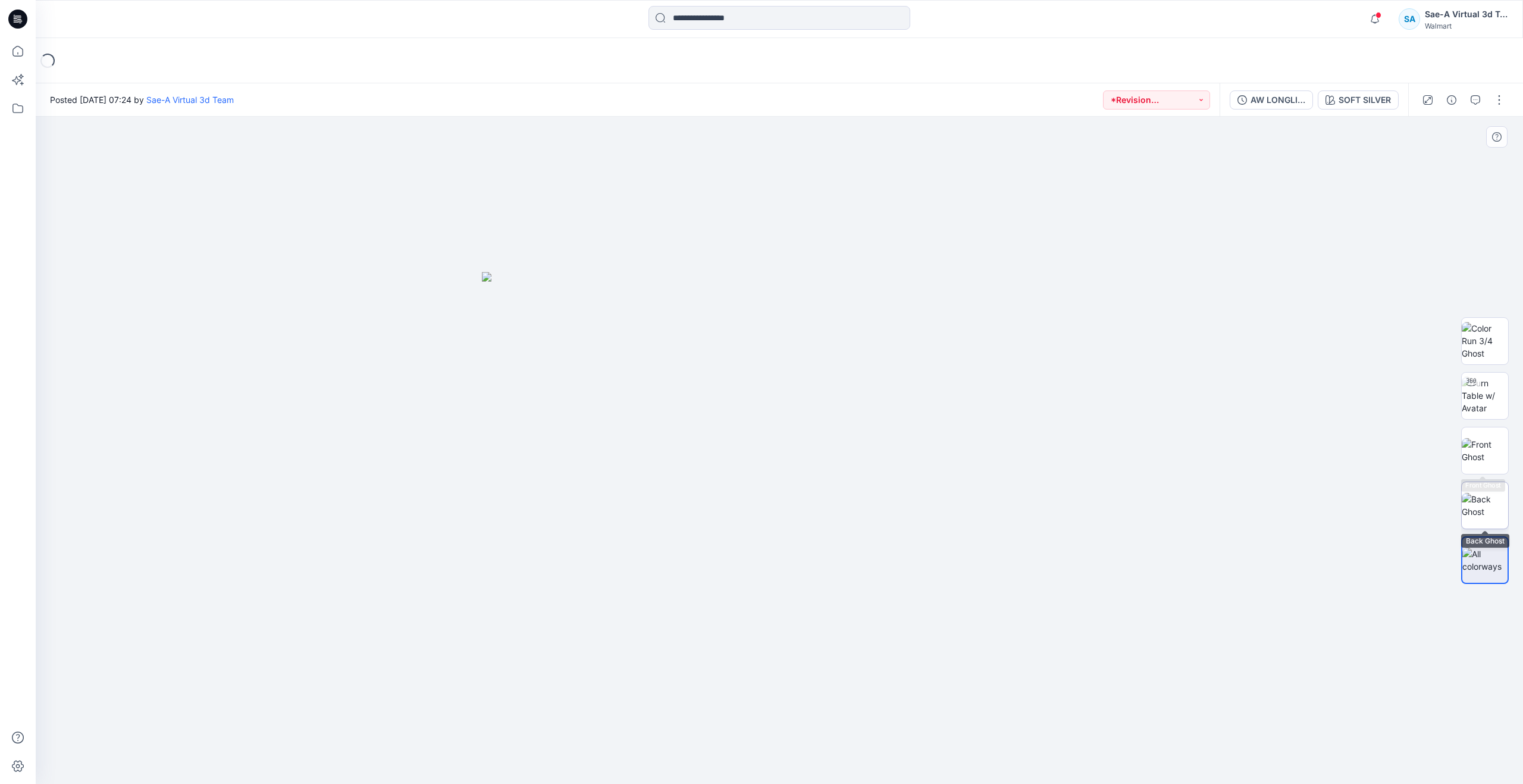
click at [1486, 502] on img at bounding box center [1485, 504] width 46 height 25
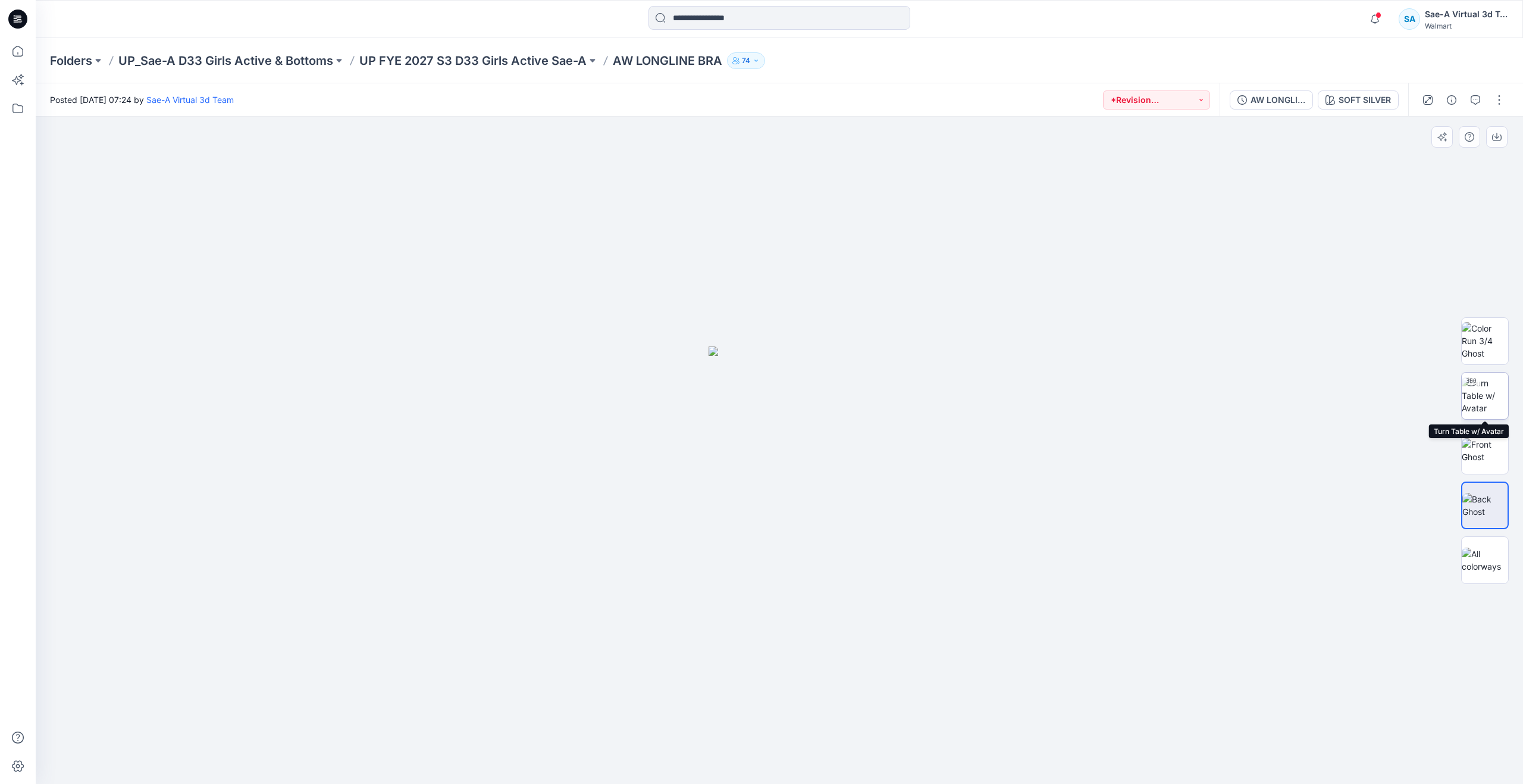
click at [1506, 387] on img at bounding box center [1485, 395] width 46 height 38
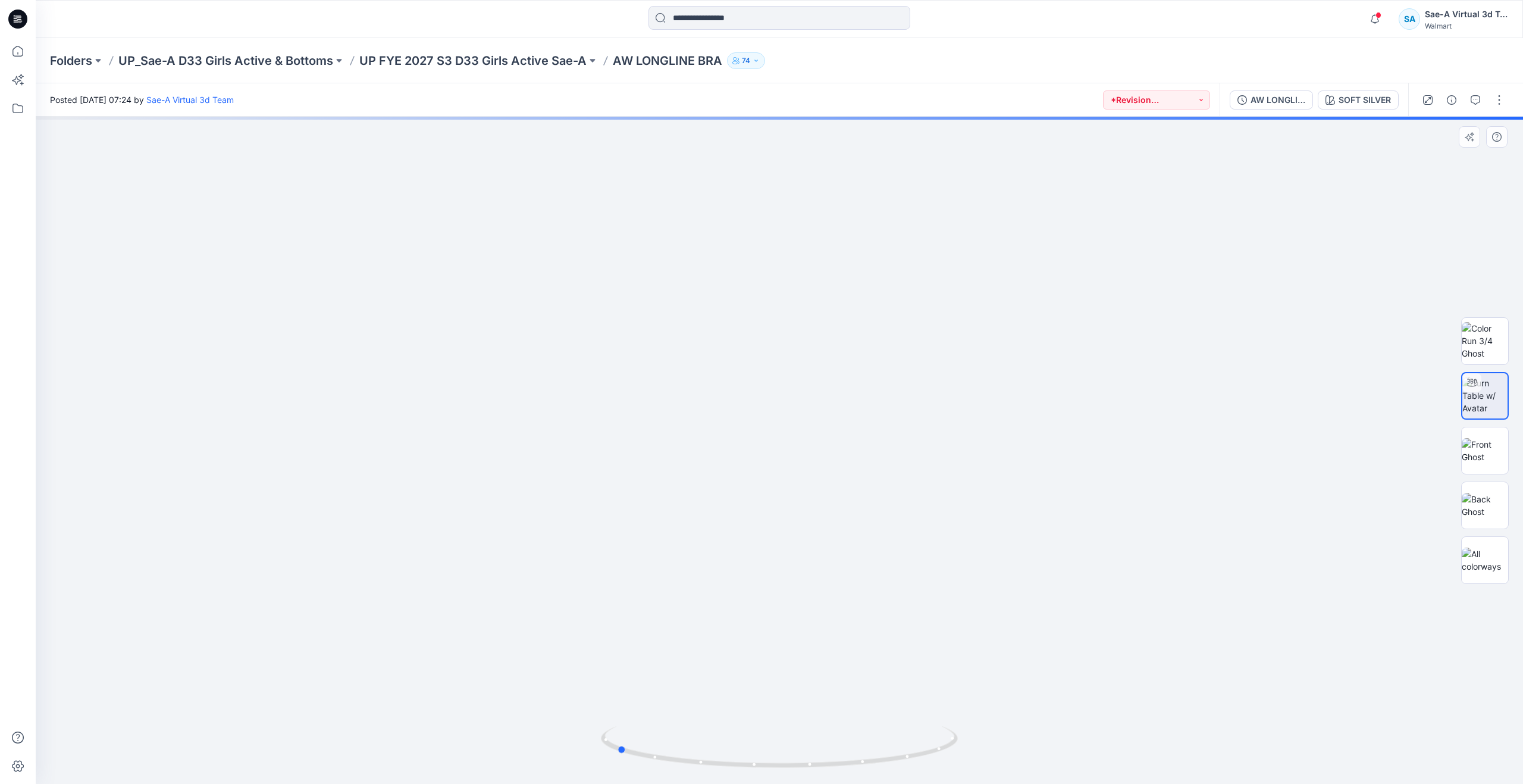
drag, startPoint x: 784, startPoint y: 767, endPoint x: 622, endPoint y: 712, distance: 171.1
click at [622, 712] on div at bounding box center [780, 450] width 1488 height 667
click at [1286, 107] on button "AW LONGLINE BRA_REV_COLOS" at bounding box center [1272, 100] width 83 height 19
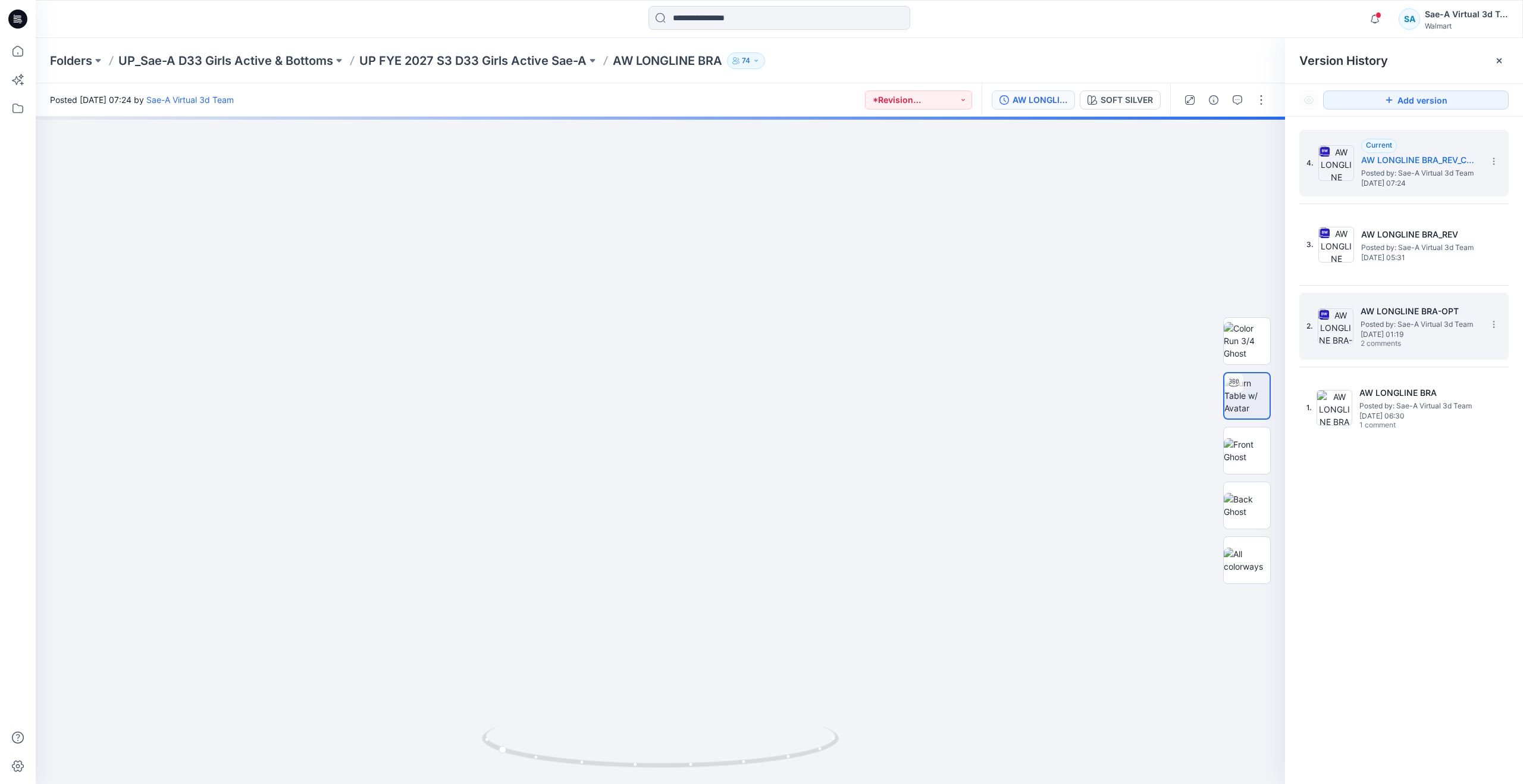
click at [1353, 329] on img at bounding box center [1336, 326] width 36 height 36
click at [1361, 173] on span "Posted by: Sae-A Virtual 3d Team" at bounding box center [1420, 173] width 119 height 12
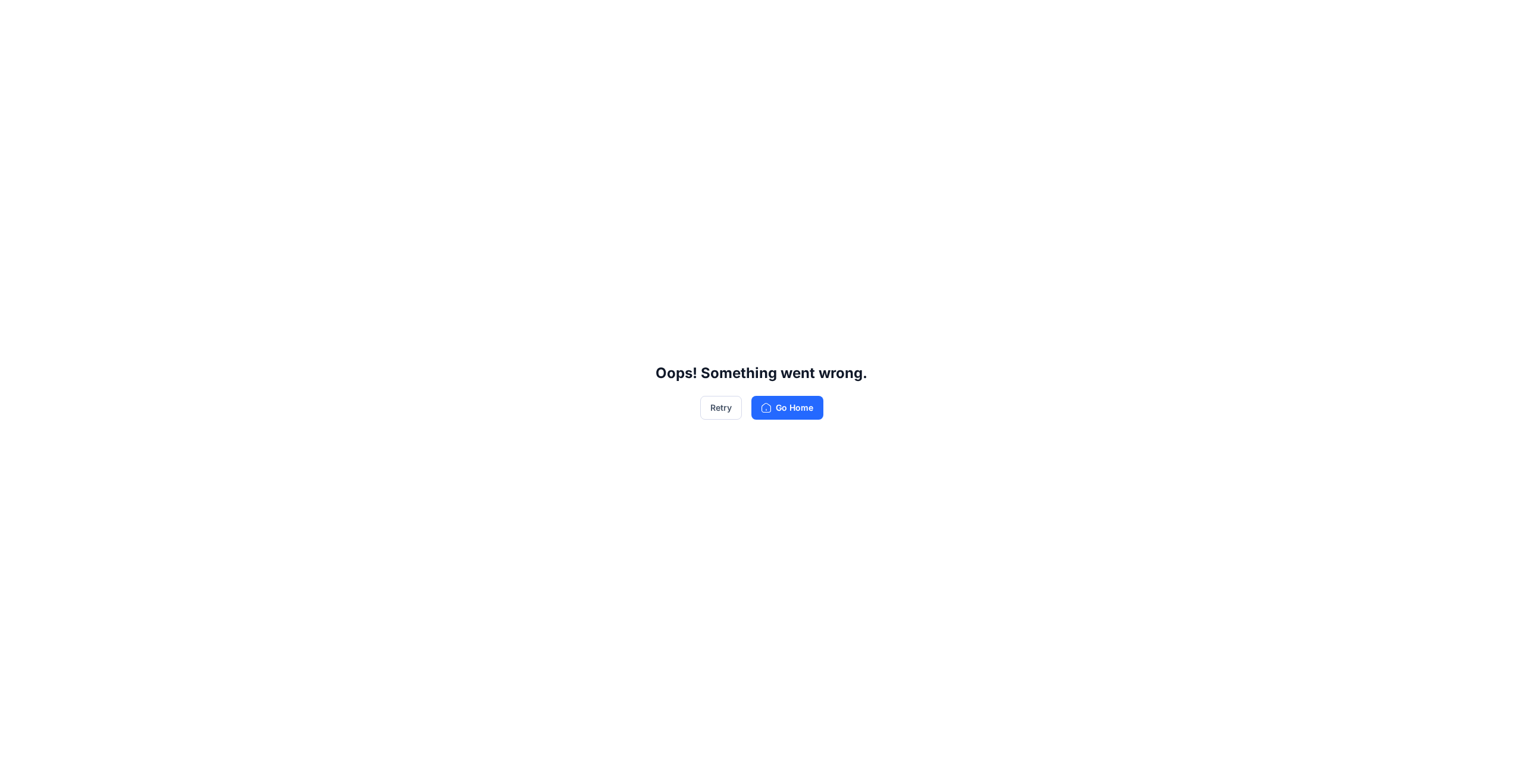
click at [818, 421] on div "Oops! Something went wrong. Retry Go Home" at bounding box center [761, 392] width 1523 height 784
click at [816, 415] on button "Go Home" at bounding box center [788, 407] width 72 height 24
click at [804, 411] on button "Go Home" at bounding box center [788, 407] width 72 height 24
click at [702, 411] on button "Retry" at bounding box center [720, 407] width 42 height 24
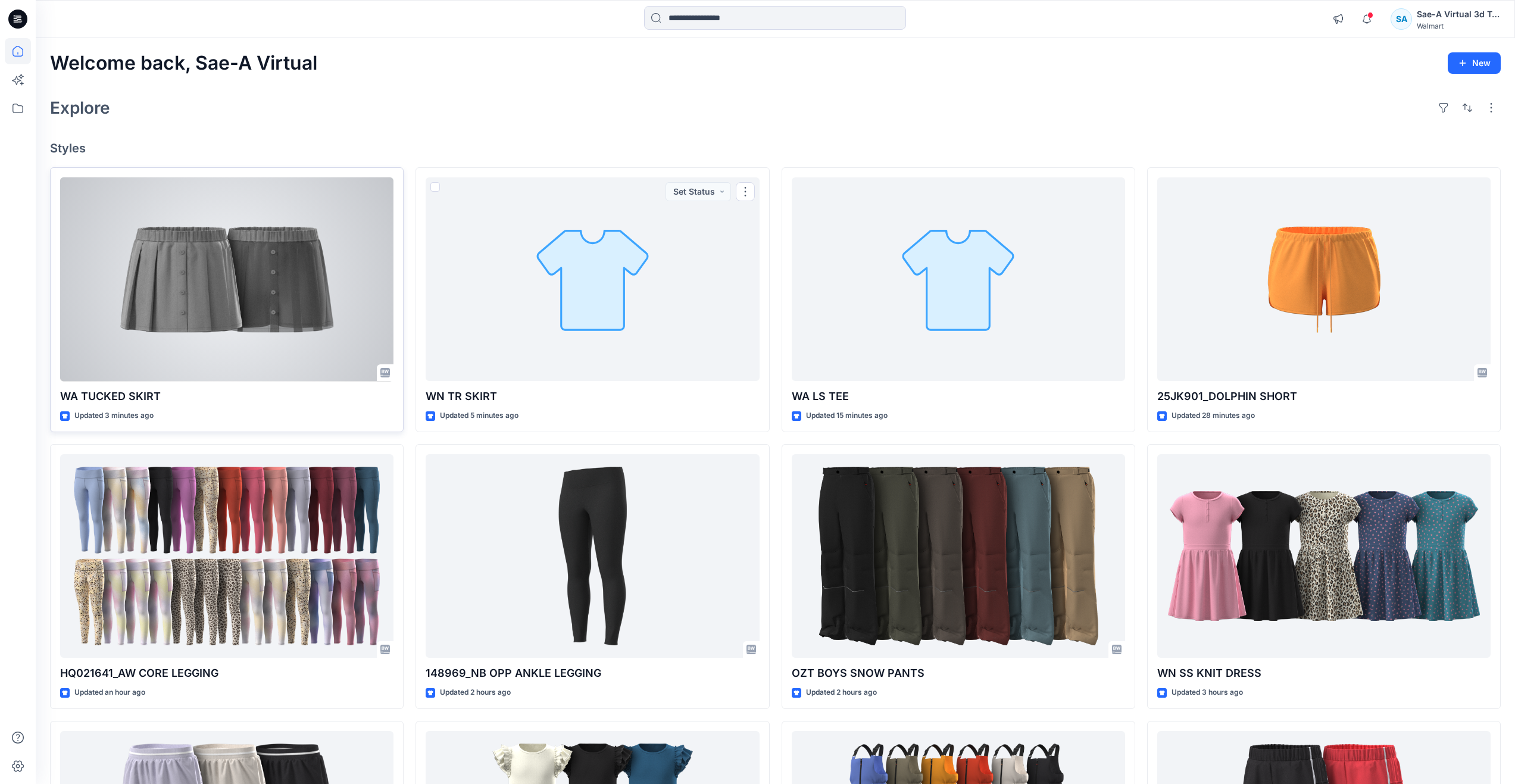
click at [239, 346] on div at bounding box center [226, 279] width 333 height 204
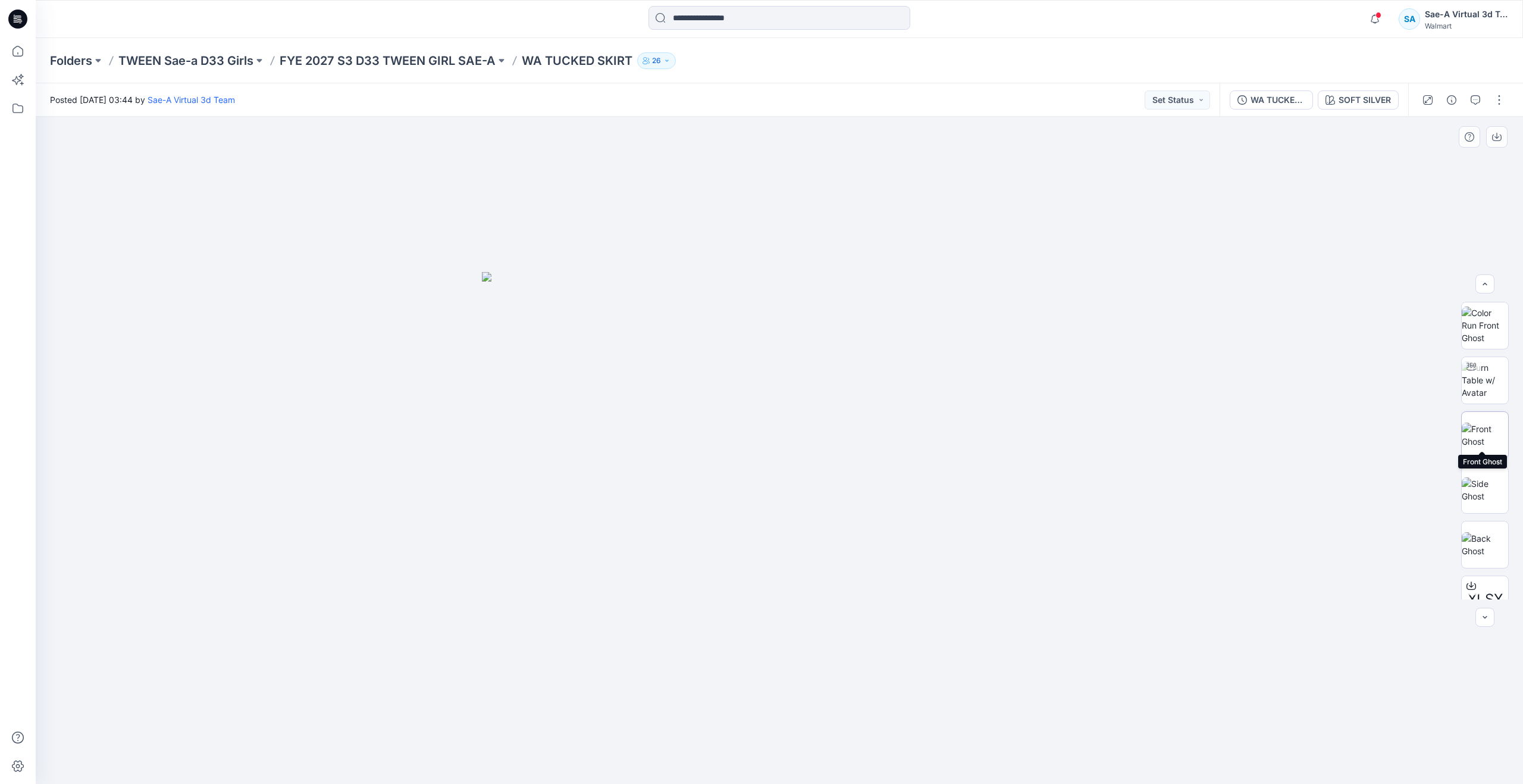
scroll to position [188, 0]
click at [1473, 514] on img at bounding box center [1485, 521] width 24 height 13
click at [1490, 373] on img at bounding box center [1485, 380] width 46 height 38
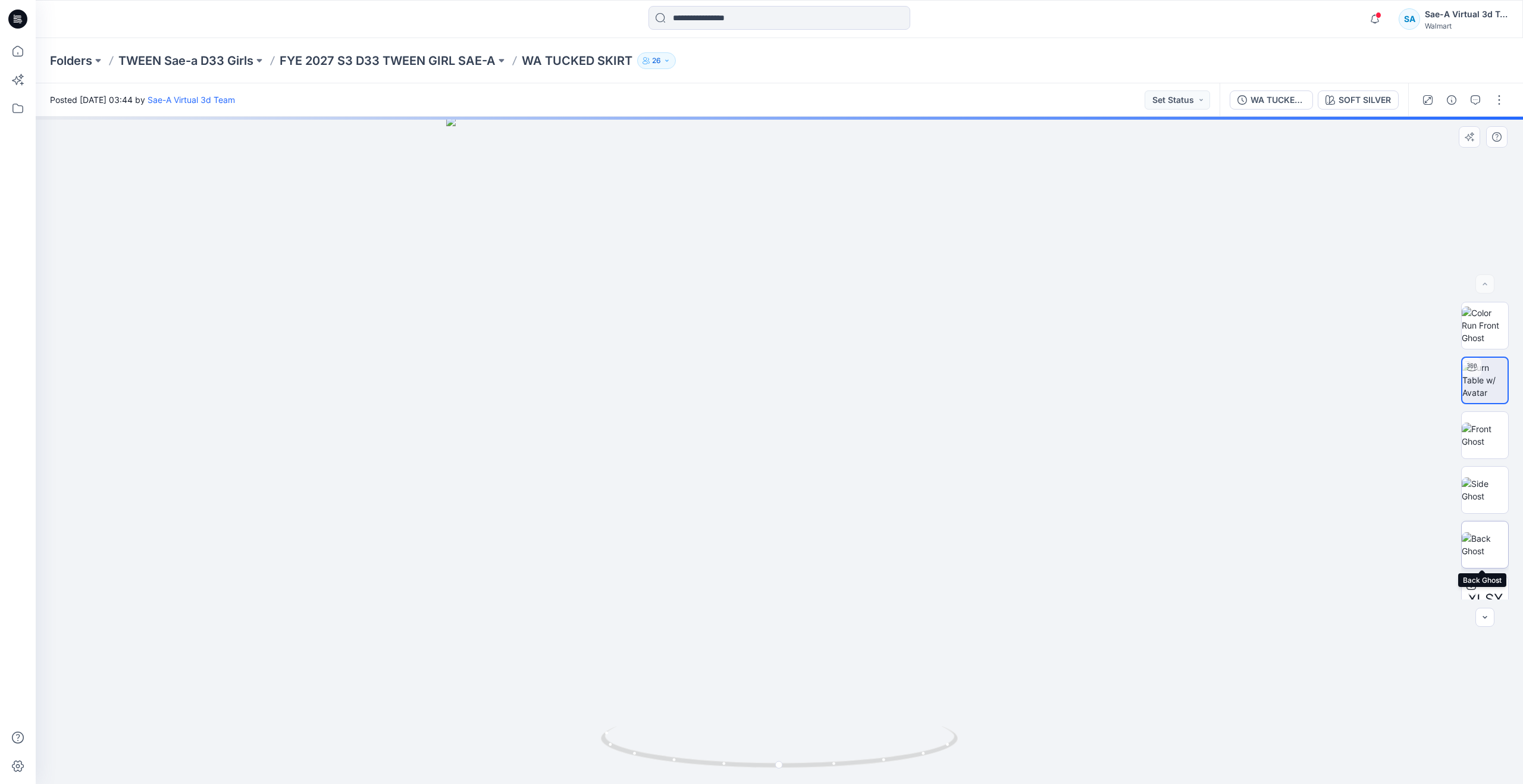
click at [1480, 536] on img at bounding box center [1485, 544] width 46 height 25
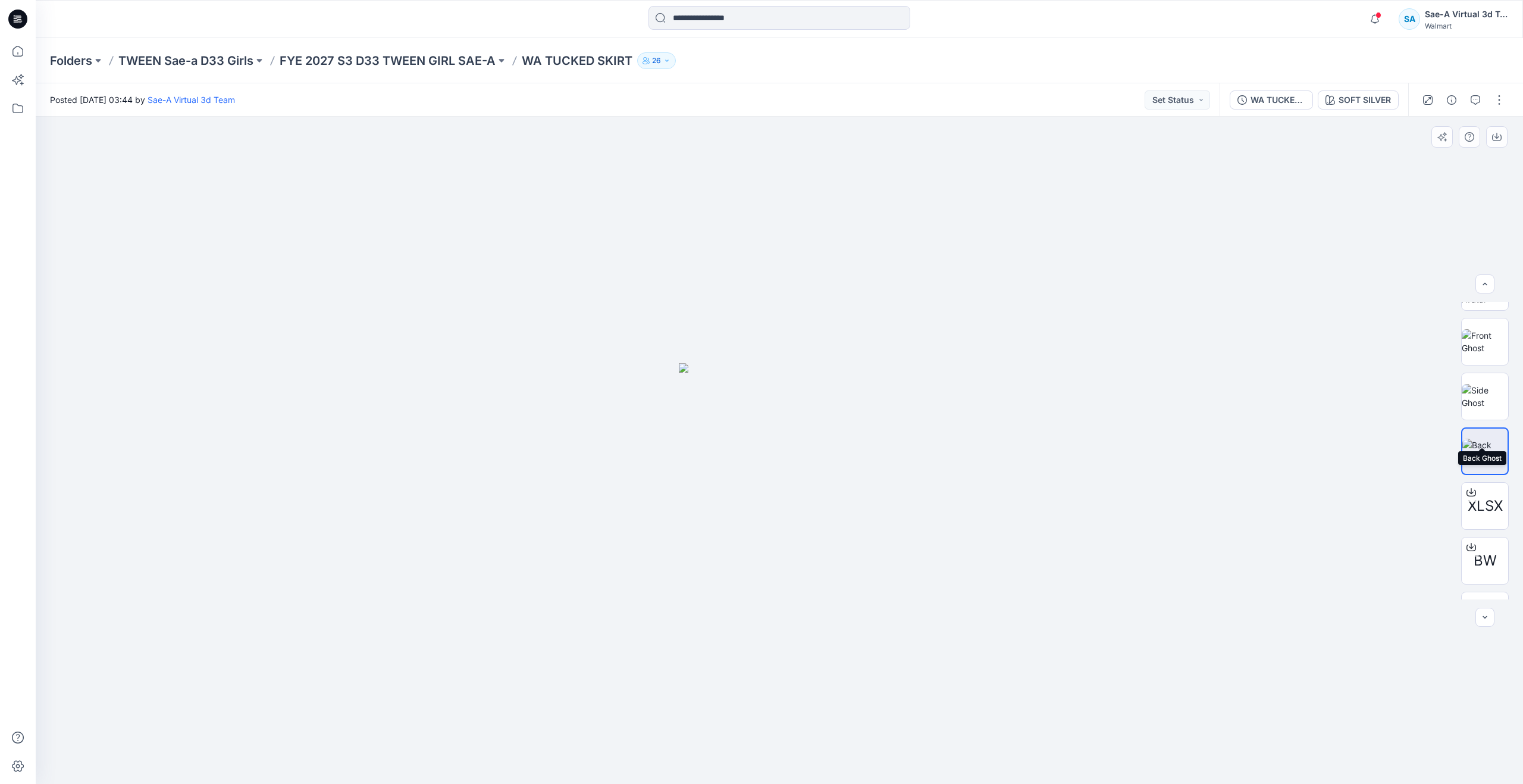
scroll to position [188, 0]
click at [1476, 519] on img at bounding box center [1485, 521] width 24 height 13
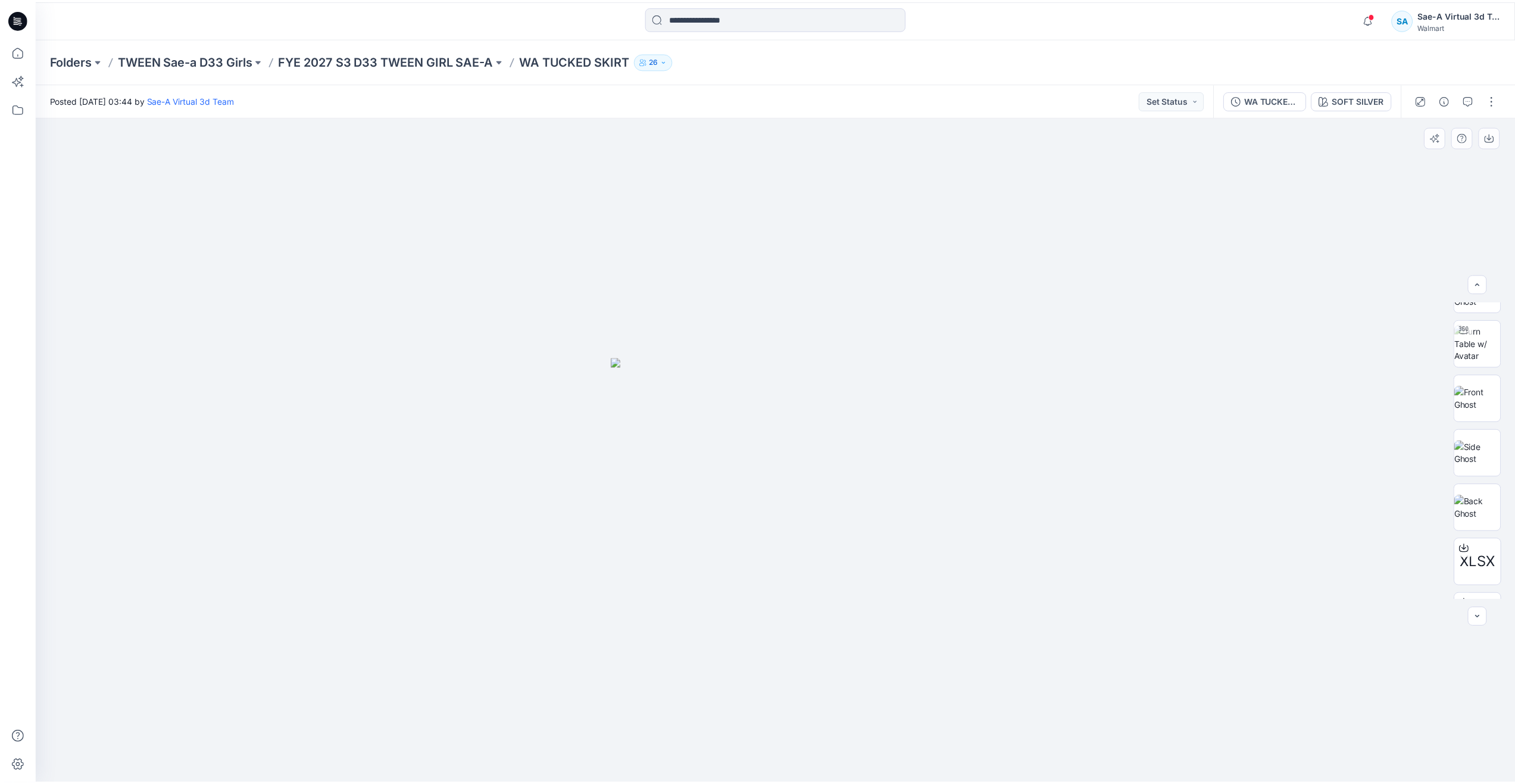
scroll to position [9, 0]
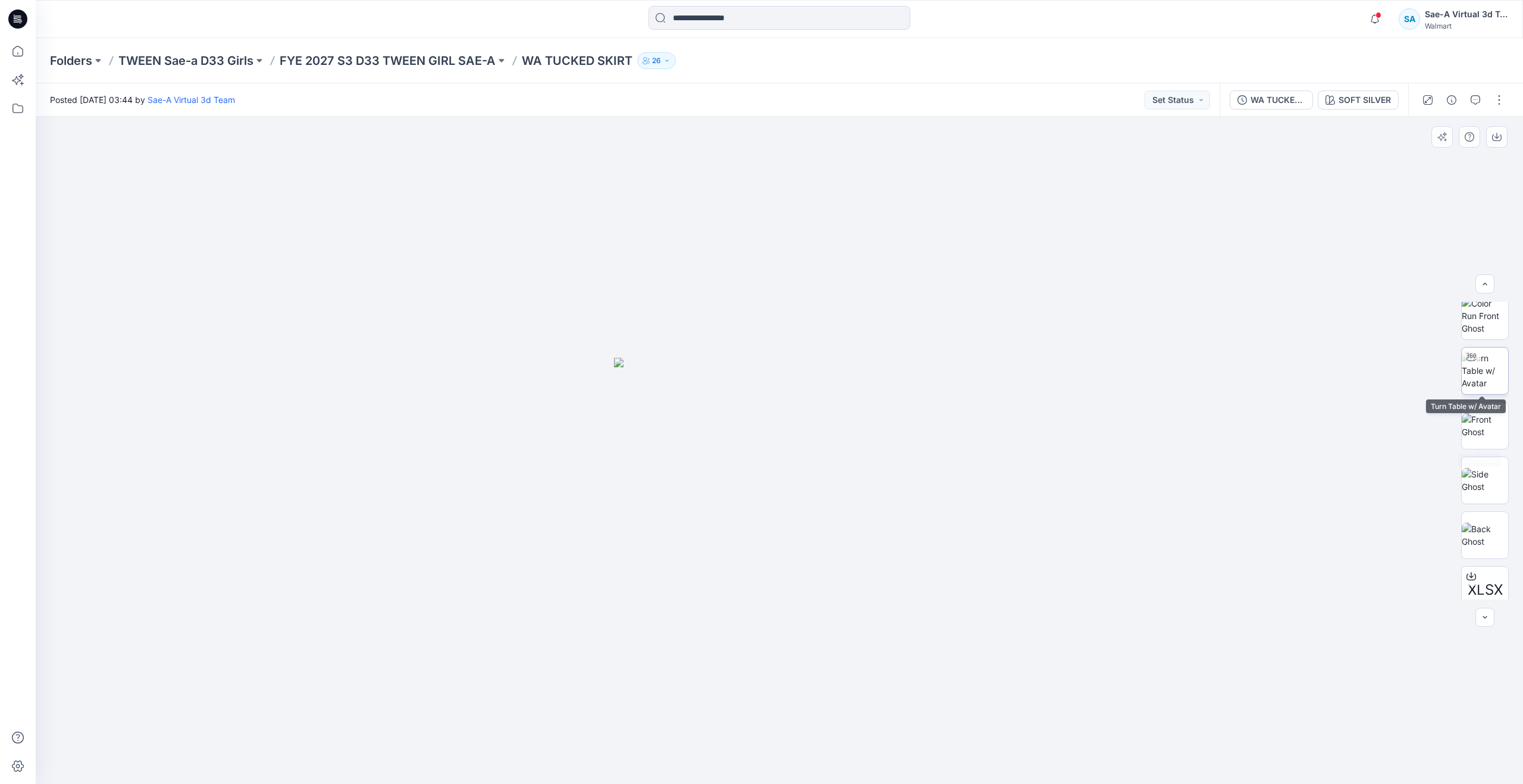
click at [1487, 374] on img at bounding box center [1485, 370] width 46 height 38
drag, startPoint x: 860, startPoint y: 566, endPoint x: 862, endPoint y: 477, distance: 89.0
drag, startPoint x: 774, startPoint y: 764, endPoint x: 826, endPoint y: 729, distance: 62.7
click at [826, 729] on icon at bounding box center [781, 748] width 360 height 44
click at [24, 60] on icon at bounding box center [18, 51] width 26 height 26
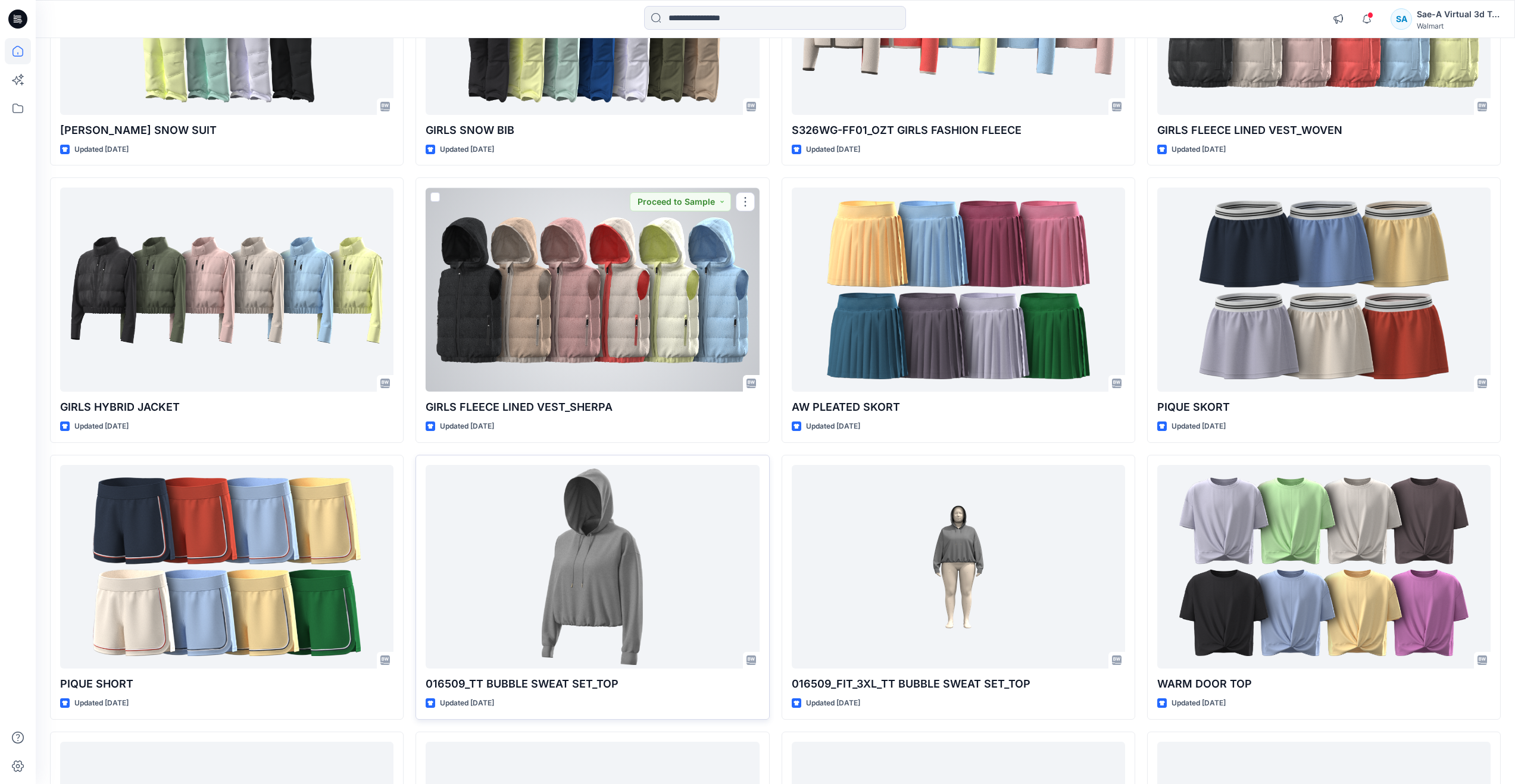
scroll to position [2277, 0]
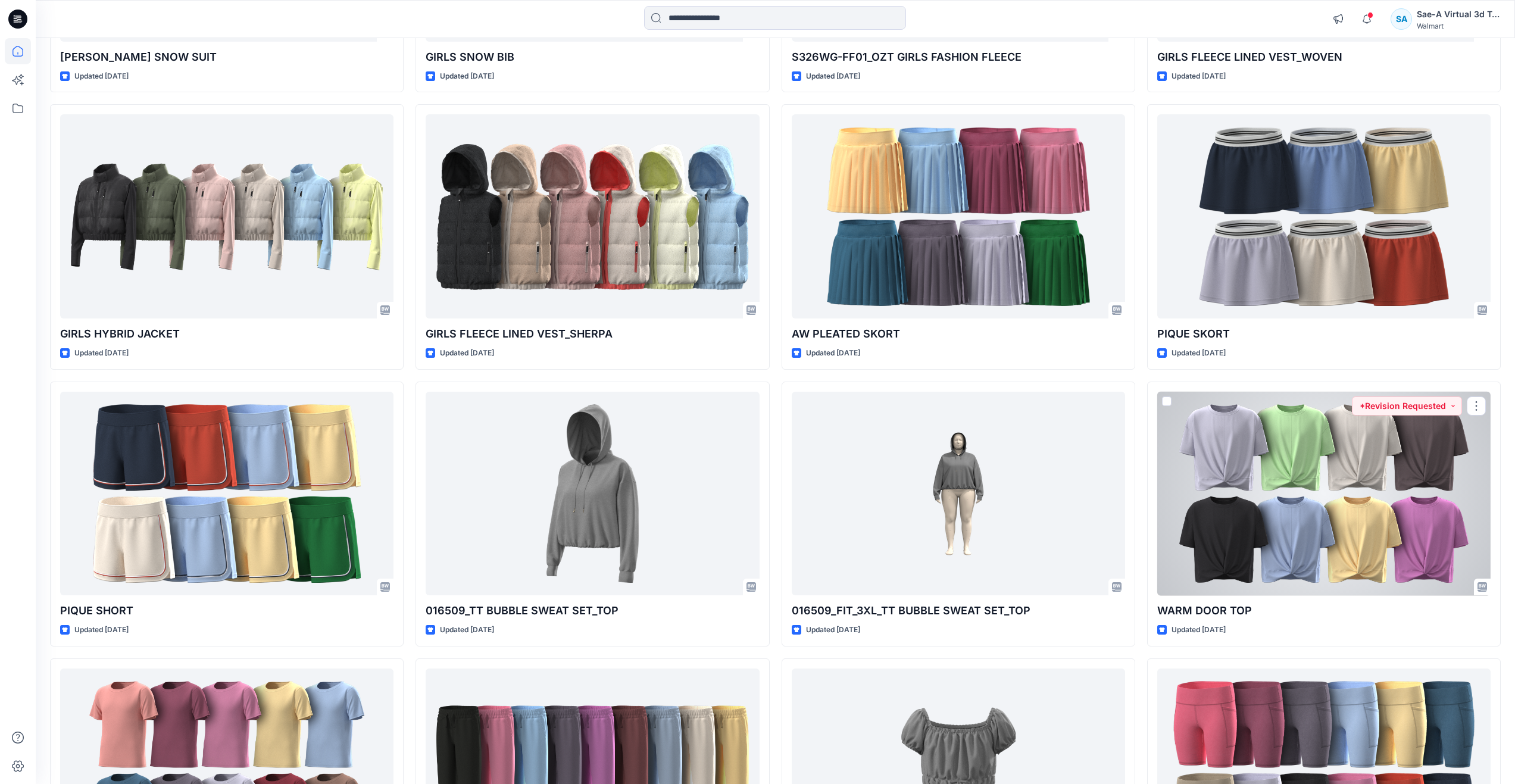
click at [1285, 487] on div at bounding box center [1324, 493] width 333 height 204
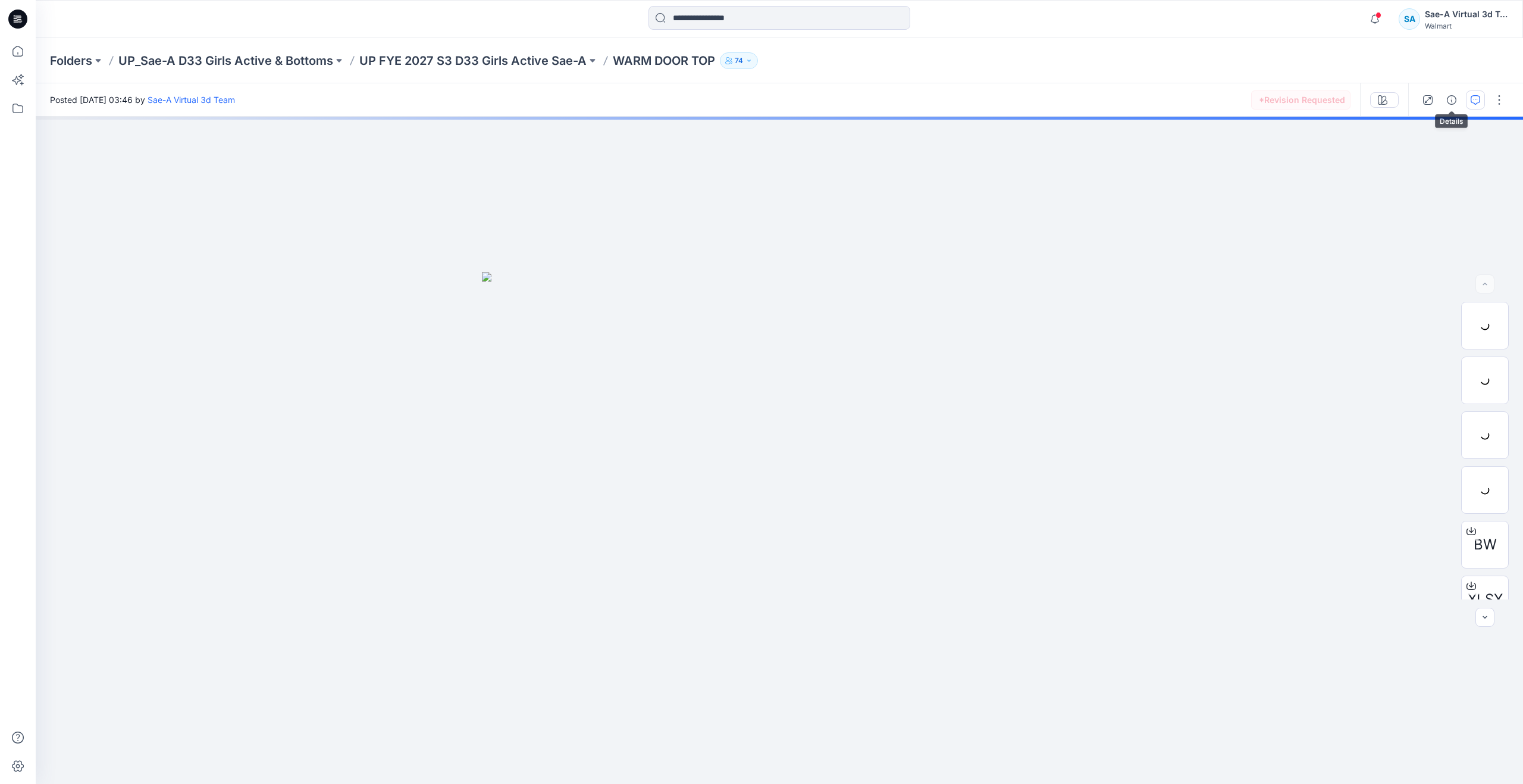
click at [1478, 102] on icon "button" at bounding box center [1476, 100] width 9 height 9
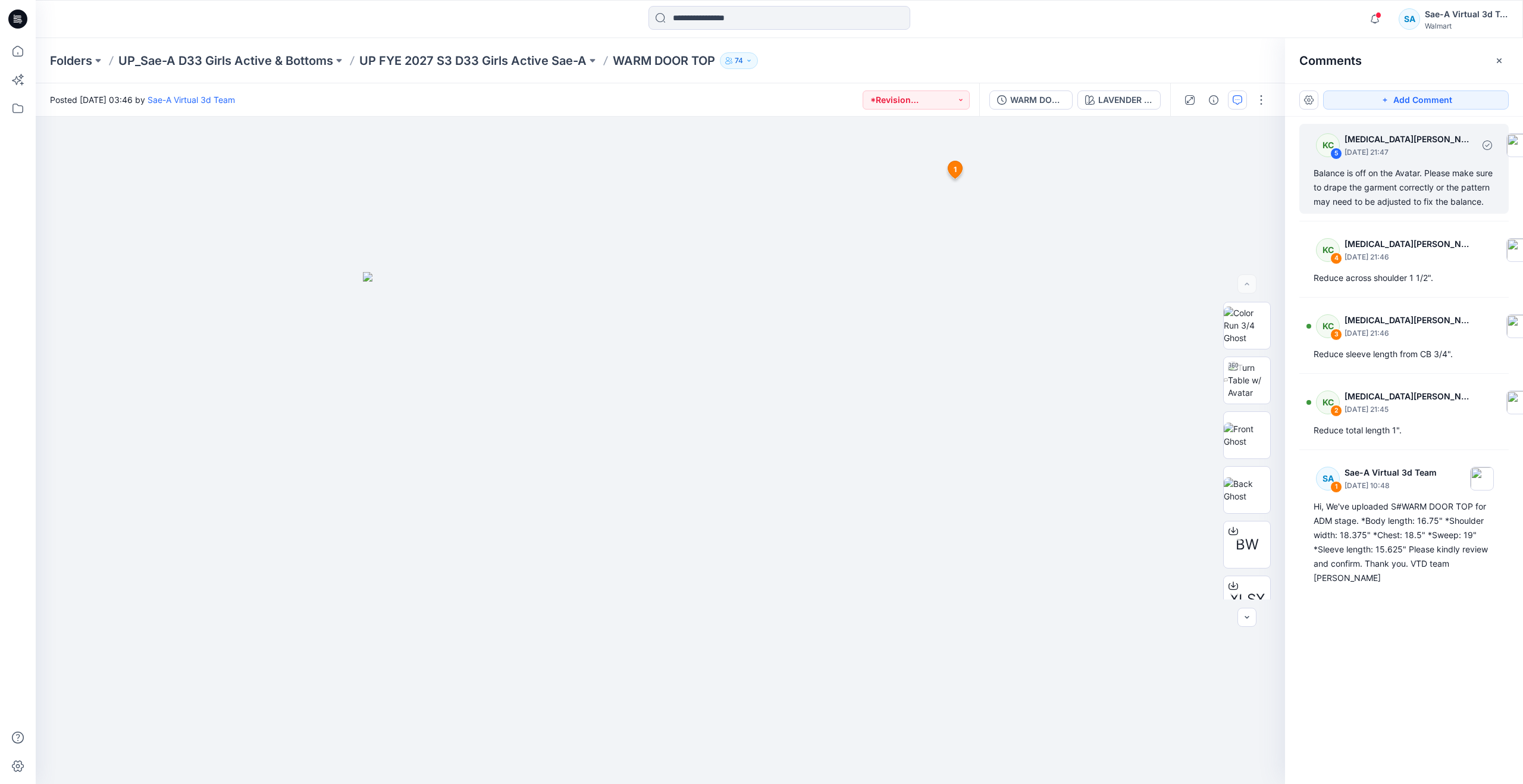
click at [1379, 209] on div "Balance is off on the Avatar. Please make sure to drape the garment correctly o…" at bounding box center [1405, 187] width 181 height 42
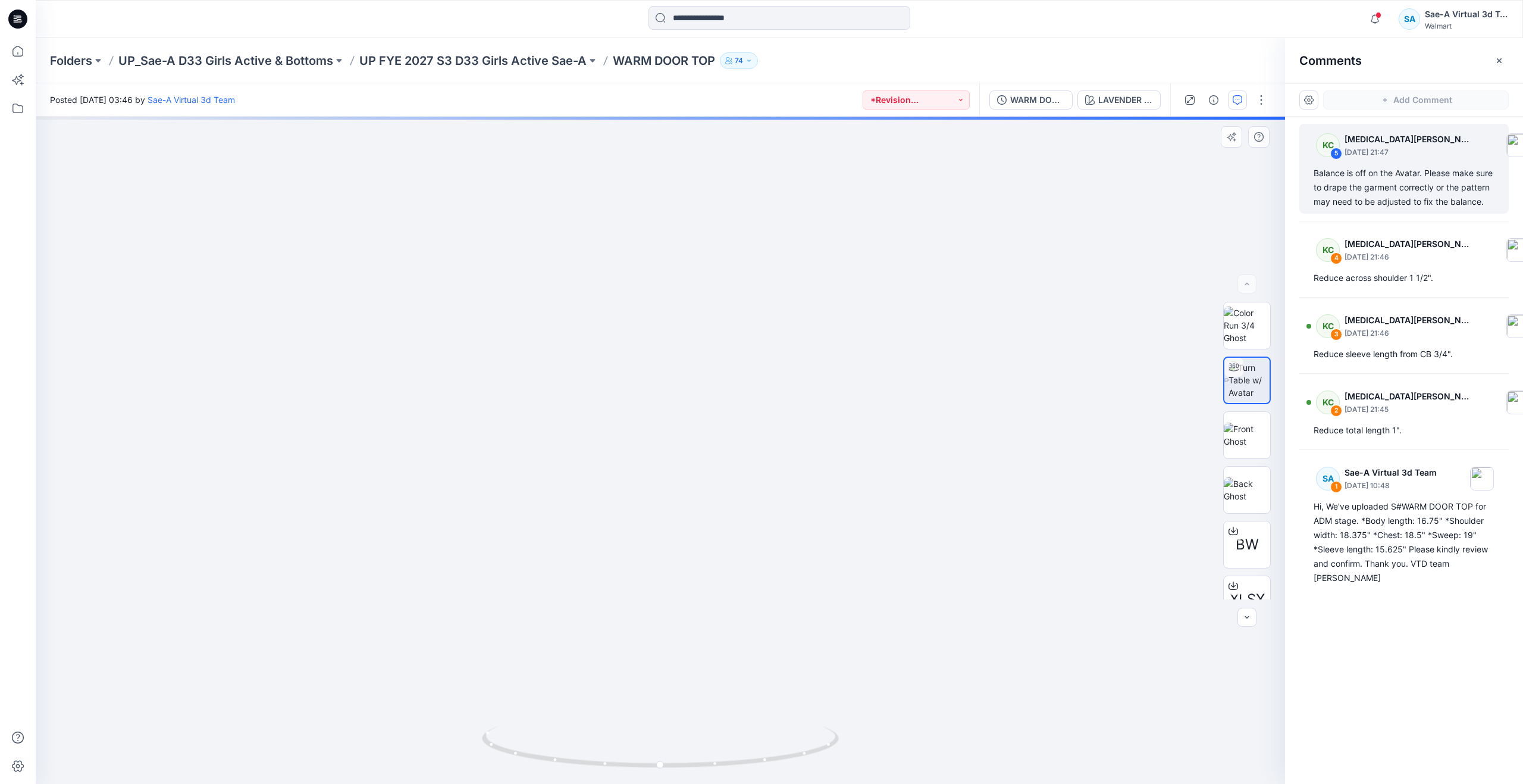
drag, startPoint x: 656, startPoint y: 764, endPoint x: 555, endPoint y: 743, distance: 103.2
click at [555, 743] on div "LAVENDER HORIZON 2062189PW Loading... Material Properties Loading..." at bounding box center [660, 450] width 1250 height 667
click at [677, 662] on div "LAVENDER HORIZON 2062189PW Loading... Material Properties Loading..." at bounding box center [660, 450] width 1250 height 667
drag, startPoint x: 659, startPoint y: 764, endPoint x: 590, endPoint y: 754, distance: 69.7
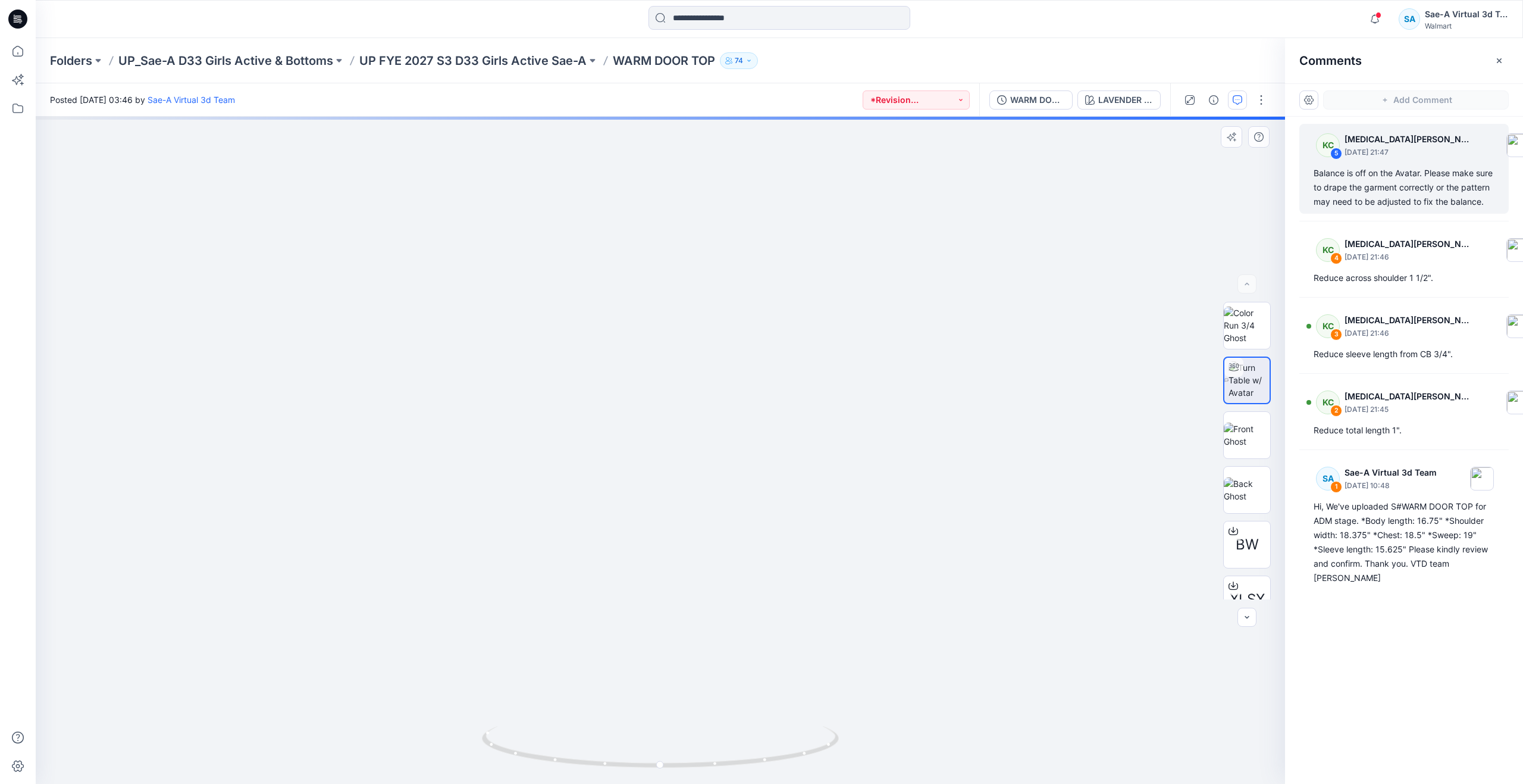
click at [590, 754] on div "LAVENDER HORIZON 2062189PW Loading... Material Properties Loading..." at bounding box center [660, 450] width 1250 height 667
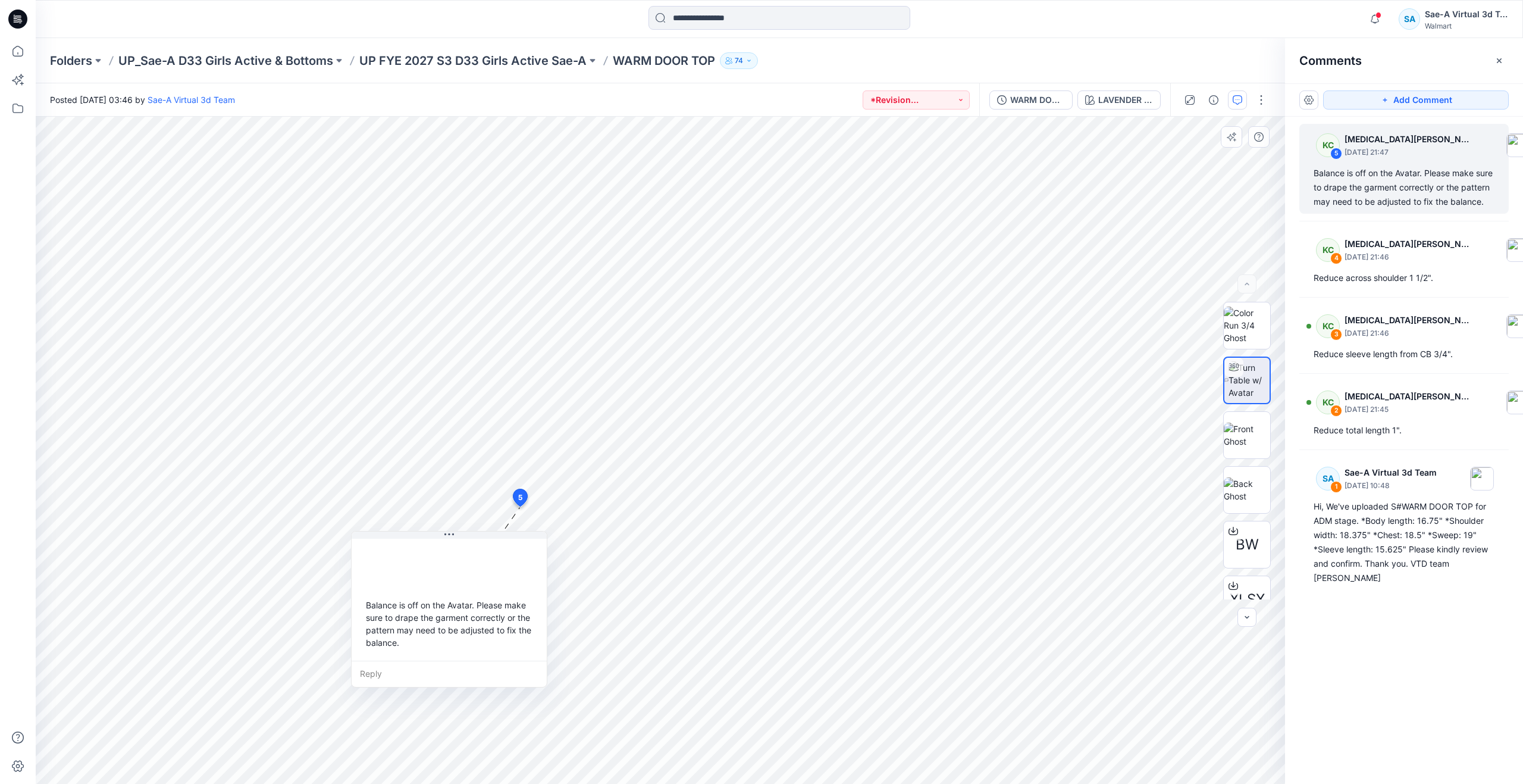
click at [1219, 434] on div "BW XLSX" at bounding box center [1247, 451] width 76 height 297
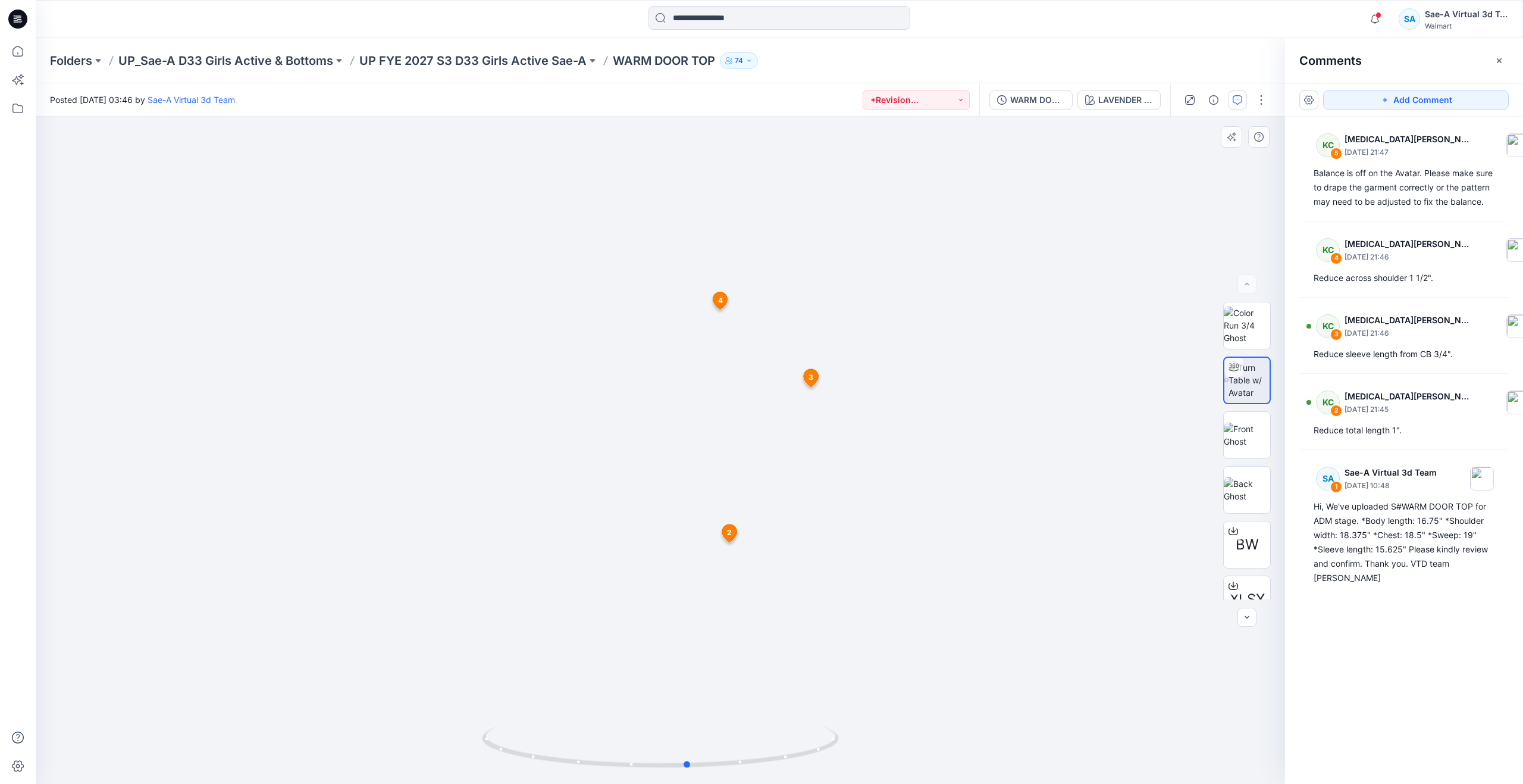
drag, startPoint x: 665, startPoint y: 762, endPoint x: 693, endPoint y: 673, distance: 93.3
click at [693, 673] on div at bounding box center [660, 450] width 1250 height 667
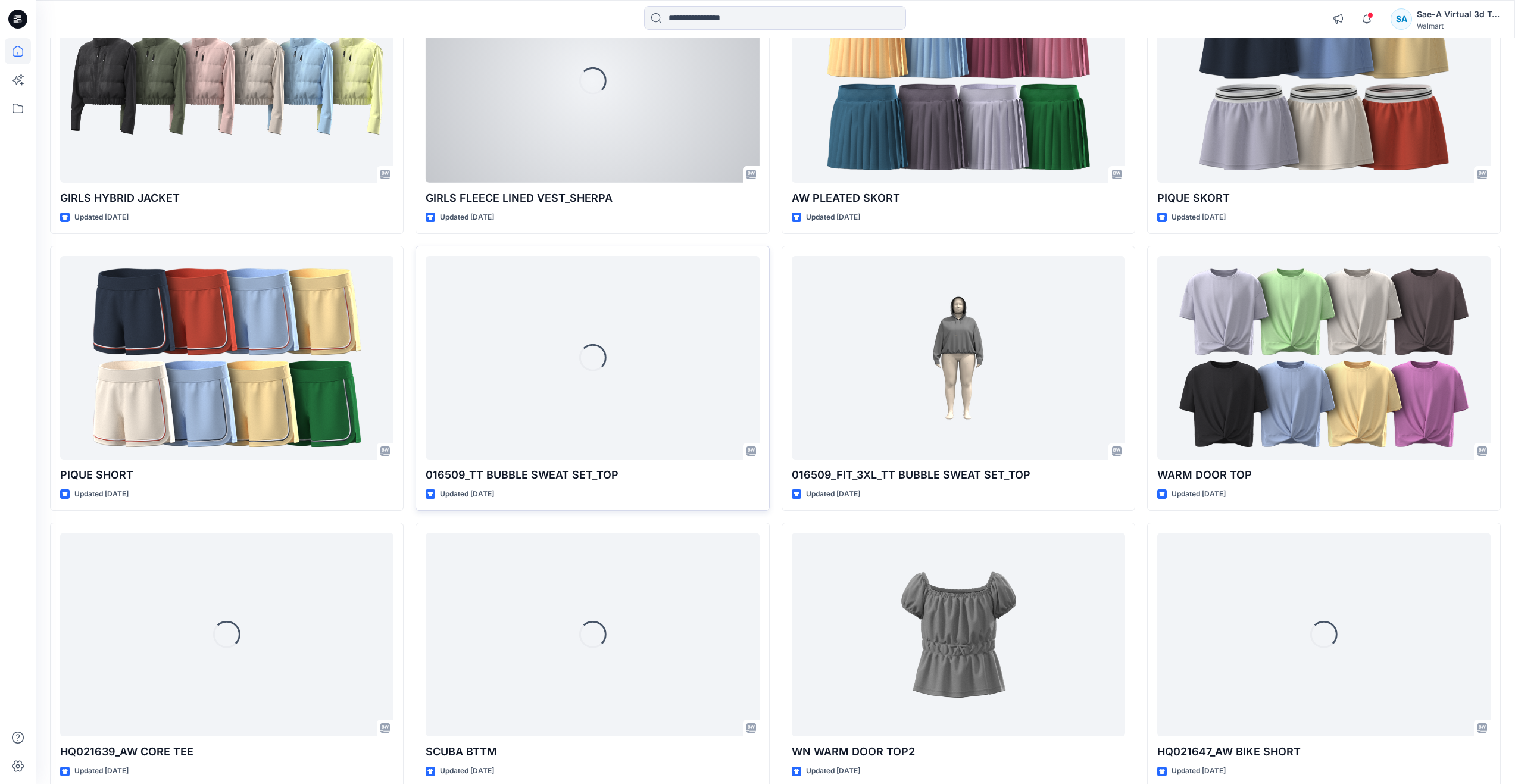
scroll to position [2455, 0]
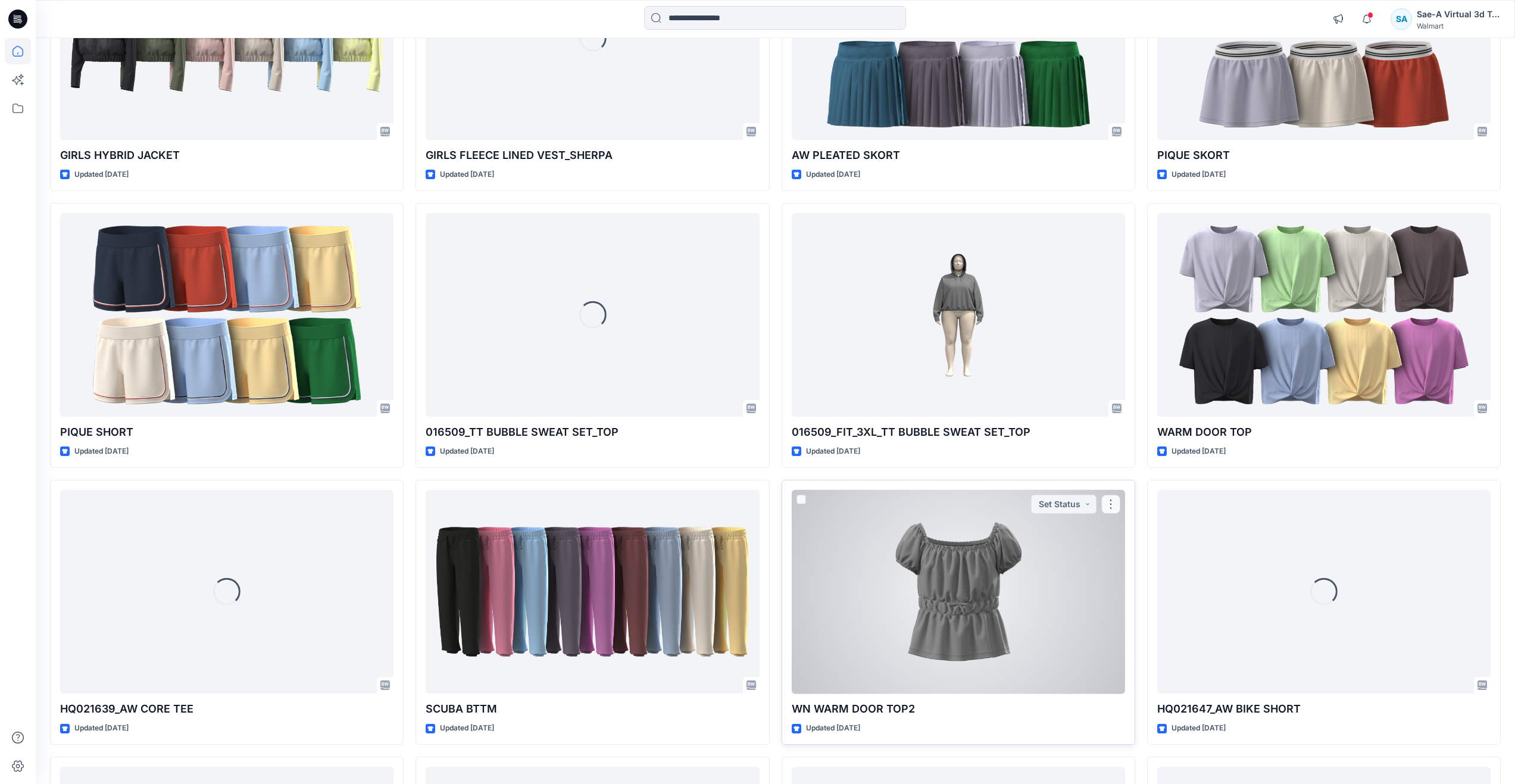
click at [853, 605] on div at bounding box center [958, 591] width 333 height 204
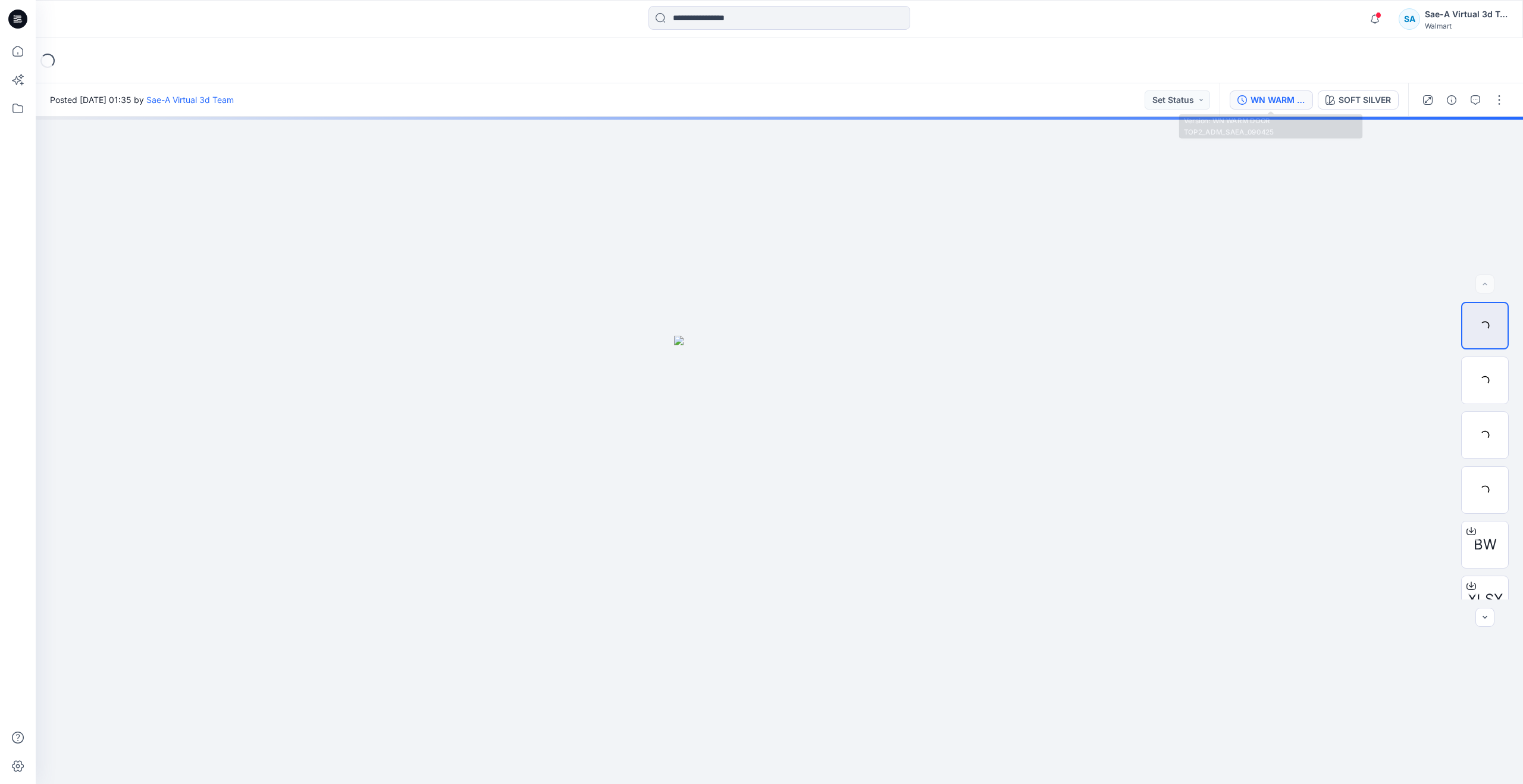
click at [1259, 104] on div "WN WARM DOOR TOP2_ADM_SAEA_090425" at bounding box center [1277, 100] width 54 height 13
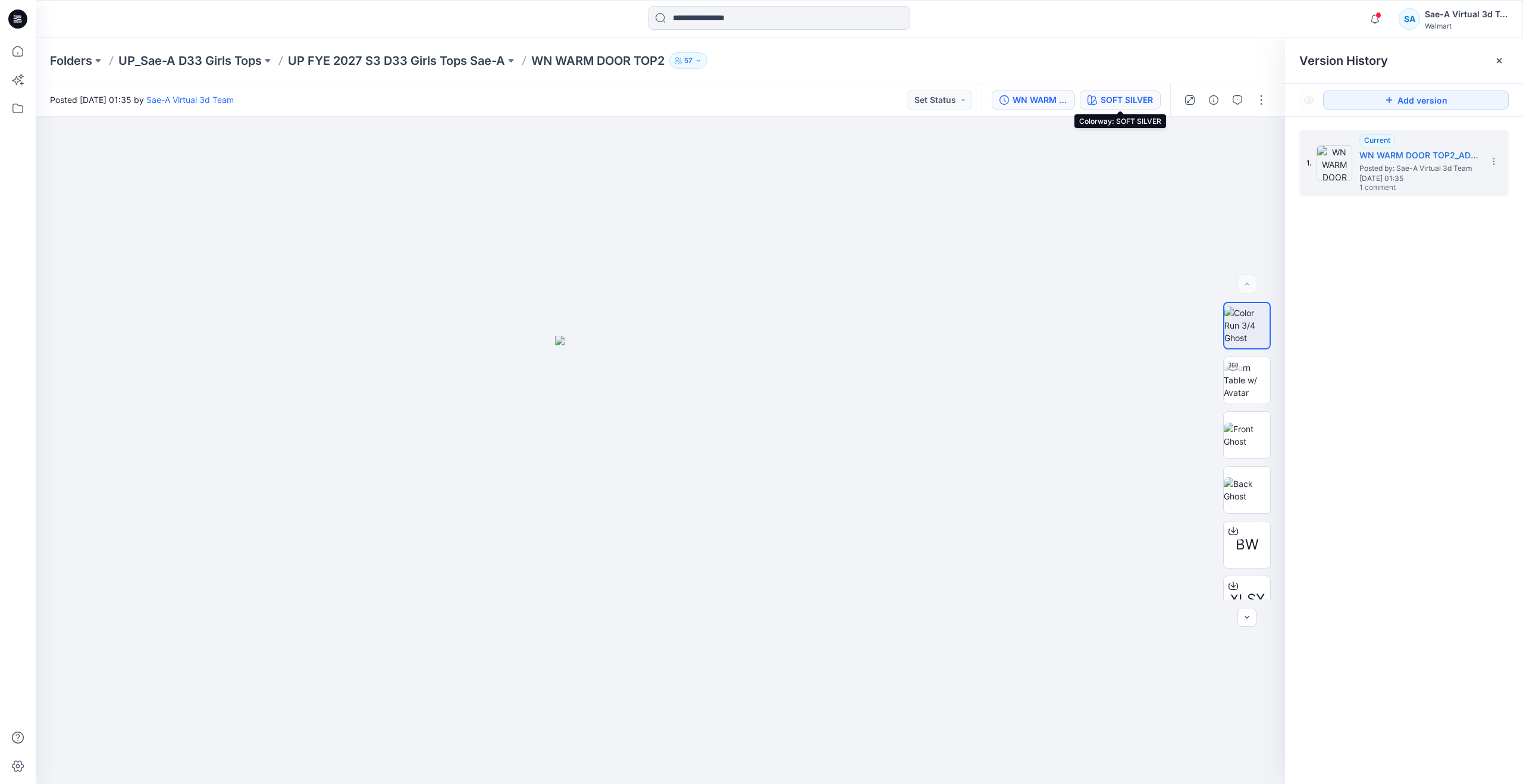
click at [1123, 100] on div "SOFT SILVER" at bounding box center [1127, 100] width 53 height 13
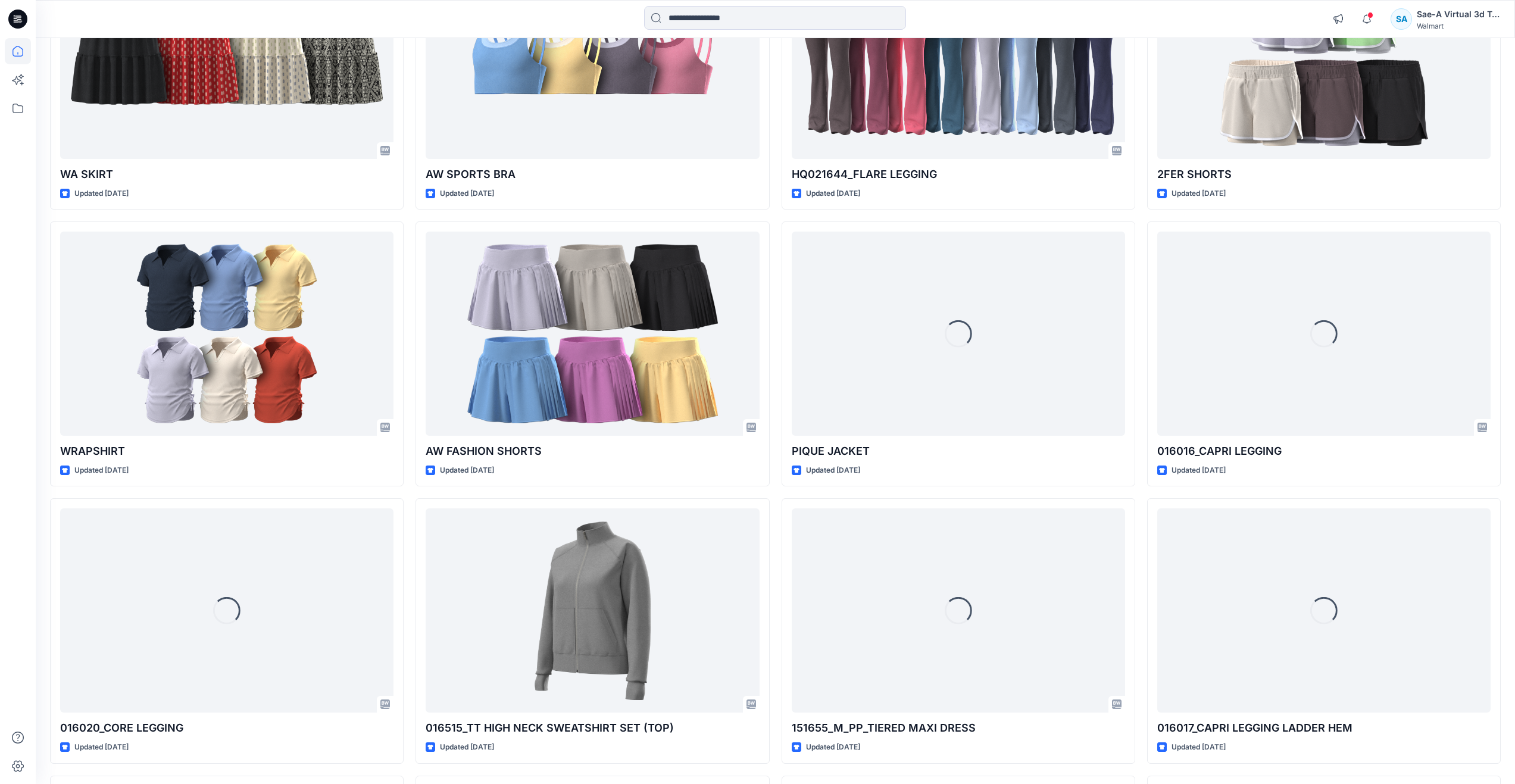
scroll to position [3286, 0]
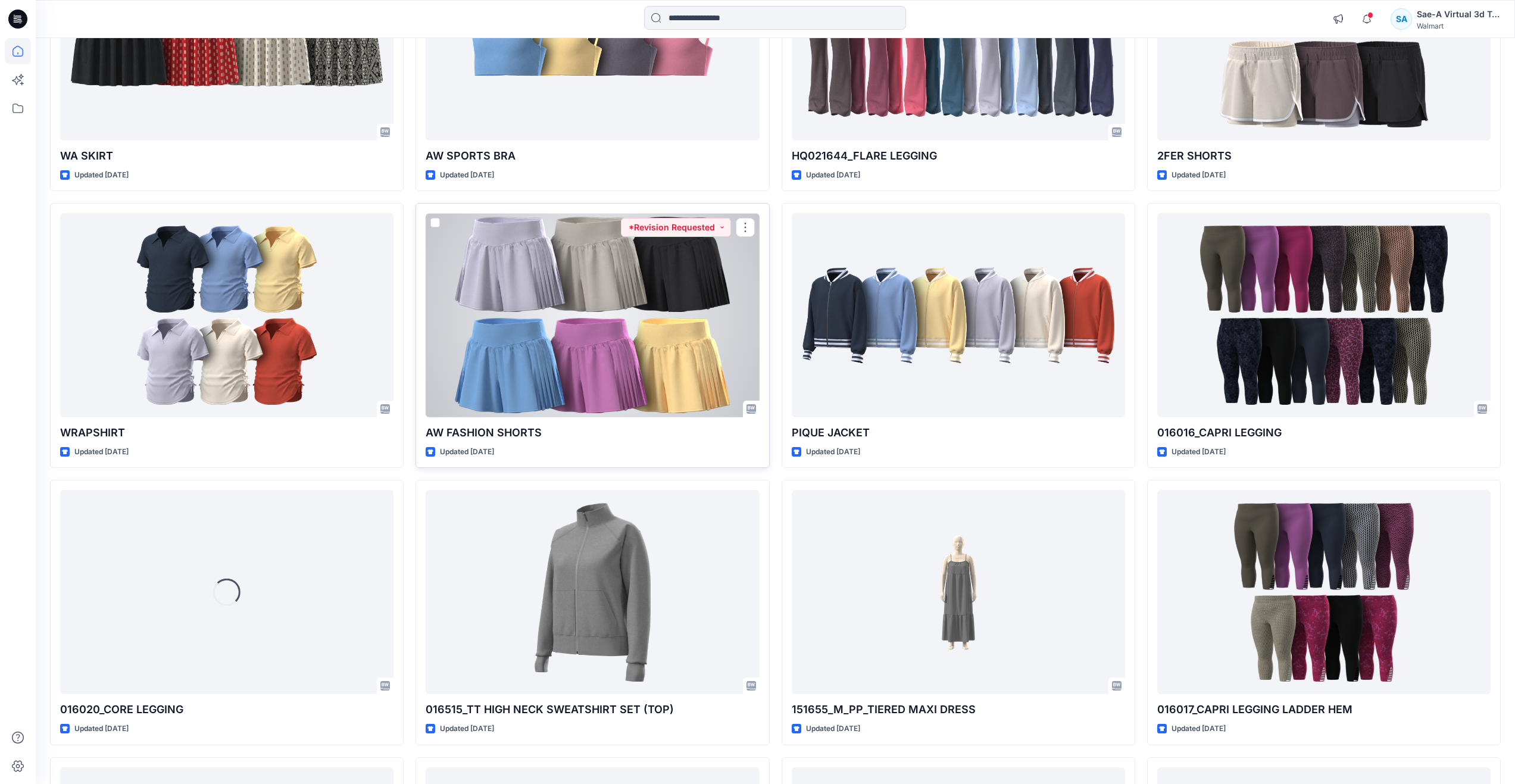
click at [636, 358] on div at bounding box center [592, 315] width 333 height 204
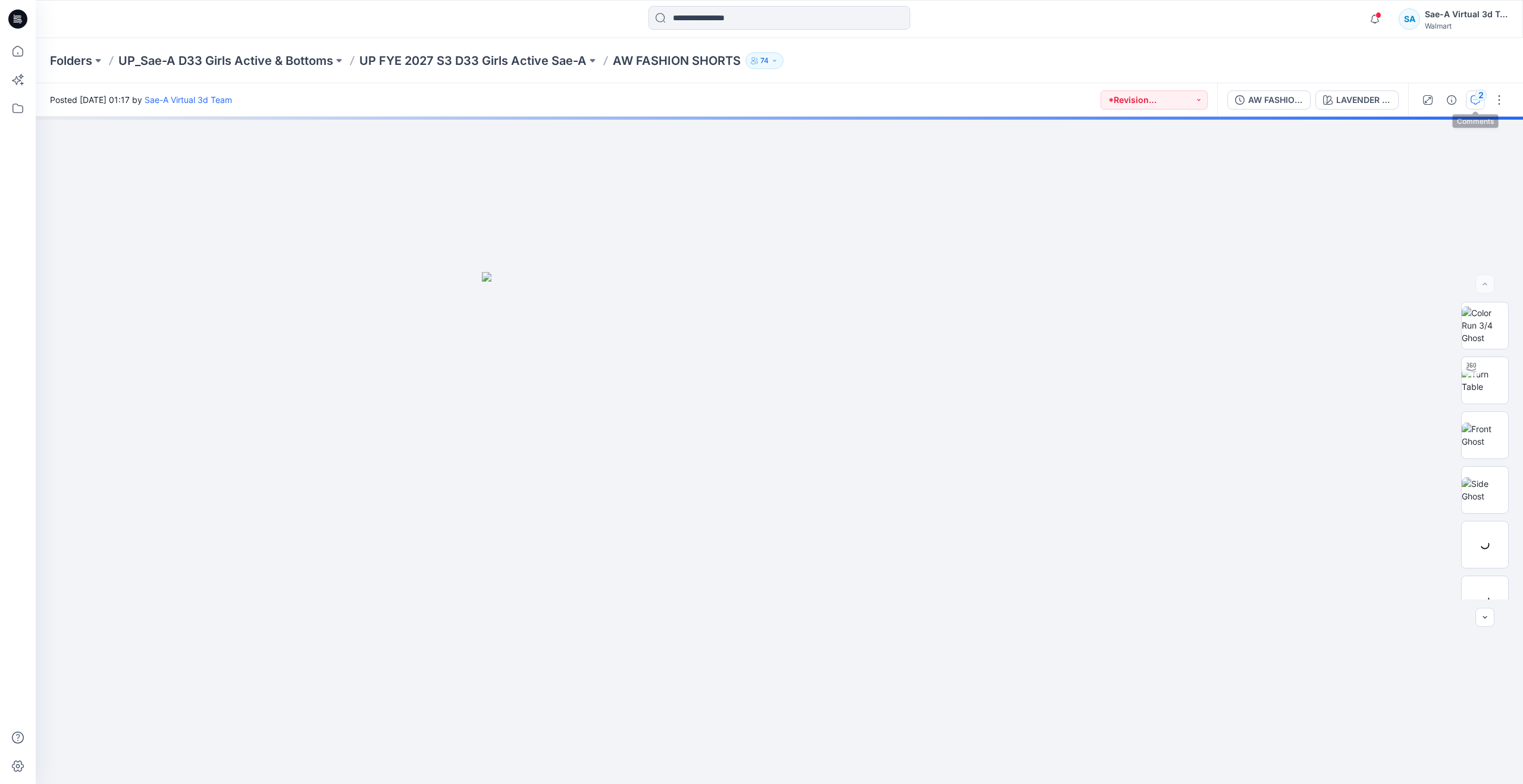
click at [1474, 103] on icon "button" at bounding box center [1476, 100] width 9 height 9
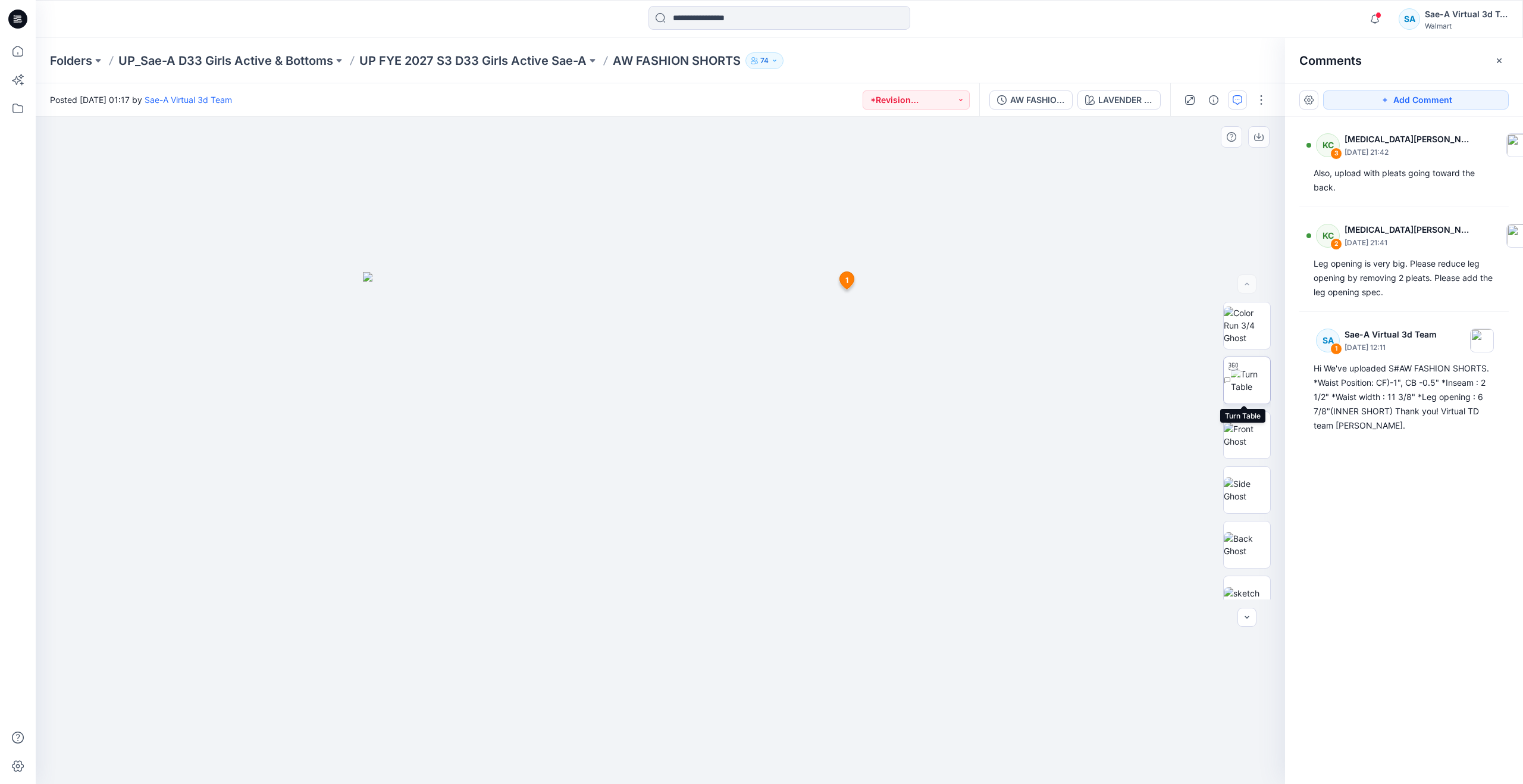
click at [1247, 389] on img at bounding box center [1251, 380] width 40 height 25
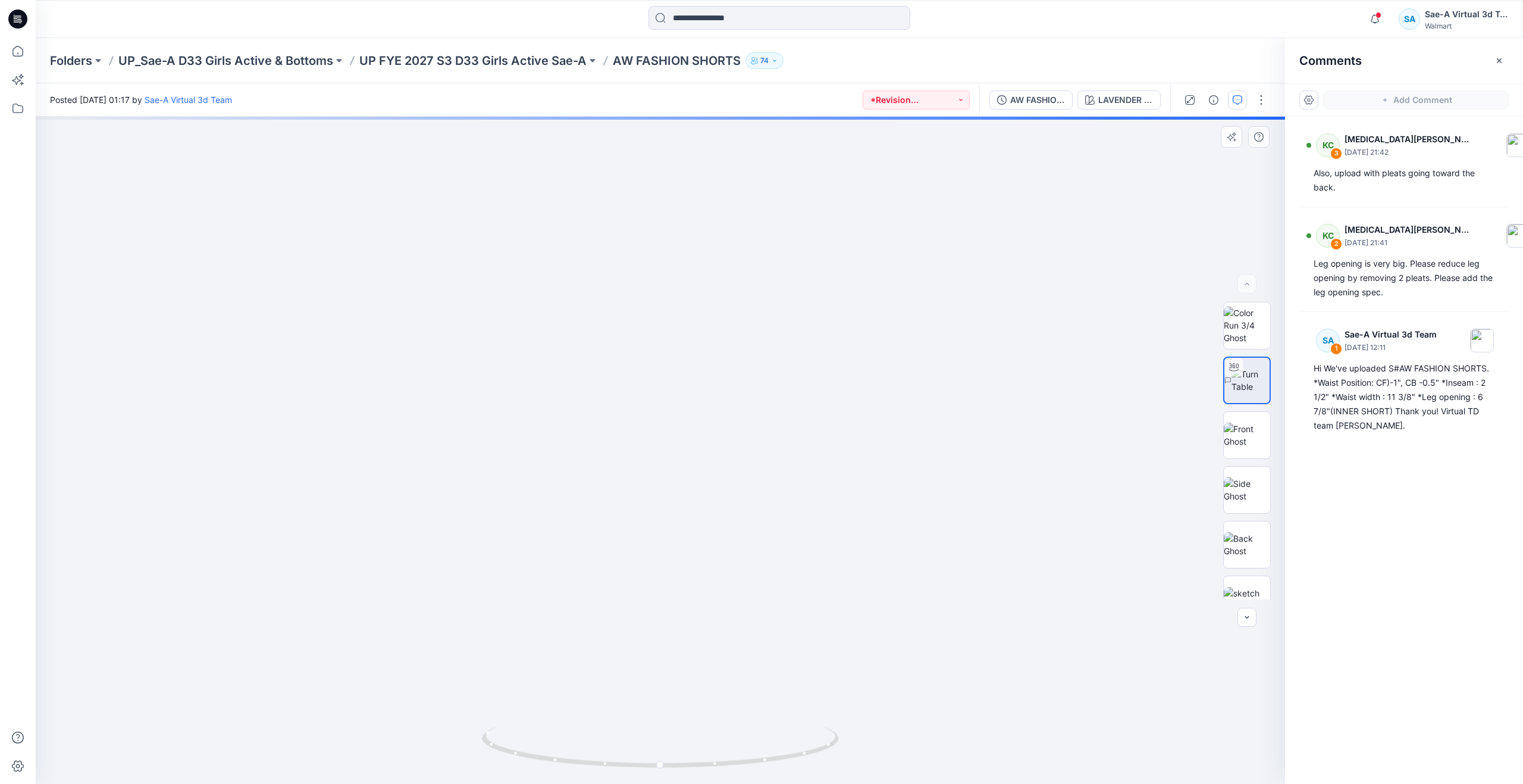
drag, startPoint x: 809, startPoint y: 669, endPoint x: 803, endPoint y: 535, distance: 134.1
drag, startPoint x: 846, startPoint y: 513, endPoint x: 841, endPoint y: 630, distance: 117.1
drag, startPoint x: 824, startPoint y: 551, endPoint x: 817, endPoint y: 637, distance: 86.3
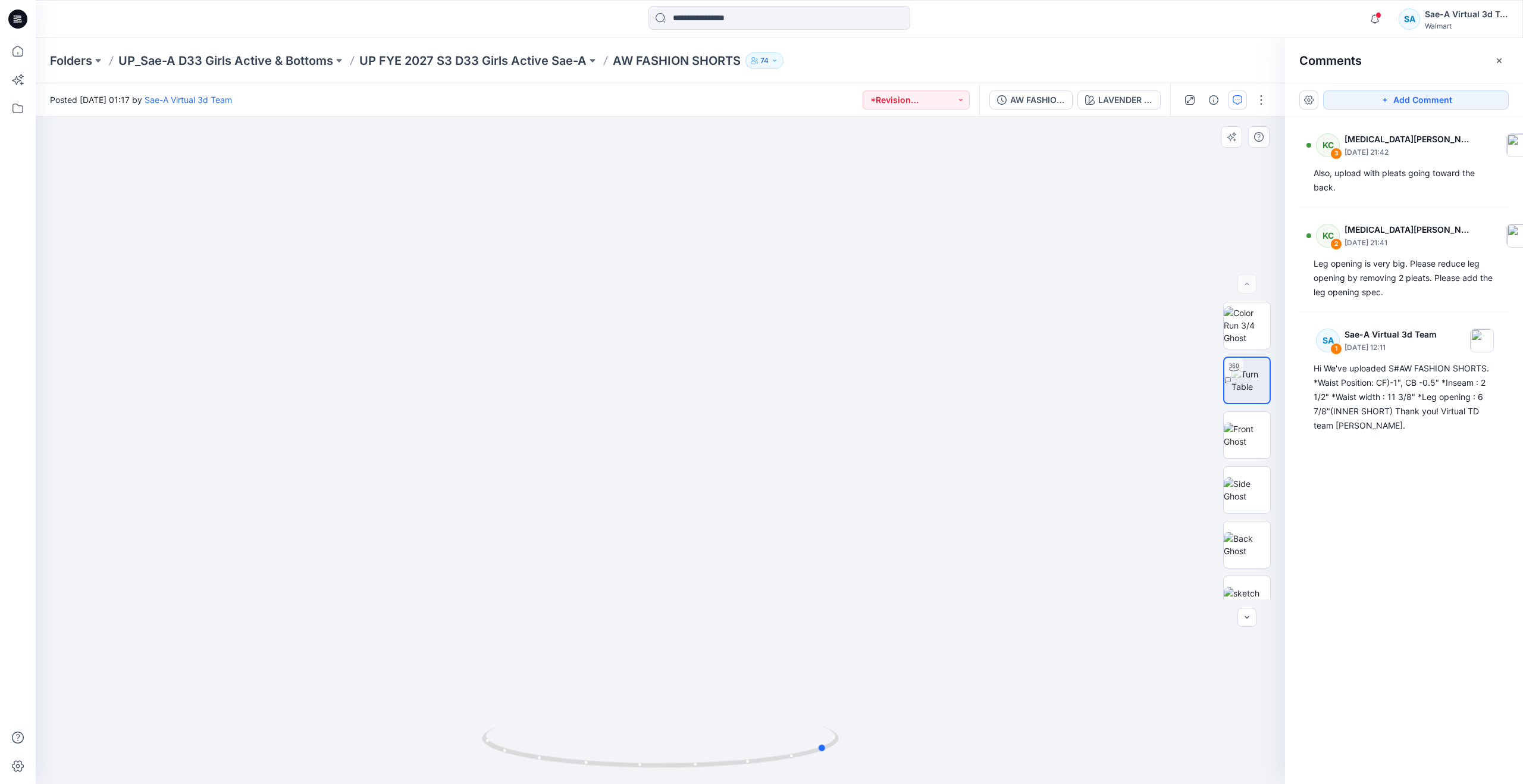
drag, startPoint x: 666, startPoint y: 767, endPoint x: 834, endPoint y: 702, distance: 180.1
click at [834, 702] on div at bounding box center [660, 450] width 1250 height 667
drag, startPoint x: 819, startPoint y: 748, endPoint x: 849, endPoint y: 739, distance: 31.3
click at [849, 739] on div at bounding box center [660, 450] width 1250 height 667
click at [857, 207] on img at bounding box center [660, 247] width 1245 height 1071
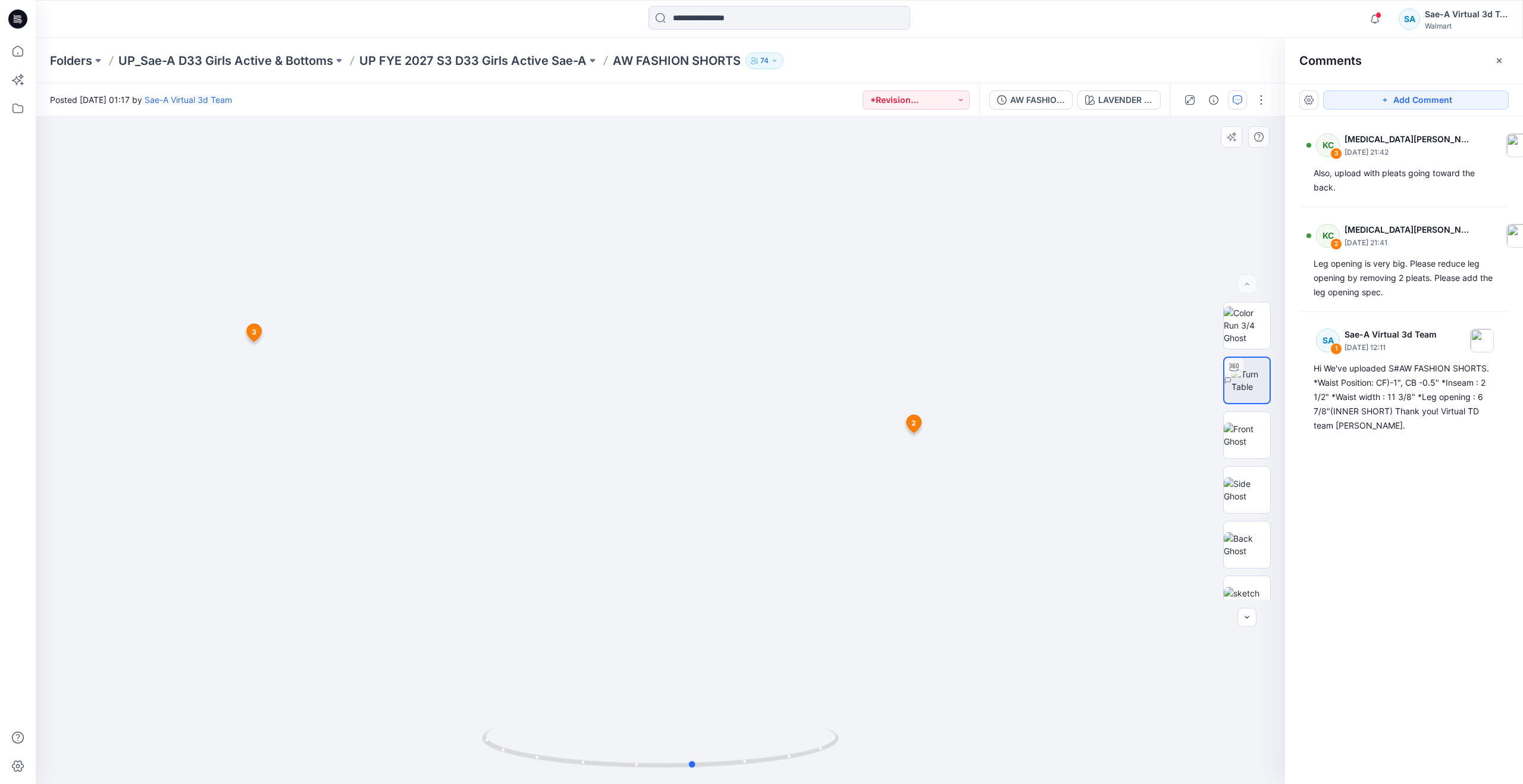
drag, startPoint x: 494, startPoint y: 745, endPoint x: 339, endPoint y: 709, distance: 159.1
click at [339, 709] on div at bounding box center [660, 450] width 1250 height 667
click at [486, 53] on p "UP FYE 2027 S3 D33 Girls Active Sae-A" at bounding box center [473, 61] width 227 height 17
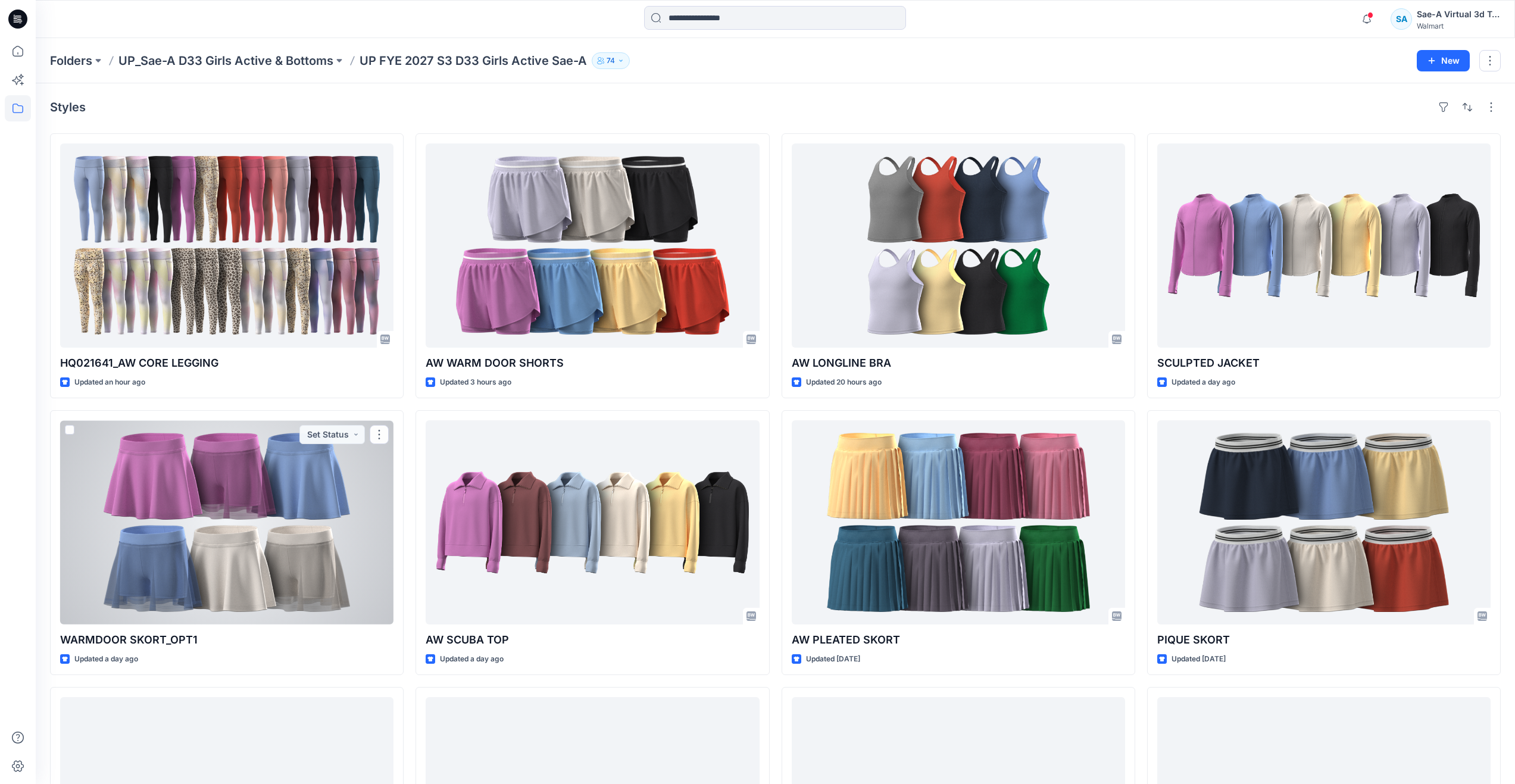
click at [240, 524] on div at bounding box center [226, 522] width 333 height 204
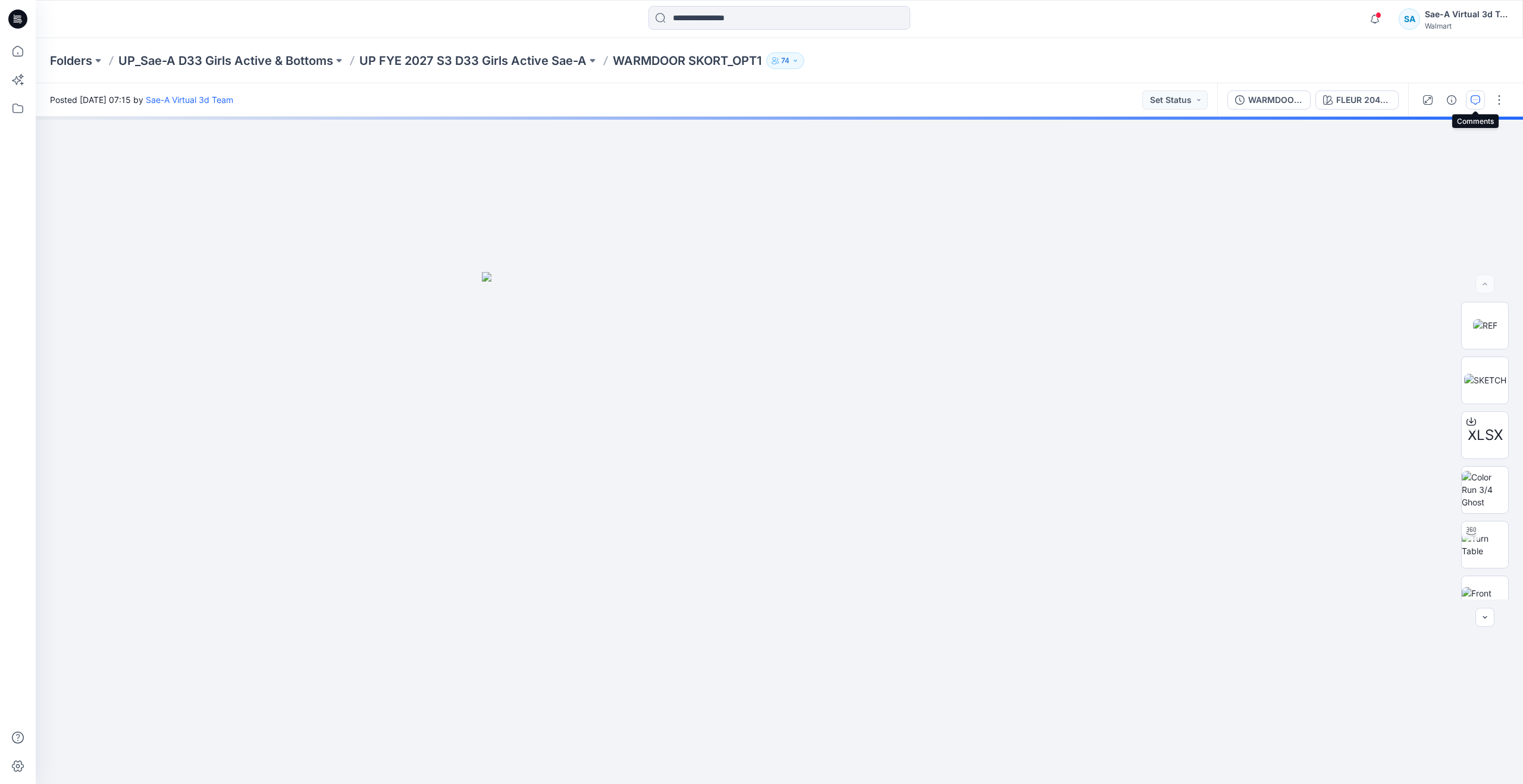
click at [1478, 101] on icon "button" at bounding box center [1476, 100] width 9 height 9
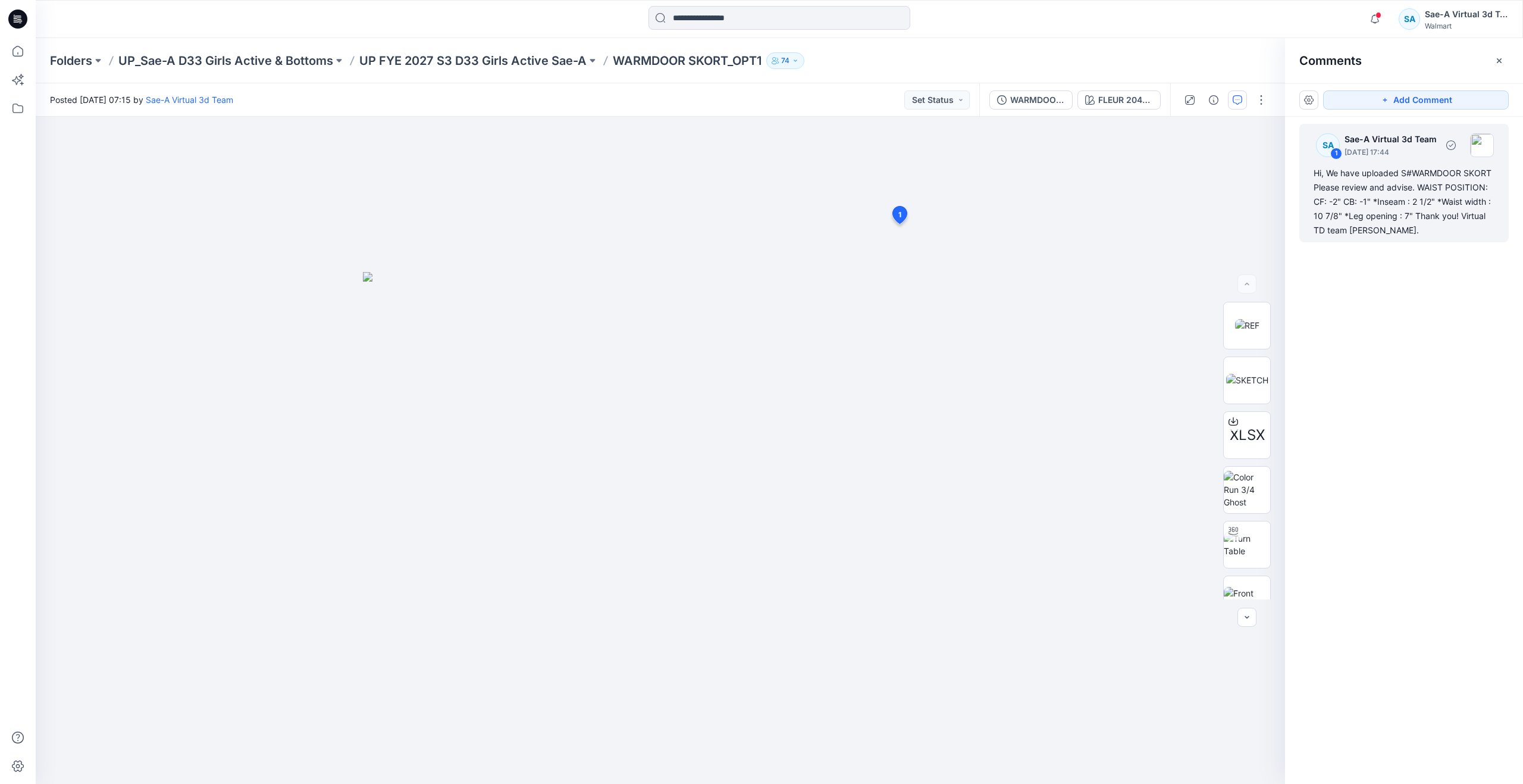
click at [1342, 194] on div "Hi, We have uploaded S#WARMDOOR SKORT Please review and advise. WAIST POSITION:…" at bounding box center [1405, 201] width 181 height 71
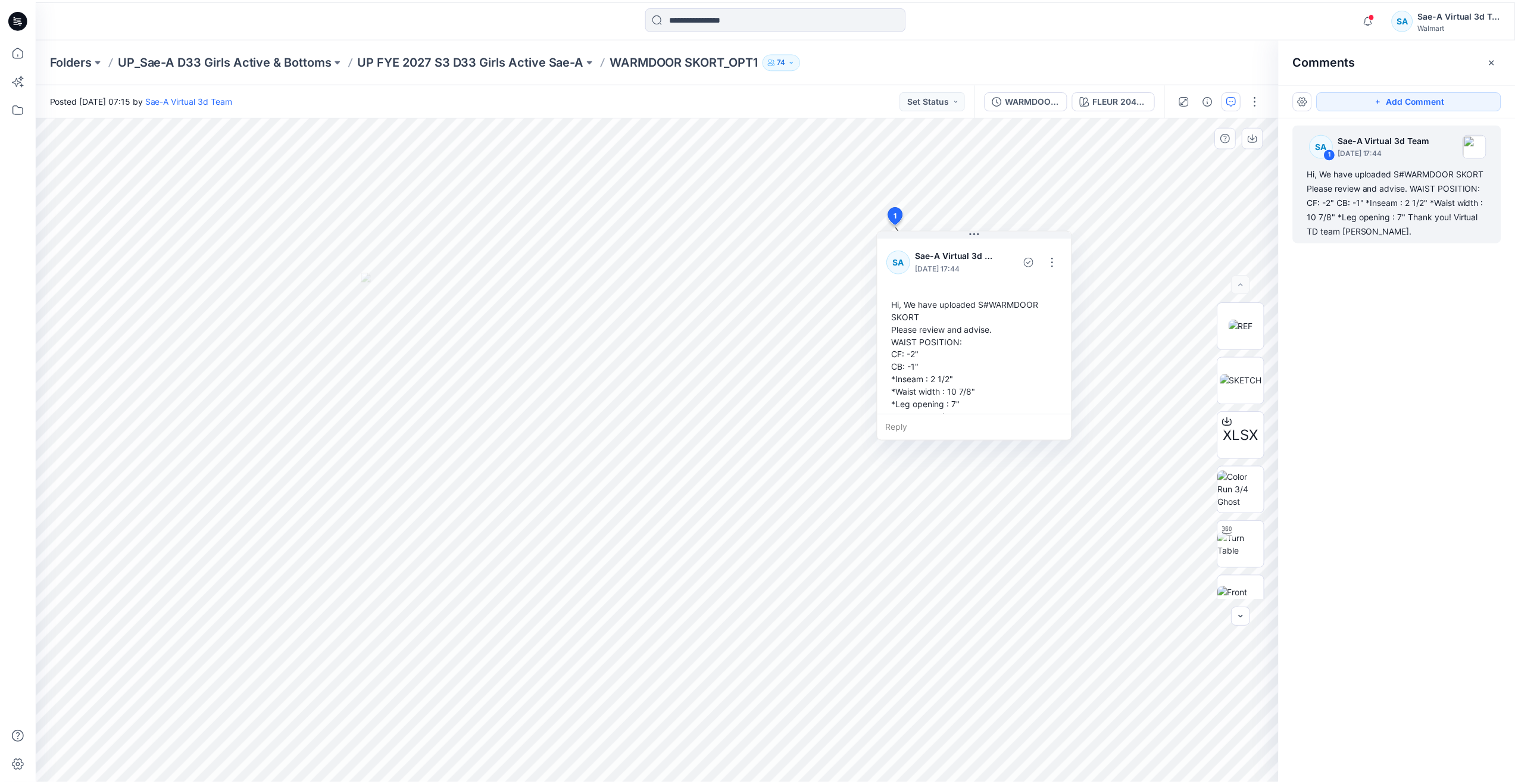
scroll to position [21, 0]
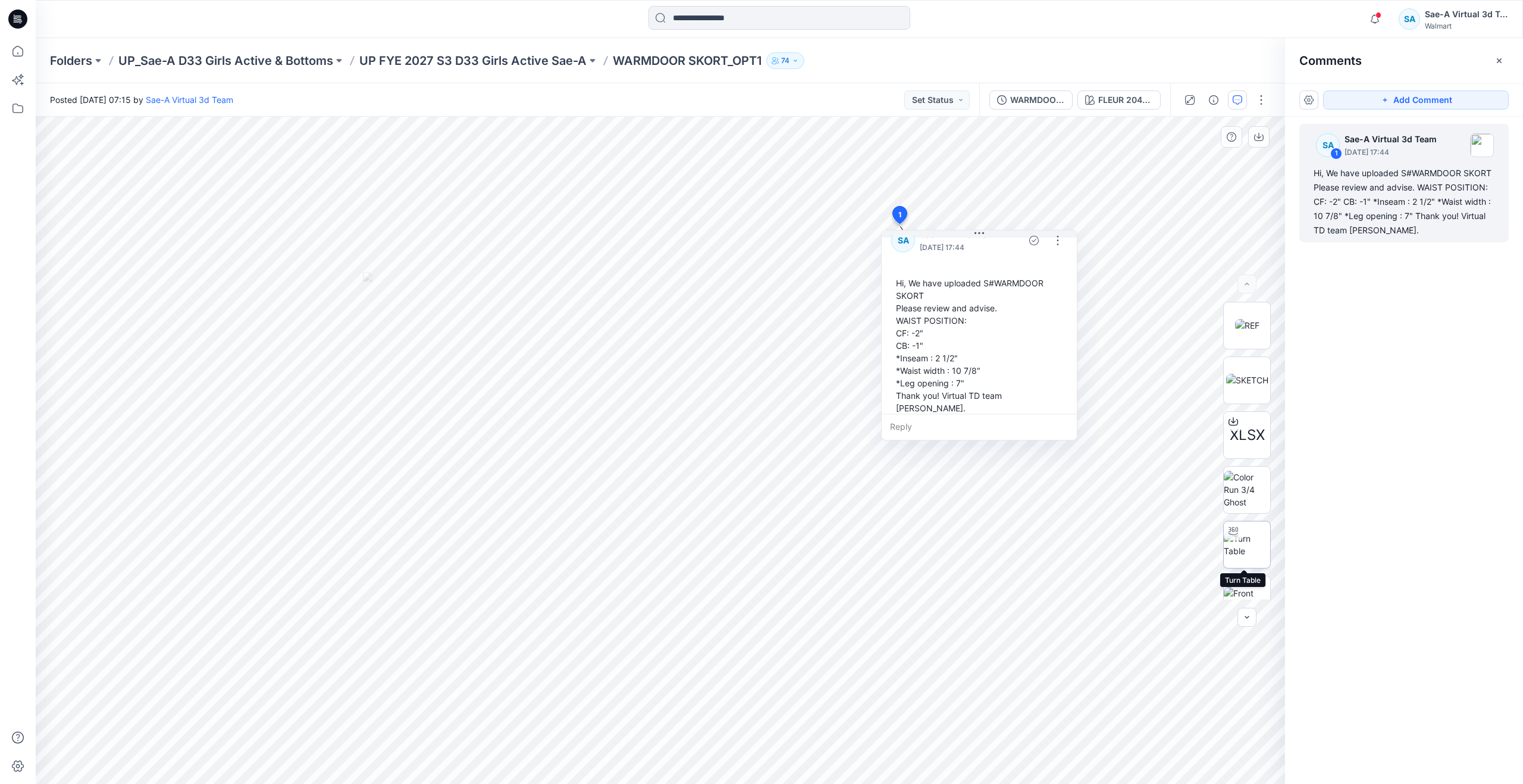
click at [1242, 542] on img at bounding box center [1247, 544] width 46 height 25
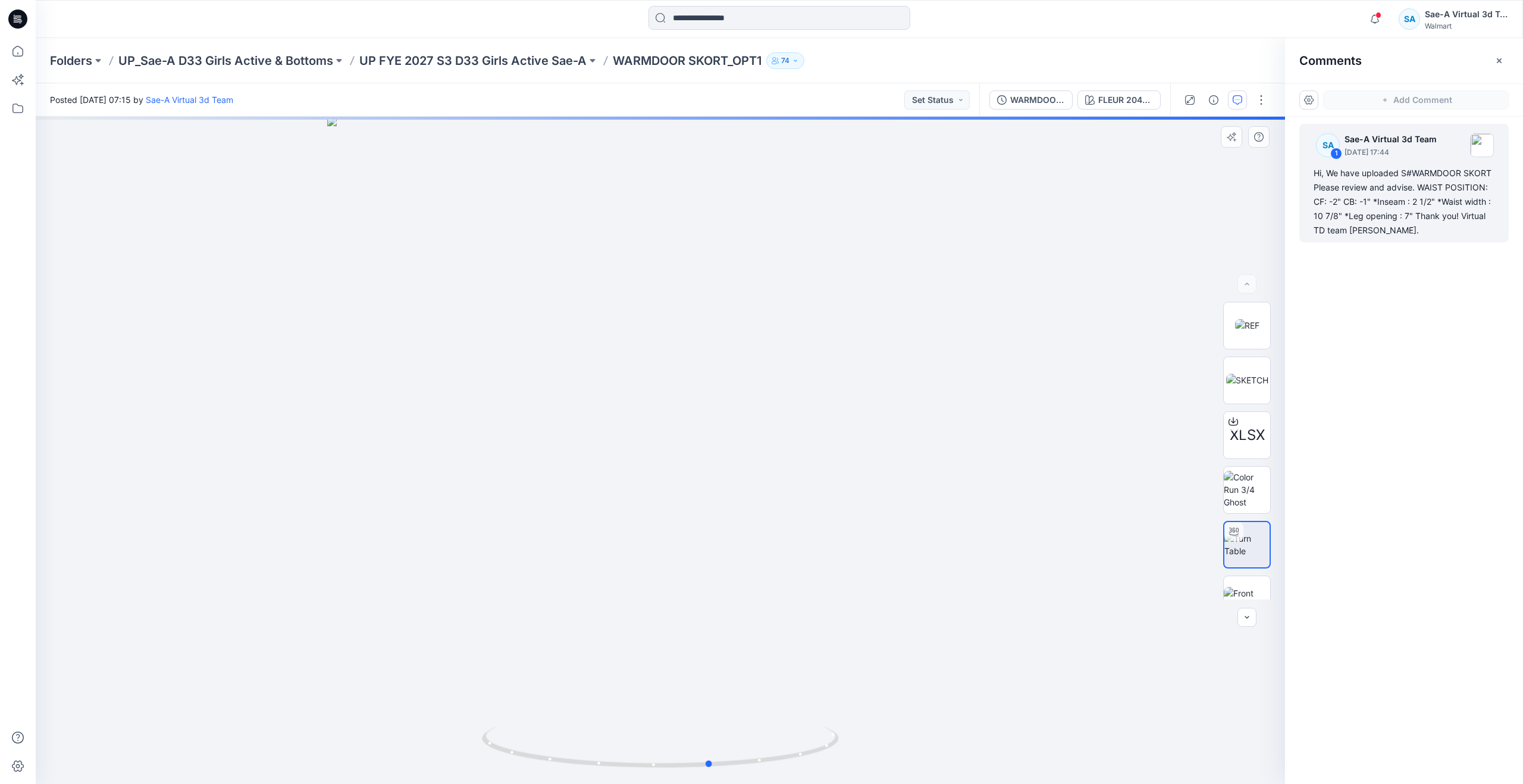
drag, startPoint x: 664, startPoint y: 765, endPoint x: 721, endPoint y: 679, distance: 103.2
click at [721, 679] on div at bounding box center [660, 450] width 1250 height 667
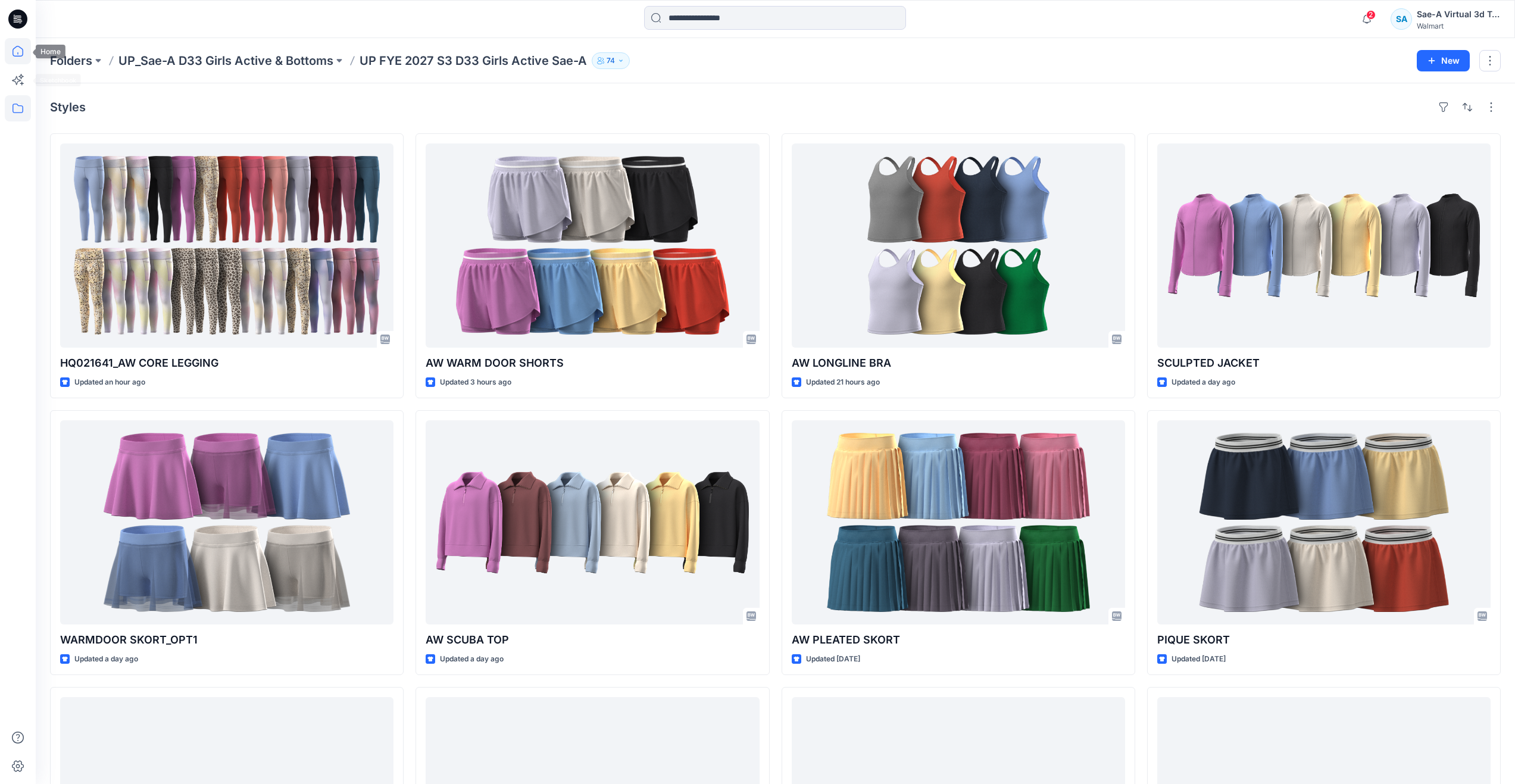
click at [19, 53] on icon at bounding box center [18, 51] width 26 height 26
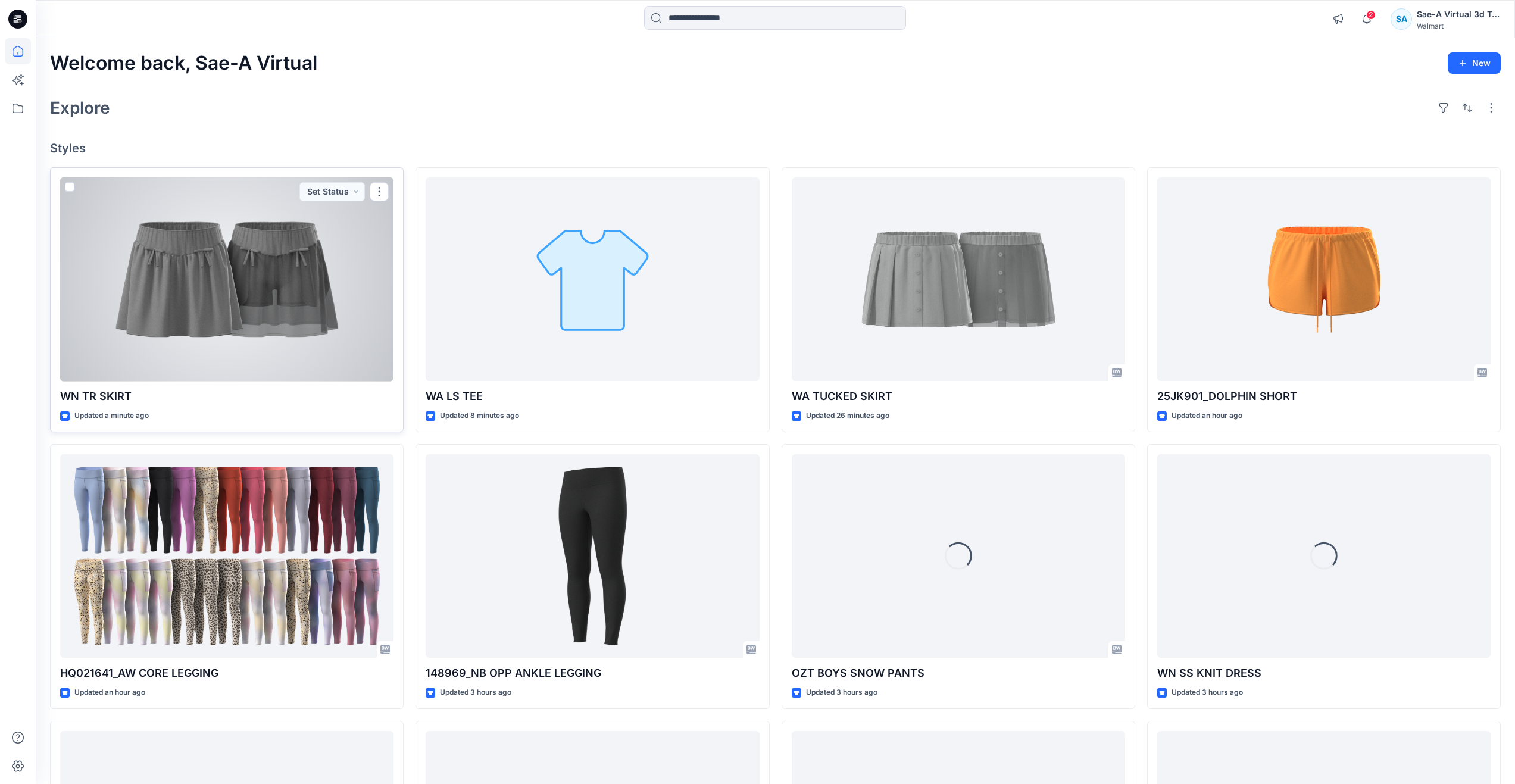
click at [218, 310] on div at bounding box center [226, 279] width 333 height 204
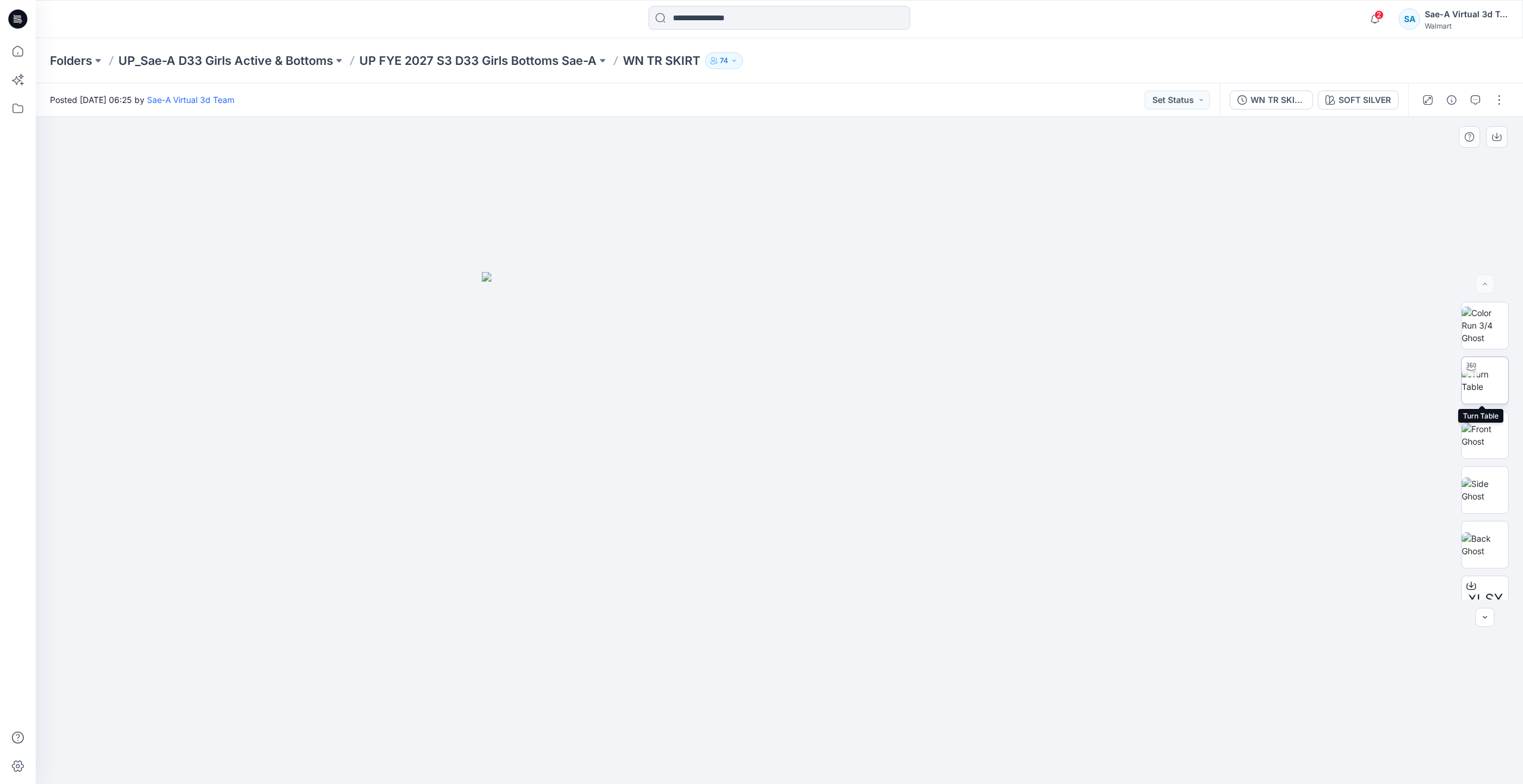
click at [1480, 390] on img at bounding box center [1485, 380] width 46 height 25
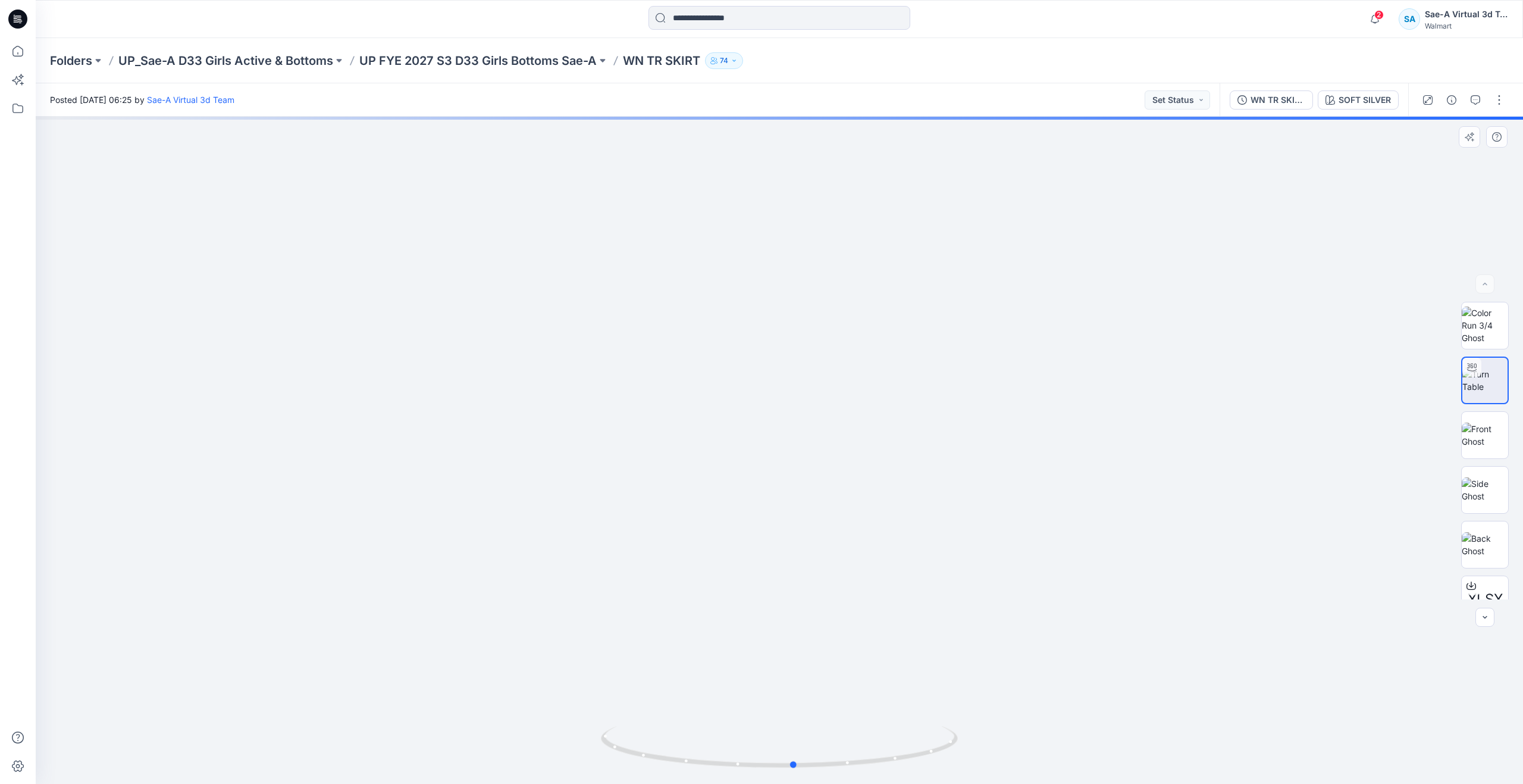
drag, startPoint x: 791, startPoint y: 765, endPoint x: 805, endPoint y: 609, distance: 156.6
click at [805, 609] on div at bounding box center [780, 450] width 1488 height 667
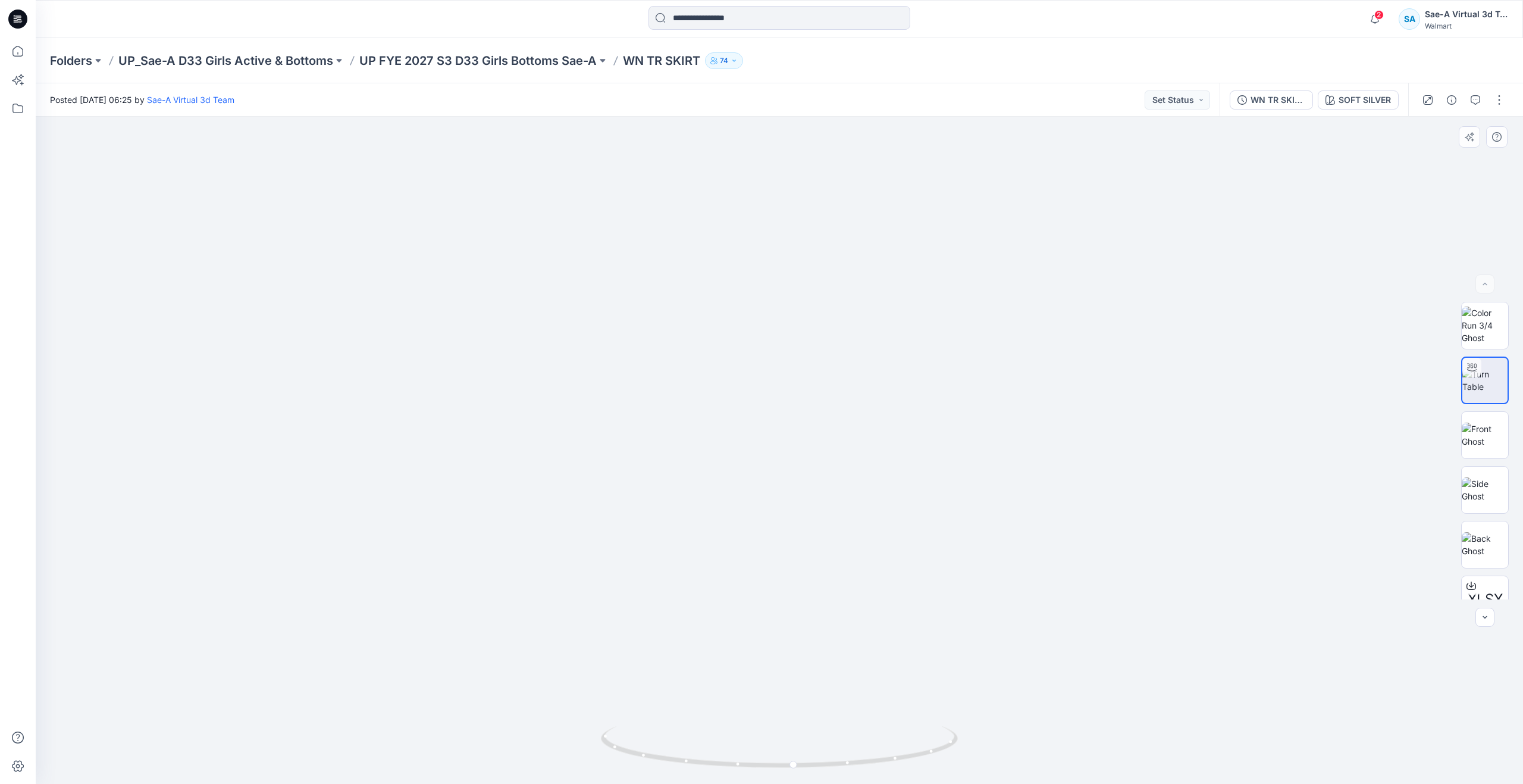
drag, startPoint x: 942, startPoint y: 543, endPoint x: 939, endPoint y: 576, distance: 33.1
drag, startPoint x: 799, startPoint y: 766, endPoint x: 963, endPoint y: 727, distance: 168.6
click at [963, 727] on div at bounding box center [780, 450] width 1488 height 667
click at [18, 54] on icon at bounding box center [18, 54] width 1 height 3
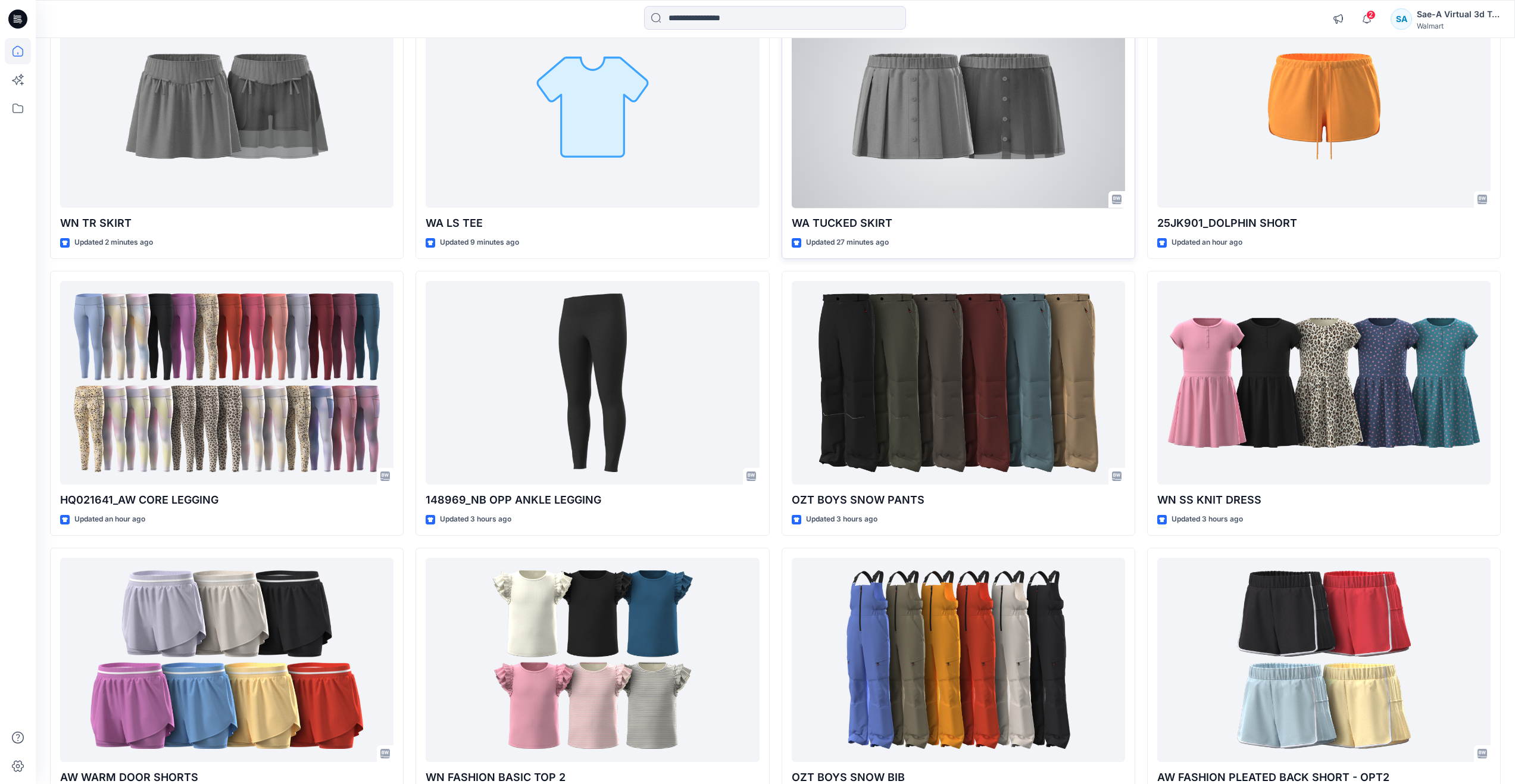
scroll to position [238, 0]
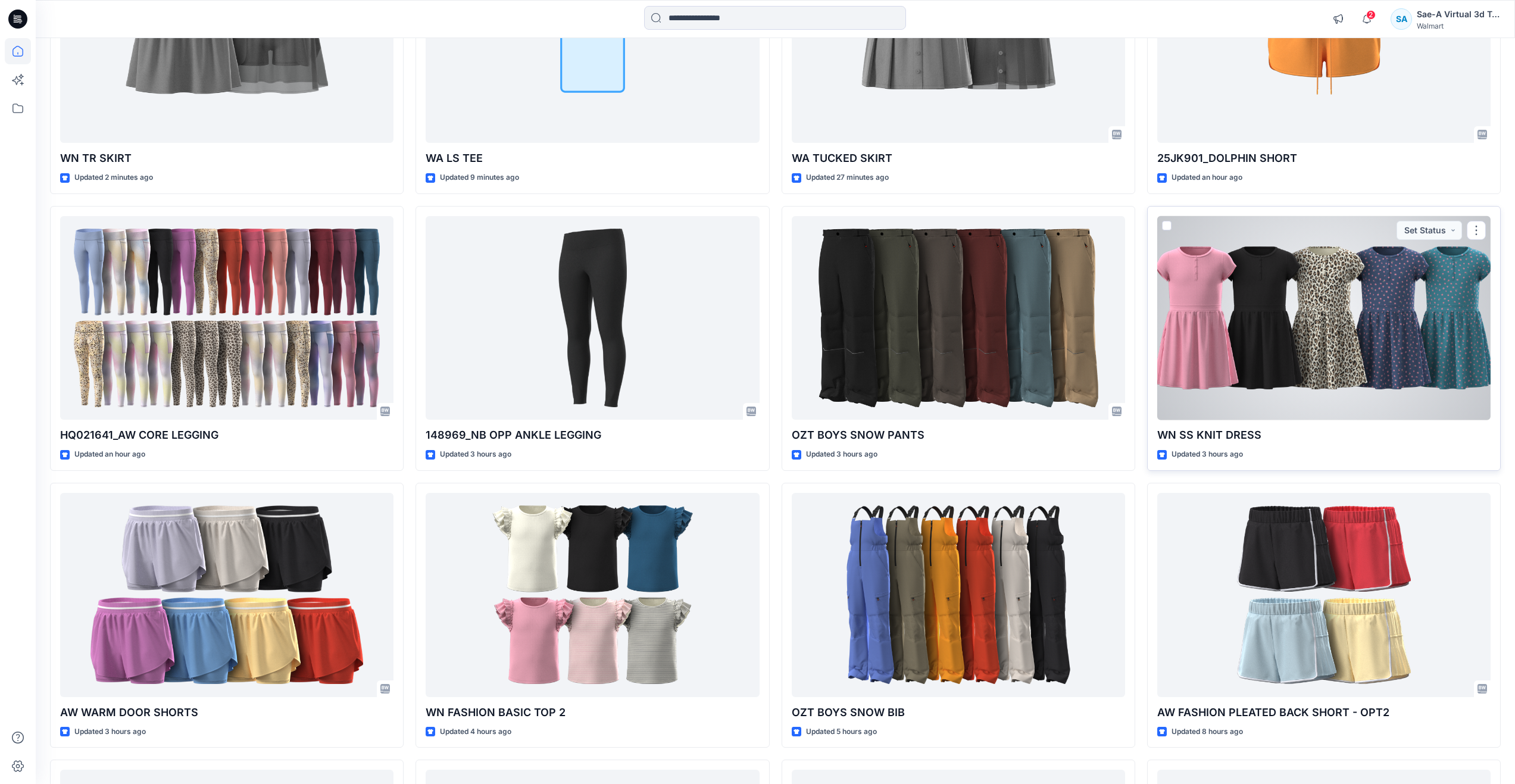
click at [1259, 352] on div at bounding box center [1324, 318] width 333 height 204
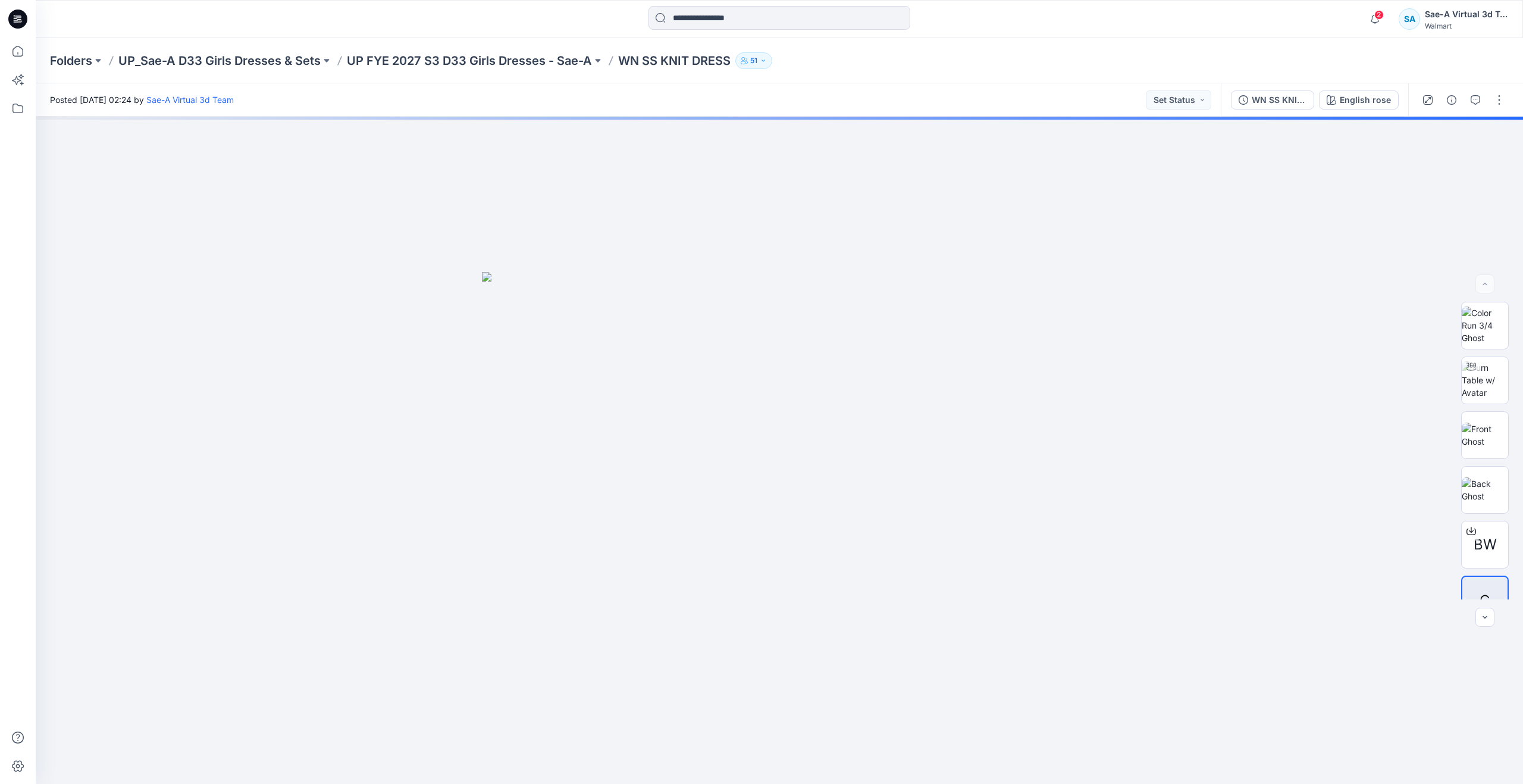
click at [1343, 85] on div "WN SS KNIT DRESS _FULL COLORWAYS English rose" at bounding box center [1314, 100] width 187 height 33
click at [1348, 96] on div "English rose" at bounding box center [1365, 100] width 51 height 13
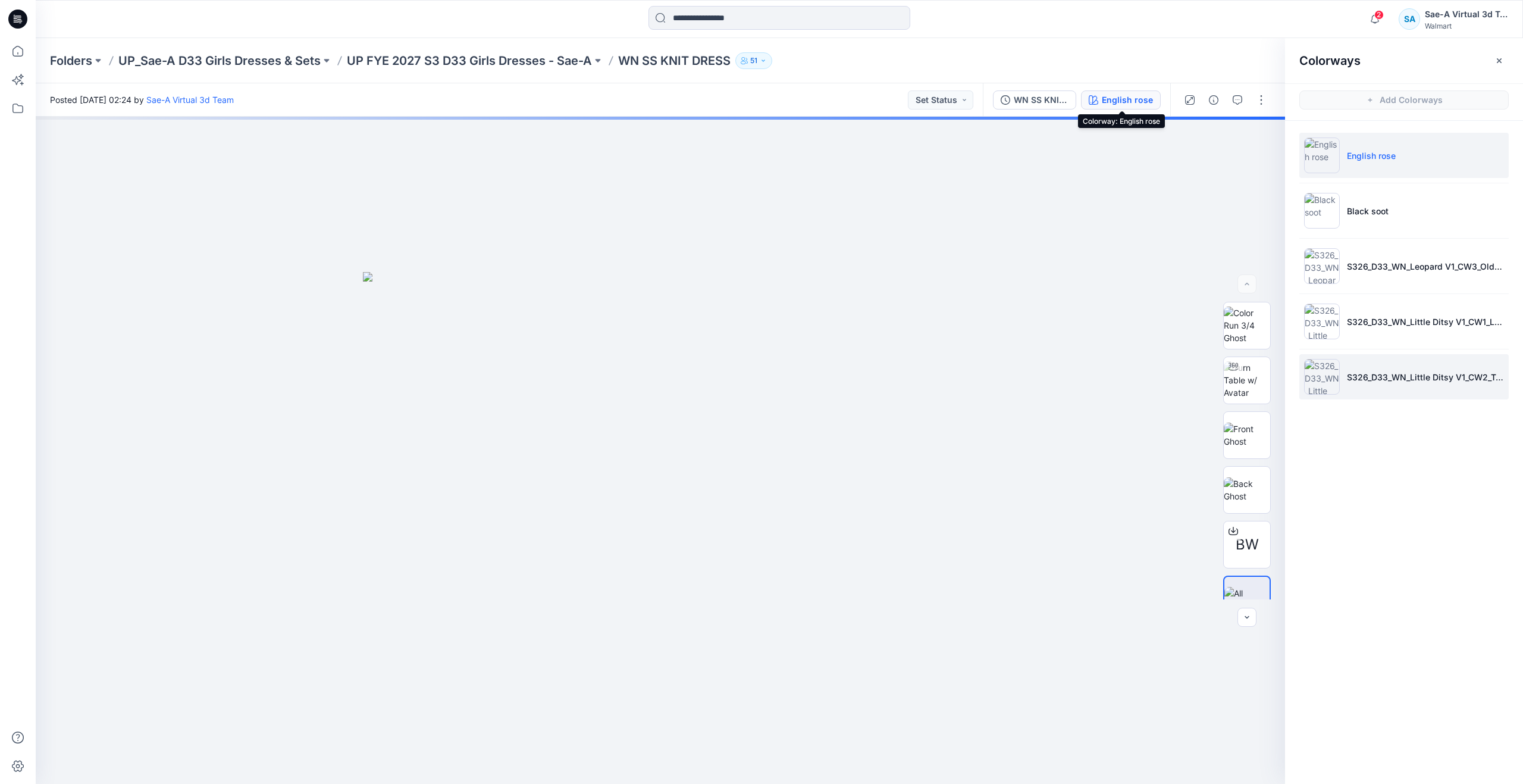
click at [1395, 379] on p "S326_D33_WN_Little Ditsy V1_CW2_Teal Sky_WM" at bounding box center [1426, 377] width 157 height 13
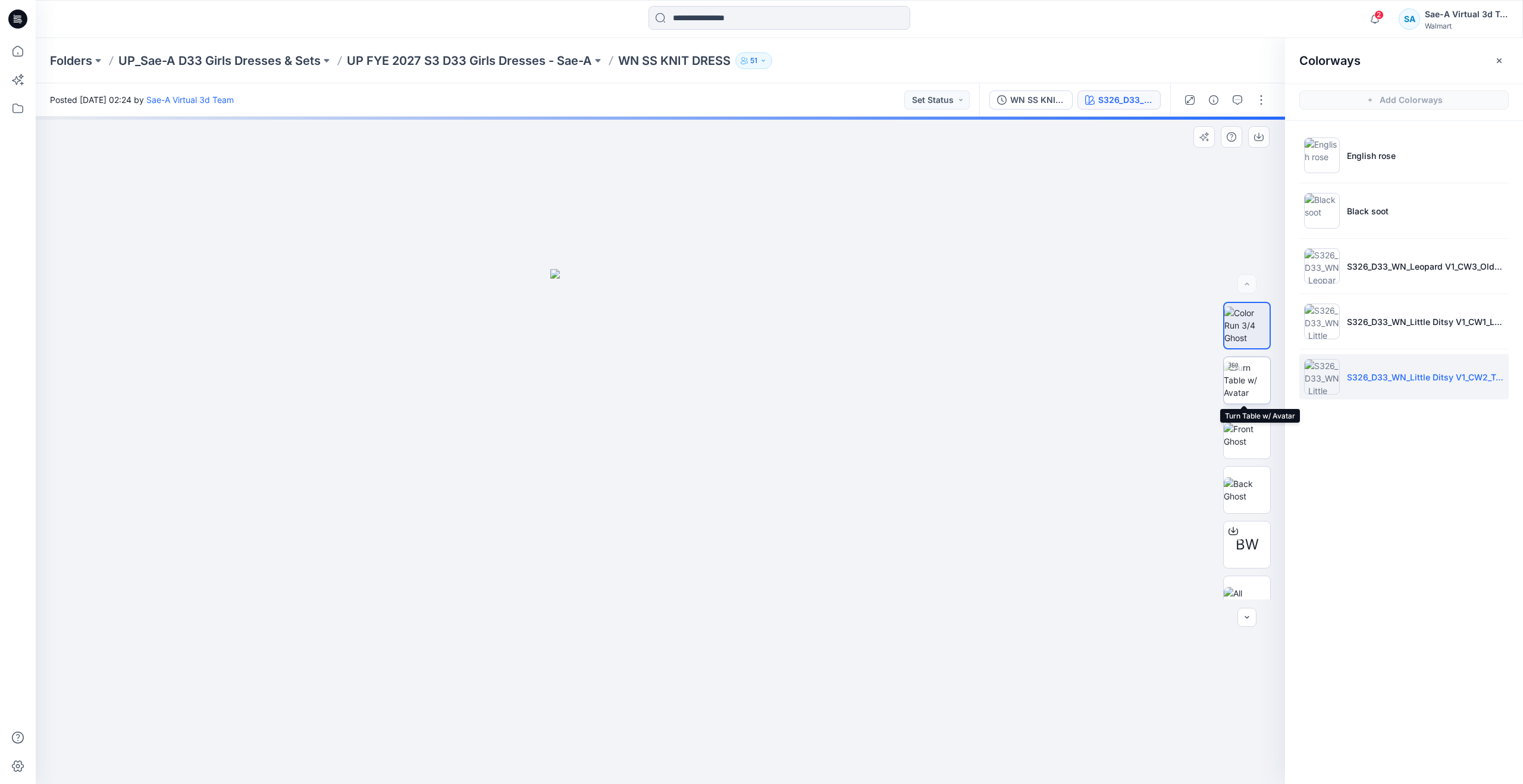
click at [1237, 382] on img at bounding box center [1247, 380] width 46 height 38
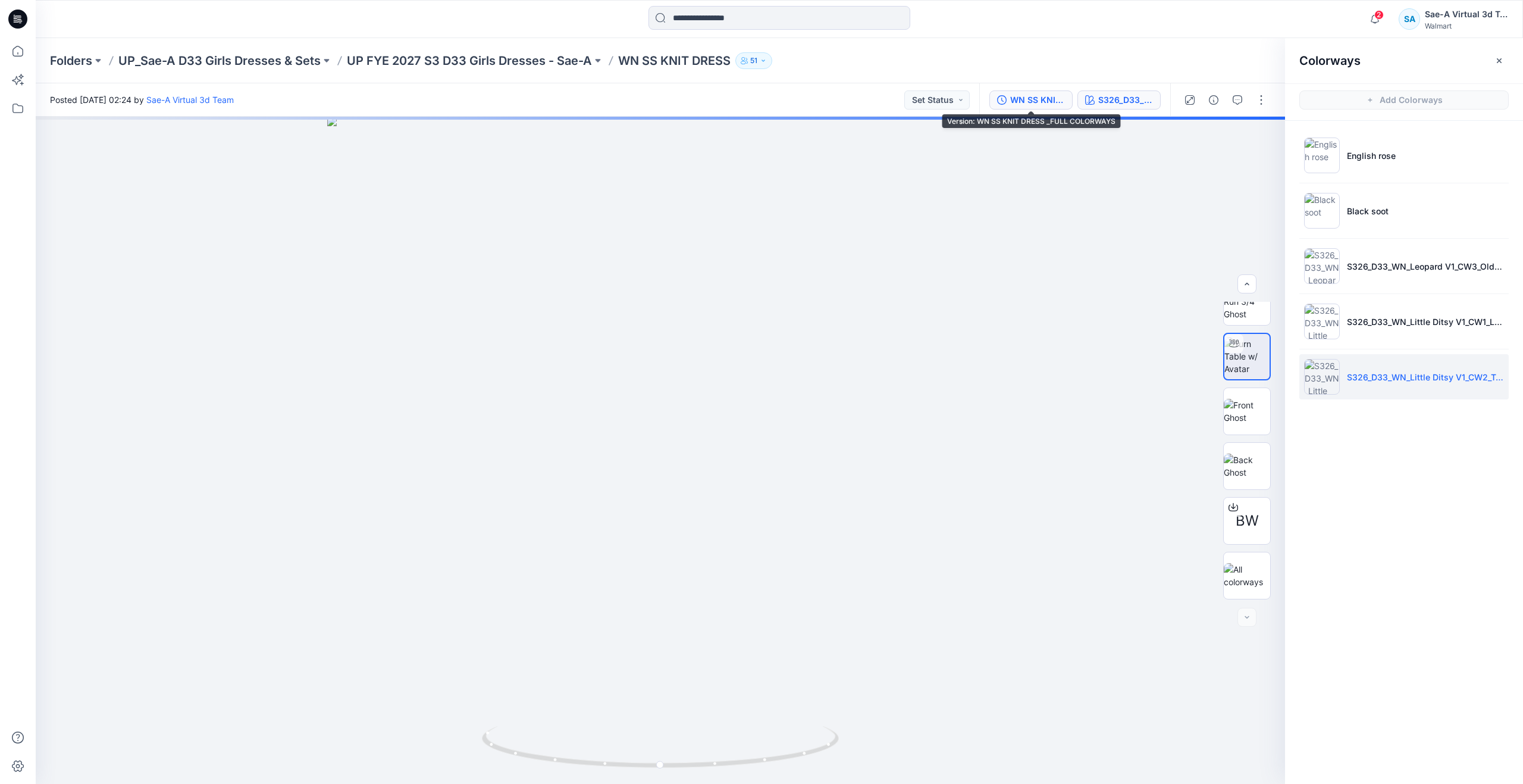
click at [1019, 98] on div "WN SS KNIT DRESS _FULL COLORWAYS" at bounding box center [1037, 100] width 54 height 13
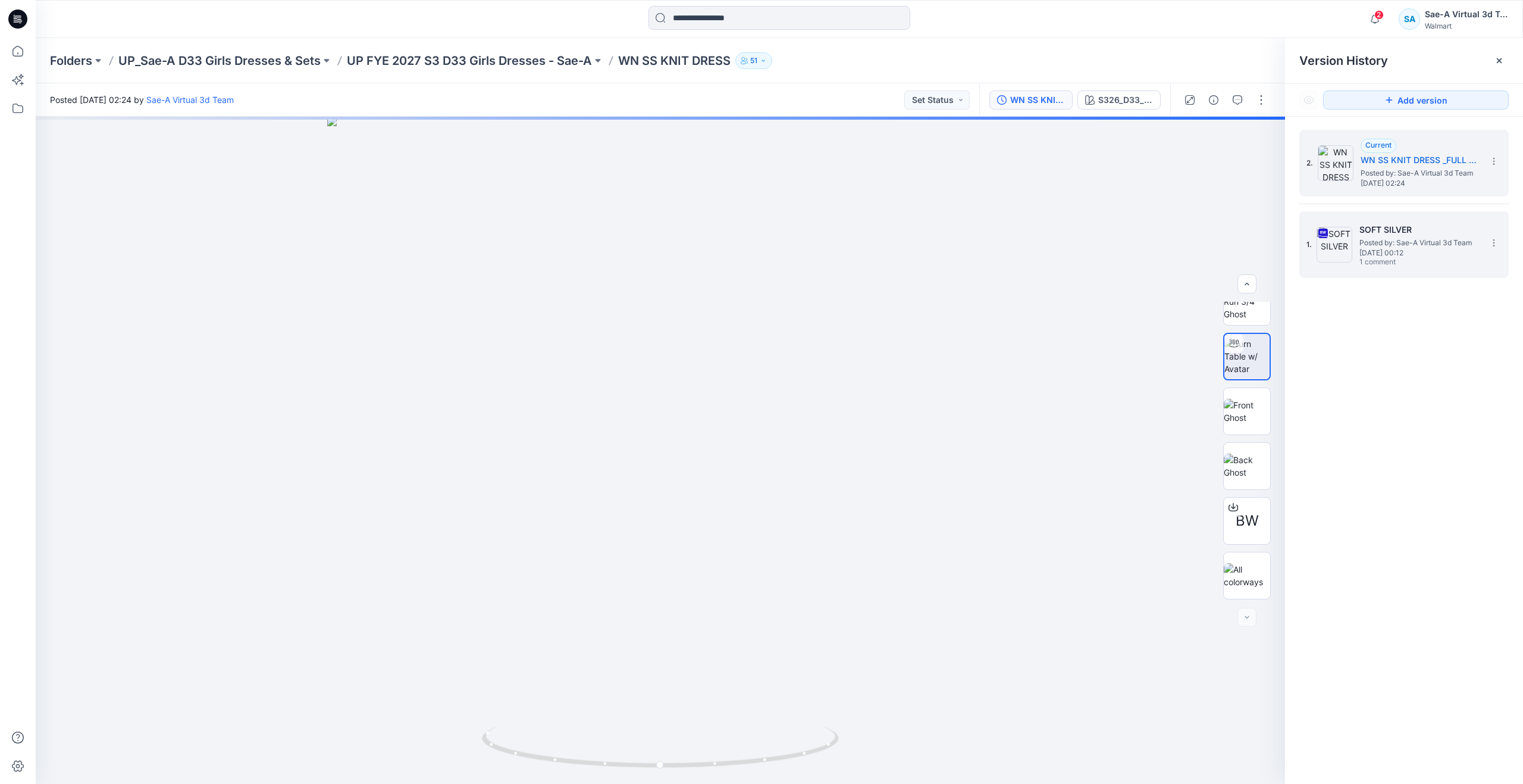
click at [1316, 242] on div "1. SOFT SILVER Posted by: Sae-A Virtual 3d Team [DATE] 00:12 1 comment" at bounding box center [1396, 245] width 178 height 57
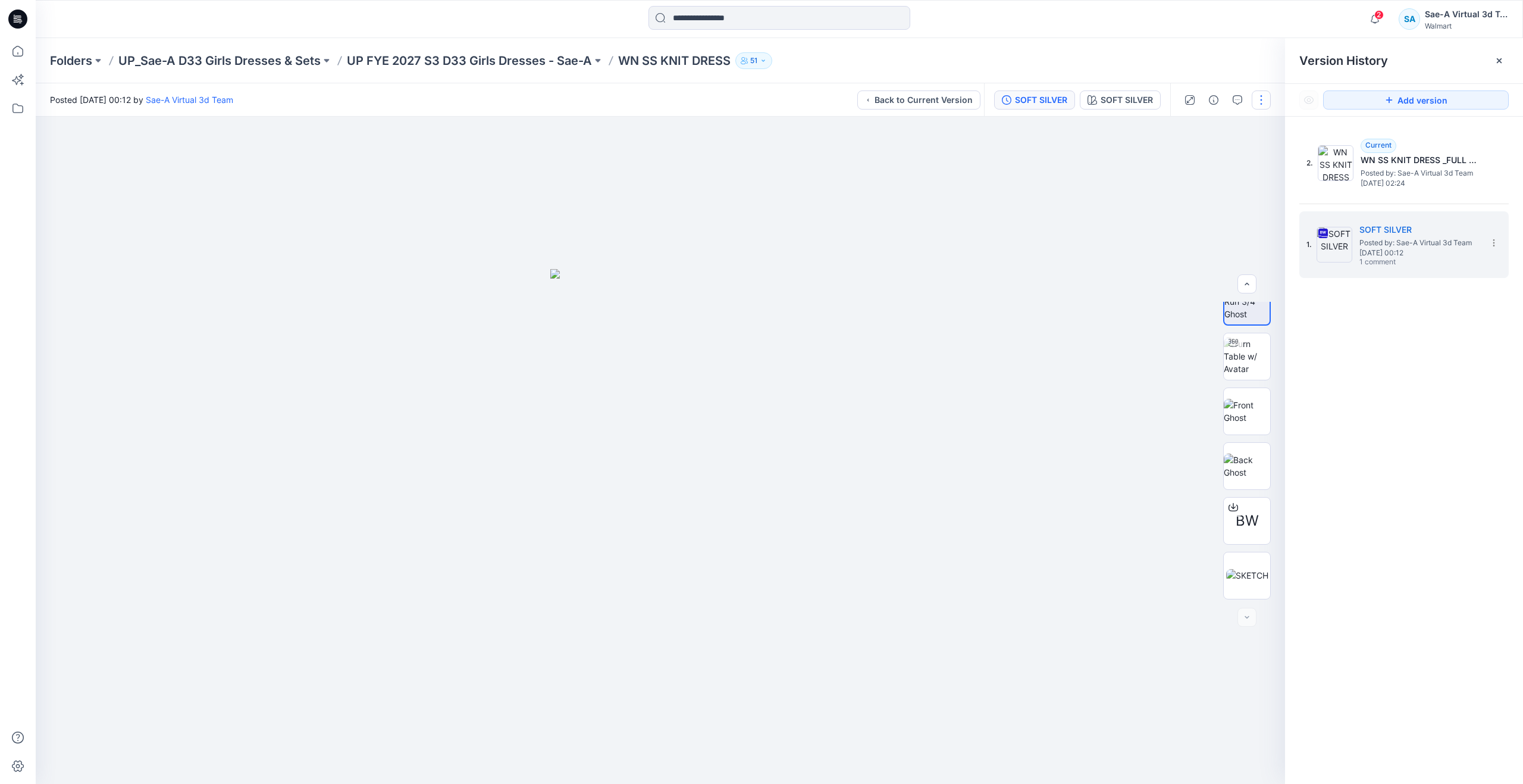
click at [1261, 99] on button "button" at bounding box center [1262, 100] width 19 height 19
click at [1372, 170] on span "Posted by: Sae-A Virtual 3d Team" at bounding box center [1420, 173] width 119 height 12
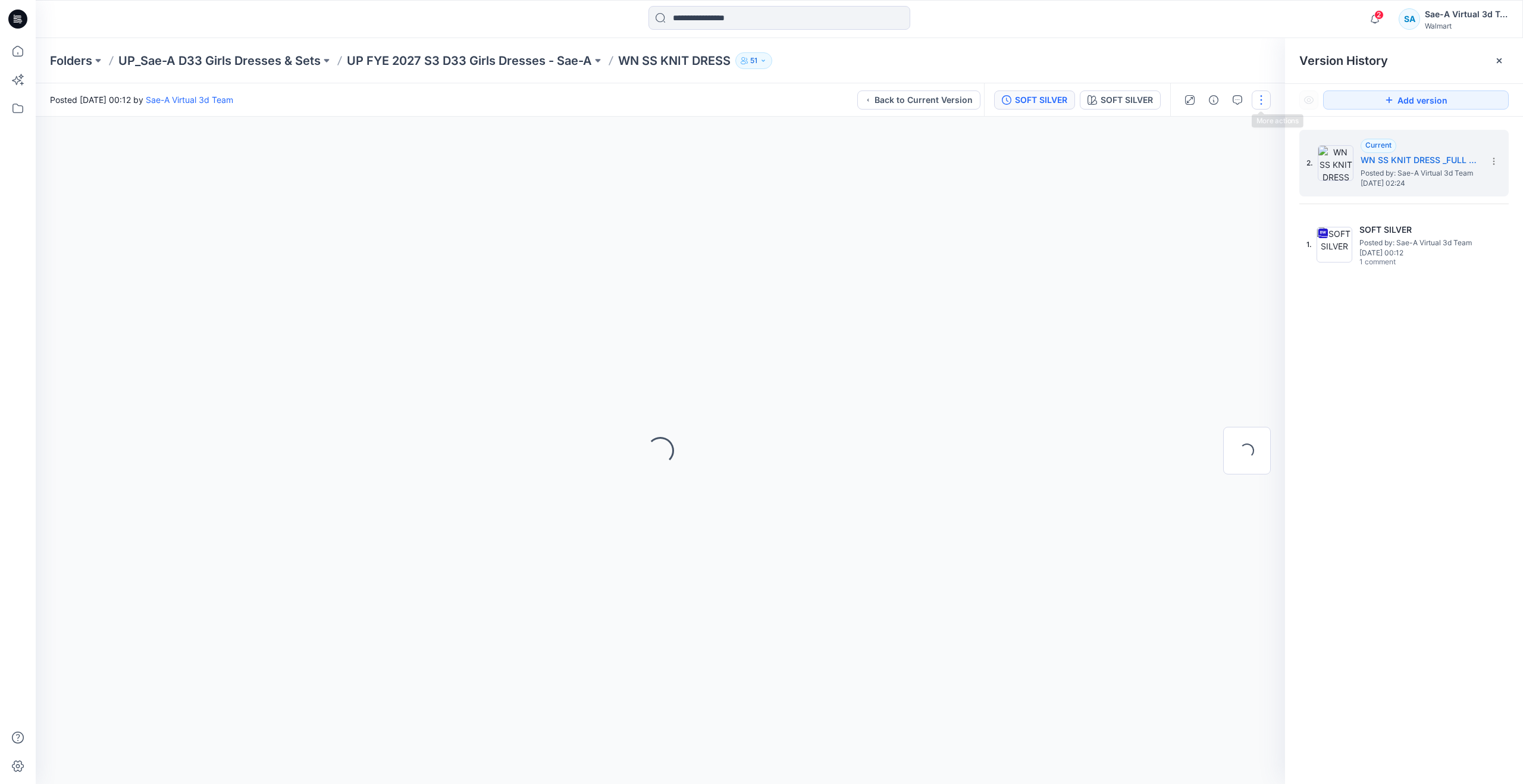
click at [1255, 102] on button "button" at bounding box center [1262, 100] width 19 height 19
click at [1215, 151] on button "Edit" at bounding box center [1212, 161] width 110 height 22
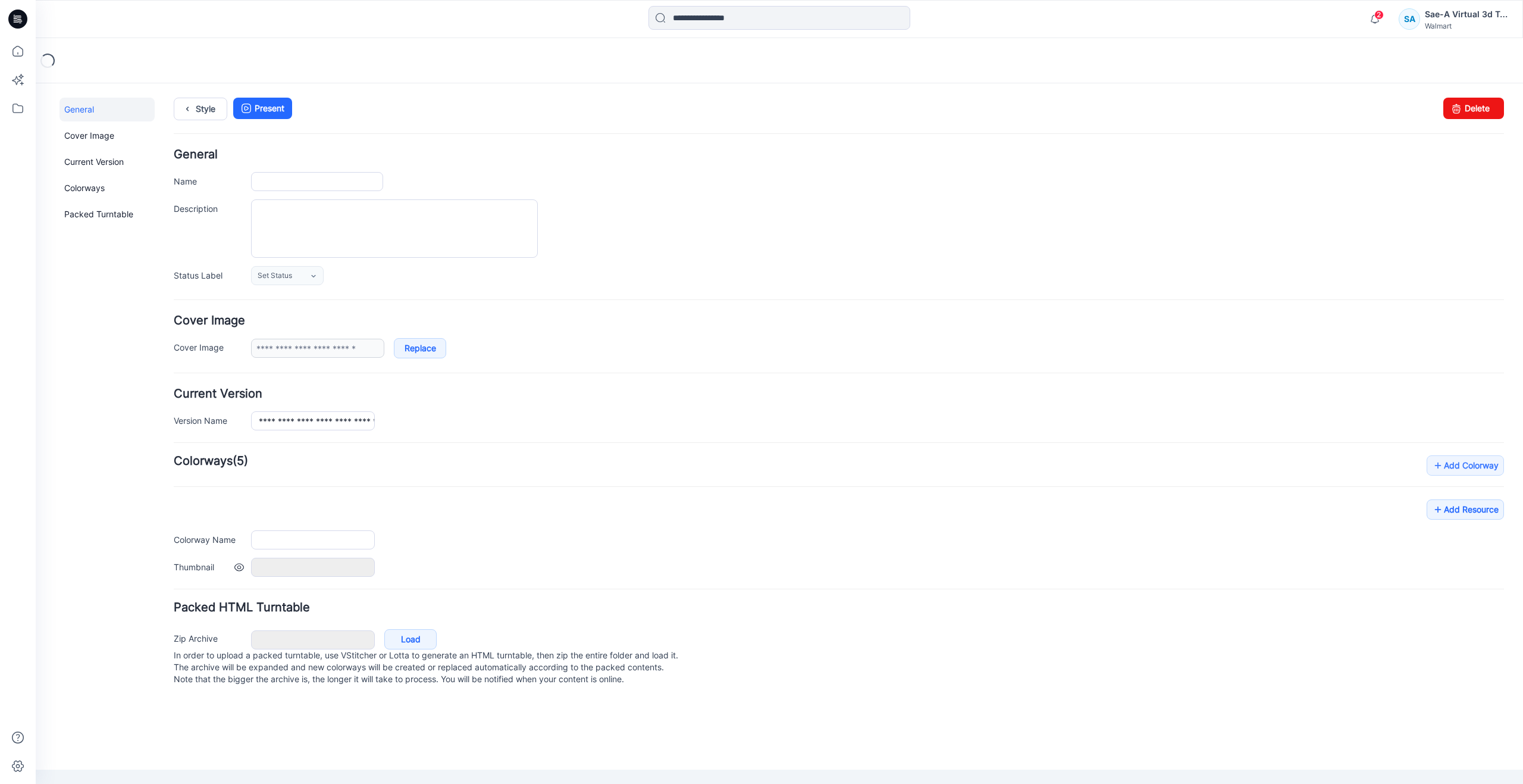
type input "**********"
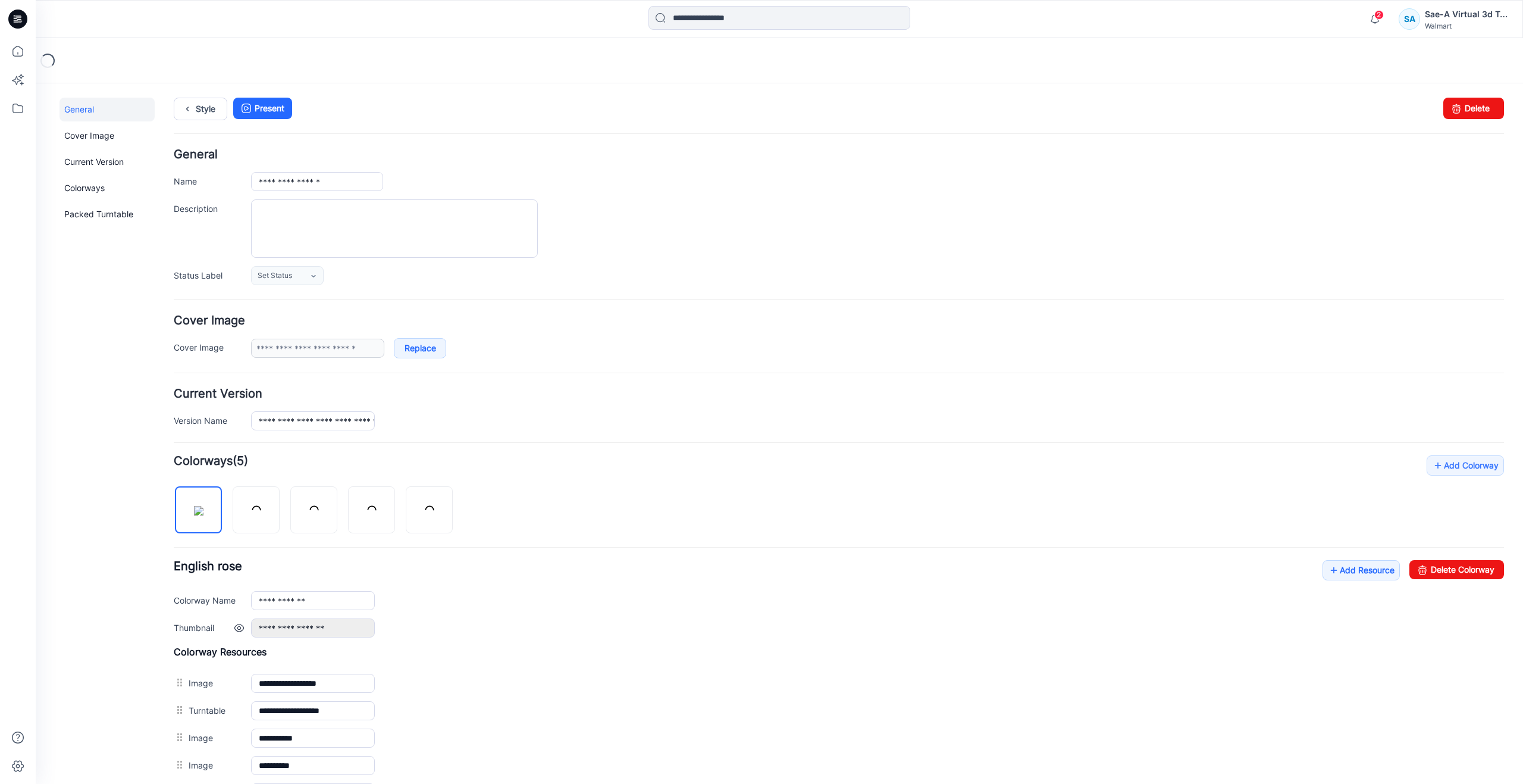
scroll to position [159, 0]
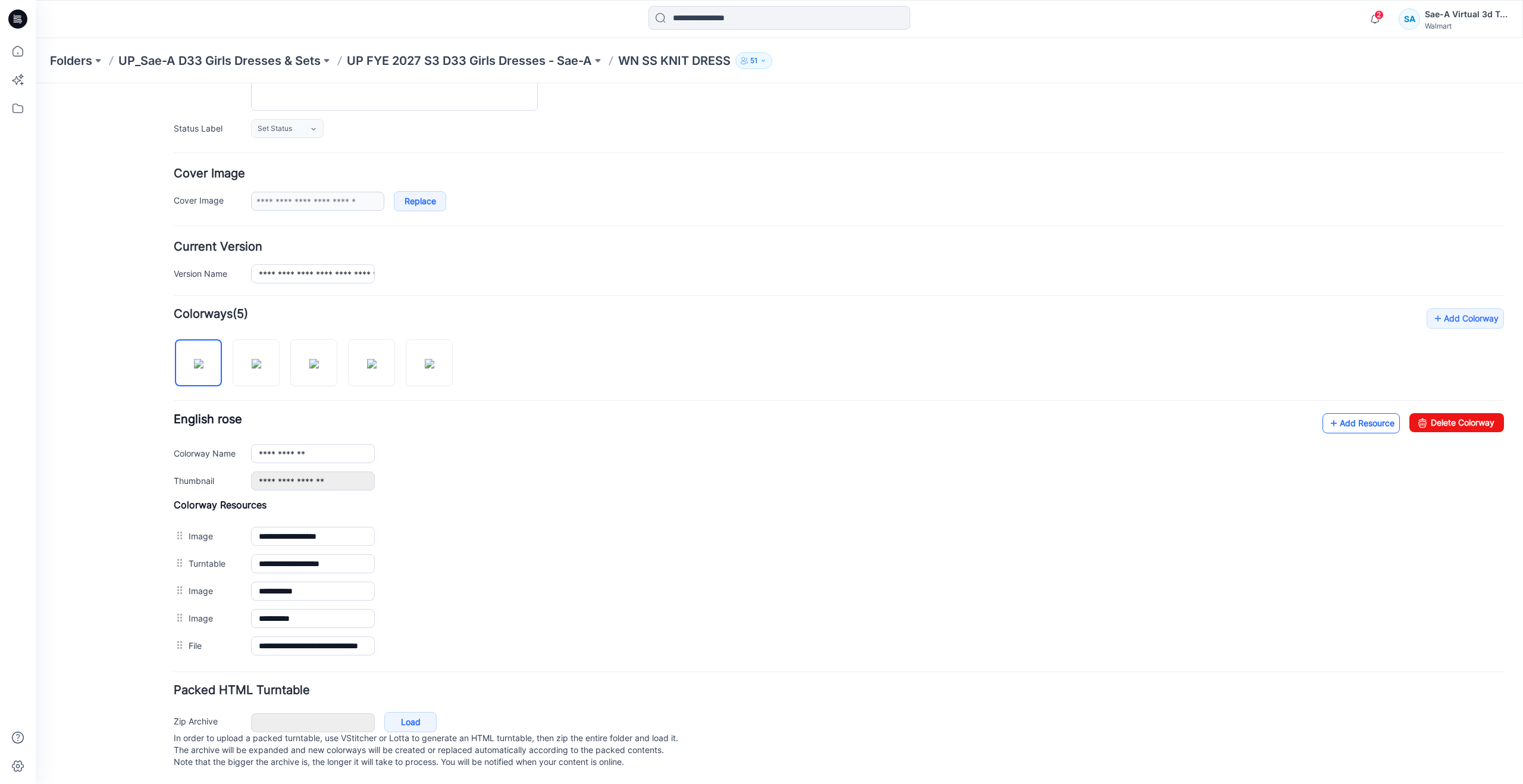
click at [1343, 413] on link "Add Resource" at bounding box center [1361, 423] width 78 height 20
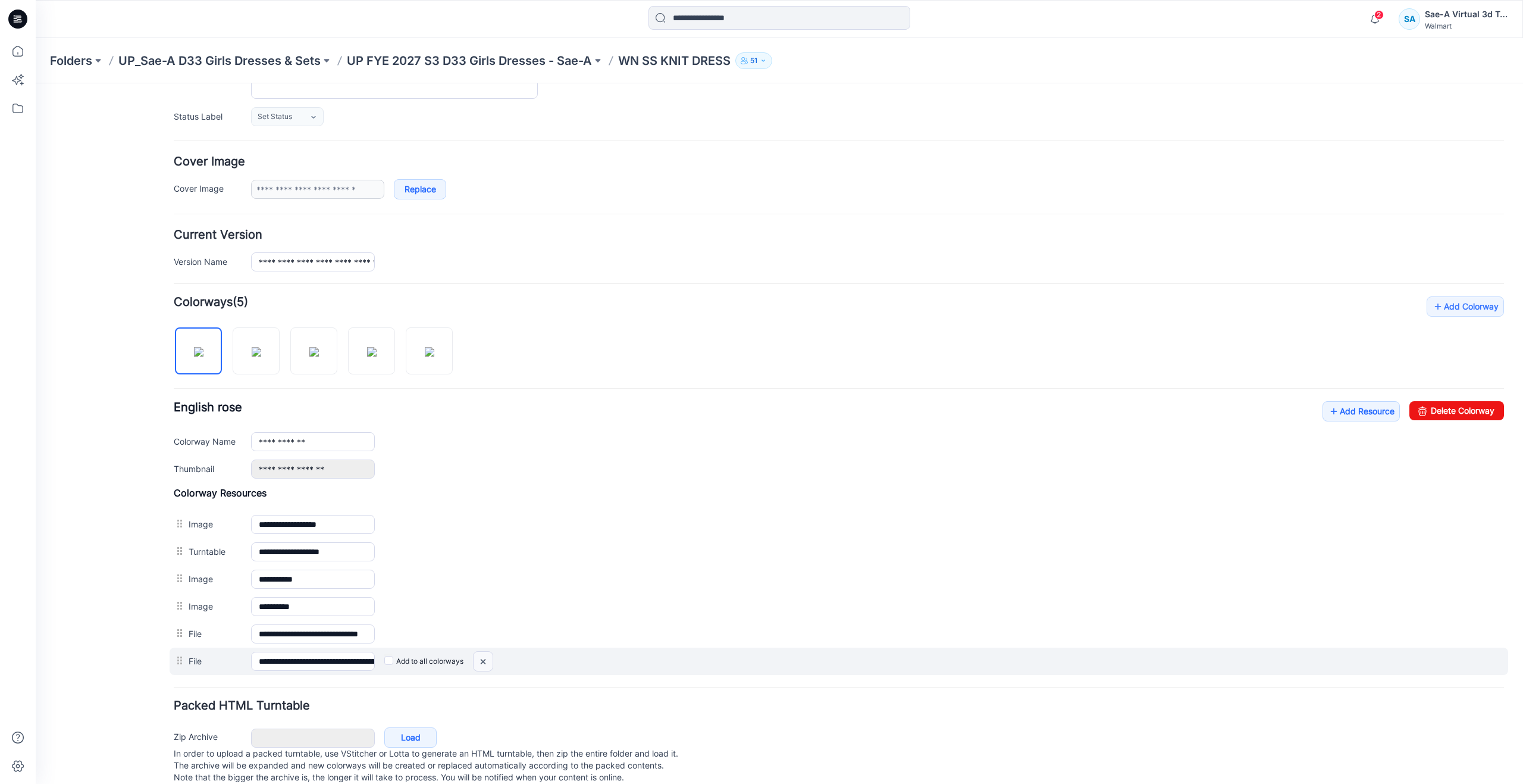
click at [476, 659] on img at bounding box center [483, 661] width 19 height 19
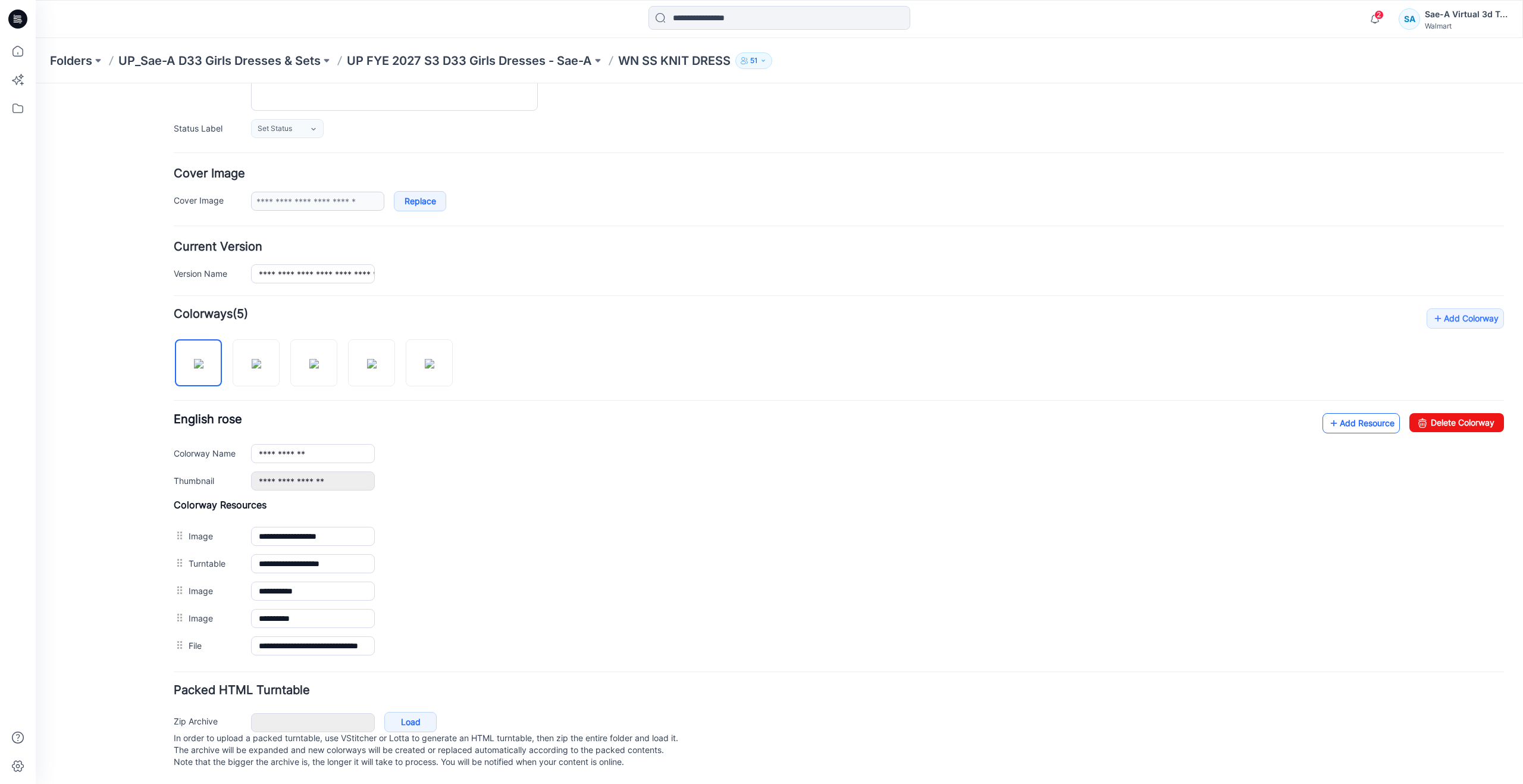
click at [1328, 414] on icon at bounding box center [1334, 423] width 12 height 19
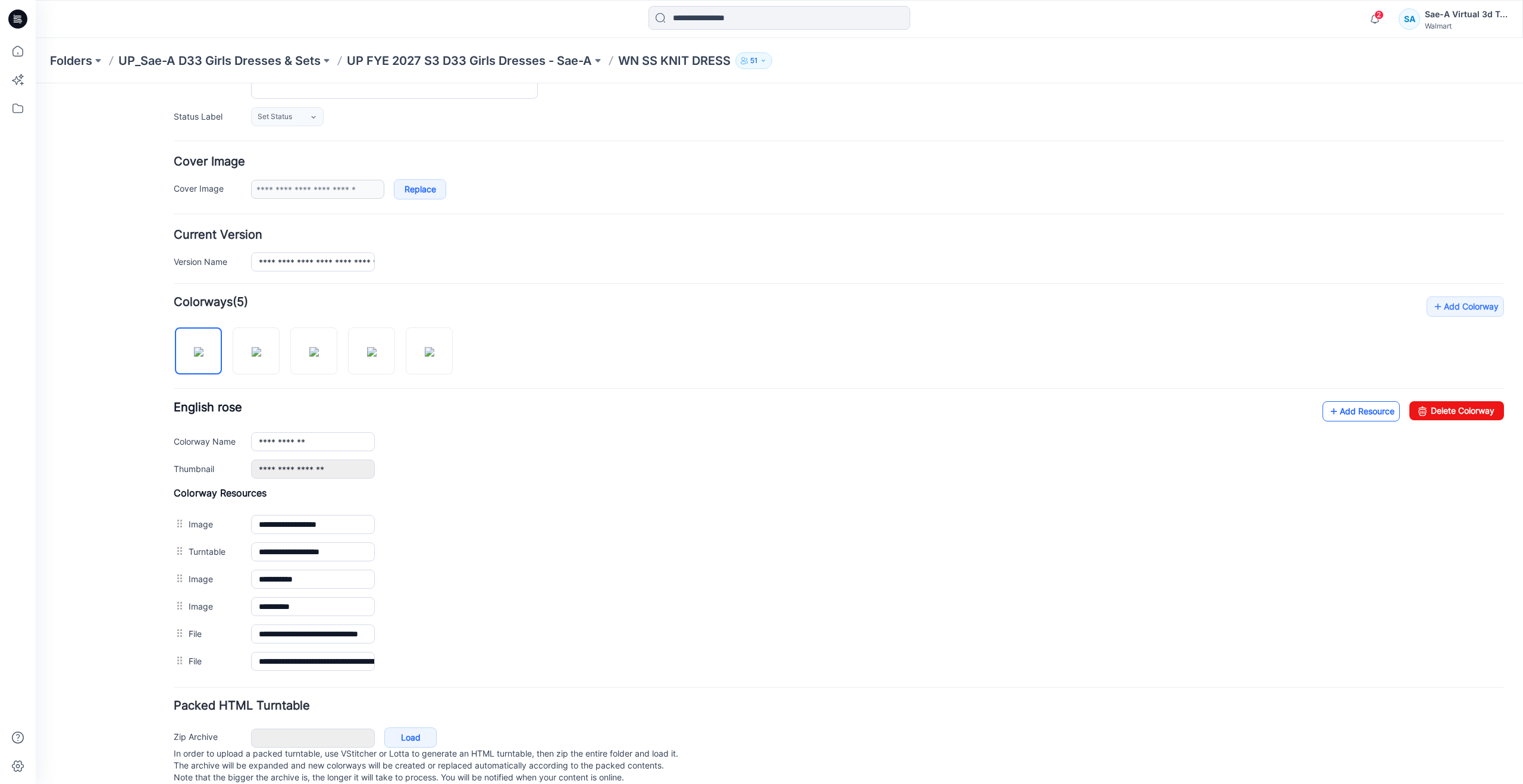
click at [1323, 409] on link "Add Resource" at bounding box center [1361, 411] width 78 height 20
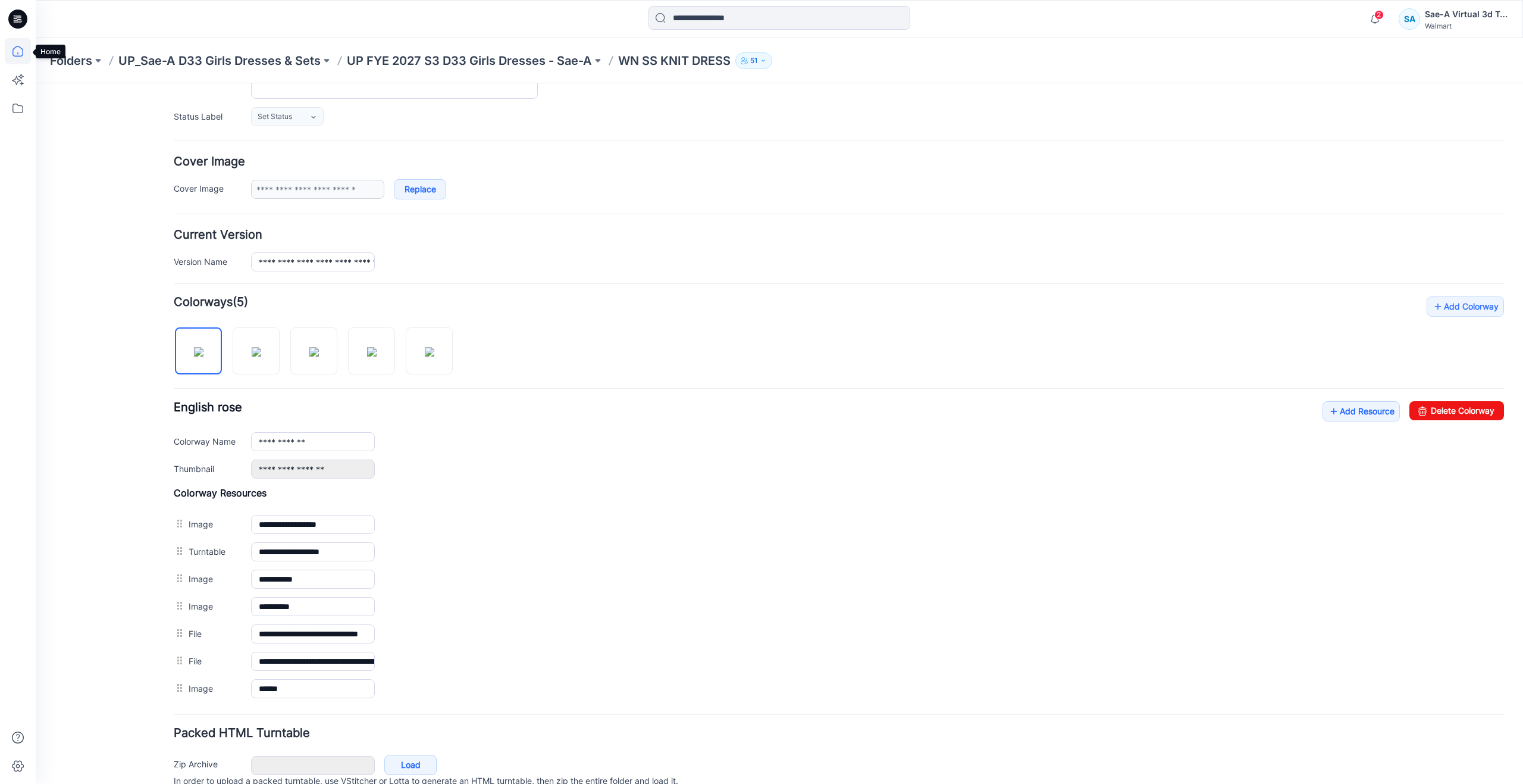
click at [18, 59] on icon at bounding box center [18, 51] width 26 height 26
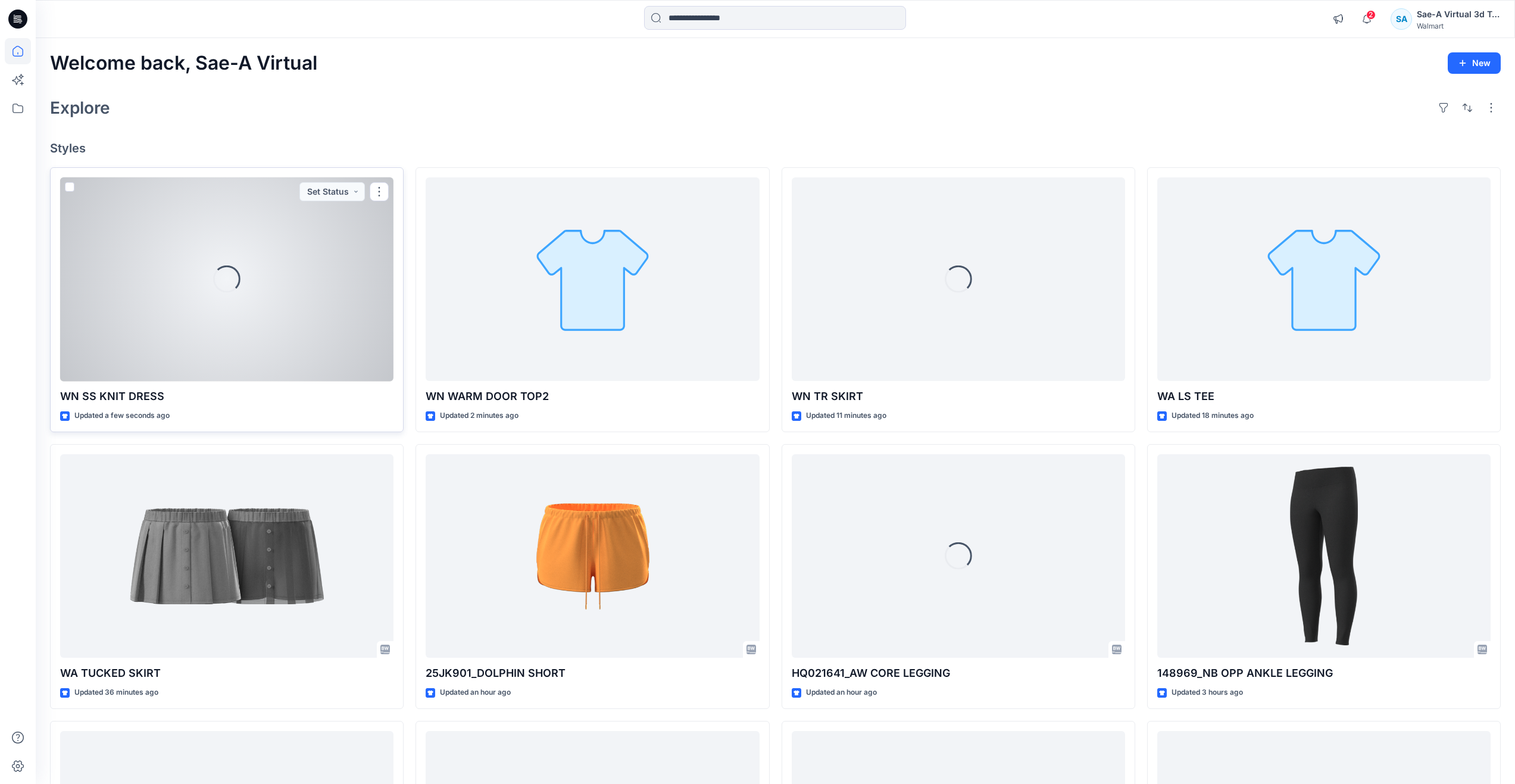
click at [202, 281] on div "Loading..." at bounding box center [226, 279] width 333 height 204
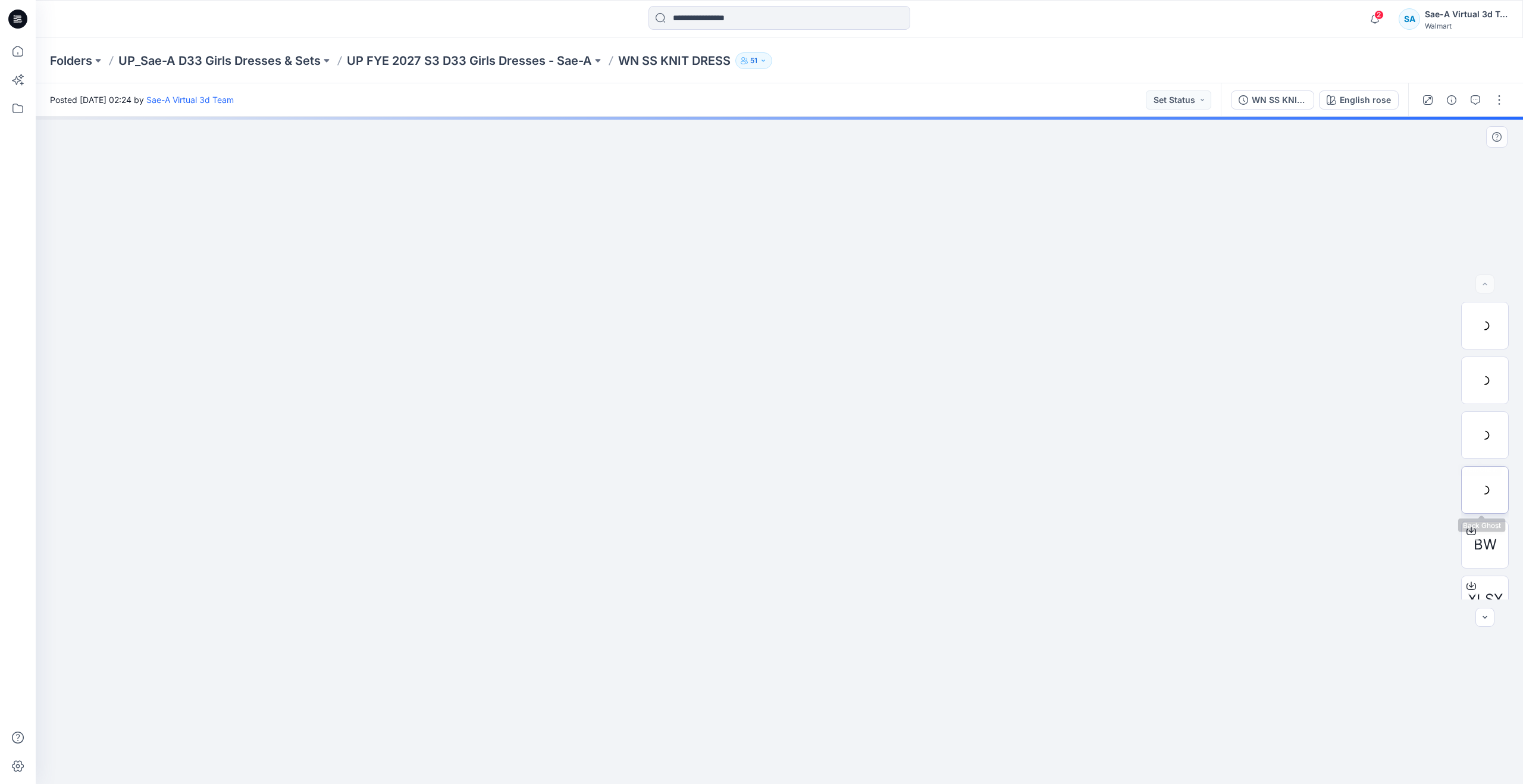
scroll to position [133, 0]
click at [1481, 513] on div at bounding box center [1485, 521] width 48 height 48
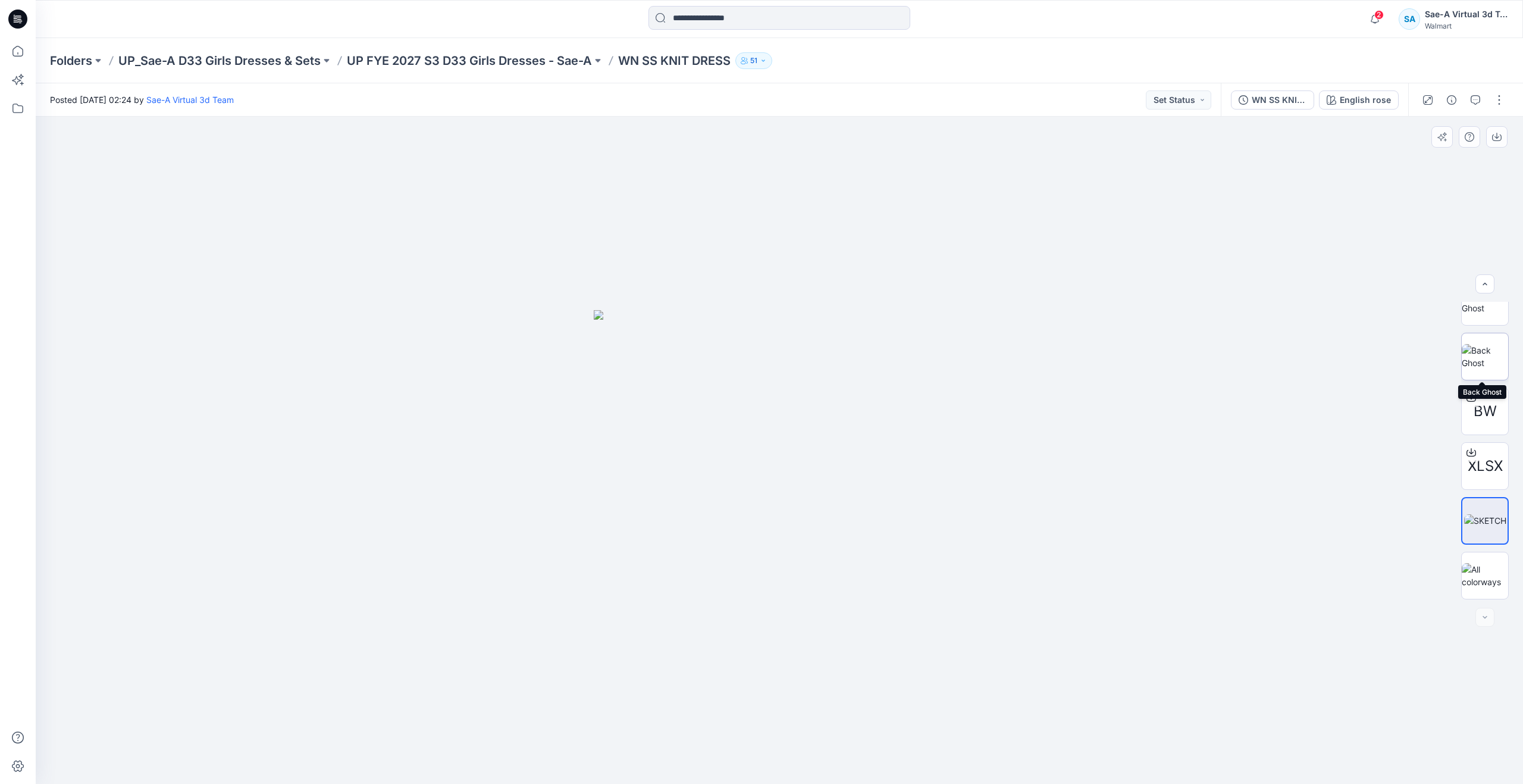
click at [1479, 366] on img at bounding box center [1485, 356] width 46 height 25
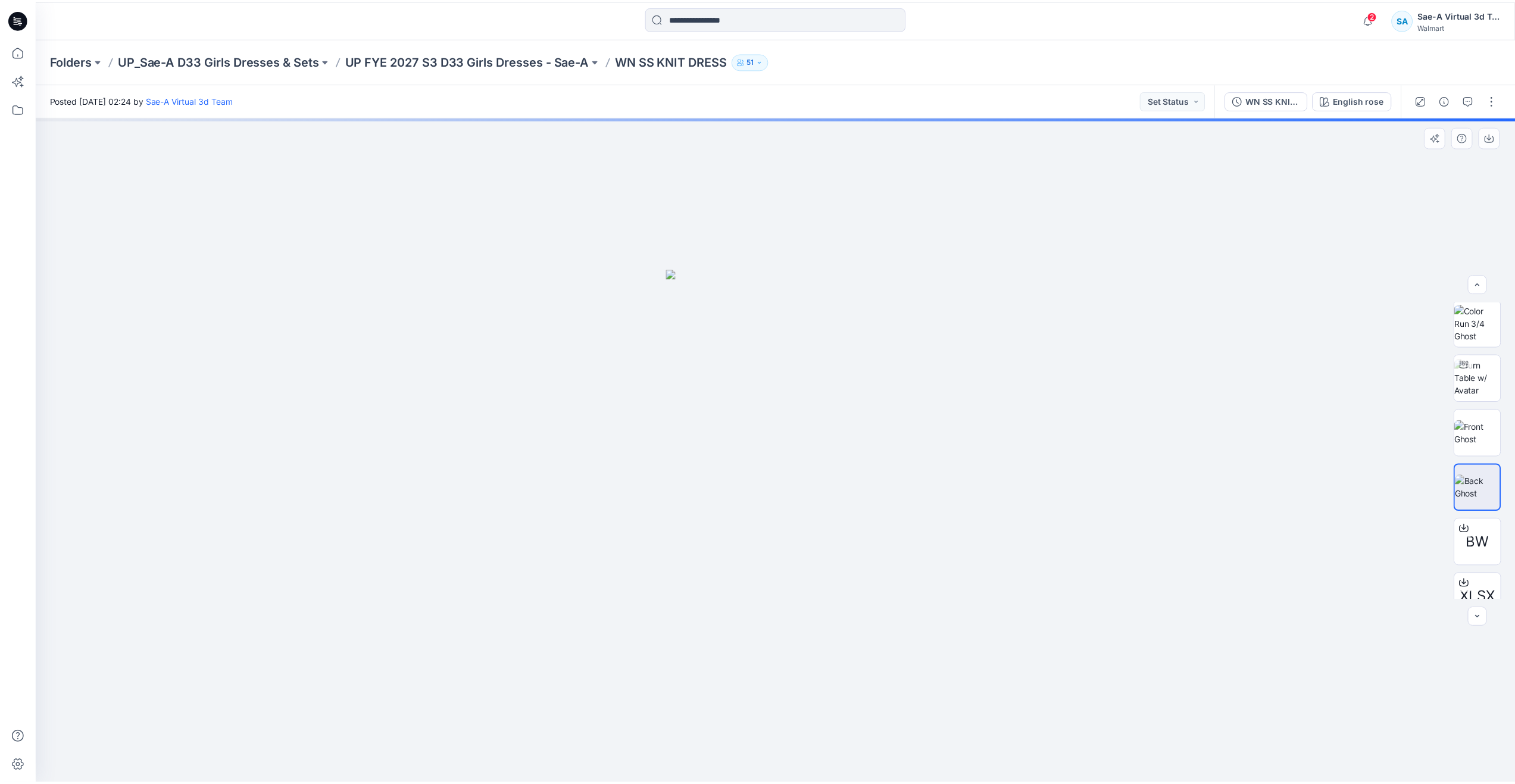
scroll to position [0, 0]
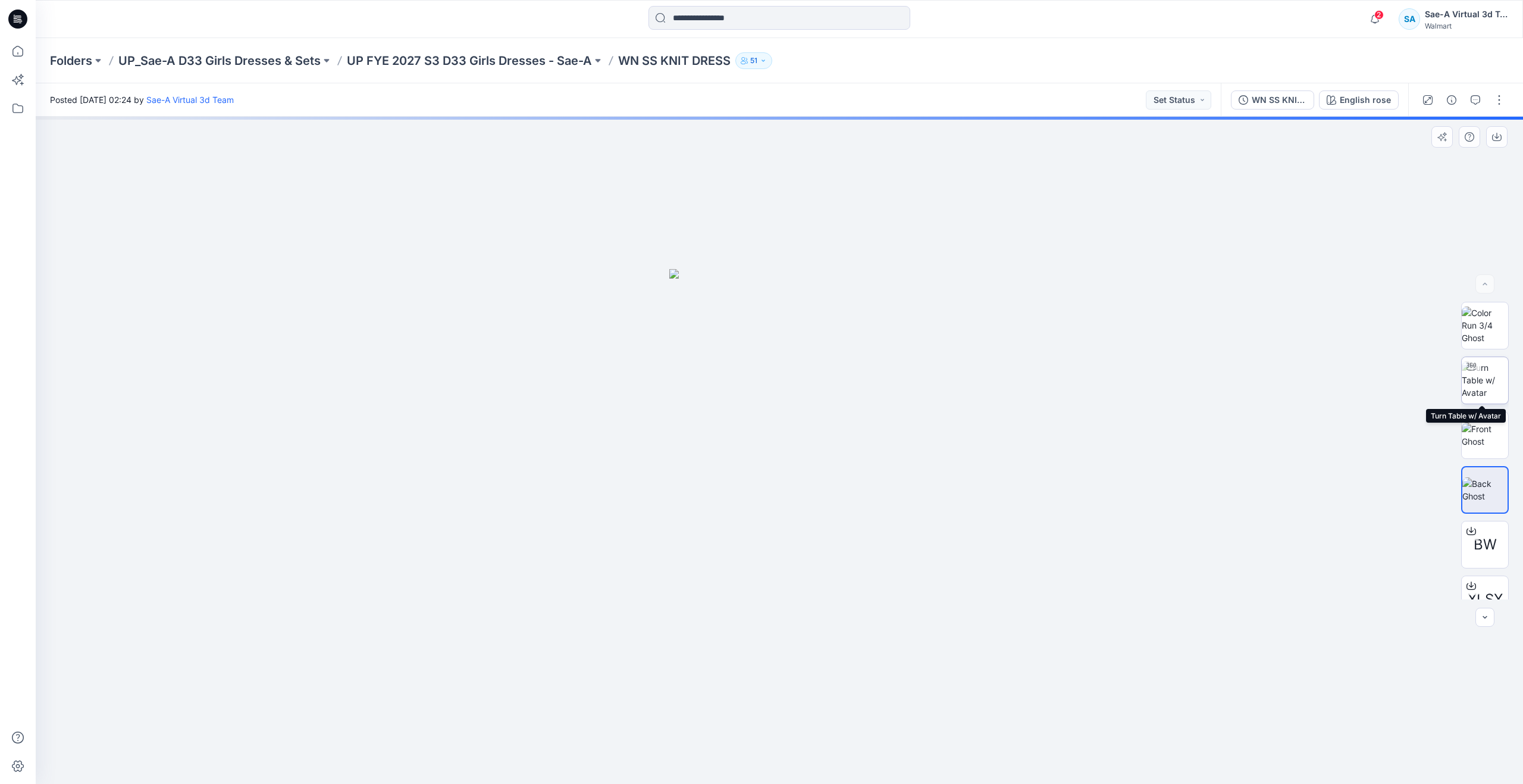
click at [1471, 368] on icon at bounding box center [1471, 367] width 9 height 9
drag, startPoint x: 755, startPoint y: 762, endPoint x: 438, endPoint y: 692, distance: 324.6
click at [601, 724] on div at bounding box center [780, 754] width 357 height 59
click at [28, 53] on icon at bounding box center [18, 51] width 26 height 26
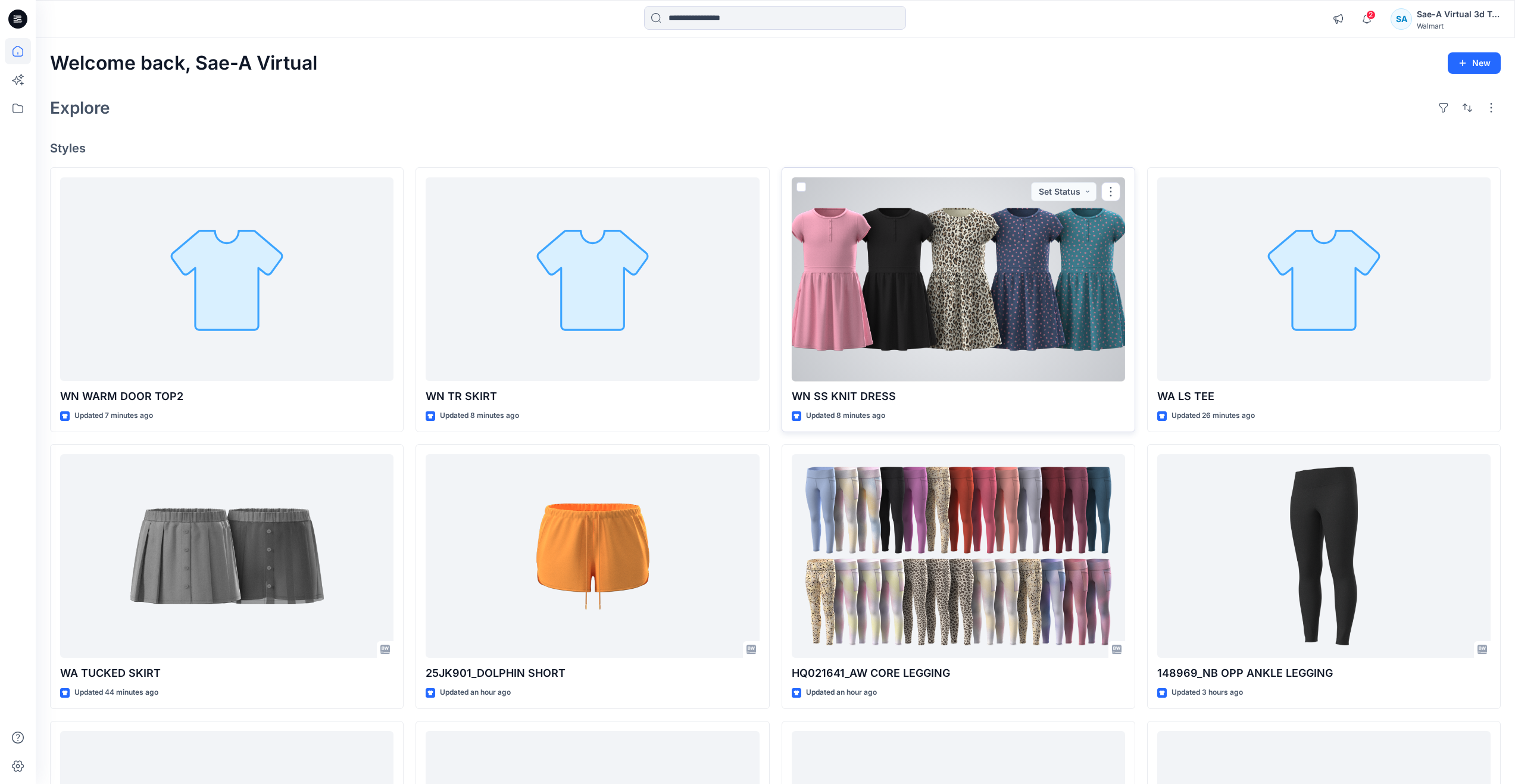
click at [925, 337] on div at bounding box center [958, 279] width 333 height 204
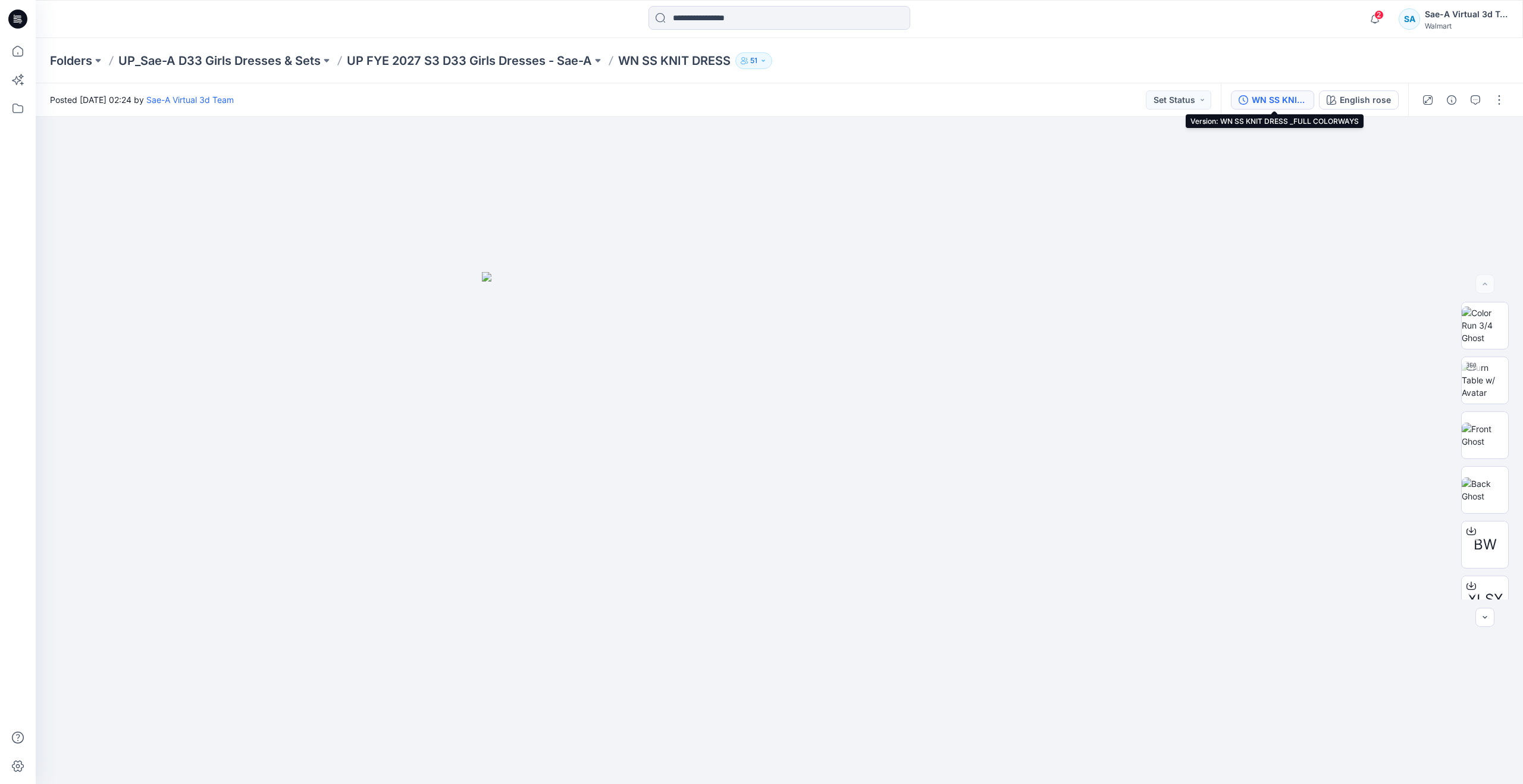
click at [1263, 102] on div "WN SS KNIT DRESS _FULL COLORWAYS" at bounding box center [1279, 100] width 54 height 13
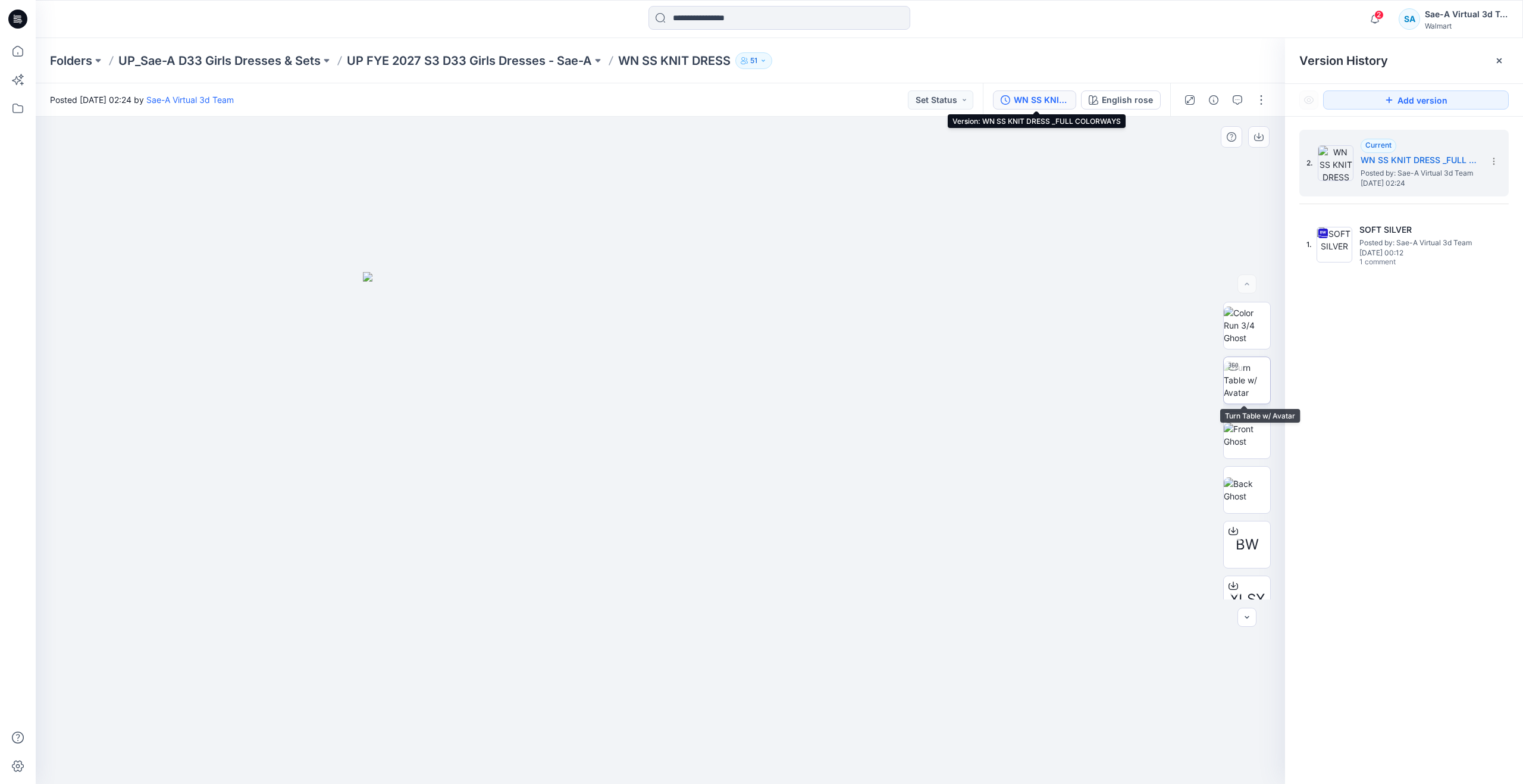
click at [1244, 391] on img at bounding box center [1247, 380] width 46 height 38
drag, startPoint x: 669, startPoint y: 765, endPoint x: 329, endPoint y: 601, distance: 377.5
click at [329, 601] on div at bounding box center [660, 450] width 1250 height 667
drag, startPoint x: 683, startPoint y: 763, endPoint x: 775, endPoint y: 751, distance: 92.8
click at [775, 751] on icon at bounding box center [662, 748] width 360 height 44
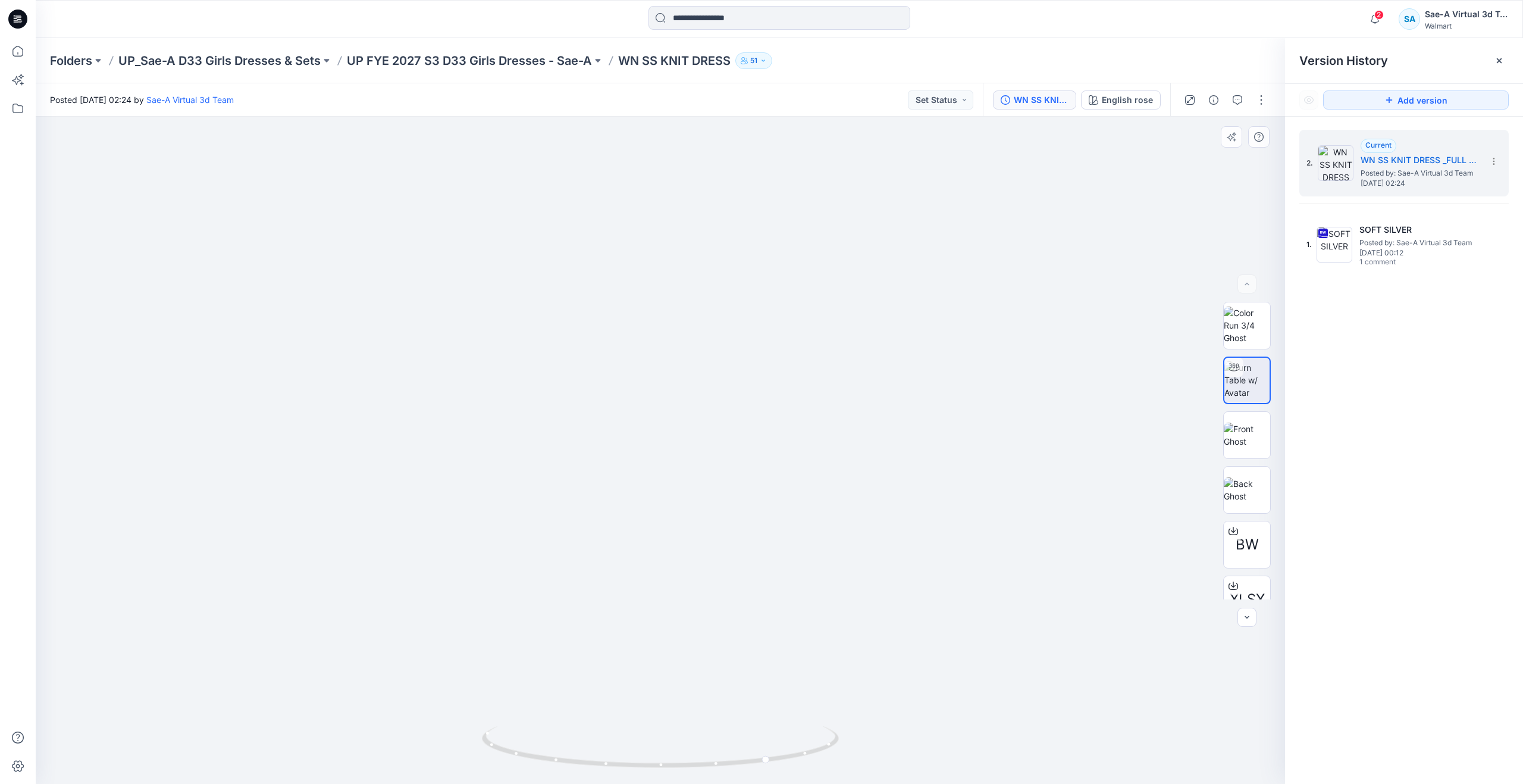
drag, startPoint x: 742, startPoint y: 586, endPoint x: 730, endPoint y: 657, distance: 72.0
drag, startPoint x: 766, startPoint y: 752, endPoint x: 700, endPoint y: 745, distance: 66.4
click at [700, 745] on icon at bounding box center [662, 748] width 360 height 44
drag, startPoint x: 729, startPoint y: 686, endPoint x: 731, endPoint y: 670, distance: 16.1
drag, startPoint x: 766, startPoint y: 758, endPoint x: 668, endPoint y: 744, distance: 99.0
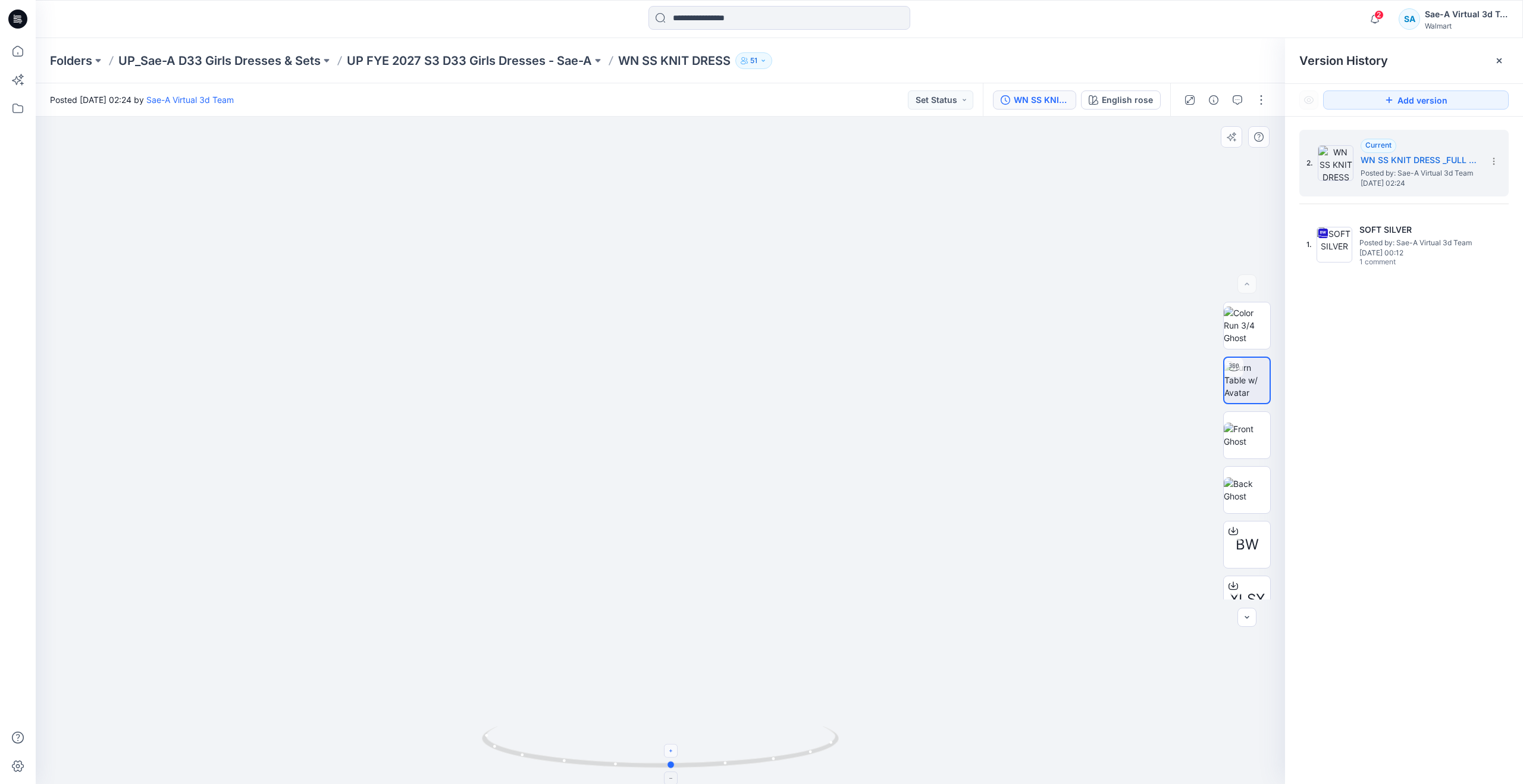
click at [668, 744] on icon at bounding box center [662, 748] width 360 height 44
drag, startPoint x: 339, startPoint y: 273, endPoint x: 357, endPoint y: 288, distance: 23.4
click at [339, 273] on img at bounding box center [660, 363] width 1137 height 842
drag, startPoint x: 671, startPoint y: 766, endPoint x: 488, endPoint y: 693, distance: 197.0
click at [488, 693] on div at bounding box center [660, 450] width 1250 height 667
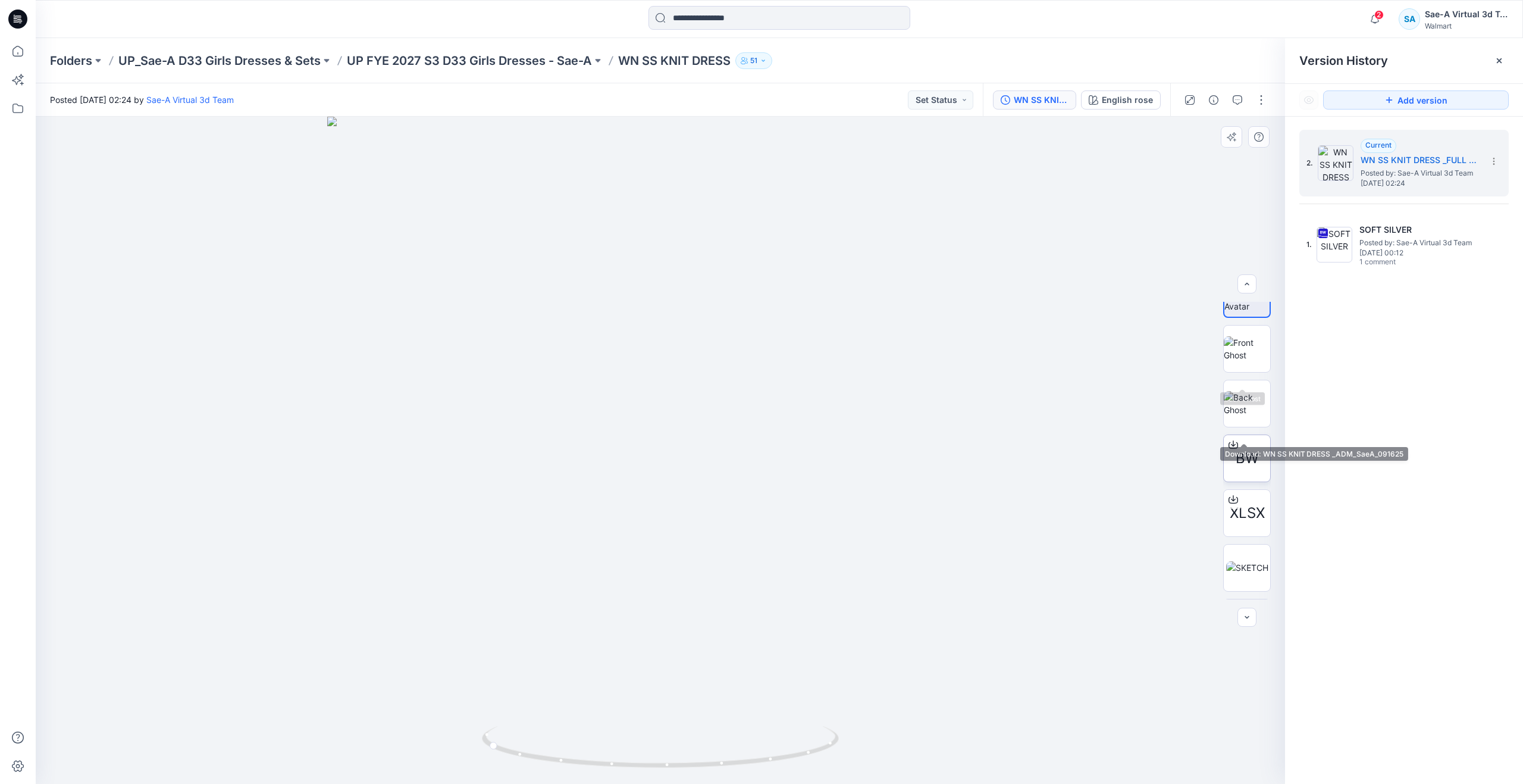
scroll to position [133, 0]
click at [1245, 526] on img at bounding box center [1248, 521] width 42 height 13
click at [852, 483] on div at bounding box center [660, 450] width 1250 height 667
click at [823, 479] on img at bounding box center [660, 547] width 372 height 474
click at [964, 473] on div at bounding box center [660, 450] width 1250 height 667
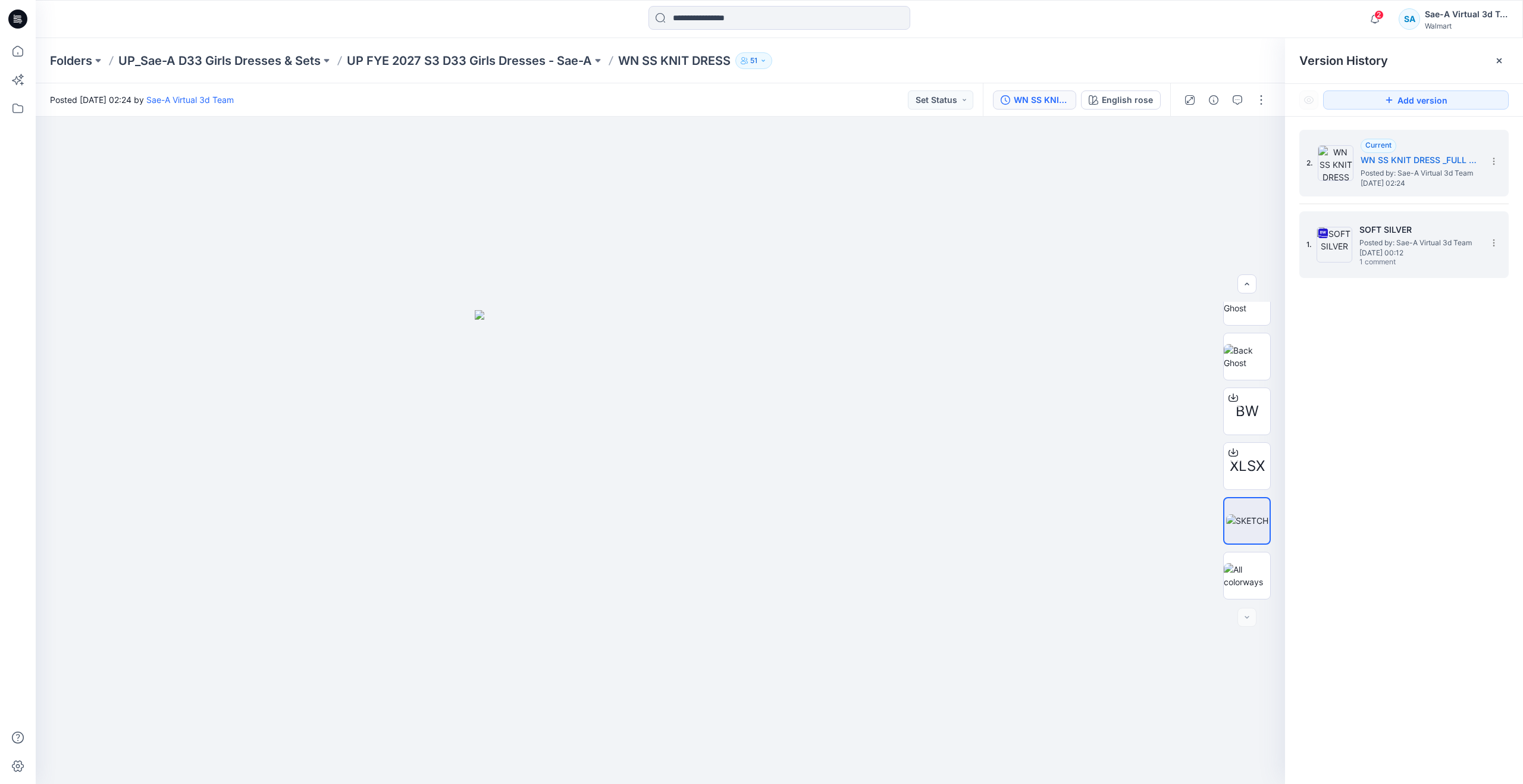
click at [1376, 254] on span "[DATE] 00:12" at bounding box center [1419, 252] width 119 height 8
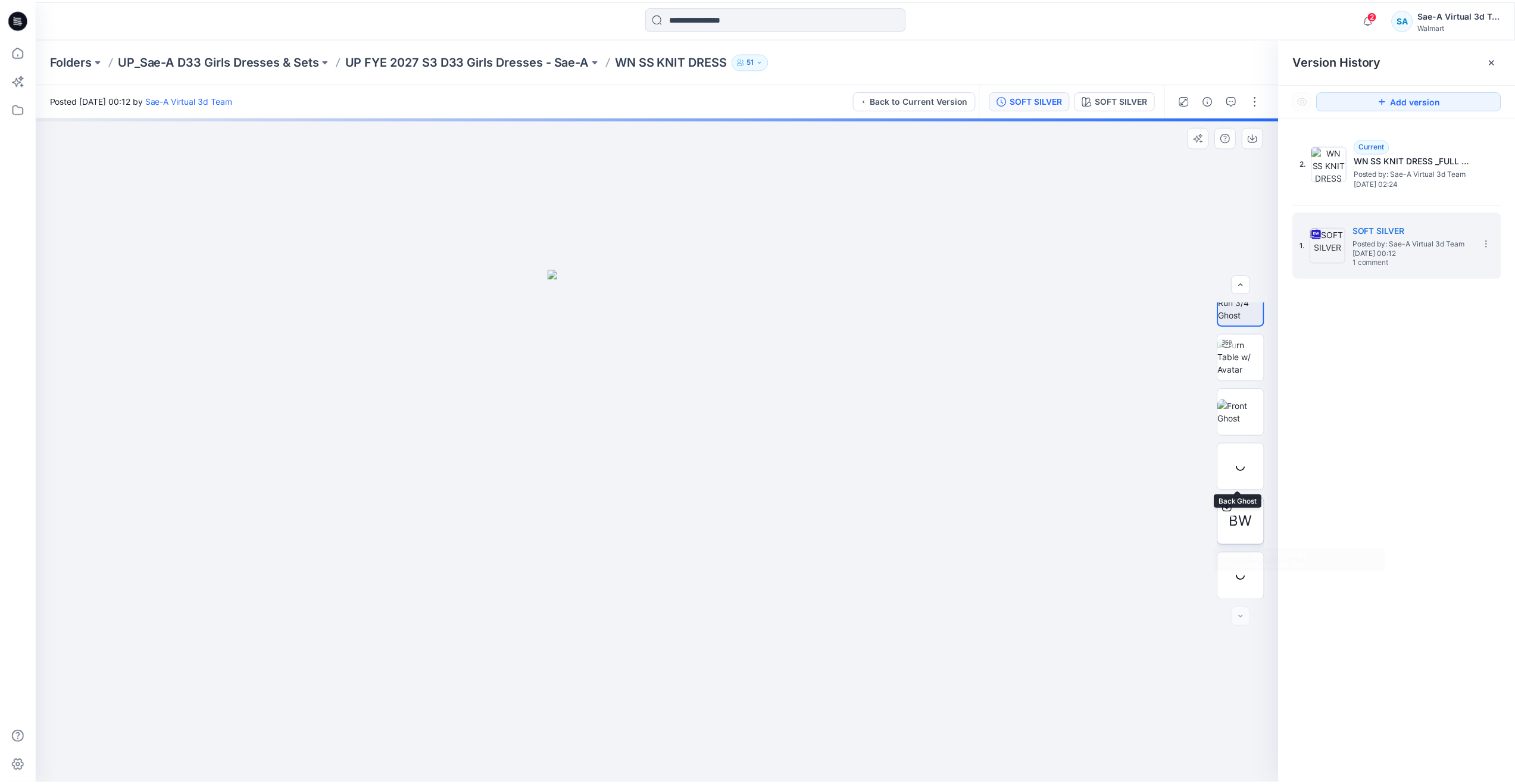
scroll to position [24, 0]
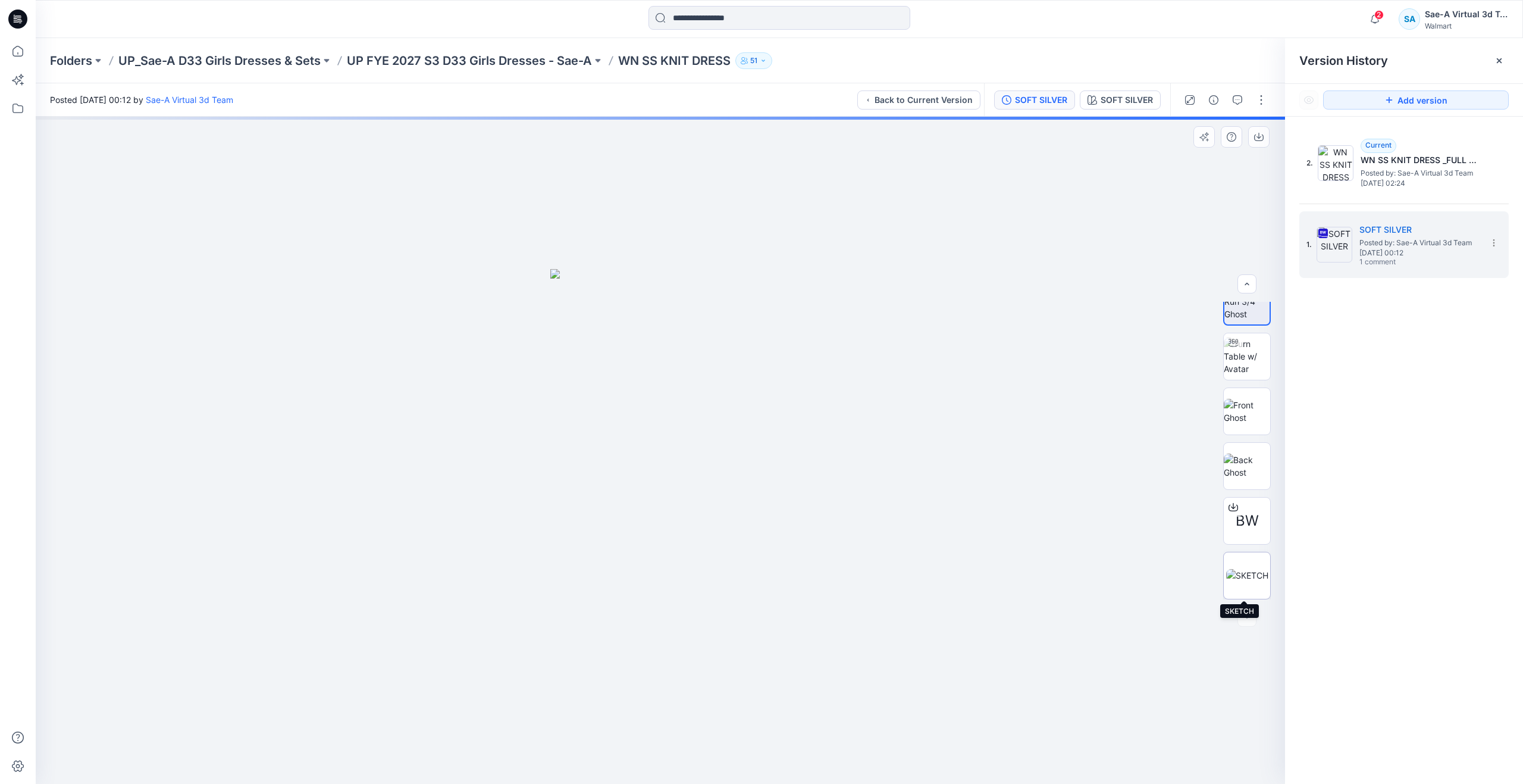
click at [1244, 569] on img at bounding box center [1248, 575] width 42 height 13
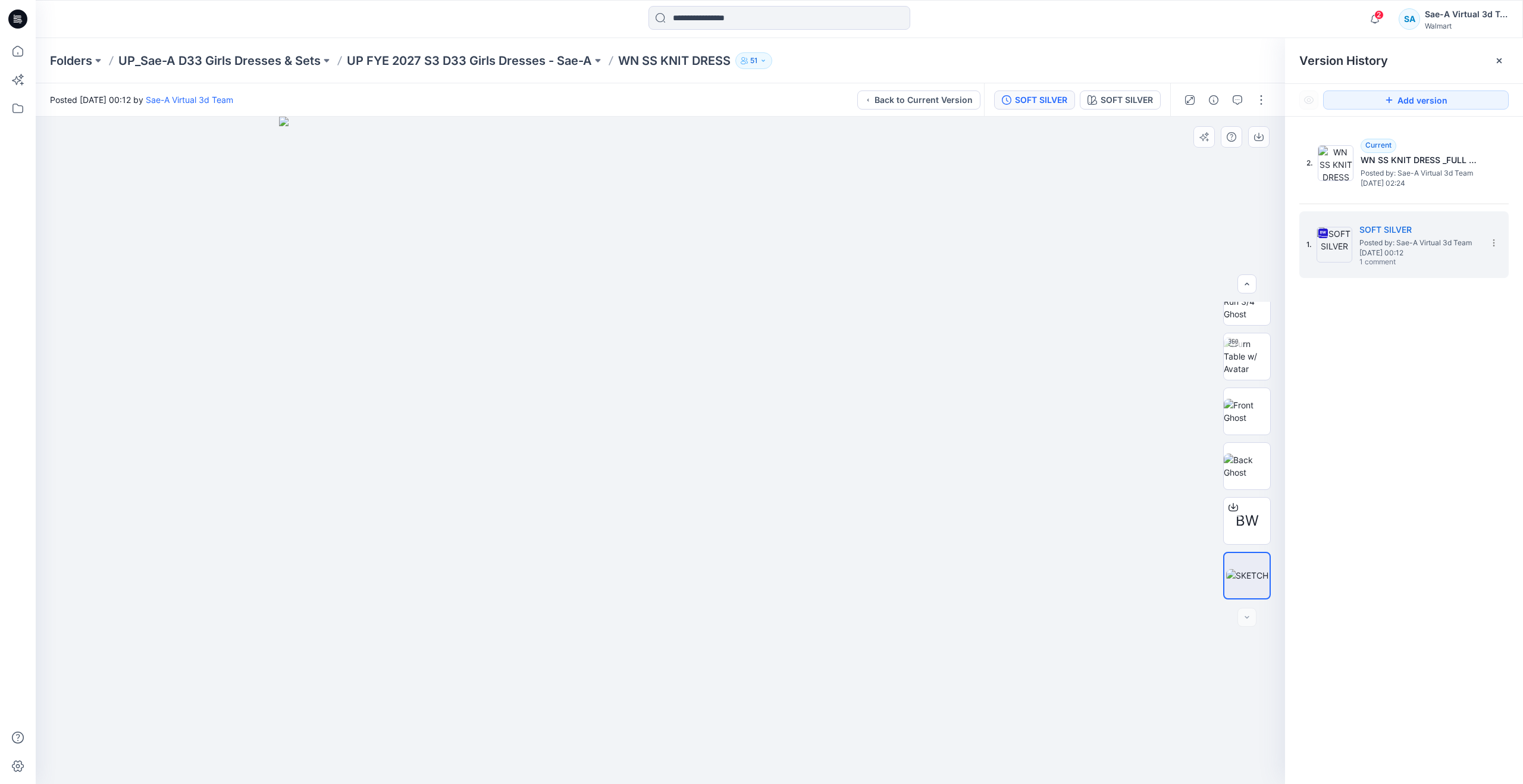
click at [852, 585] on img at bounding box center [660, 450] width 764 height 667
click at [19, 54] on icon at bounding box center [18, 51] width 26 height 26
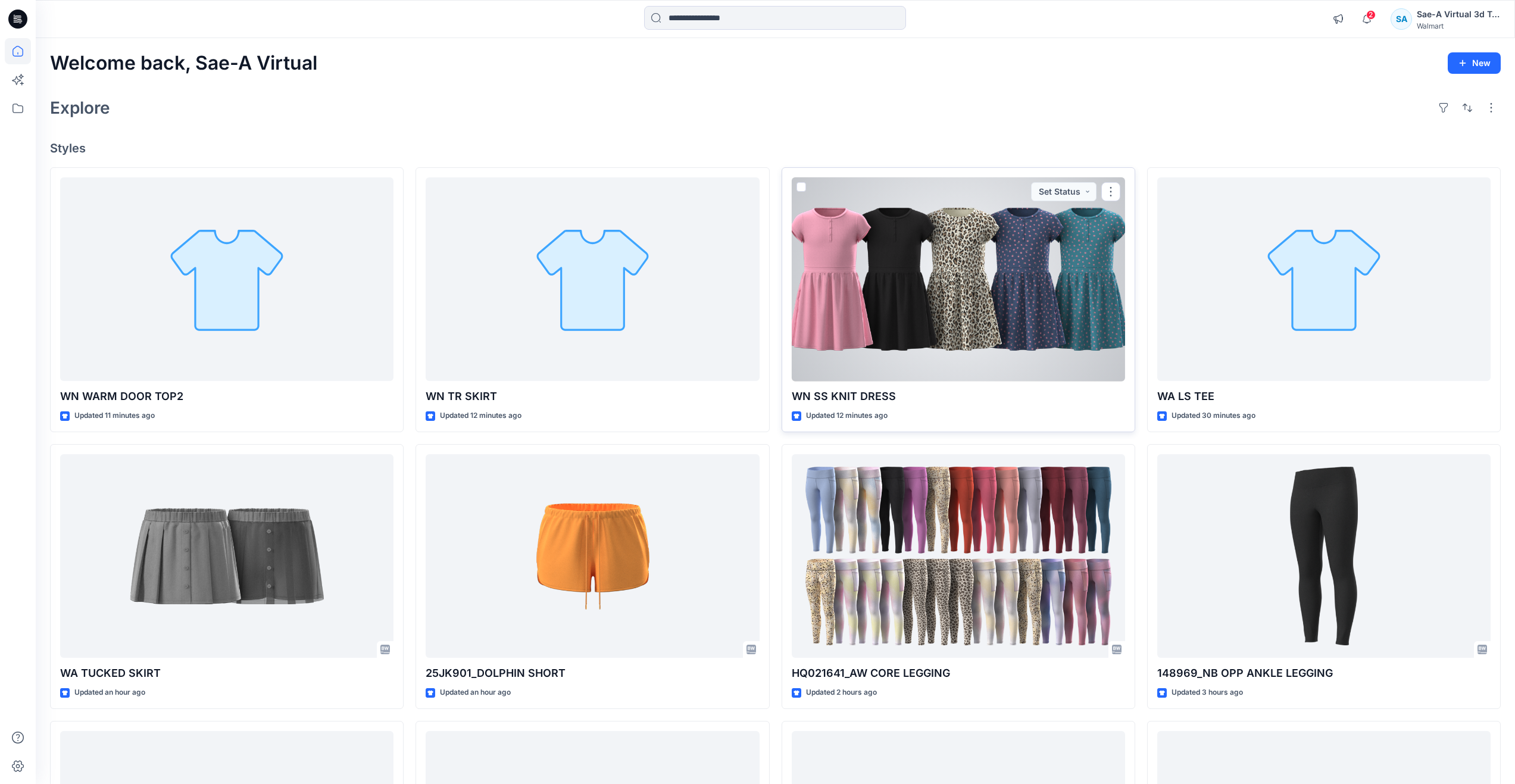
click at [910, 344] on div at bounding box center [958, 279] width 333 height 204
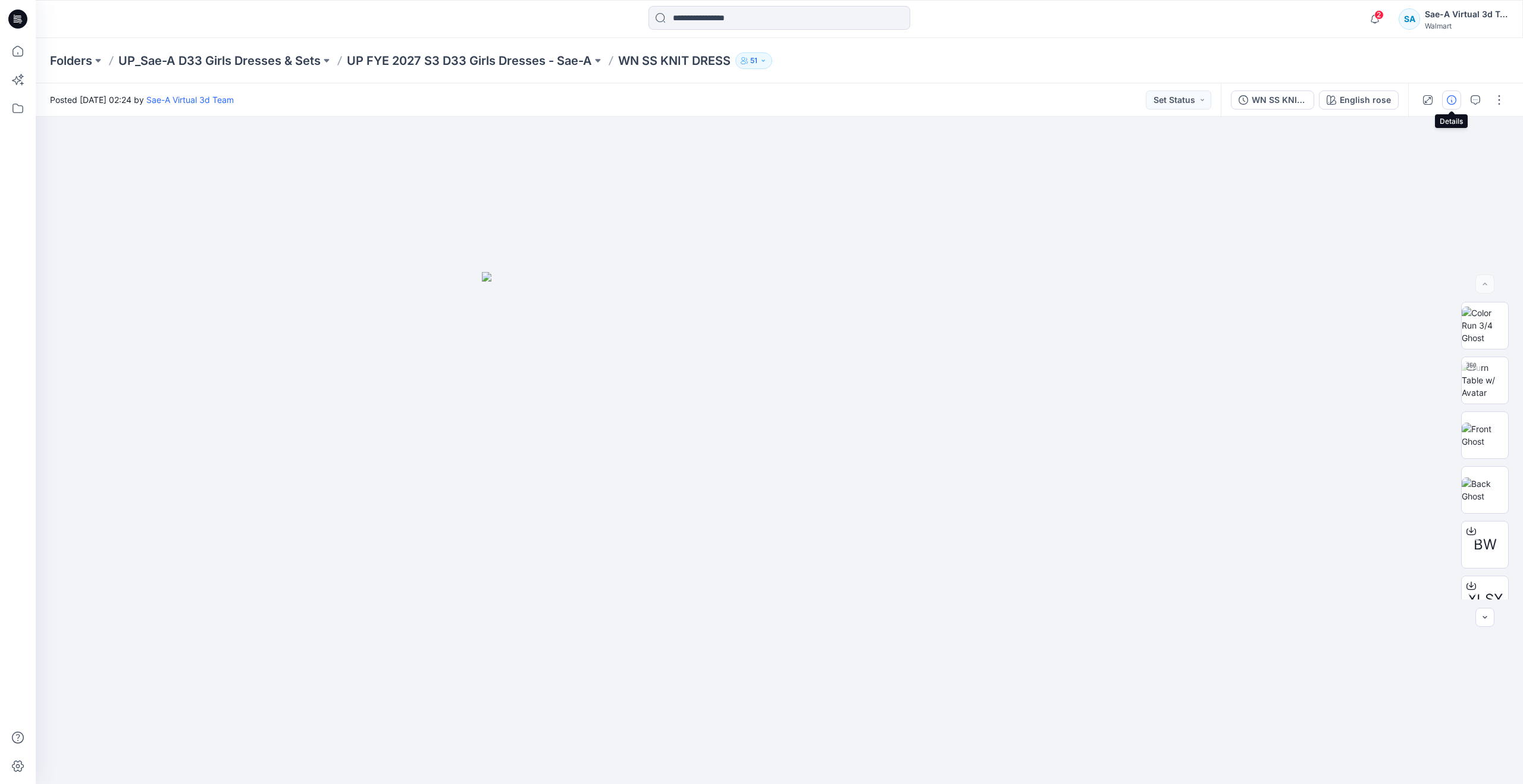
click at [1448, 96] on icon "button" at bounding box center [1452, 100] width 9 height 9
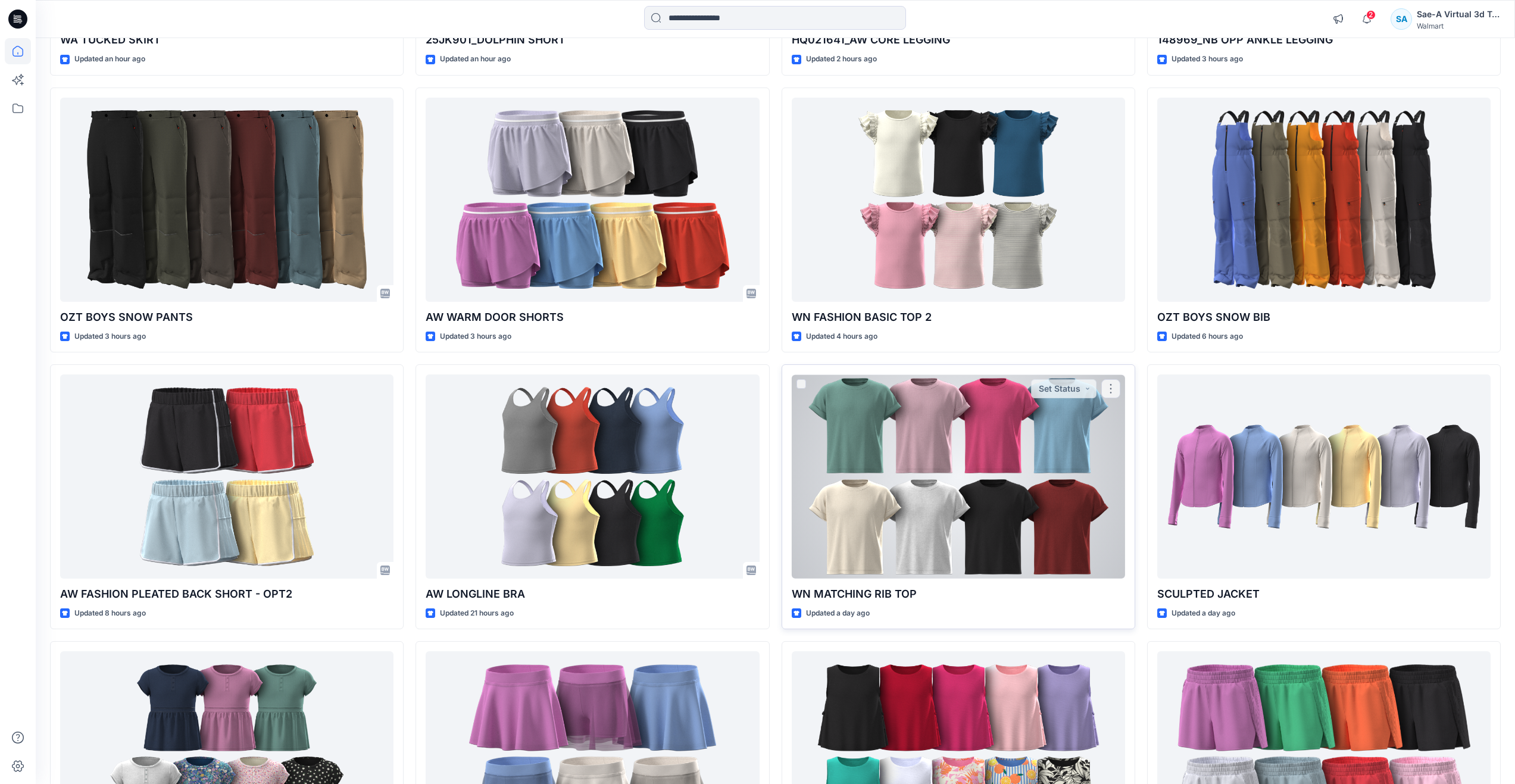
scroll to position [655, 0]
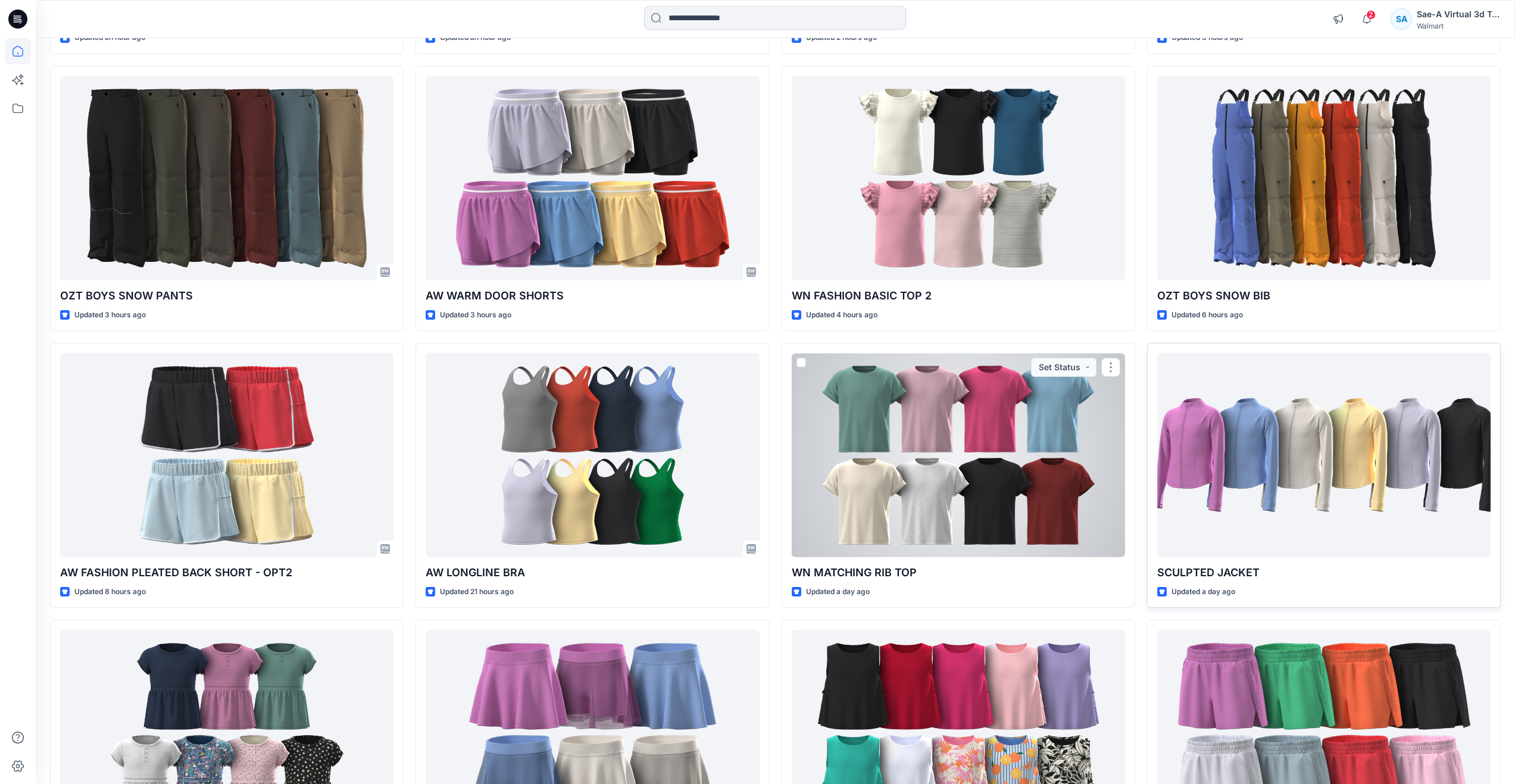
click at [1187, 484] on div at bounding box center [1324, 454] width 333 height 204
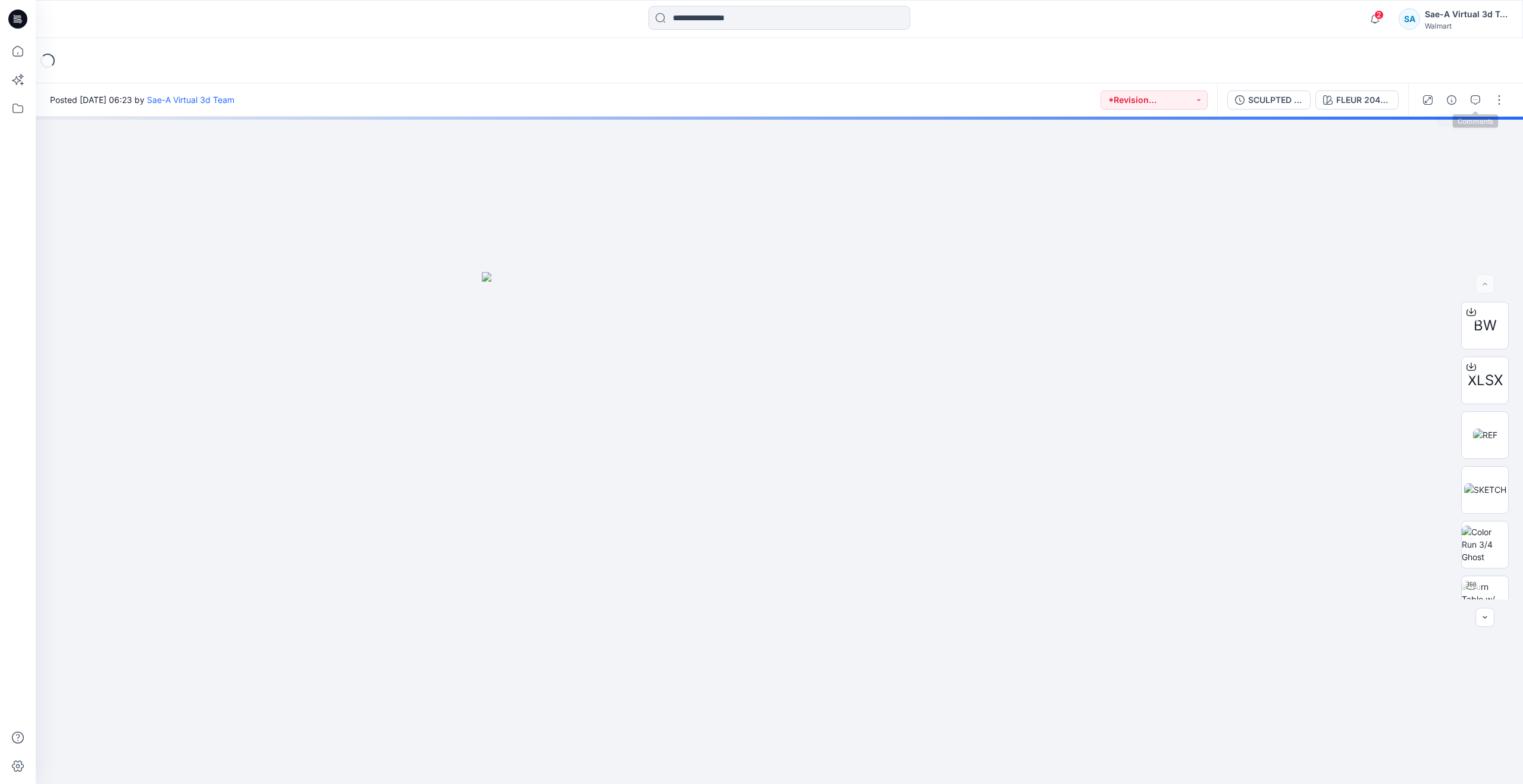
click at [1469, 98] on button "button" at bounding box center [1476, 100] width 19 height 19
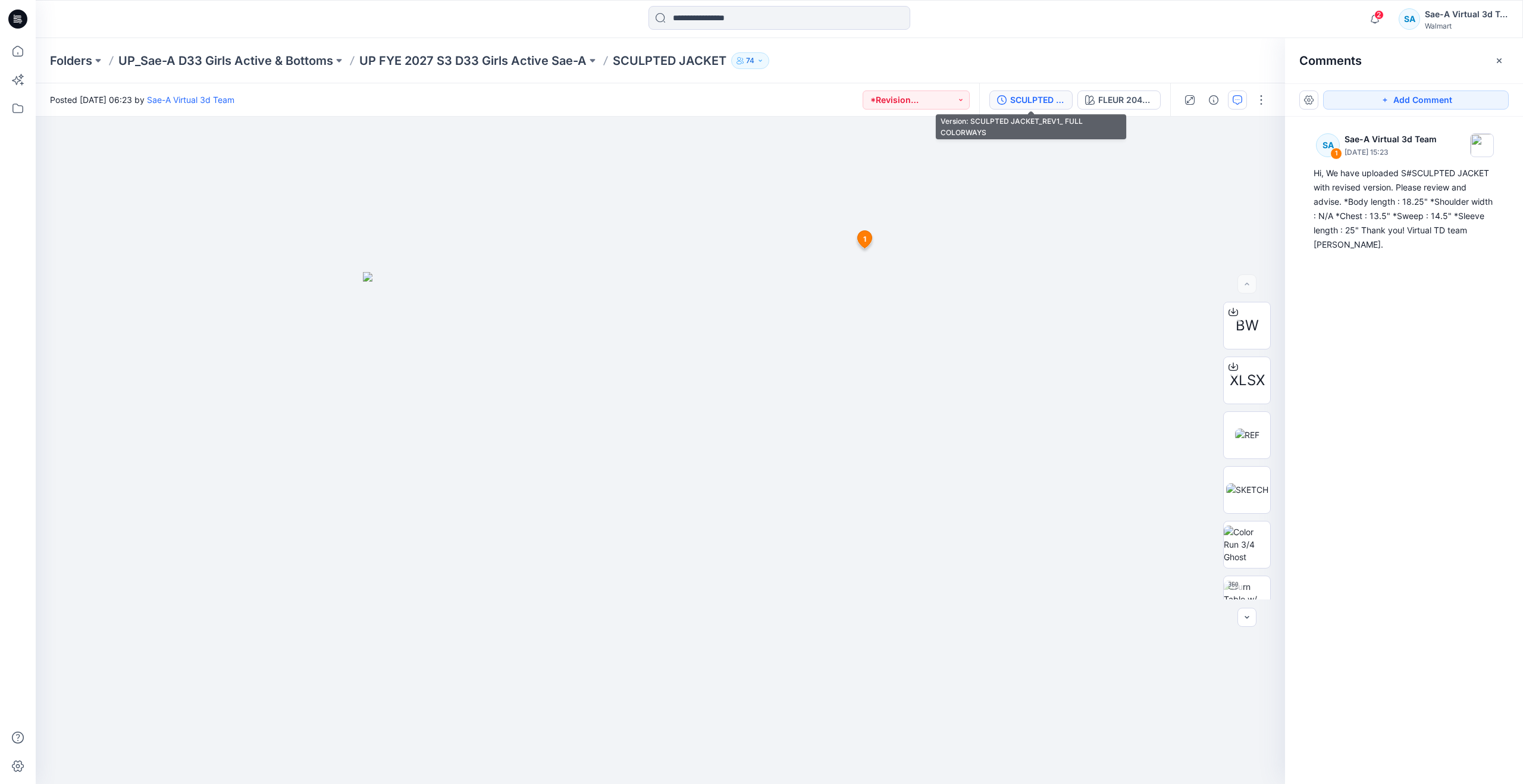
click at [1030, 98] on div "SCULPTED JACKET_REV1_ FULL COLORWAYS" at bounding box center [1037, 100] width 54 height 13
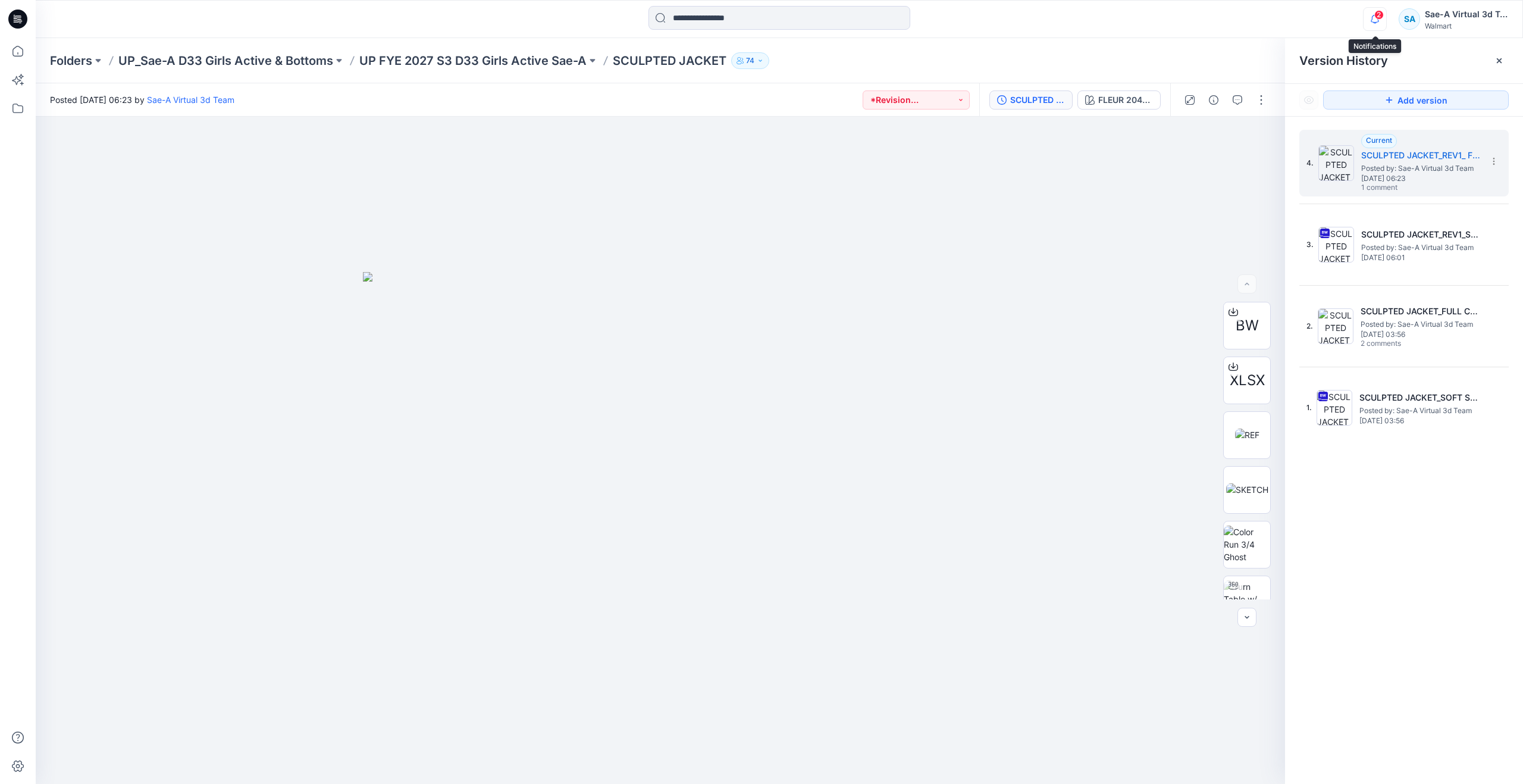
click at [1373, 21] on icon "button" at bounding box center [1375, 19] width 22 height 24
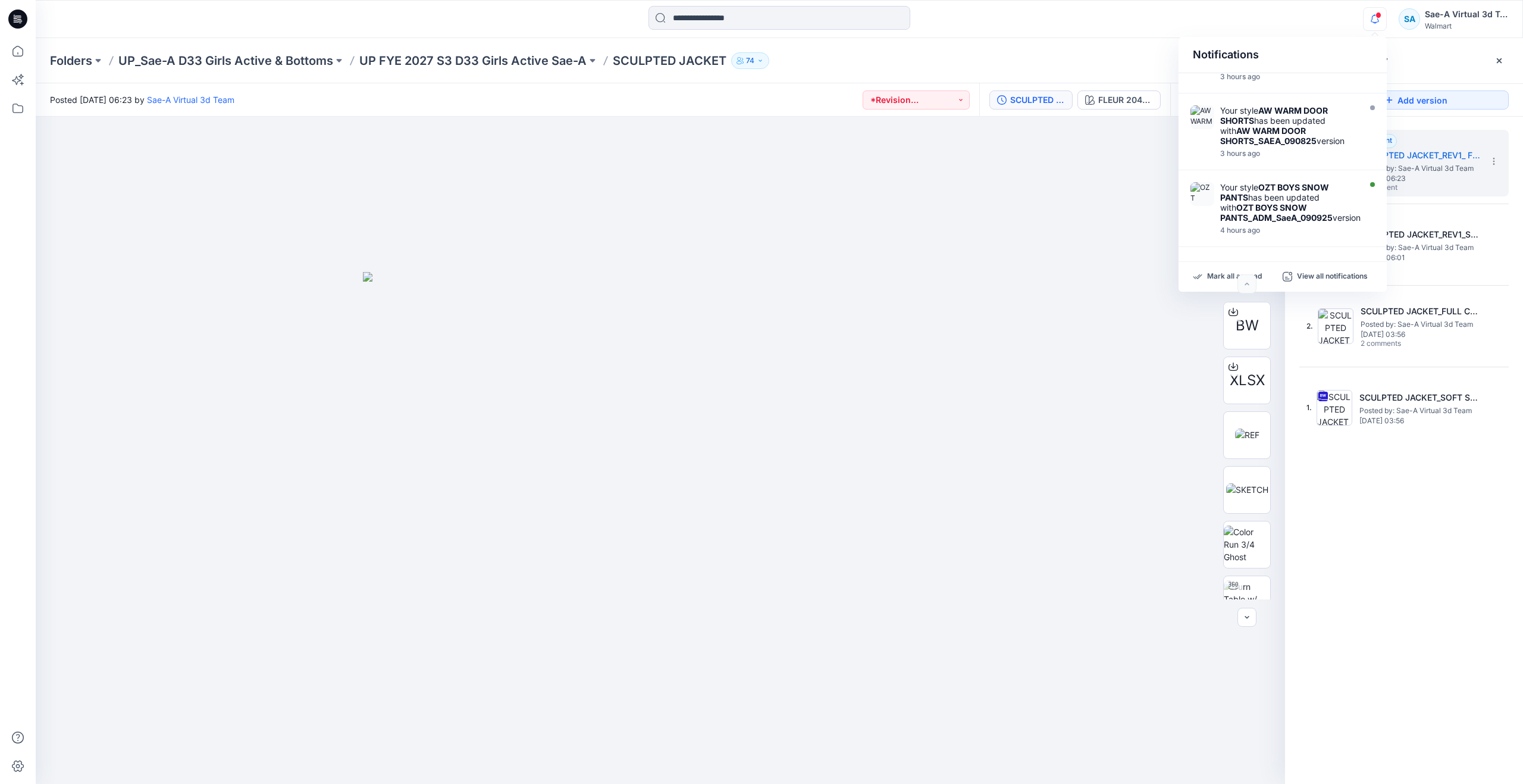
scroll to position [540, 0]
click at [1114, 351] on div at bounding box center [660, 450] width 1250 height 667
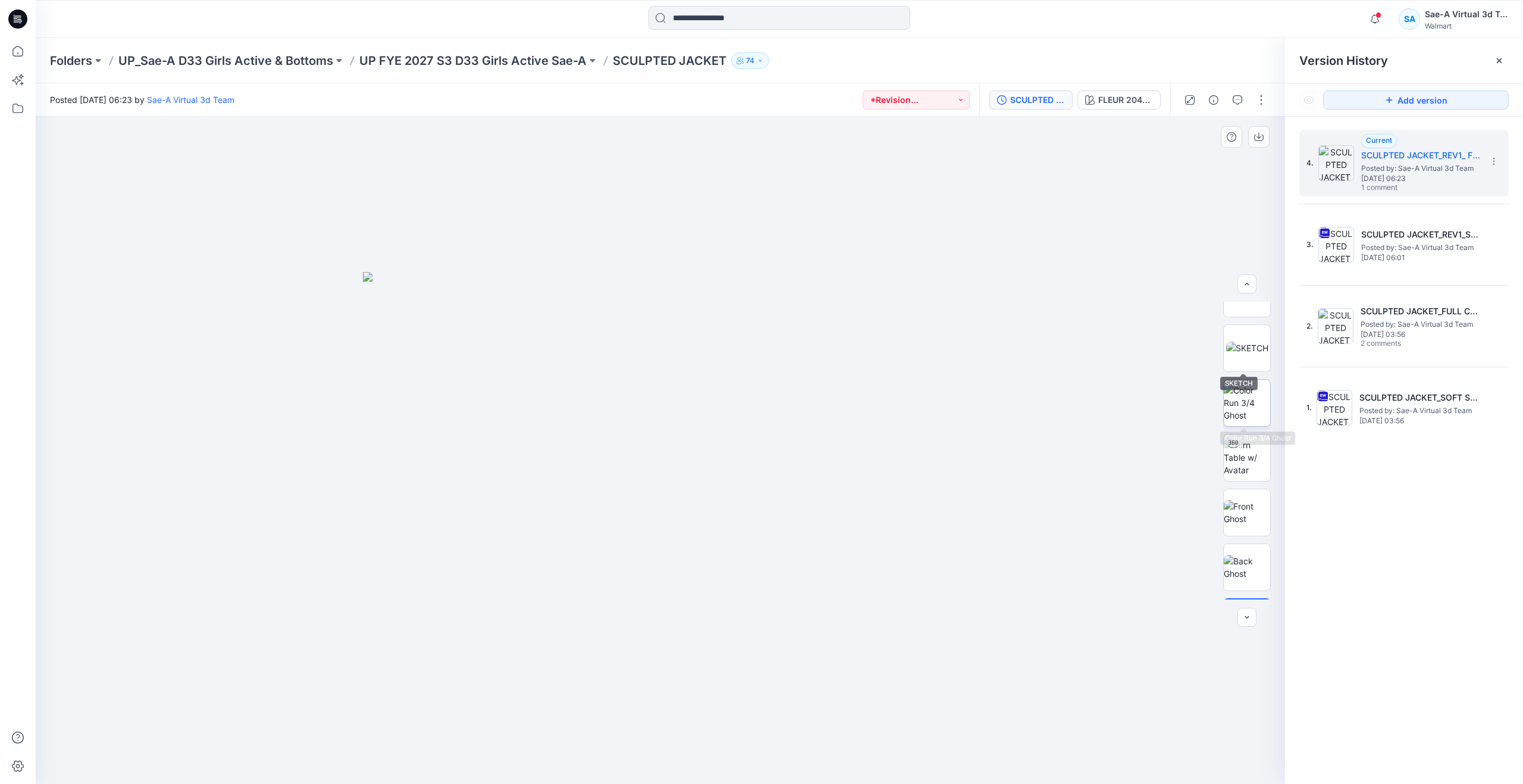
scroll to position [178, 0]
click at [1236, 423] on img at bounding box center [1247, 420] width 46 height 38
drag, startPoint x: 659, startPoint y: 766, endPoint x: 828, endPoint y: 667, distance: 195.9
click at [828, 667] on div at bounding box center [660, 450] width 1250 height 667
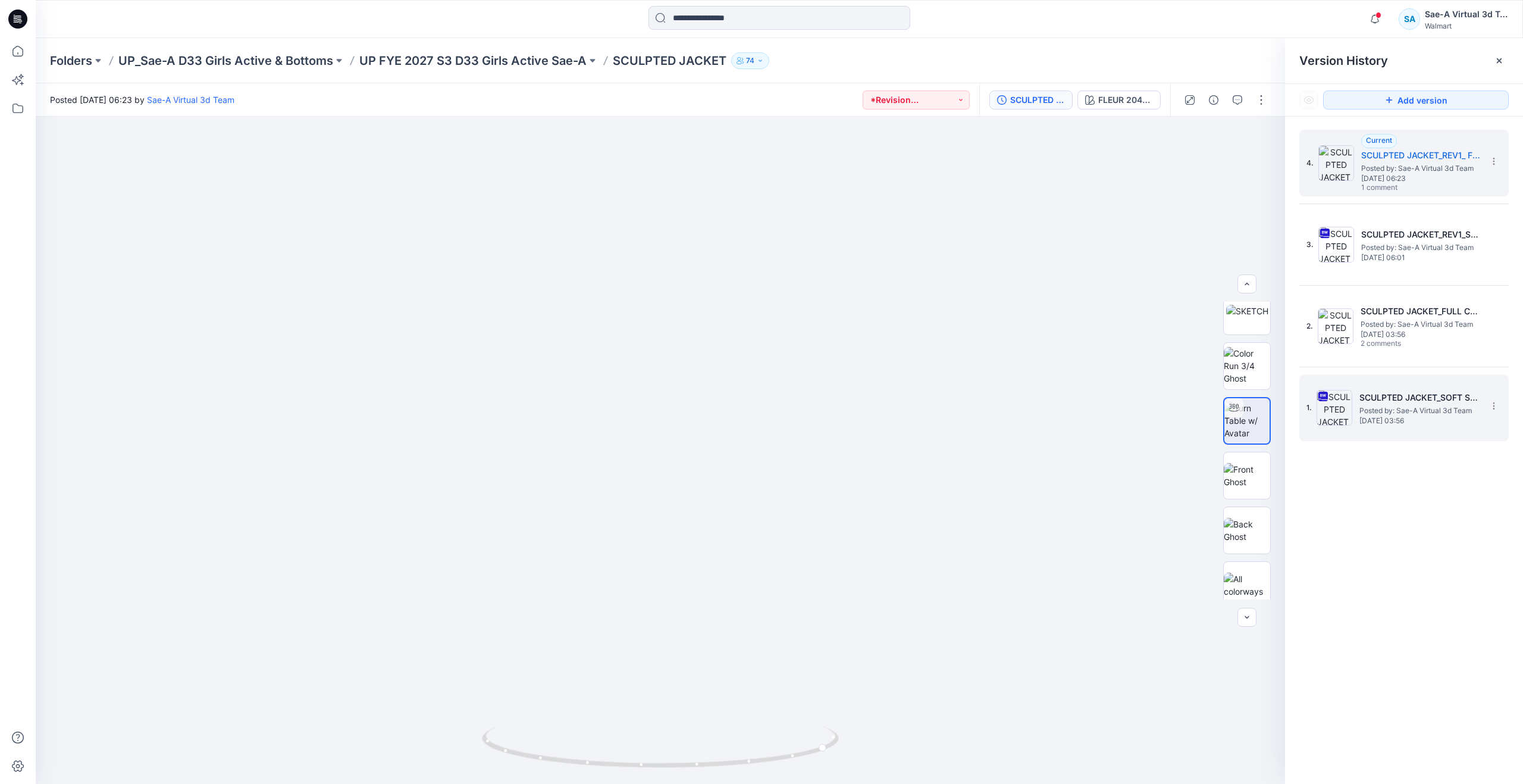
click at [1443, 416] on span "Thursday, August 28, 2025 03:56" at bounding box center [1419, 420] width 119 height 8
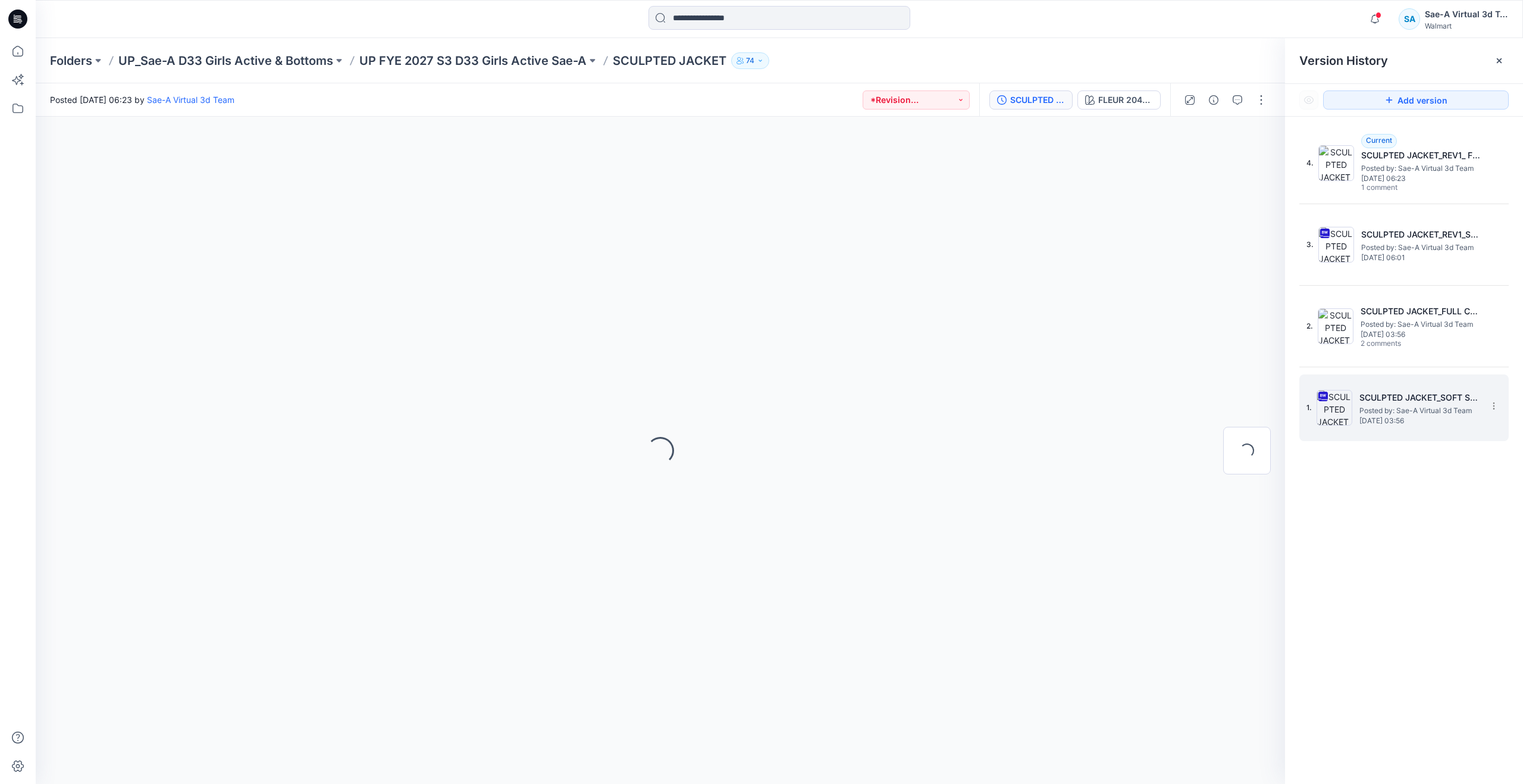
scroll to position [0, 0]
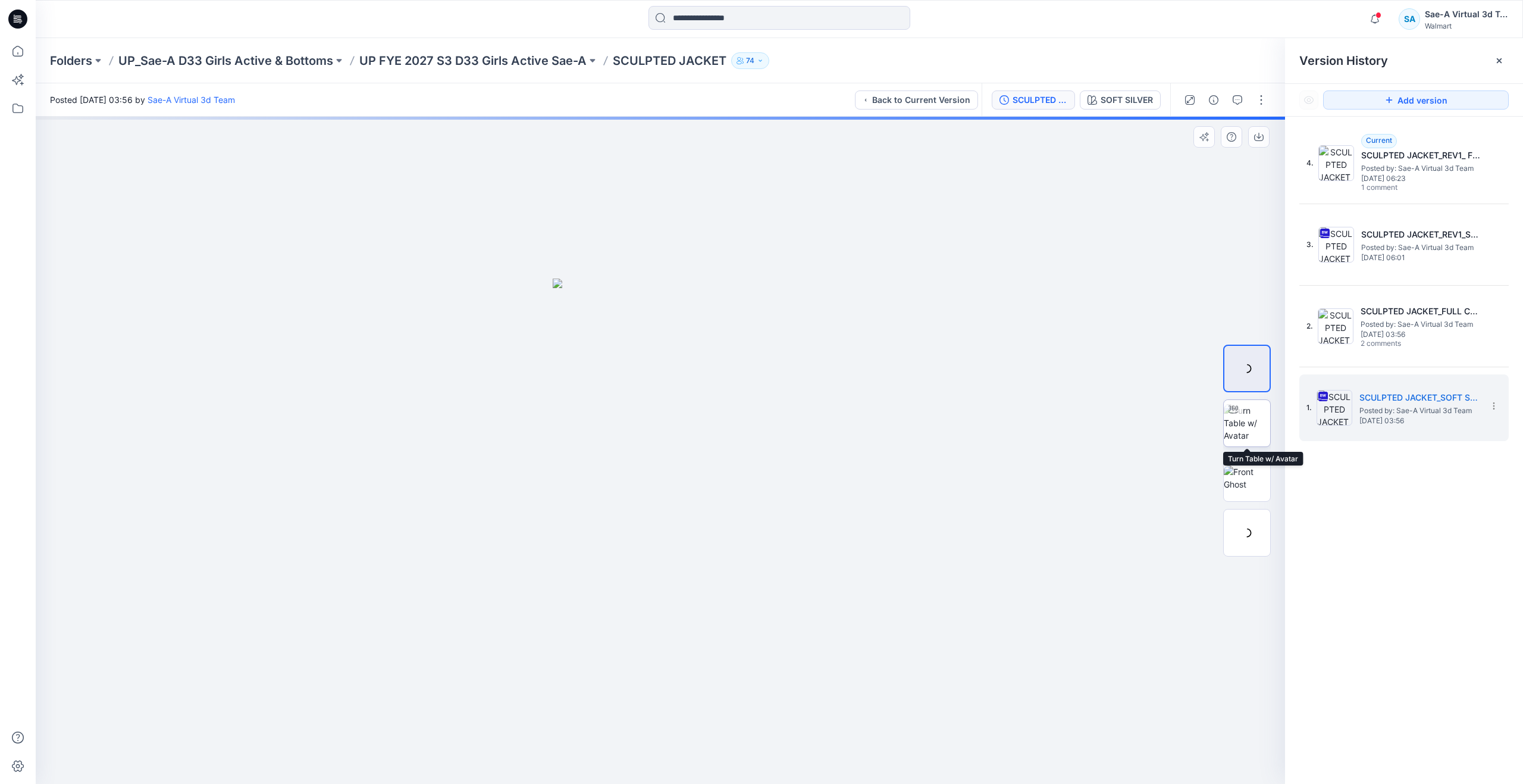
click at [1251, 428] on img at bounding box center [1247, 422] width 46 height 38
drag, startPoint x: 656, startPoint y: 768, endPoint x: 953, endPoint y: 711, distance: 302.4
click at [953, 711] on div at bounding box center [660, 450] width 1250 height 667
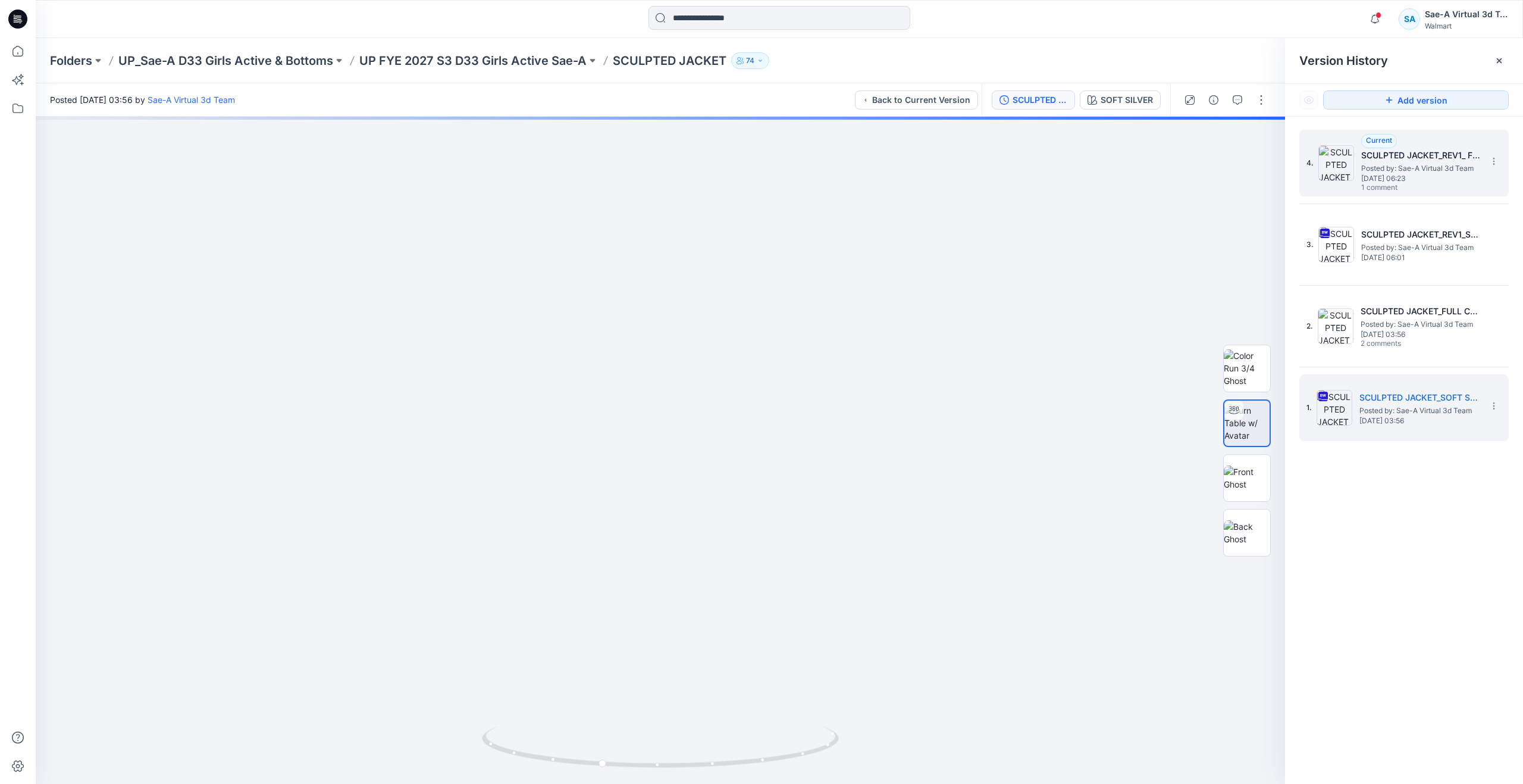
click at [1349, 179] on img at bounding box center [1336, 163] width 36 height 36
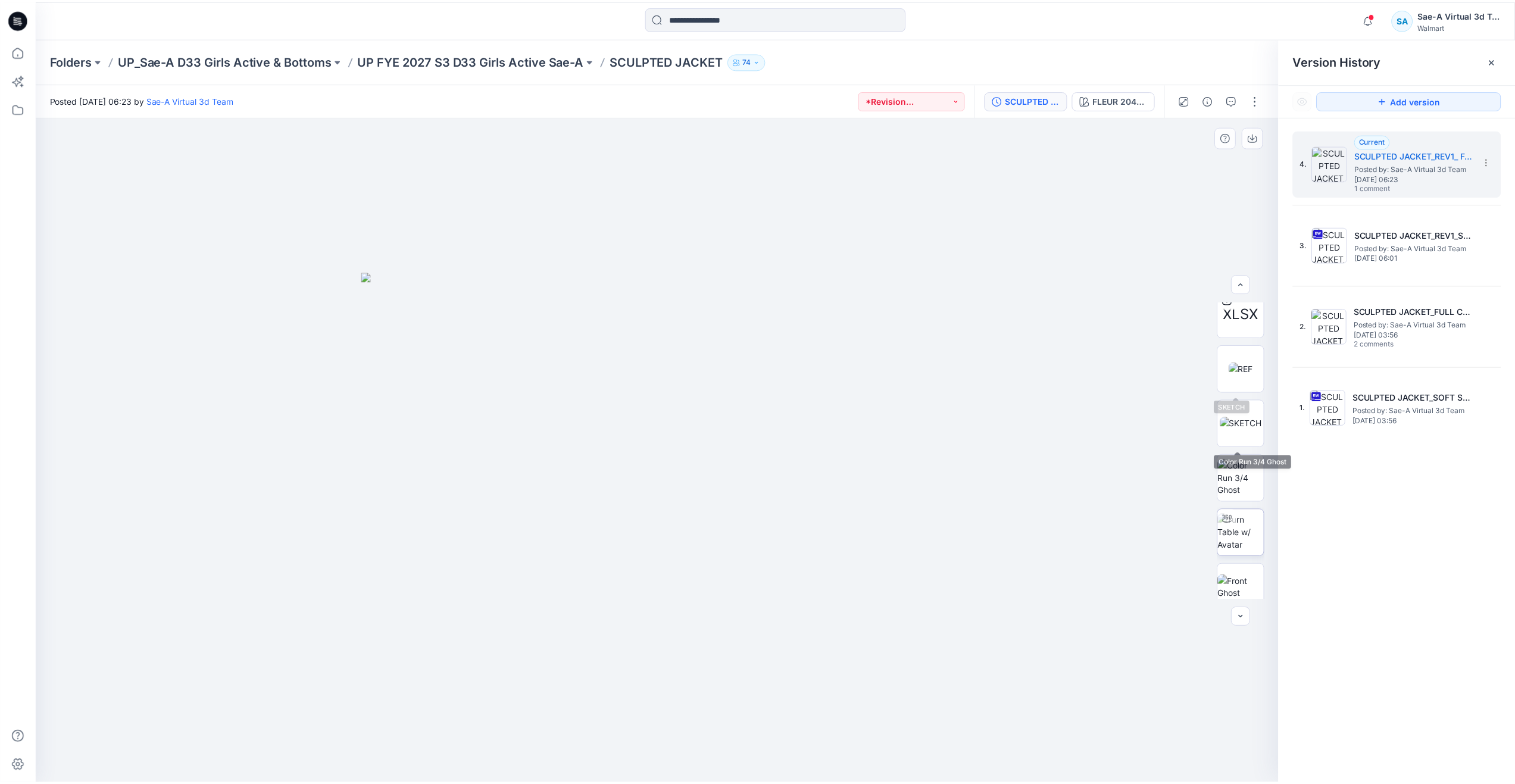
scroll to position [119, 0]
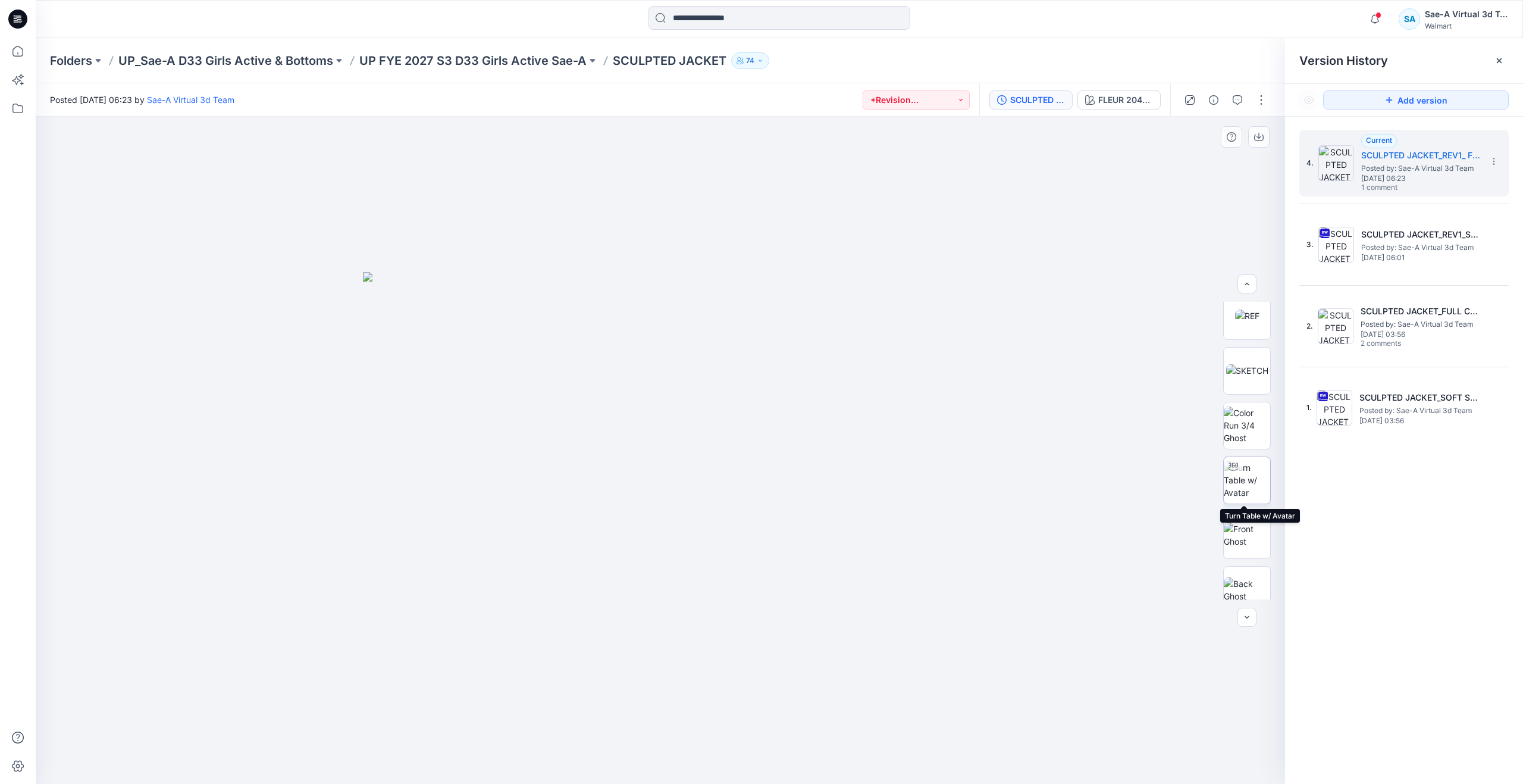
click at [1249, 471] on img at bounding box center [1247, 479] width 46 height 38
drag, startPoint x: 787, startPoint y: 541, endPoint x: 786, endPoint y: 653, distance: 112.0
drag, startPoint x: 782, startPoint y: 626, endPoint x: 780, endPoint y: 533, distance: 93.0
drag, startPoint x: 707, startPoint y: 766, endPoint x: 733, endPoint y: 727, distance: 46.9
click at [733, 727] on icon at bounding box center [662, 748] width 360 height 44
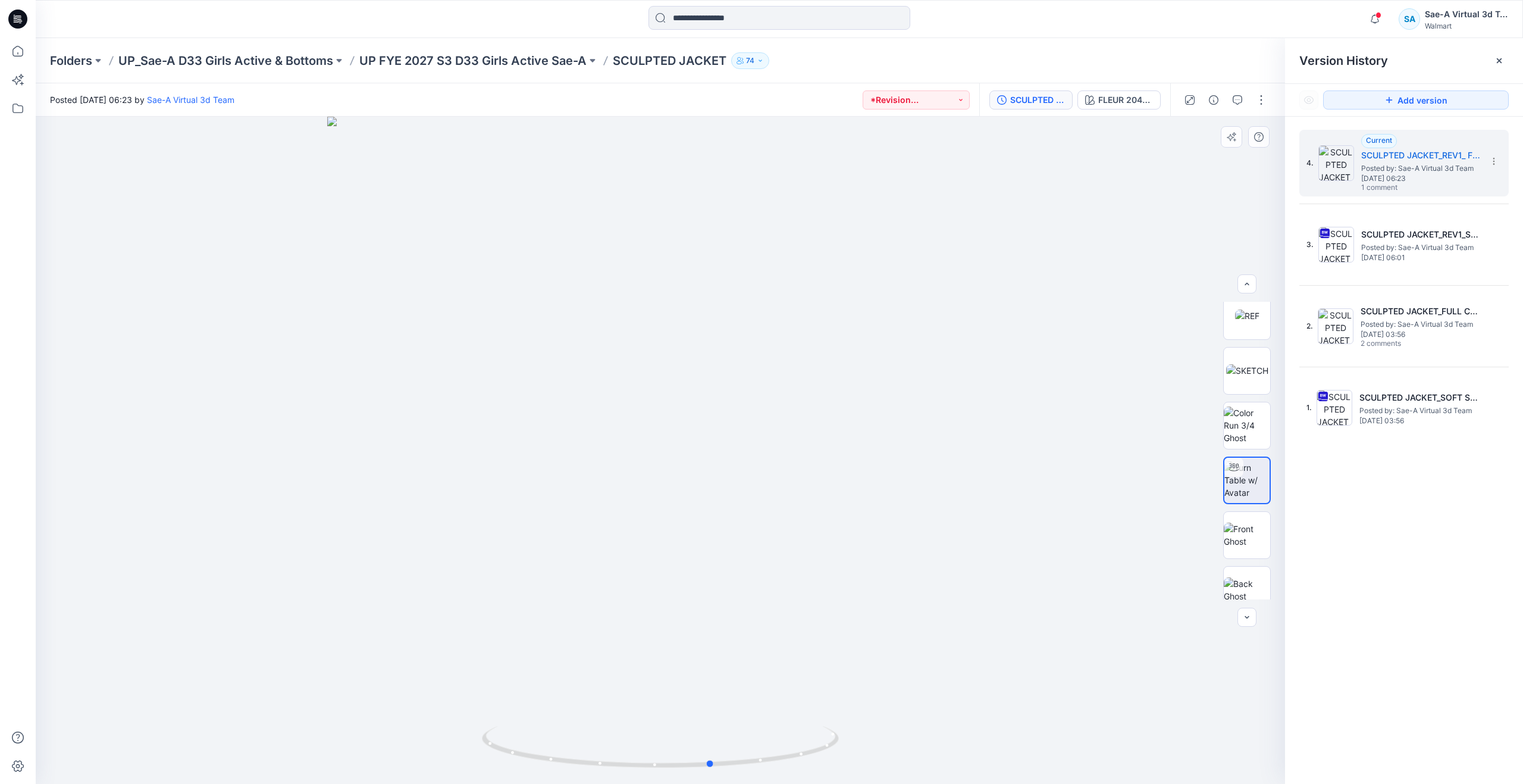
drag, startPoint x: 691, startPoint y: 768, endPoint x: 359, endPoint y: 722, distance: 335.2
click at [359, 722] on div at bounding box center [660, 450] width 1250 height 667
click at [428, 61] on p "UP FYE 2027 S3 D33 Girls Active Sae-A" at bounding box center [473, 61] width 227 height 17
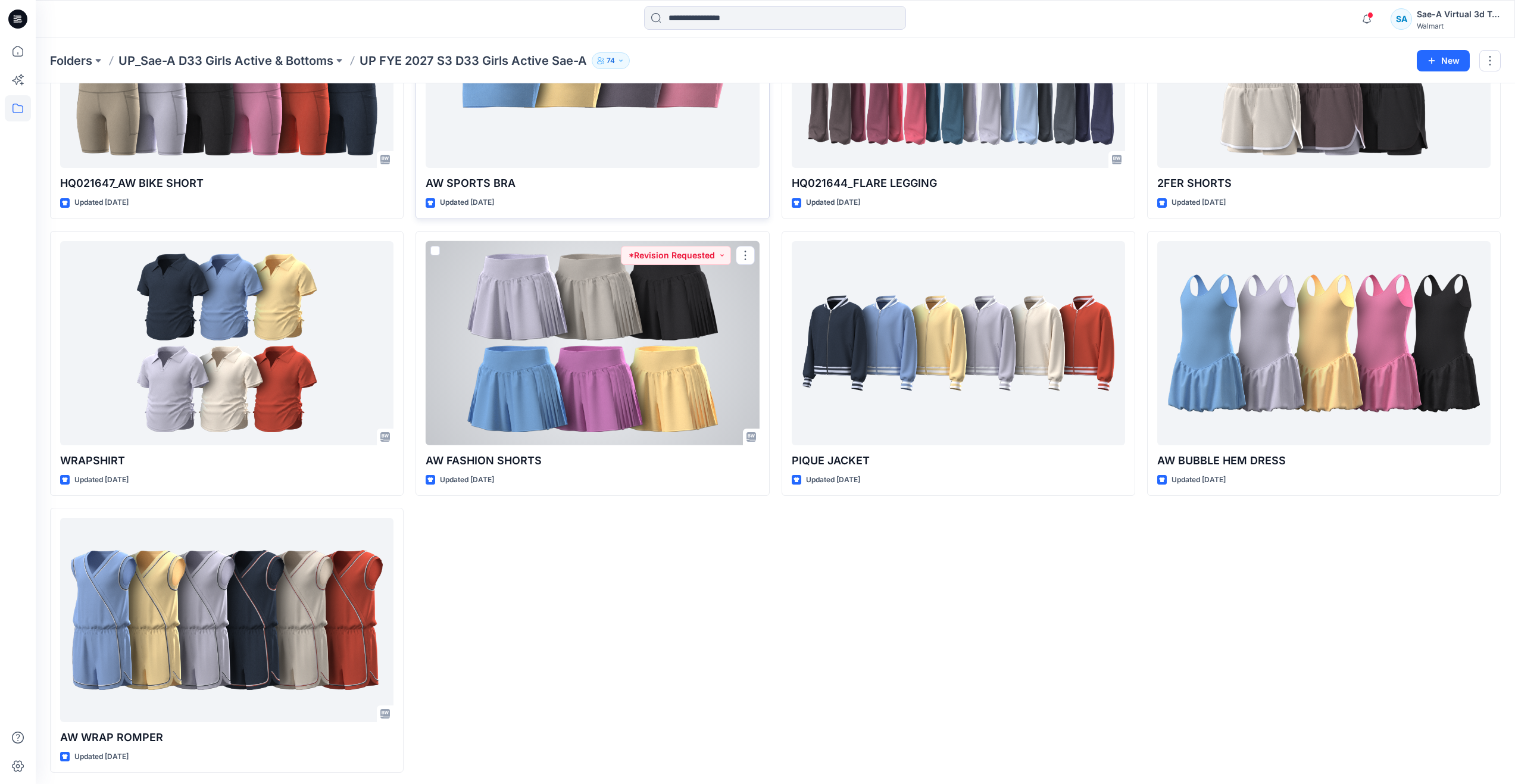
scroll to position [1013, 0]
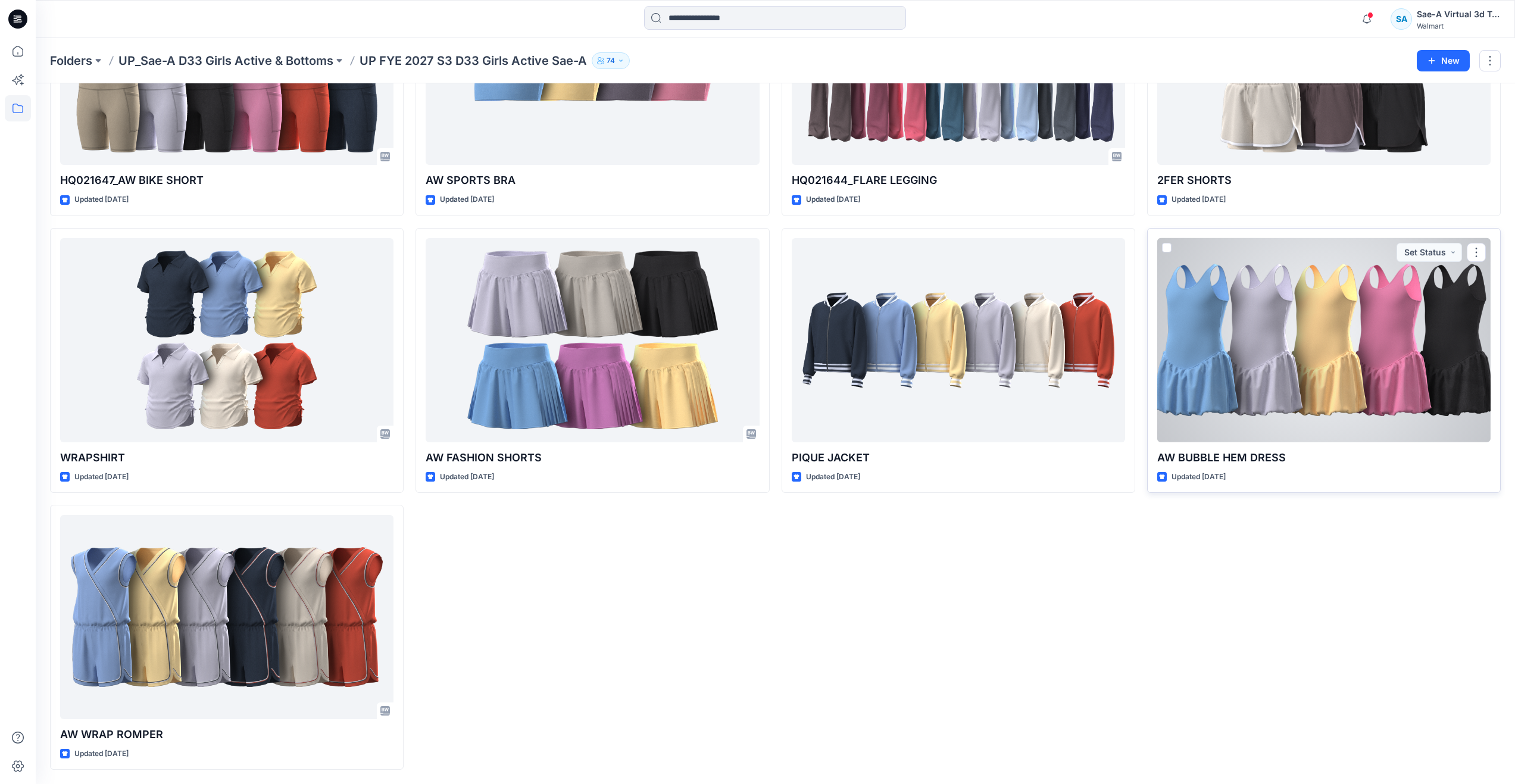
click at [1254, 332] on div at bounding box center [1324, 340] width 333 height 204
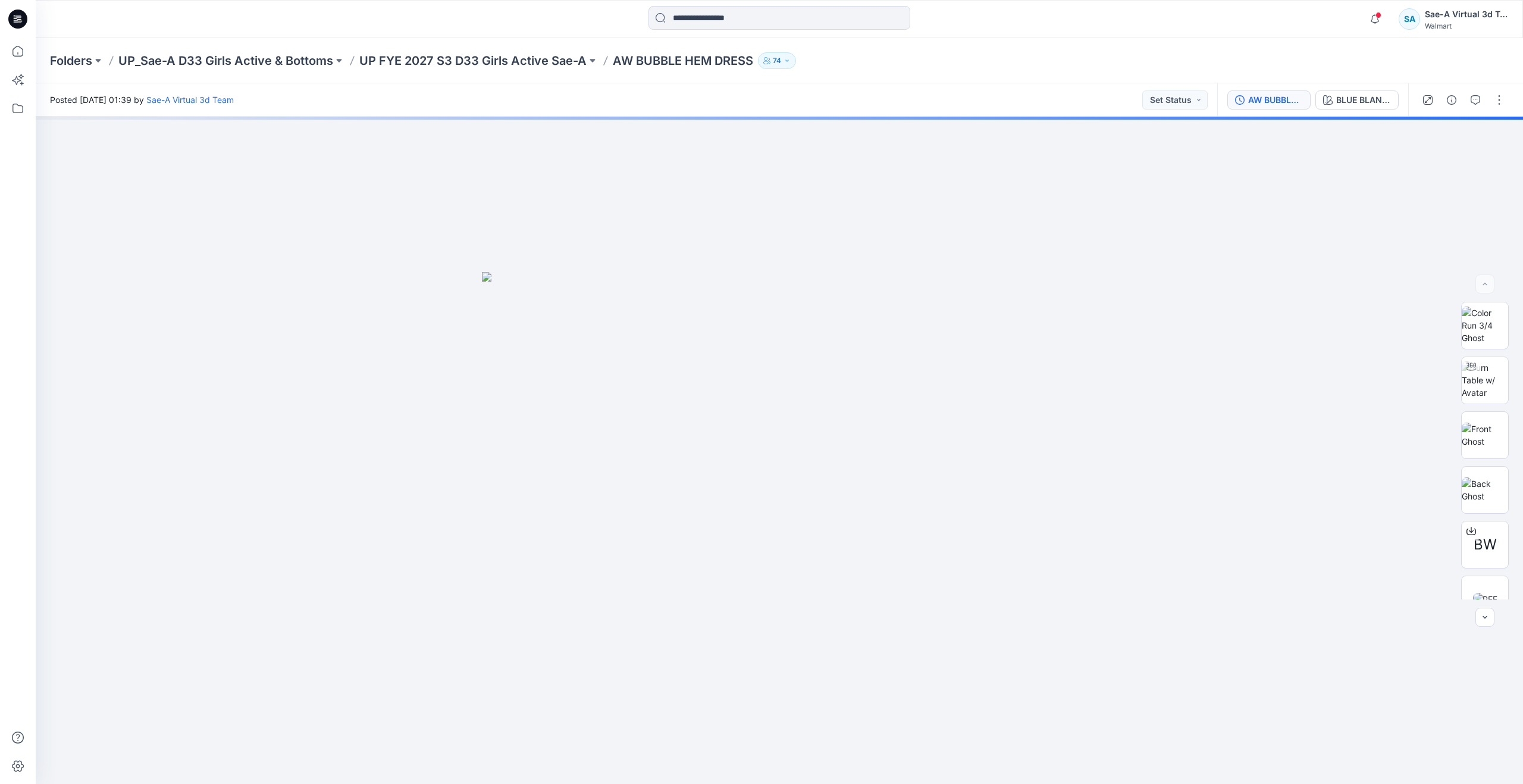
click at [1280, 105] on div "AW BUBBLE HEM DRESS_FULL COLORWAYS" at bounding box center [1275, 100] width 54 height 13
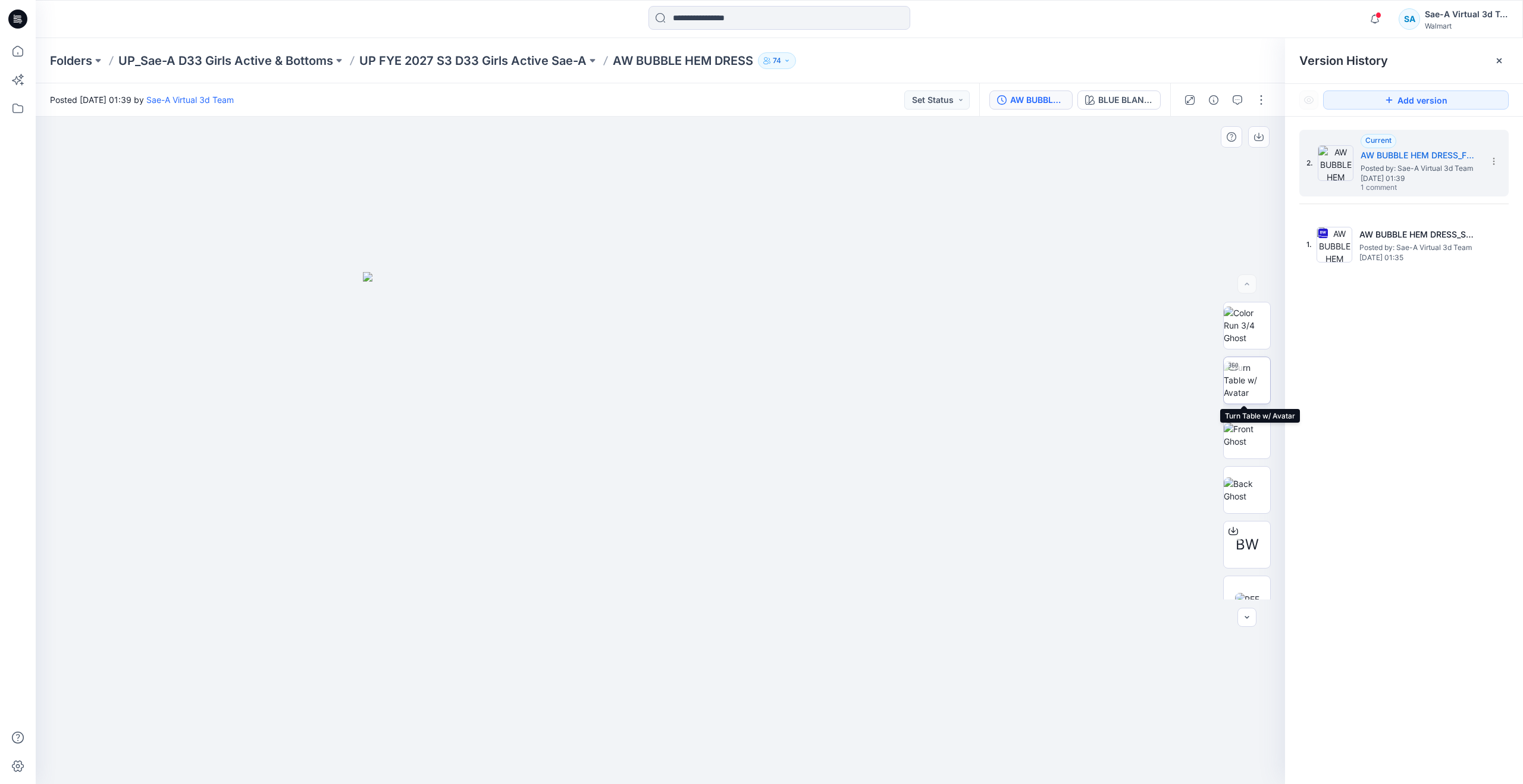
click at [1254, 398] on img at bounding box center [1247, 380] width 46 height 38
drag, startPoint x: 663, startPoint y: 758, endPoint x: 659, endPoint y: 685, distance: 73.1
click at [659, 685] on div at bounding box center [660, 450] width 1250 height 667
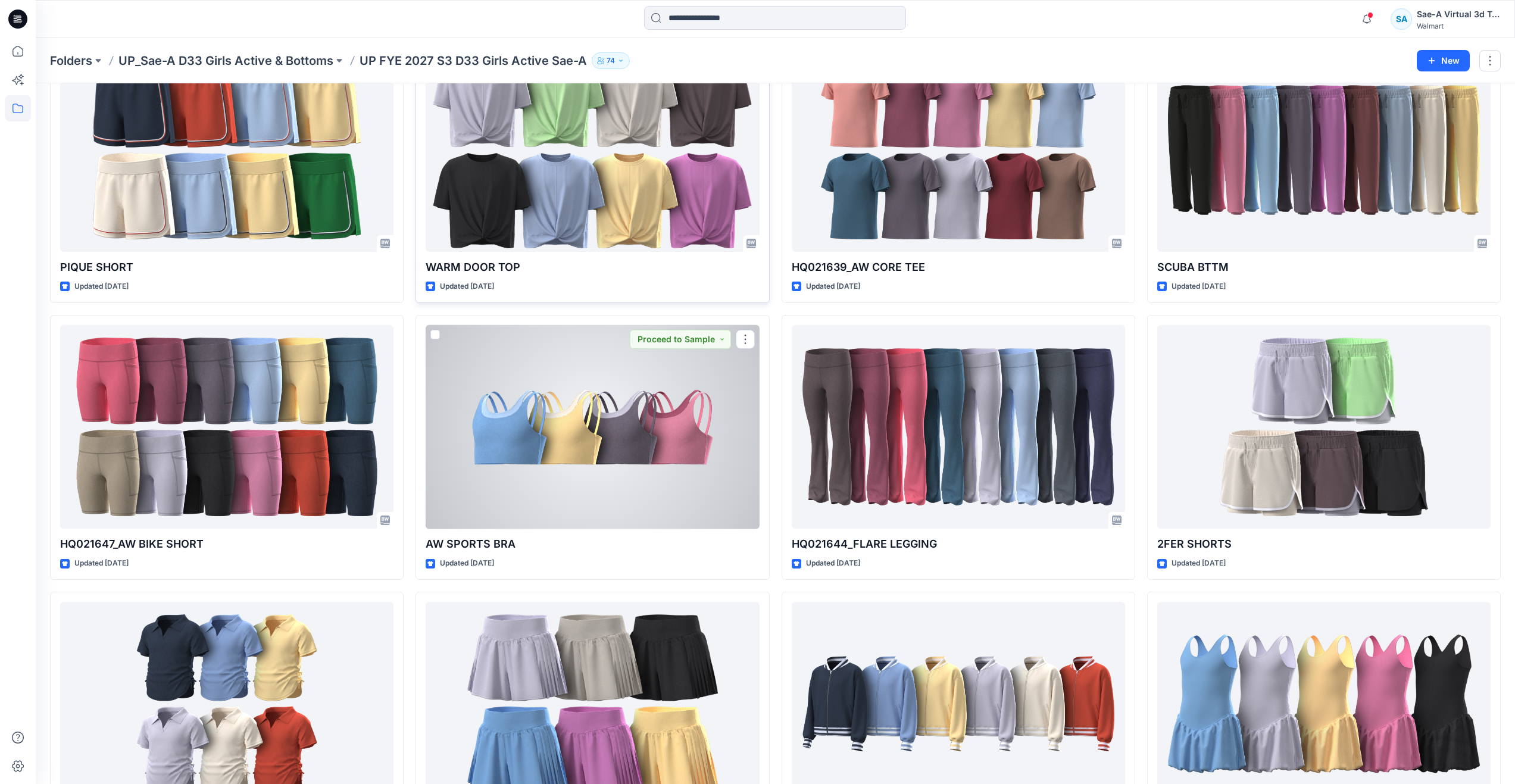
scroll to position [537, 0]
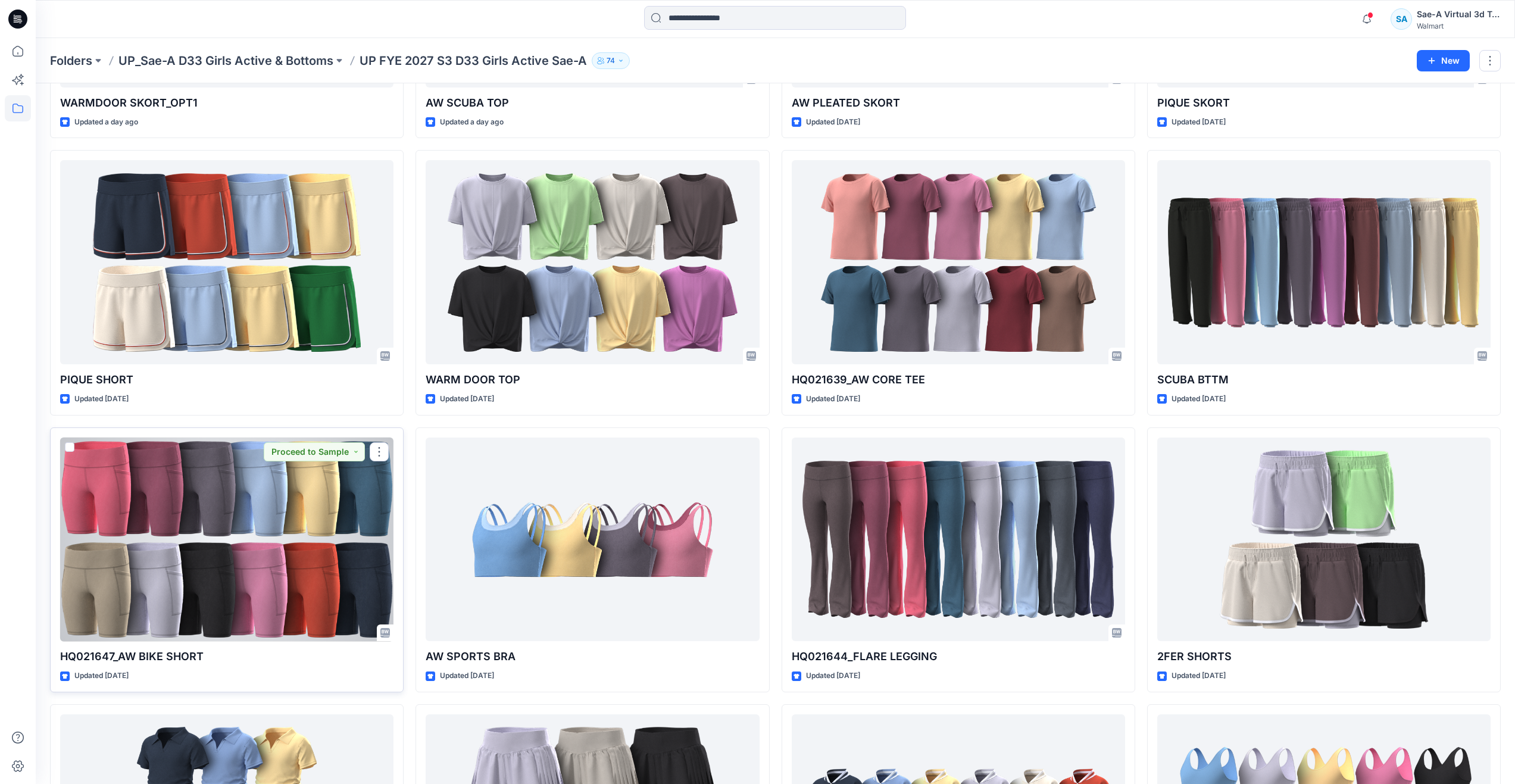
click at [297, 535] on div at bounding box center [226, 539] width 333 height 204
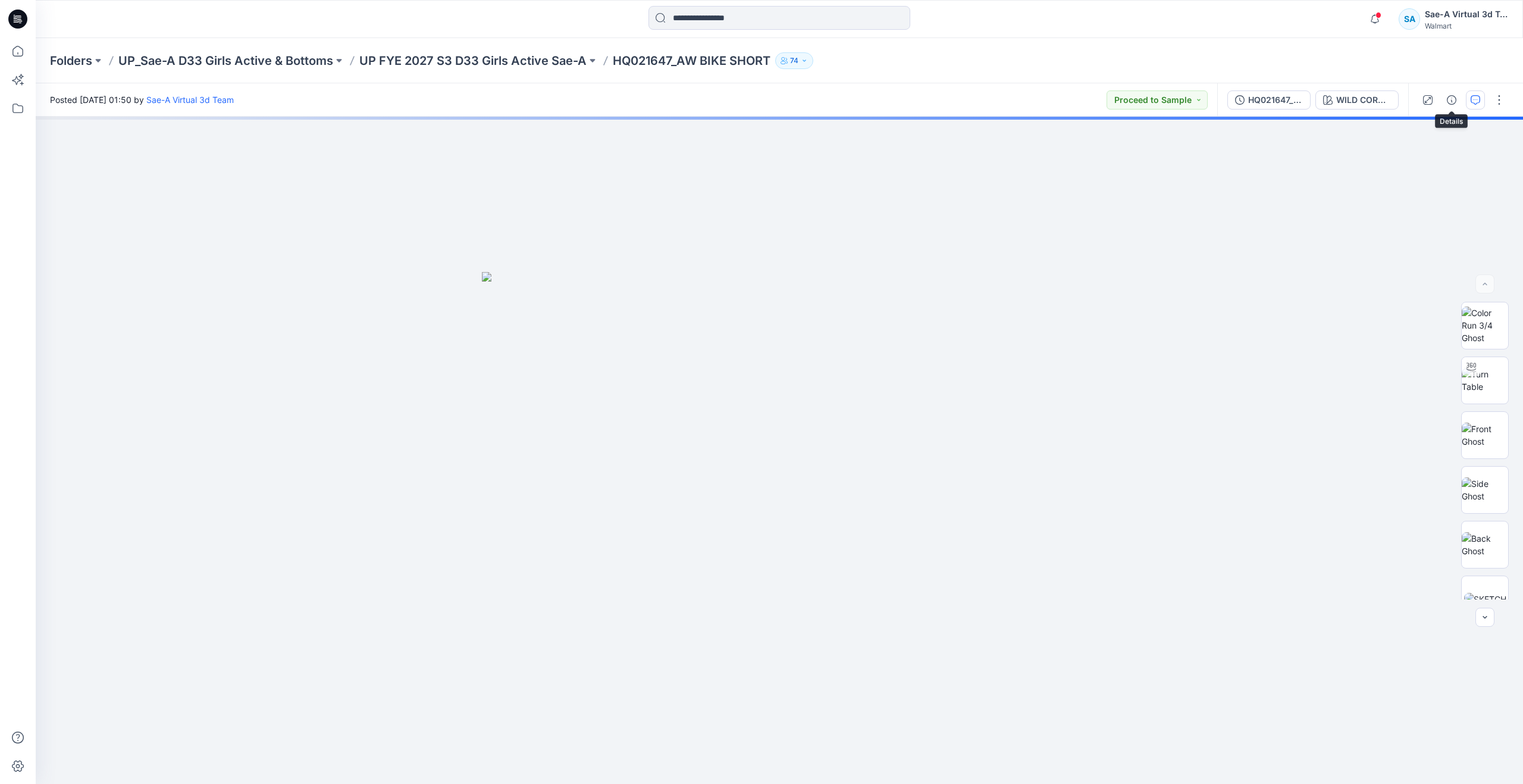
click at [1468, 103] on button "button" at bounding box center [1476, 100] width 19 height 19
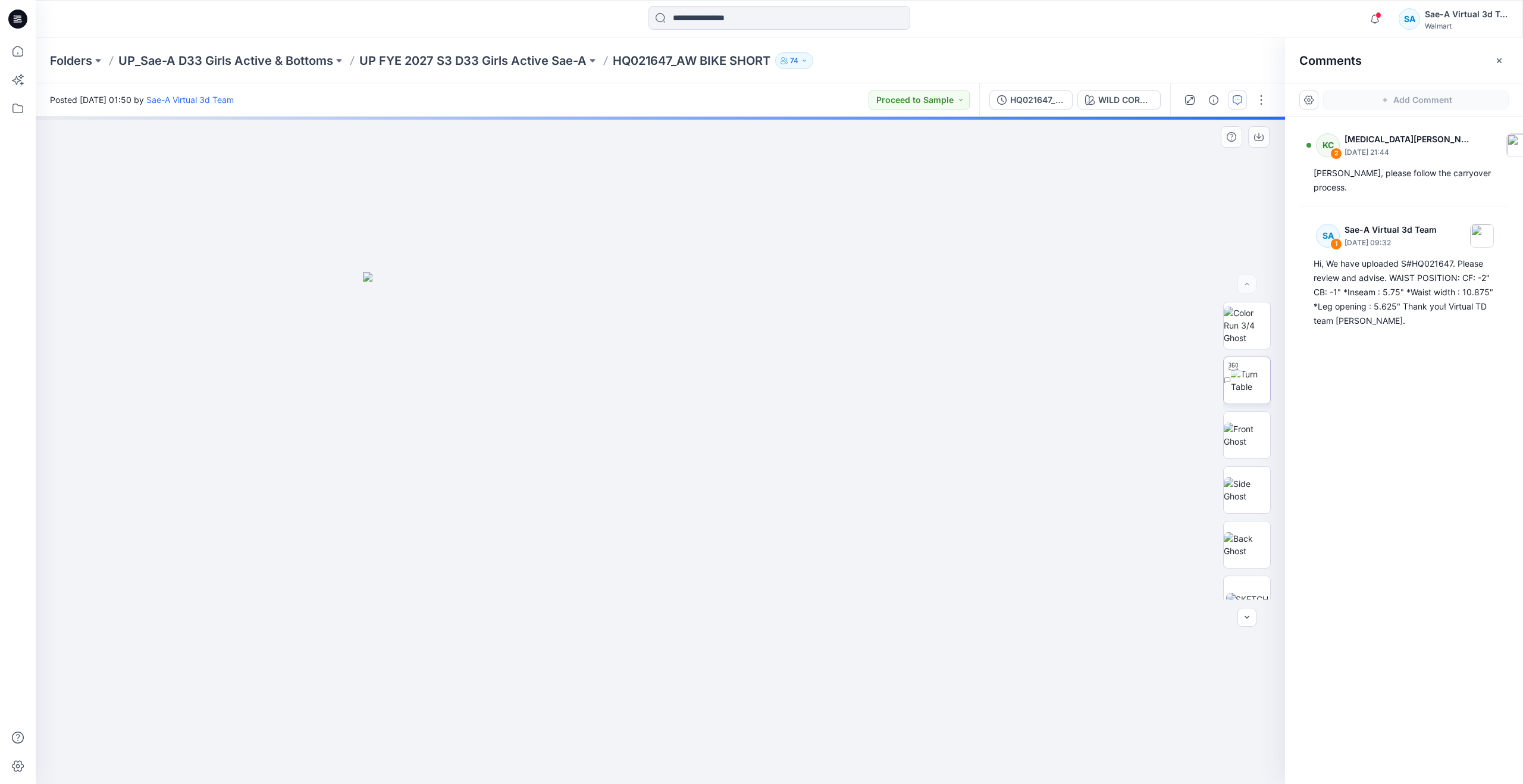
click at [1251, 374] on img at bounding box center [1251, 380] width 40 height 25
drag, startPoint x: 661, startPoint y: 766, endPoint x: 424, endPoint y: 707, distance: 244.2
click at [424, 707] on div at bounding box center [660, 450] width 1250 height 667
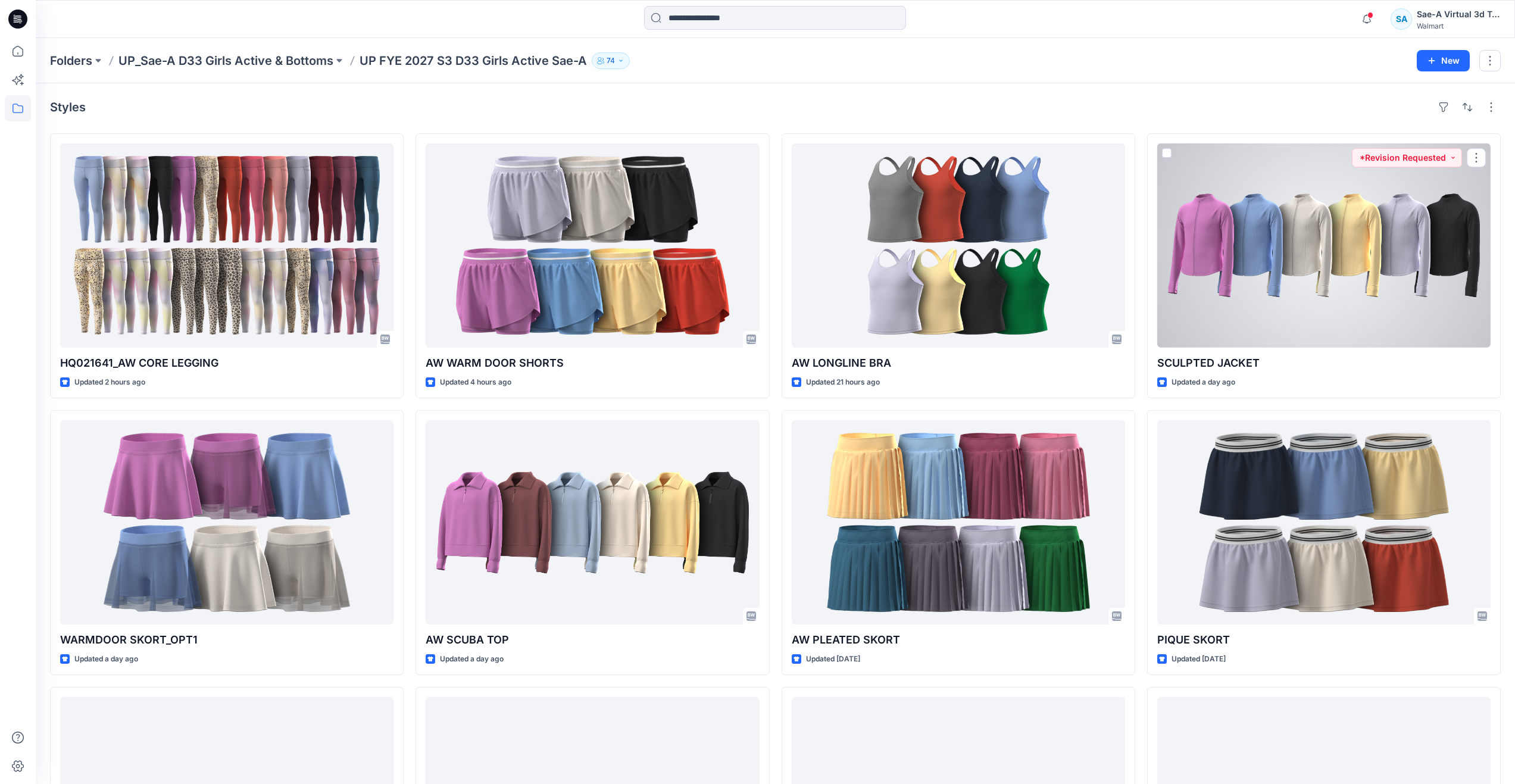
click at [1291, 283] on div at bounding box center [1324, 245] width 333 height 204
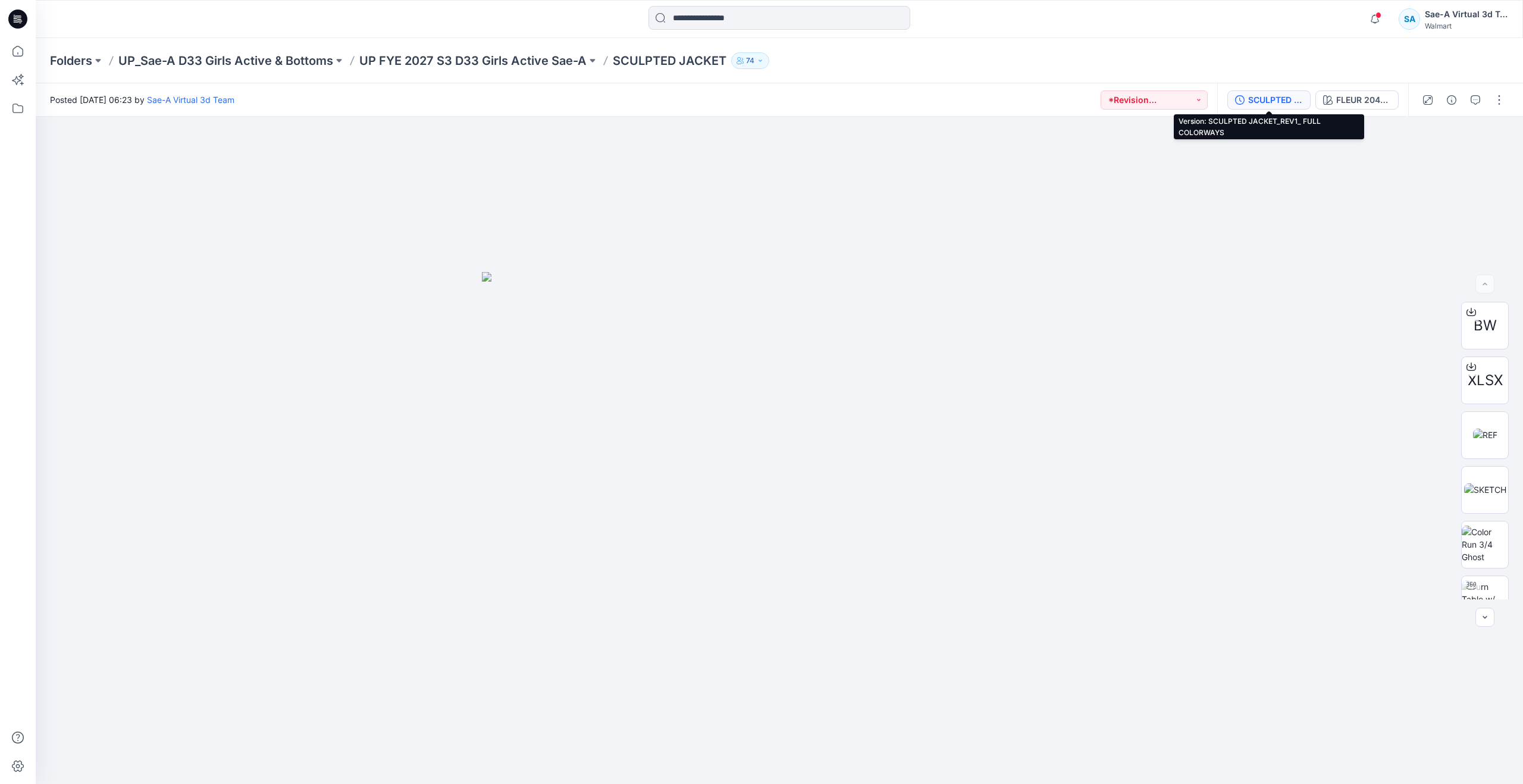
click at [1250, 93] on div "SCULPTED JACKET_REV1_ FULL COLORWAYS" at bounding box center [1275, 100] width 54 height 13
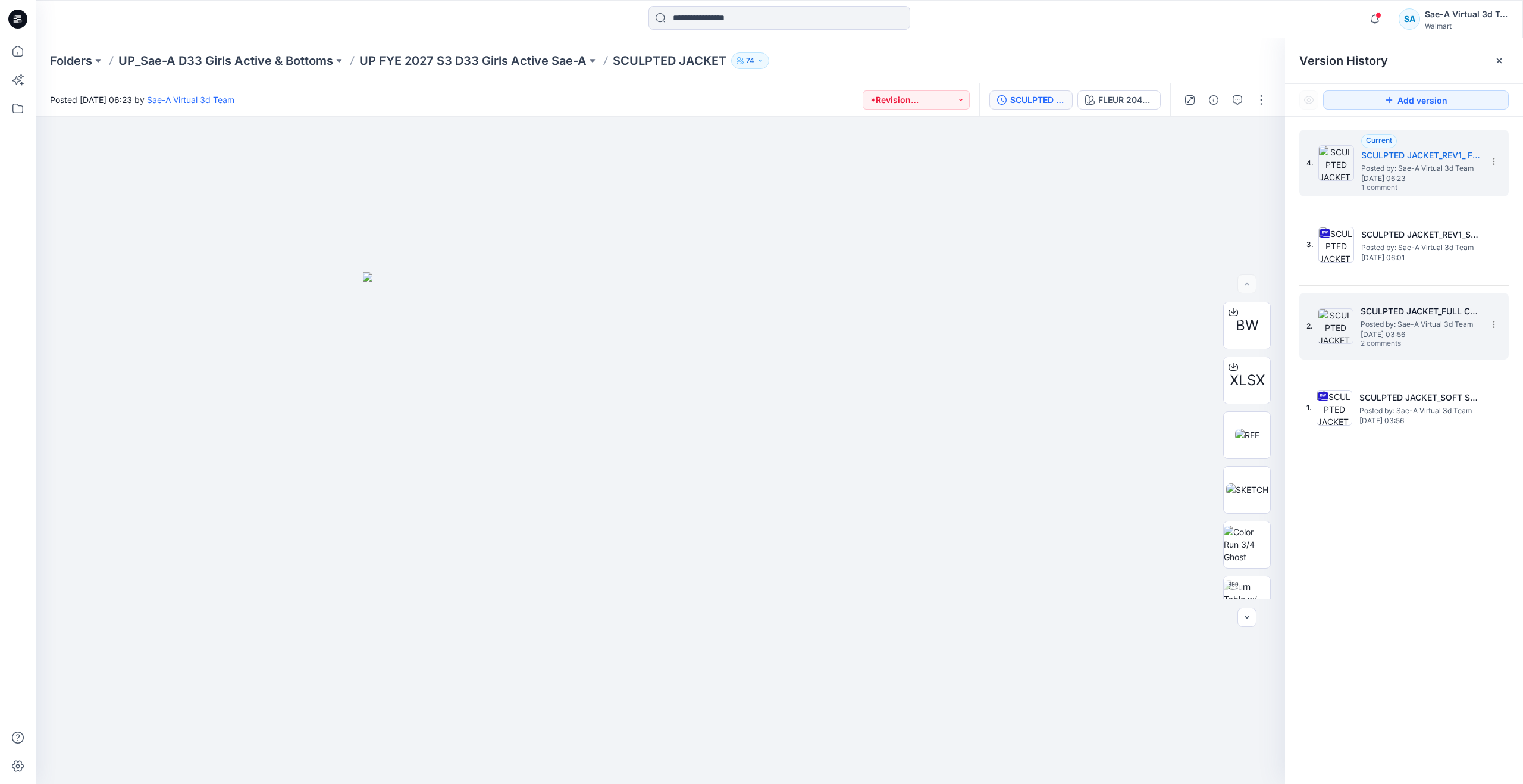
drag, startPoint x: 1366, startPoint y: 338, endPoint x: 1359, endPoint y: 312, distance: 26.9
click at [1367, 338] on span "Thursday, August 28, 2025 03:56" at bounding box center [1420, 334] width 119 height 8
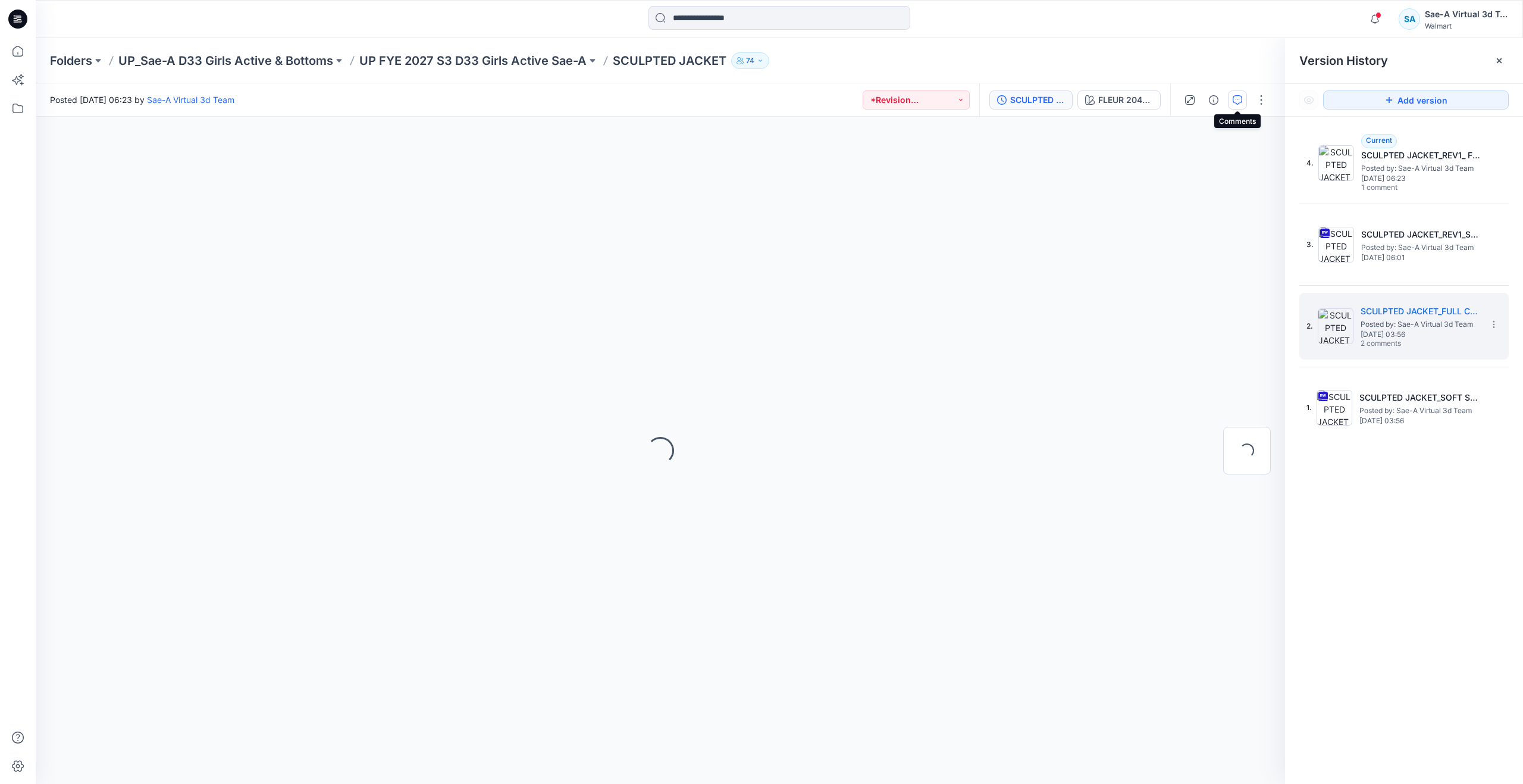
click at [1241, 100] on icon "button" at bounding box center [1238, 100] width 9 height 9
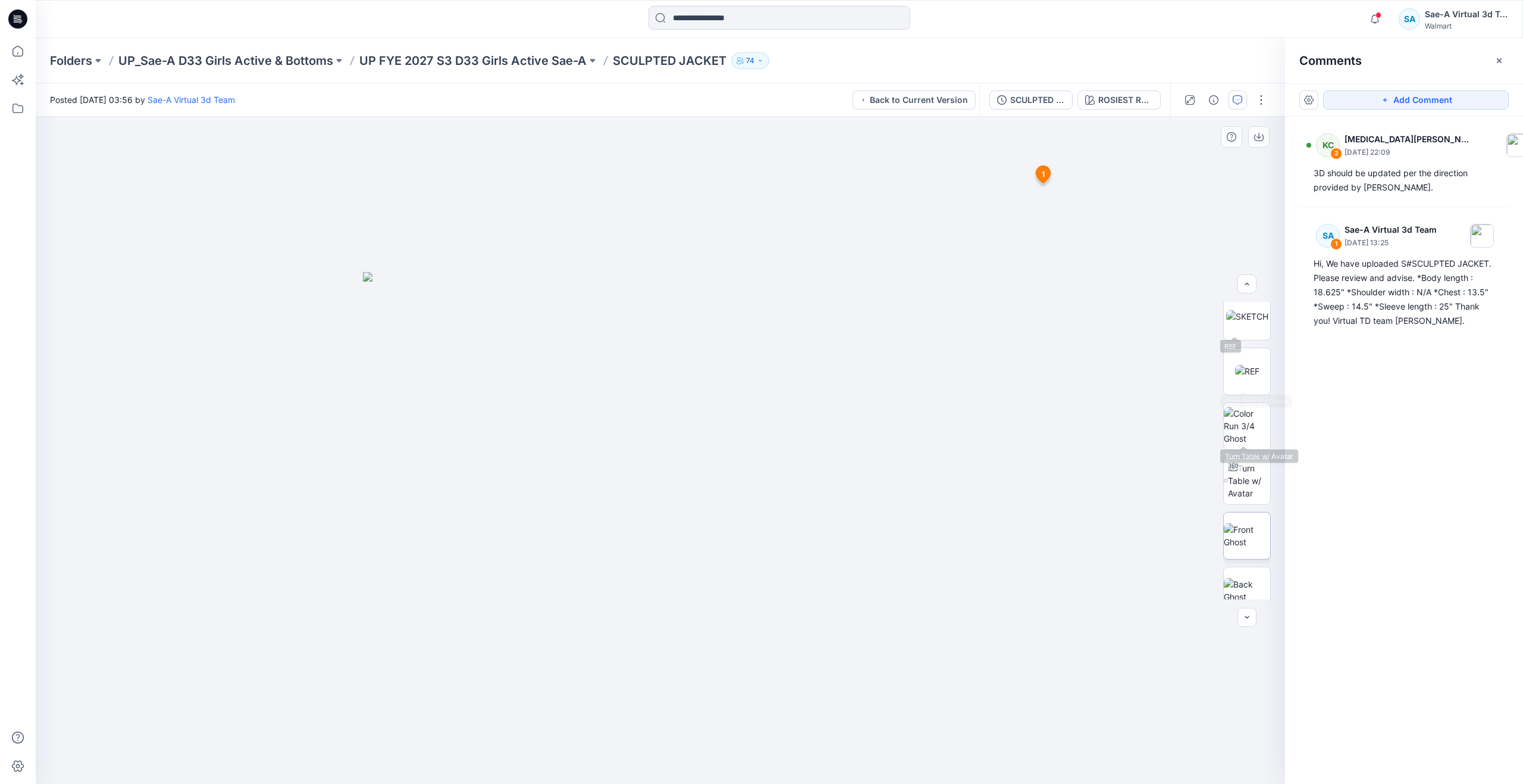
scroll to position [178, 0]
click at [1246, 422] on img at bounding box center [1250, 420] width 42 height 38
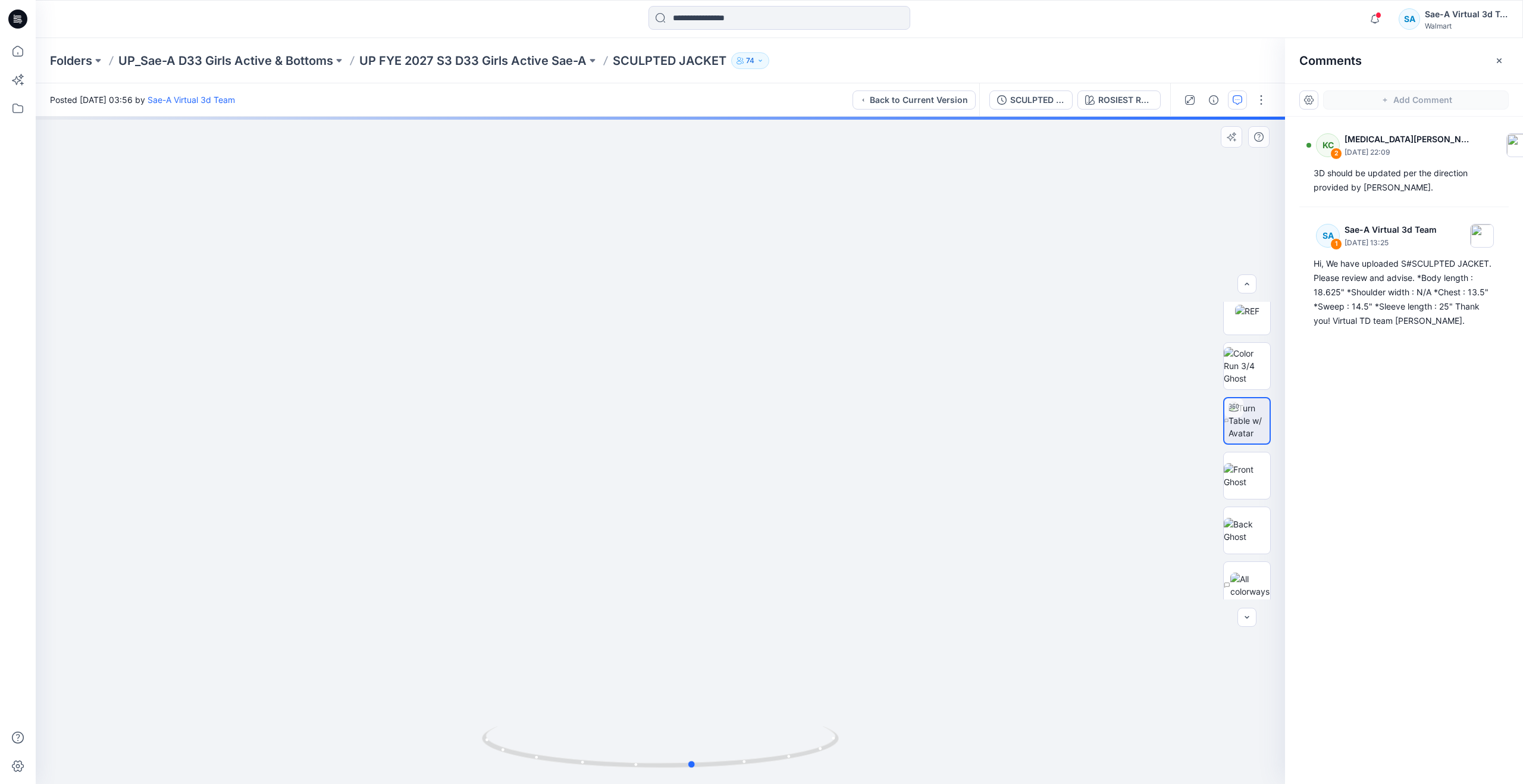
drag, startPoint x: 665, startPoint y: 769, endPoint x: 717, endPoint y: 655, distance: 125.3
click at [698, 665] on div at bounding box center [660, 450] width 1250 height 667
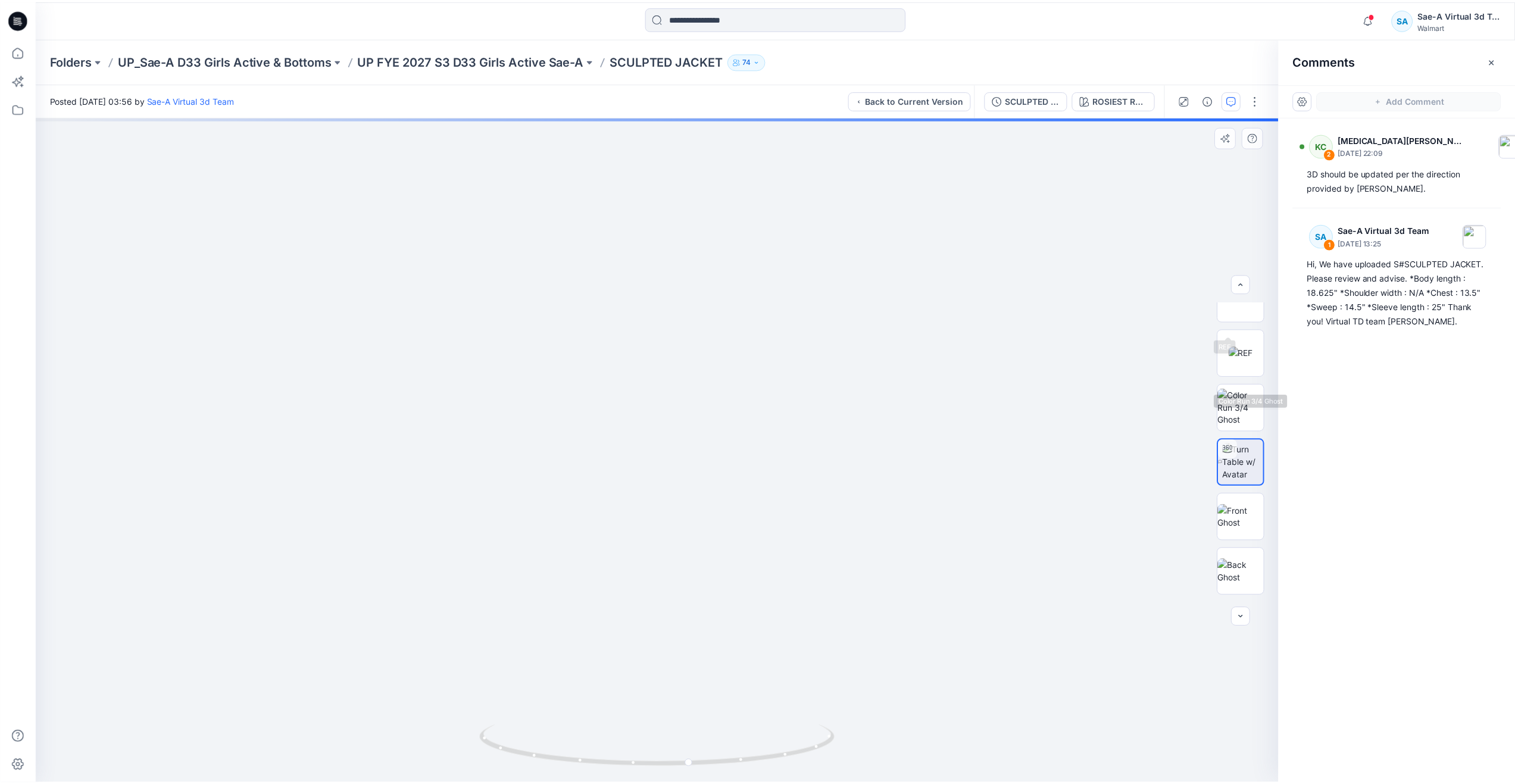
scroll to position [119, 0]
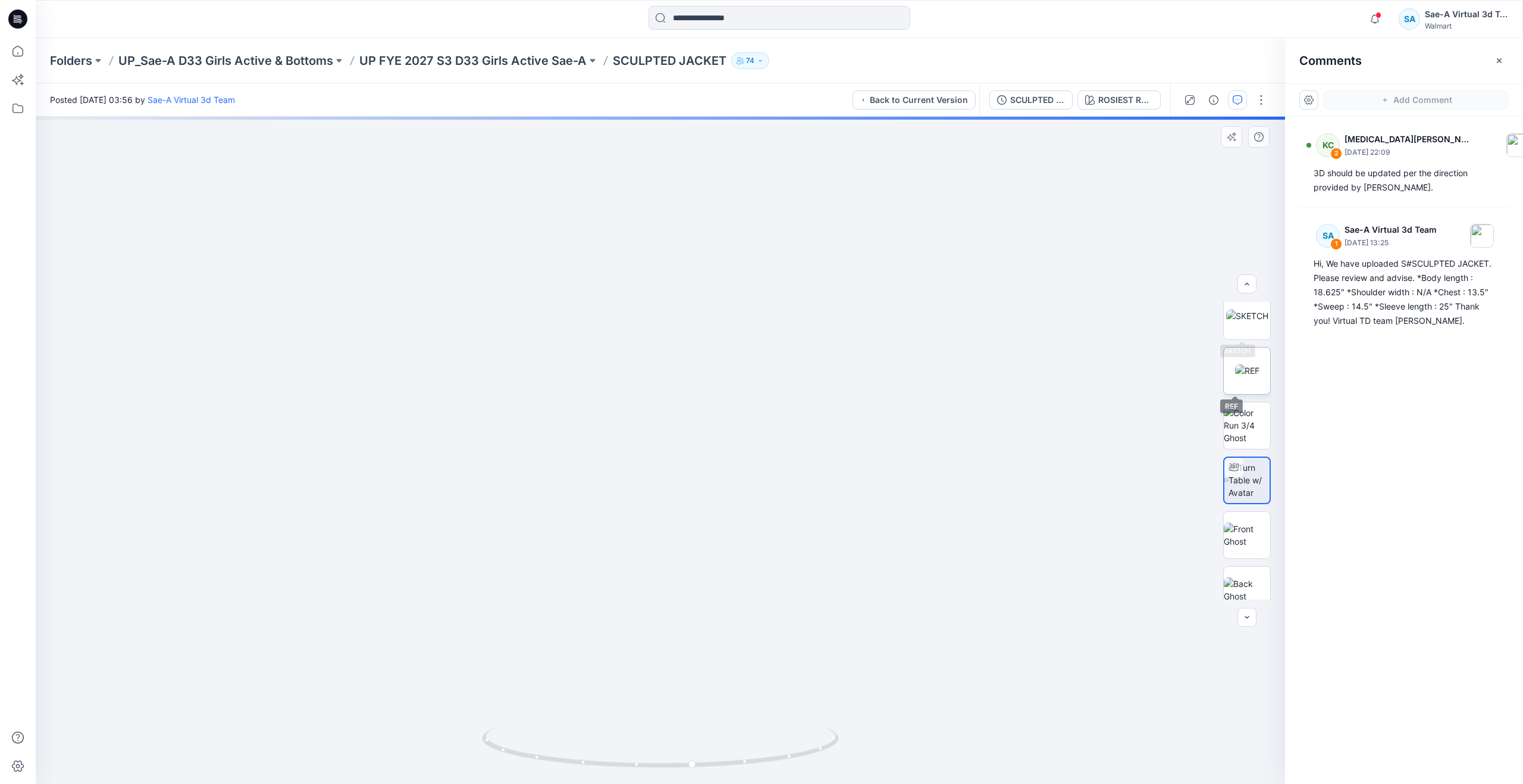
click at [1239, 373] on img at bounding box center [1248, 370] width 24 height 13
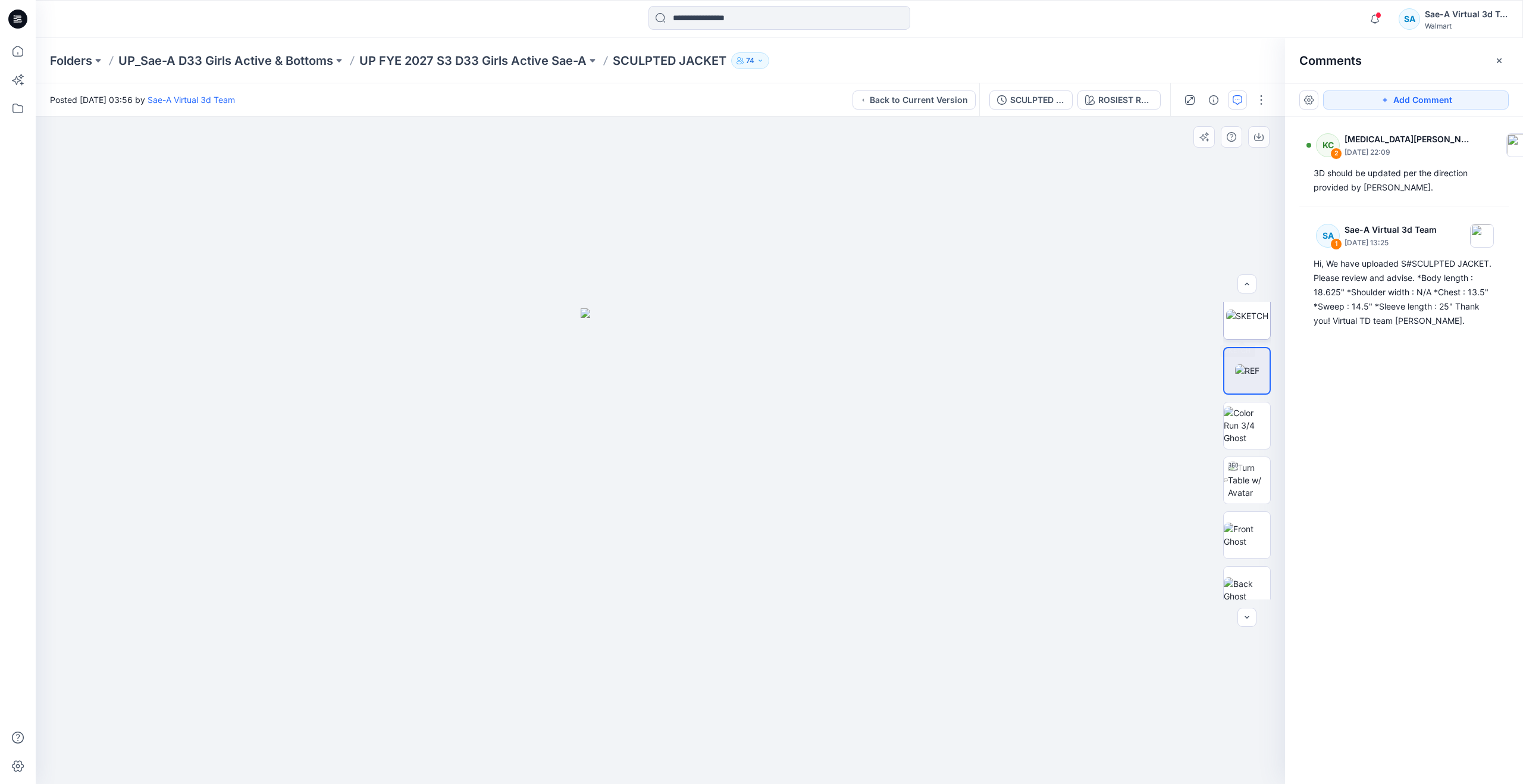
click at [1258, 322] on img at bounding box center [1248, 316] width 42 height 13
click at [1245, 487] on img at bounding box center [1250, 479] width 42 height 38
click at [9, 45] on icon at bounding box center [18, 51] width 26 height 26
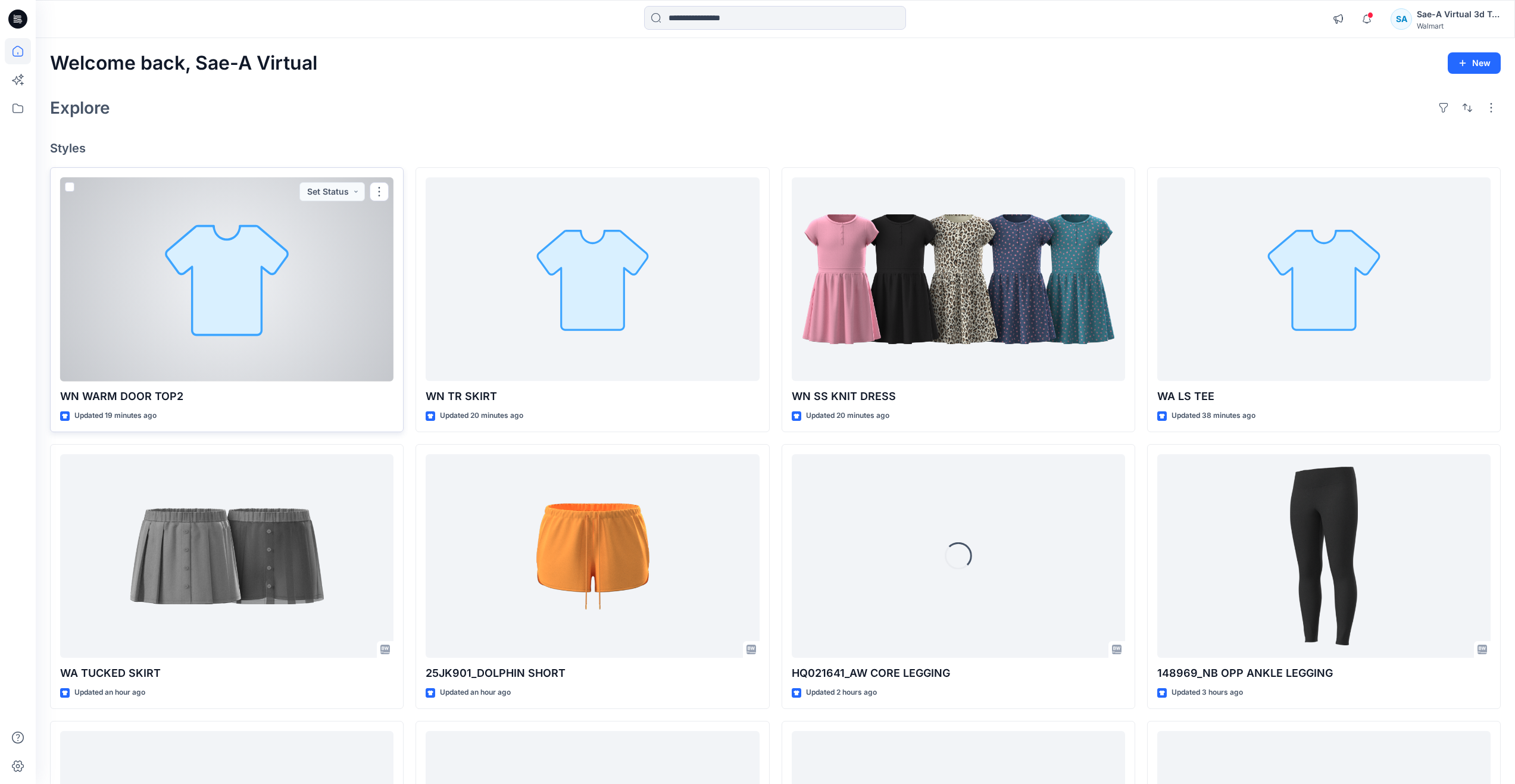
click at [246, 277] on div at bounding box center [226, 279] width 333 height 204
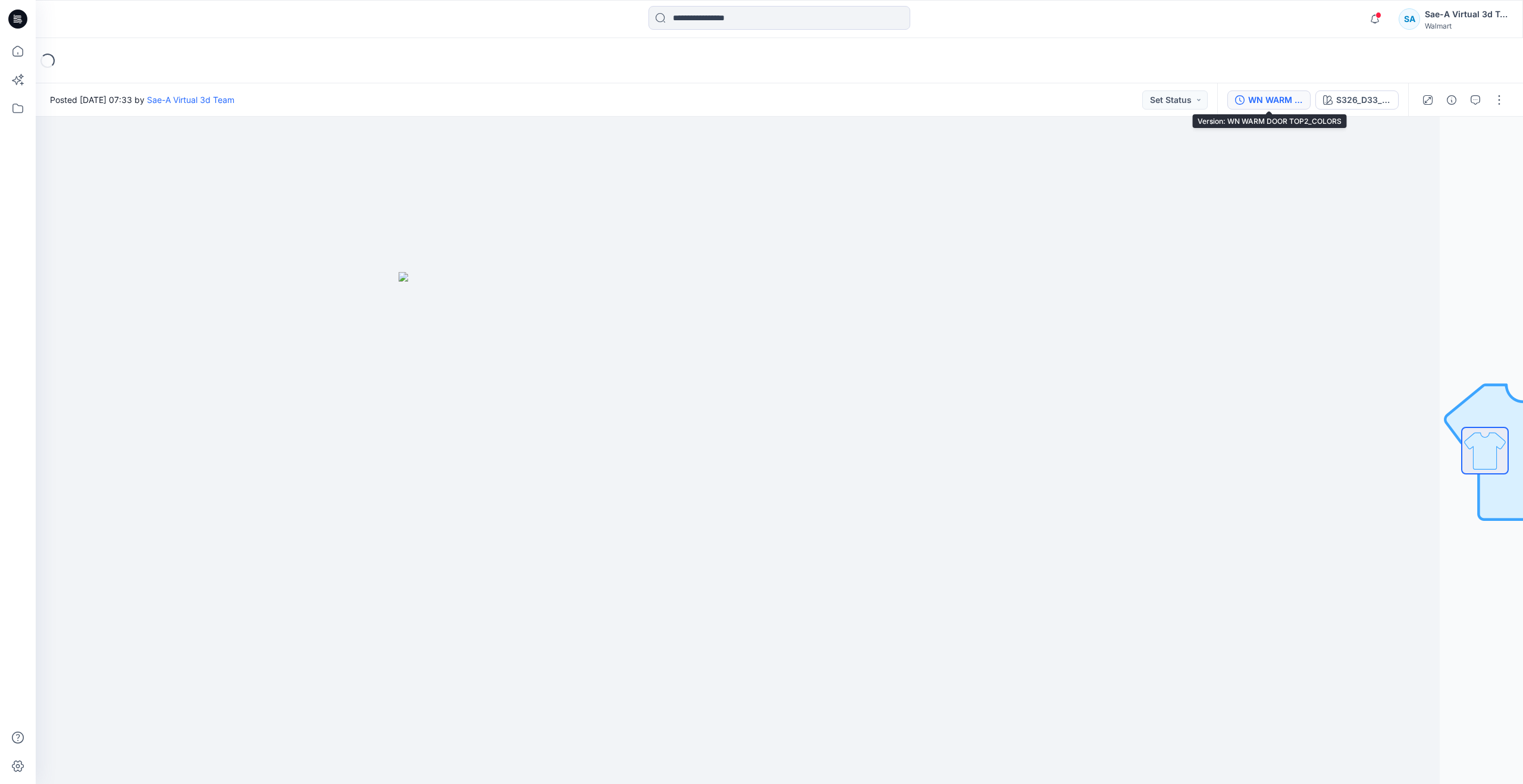
click at [1296, 95] on div "WN WARM DOOR TOP2_COLORS" at bounding box center [1275, 100] width 54 height 13
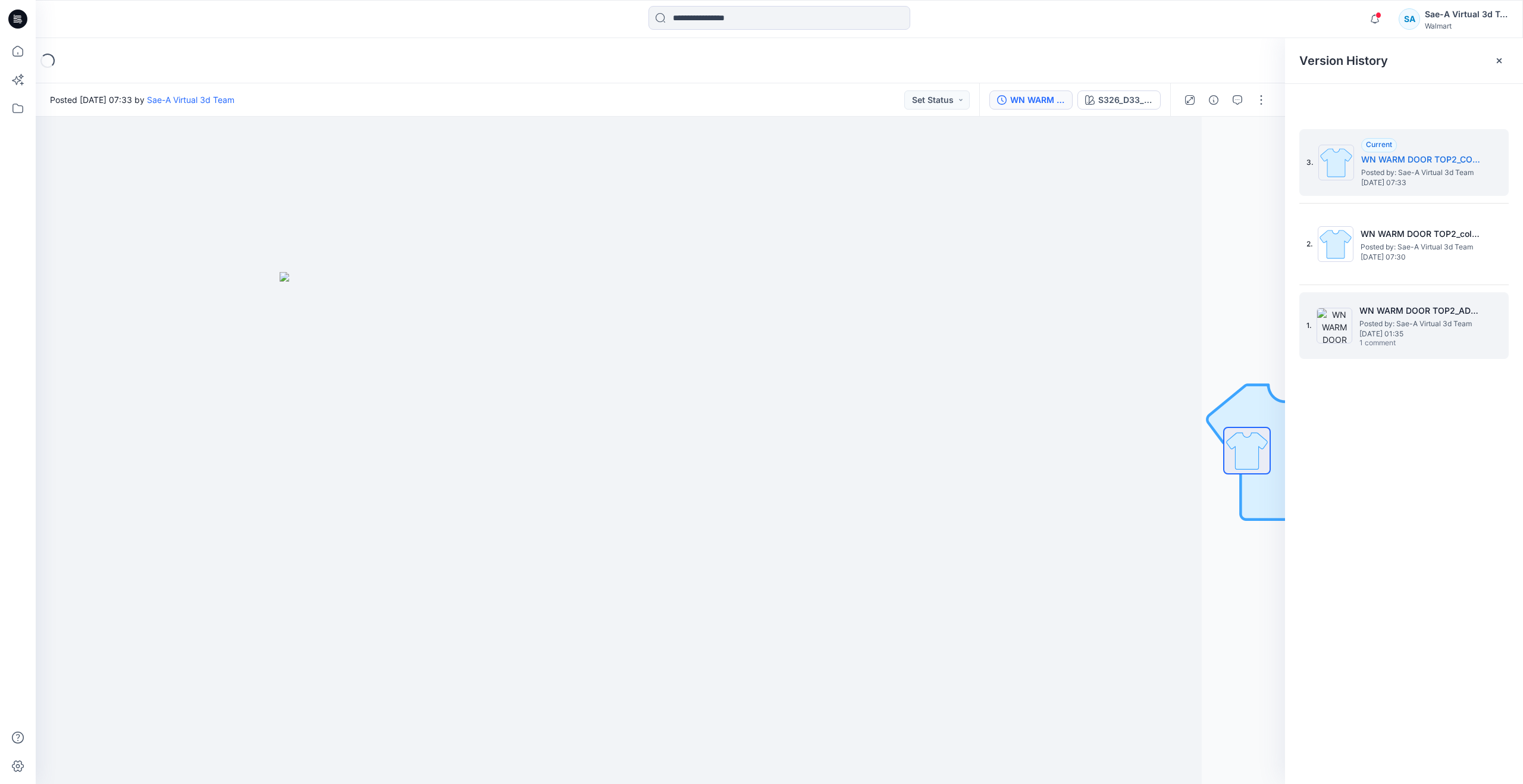
click at [1386, 332] on span "[DATE] 01:35" at bounding box center [1419, 333] width 119 height 8
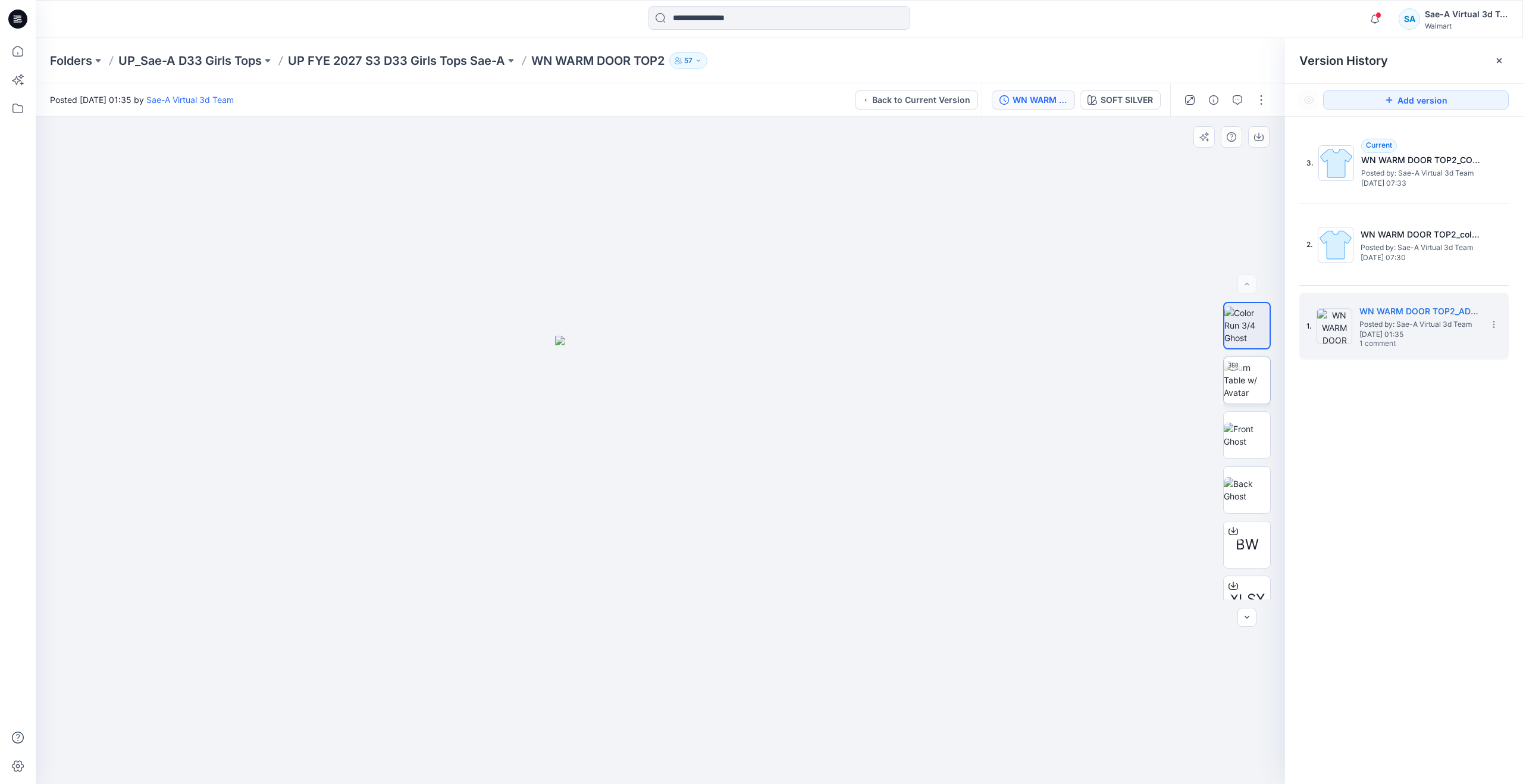
click at [1229, 374] on div at bounding box center [1233, 367] width 19 height 19
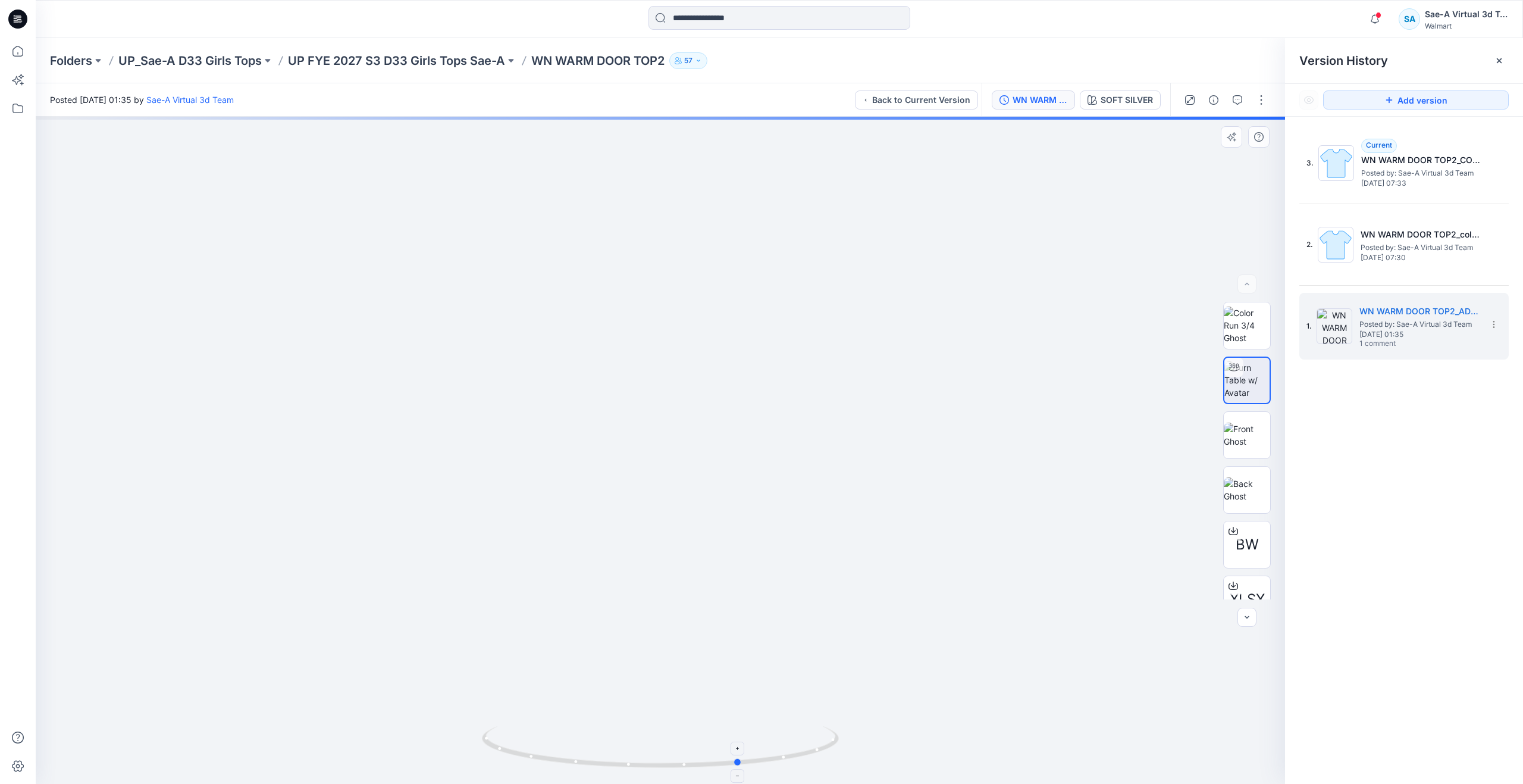
drag, startPoint x: 661, startPoint y: 758, endPoint x: 742, endPoint y: 731, distance: 85.4
click at [742, 731] on icon at bounding box center [662, 748] width 360 height 44
click at [1210, 107] on button "button" at bounding box center [1214, 100] width 19 height 19
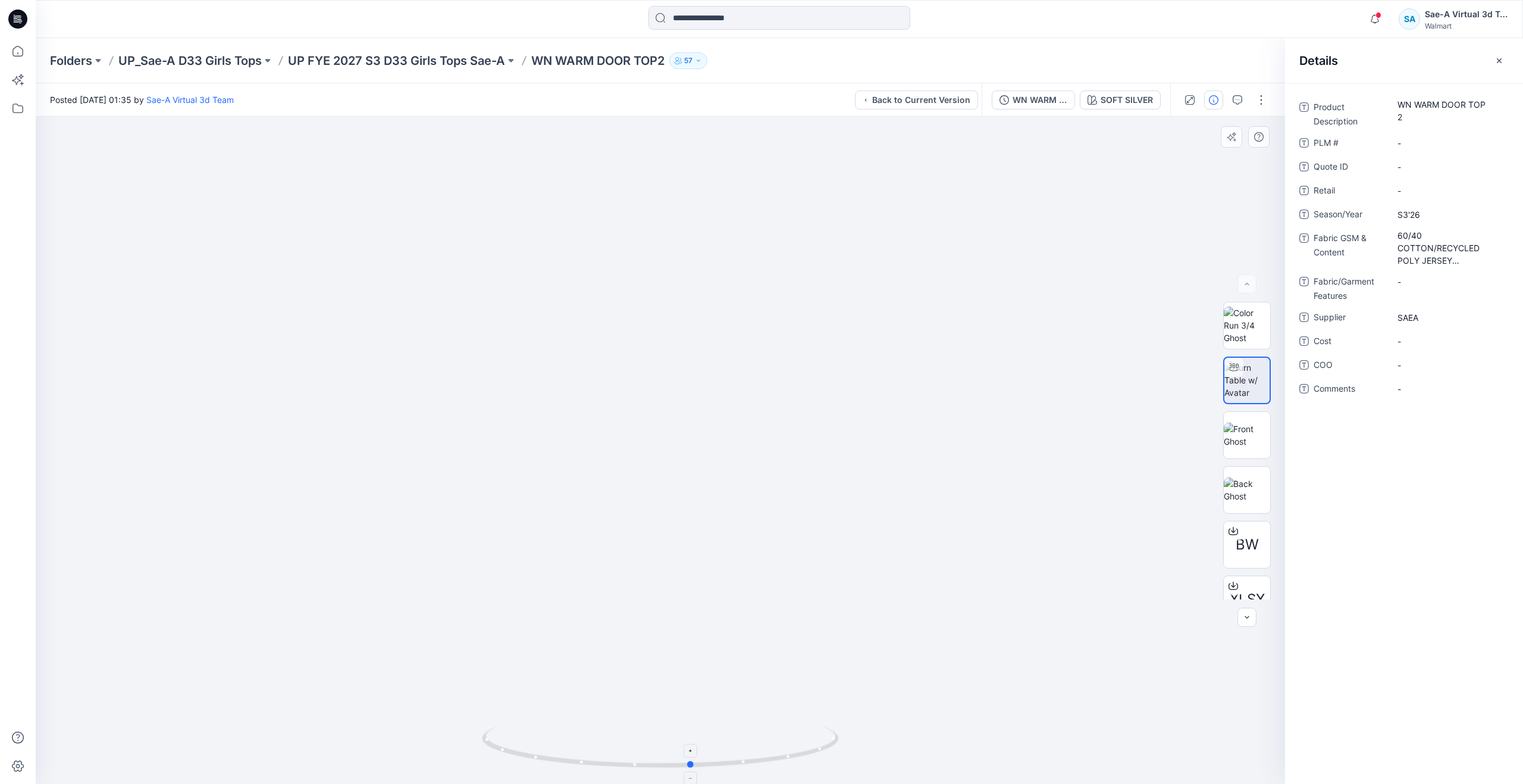
drag, startPoint x: 733, startPoint y: 759, endPoint x: 685, endPoint y: 744, distance: 50.3
click at [685, 744] on icon at bounding box center [662, 748] width 360 height 44
click at [13, 70] on icon at bounding box center [18, 79] width 26 height 26
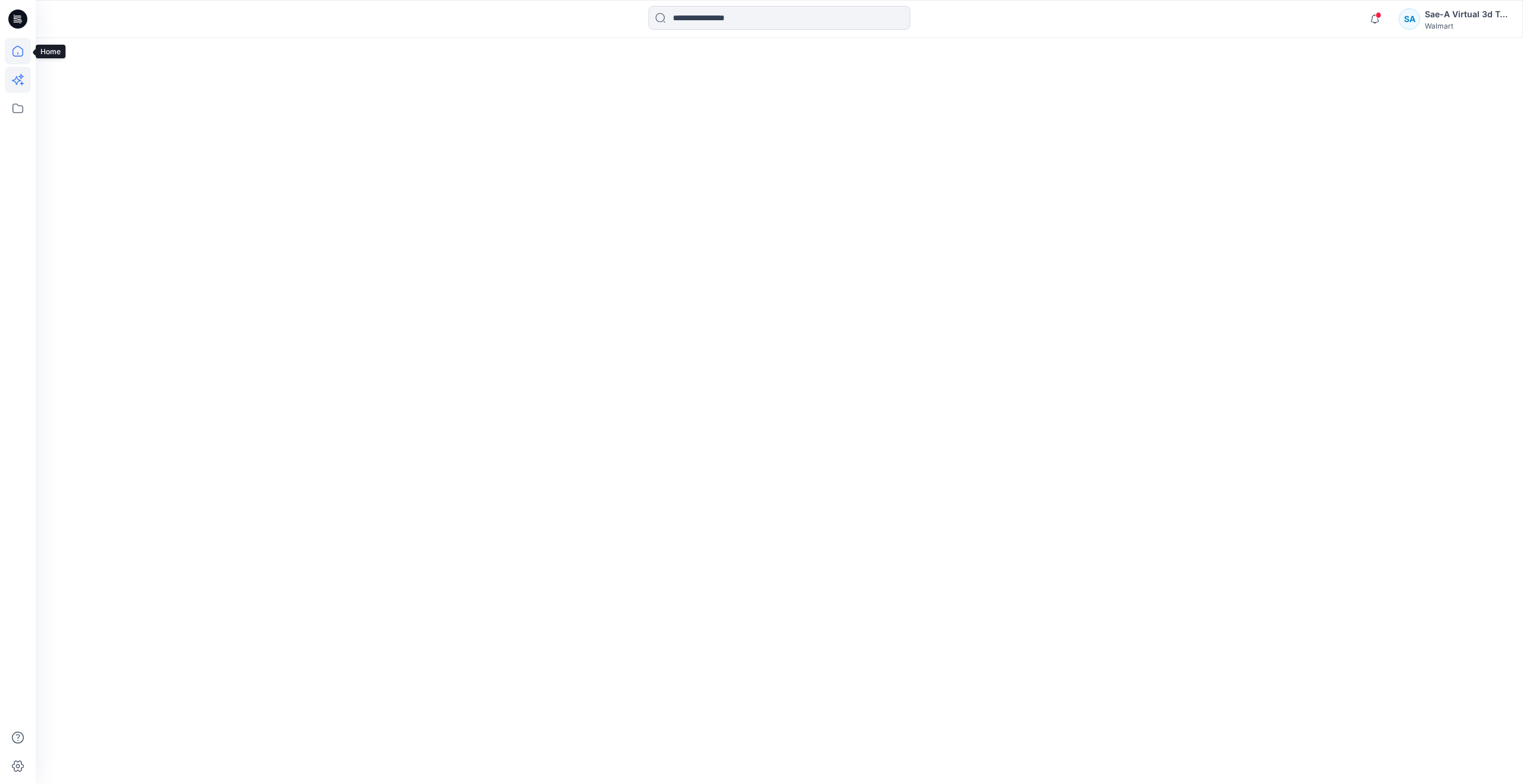
click at [16, 60] on icon at bounding box center [18, 51] width 26 height 26
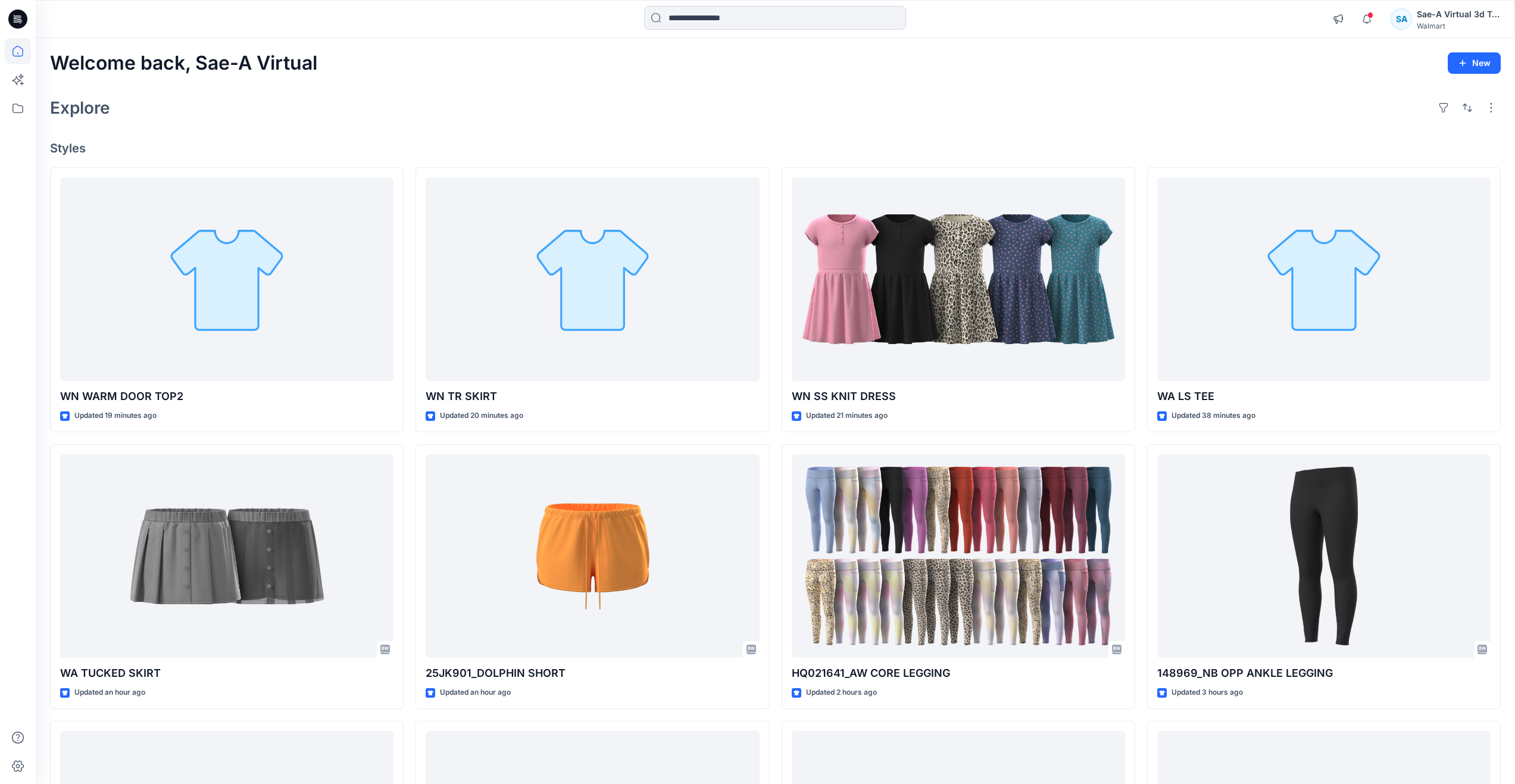
drag, startPoint x: 826, startPoint y: 106, endPoint x: 826, endPoint y: 118, distance: 12.0
click at [826, 106] on div "Explore" at bounding box center [775, 107] width 1450 height 29
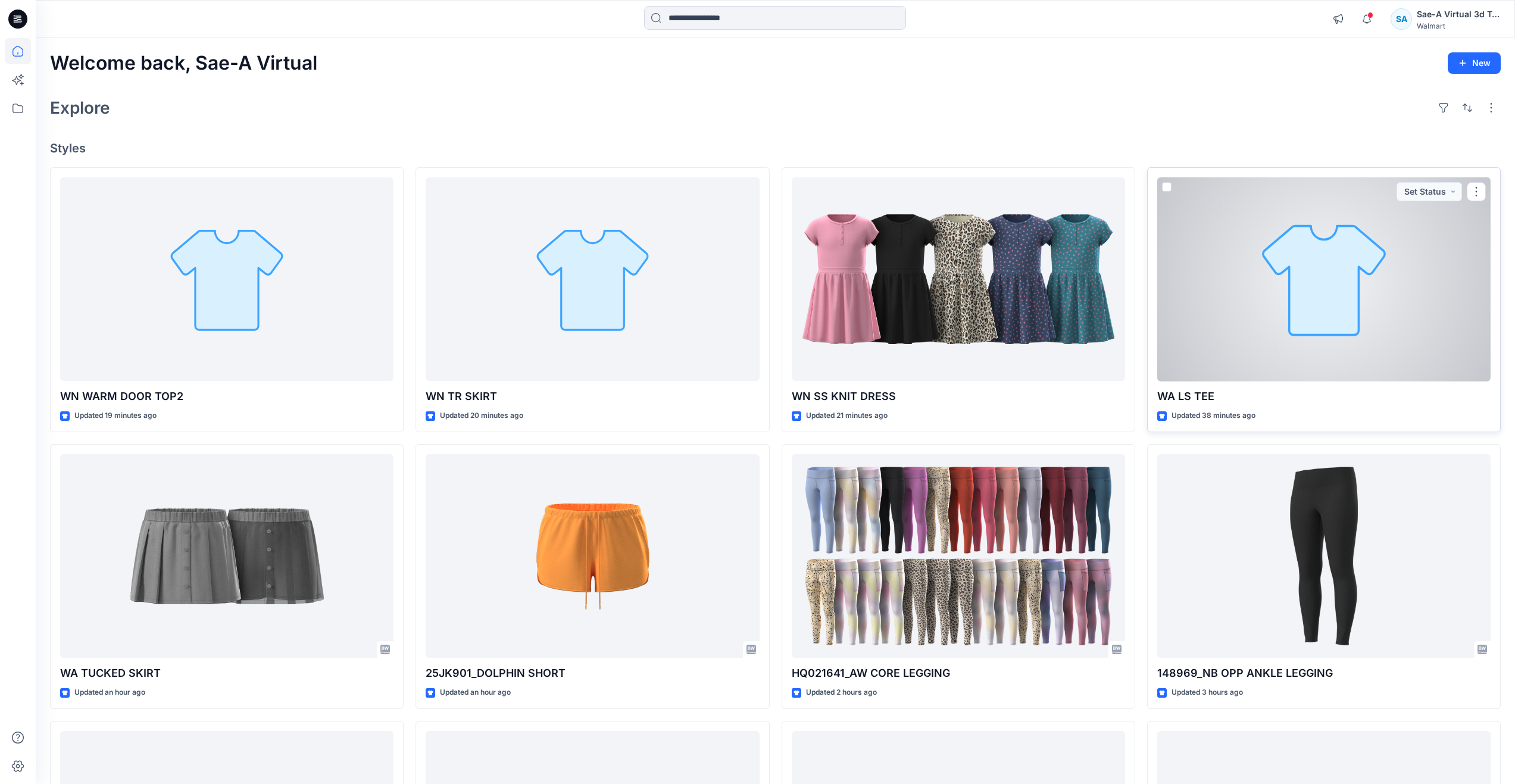
click at [1357, 365] on div at bounding box center [1324, 279] width 333 height 204
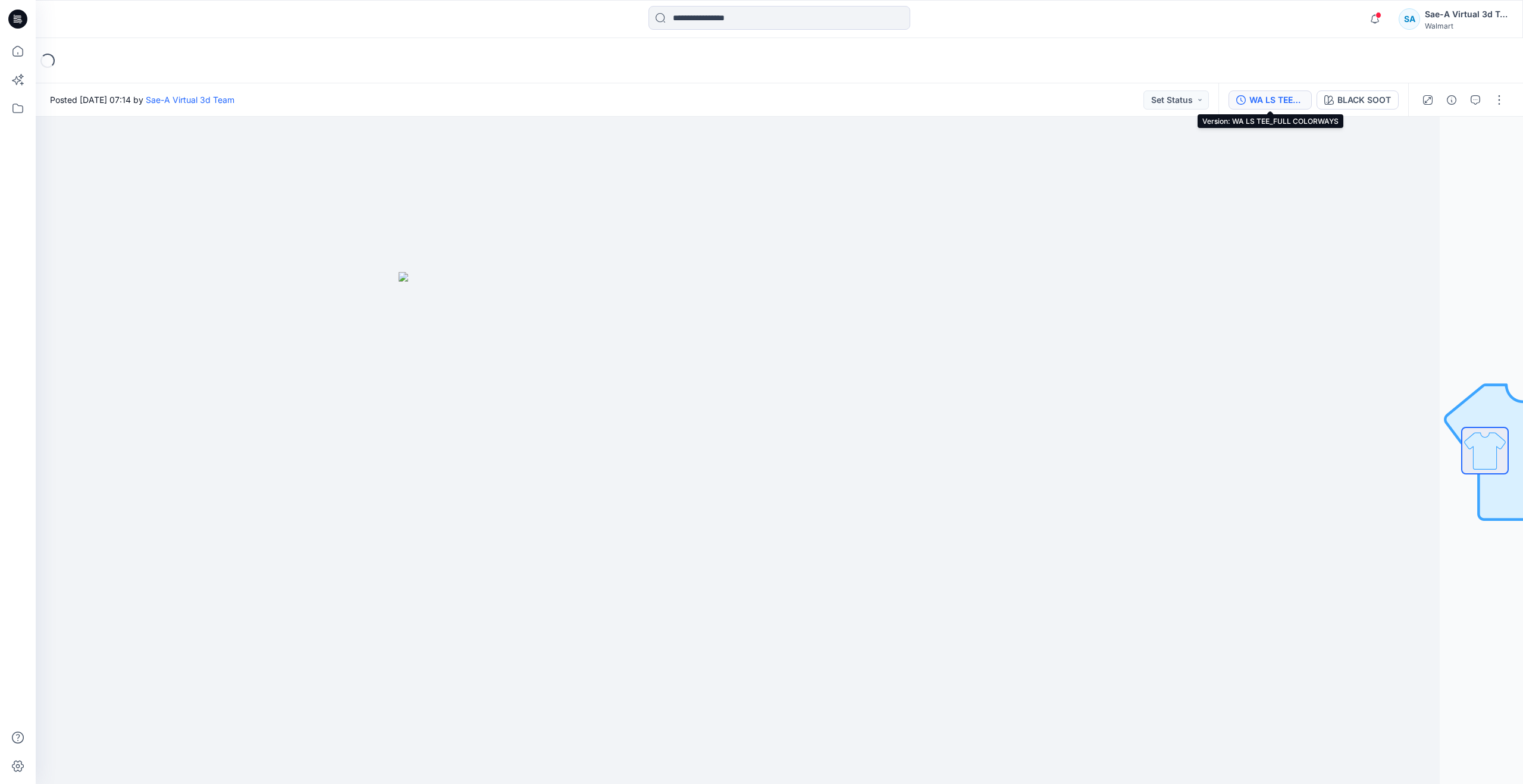
click at [1281, 97] on div "WA LS TEE_FULL COLORWAYS" at bounding box center [1276, 100] width 54 height 13
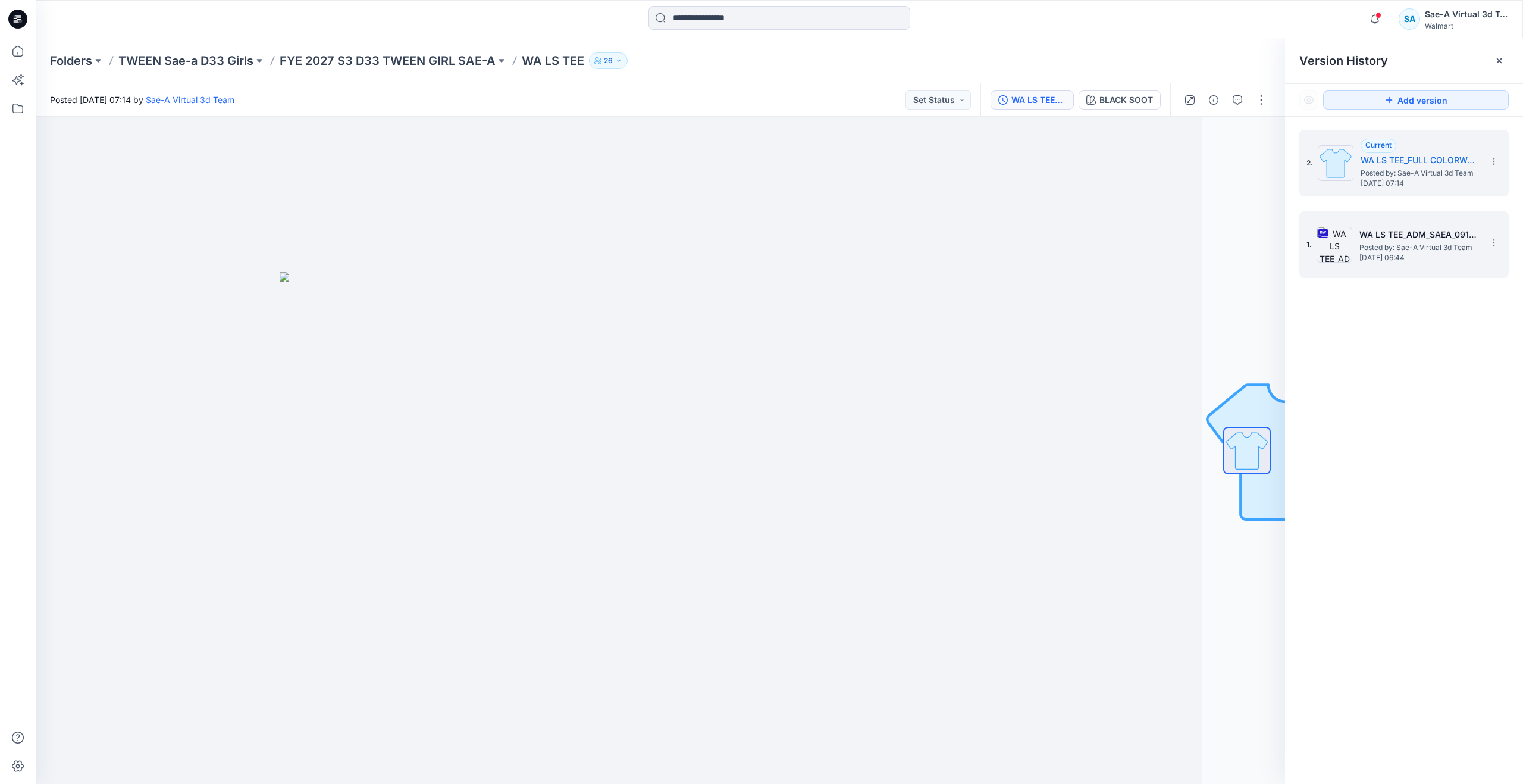
click at [1348, 238] on img at bounding box center [1335, 244] width 36 height 36
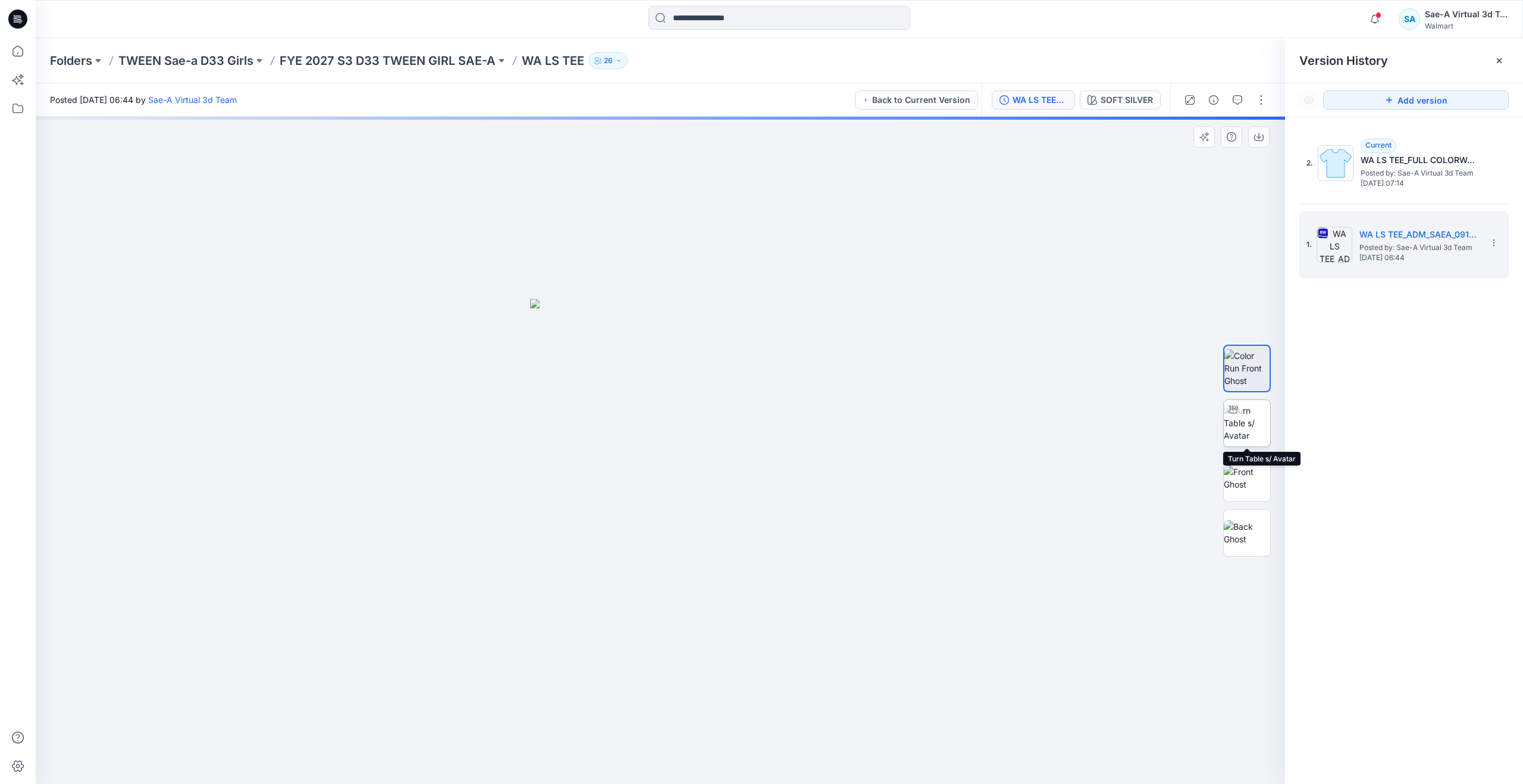
click at [1252, 424] on img at bounding box center [1247, 422] width 46 height 38
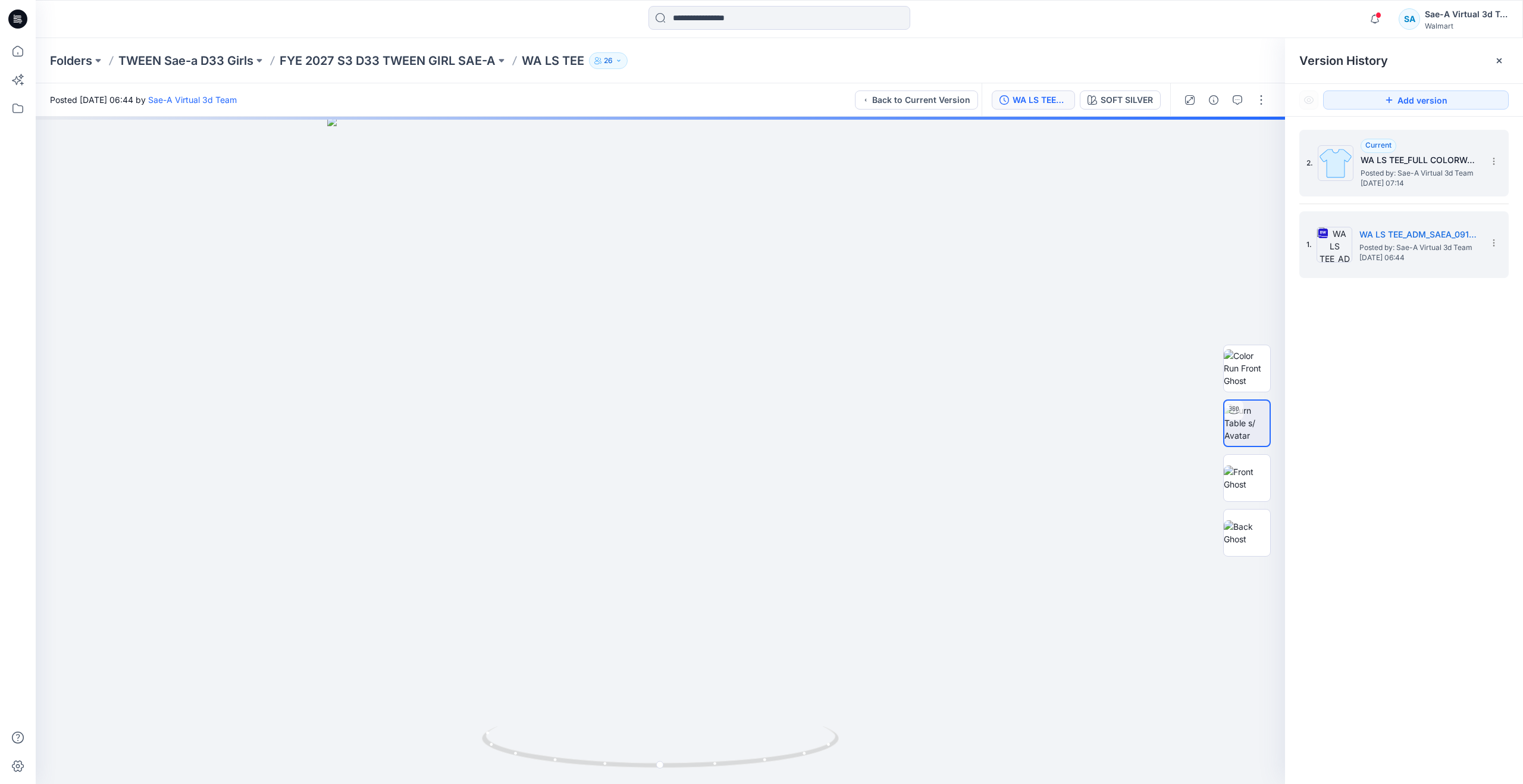
click at [1333, 166] on img at bounding box center [1336, 163] width 36 height 36
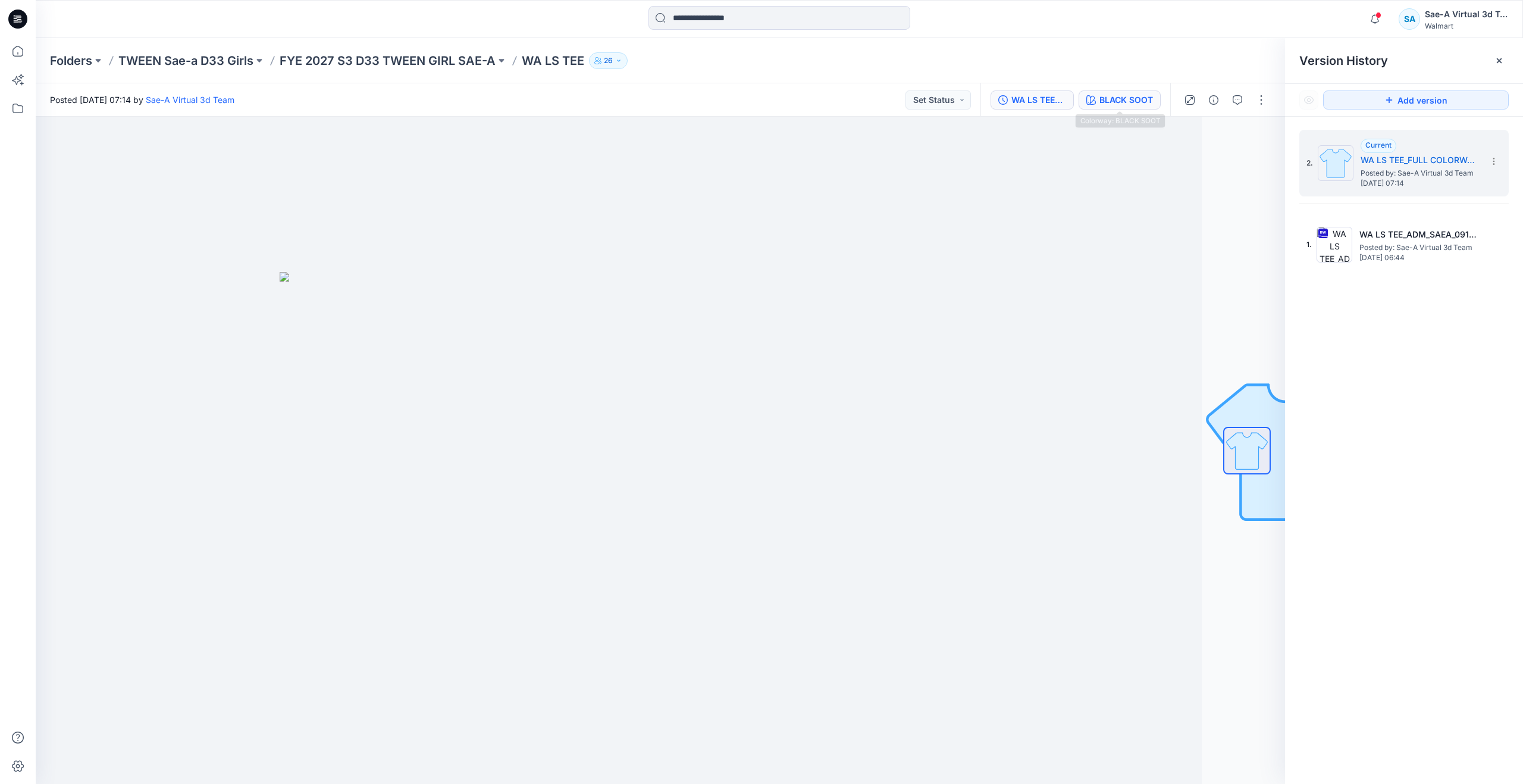
click at [1141, 101] on div "BLACK SOOT" at bounding box center [1127, 100] width 54 height 13
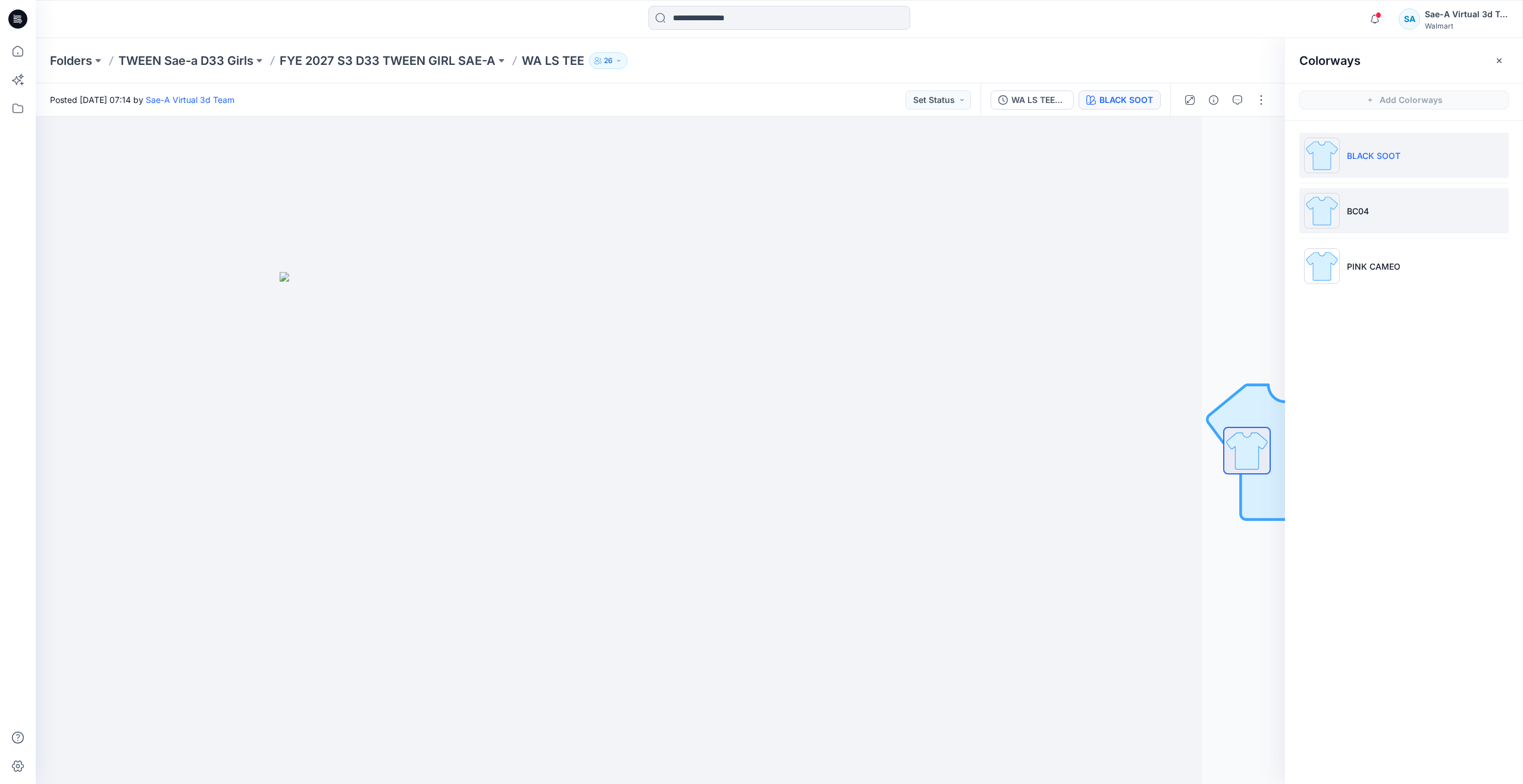
click at [1332, 199] on img at bounding box center [1322, 211] width 36 height 36
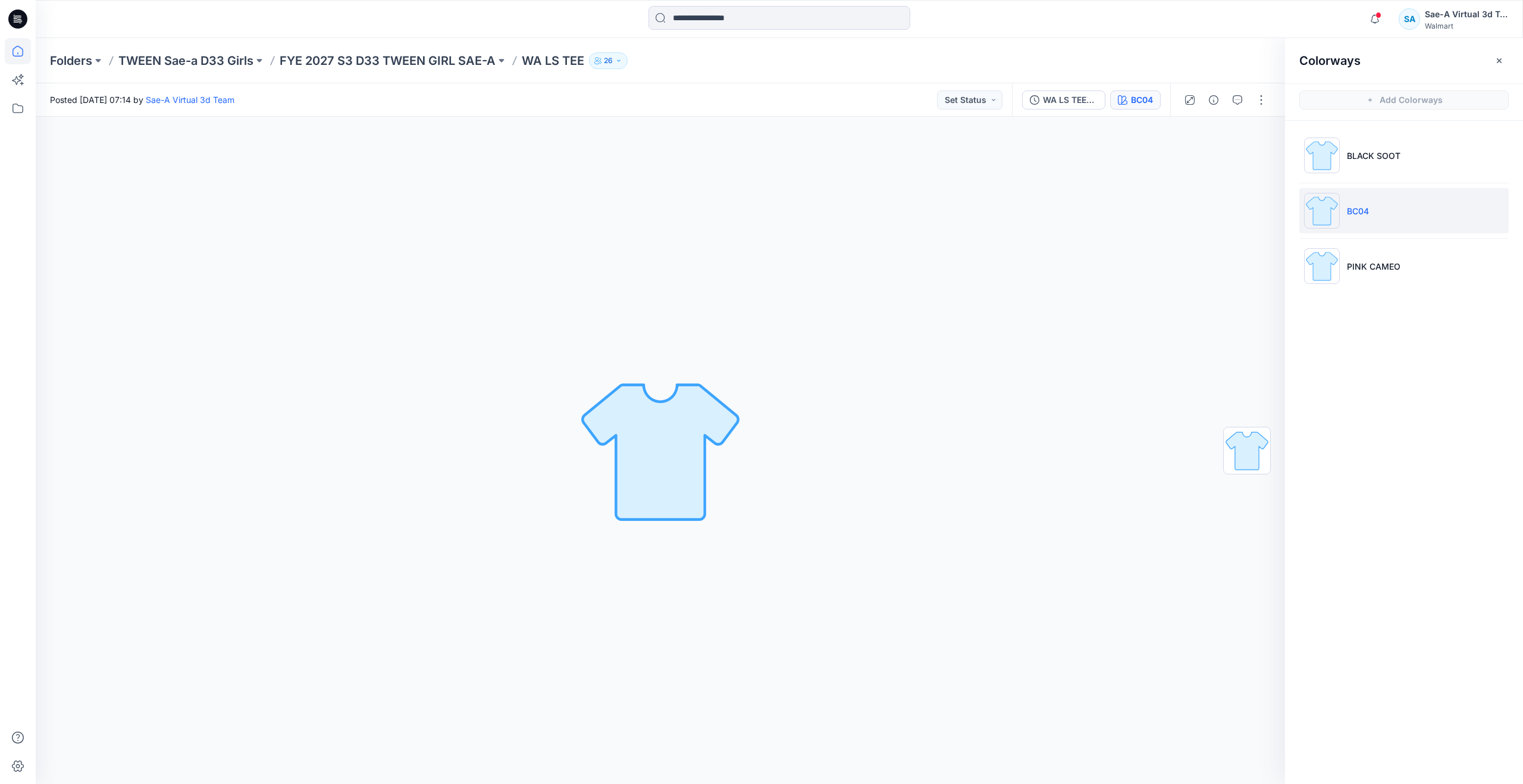
click at [29, 49] on icon at bounding box center [18, 51] width 26 height 26
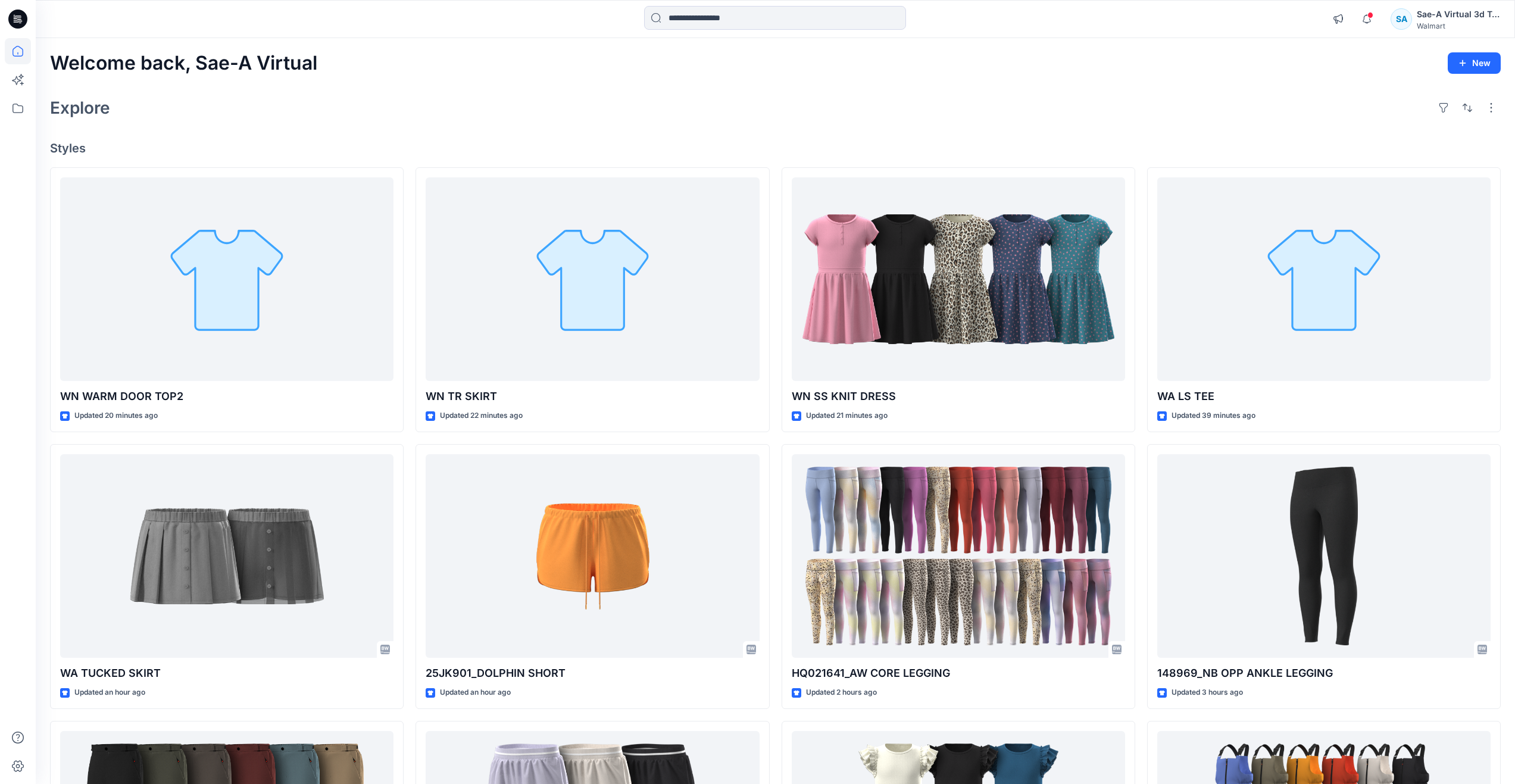
click at [548, 89] on div "Welcome back, Sae-A Virtual New Explore Styles WN WARM DOOR TOP2 Updated 20 min…" at bounding box center [775, 540] width 1479 height 1005
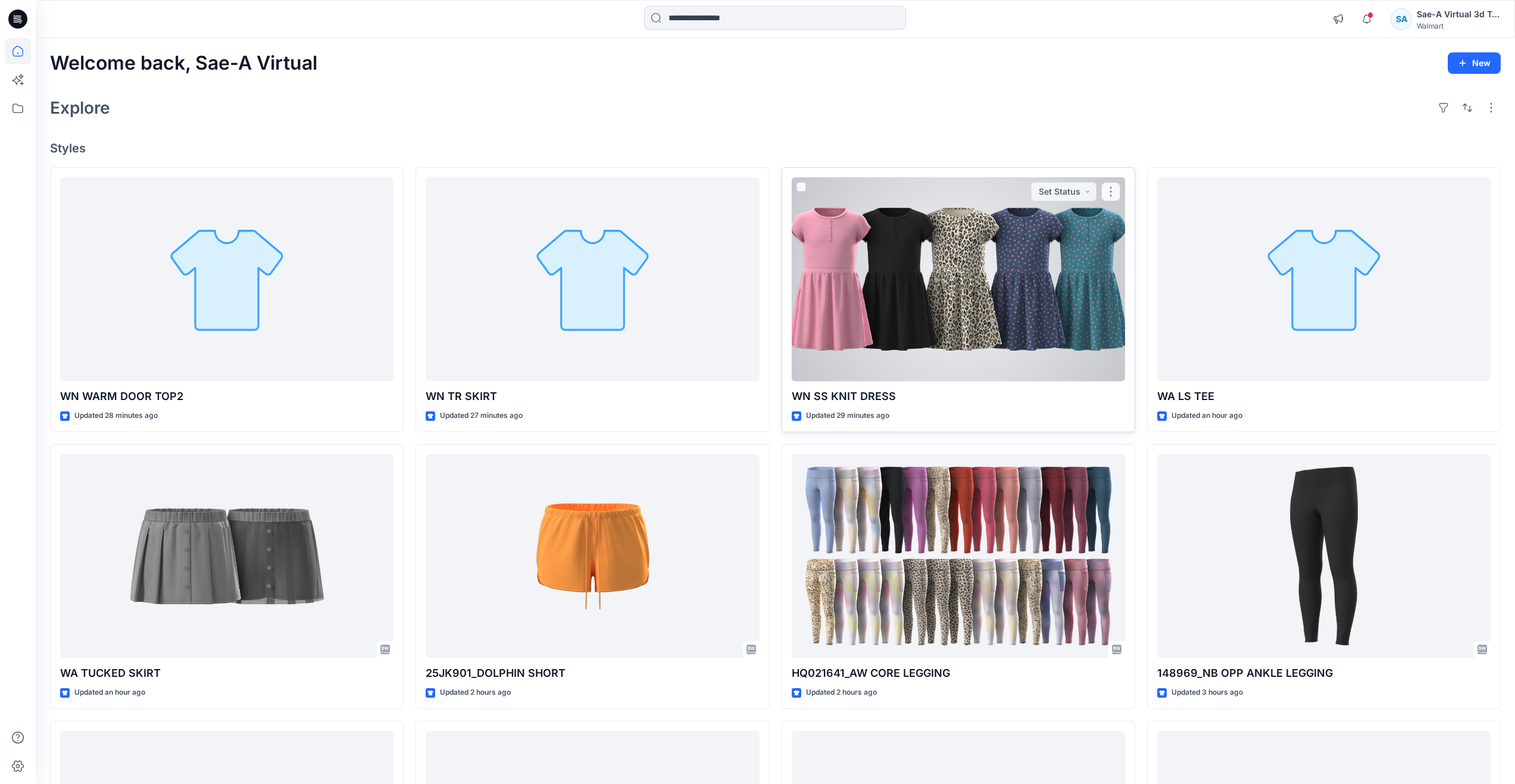
click at [939, 354] on div at bounding box center [958, 279] width 333 height 204
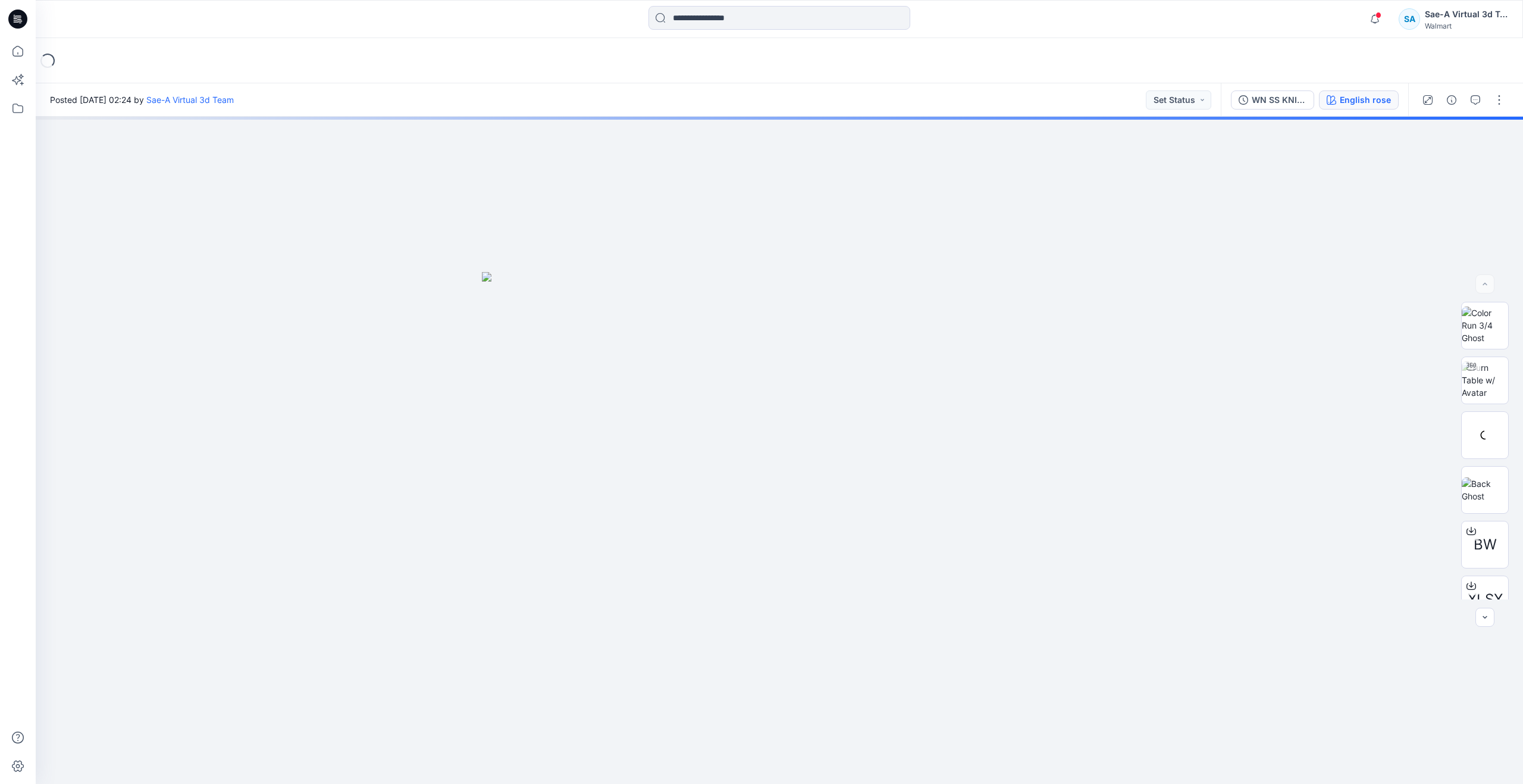
click at [1348, 98] on div "English rose" at bounding box center [1365, 100] width 51 height 13
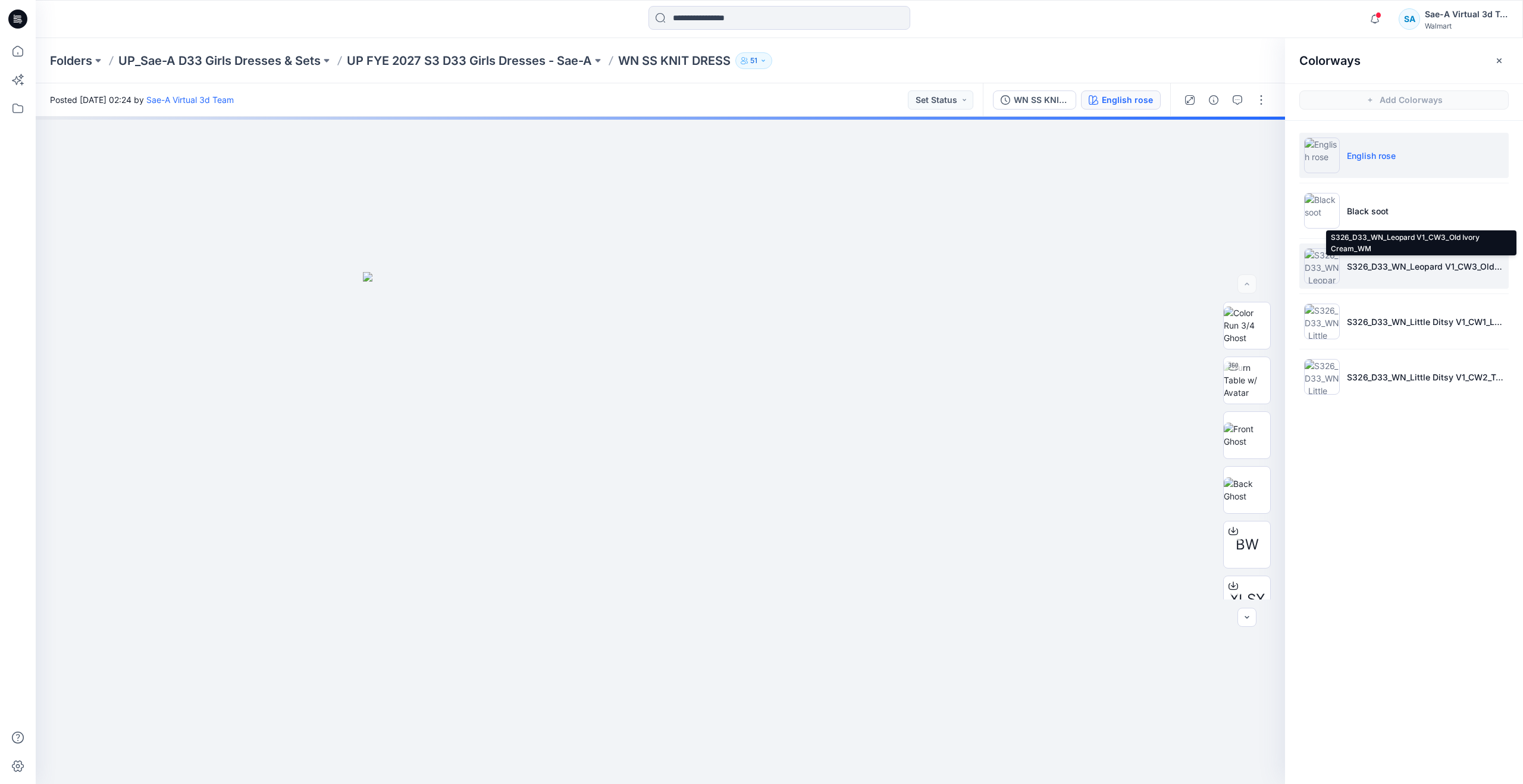
click at [1388, 261] on p "S326_D33_WN_Leopard V1_CW3_Old Ivory Cream_WM" at bounding box center [1426, 267] width 157 height 13
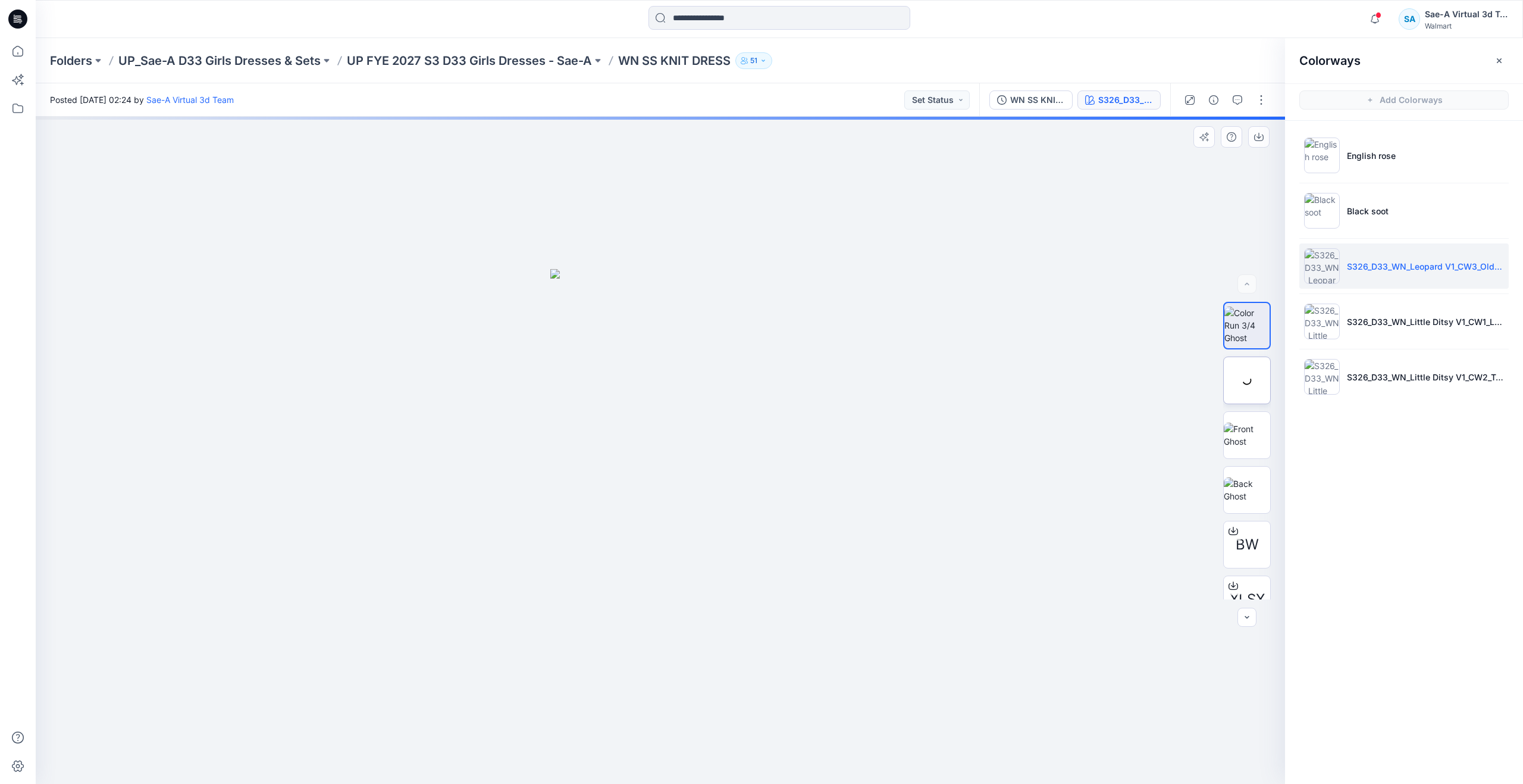
click at [1249, 387] on div at bounding box center [1248, 380] width 48 height 48
drag, startPoint x: 660, startPoint y: 767, endPoint x: 419, endPoint y: 725, distance: 244.6
click at [419, 725] on div at bounding box center [660, 450] width 1250 height 667
drag, startPoint x: 775, startPoint y: 764, endPoint x: 672, endPoint y: 717, distance: 113.2
click at [672, 717] on div at bounding box center [660, 450] width 1250 height 667
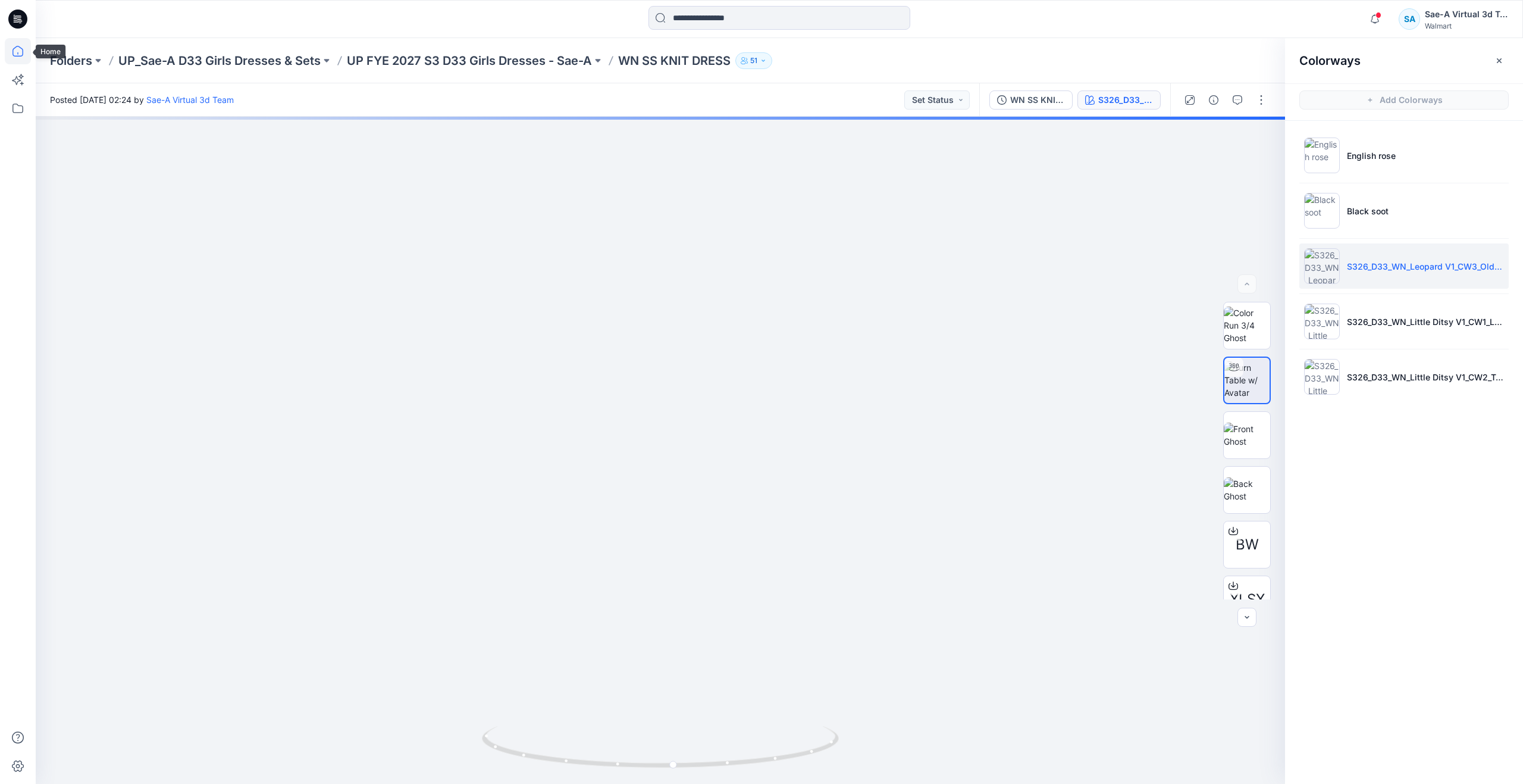
click at [29, 53] on icon at bounding box center [18, 51] width 26 height 26
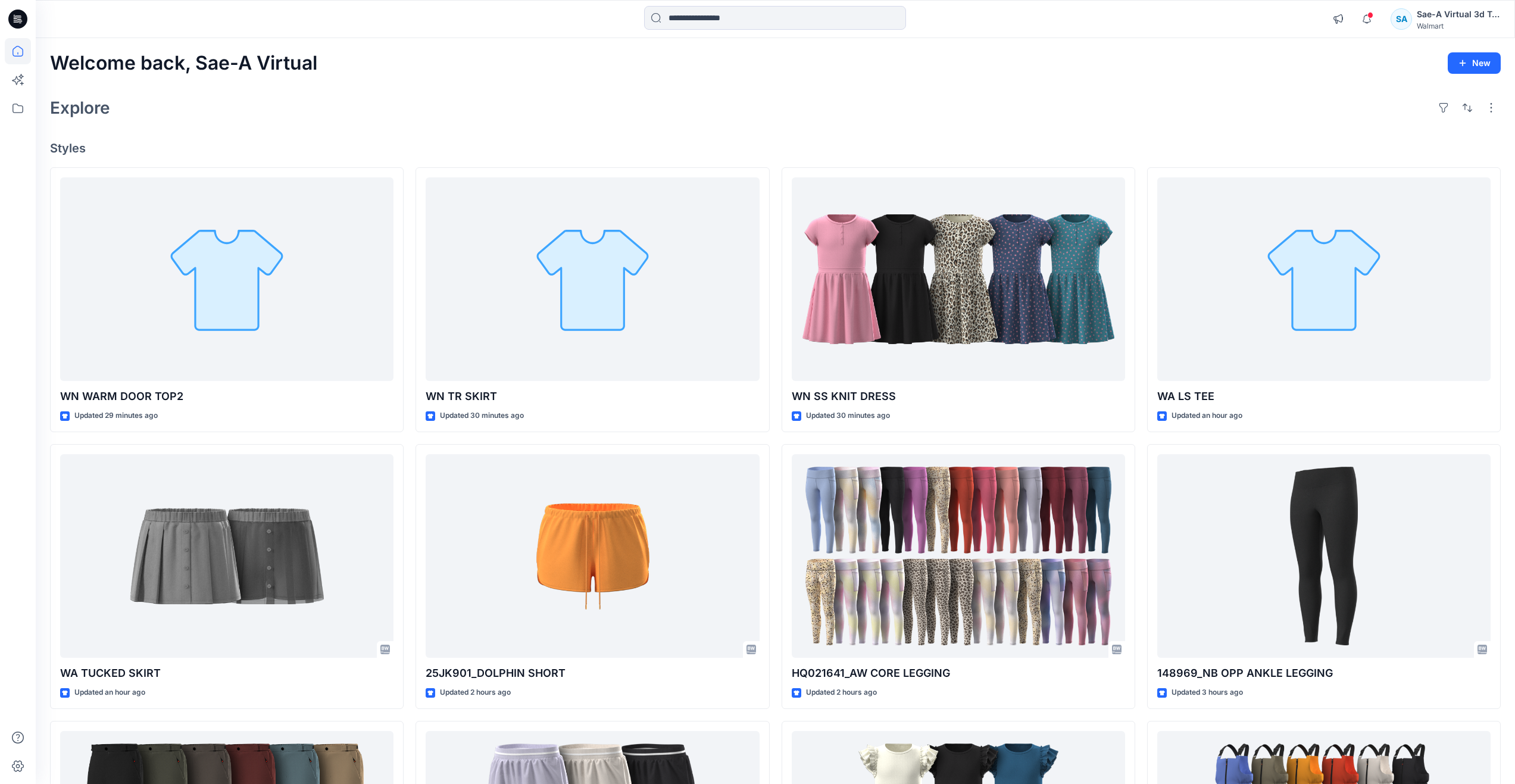
click at [623, 149] on h4 "Styles" at bounding box center [775, 148] width 1450 height 14
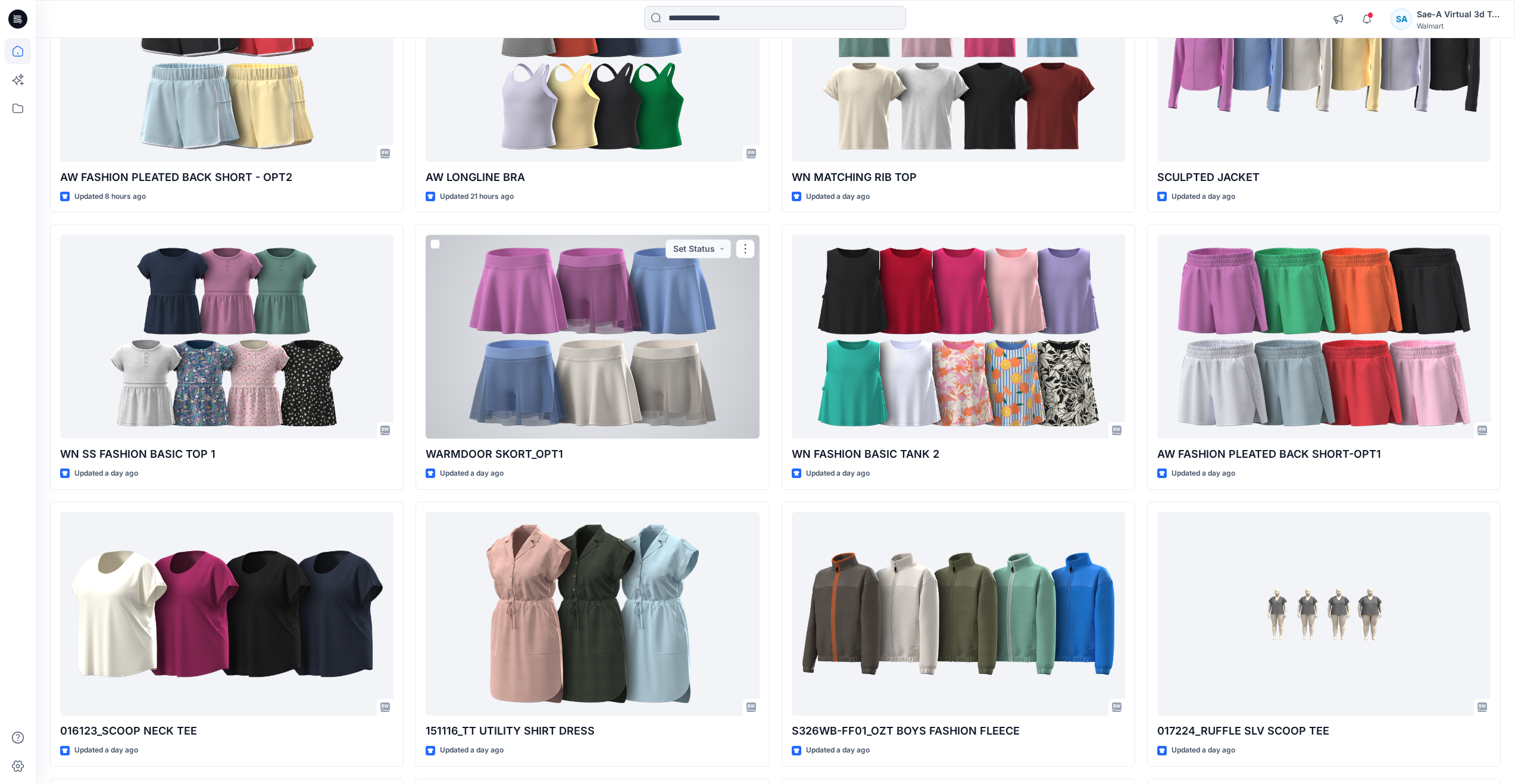
scroll to position [1071, 0]
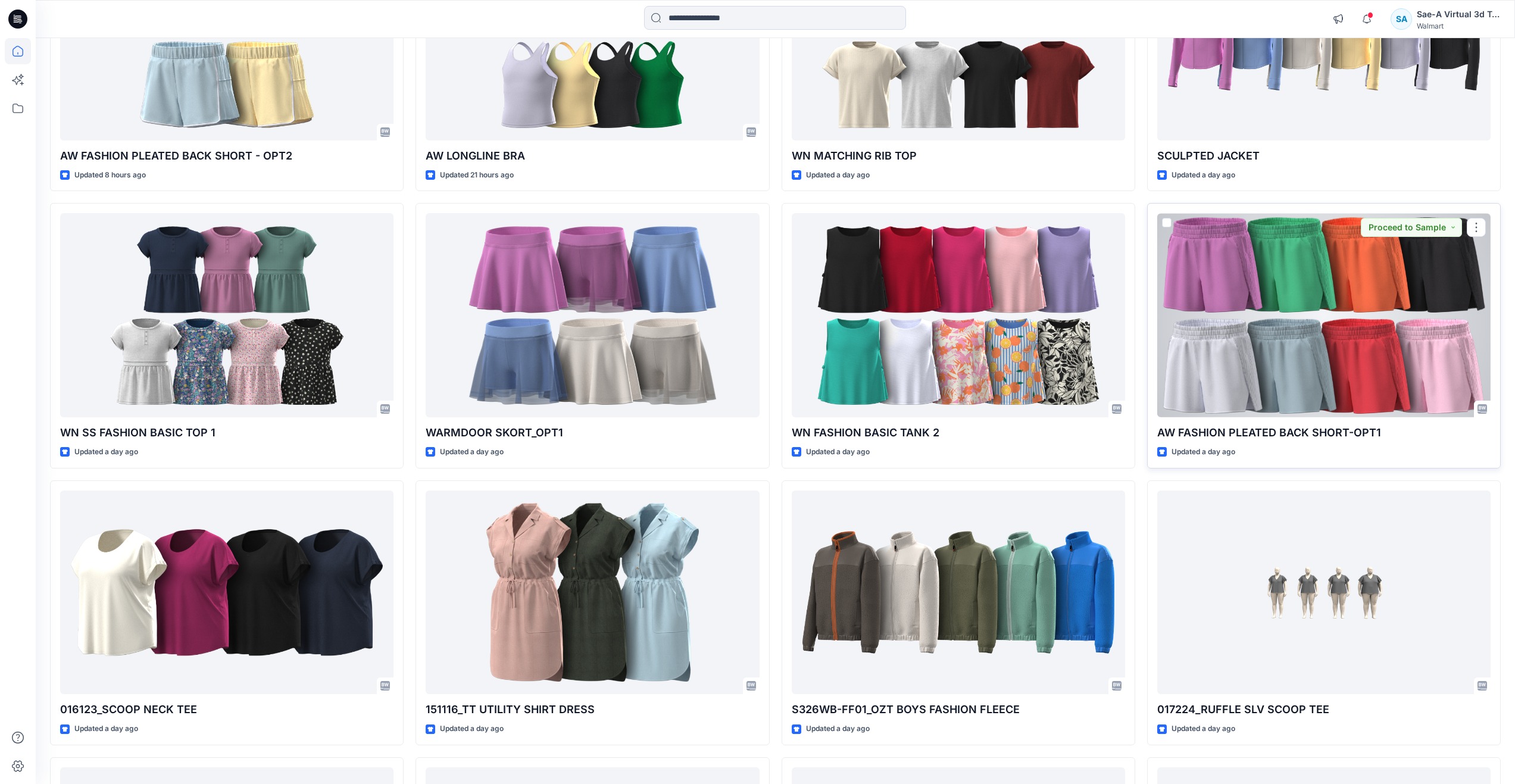
click at [1238, 341] on div at bounding box center [1324, 315] width 333 height 204
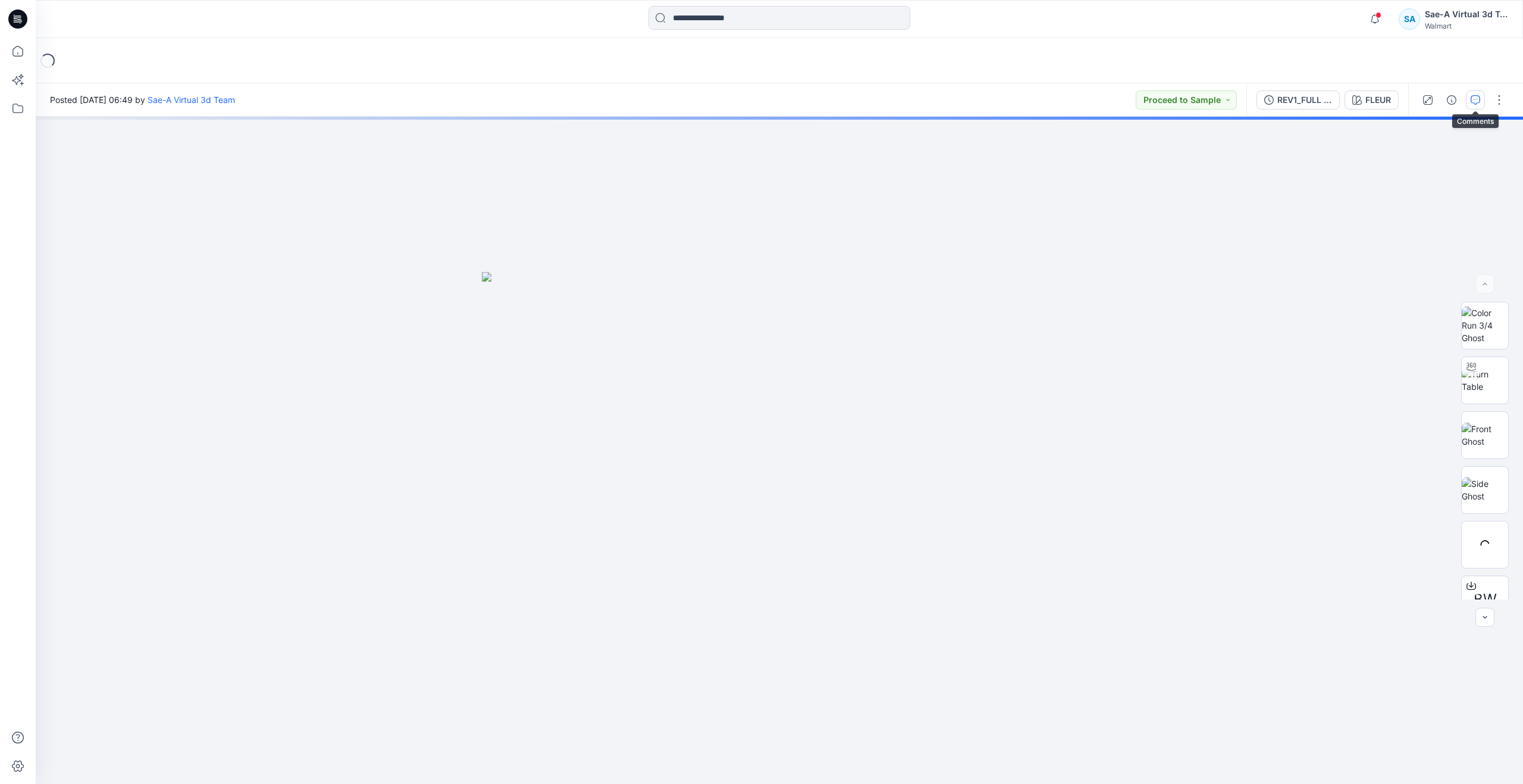
click at [1469, 103] on button "button" at bounding box center [1476, 100] width 19 height 19
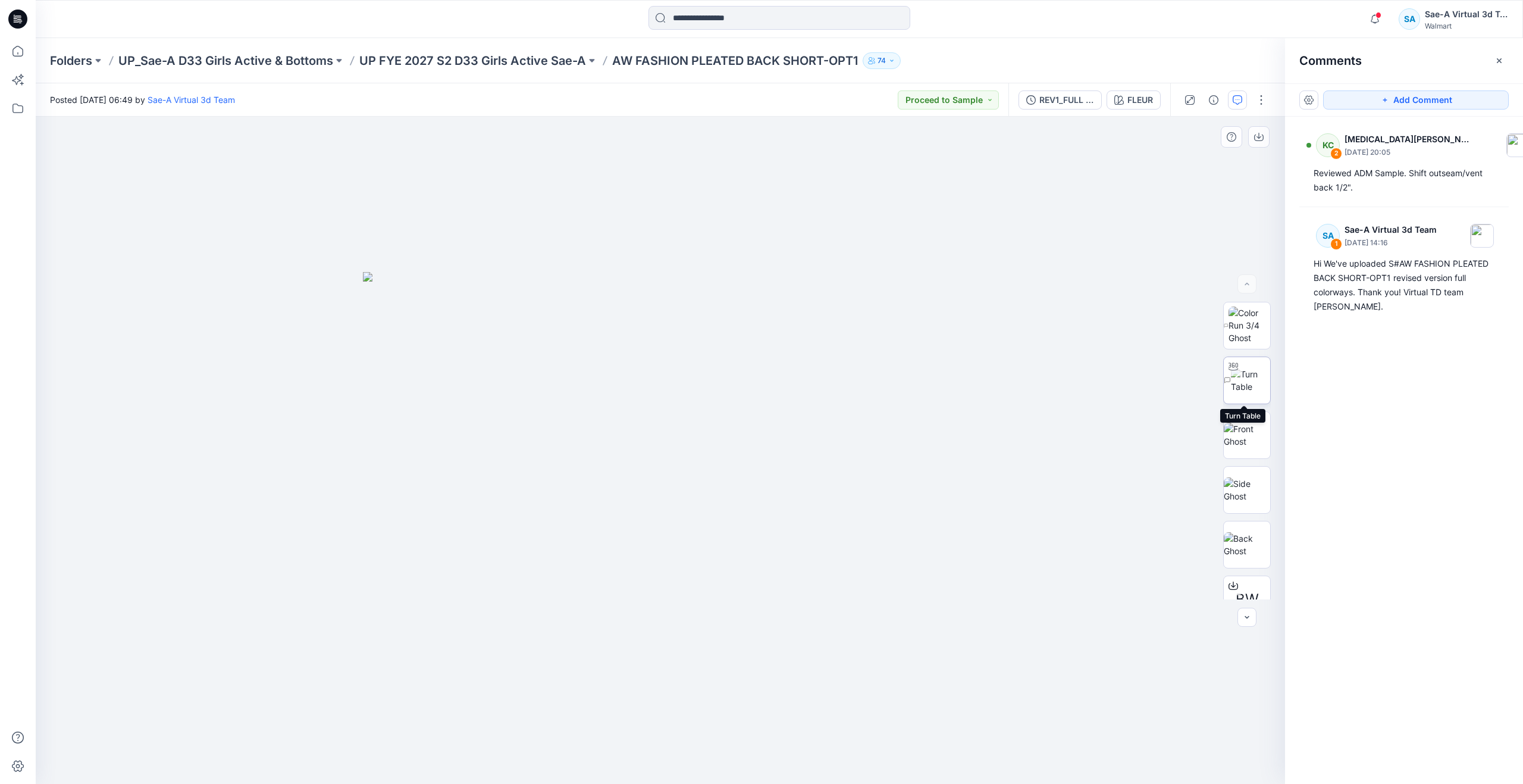
click at [1248, 391] on img at bounding box center [1251, 380] width 40 height 25
drag, startPoint x: 657, startPoint y: 767, endPoint x: 698, endPoint y: 651, distance: 123.0
click at [698, 651] on div at bounding box center [660, 450] width 1250 height 667
click at [1212, 106] on button "button" at bounding box center [1214, 100] width 19 height 19
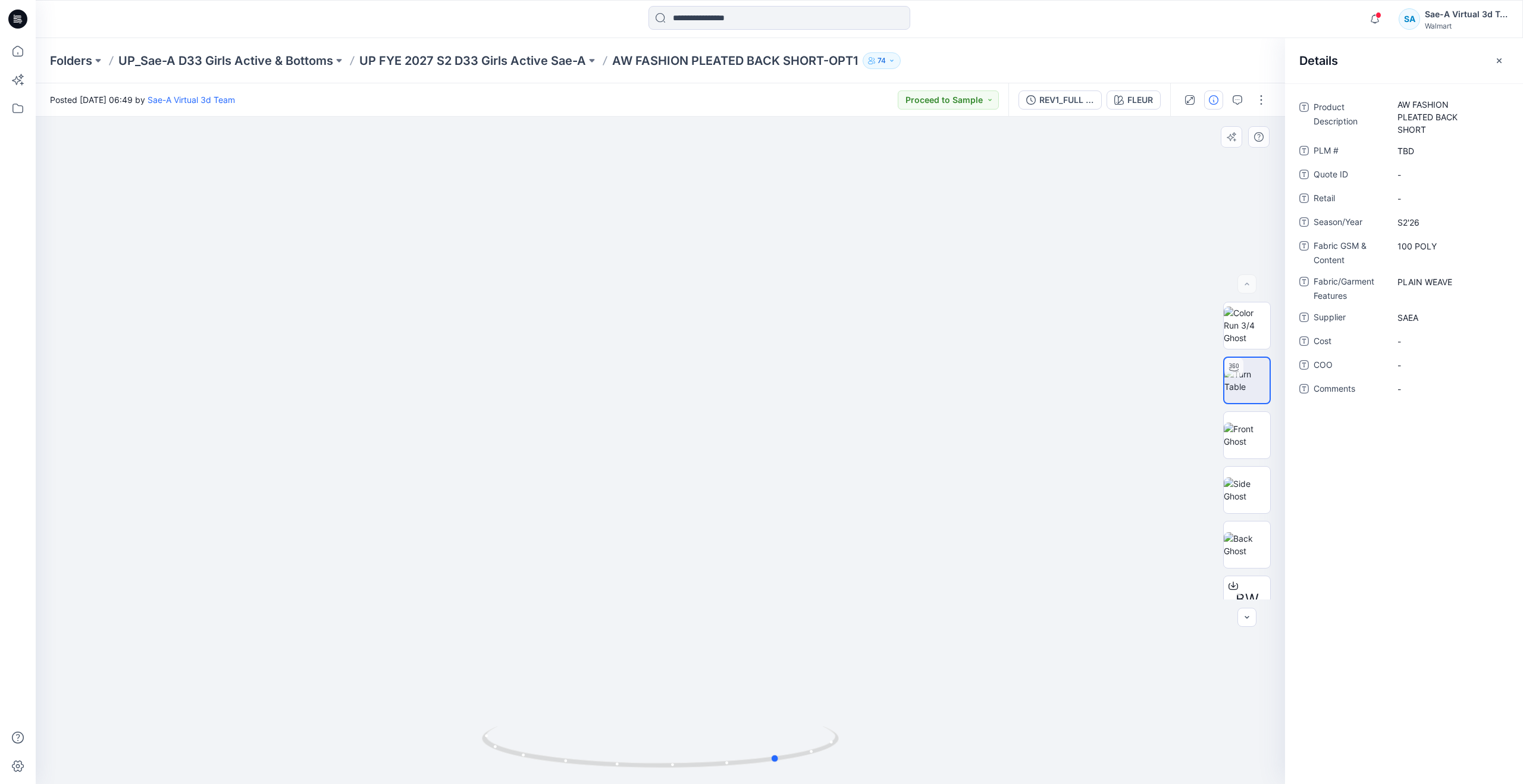
drag, startPoint x: 703, startPoint y: 764, endPoint x: 422, endPoint y: 717, distance: 284.9
click at [422, 717] on div at bounding box center [660, 450] width 1250 height 667
click at [1238, 432] on img at bounding box center [1247, 434] width 46 height 25
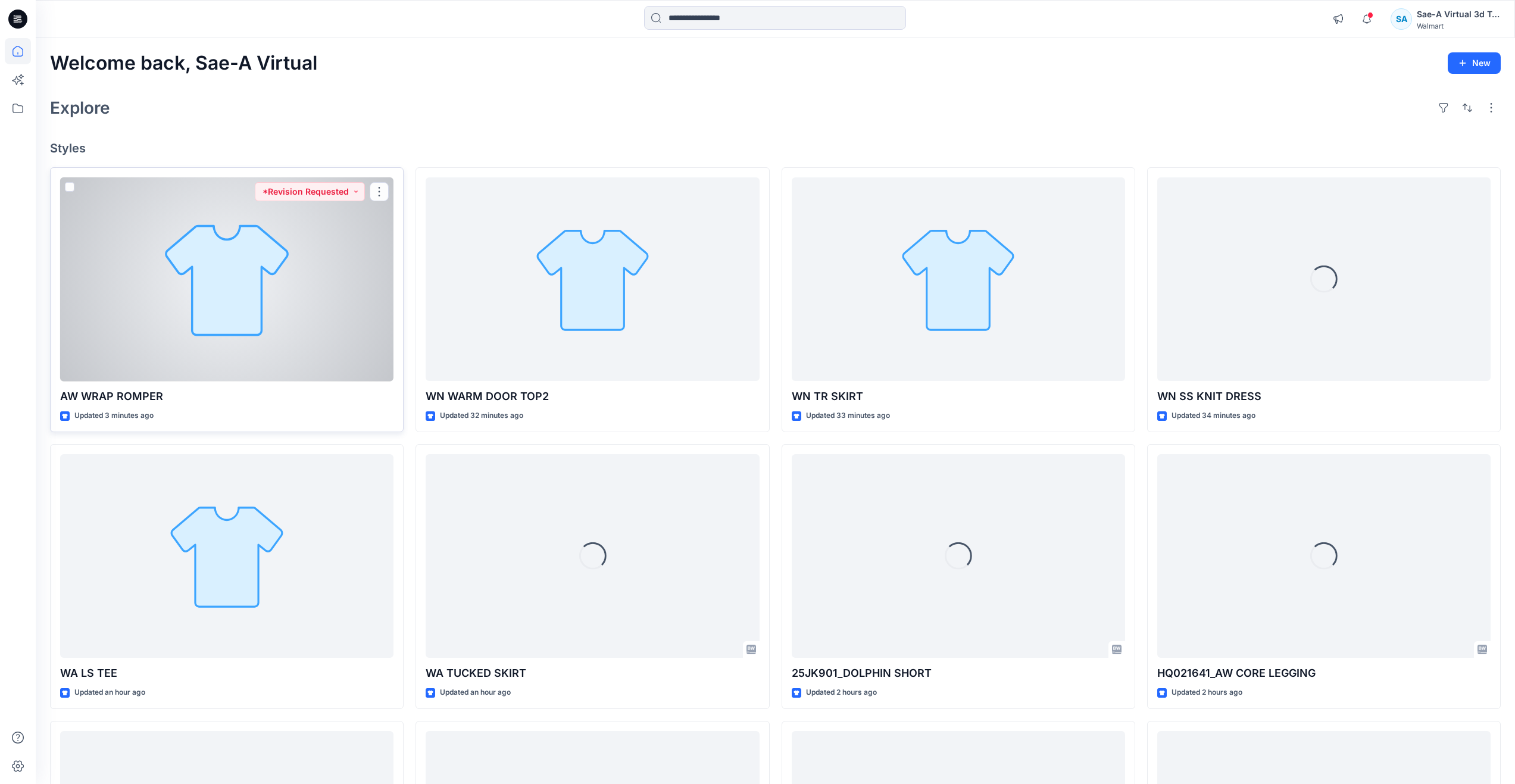
click at [288, 318] on div at bounding box center [226, 279] width 333 height 204
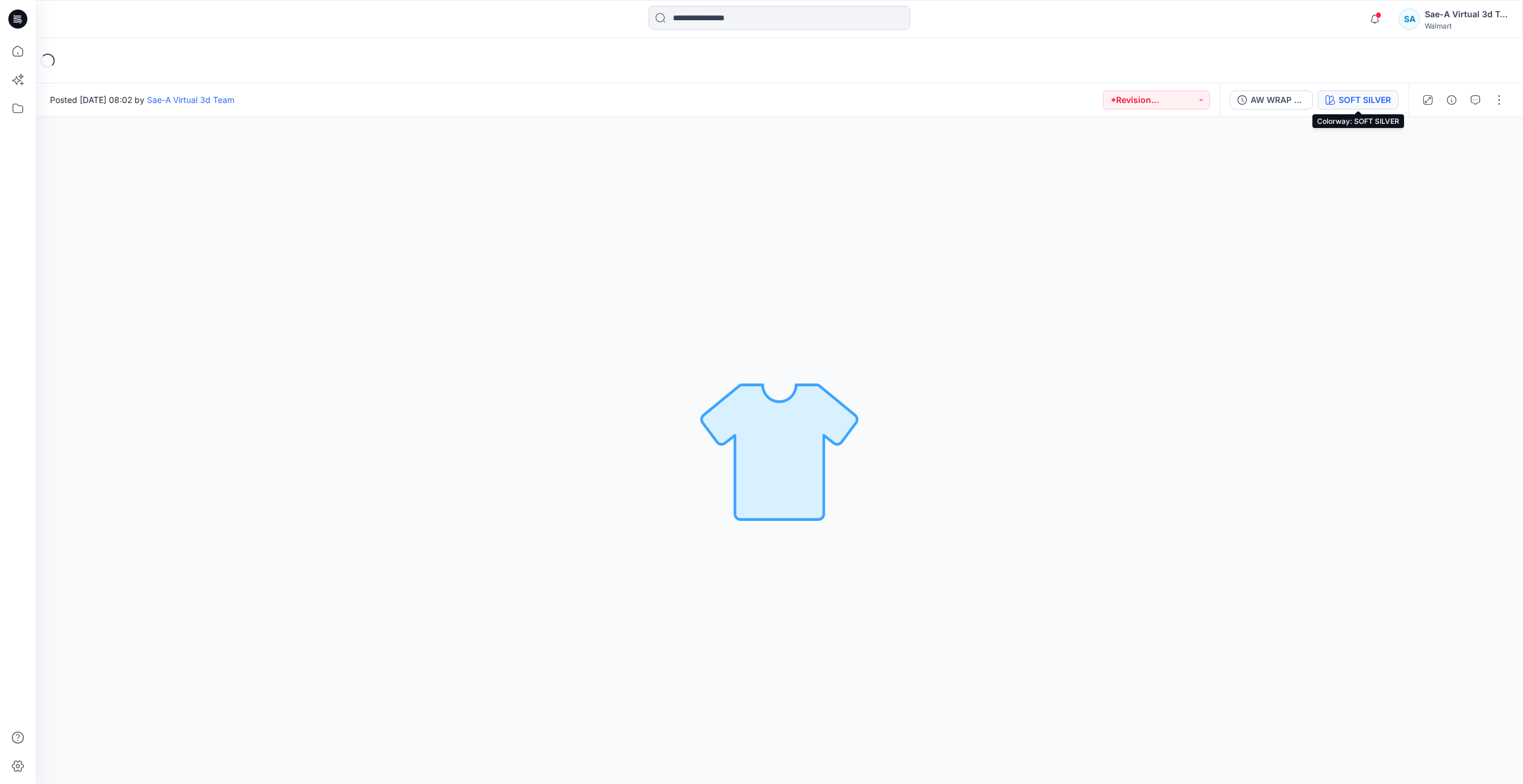
click at [1330, 96] on icon "button" at bounding box center [1331, 100] width 9 height 9
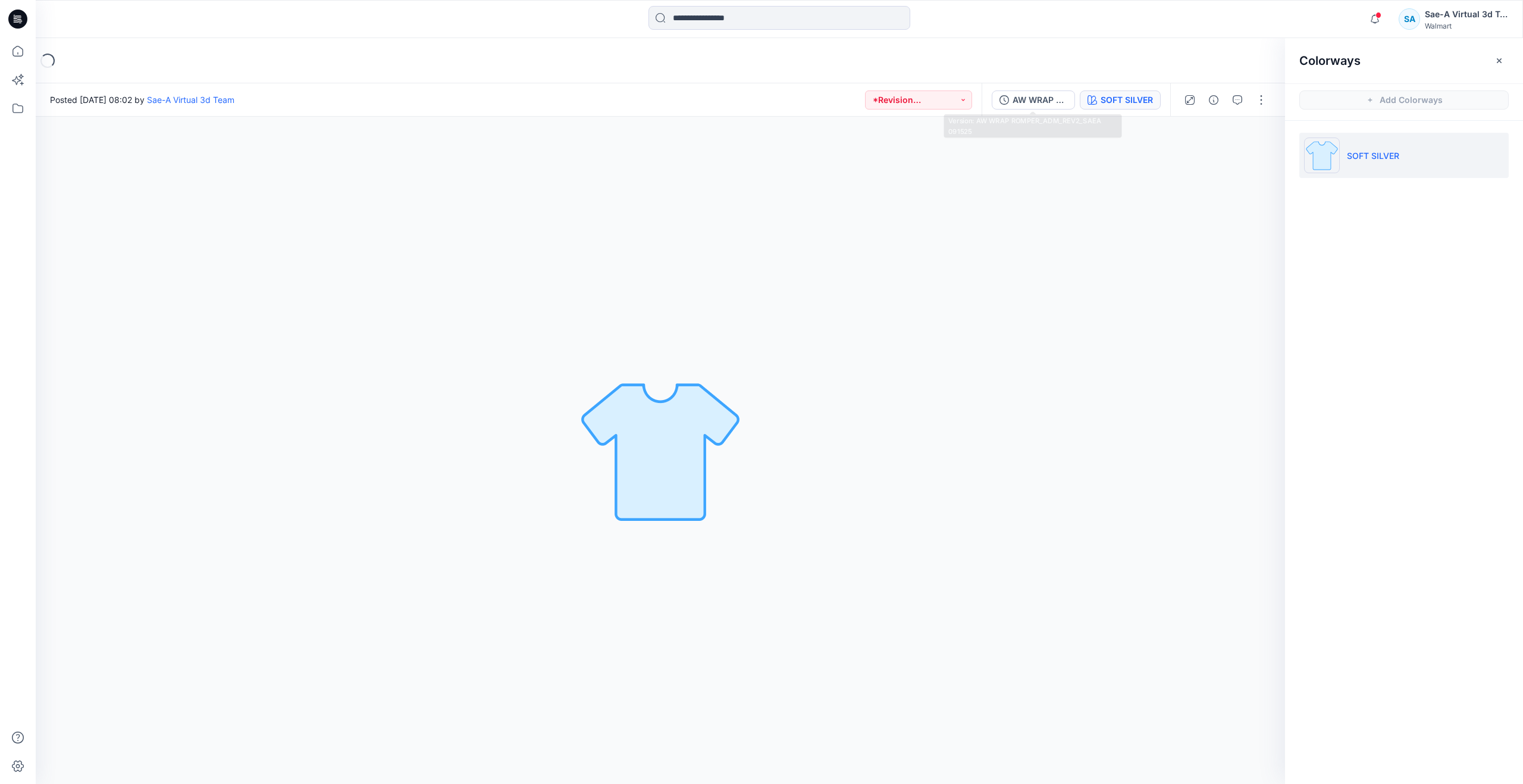
click at [1039, 90] on div "AW WRAP ROMPER_ADM_REV2_SAEA 091525 SOFT SILVER" at bounding box center [1076, 100] width 188 height 33
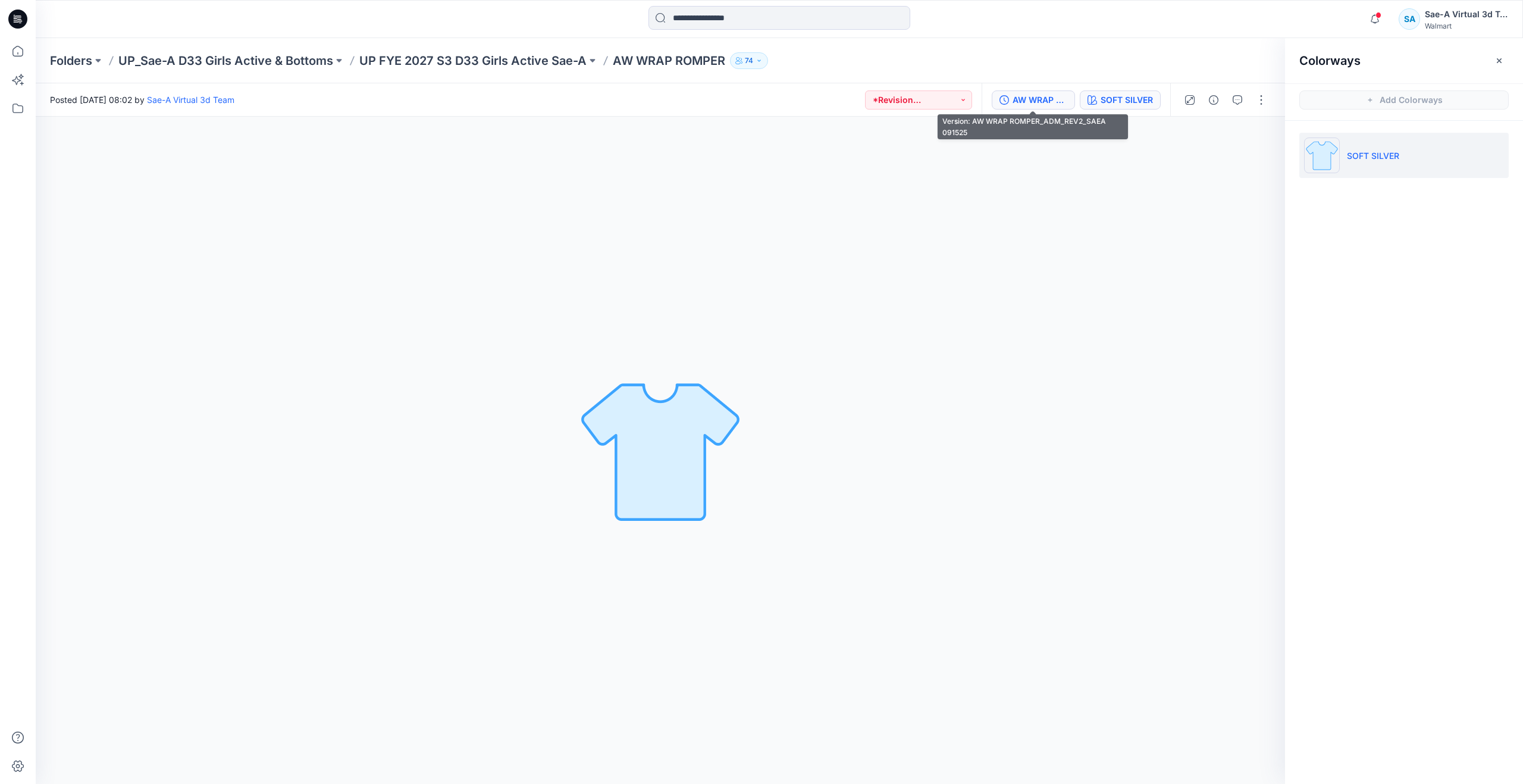
click at [1032, 103] on div "AW WRAP ROMPER_ADM_REV2_SAEA 091525" at bounding box center [1040, 100] width 54 height 13
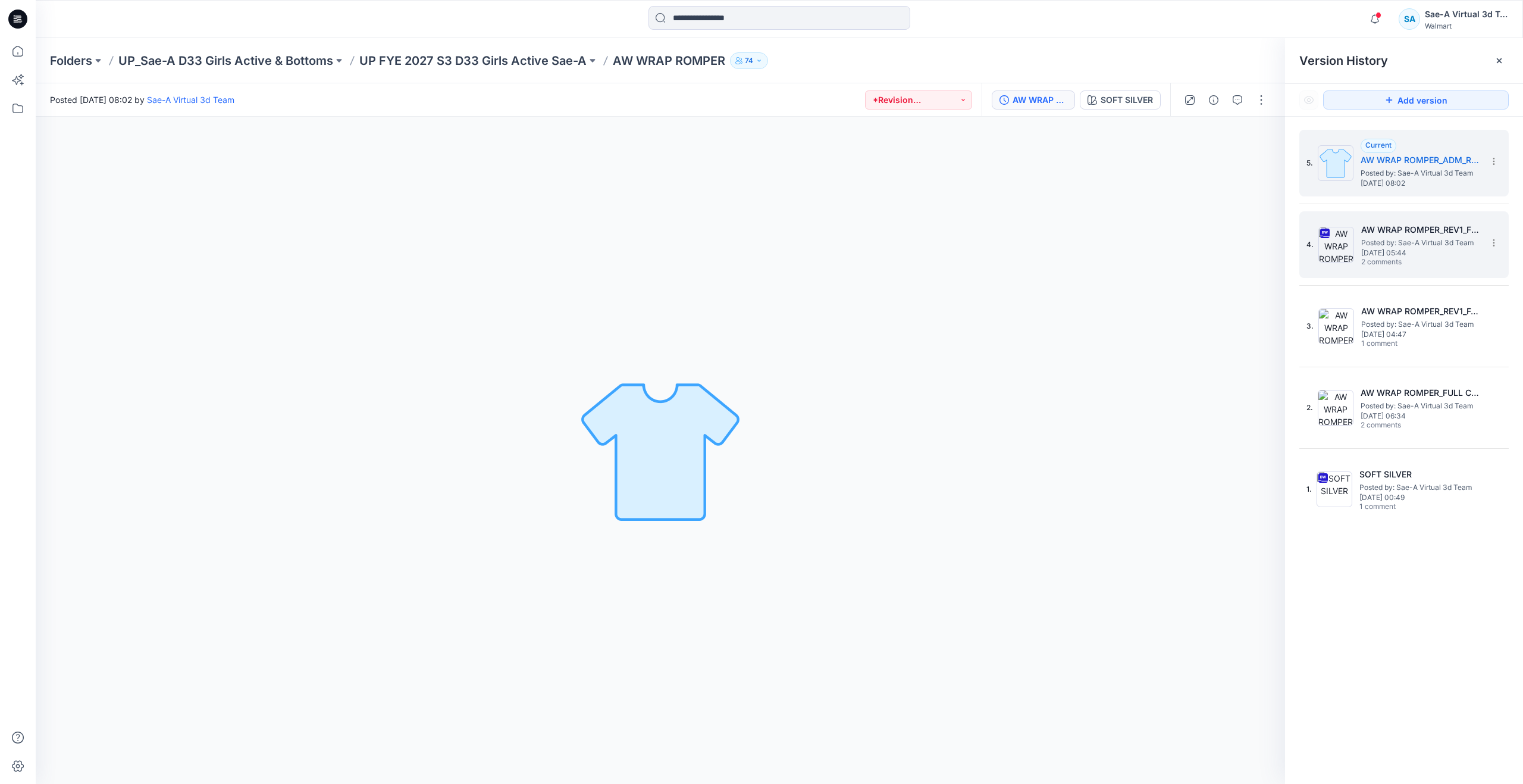
click at [1391, 235] on h5 "AW WRAP ROMPER_REV1_FULL COLORWAYS" at bounding box center [1420, 229] width 119 height 14
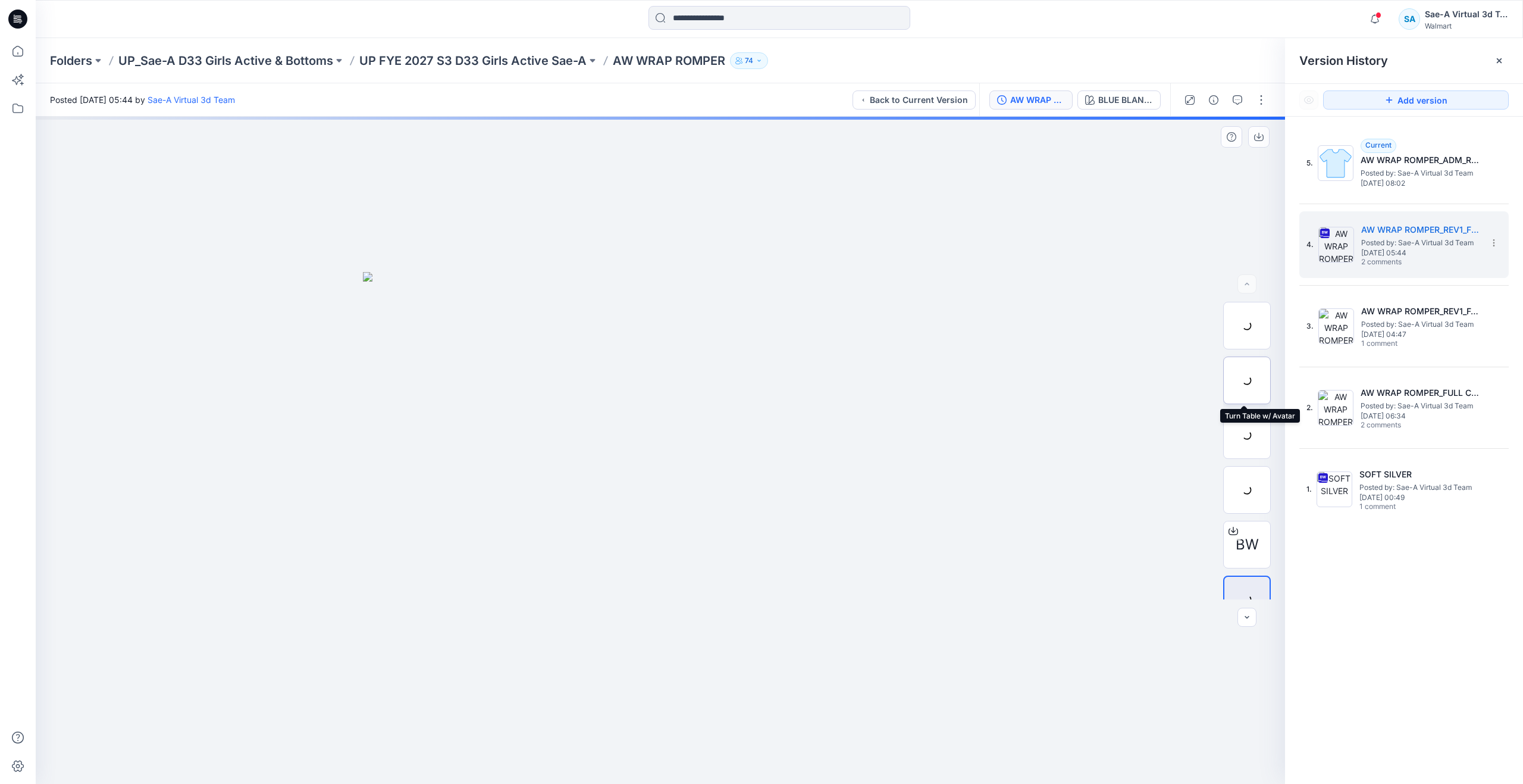
click at [1247, 372] on div at bounding box center [1248, 380] width 48 height 48
drag, startPoint x: 659, startPoint y: 770, endPoint x: 698, endPoint y: 747, distance: 45.3
click at [698, 747] on icon at bounding box center [662, 748] width 360 height 44
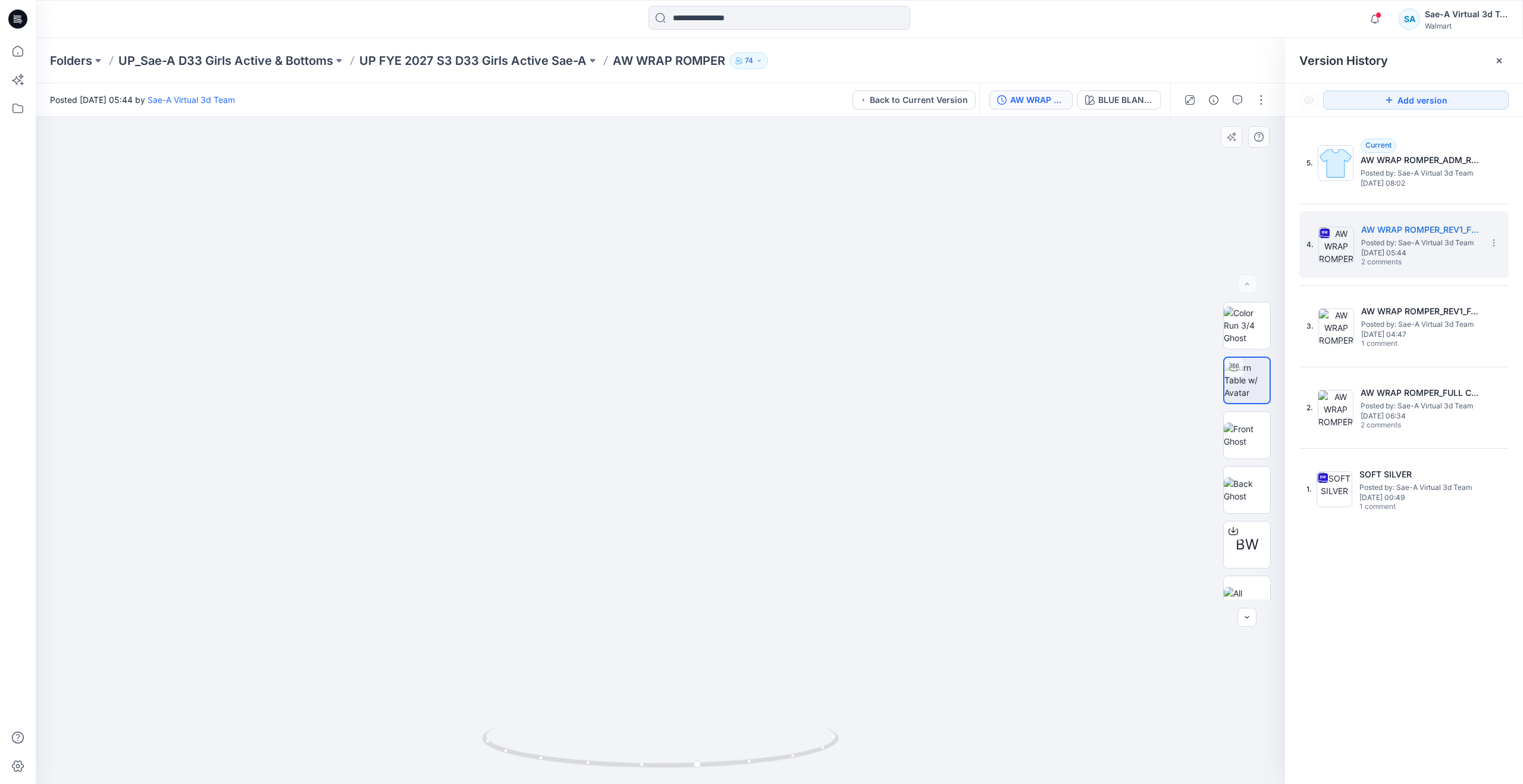
drag, startPoint x: 704, startPoint y: 645, endPoint x: 715, endPoint y: 573, distance: 72.8
drag, startPoint x: 747, startPoint y: 762, endPoint x: 831, endPoint y: 623, distance: 162.4
click at [831, 623] on div at bounding box center [660, 450] width 1250 height 667
click at [1232, 95] on button "button" at bounding box center [1238, 100] width 19 height 19
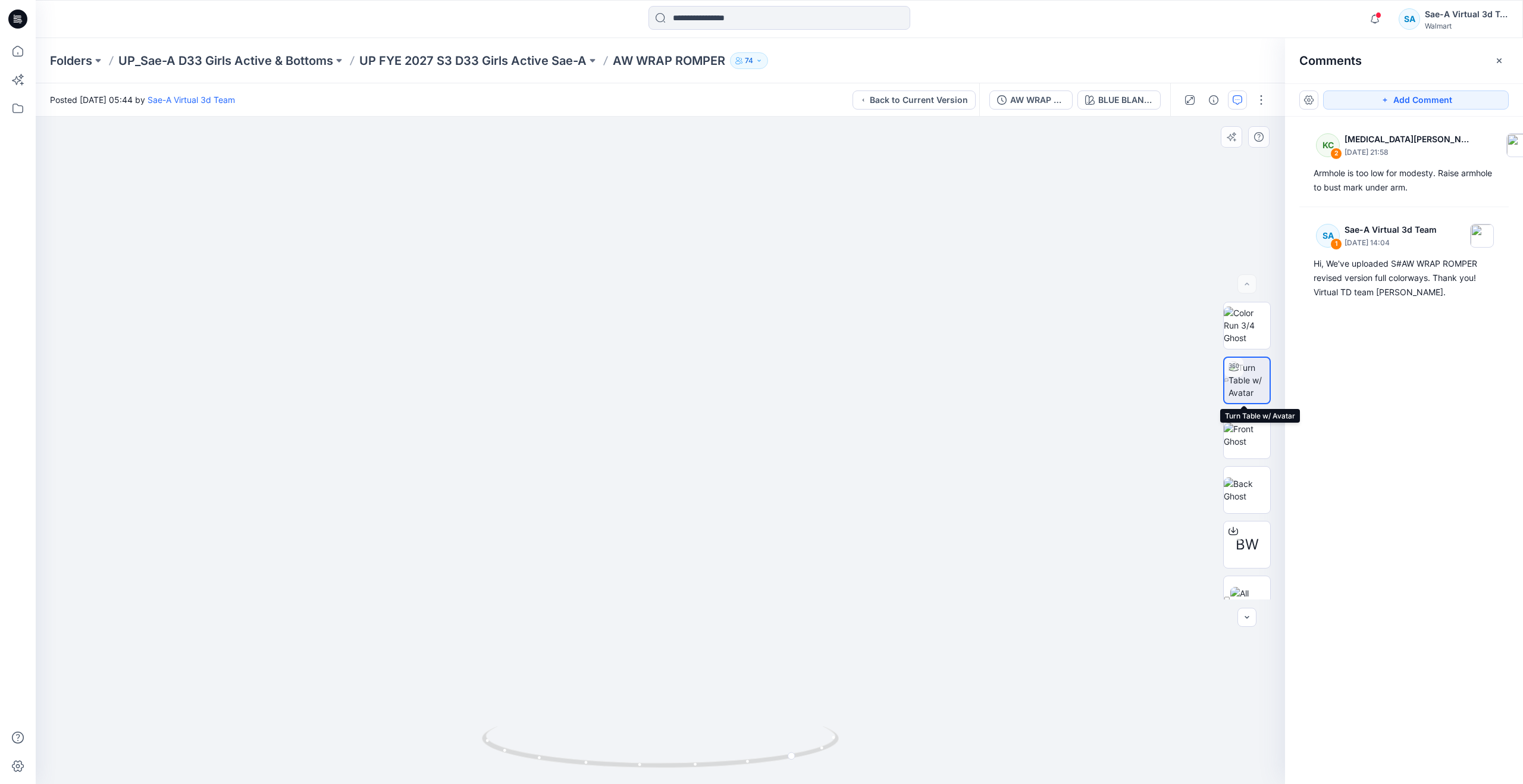
click at [1240, 384] on img at bounding box center [1249, 380] width 41 height 38
drag, startPoint x: 792, startPoint y: 750, endPoint x: 948, endPoint y: 635, distance: 193.8
click at [948, 635] on div at bounding box center [660, 450] width 1250 height 667
click at [1237, 537] on div at bounding box center [1233, 530] width 19 height 19
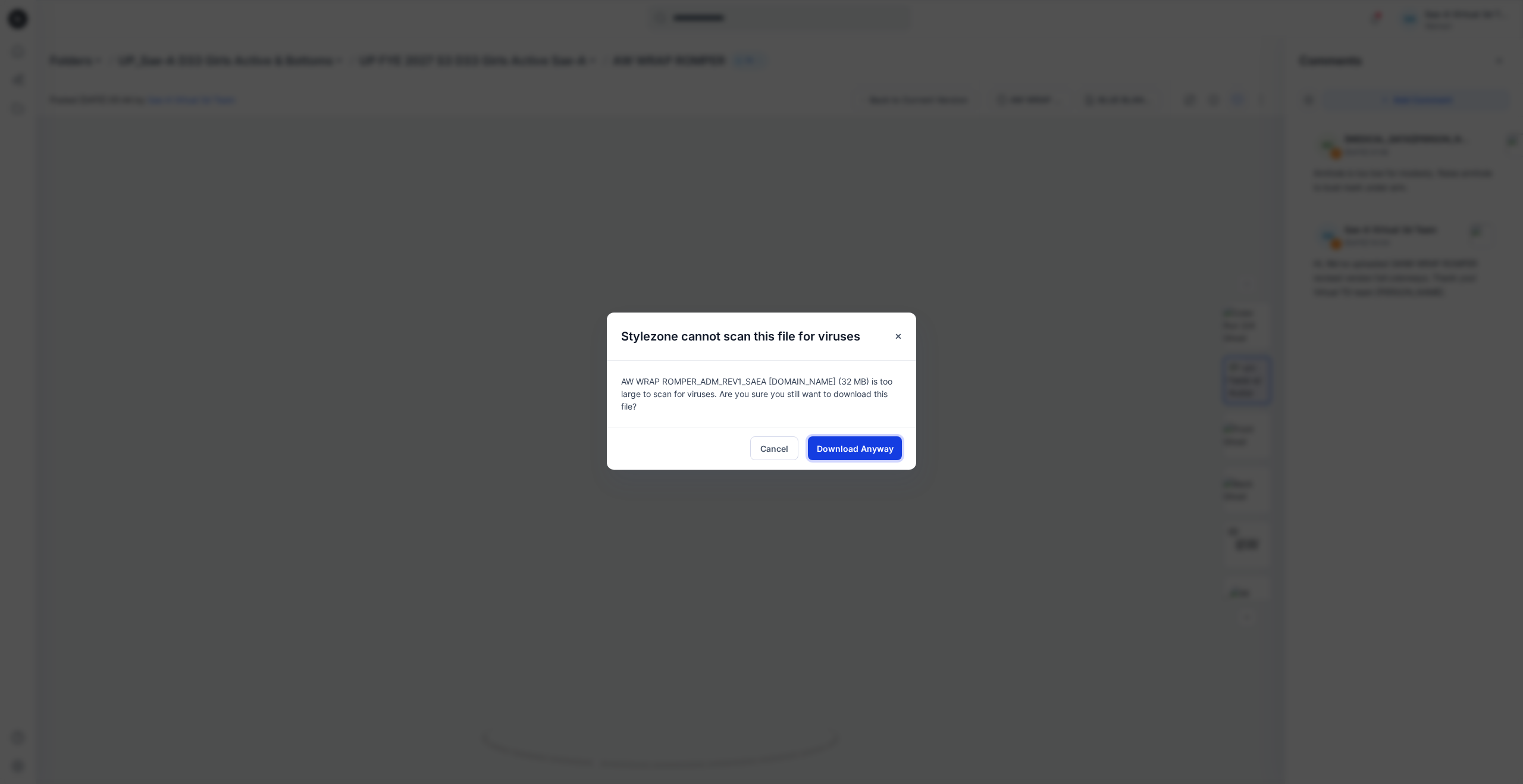
click at [868, 442] on span "Download Anyway" at bounding box center [855, 449] width 77 height 13
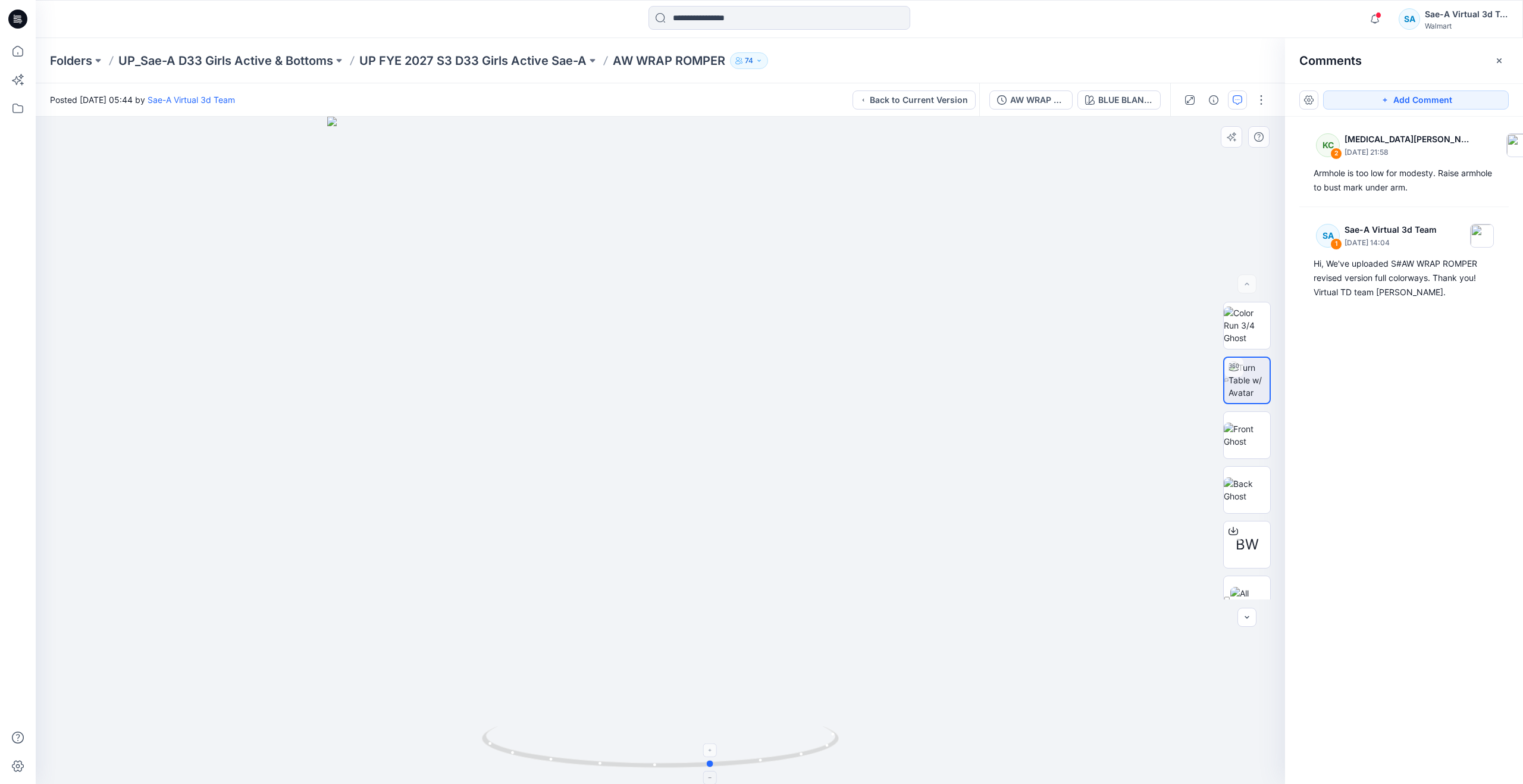
drag, startPoint x: 597, startPoint y: 764, endPoint x: 714, endPoint y: 756, distance: 117.3
click at [714, 756] on icon at bounding box center [662, 748] width 360 height 44
click at [1034, 104] on div "AW WRAP ROMPER_REV1_FULL COLORWAYS" at bounding box center [1037, 100] width 54 height 13
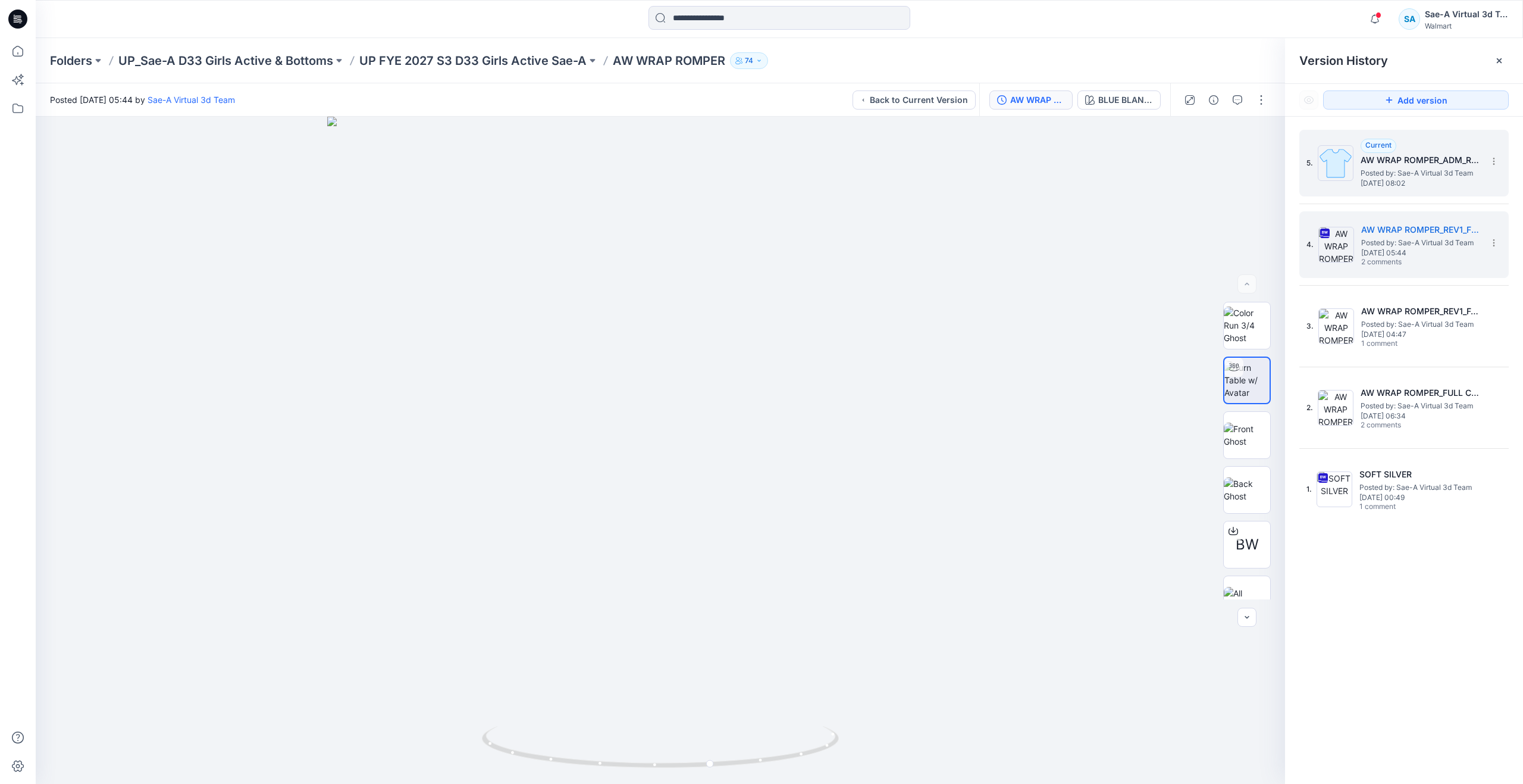
click at [1405, 176] on span "Posted by: Sae-A Virtual 3d Team" at bounding box center [1420, 173] width 119 height 12
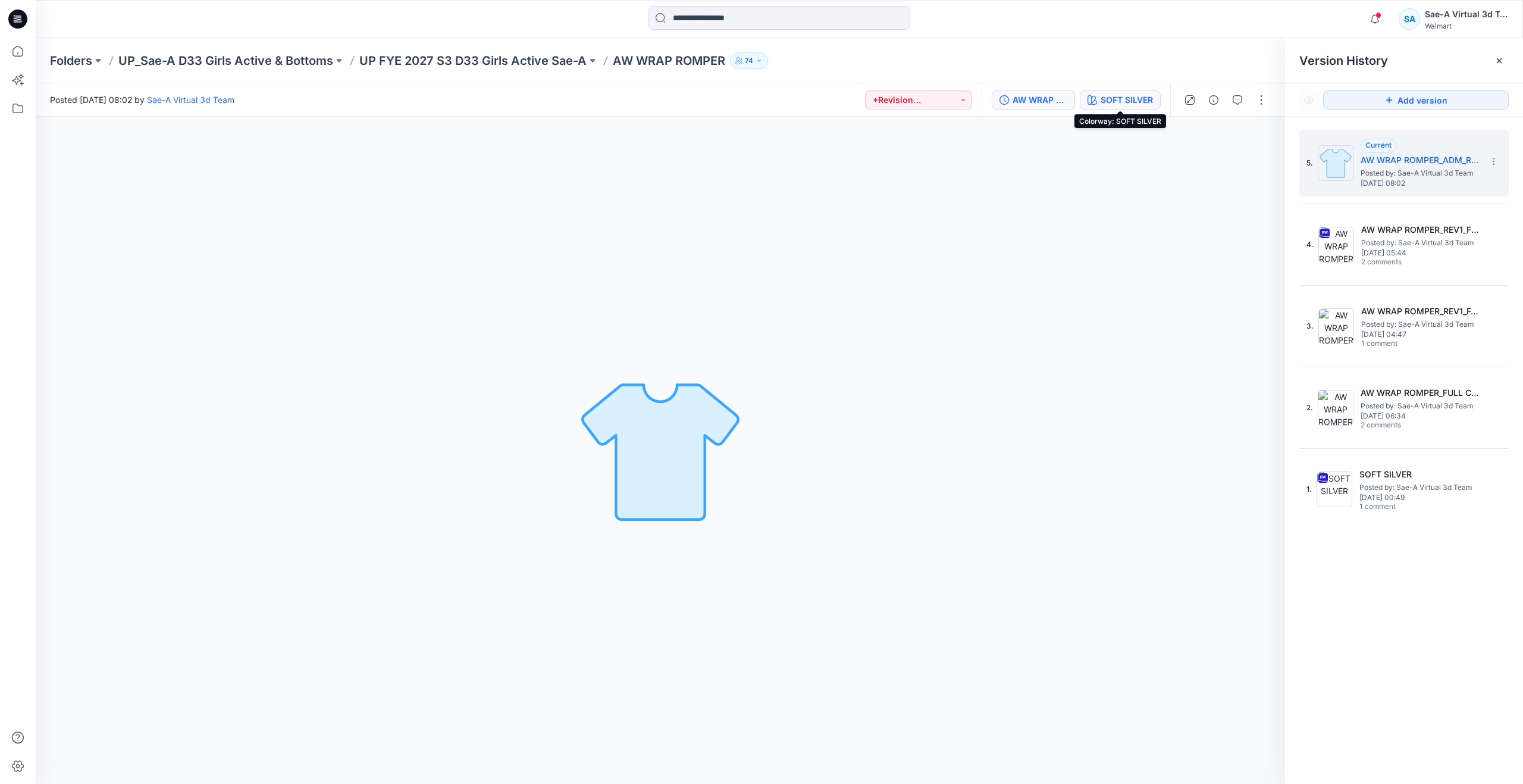
click at [1155, 95] on button "SOFT SILVER" at bounding box center [1120, 100] width 81 height 19
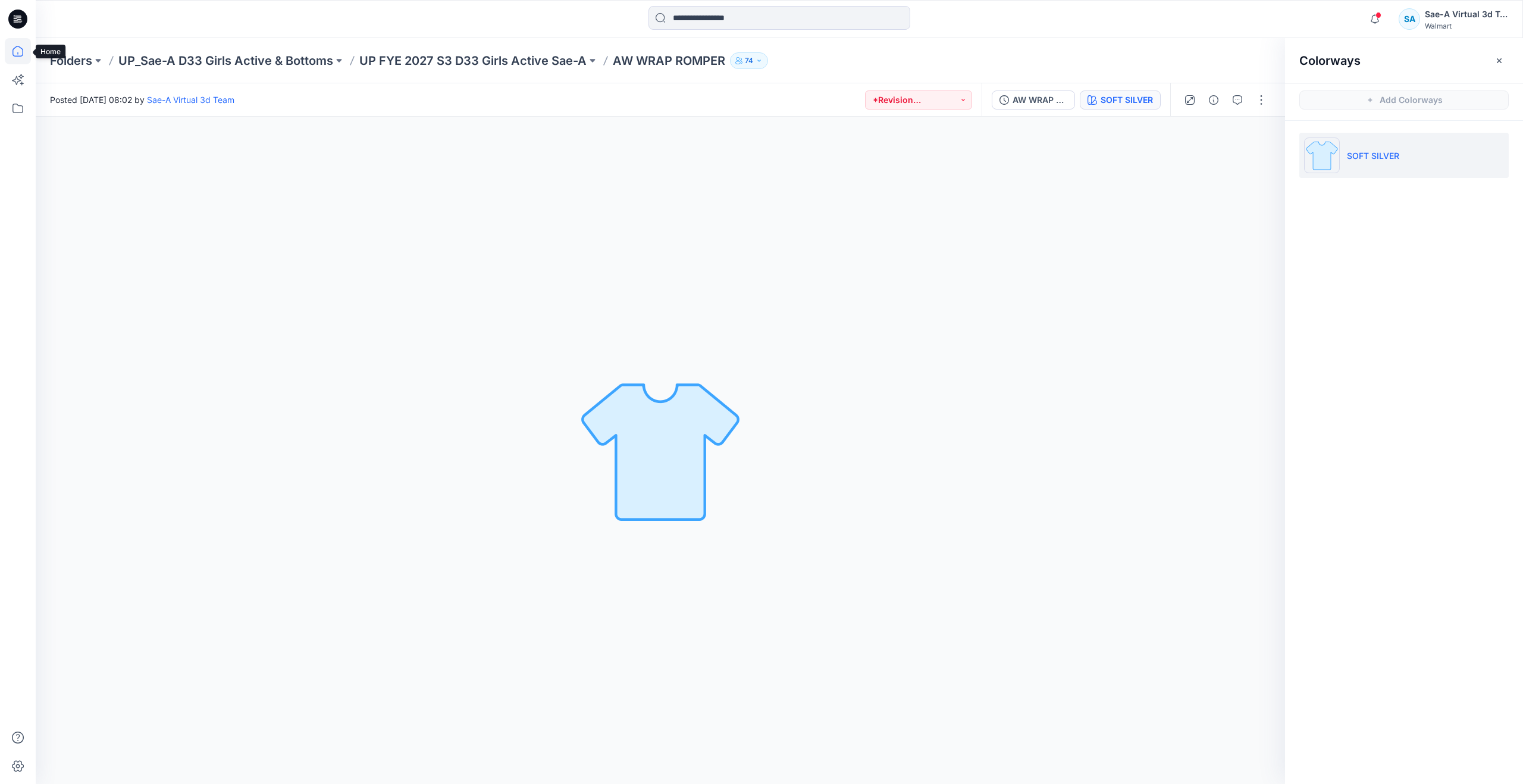
click at [18, 56] on icon at bounding box center [18, 52] width 11 height 11
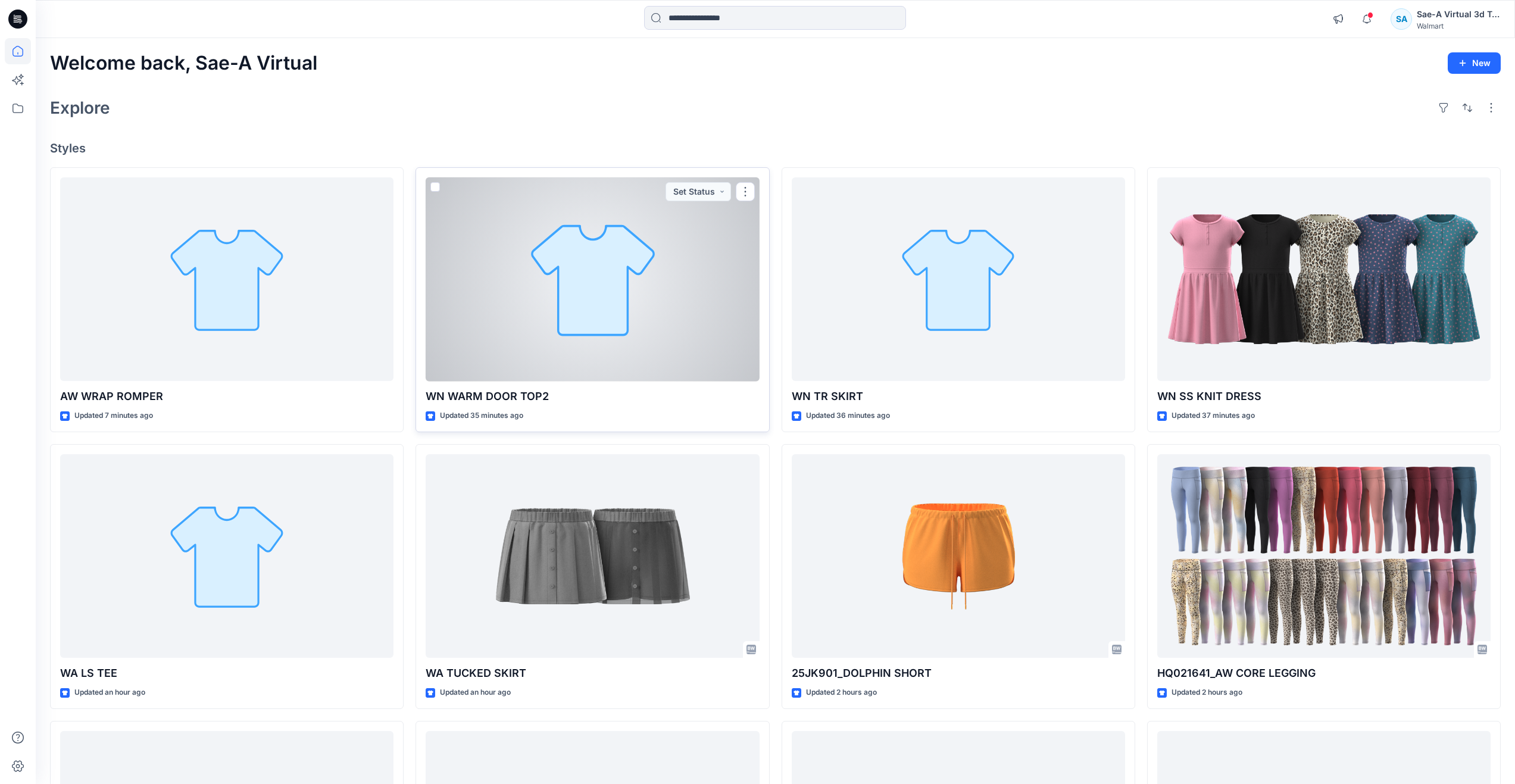
click at [557, 315] on div at bounding box center [592, 279] width 333 height 204
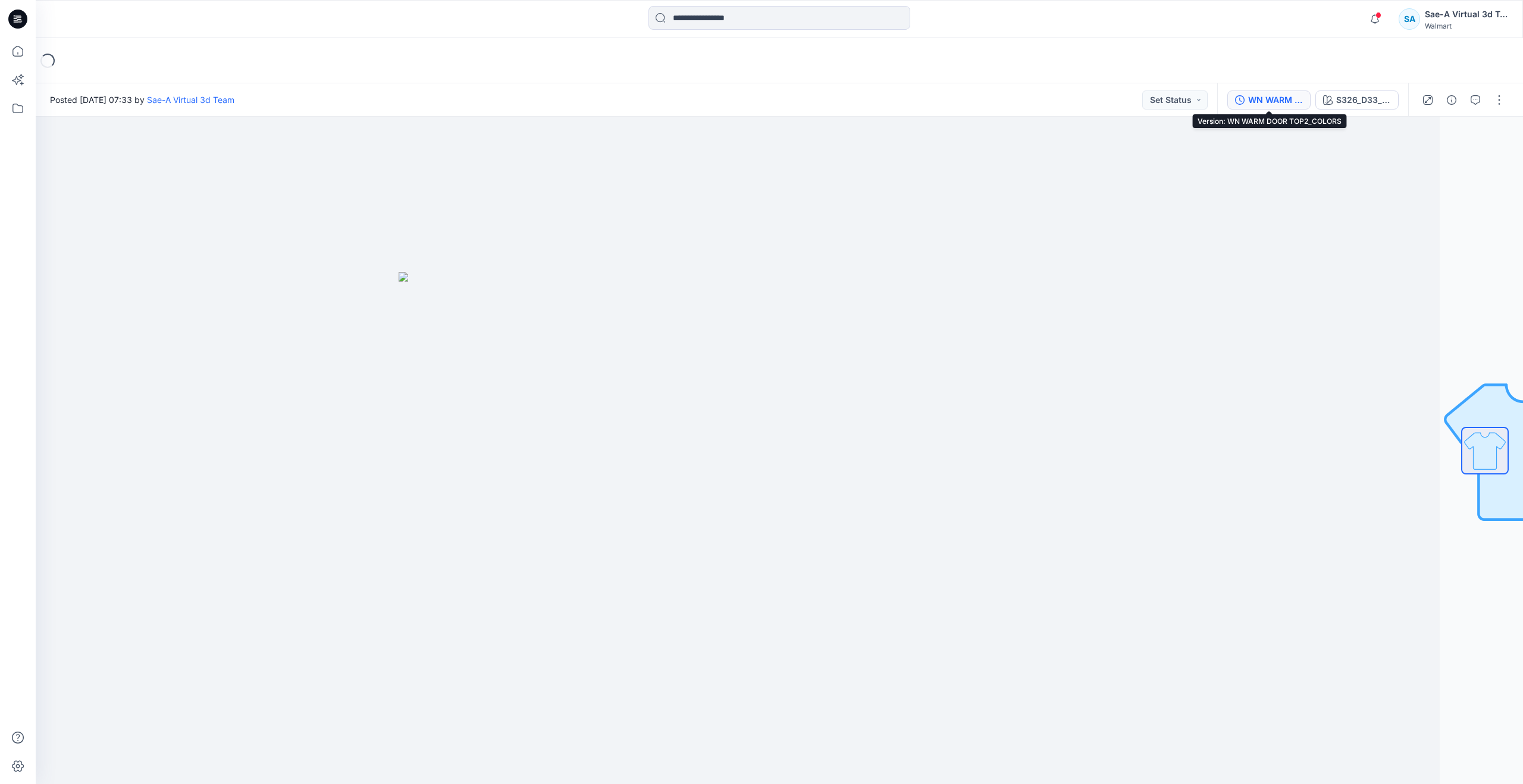
click at [1251, 102] on div "WN WARM DOOR TOP2_COLORS" at bounding box center [1275, 100] width 54 height 13
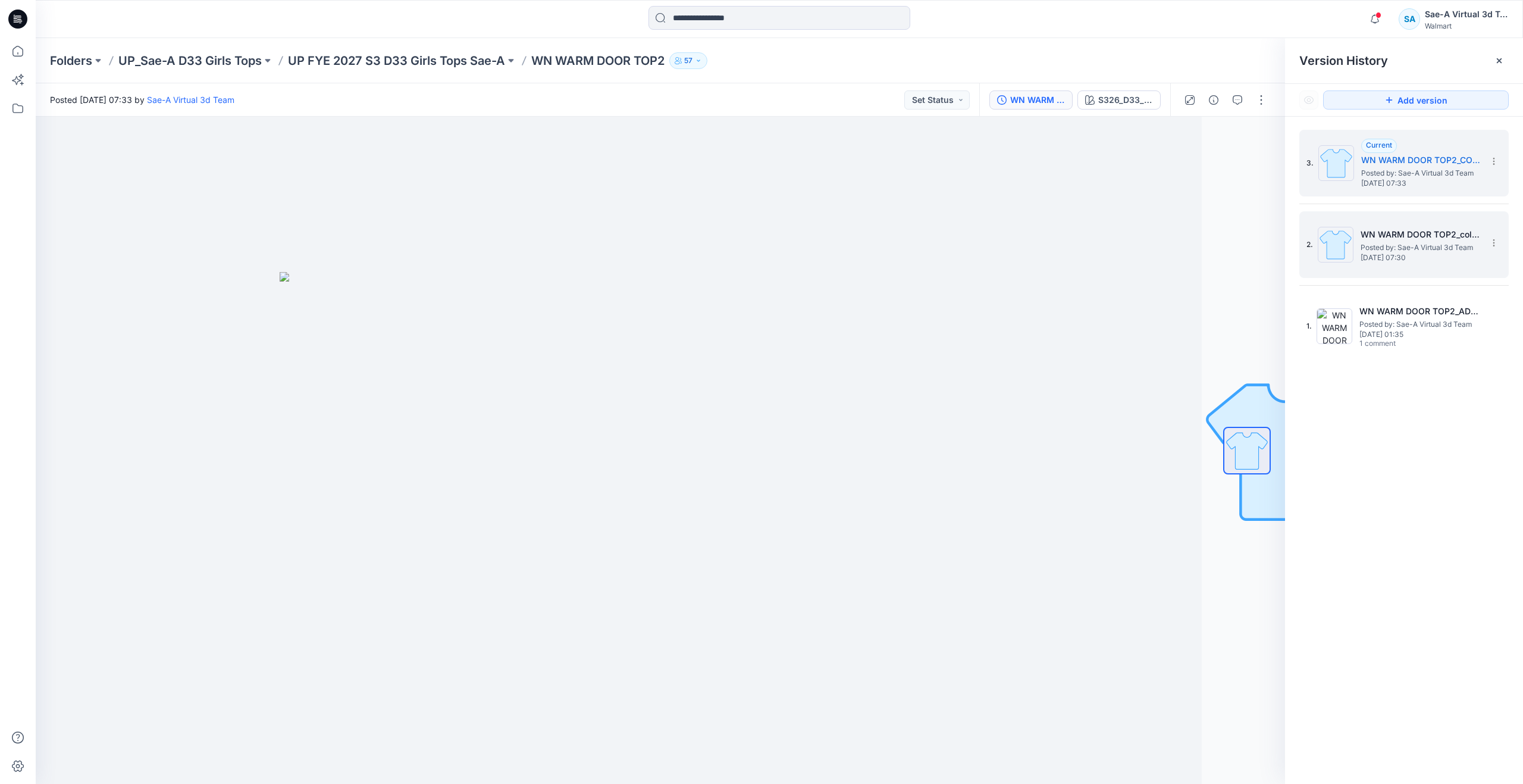
click at [1376, 244] on span "Posted by: Sae-A Virtual 3d Team" at bounding box center [1420, 247] width 119 height 12
click at [1420, 172] on span "Posted by: Sae-A Virtual 3d Team" at bounding box center [1420, 173] width 119 height 12
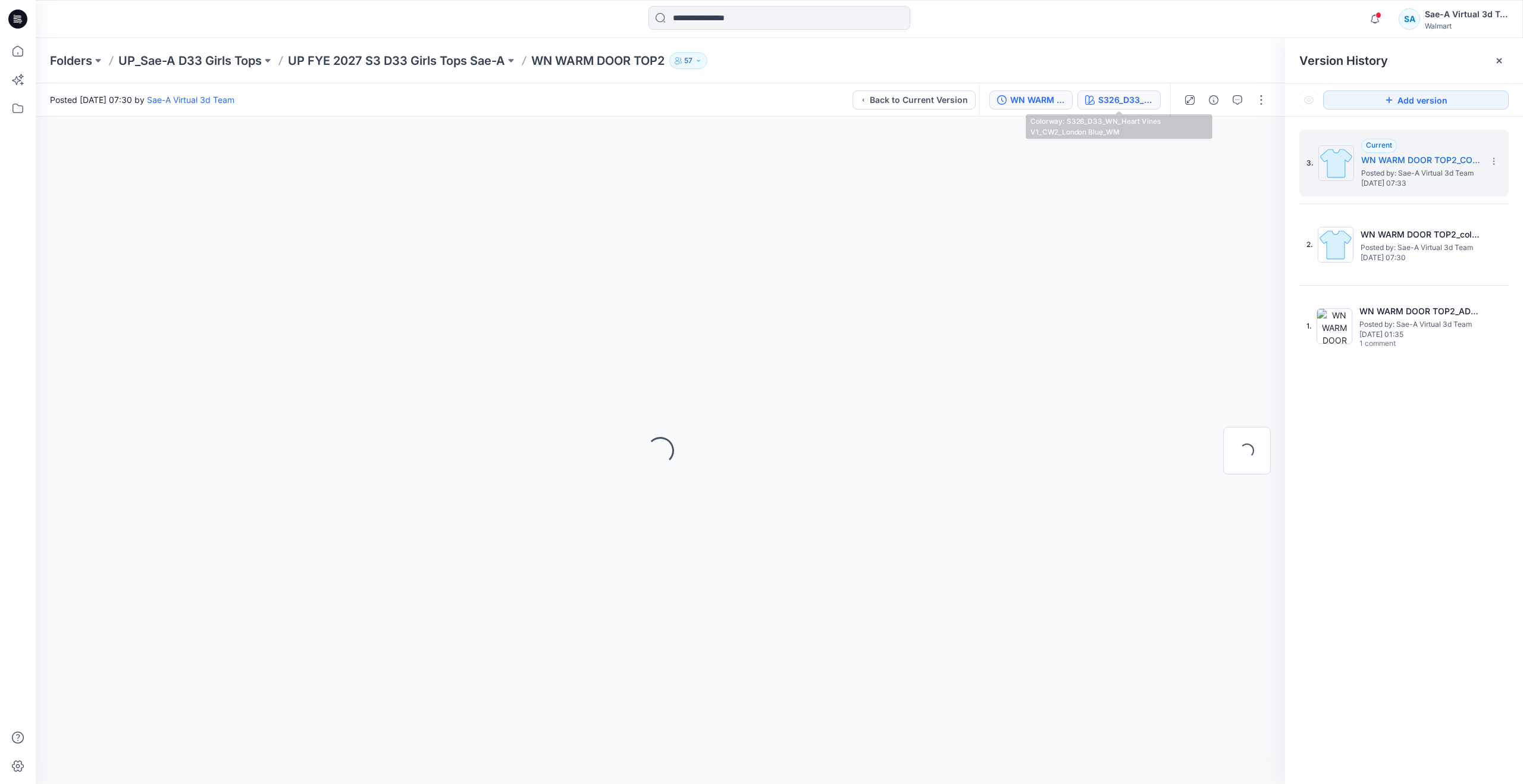
click at [1121, 99] on div "S326_D33_WN_Heart Vines V1_CW2_London Blue_WM" at bounding box center [1125, 100] width 54 height 13
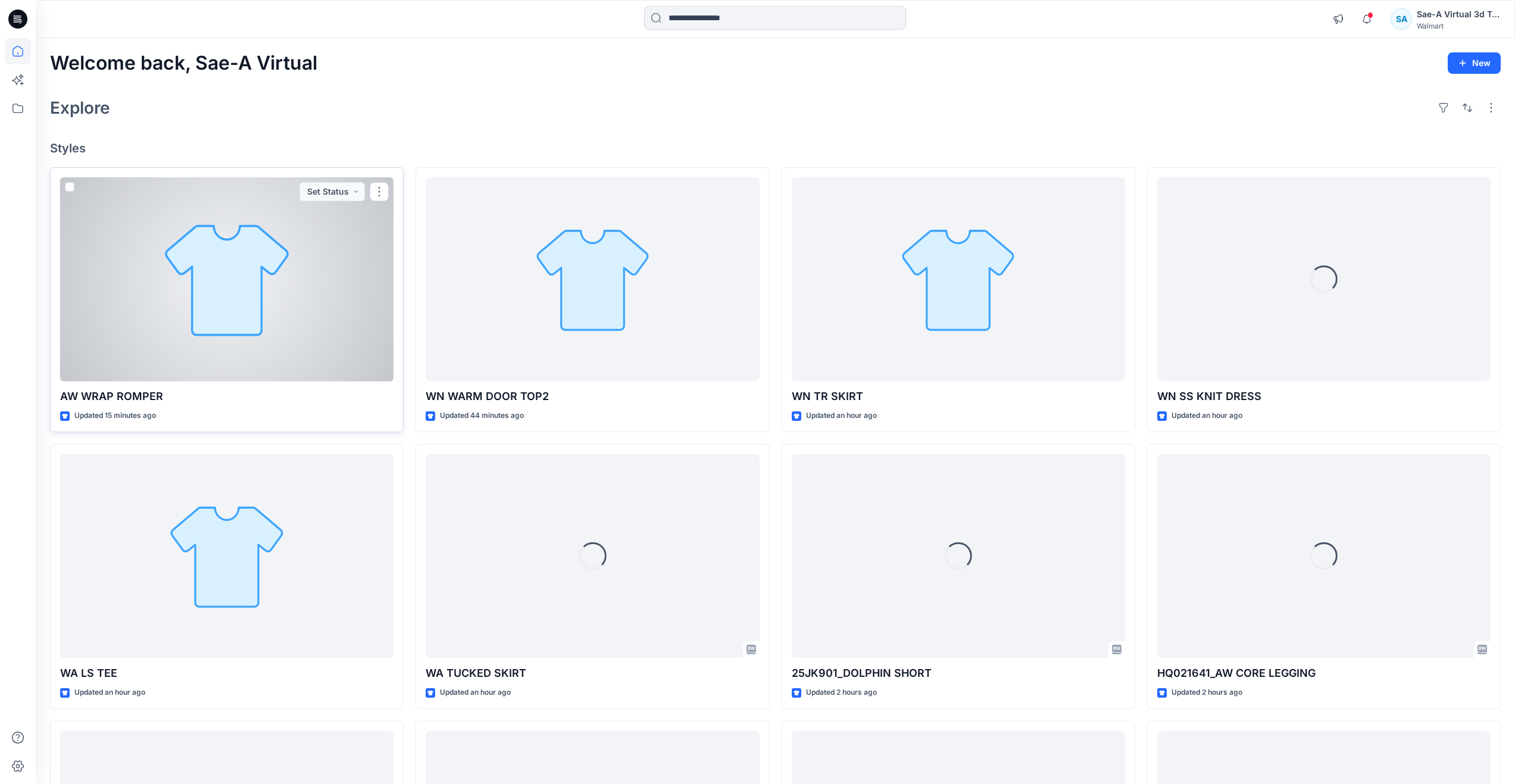
click at [191, 280] on div at bounding box center [226, 279] width 333 height 204
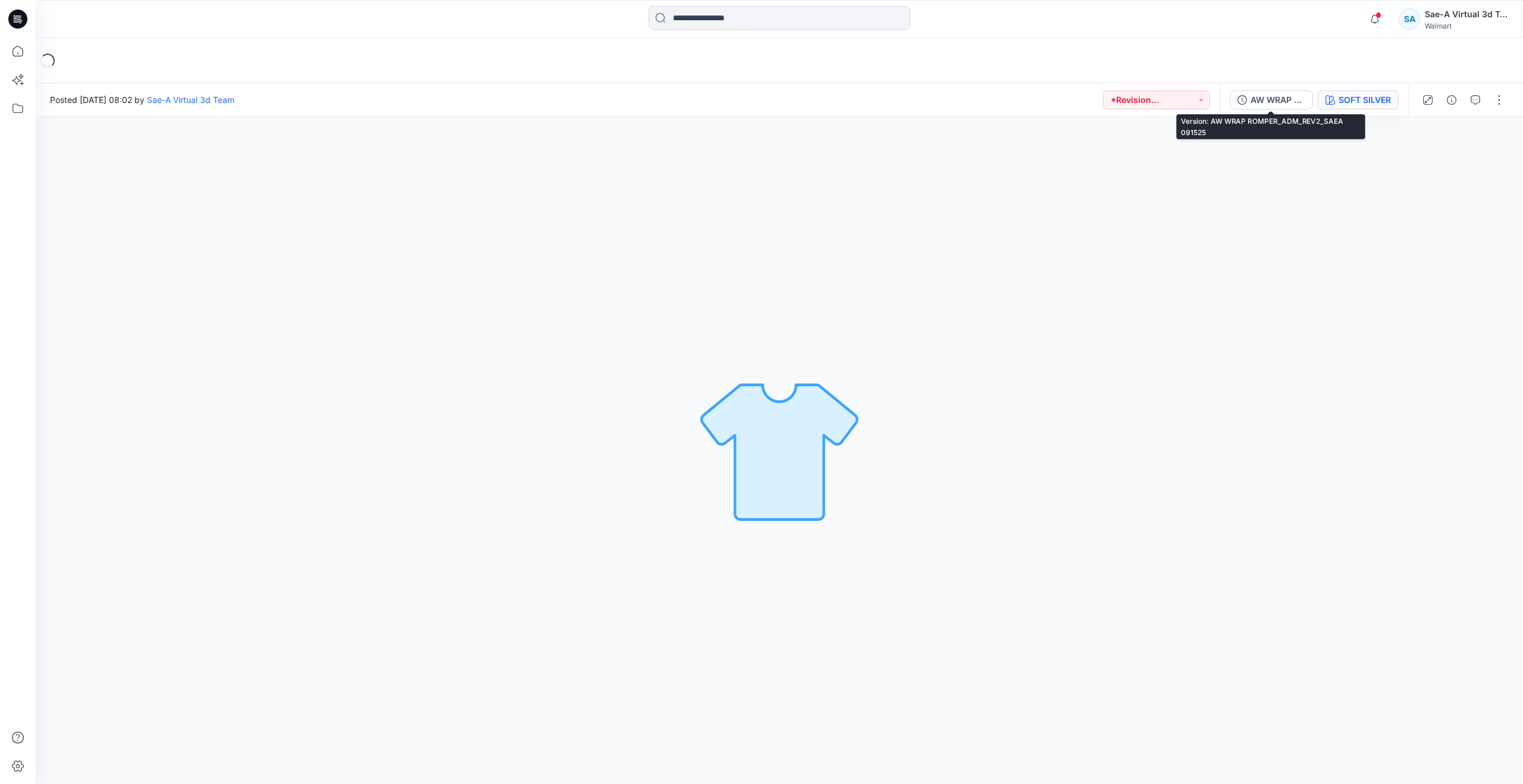
click at [1335, 99] on icon "button" at bounding box center [1331, 100] width 9 height 9
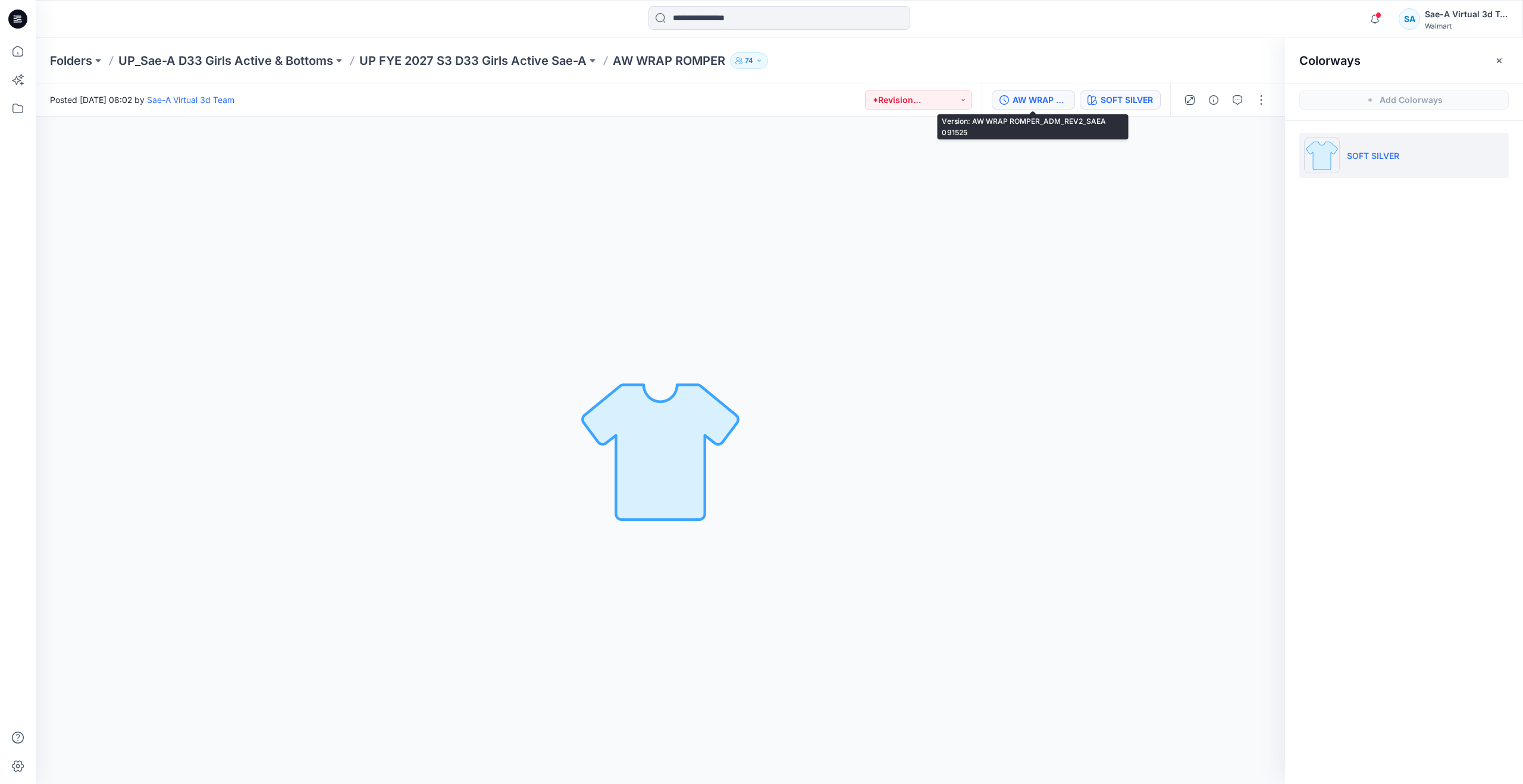
click at [1032, 98] on div "AW WRAP ROMPER_ADM_REV2_SAEA 091525" at bounding box center [1040, 100] width 54 height 13
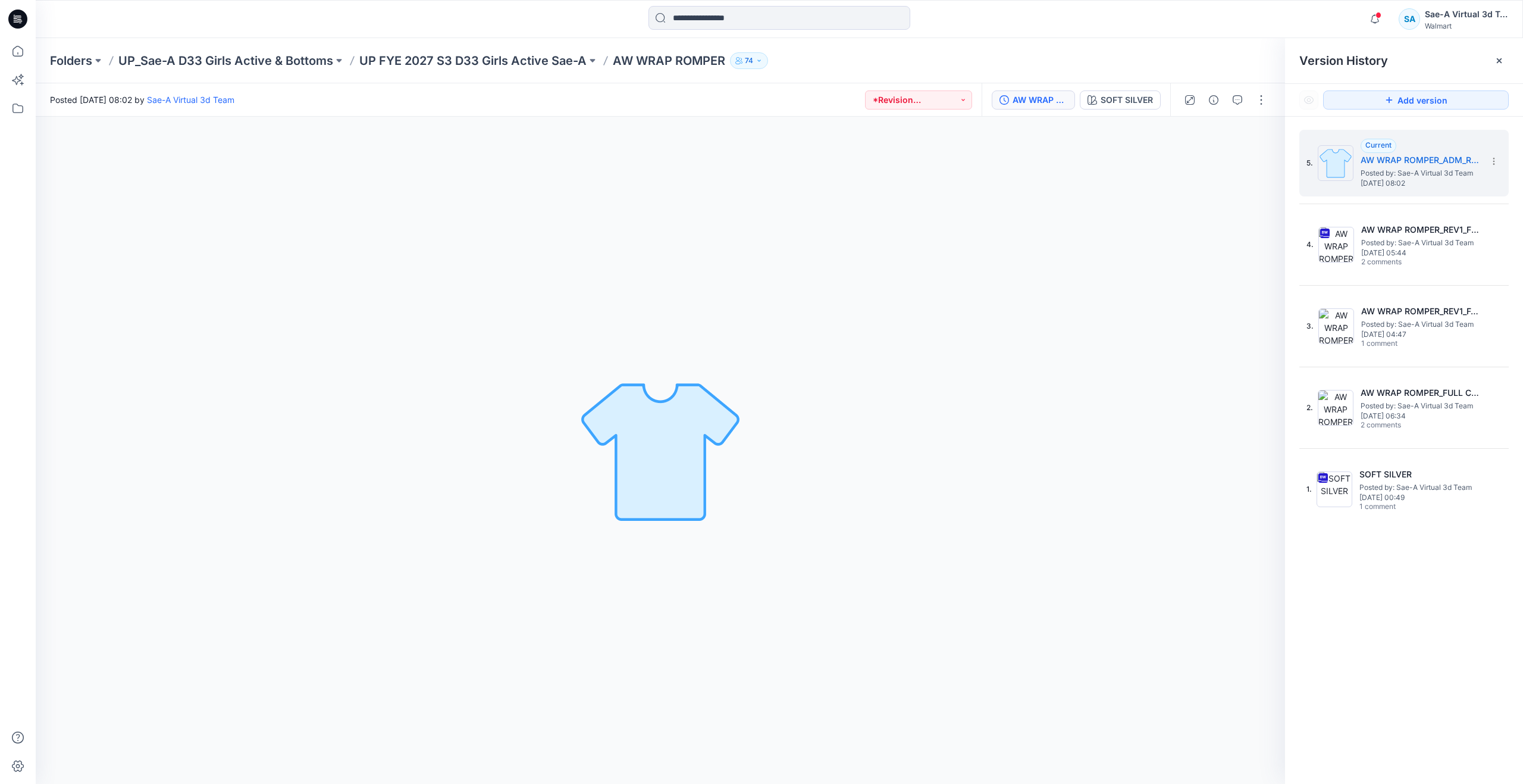
click at [19, 0] on icon at bounding box center [18, 18] width 19 height 38
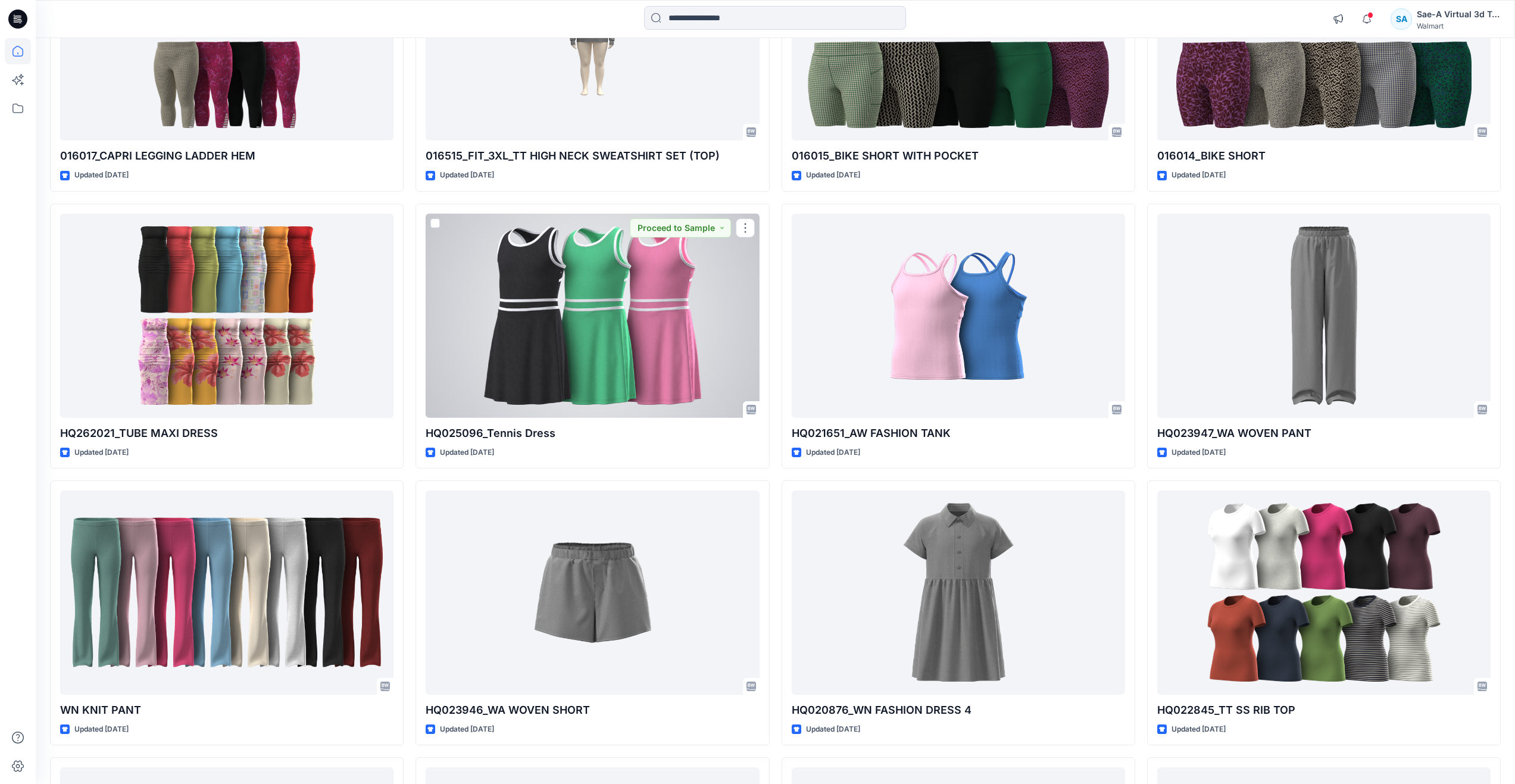
scroll to position [4116, 0]
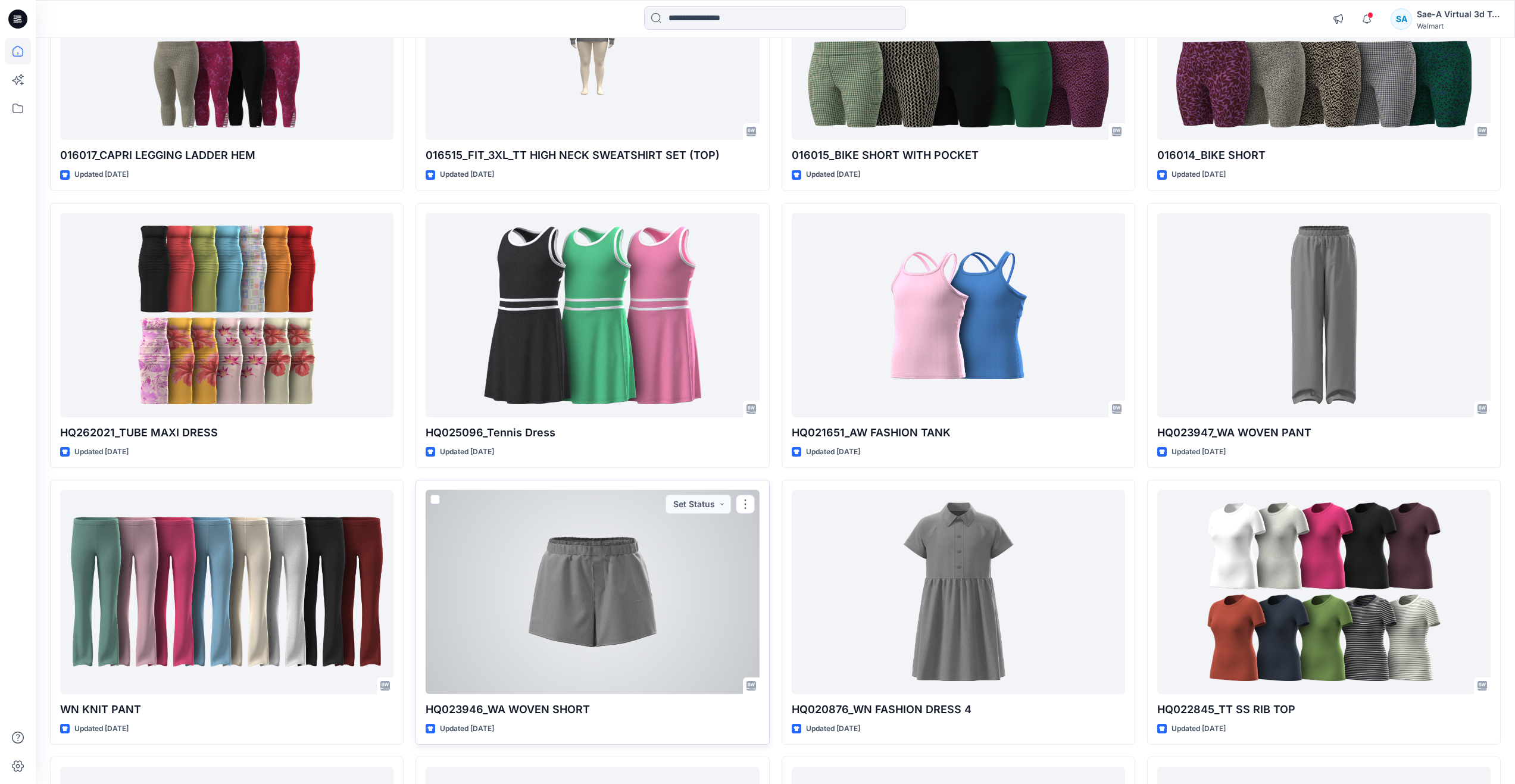
click at [498, 621] on div at bounding box center [592, 591] width 333 height 204
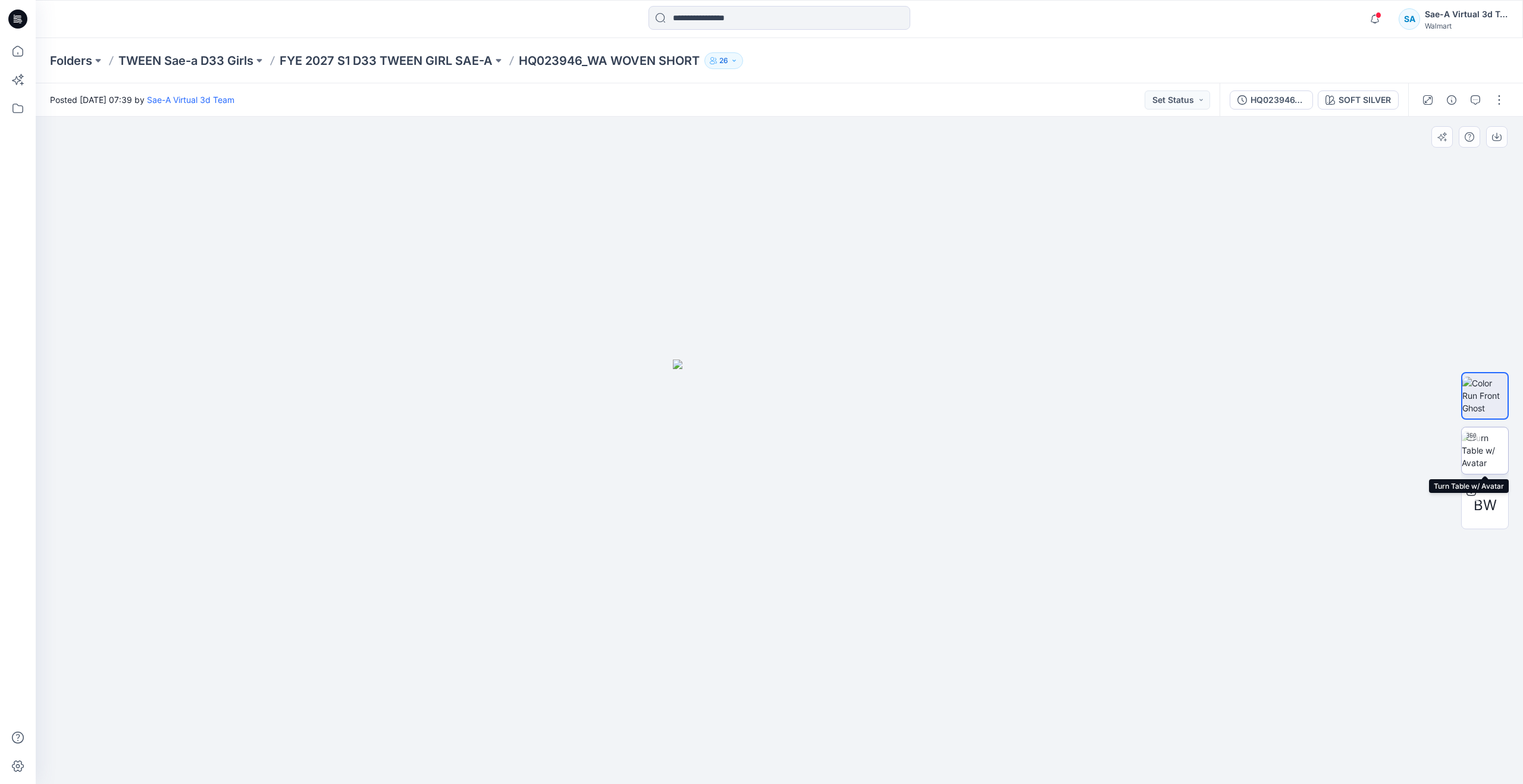
click at [1500, 445] on img at bounding box center [1485, 450] width 46 height 38
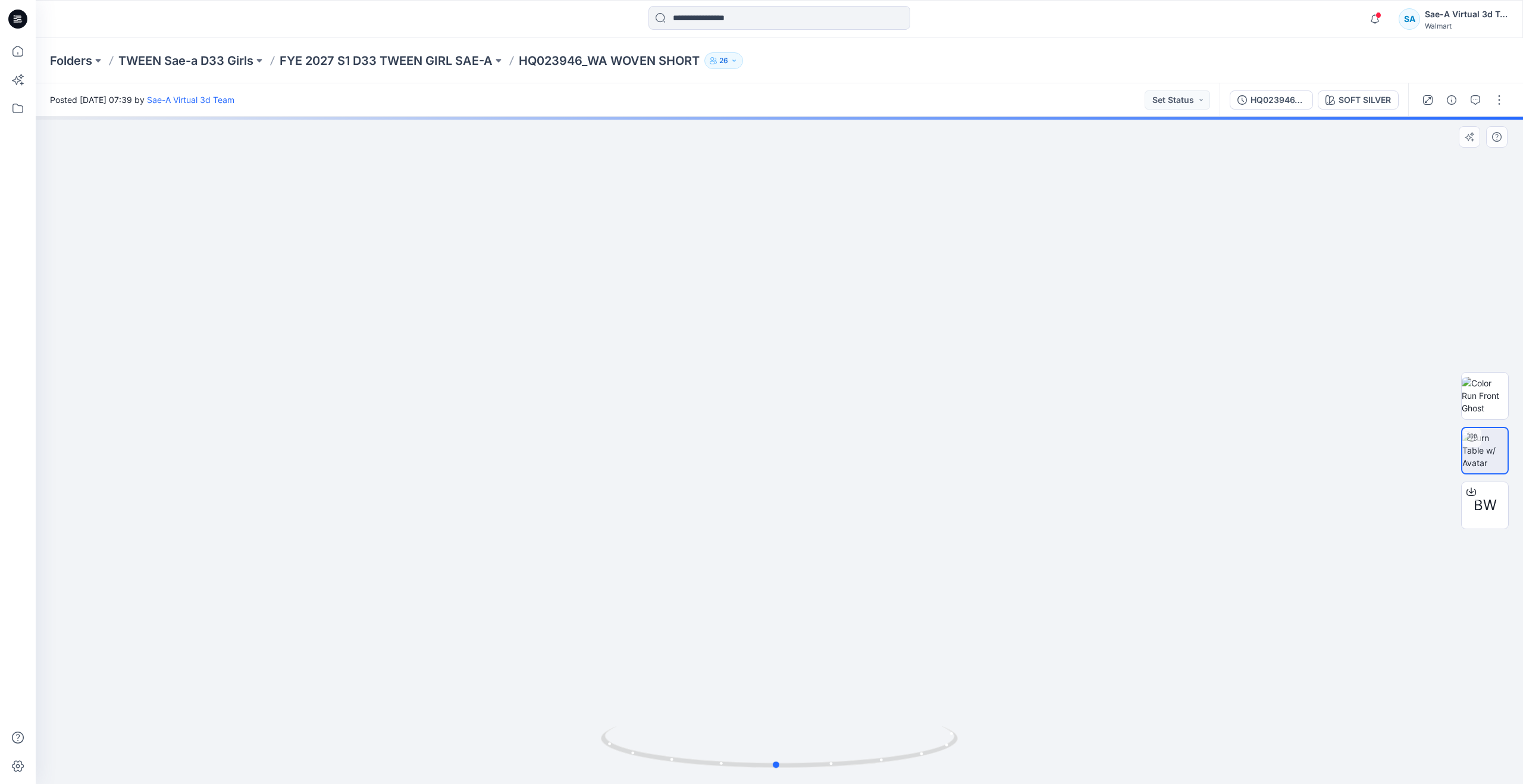
drag, startPoint x: 770, startPoint y: 765, endPoint x: 411, endPoint y: 706, distance: 363.8
click at [411, 706] on div at bounding box center [780, 450] width 1488 height 667
click at [30, 58] on icon at bounding box center [18, 51] width 26 height 26
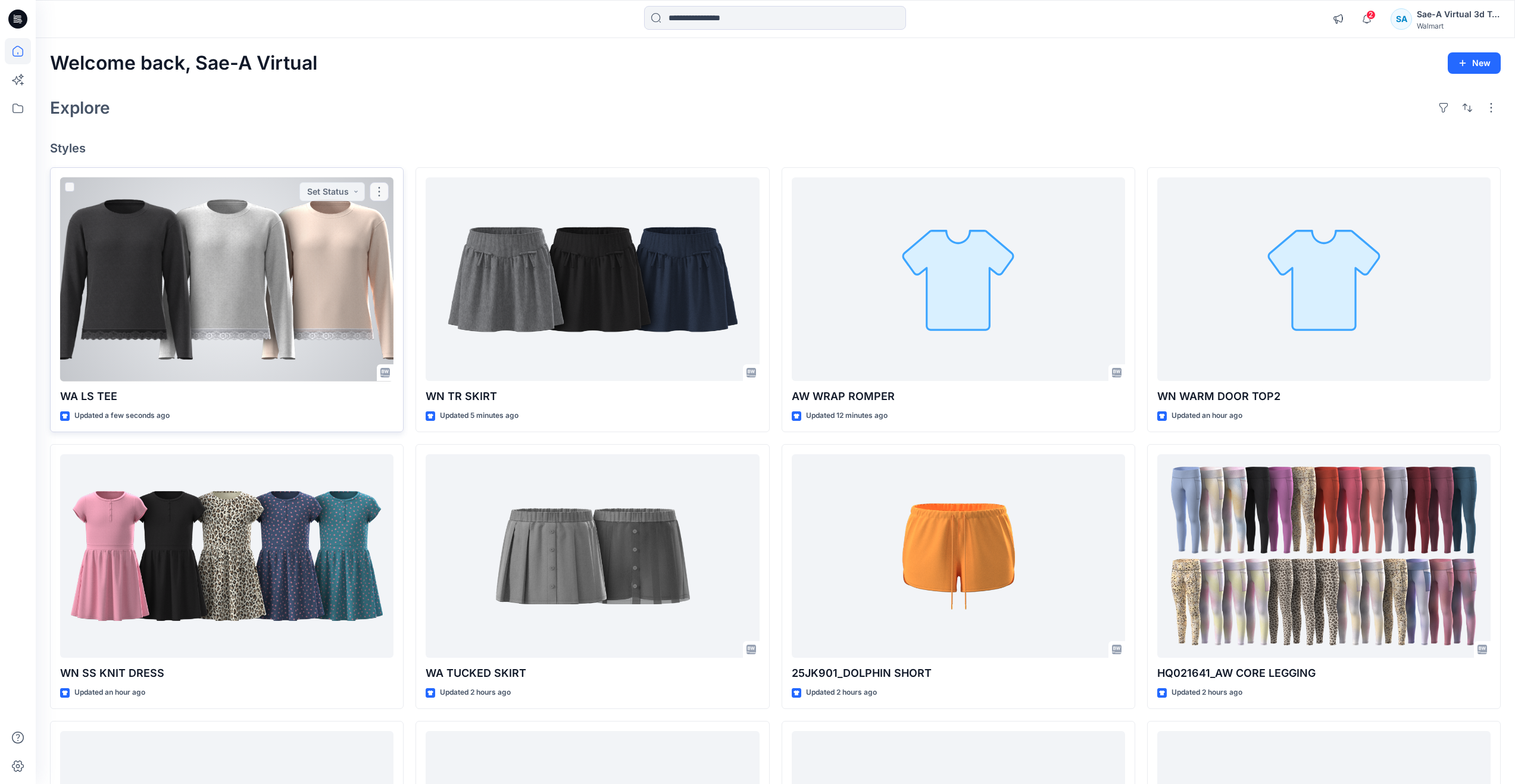
click at [210, 320] on div at bounding box center [226, 279] width 333 height 204
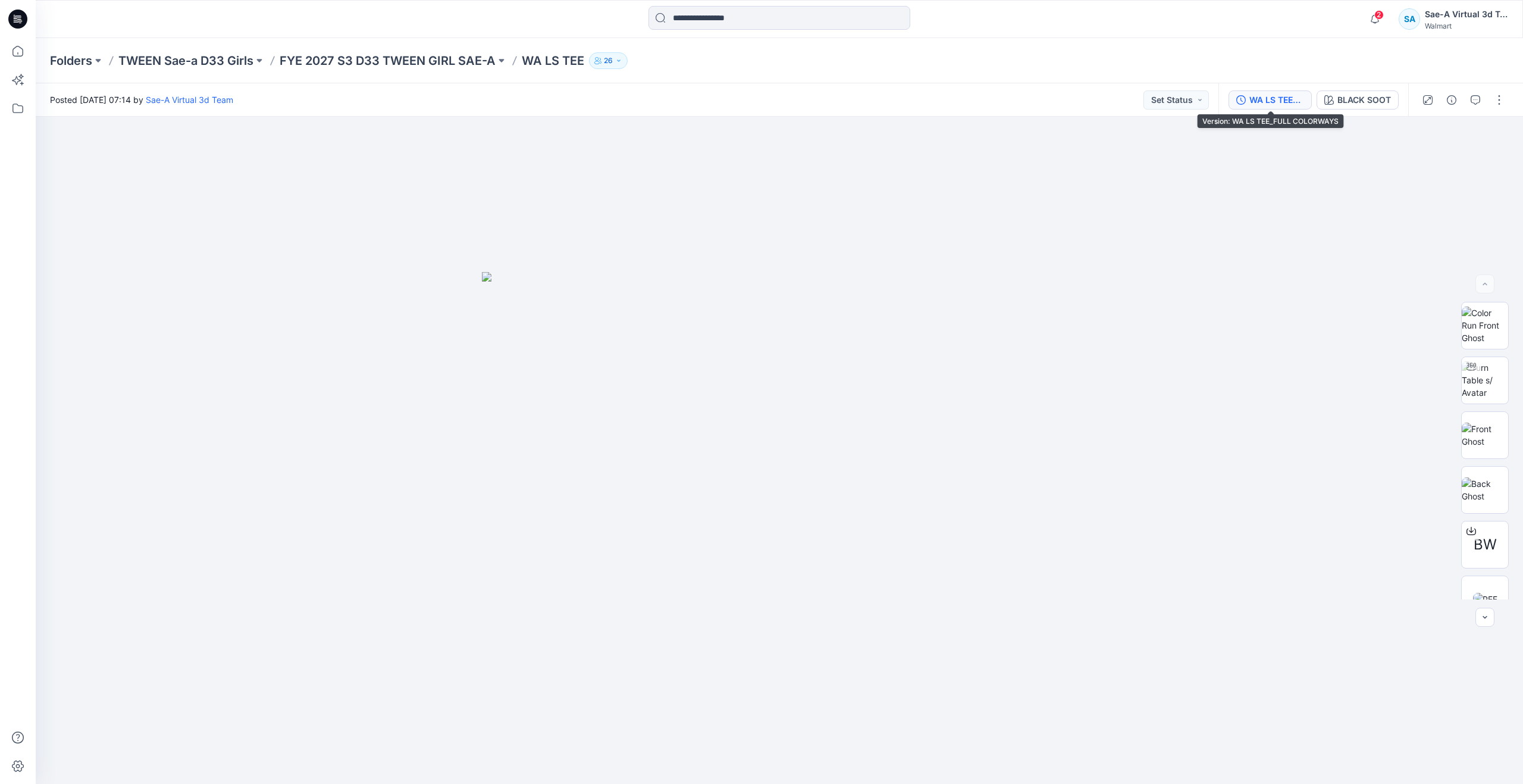
click at [1289, 102] on div "WA LS TEE_FULL COLORWAYS" at bounding box center [1276, 100] width 54 height 13
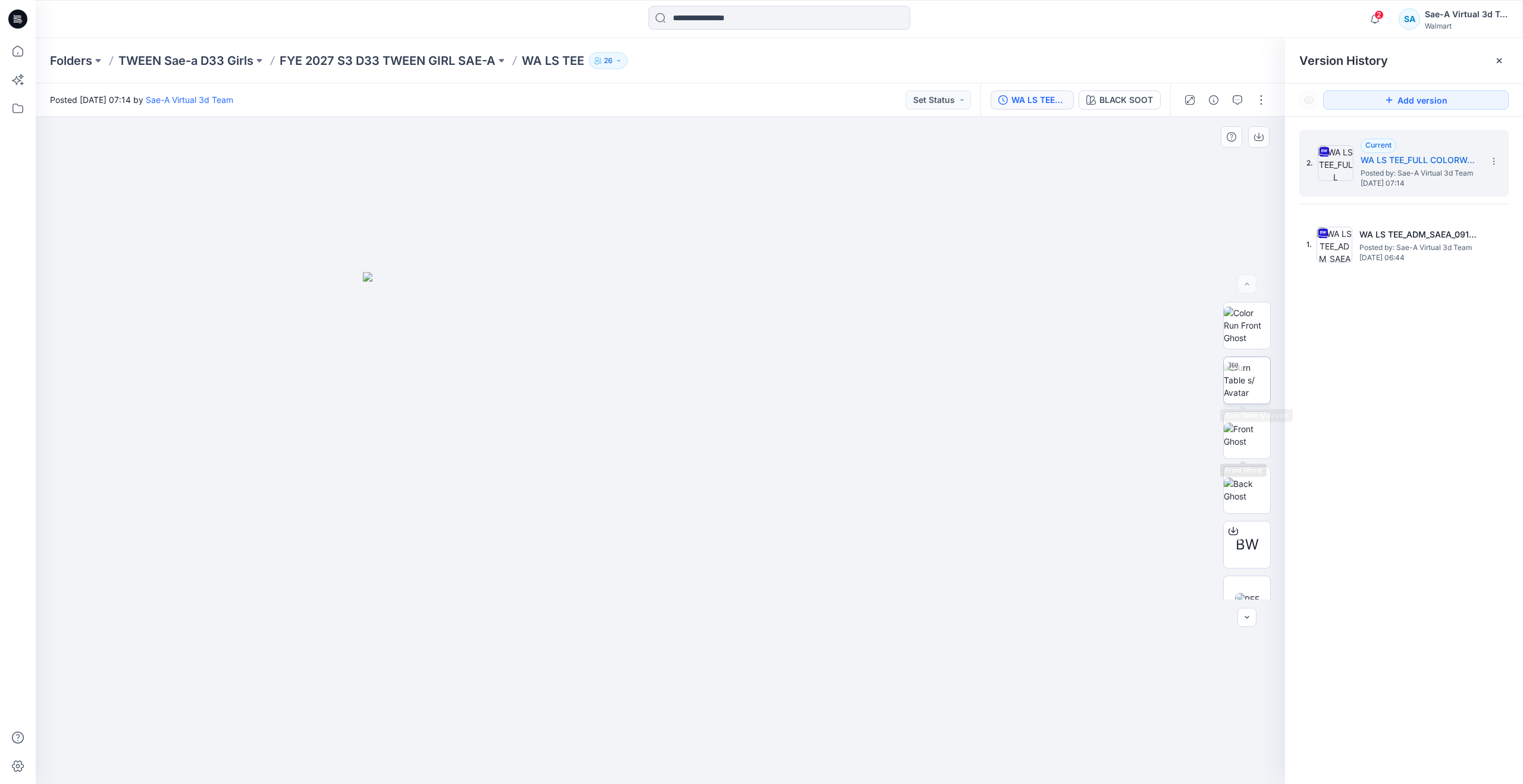
click at [1239, 377] on img at bounding box center [1247, 380] width 46 height 38
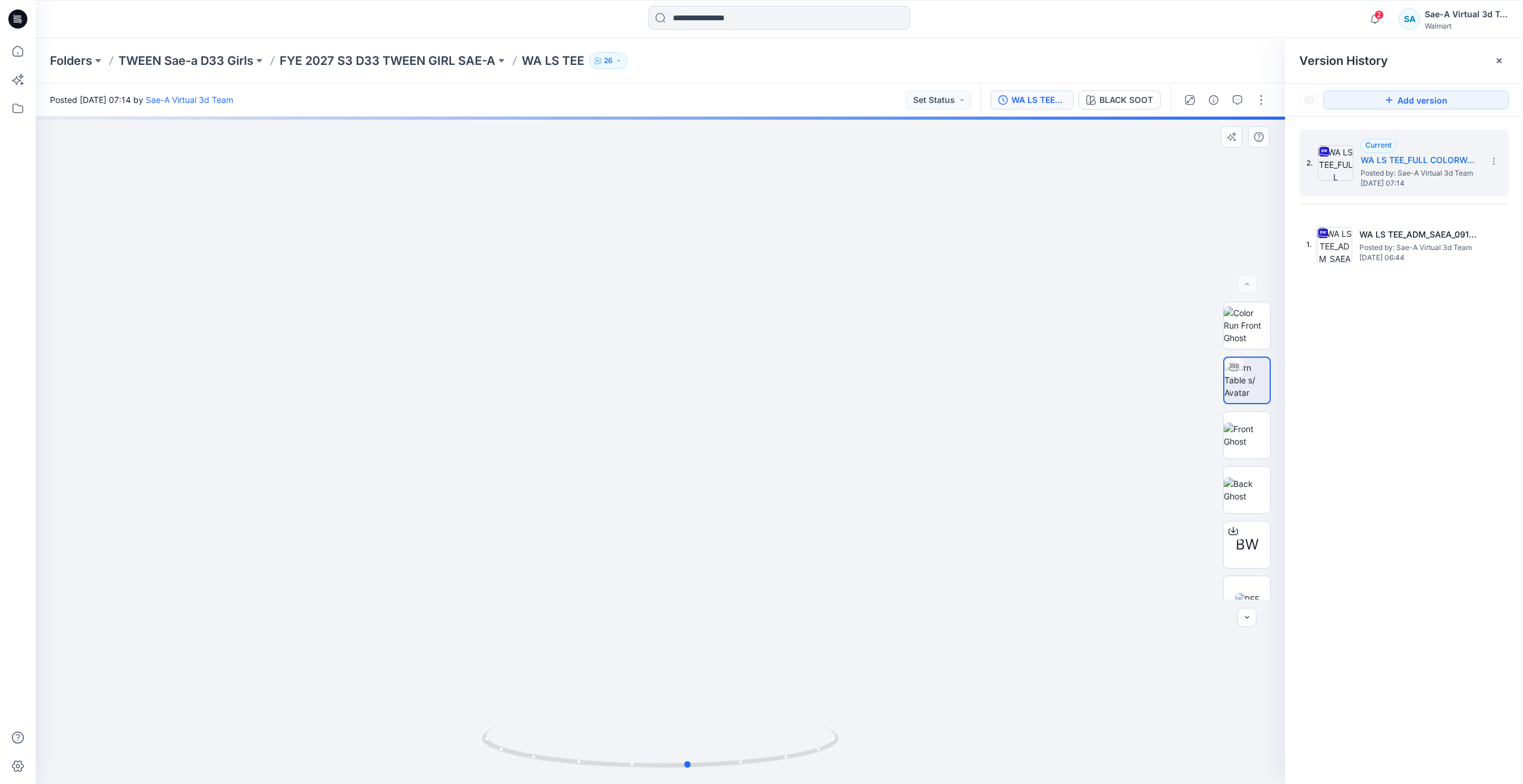
drag, startPoint x: 662, startPoint y: 767, endPoint x: 691, endPoint y: 720, distance: 55.2
click at [691, 720] on div at bounding box center [660, 450] width 1250 height 667
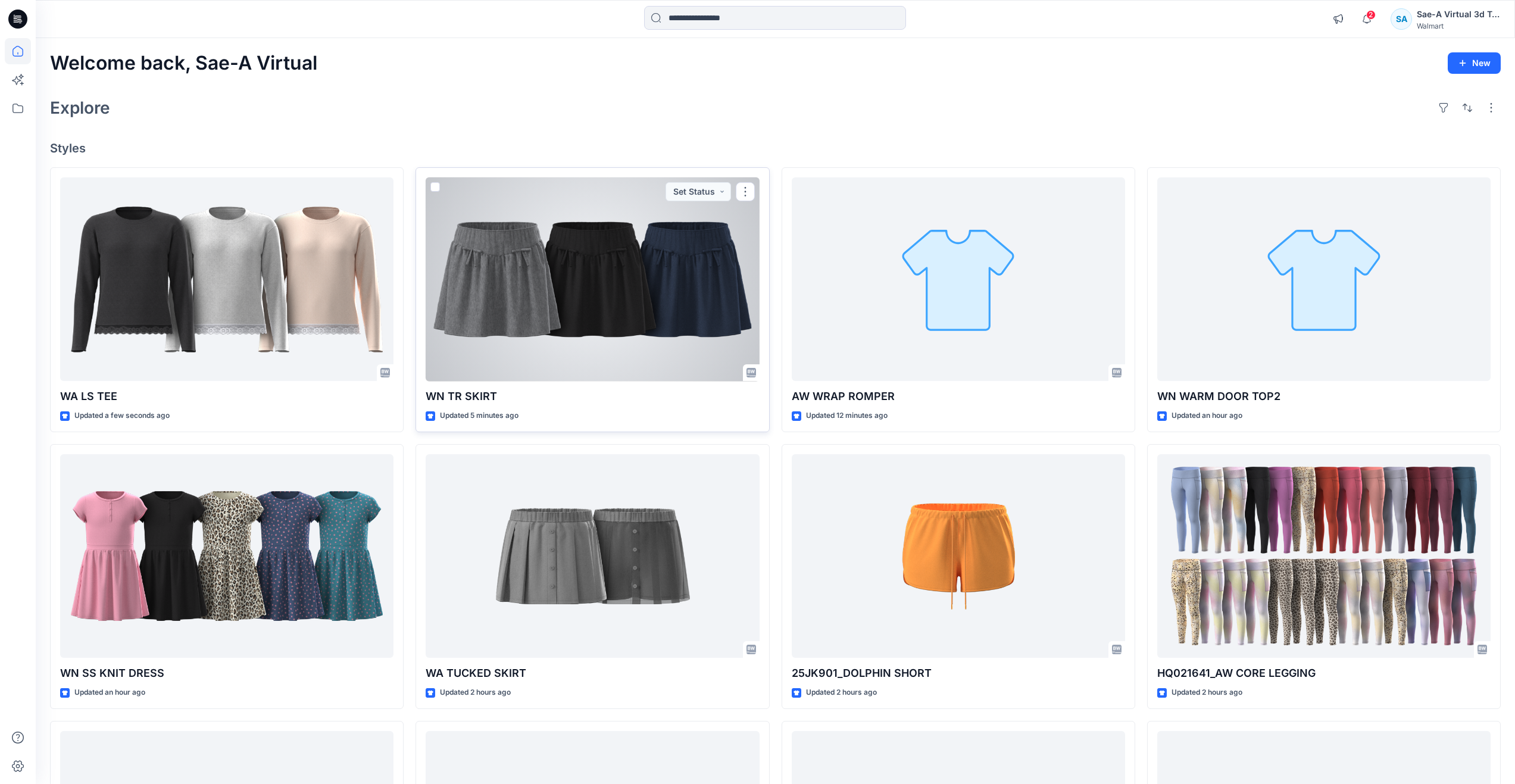
click at [536, 282] on div at bounding box center [592, 279] width 333 height 204
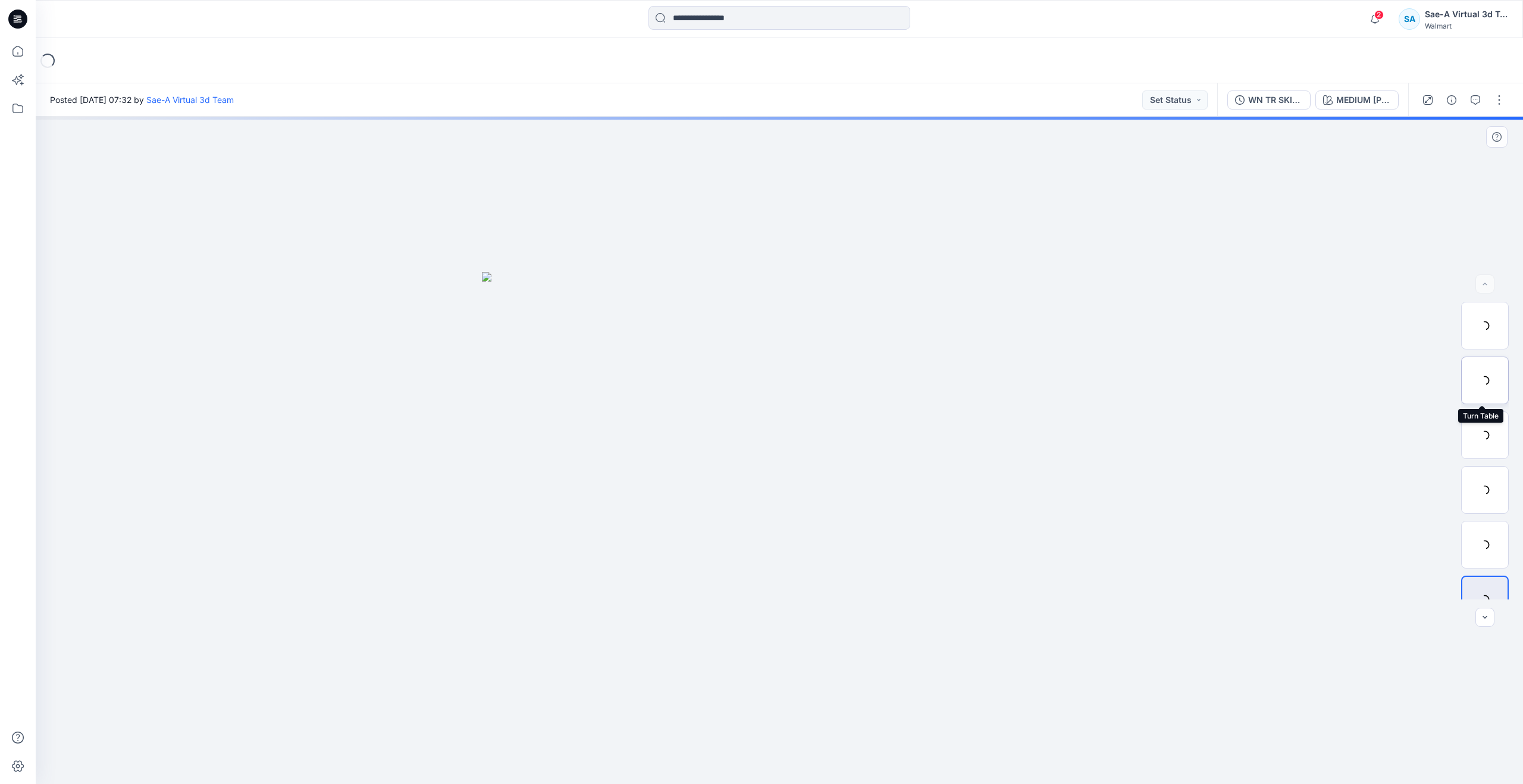
click at [1481, 383] on div at bounding box center [1485, 380] width 48 height 48
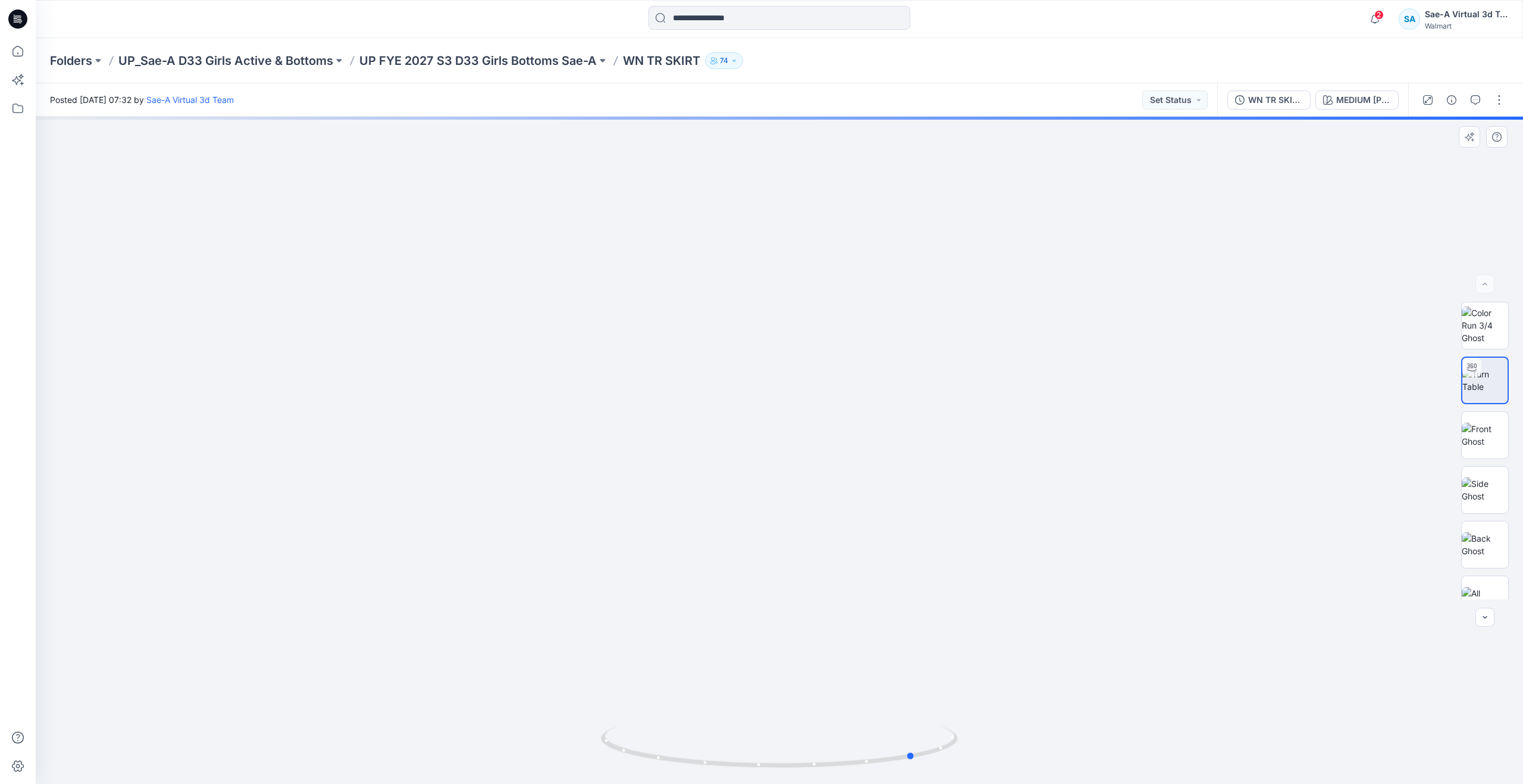
drag, startPoint x: 784, startPoint y: 762, endPoint x: 563, endPoint y: 712, distance: 226.6
click at [563, 712] on div at bounding box center [780, 450] width 1488 height 667
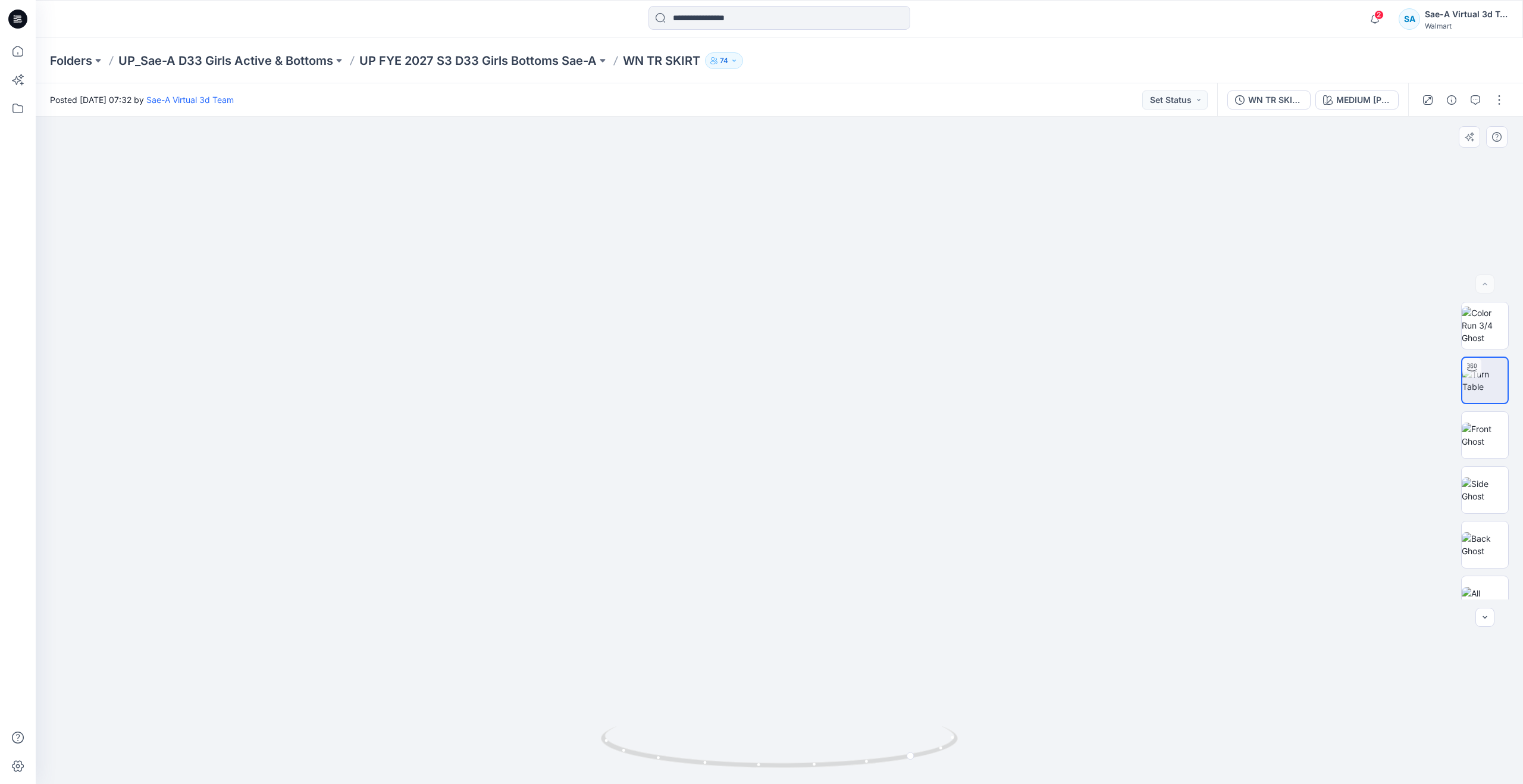
drag, startPoint x: 843, startPoint y: 638, endPoint x: 838, endPoint y: 650, distance: 13.0
drag, startPoint x: 911, startPoint y: 757, endPoint x: 820, endPoint y: 687, distance: 114.8
click at [820, 687] on div at bounding box center [780, 450] width 1488 height 667
click at [1445, 93] on button "button" at bounding box center [1452, 100] width 19 height 19
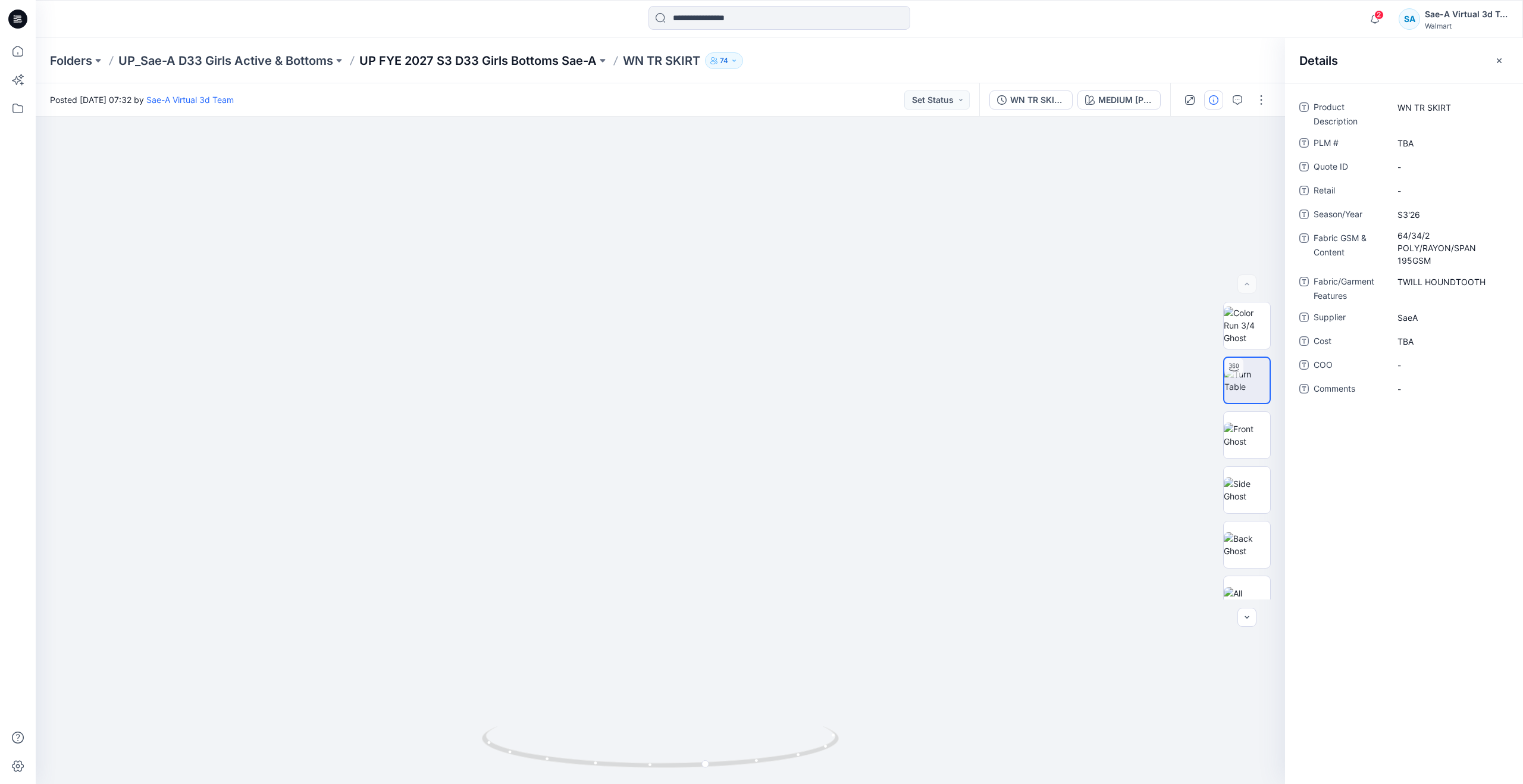
click at [490, 59] on p "UP FYE 2027 S3 D33 Girls Bottoms Sae-A" at bounding box center [477, 61] width 237 height 17
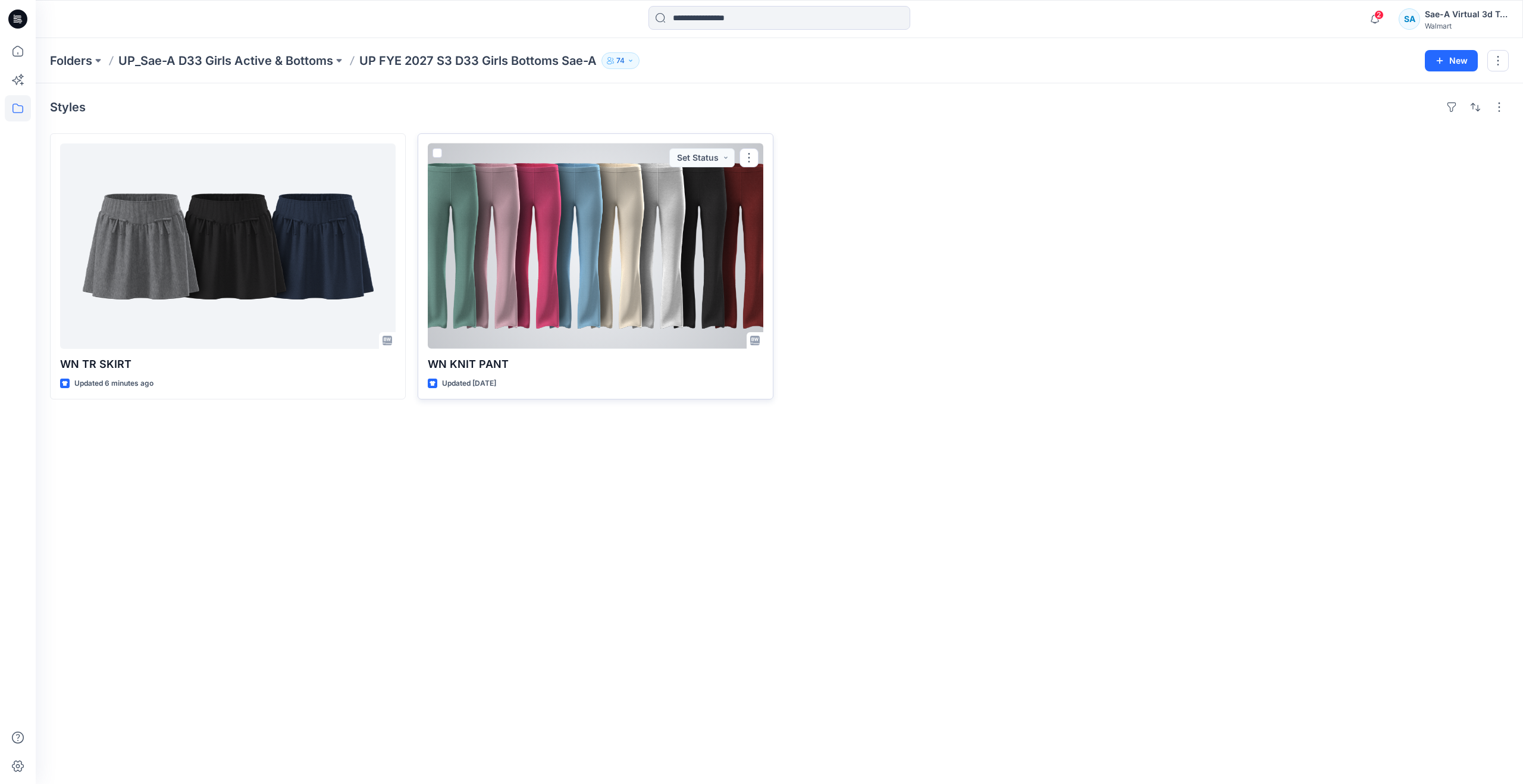
click at [565, 265] on div at bounding box center [595, 246] width 335 height 205
click at [505, 247] on div at bounding box center [595, 246] width 335 height 205
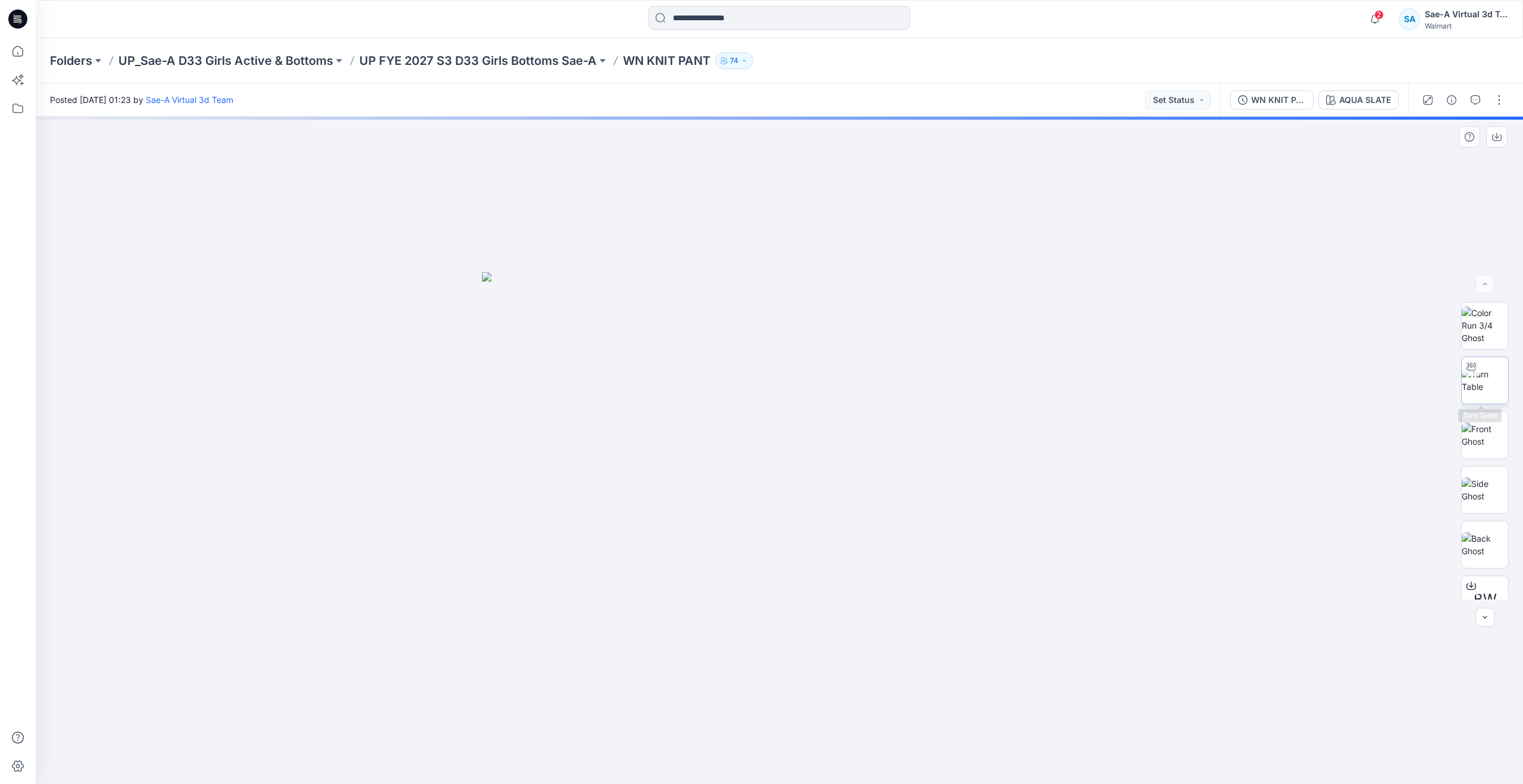
click at [1470, 383] on img at bounding box center [1485, 380] width 46 height 25
drag, startPoint x: 838, startPoint y: 583, endPoint x: 855, endPoint y: 543, distance: 43.5
drag, startPoint x: 852, startPoint y: 628, endPoint x: 852, endPoint y: 330, distance: 298.0
drag, startPoint x: 852, startPoint y: 469, endPoint x: 845, endPoint y: 345, distance: 124.2
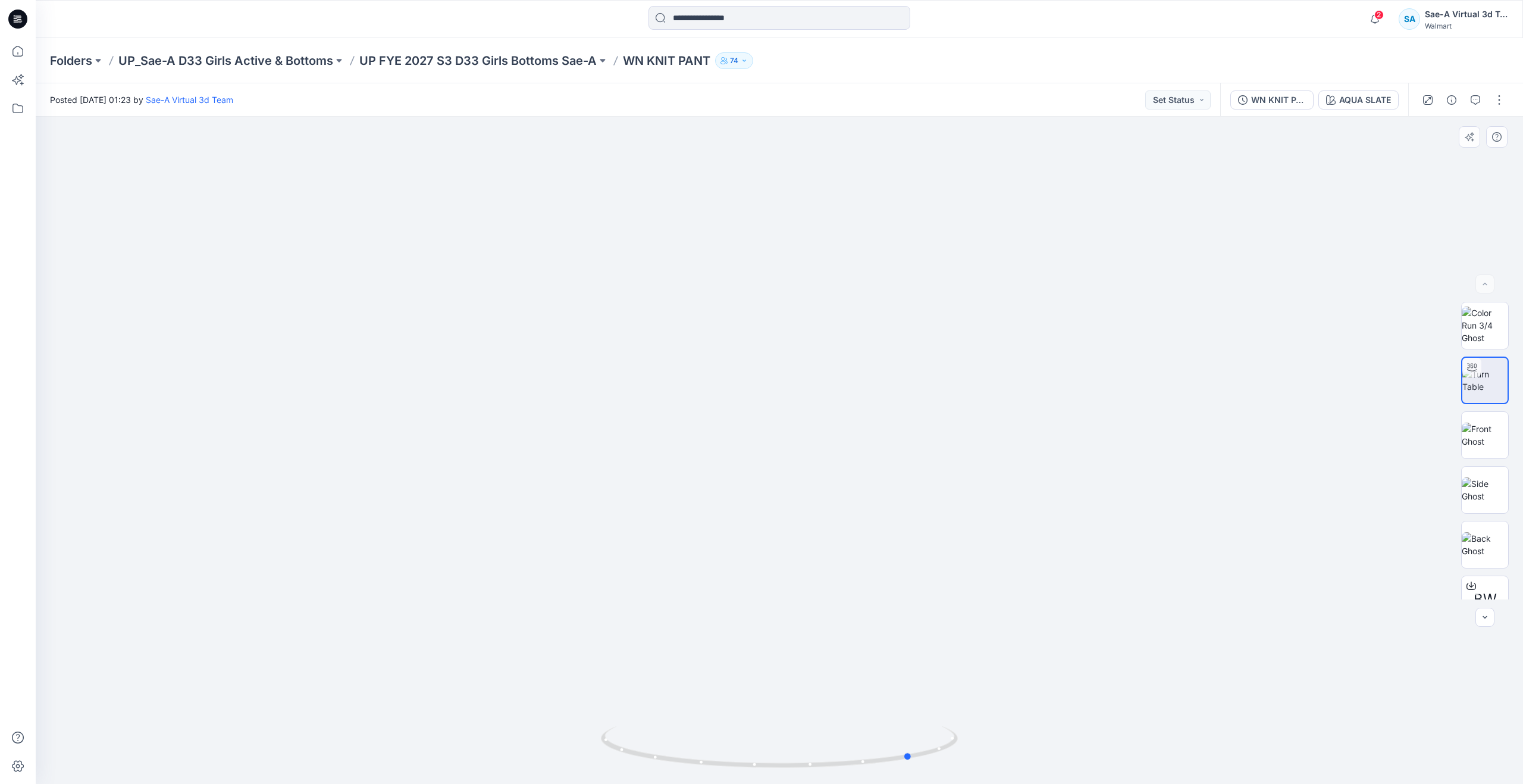
drag, startPoint x: 804, startPoint y: 767, endPoint x: 562, endPoint y: 669, distance: 261.1
click at [562, 669] on div at bounding box center [780, 450] width 1488 height 667
drag, startPoint x: 768, startPoint y: 607, endPoint x: 768, endPoint y: 531, distance: 76.0
drag, startPoint x: 912, startPoint y: 758, endPoint x: 795, endPoint y: 737, distance: 118.9
click at [795, 737] on icon at bounding box center [781, 748] width 360 height 44
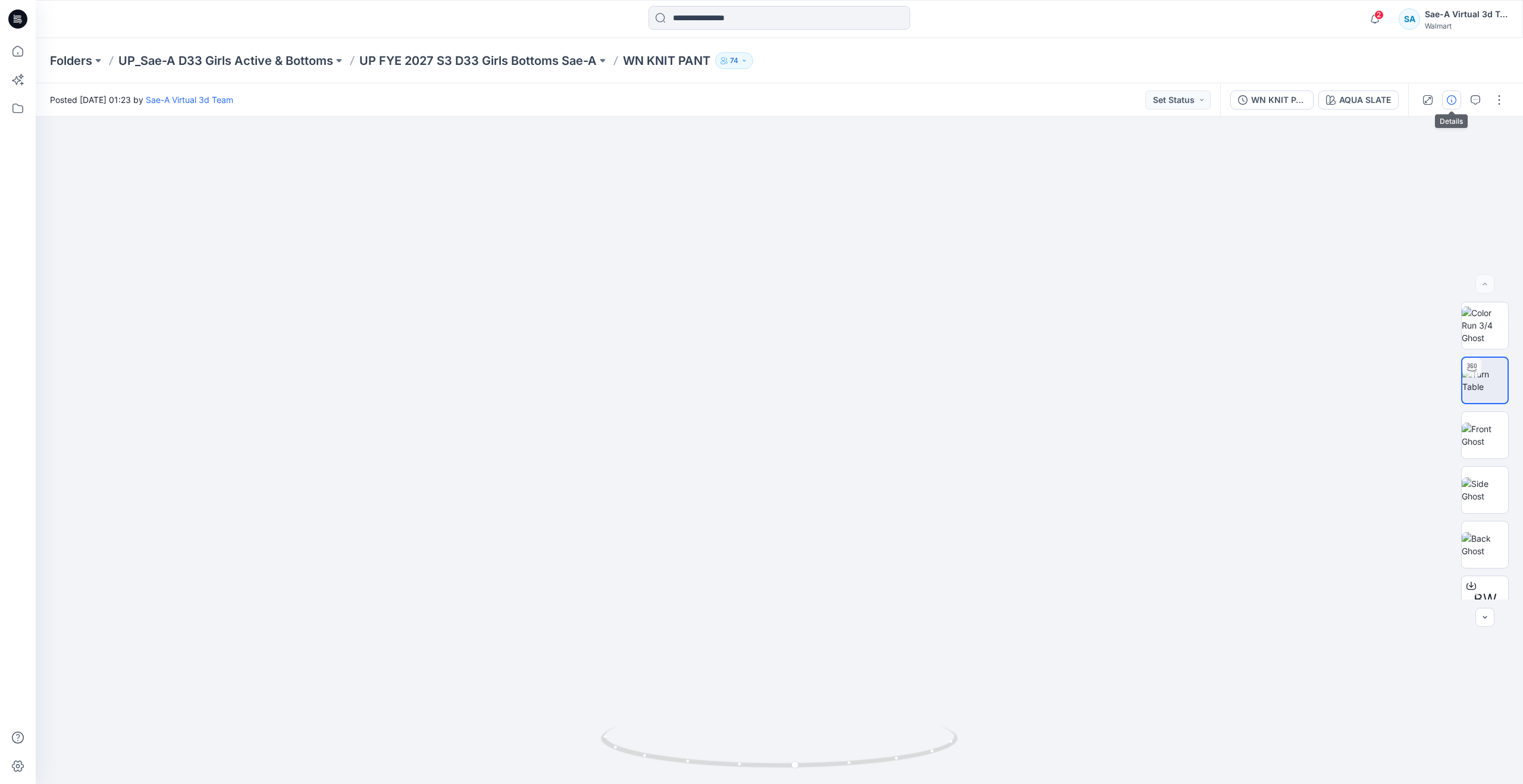
click at [1444, 102] on button "button" at bounding box center [1452, 100] width 19 height 19
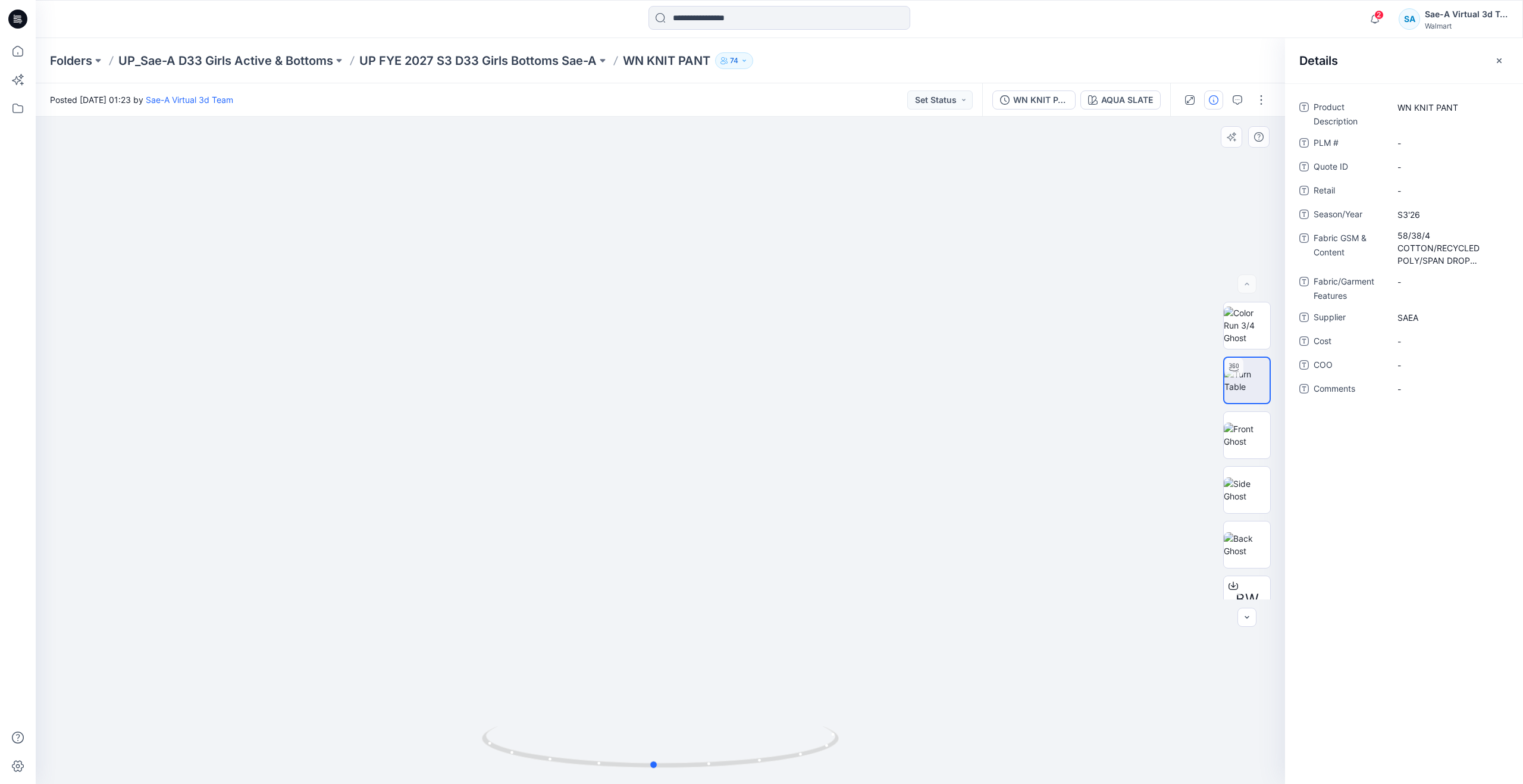
drag, startPoint x: 677, startPoint y: 758, endPoint x: 654, endPoint y: 527, distance: 232.1
click at [654, 527] on div at bounding box center [660, 450] width 1250 height 667
click at [27, 46] on icon at bounding box center [18, 51] width 26 height 26
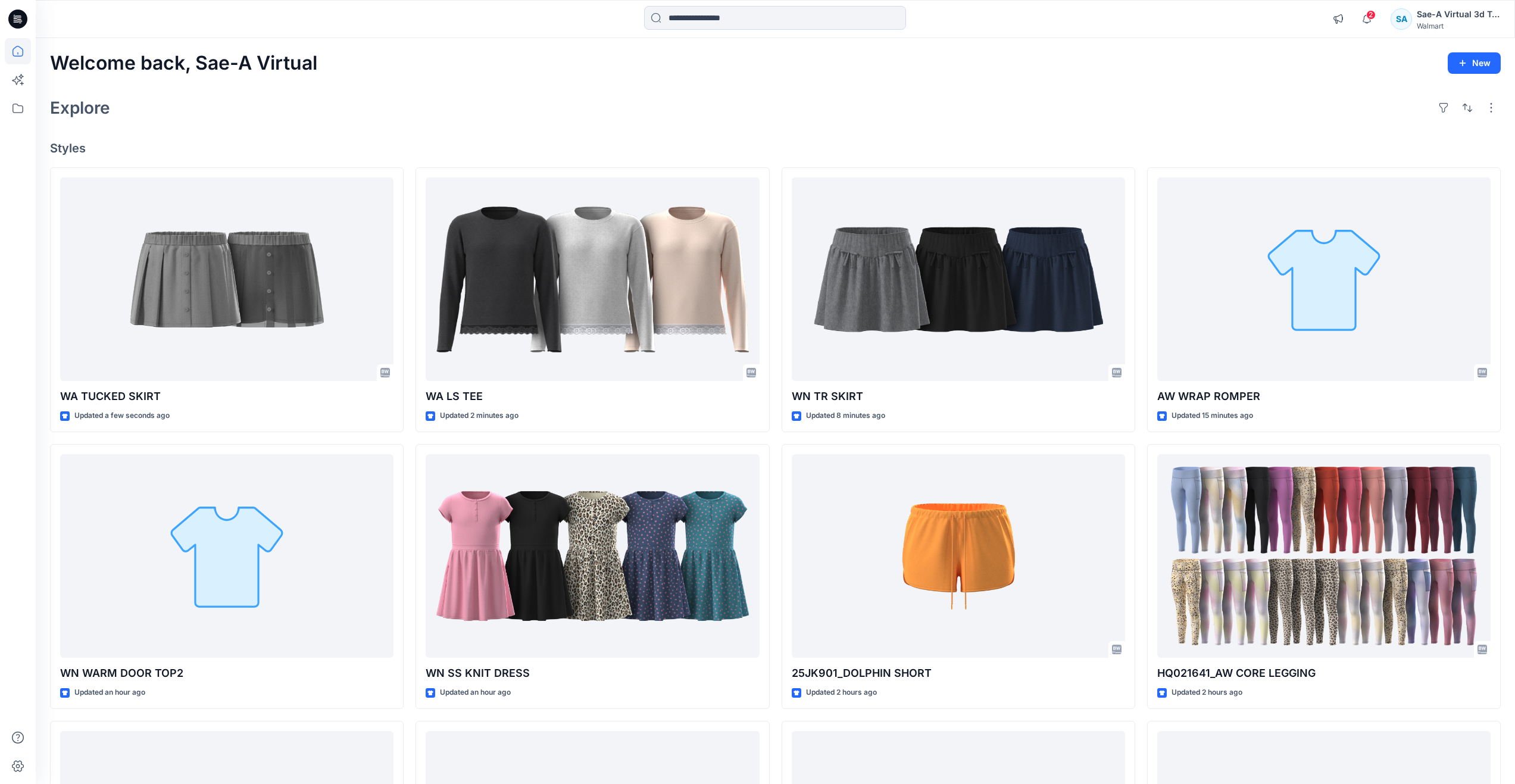
drag, startPoint x: 518, startPoint y: 105, endPoint x: 511, endPoint y: 92, distance: 14.8
click at [518, 104] on div "Explore" at bounding box center [775, 107] width 1450 height 29
click at [635, 94] on div "Explore" at bounding box center [775, 107] width 1450 height 29
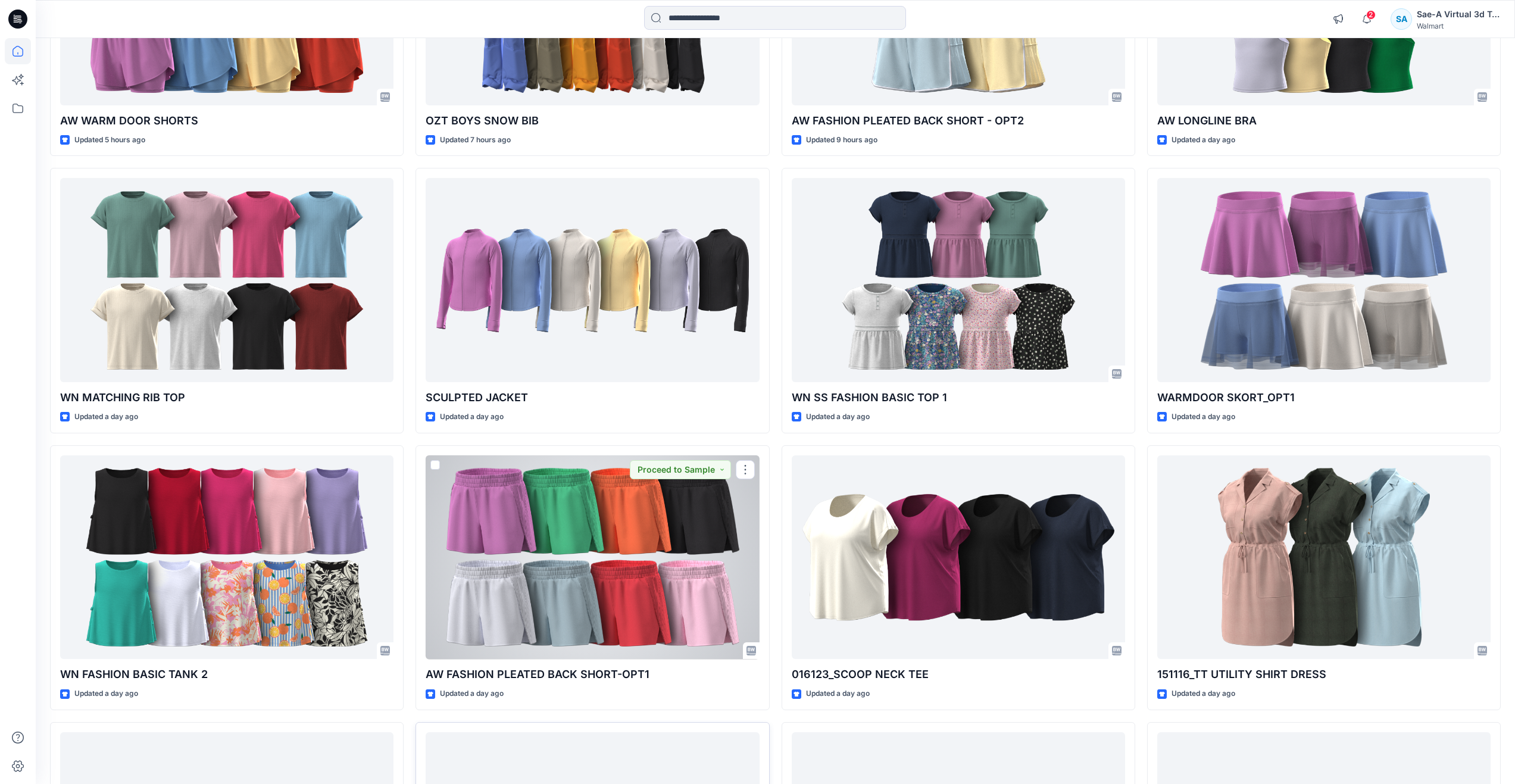
scroll to position [1087, 0]
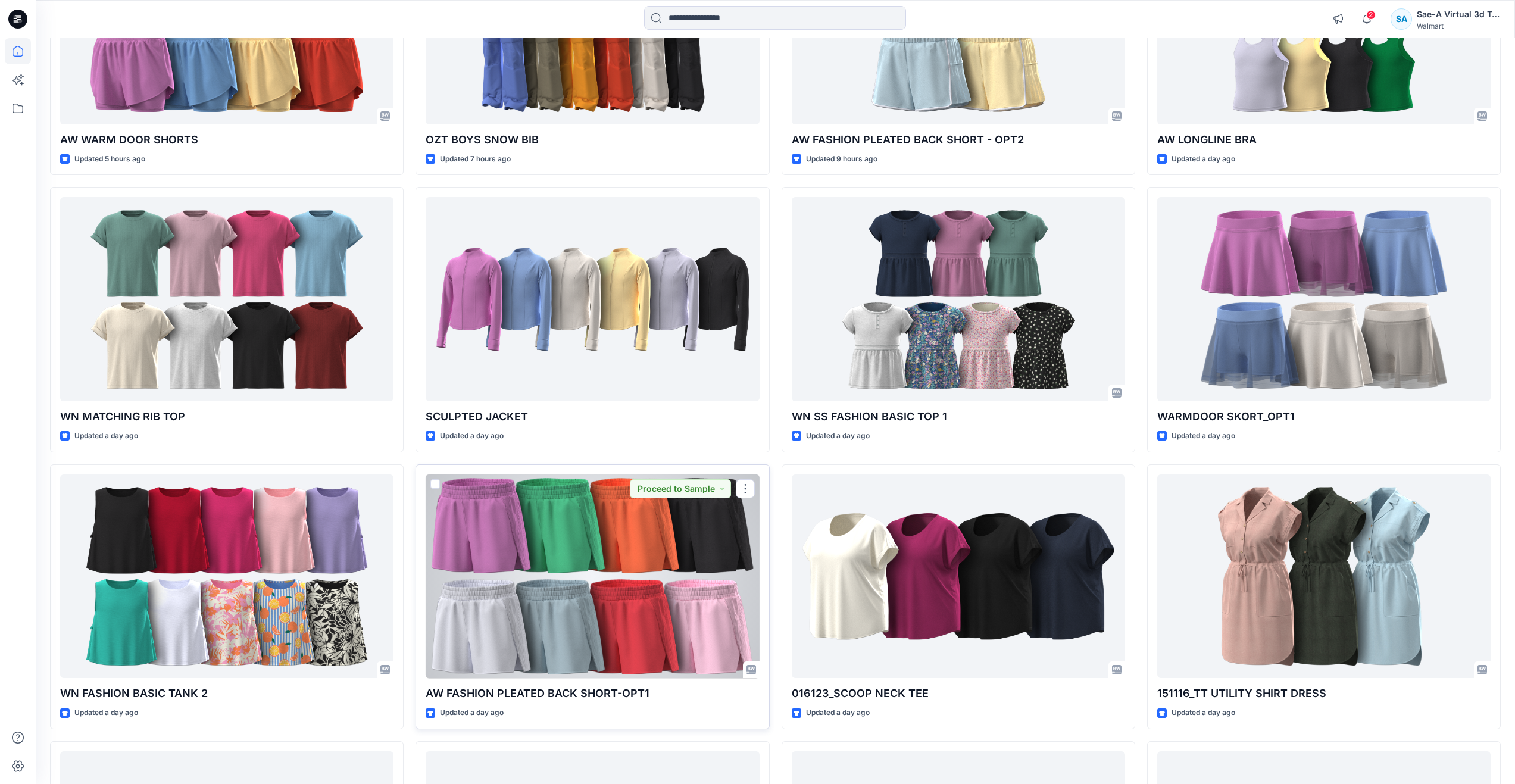
click at [551, 599] on div at bounding box center [592, 576] width 333 height 204
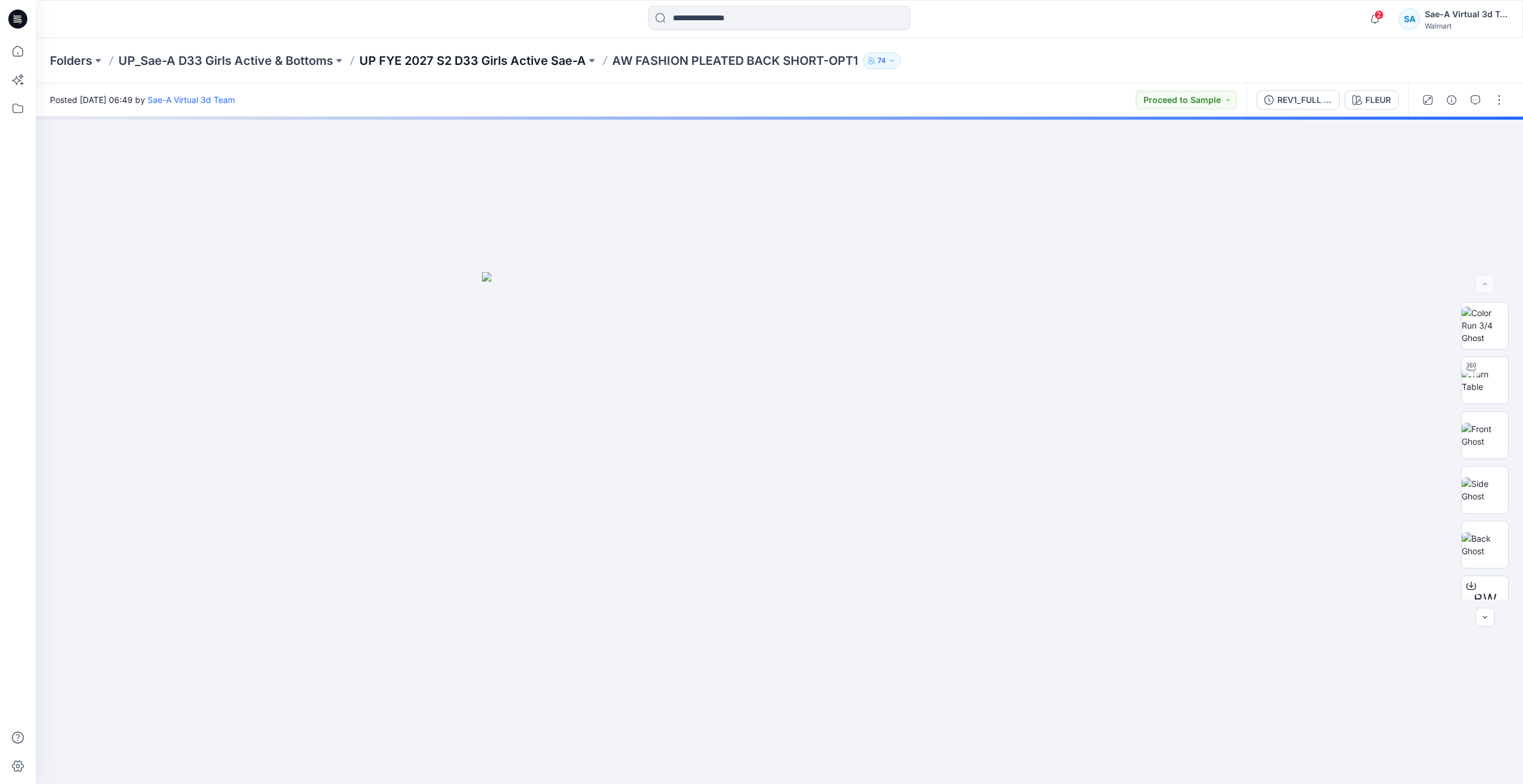
click at [476, 66] on p "UP FYE 2027 S2 D33 Girls Active Sae-A" at bounding box center [472, 61] width 226 height 17
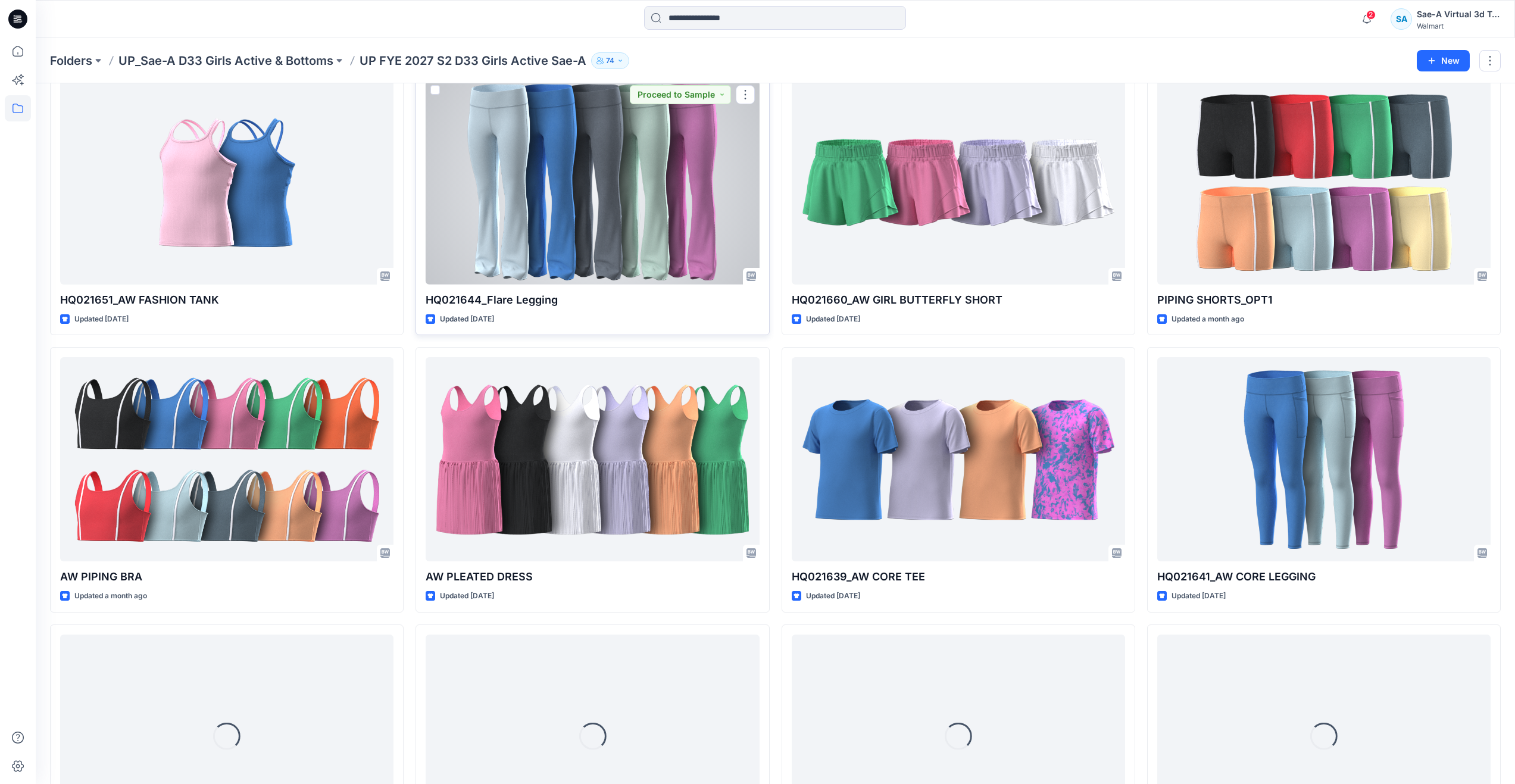
scroll to position [464, 0]
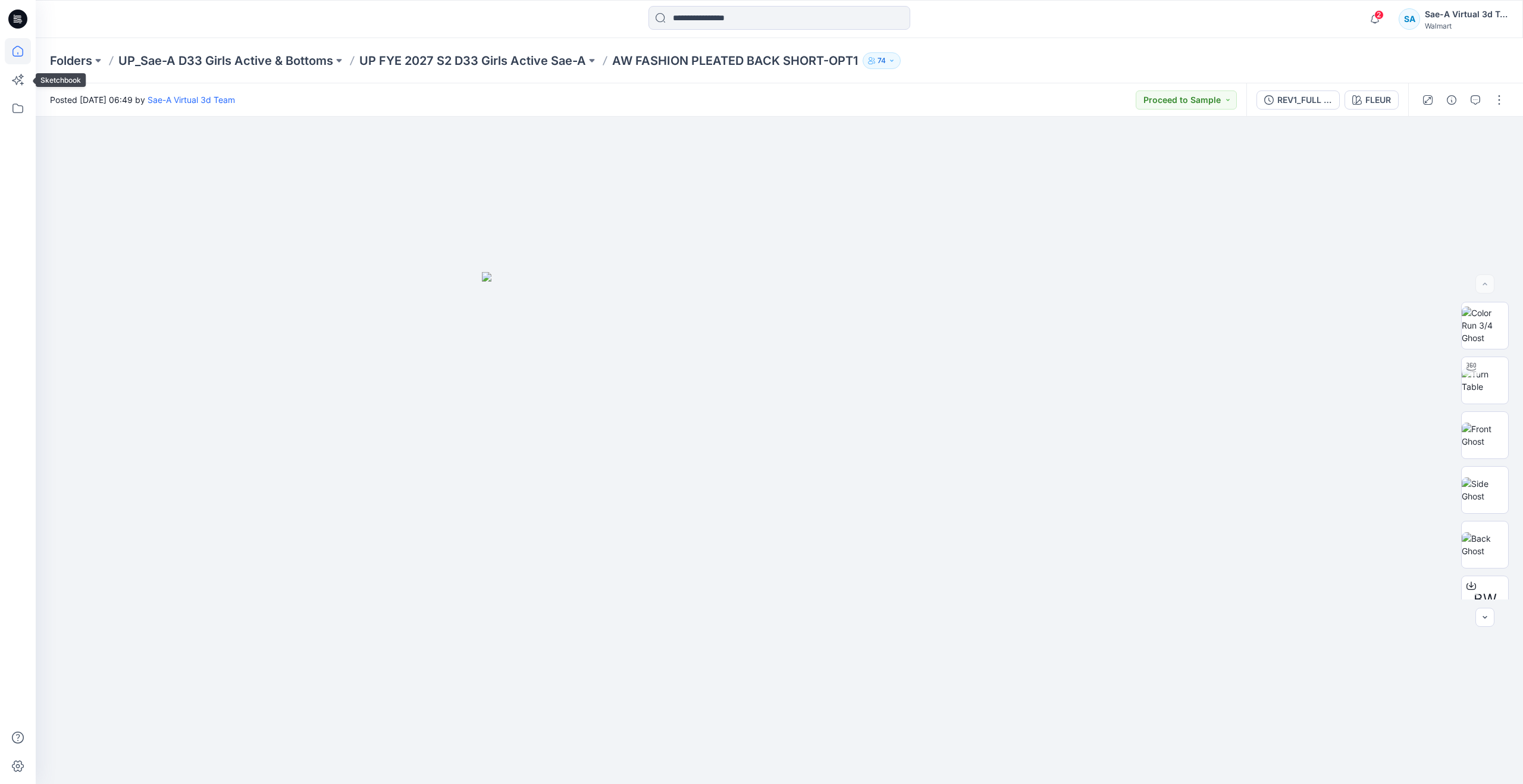
click at [9, 56] on icon at bounding box center [18, 51] width 26 height 26
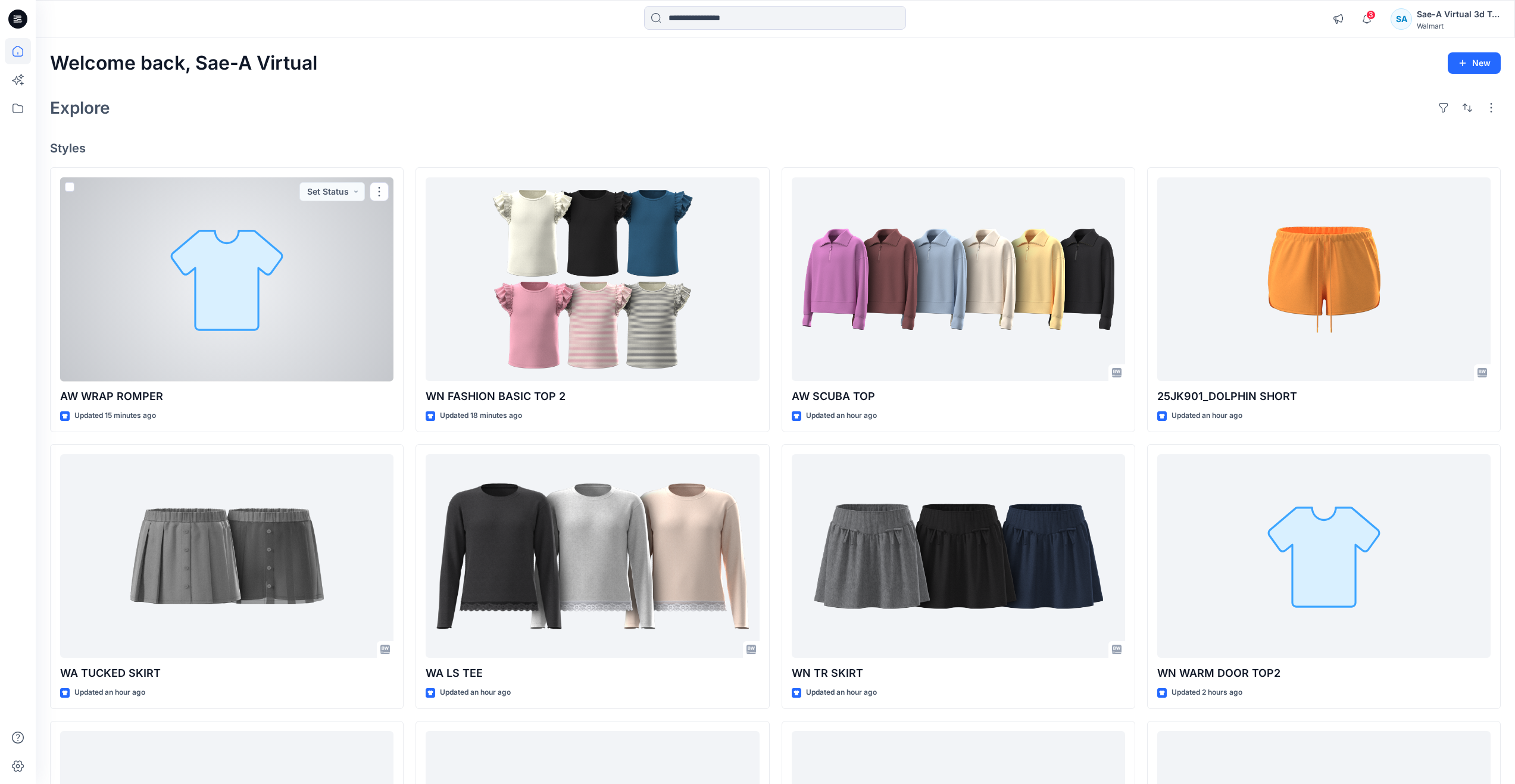
click at [199, 308] on div at bounding box center [226, 279] width 333 height 204
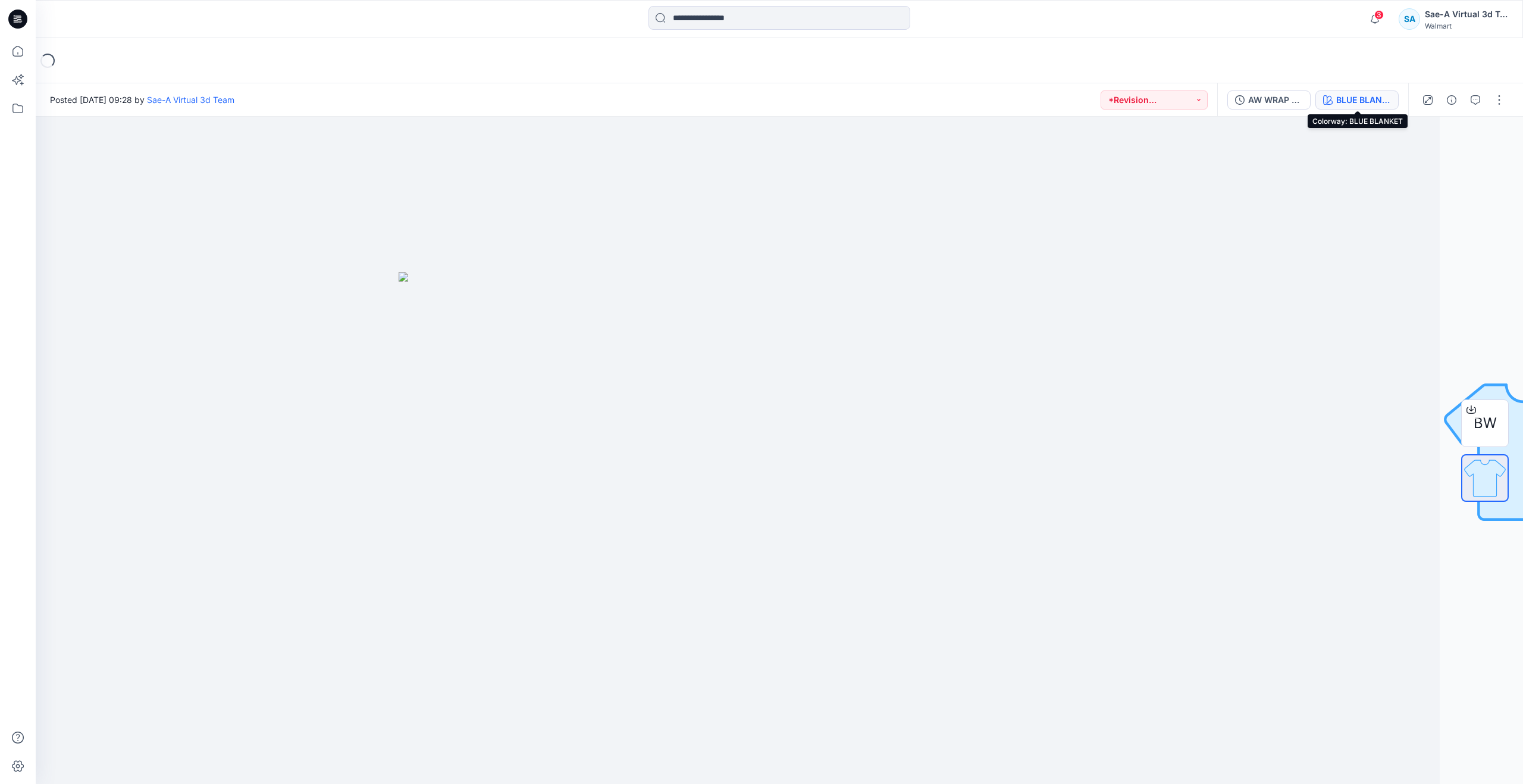
click at [1337, 102] on button "BLUE BLANKET" at bounding box center [1358, 100] width 83 height 19
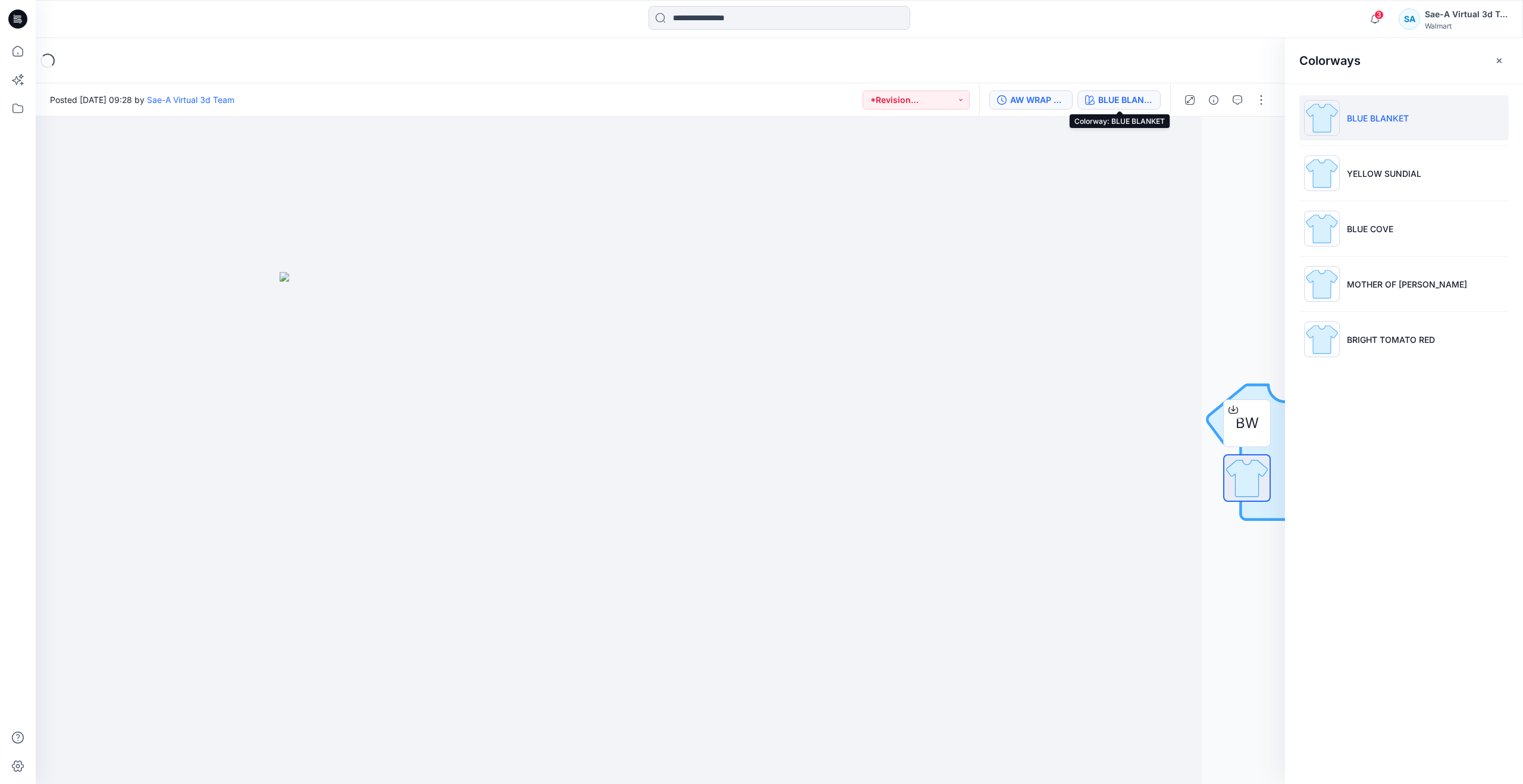
click at [1043, 103] on div "AW WRAP ROMPER_FULL COLORWAYS" at bounding box center [1037, 100] width 54 height 13
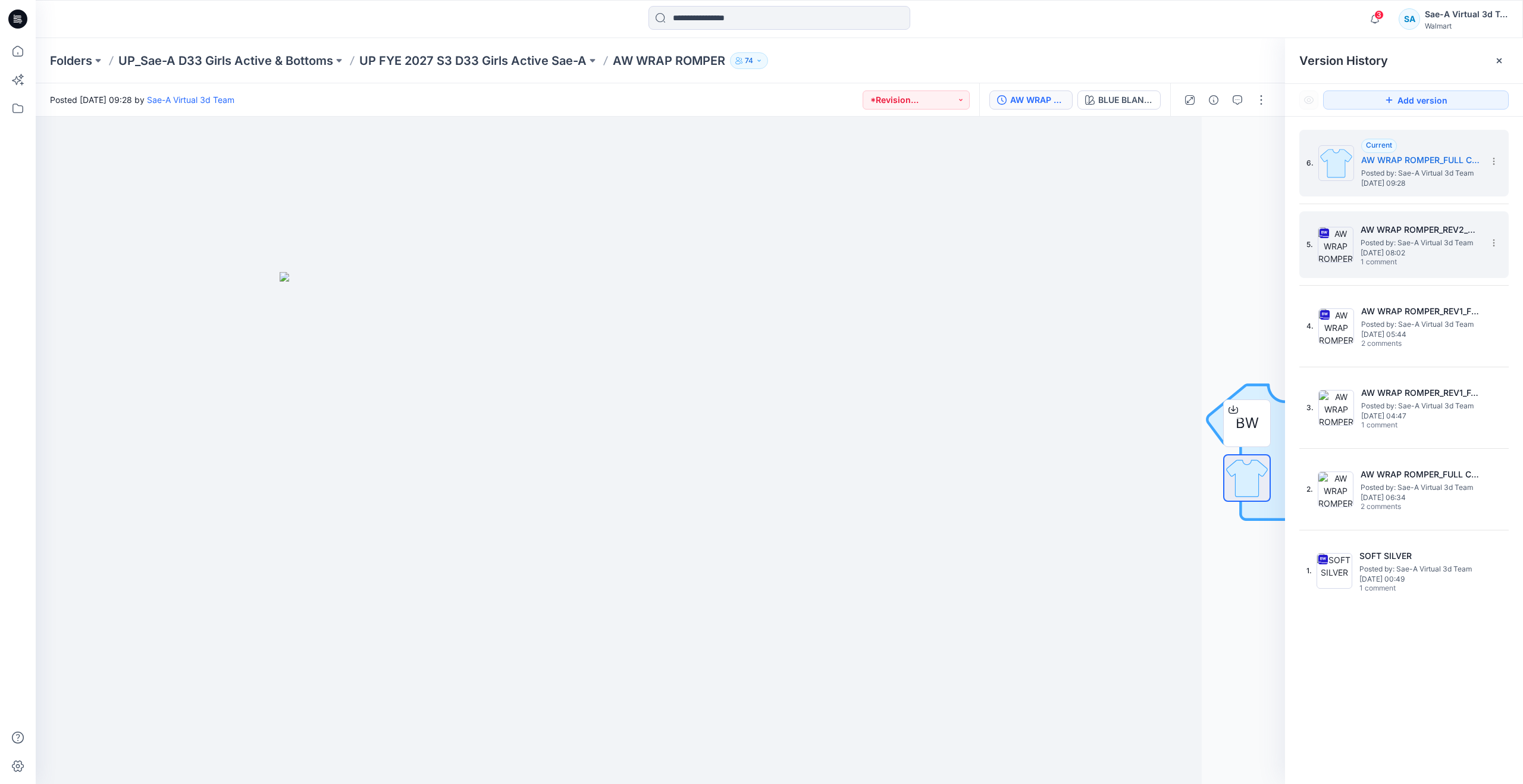
click at [1384, 232] on h5 "AW WRAP ROMPER_REV2_SOFT SILVER" at bounding box center [1420, 229] width 119 height 14
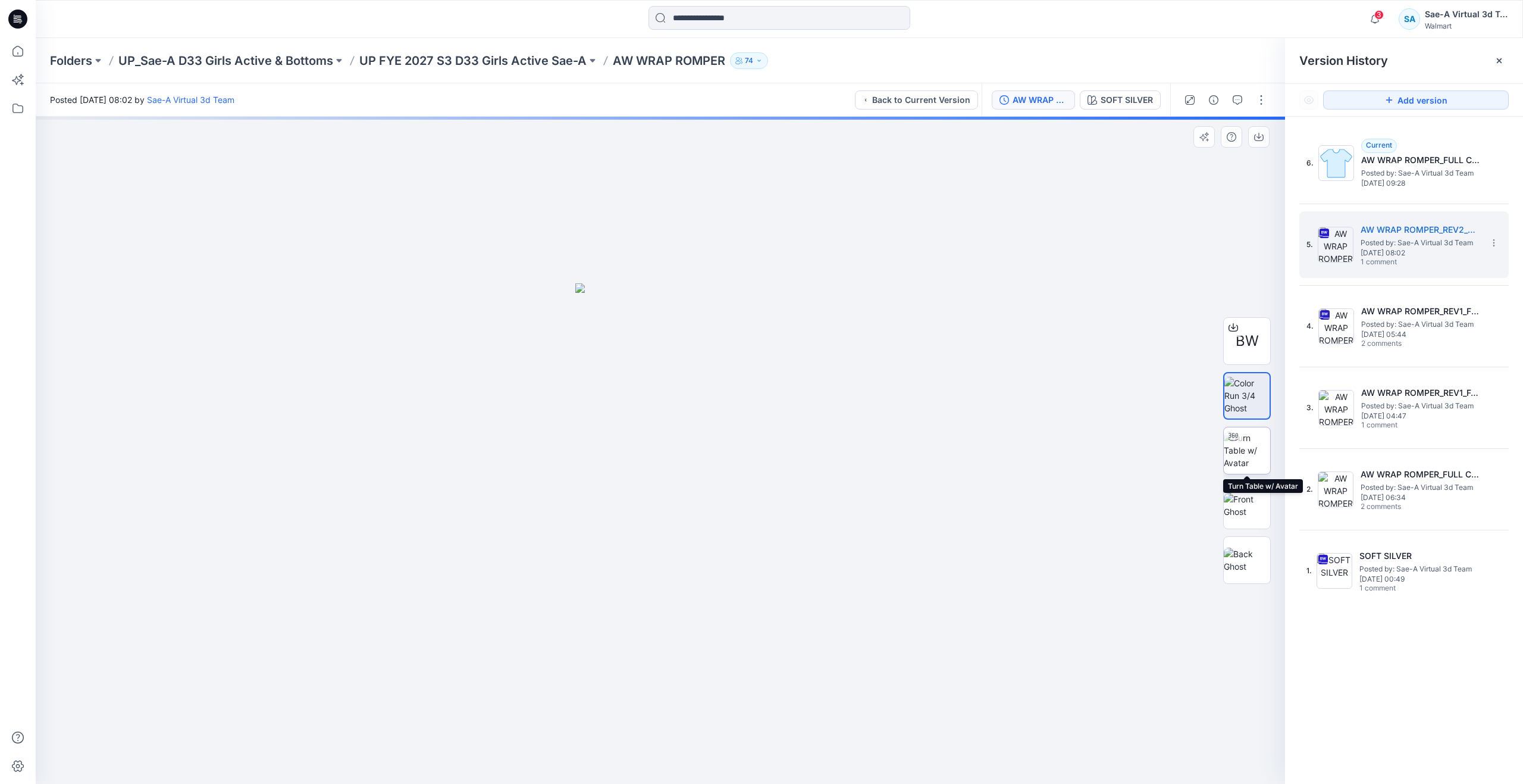
click at [1247, 454] on img at bounding box center [1247, 450] width 46 height 38
drag, startPoint x: 670, startPoint y: 764, endPoint x: 322, endPoint y: 643, distance: 368.4
click at [322, 643] on div at bounding box center [660, 450] width 1250 height 667
click at [28, 44] on icon at bounding box center [18, 51] width 26 height 26
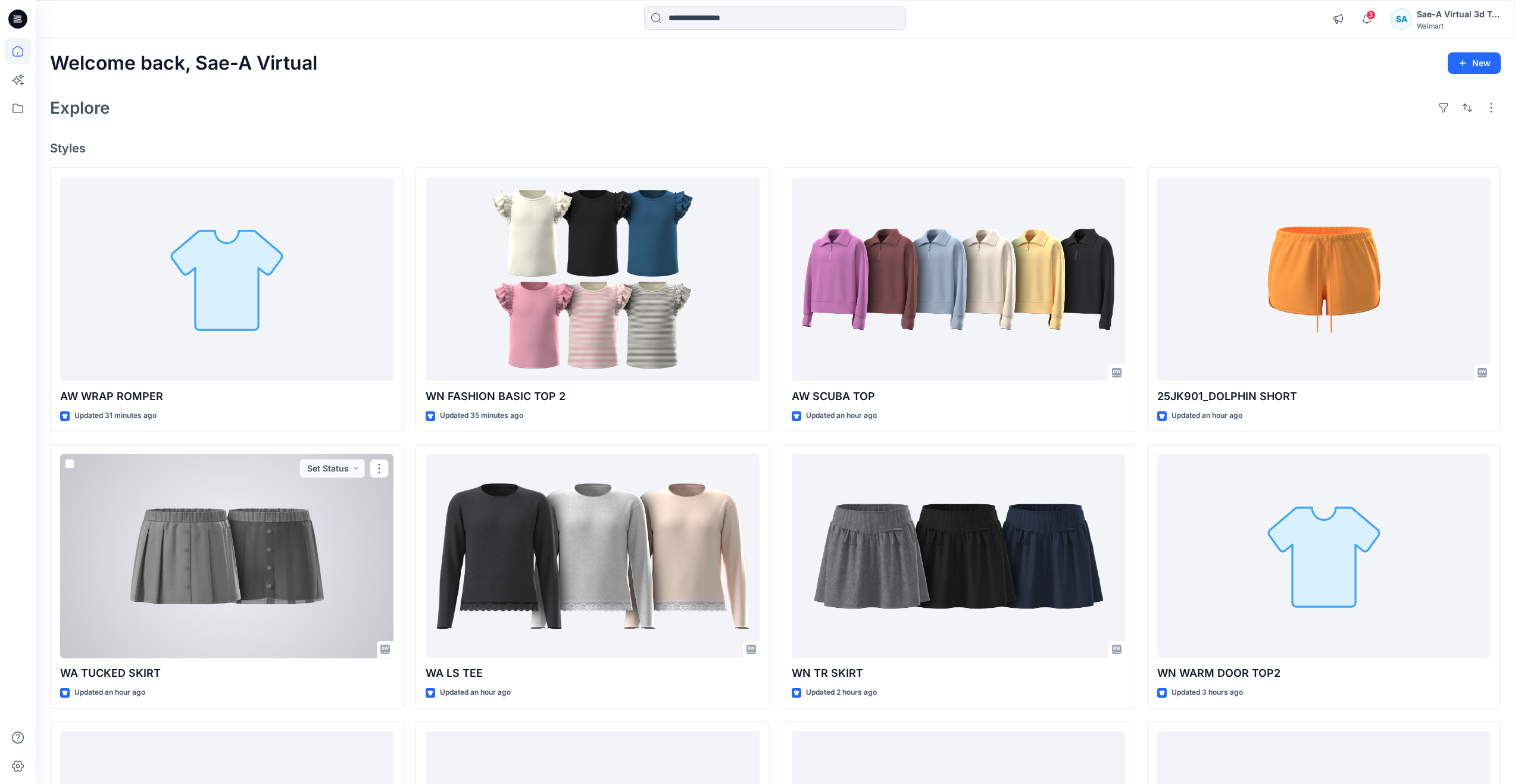
drag, startPoint x: 267, startPoint y: 629, endPoint x: 267, endPoint y: 621, distance: 8.0
click at [267, 629] on div at bounding box center [226, 556] width 333 height 204
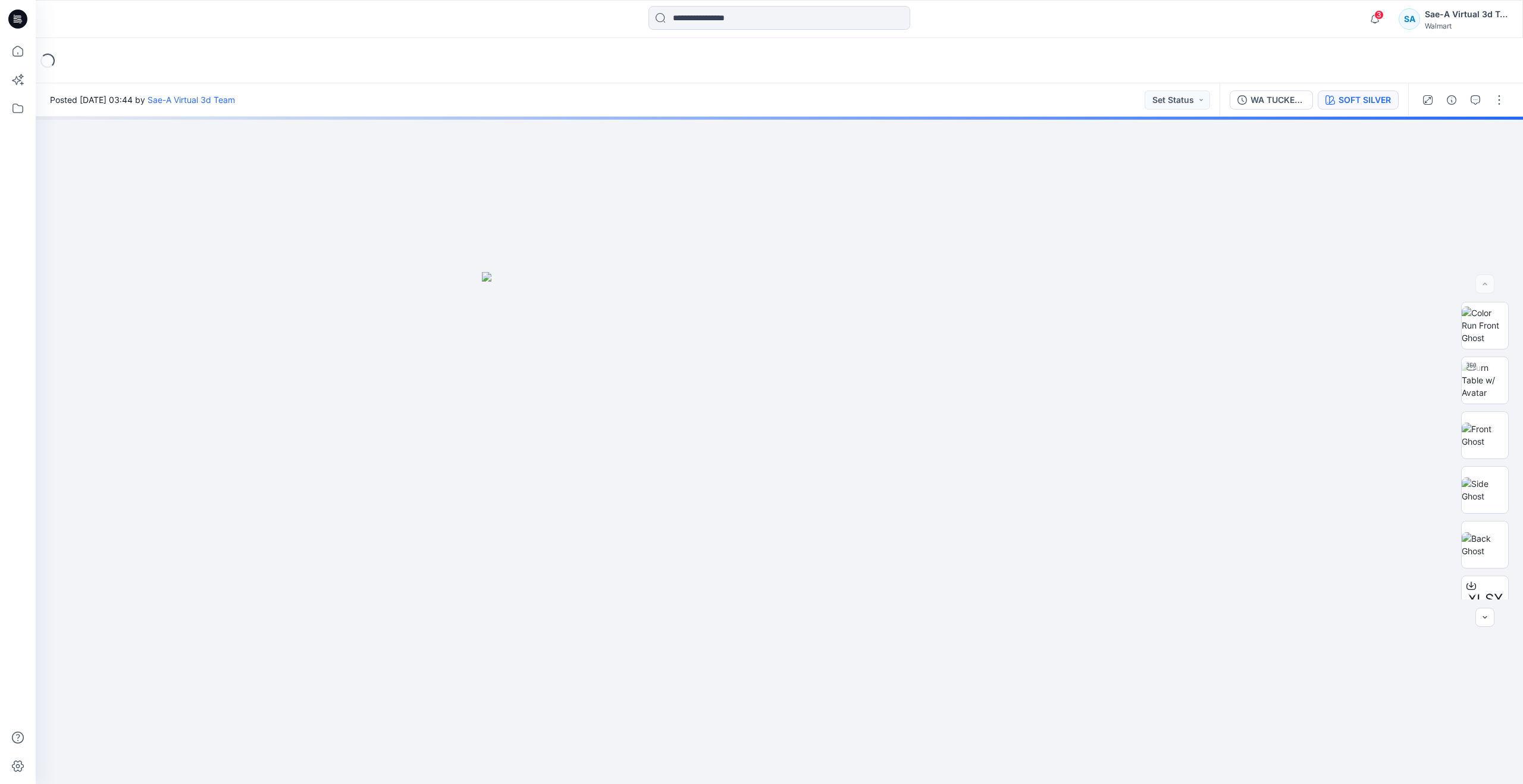
click at [1361, 110] on div "WA TUCKED SKIRT_REV1_SOFT SILVER SOFT SILVER" at bounding box center [1314, 100] width 188 height 33
click at [1361, 104] on div "SOFT SILVER" at bounding box center [1365, 100] width 53 height 13
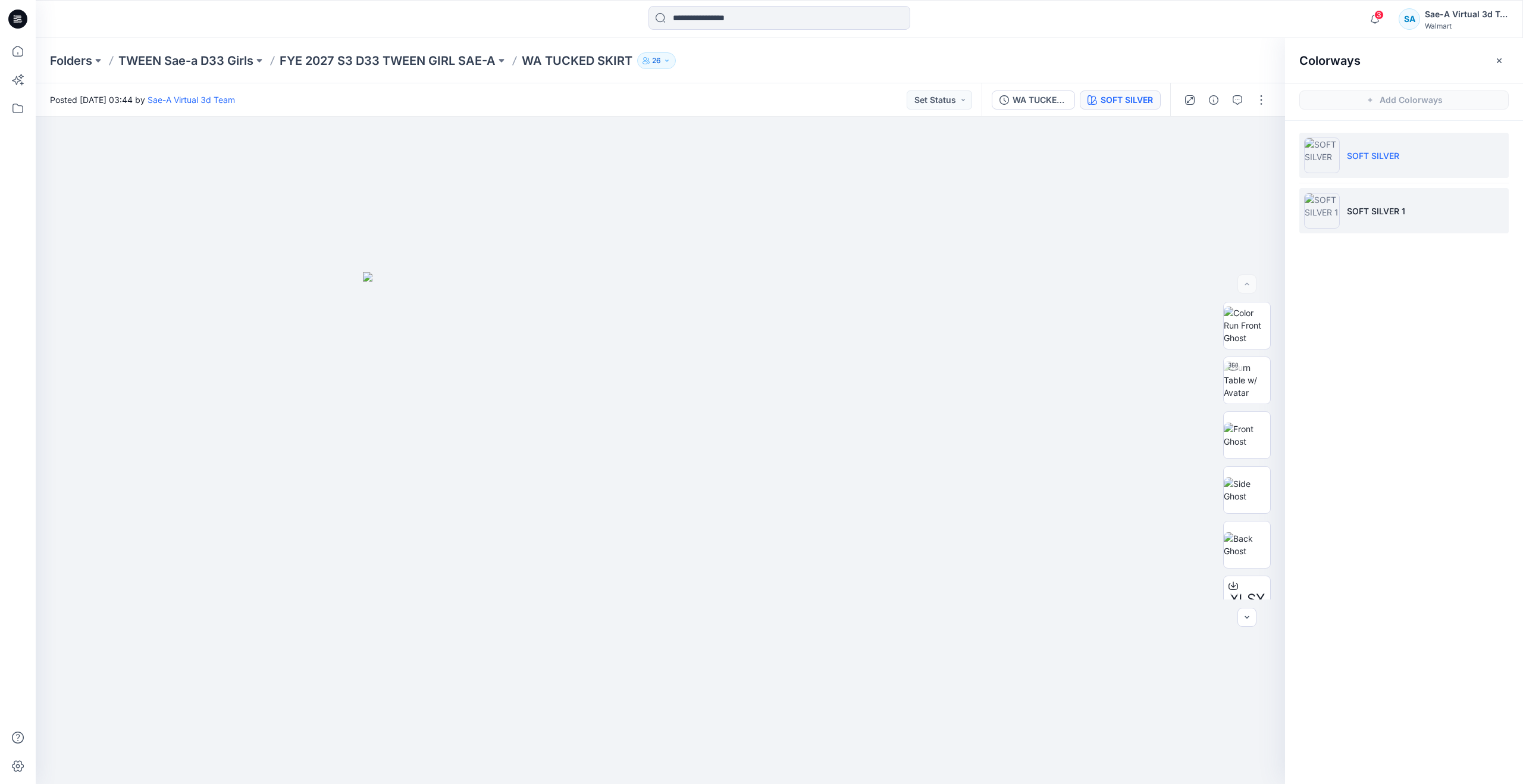
click at [1364, 207] on p "SOFT SILVER 1" at bounding box center [1376, 211] width 58 height 13
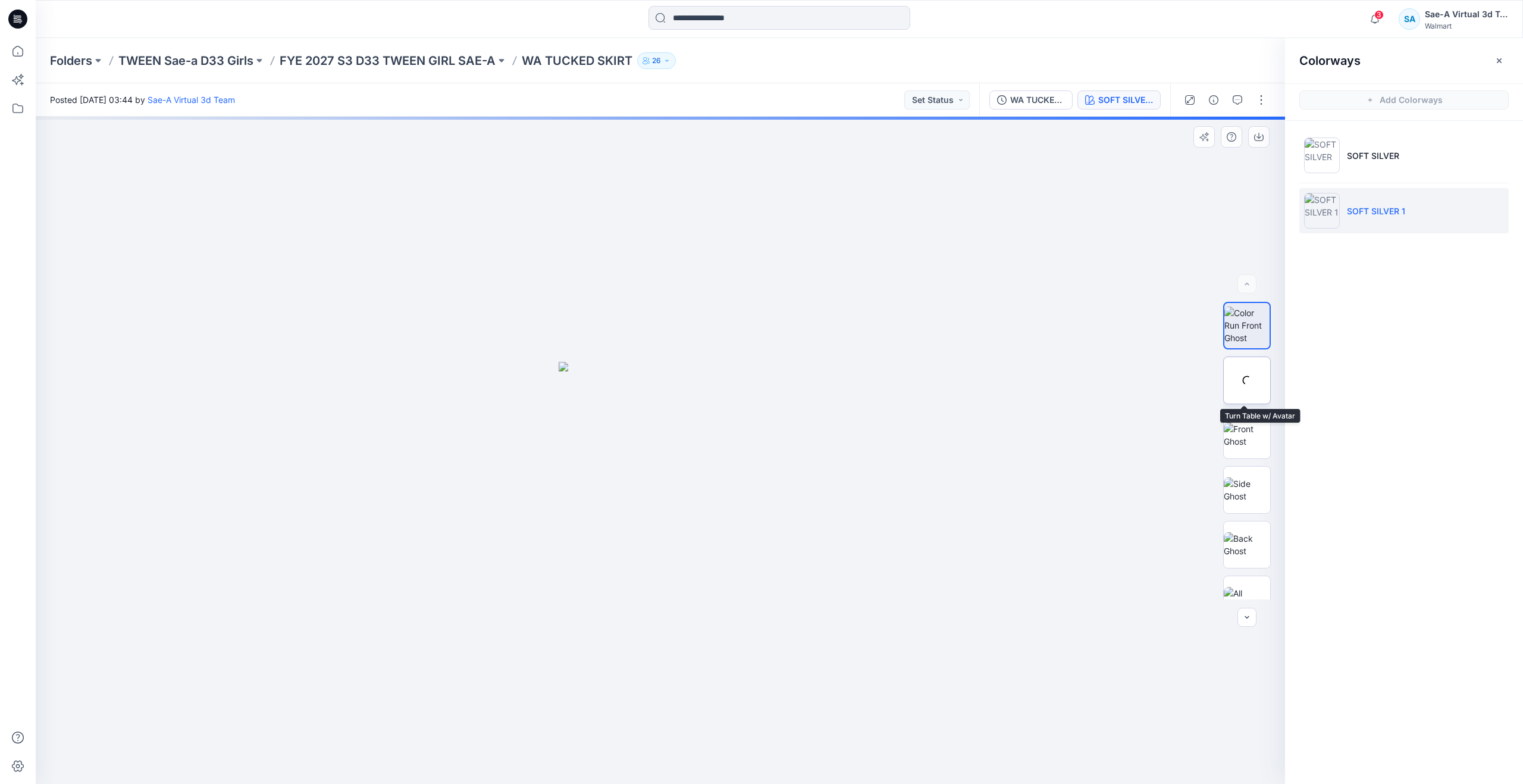
click at [1239, 387] on div at bounding box center [1248, 380] width 48 height 48
drag, startPoint x: 768, startPoint y: 580, endPoint x: 767, endPoint y: 449, distance: 131.0
click at [12, 54] on icon at bounding box center [18, 51] width 26 height 26
